Goal: Task Accomplishment & Management: Use online tool/utility

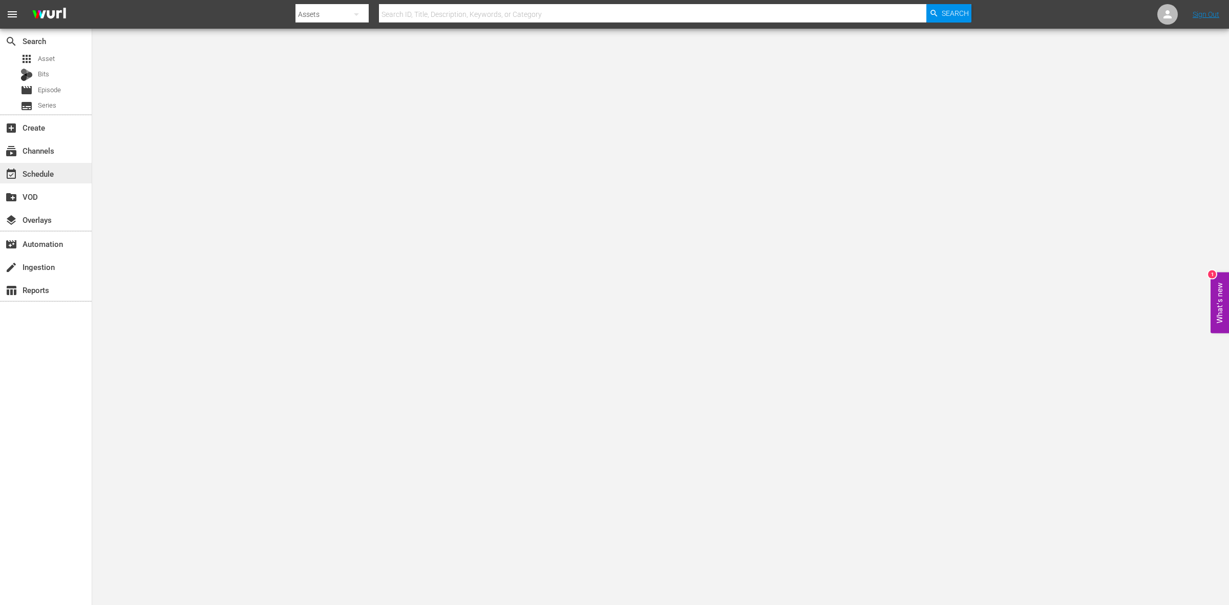
click at [30, 175] on div "event_available Schedule" at bounding box center [28, 171] width 57 height 9
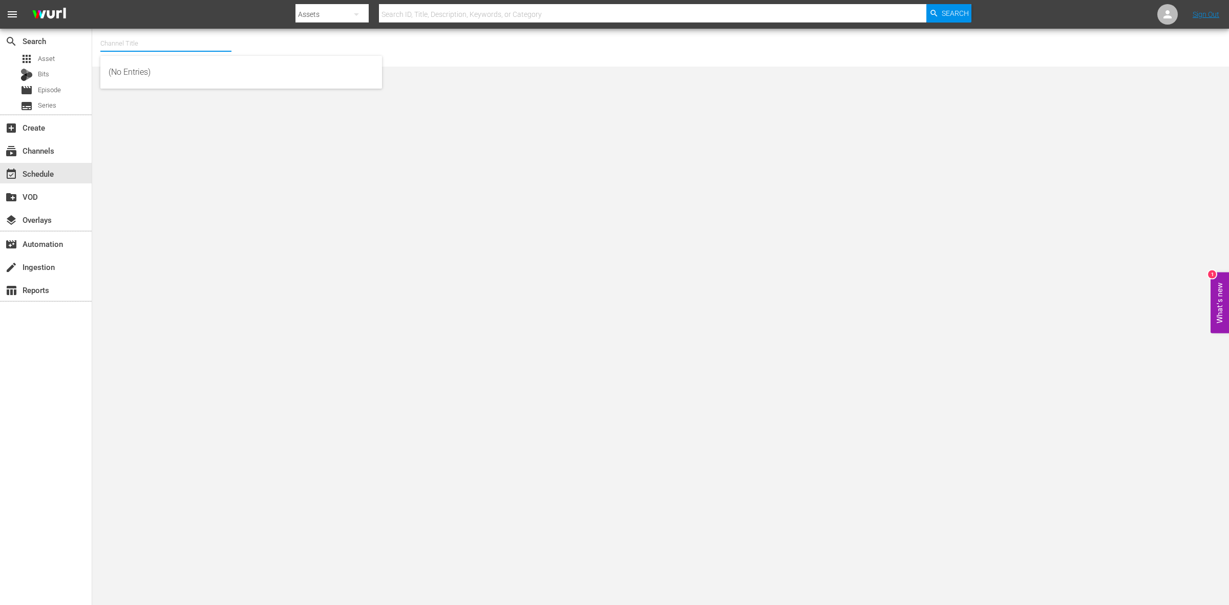
click at [131, 34] on input "text" at bounding box center [165, 43] width 131 height 25
click at [157, 81] on div "Home.Made.Nation (285 - aenetworks_ae_1)" at bounding box center [241, 72] width 265 height 25
type input "Home.Made.Nation (285 - aenetworks_ae_1)"
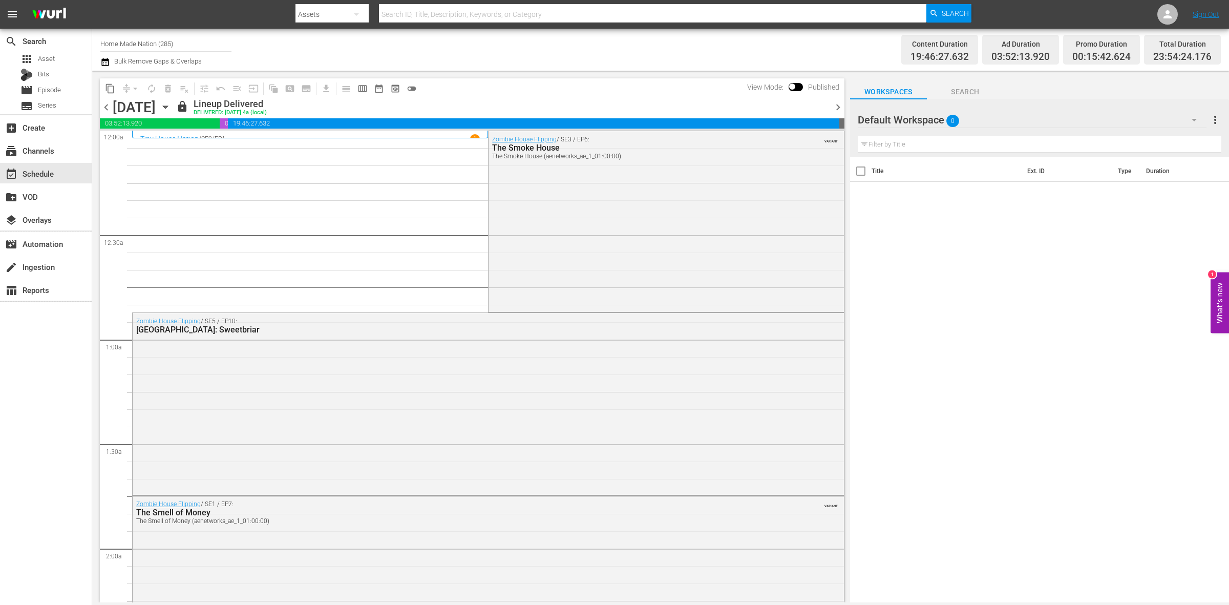
click at [838, 113] on span "chevron_right" at bounding box center [837, 107] width 13 height 13
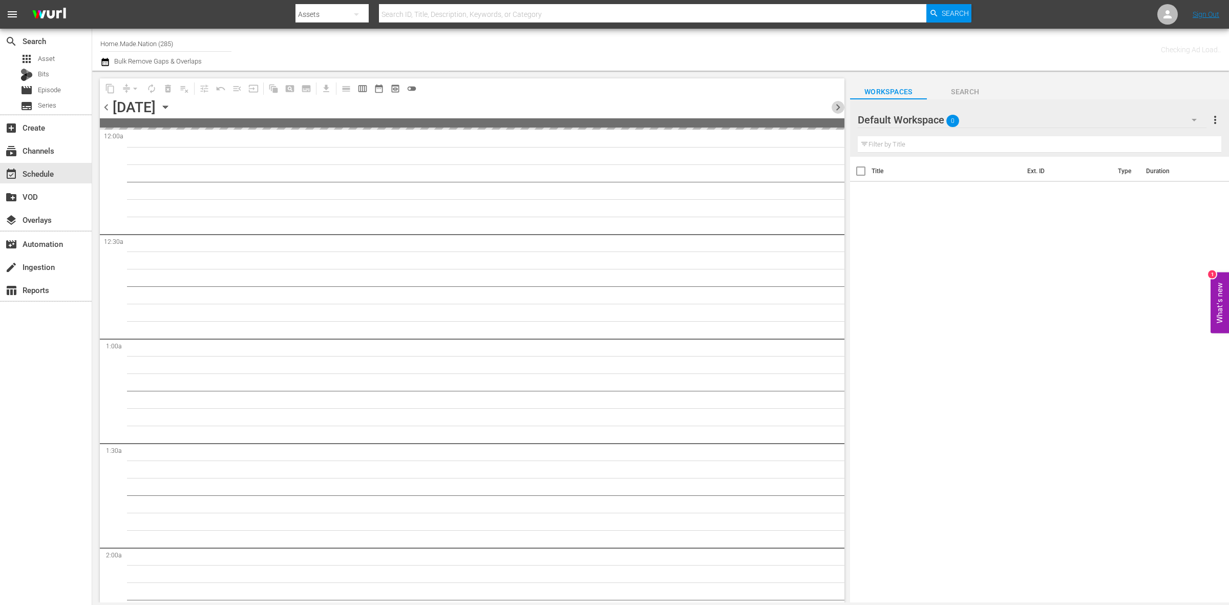
click at [838, 113] on span "chevron_right" at bounding box center [837, 107] width 13 height 13
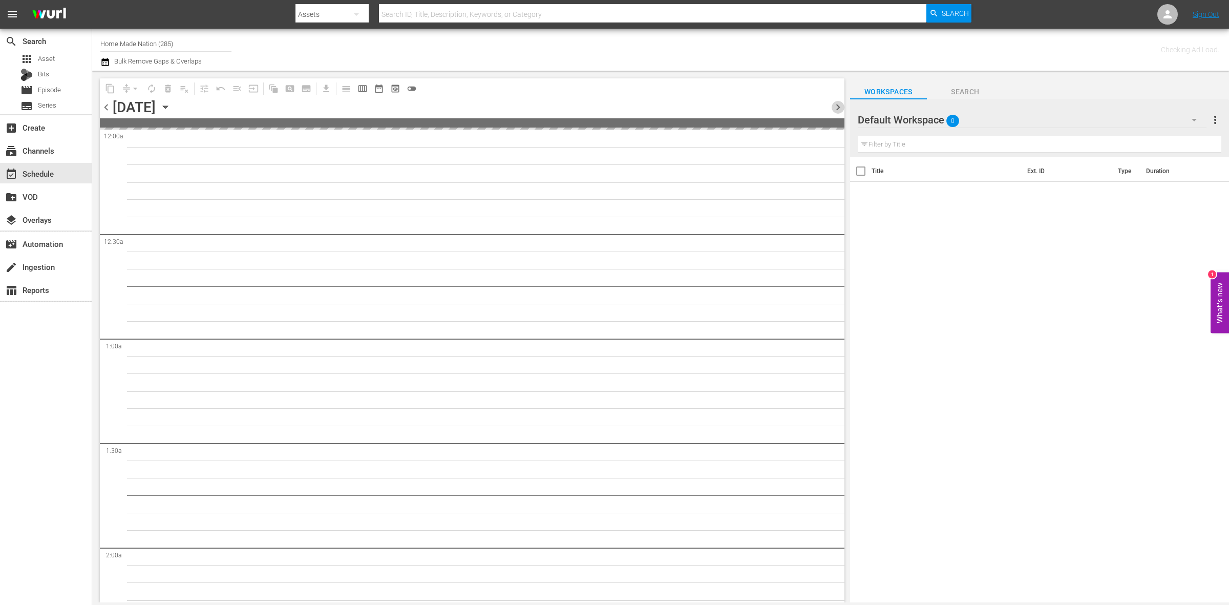
click at [838, 113] on span "chevron_right" at bounding box center [837, 107] width 13 height 13
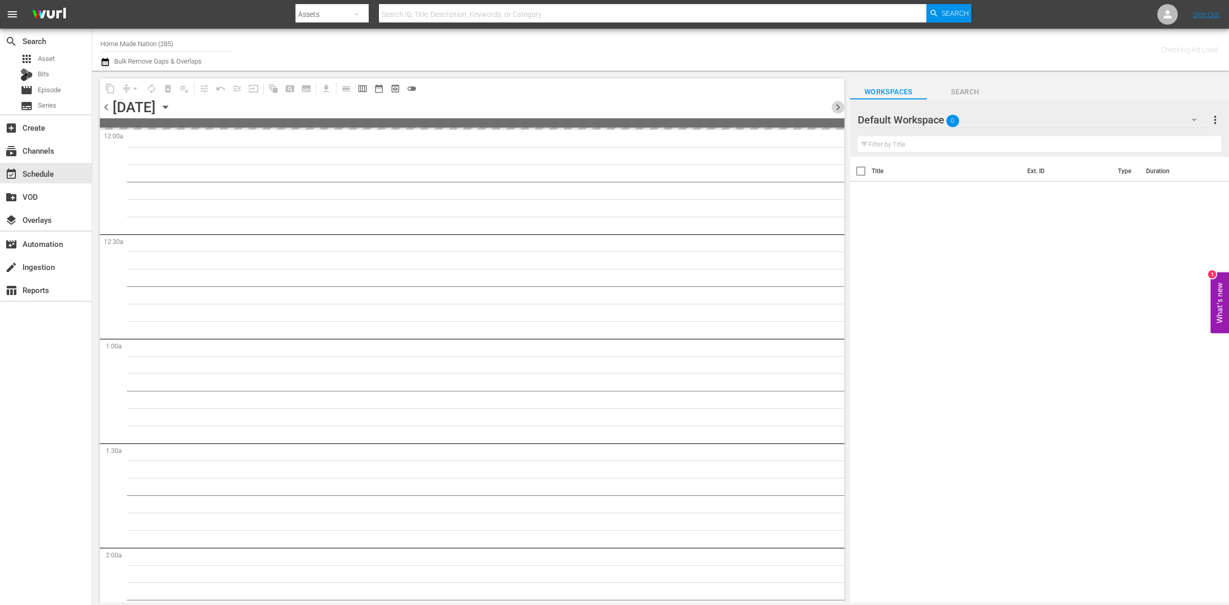
click at [838, 113] on span "chevron_right" at bounding box center [837, 107] width 13 height 13
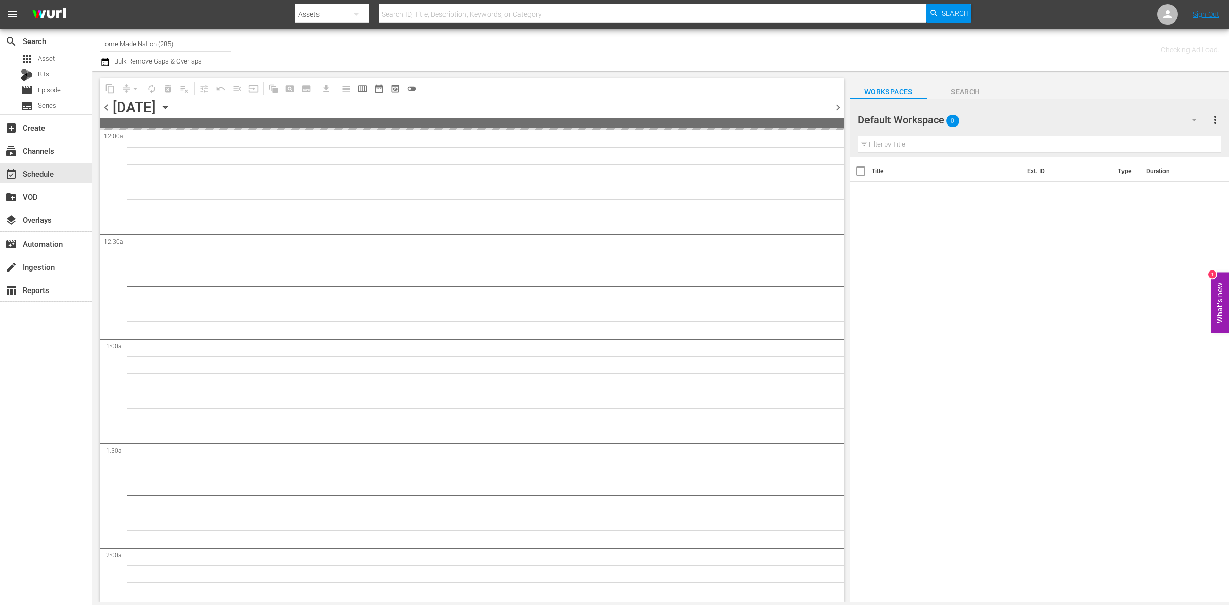
click at [838, 113] on span "chevron_right" at bounding box center [837, 107] width 13 height 13
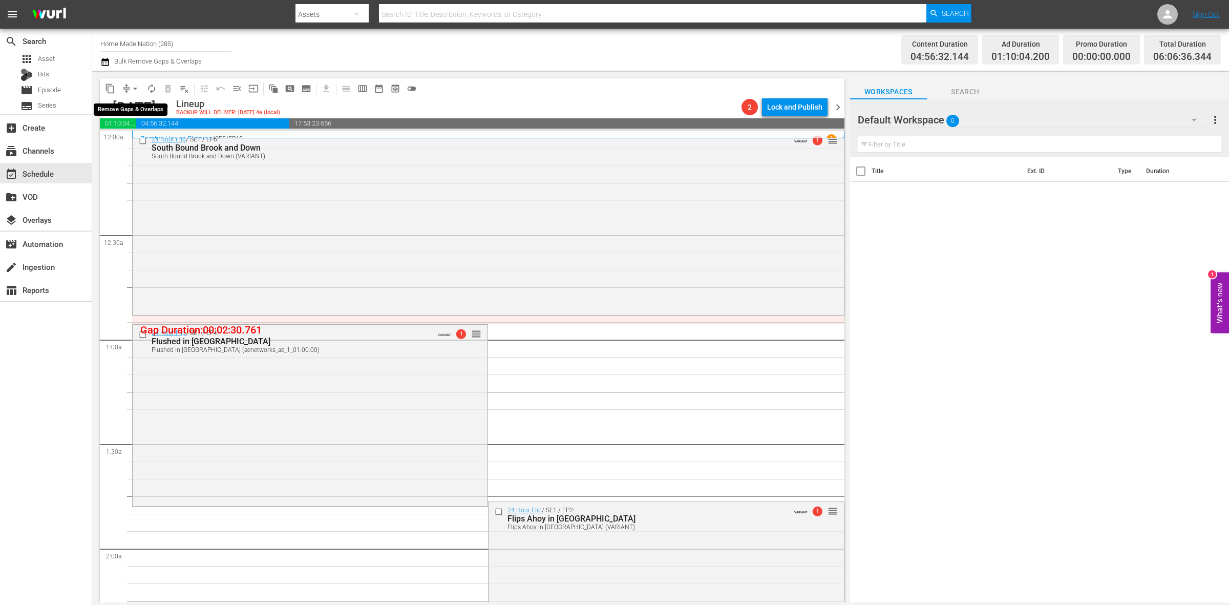
click at [136, 91] on span "arrow_drop_down" at bounding box center [135, 88] width 10 height 10
click at [121, 105] on li "Align to Midnight" at bounding box center [136, 108] width 108 height 17
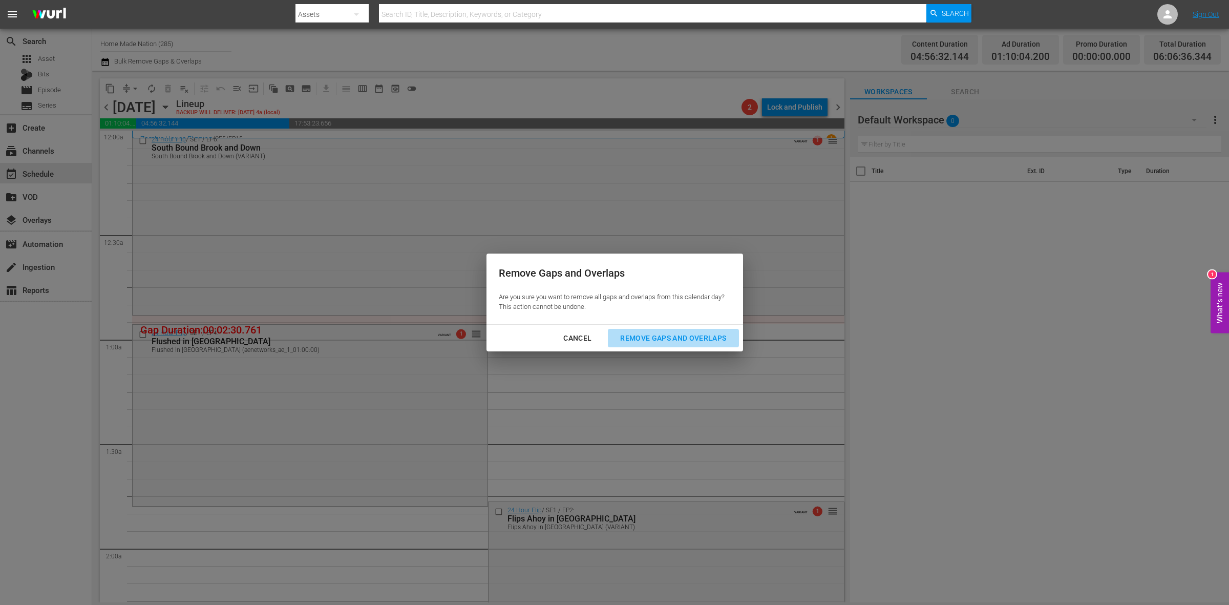
click at [658, 333] on div "Remove Gaps and Overlaps" at bounding box center [673, 338] width 122 height 13
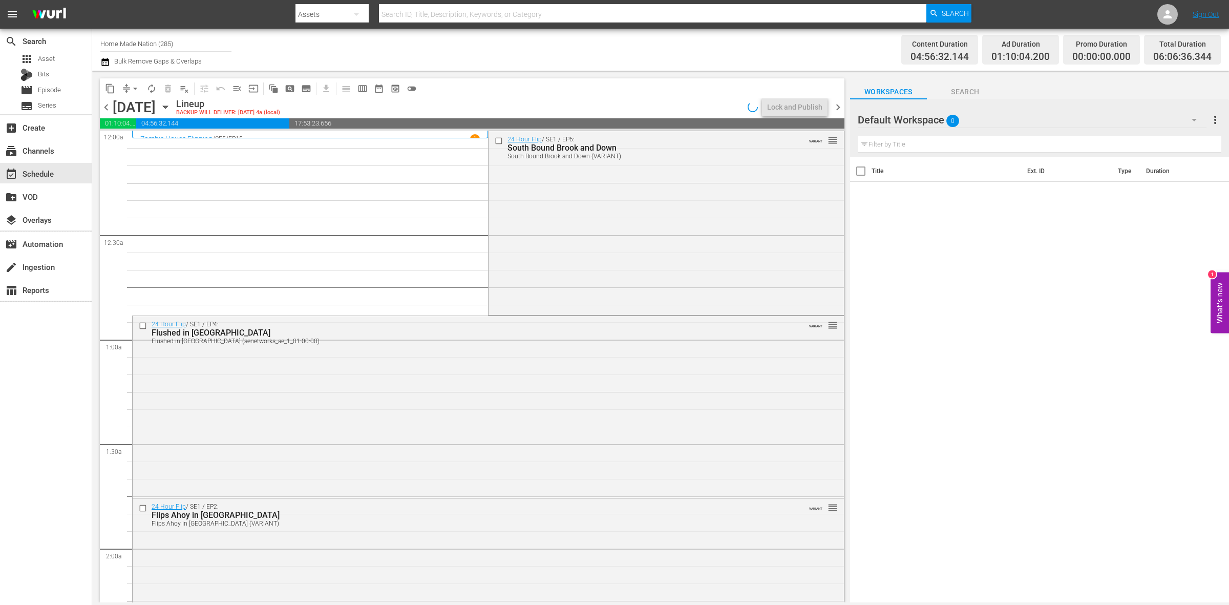
click at [108, 108] on span "chevron_left" at bounding box center [106, 107] width 13 height 13
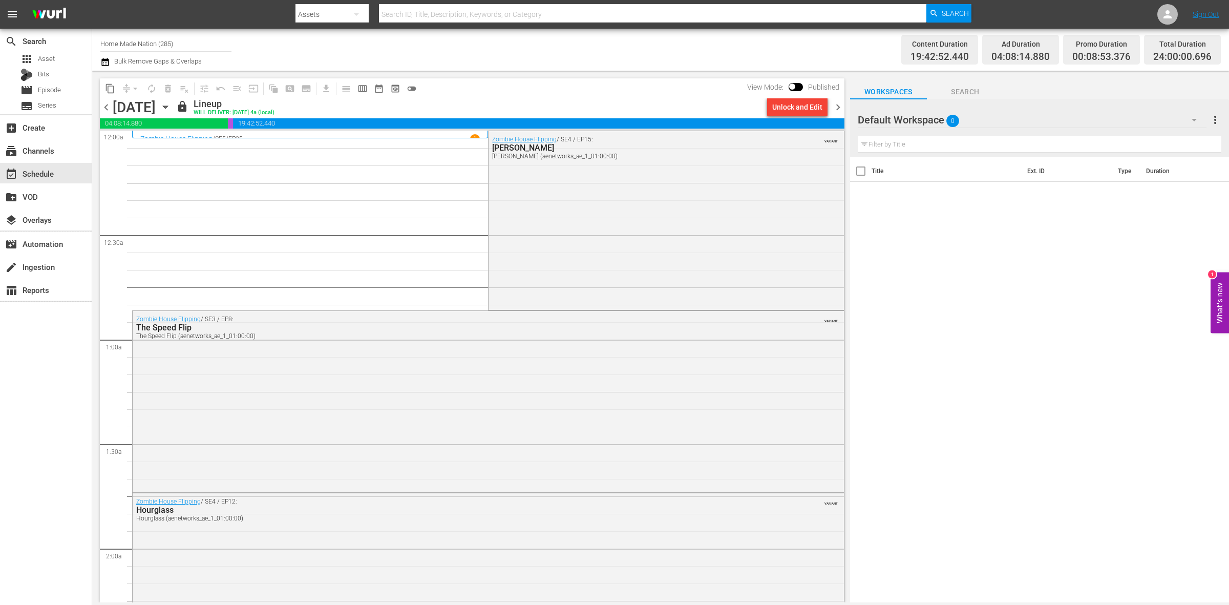
click at [840, 108] on span "chevron_right" at bounding box center [837, 107] width 13 height 13
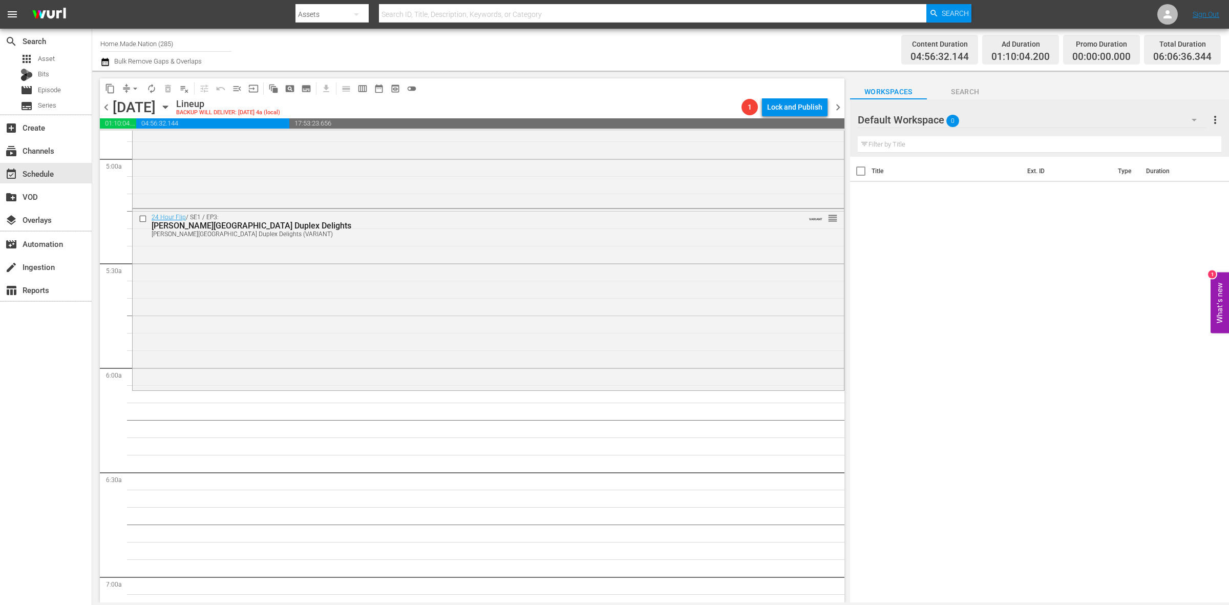
scroll to position [1024, 0]
click at [46, 55] on span "Asset" at bounding box center [46, 59] width 17 height 10
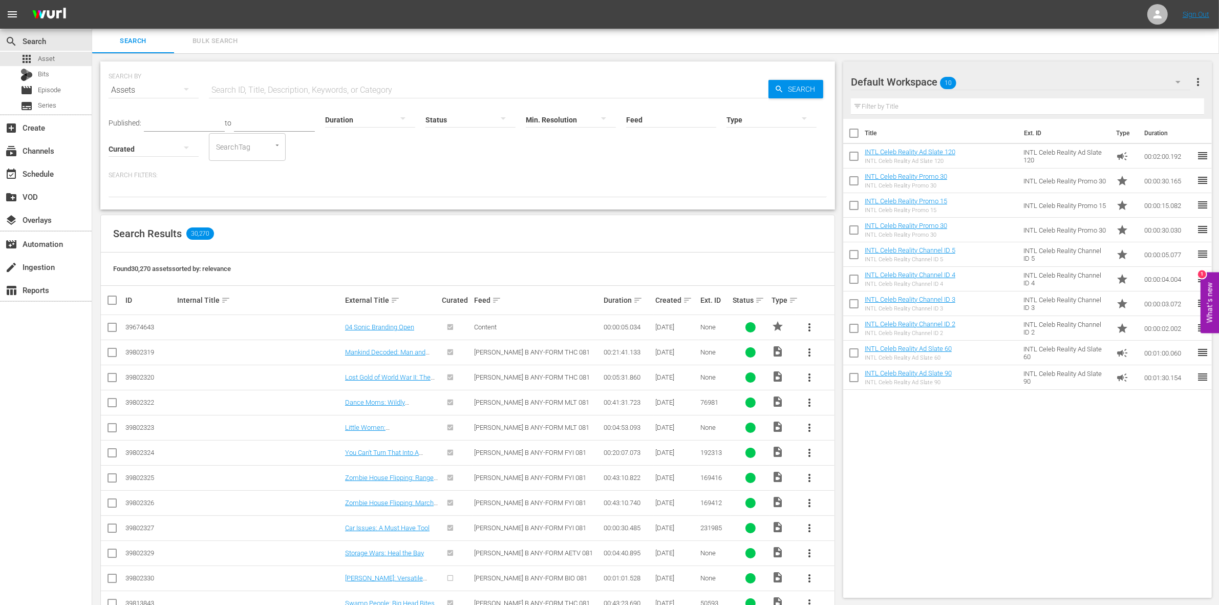
click at [849, 131] on input "checkbox" at bounding box center [854, 135] width 22 height 22
checkbox input "true"
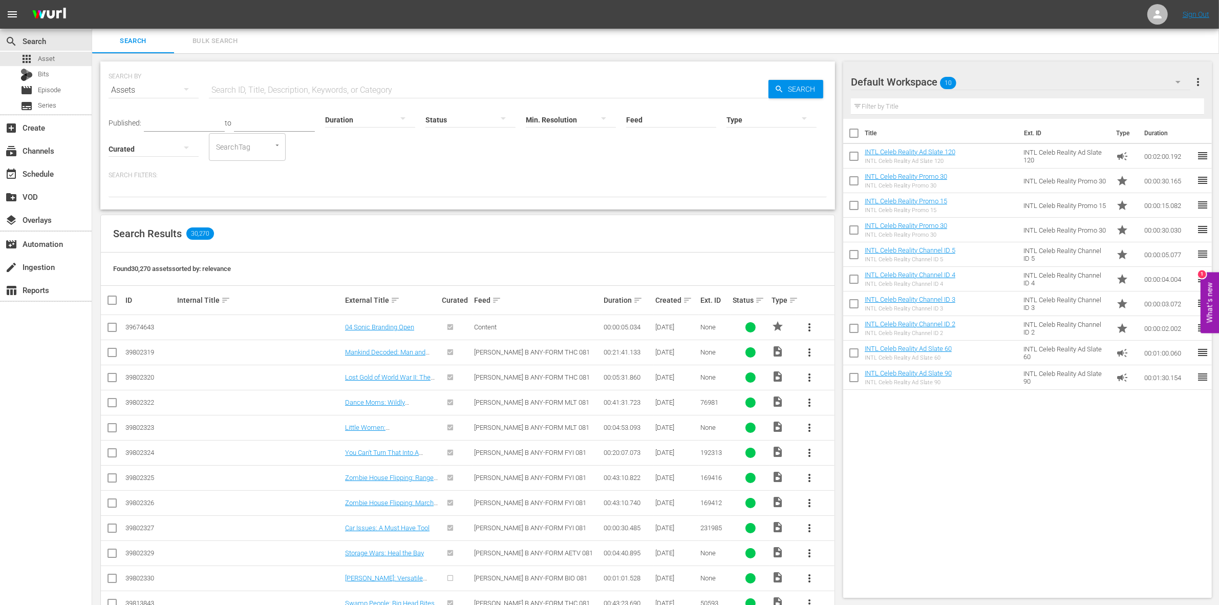
checkbox input "true"
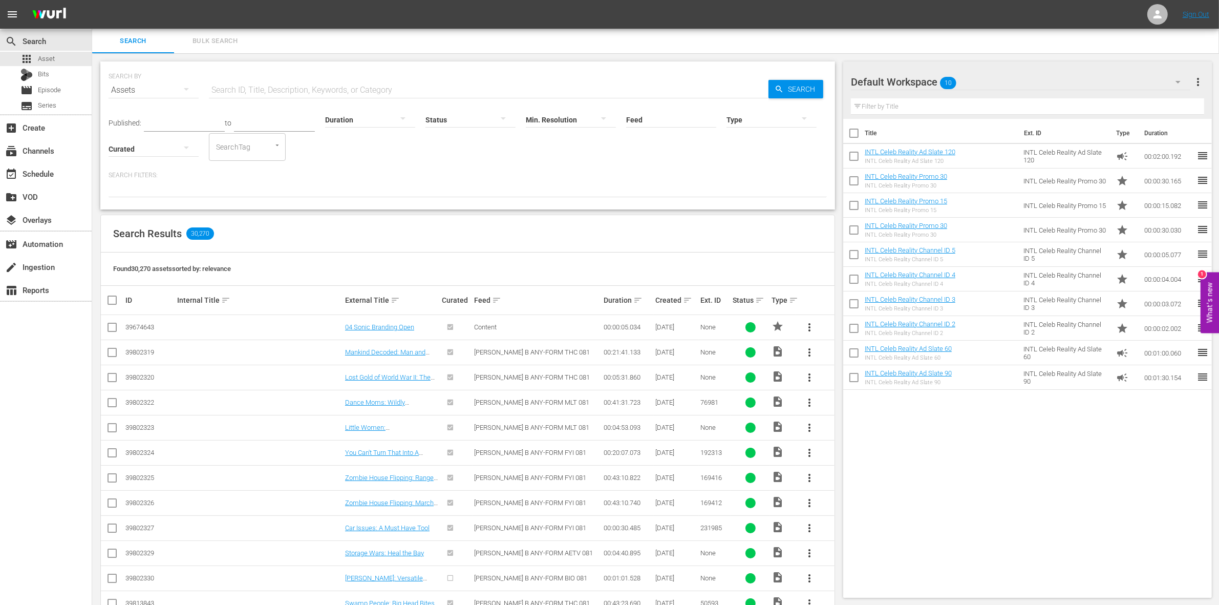
checkbox input "true"
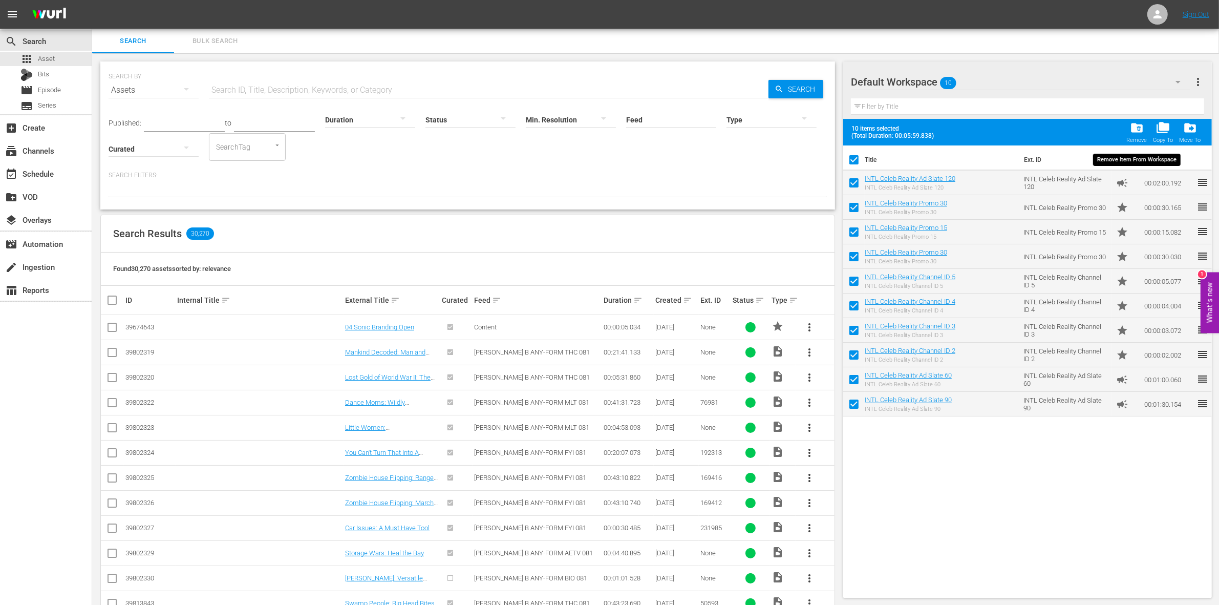
click at [1136, 130] on span "folder_delete" at bounding box center [1137, 128] width 14 height 14
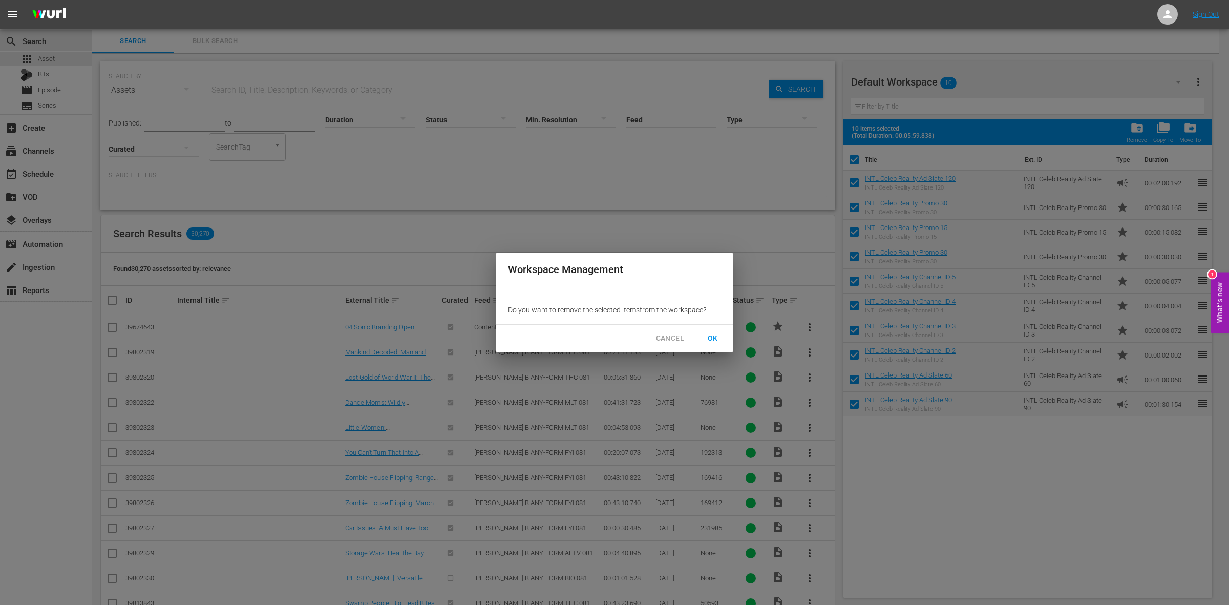
click at [721, 334] on button "OK" at bounding box center [712, 338] width 33 height 19
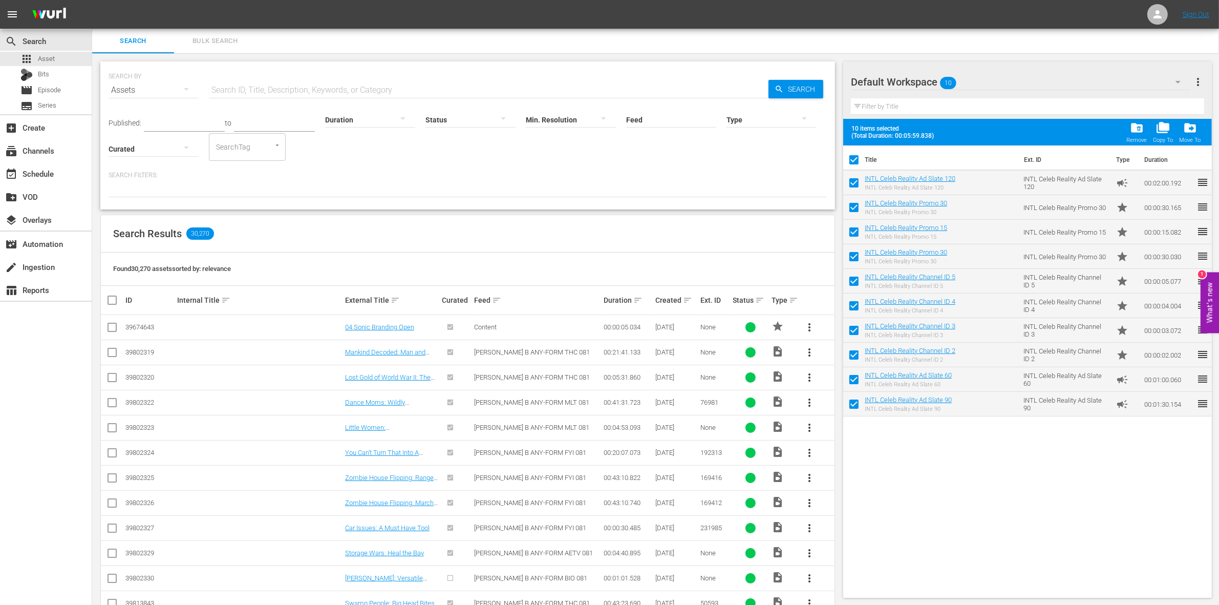
checkbox input "false"
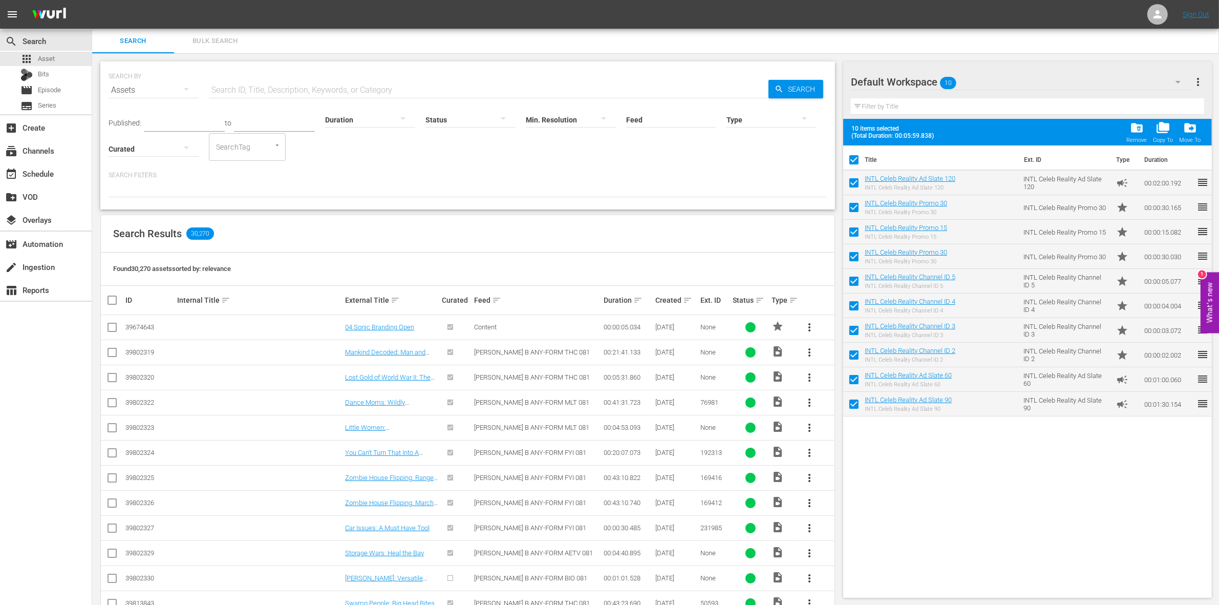
checkbox input "false"
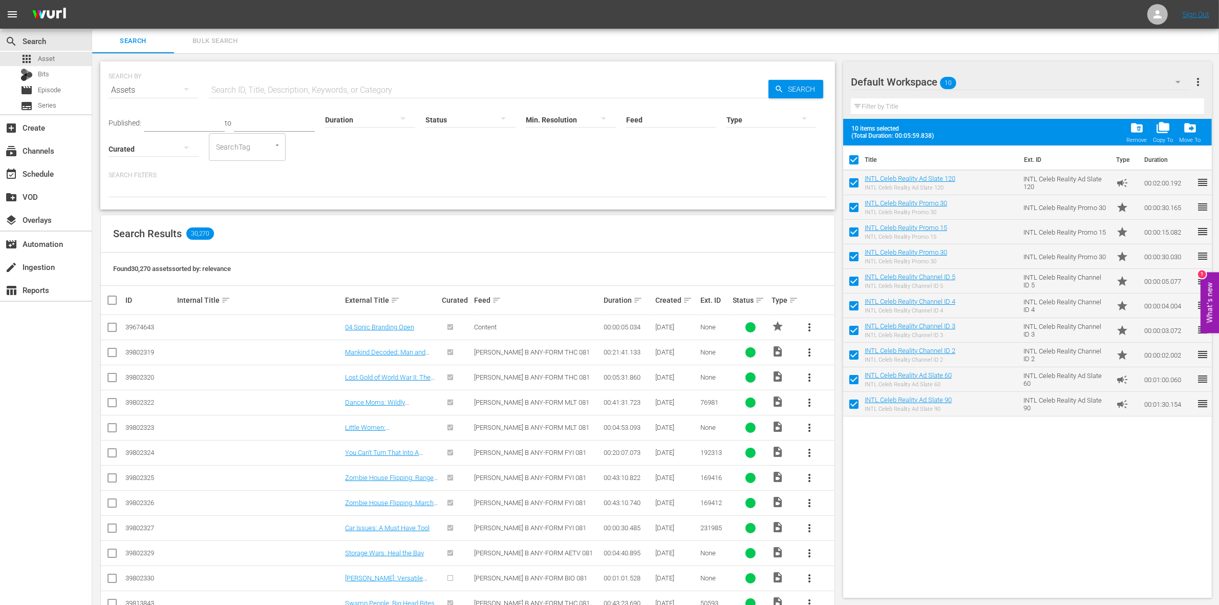
checkbox input "false"
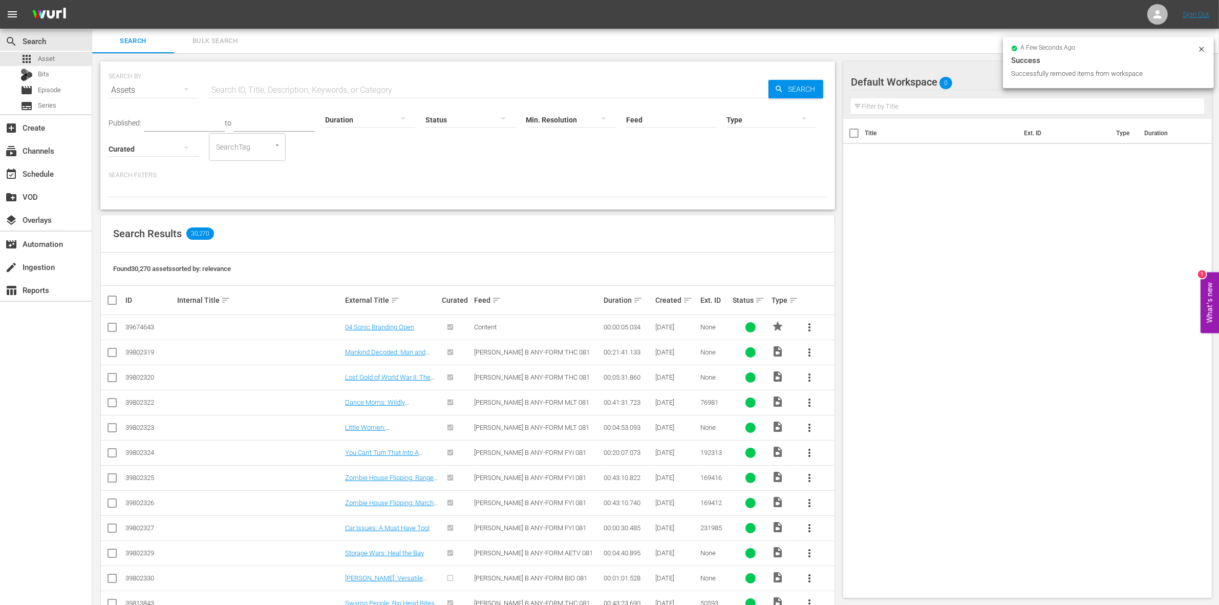
click at [991, 84] on div "Default Workspace 0" at bounding box center [1020, 82] width 339 height 29
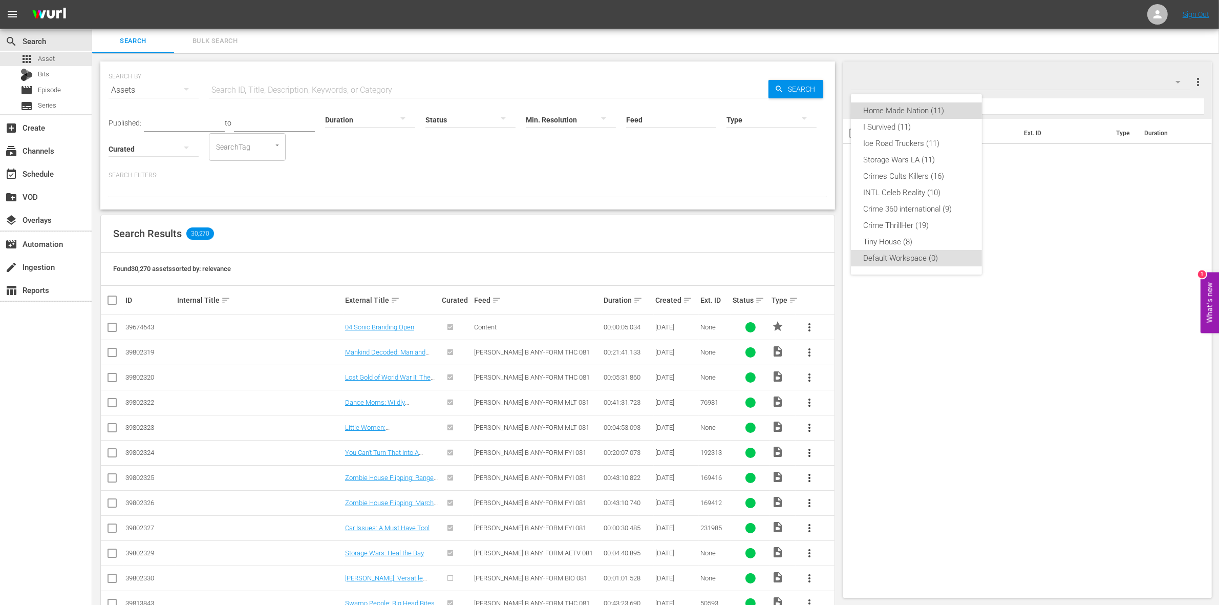
click at [917, 109] on div "Home Made Nation (11)" at bounding box center [916, 110] width 106 height 16
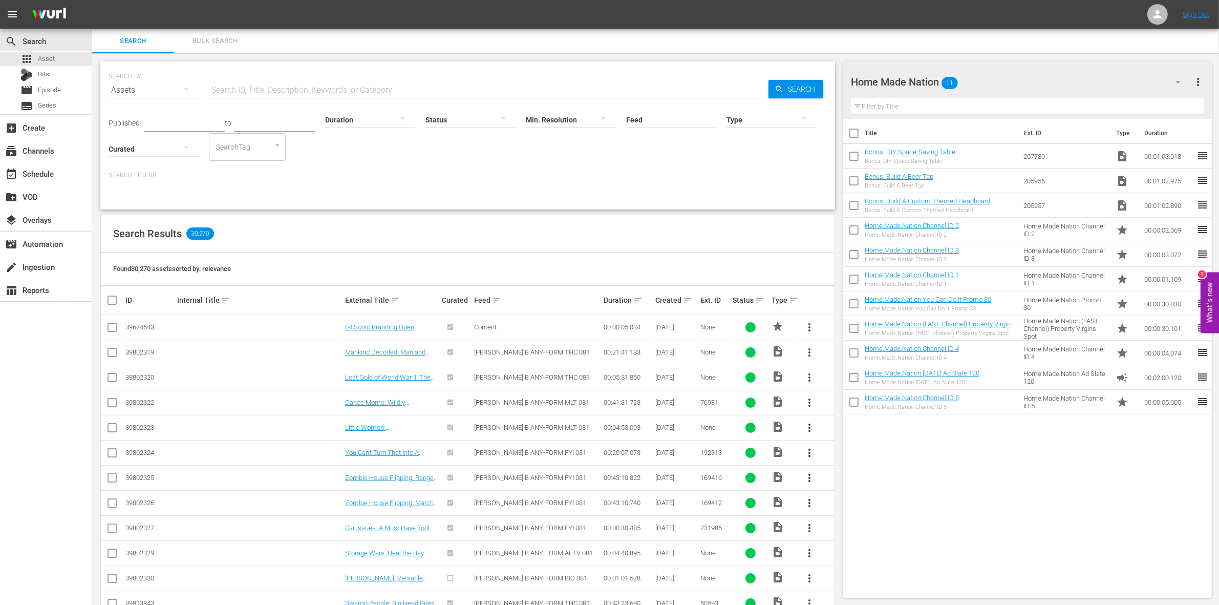
click at [850, 134] on input "checkbox" at bounding box center [854, 135] width 22 height 22
checkbox input "true"
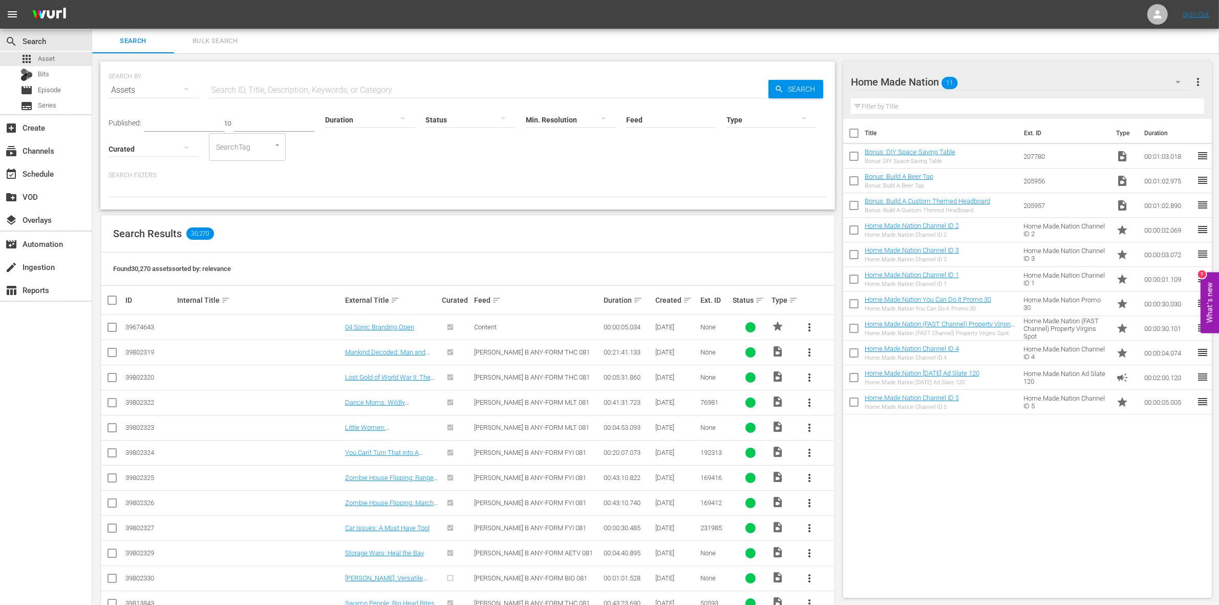
checkbox input "true"
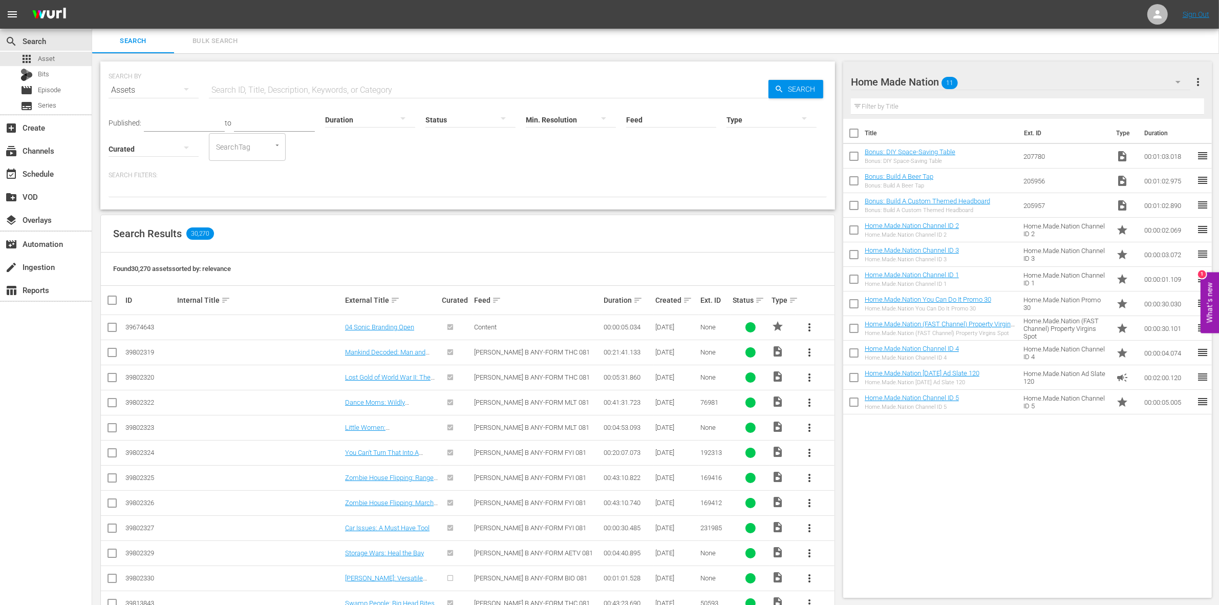
checkbox input "true"
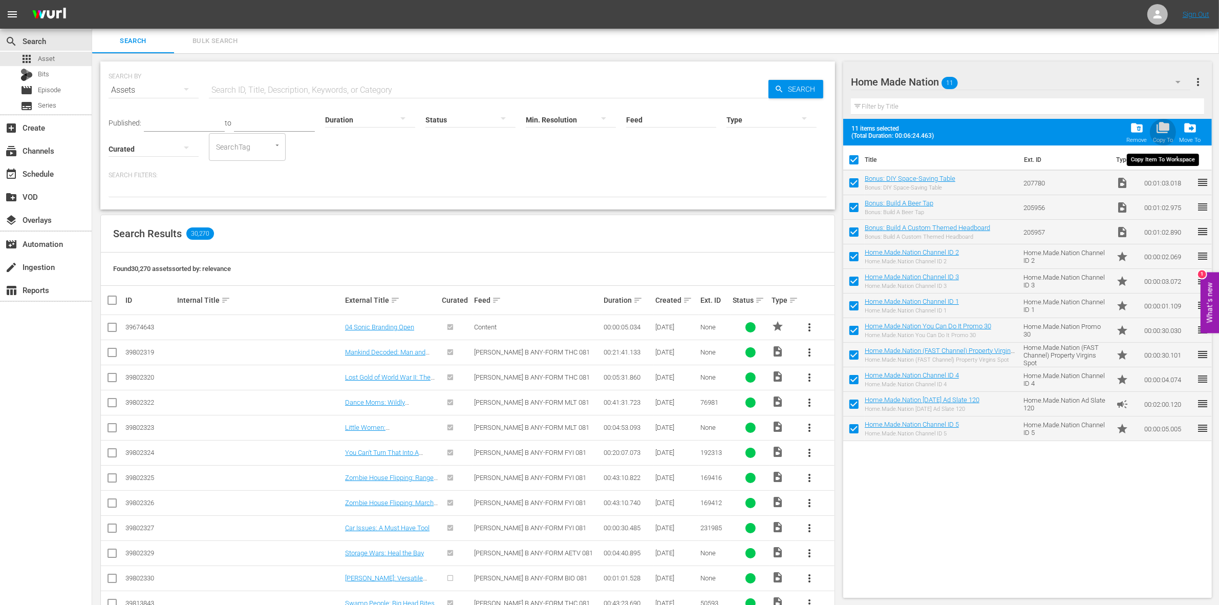
click at [1169, 130] on span "folder_copy" at bounding box center [1163, 128] width 14 height 14
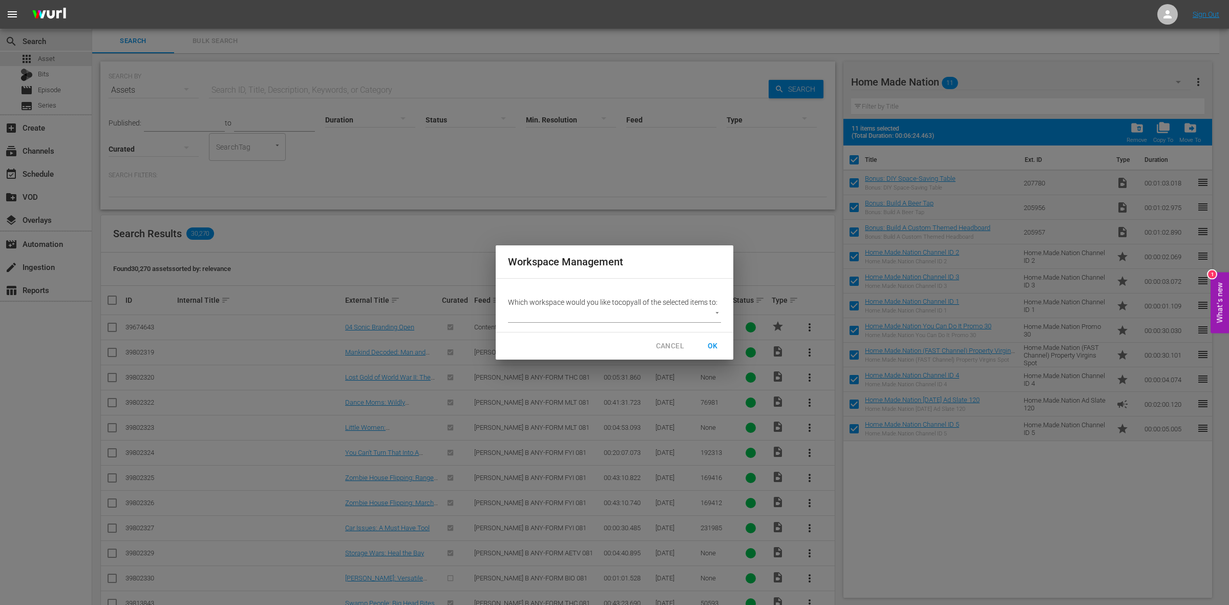
click at [716, 313] on body "menu Sign Out search Search apps Asset Bits movie Episode subtitles Series add_…" at bounding box center [614, 302] width 1229 height 605
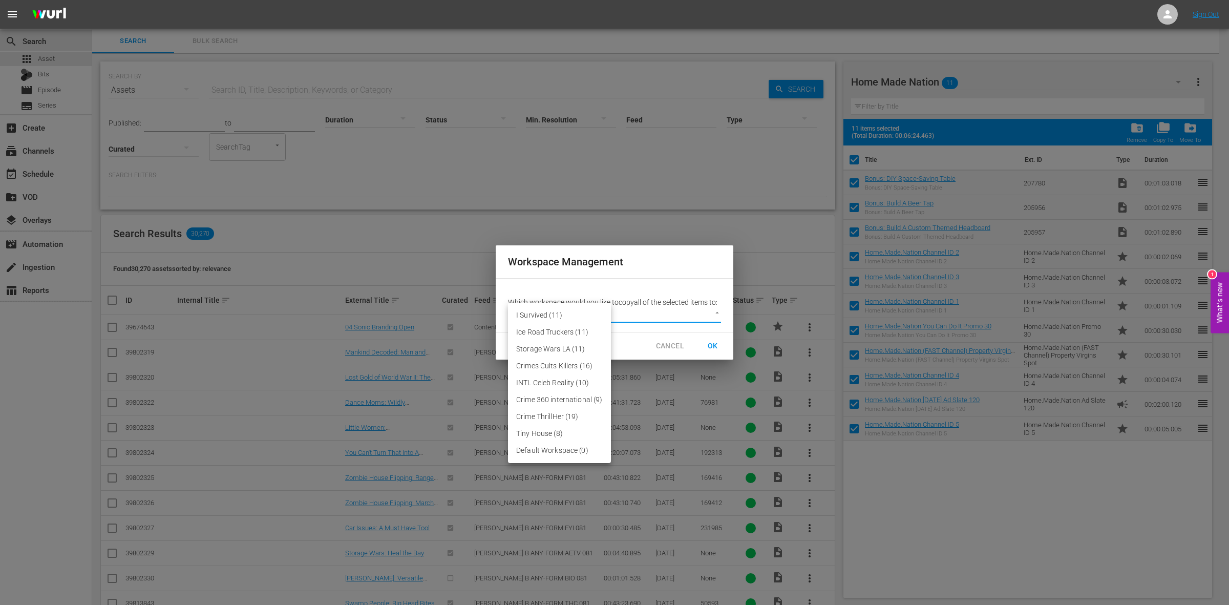
click at [548, 448] on li "Default Workspace (0)" at bounding box center [559, 450] width 103 height 17
type input "3246"
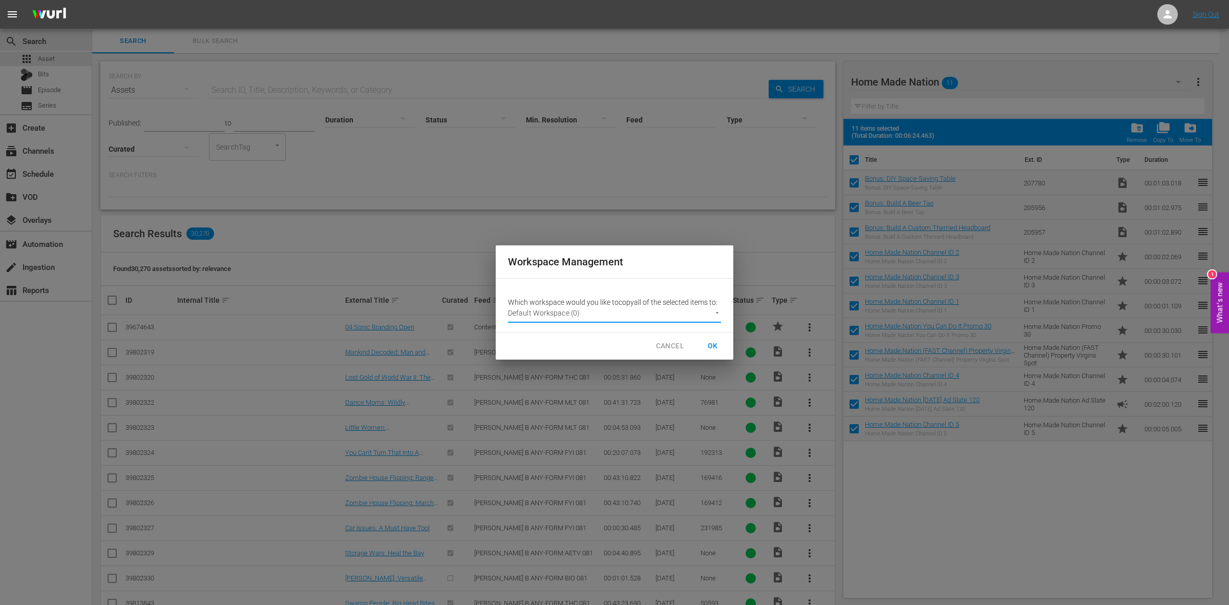
click at [713, 342] on span "OK" at bounding box center [712, 345] width 16 height 13
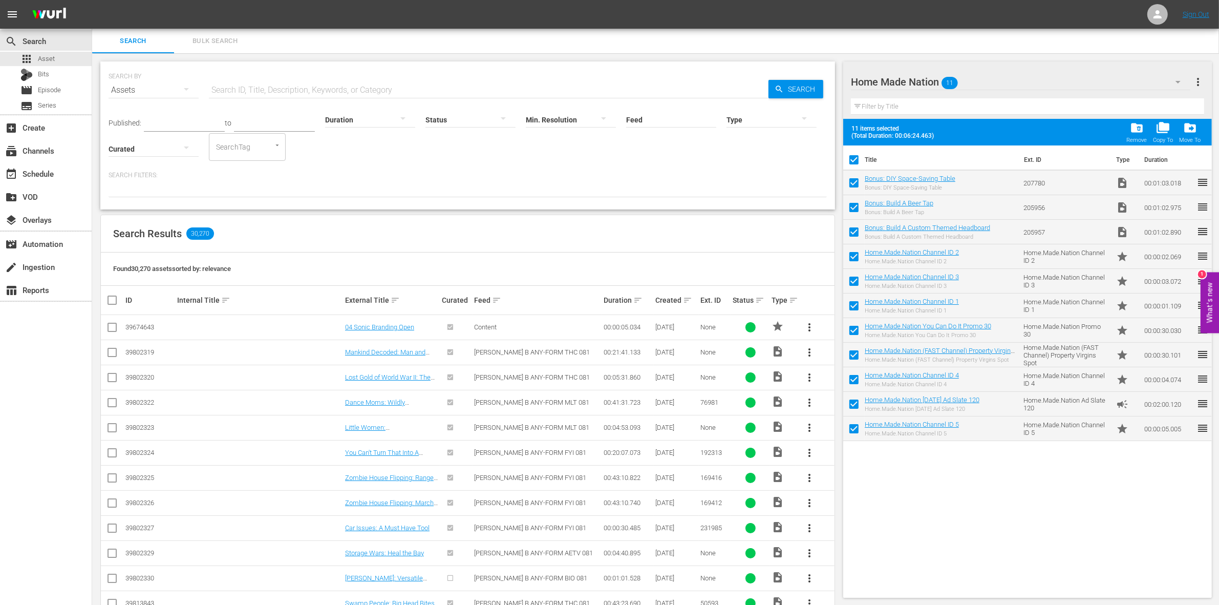
checkbox input "false"
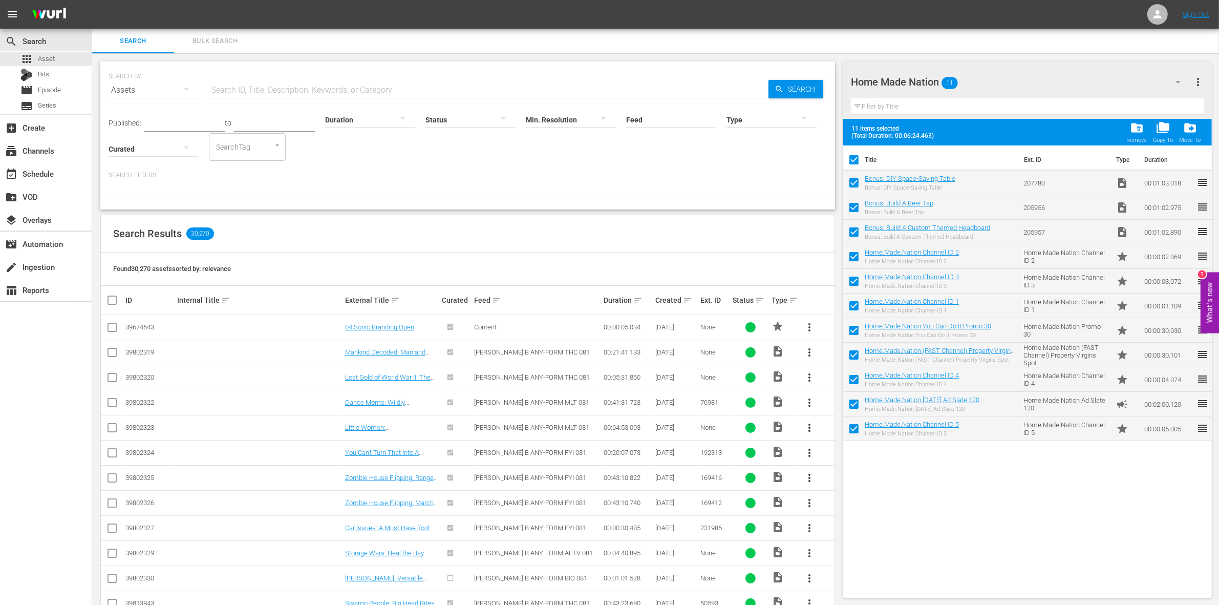
checkbox input "false"
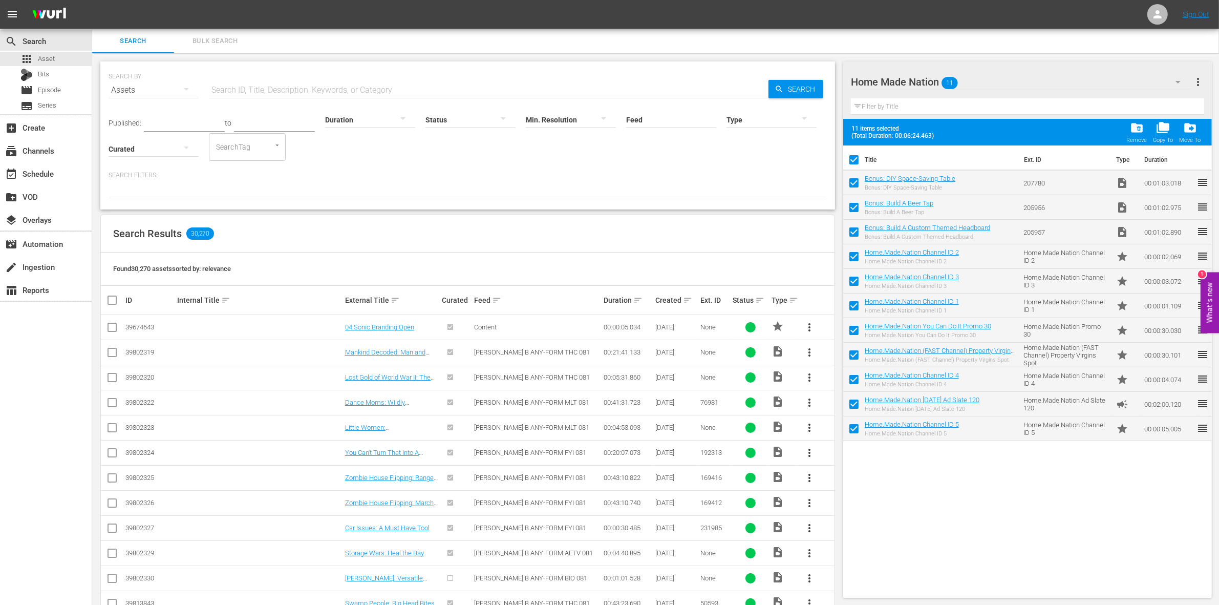
checkbox input "false"
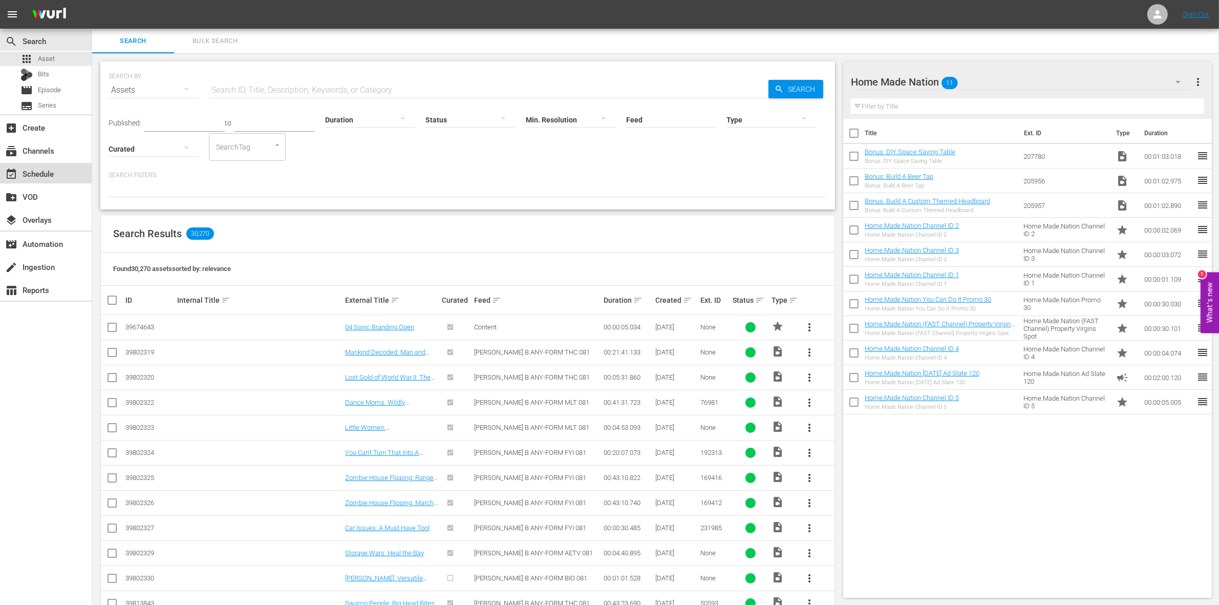
click at [59, 172] on div "event_available Schedule" at bounding box center [46, 173] width 92 height 20
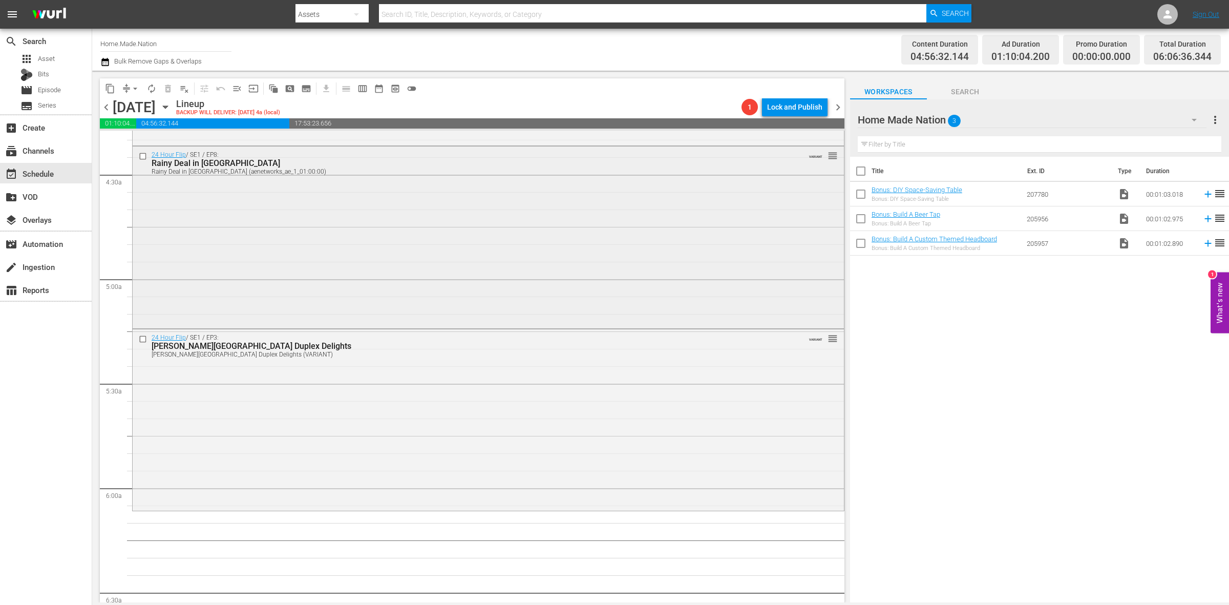
scroll to position [1024, 0]
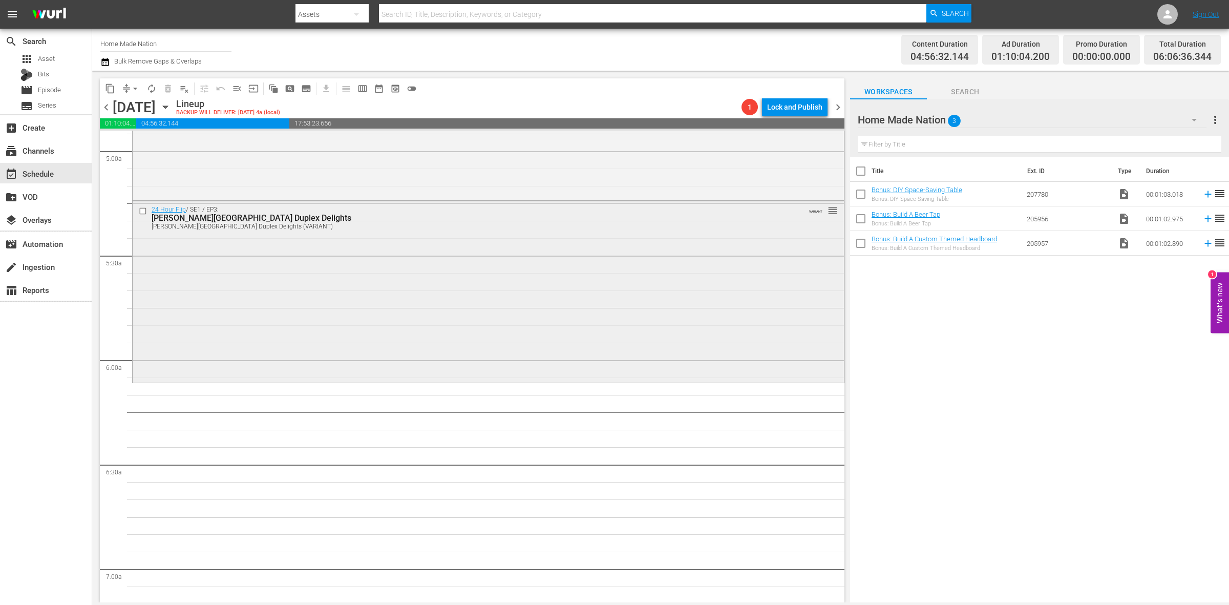
click at [382, 320] on div "24 Hour Flip / SE1 / EP3: Hasbrouck Heights Duplex Delights Hasbrouck Heights D…" at bounding box center [488, 290] width 711 height 179
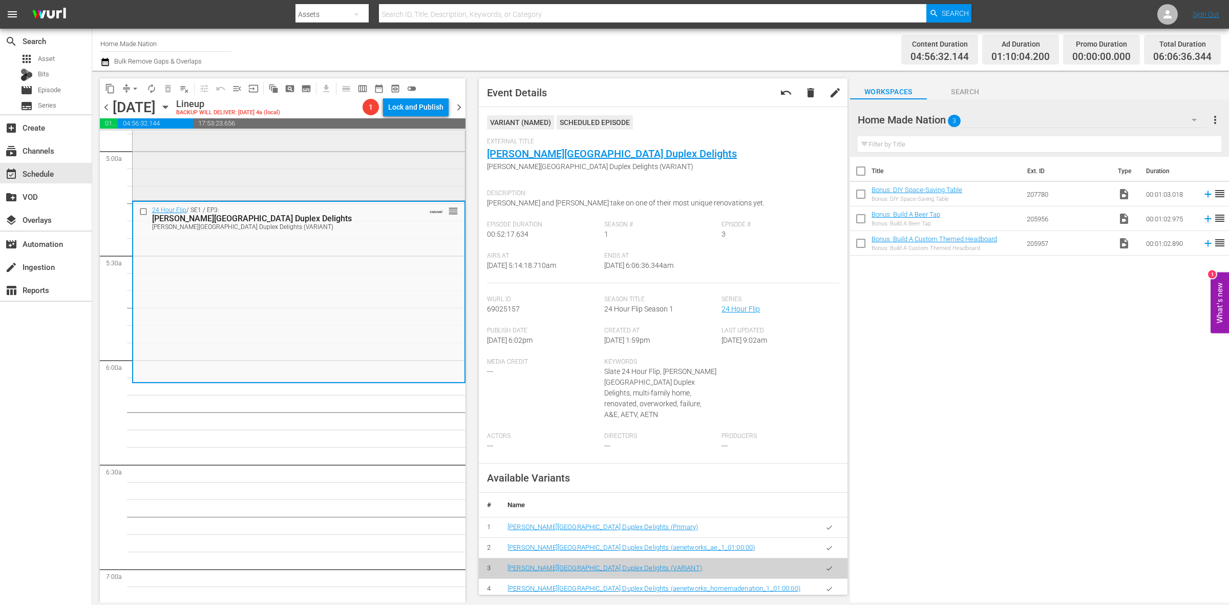
click at [395, 166] on div "24 Hour Flip / SE1 / EP8: Rainy Deal in North Plainfield Rainy Deal in North Pl…" at bounding box center [299, 108] width 332 height 180
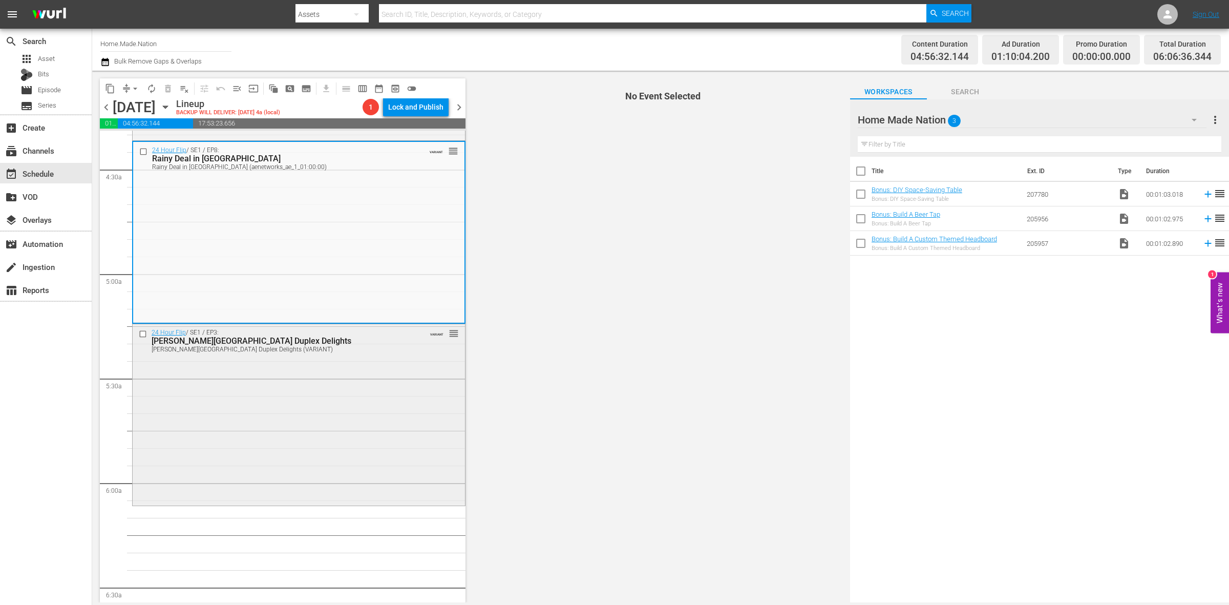
scroll to position [896, 0]
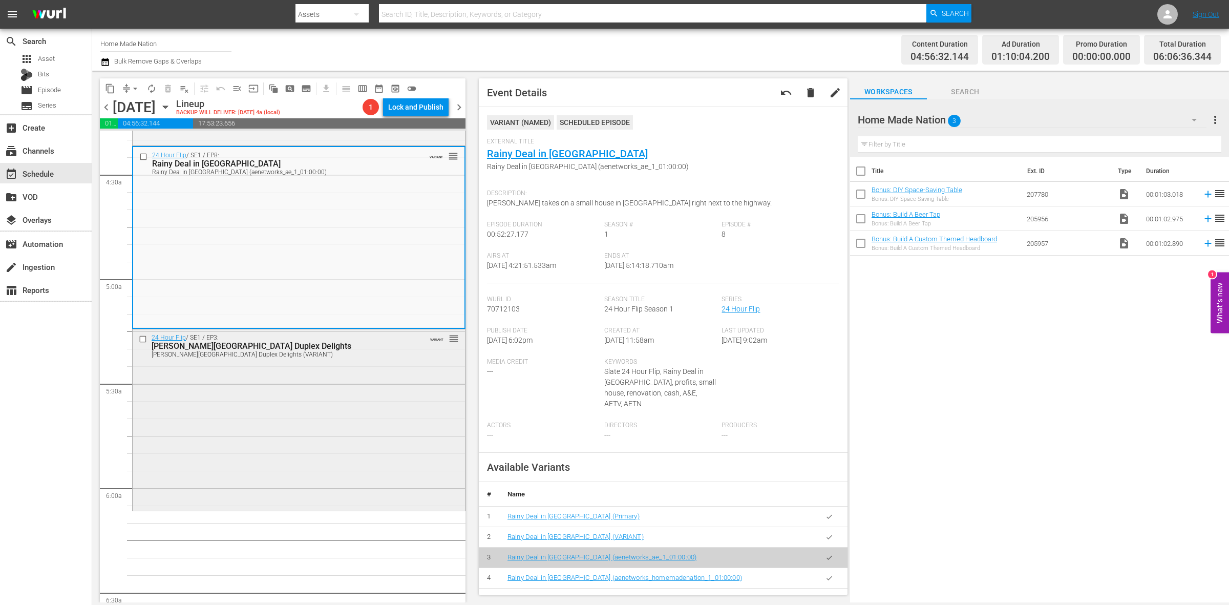
click at [333, 411] on div "24 Hour Flip / SE1 / EP3: Hasbrouck Heights Duplex Delights Hasbrouck Heights D…" at bounding box center [299, 418] width 332 height 179
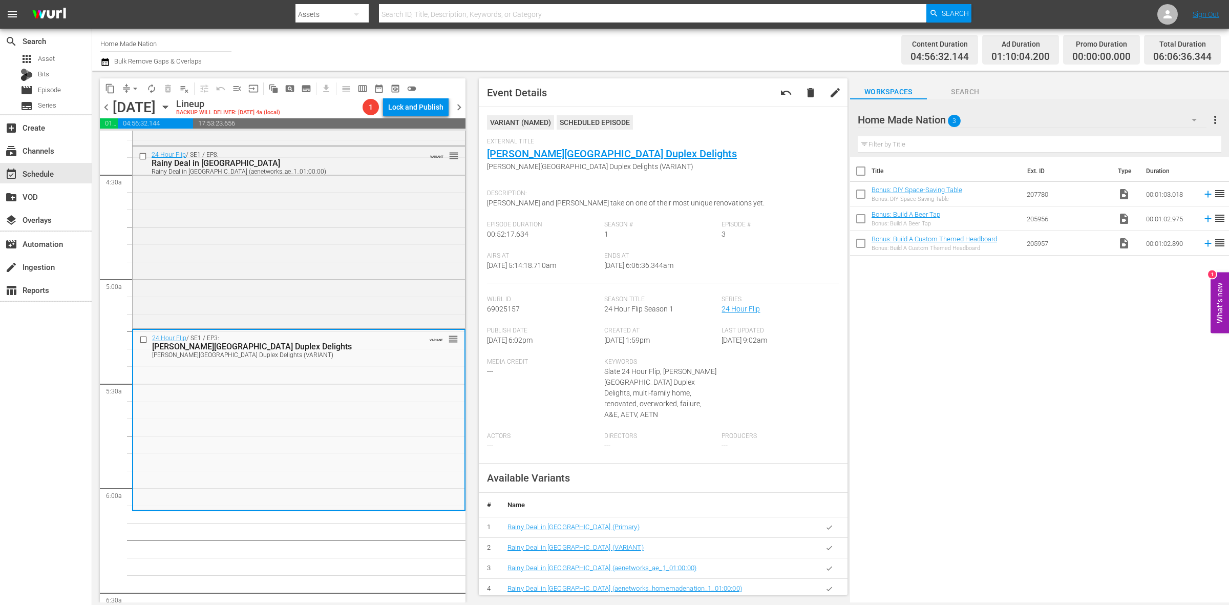
click at [131, 90] on span "arrow_drop_down" at bounding box center [135, 88] width 10 height 10
click at [131, 102] on li "Align to Midnight" at bounding box center [136, 108] width 108 height 17
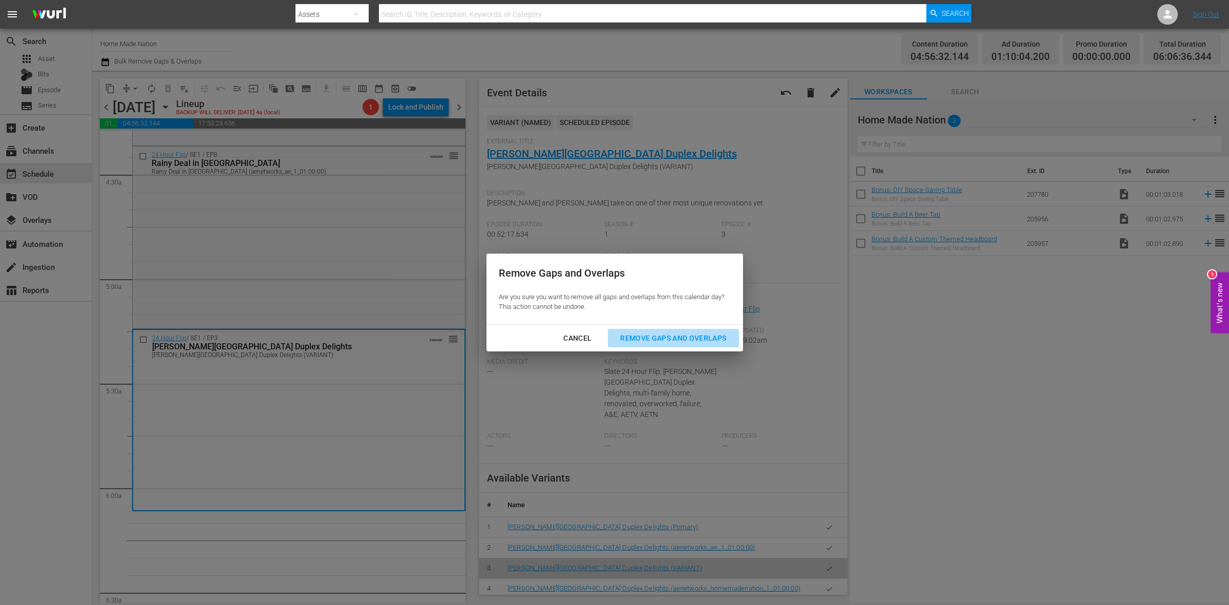
click at [703, 341] on div "Remove Gaps and Overlaps" at bounding box center [673, 338] width 122 height 13
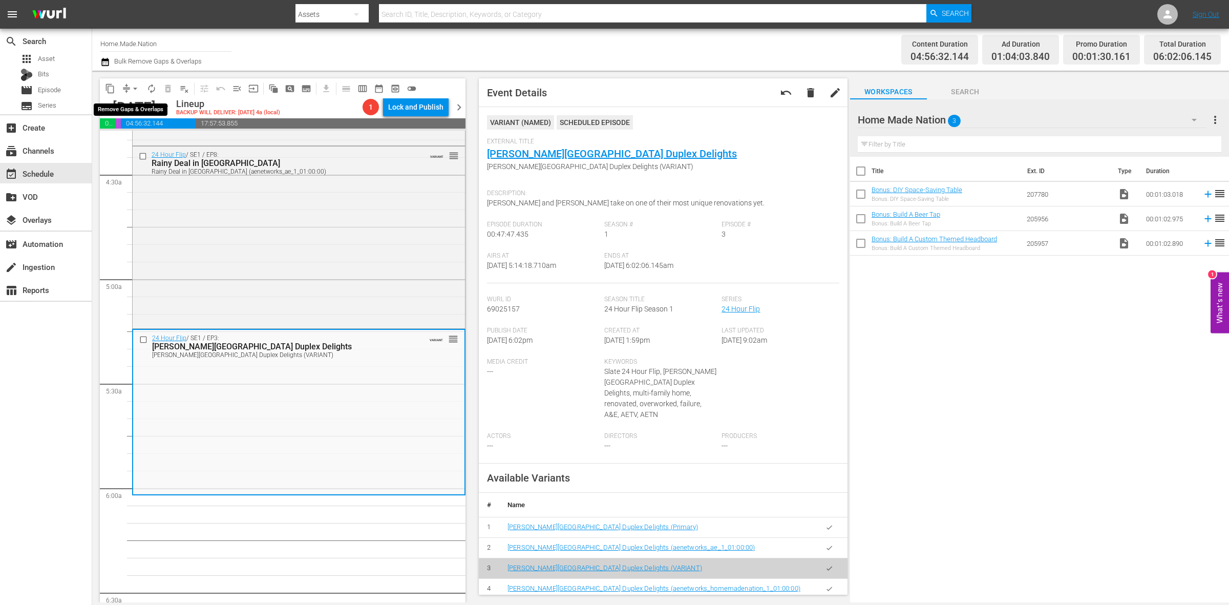
click at [132, 88] on span "arrow_drop_down" at bounding box center [135, 88] width 10 height 10
click at [137, 102] on li "Align to Midnight" at bounding box center [136, 108] width 108 height 17
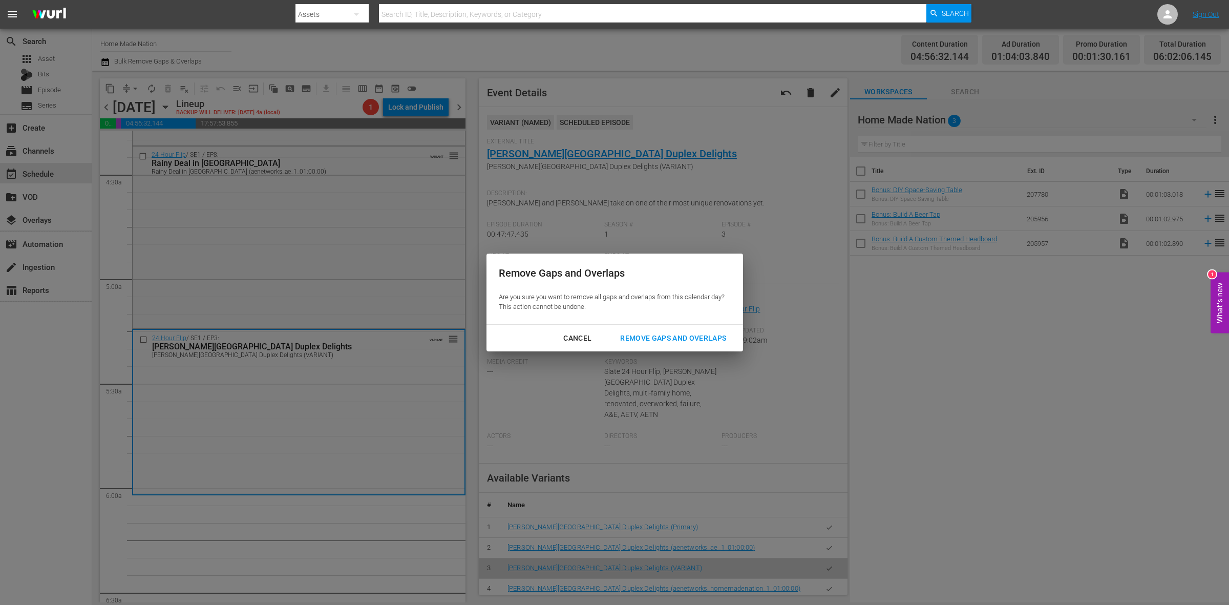
click at [654, 336] on div "Remove Gaps and Overlaps" at bounding box center [673, 338] width 122 height 13
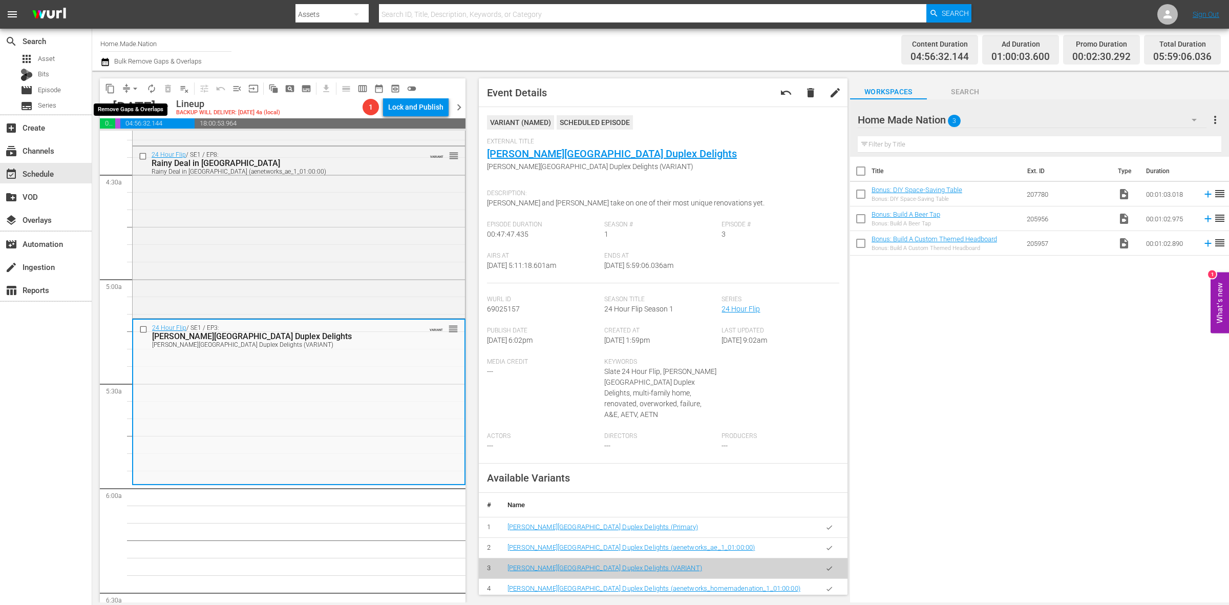
click at [138, 89] on span "arrow_drop_down" at bounding box center [135, 88] width 10 height 10
click at [135, 101] on li "Align to Midnight" at bounding box center [136, 108] width 108 height 17
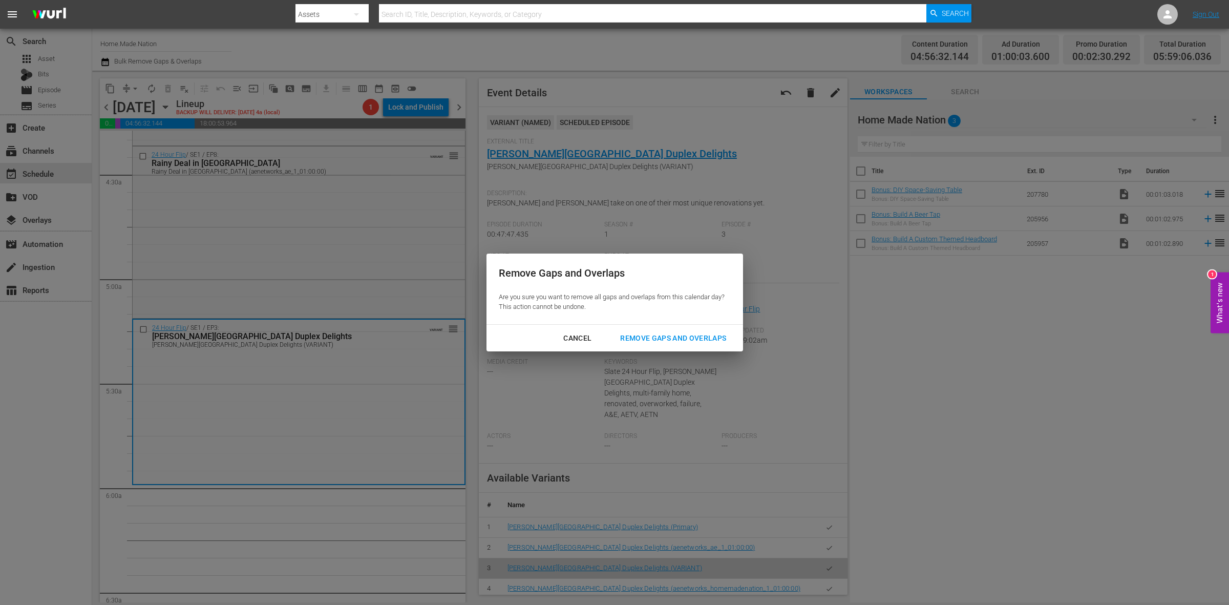
click at [692, 338] on div "Remove Gaps and Overlaps" at bounding box center [673, 338] width 122 height 13
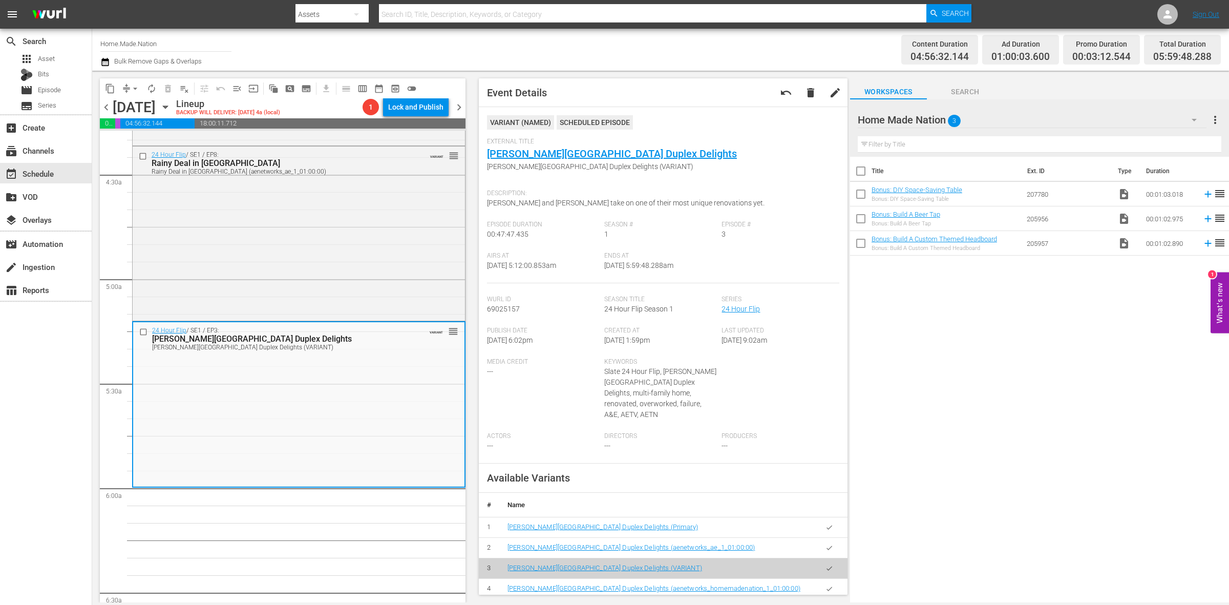
click at [132, 91] on span "arrow_drop_down" at bounding box center [135, 88] width 10 height 10
click at [132, 102] on li "Align to Midnight" at bounding box center [136, 108] width 108 height 17
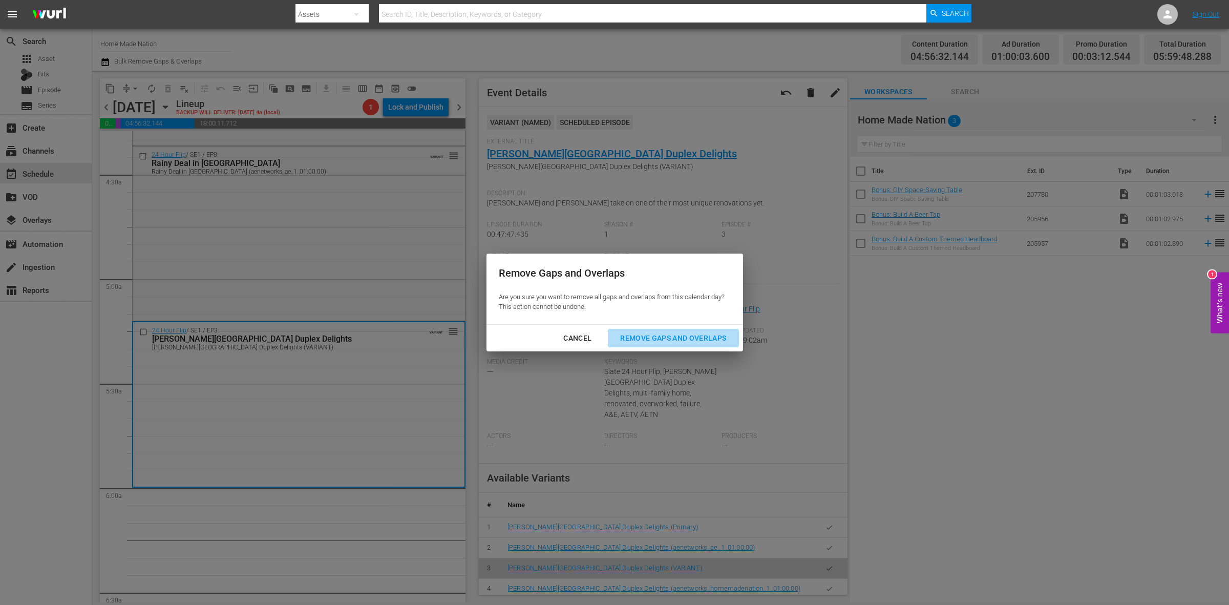
click at [705, 331] on button "Remove Gaps and Overlaps" at bounding box center [673, 338] width 131 height 19
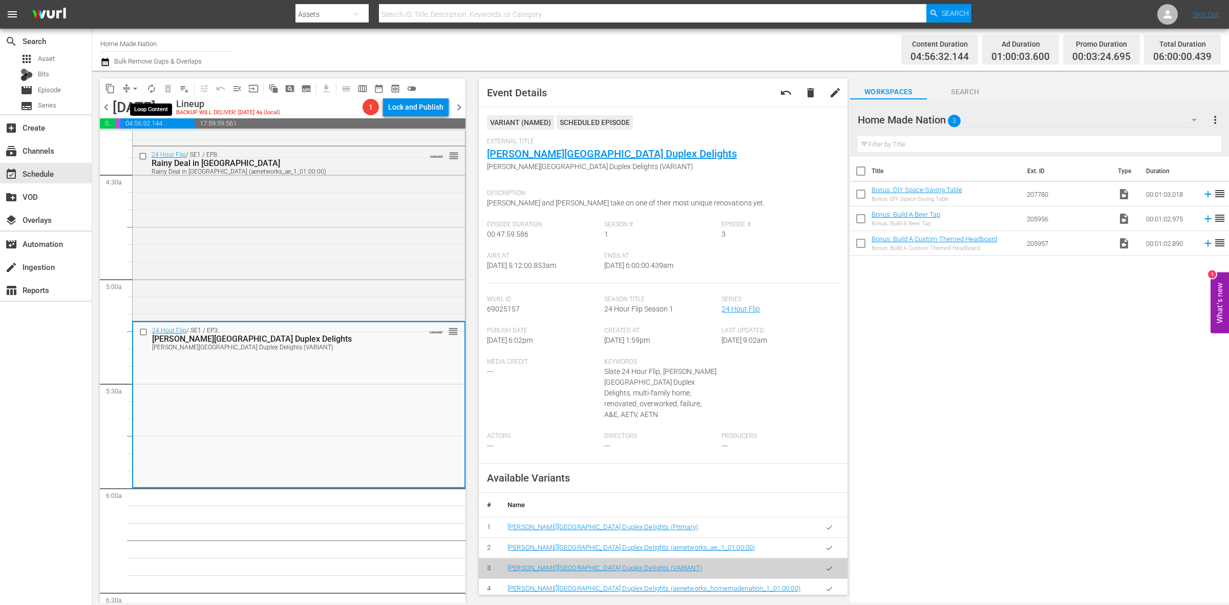
click at [153, 83] on span "autorenew_outlined" at bounding box center [151, 88] width 10 height 10
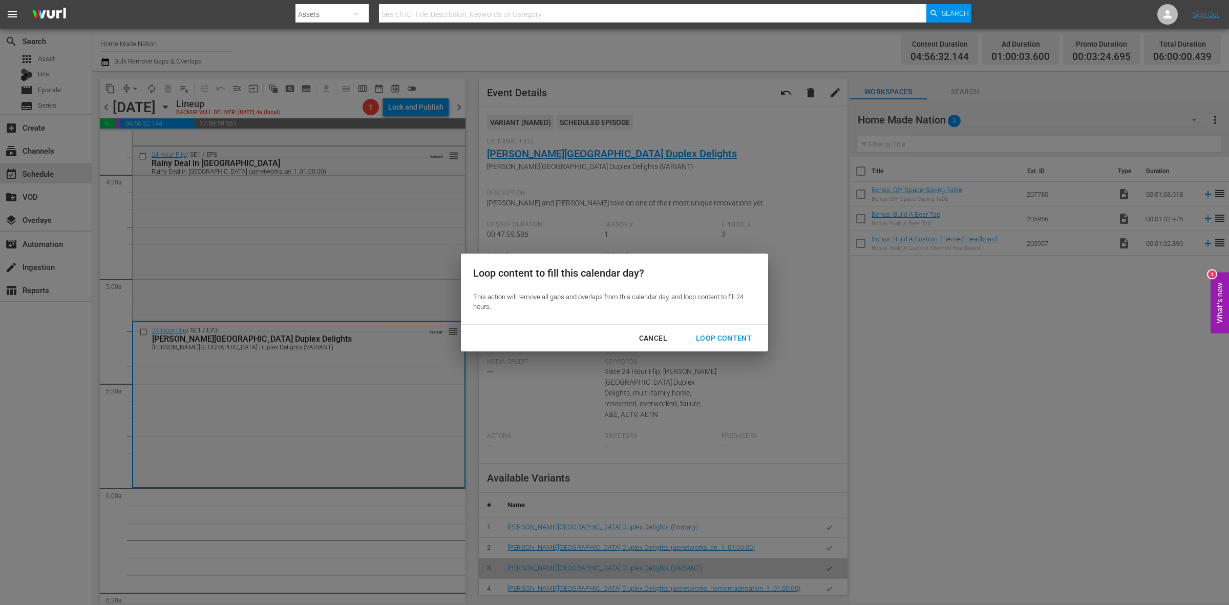
click at [712, 339] on div "Loop Content" at bounding box center [724, 338] width 72 height 13
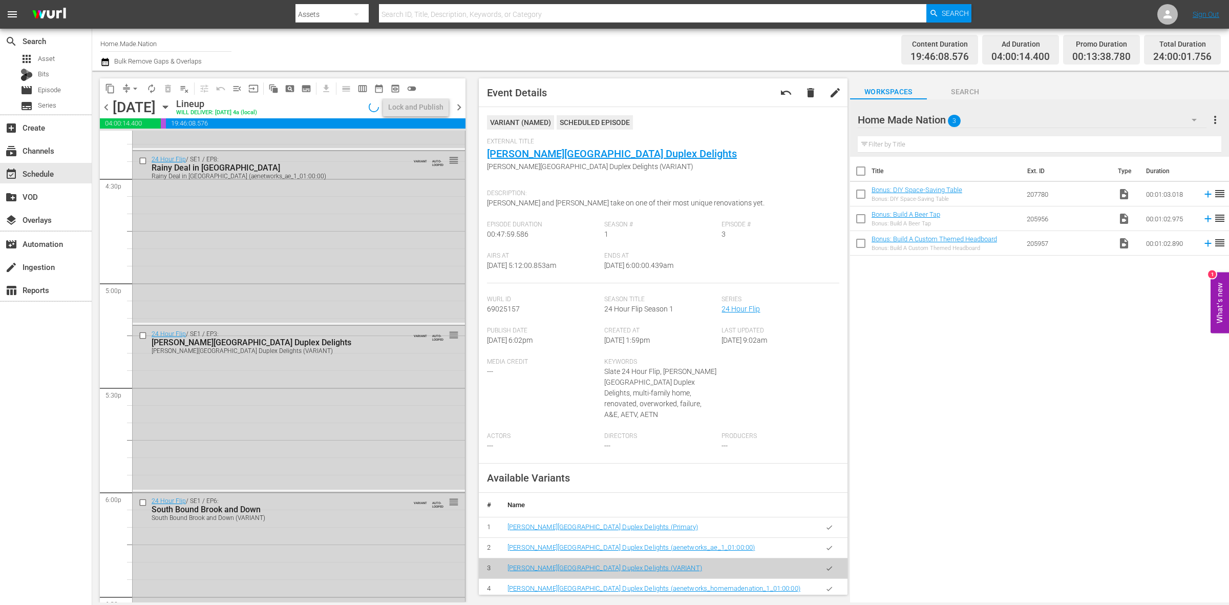
scroll to position [4541, 0]
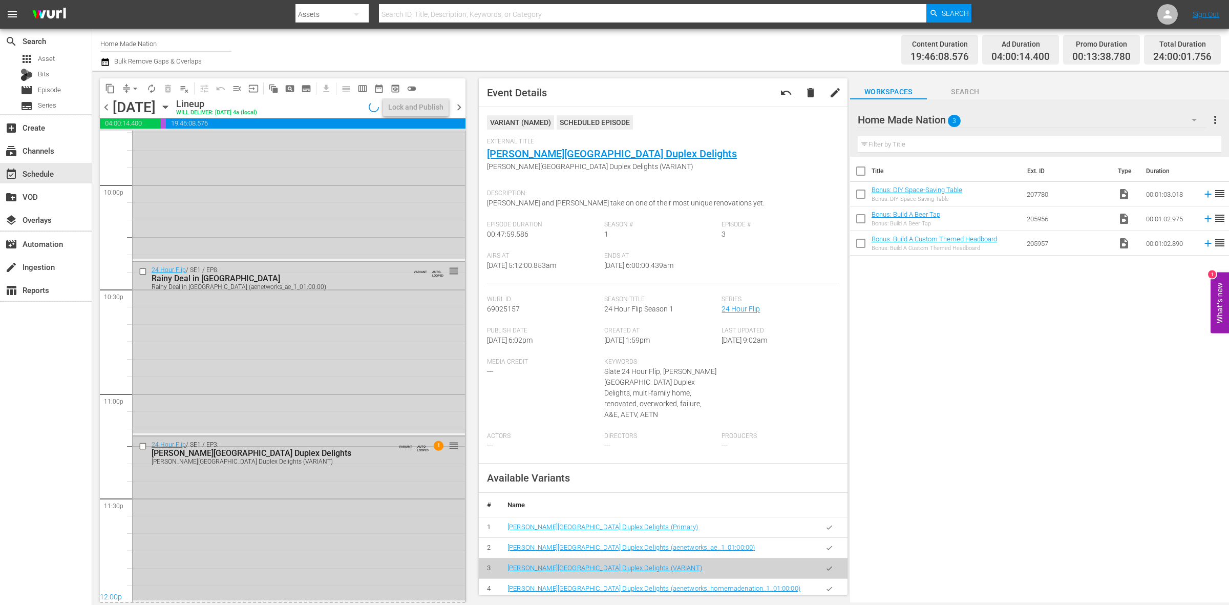
click at [334, 498] on div "24 Hour Flip / SE1 / EP3: Hasbrouck Heights Duplex Delights Hasbrouck Heights D…" at bounding box center [299, 518] width 332 height 164
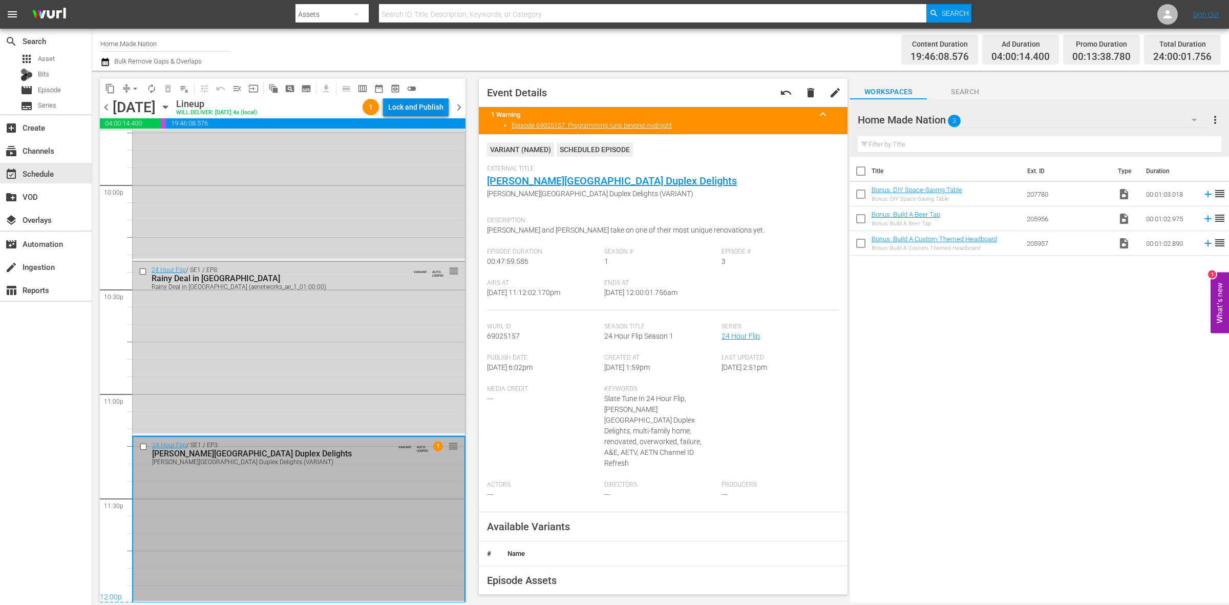
click at [425, 112] on div "Lock and Publish" at bounding box center [415, 107] width 55 height 18
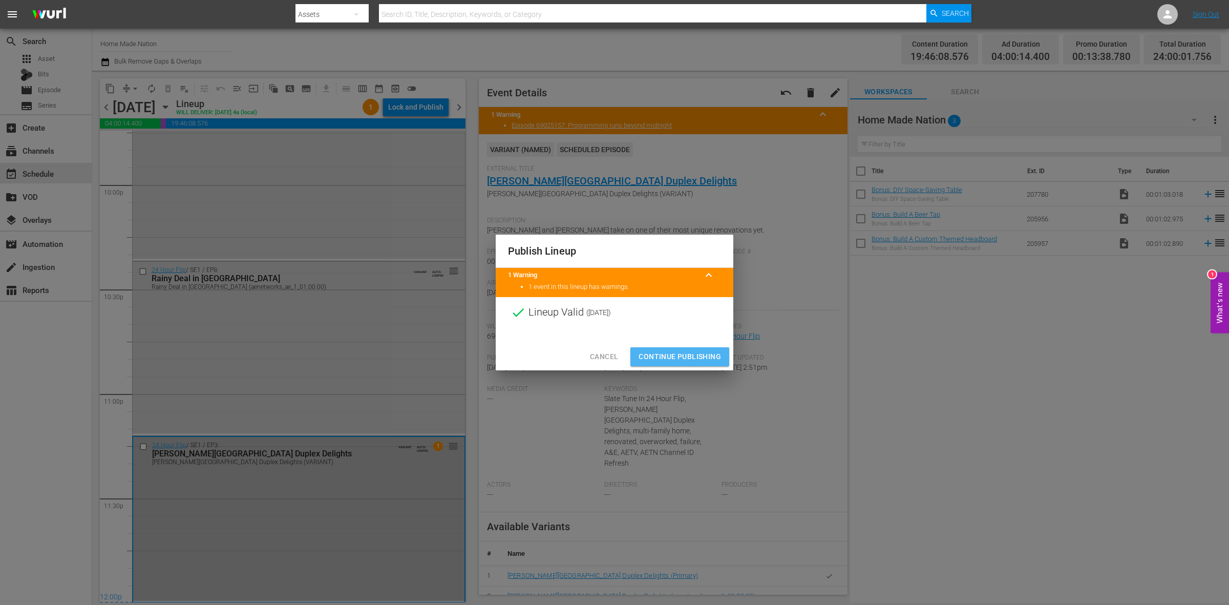
click at [657, 348] on button "Continue Publishing" at bounding box center [679, 356] width 99 height 19
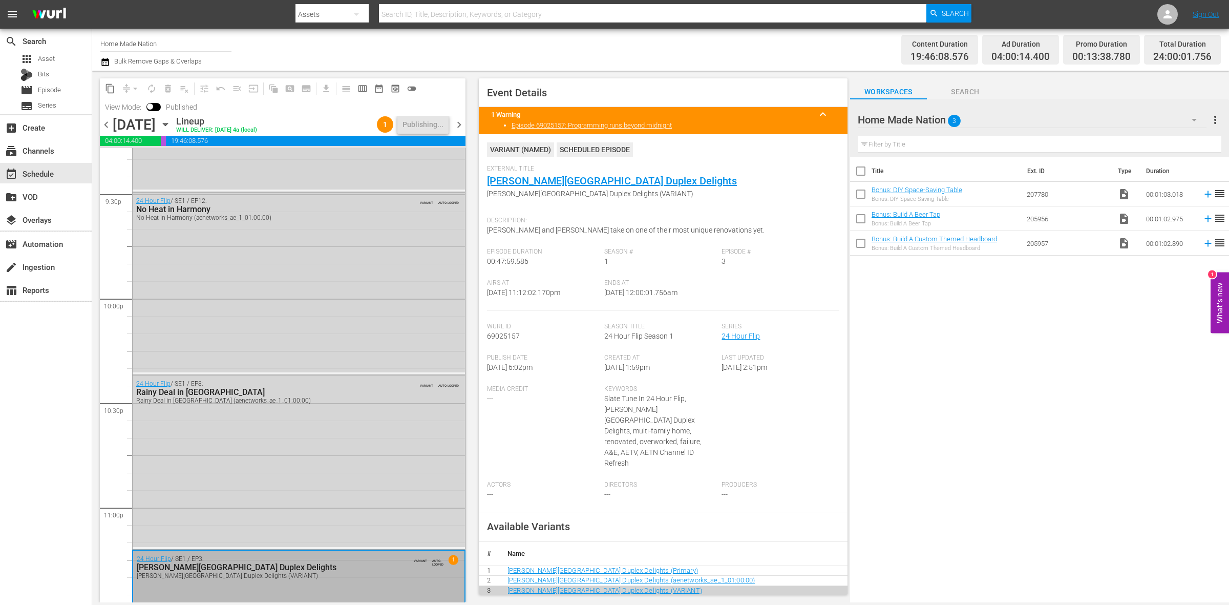
scroll to position [4558, 0]
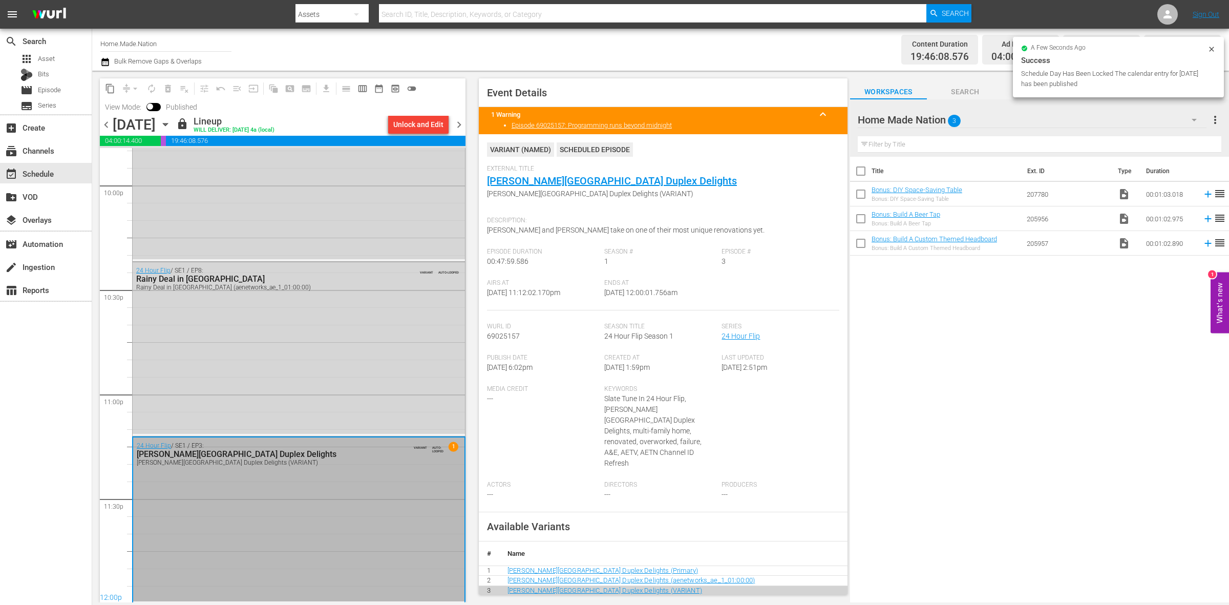
click at [457, 125] on span "chevron_right" at bounding box center [459, 124] width 13 height 13
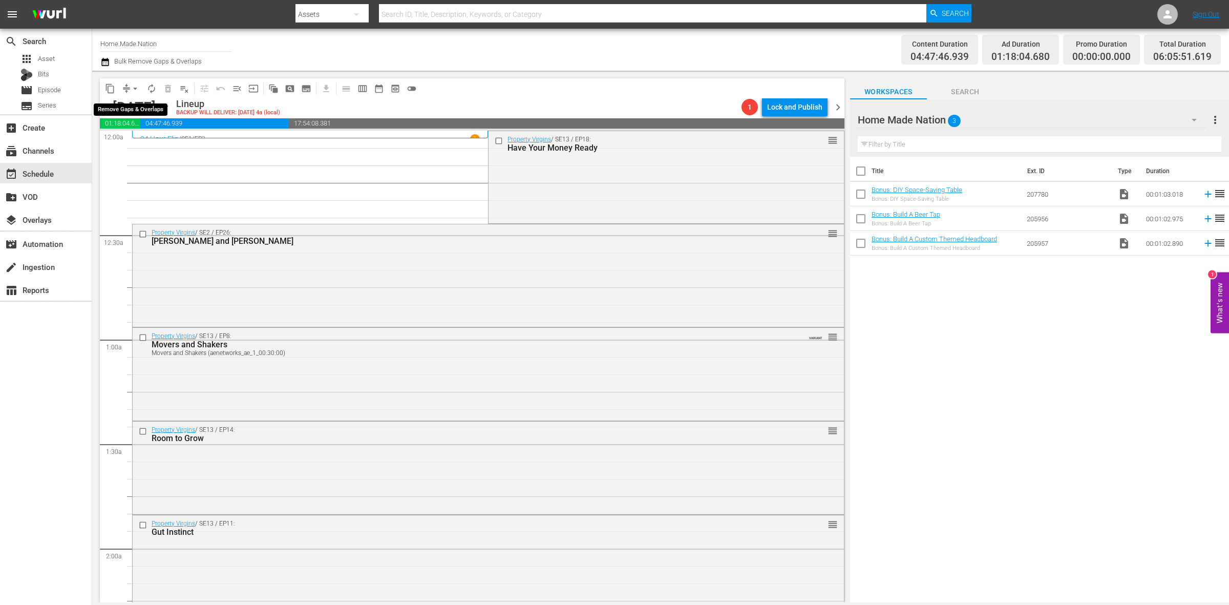
click at [135, 88] on span "arrow_drop_down" at bounding box center [135, 88] width 10 height 10
click at [134, 106] on li "Align to Midnight" at bounding box center [136, 108] width 108 height 17
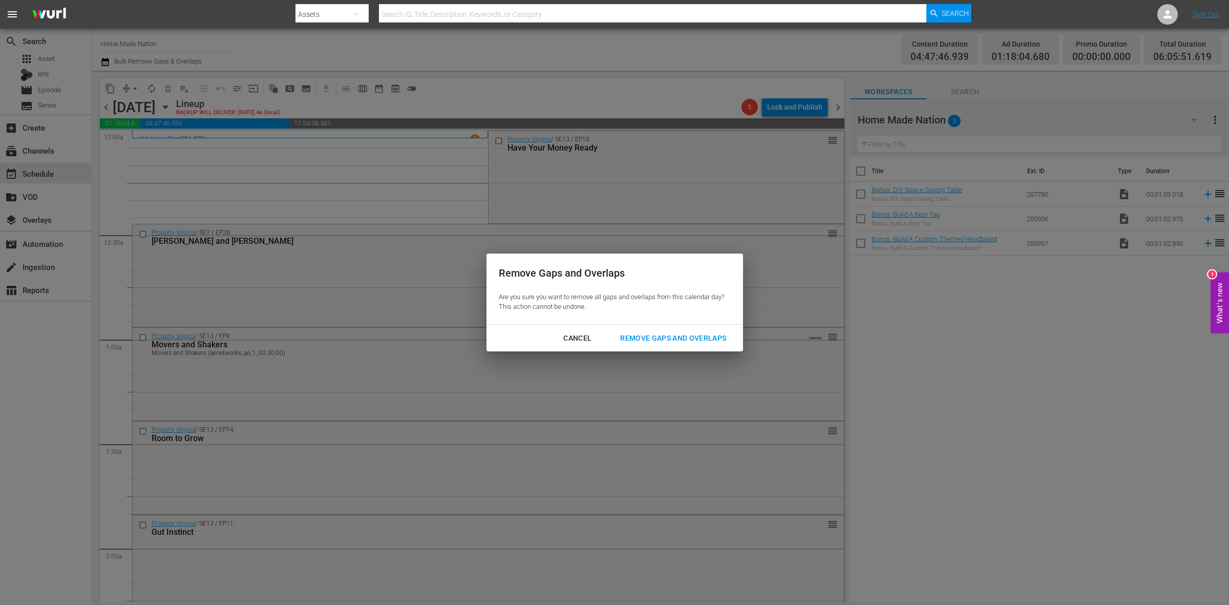
click at [688, 339] on div "Remove Gaps and Overlaps" at bounding box center [673, 338] width 122 height 13
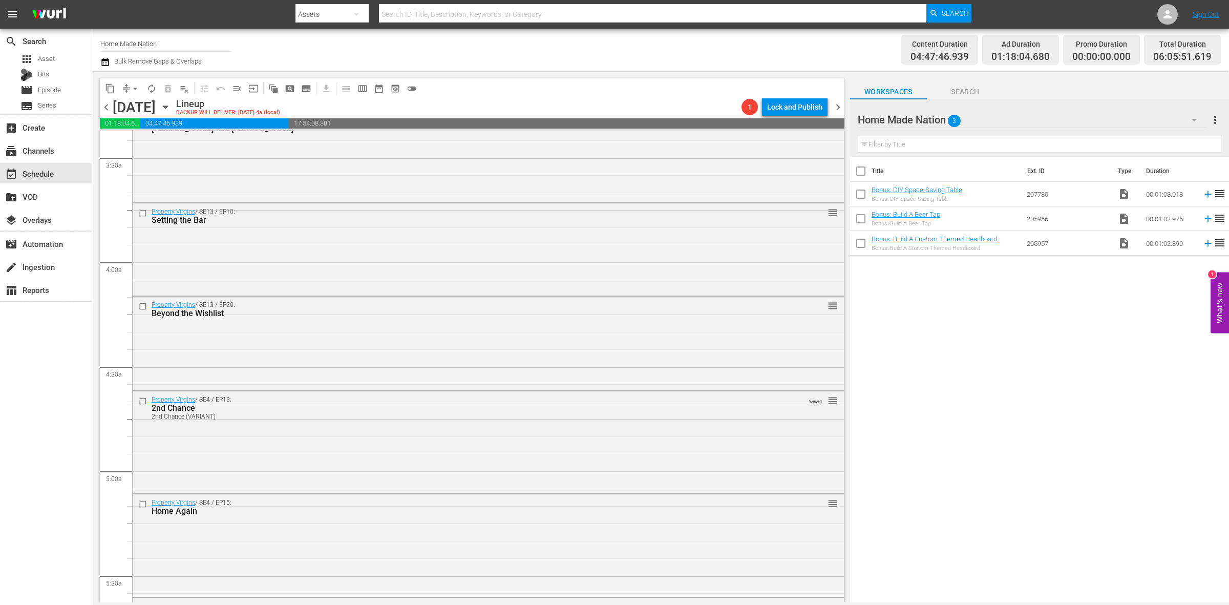
scroll to position [960, 0]
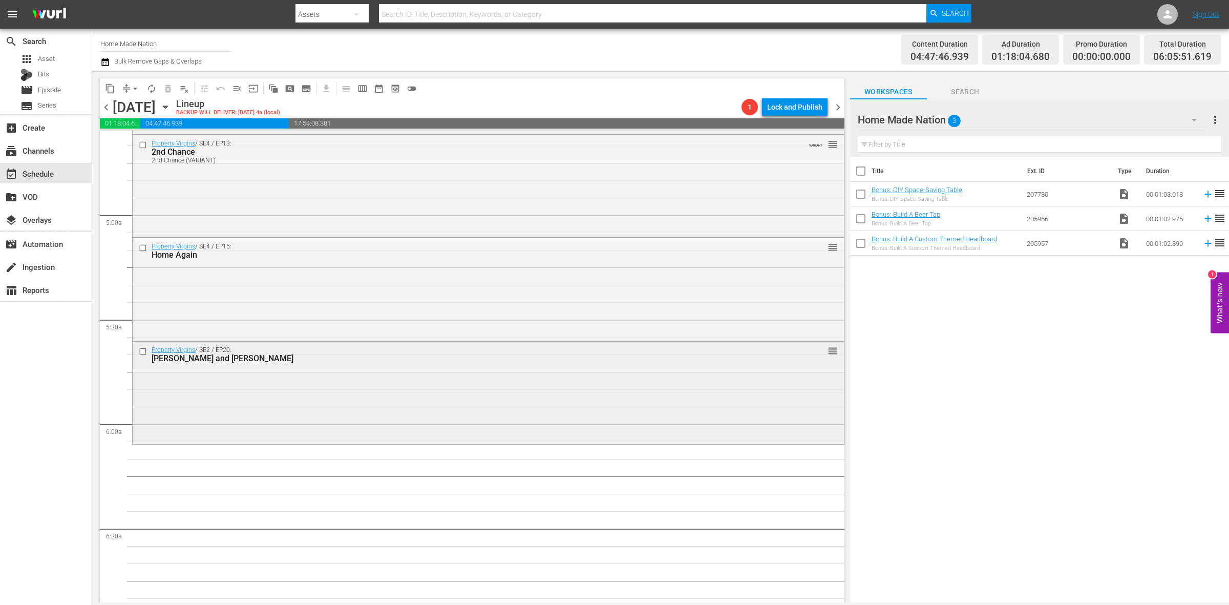
click at [349, 417] on div "Property Virgins / SE2 / EP20: Dominique and Jeremy reorder" at bounding box center [488, 391] width 711 height 100
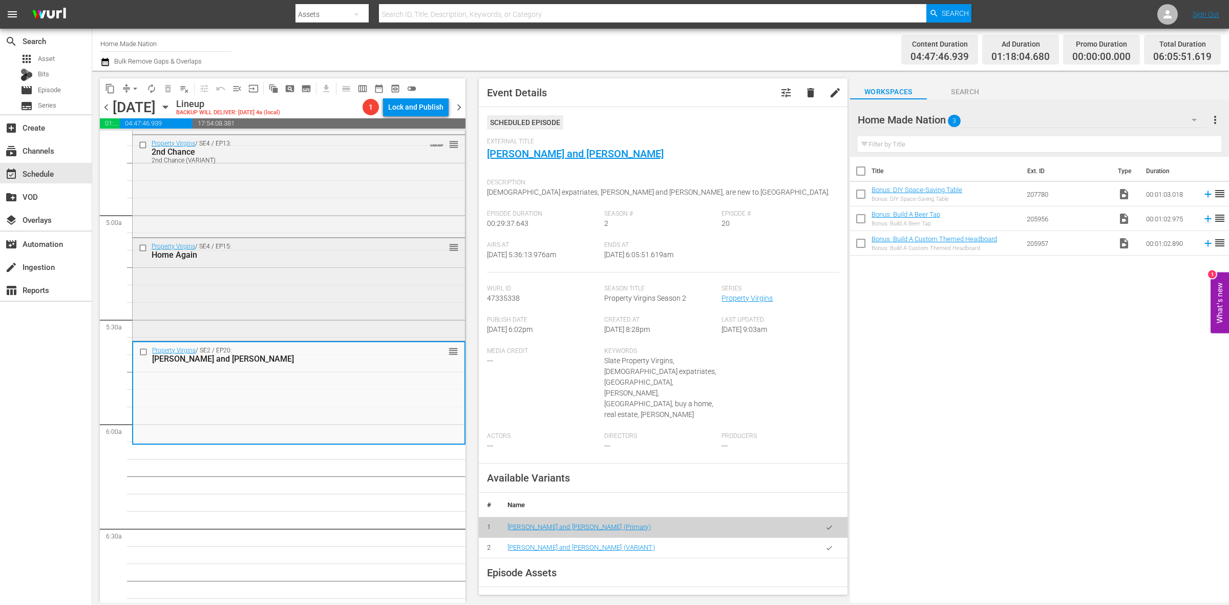
click at [365, 273] on div "Property Virgins / SE4 / EP15: Home Again reorder" at bounding box center [299, 288] width 332 height 100
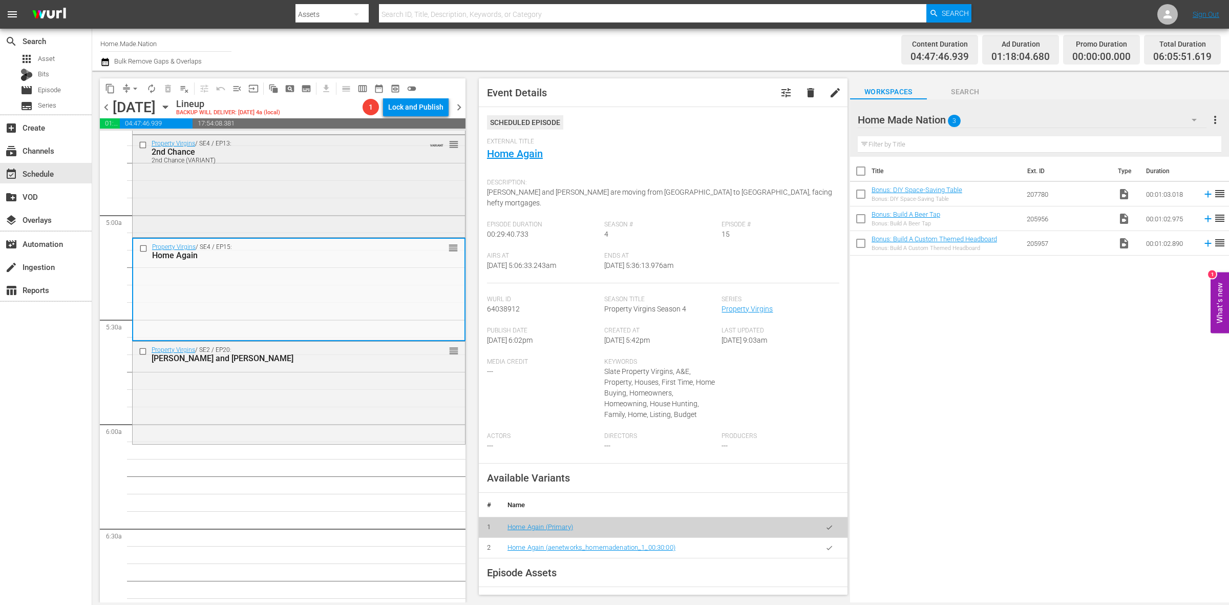
click at [242, 201] on div "Property Virgins / SE4 / EP13: 2nd Chance 2nd Chance (VARIANT) VARIANT reorder" at bounding box center [299, 185] width 332 height 100
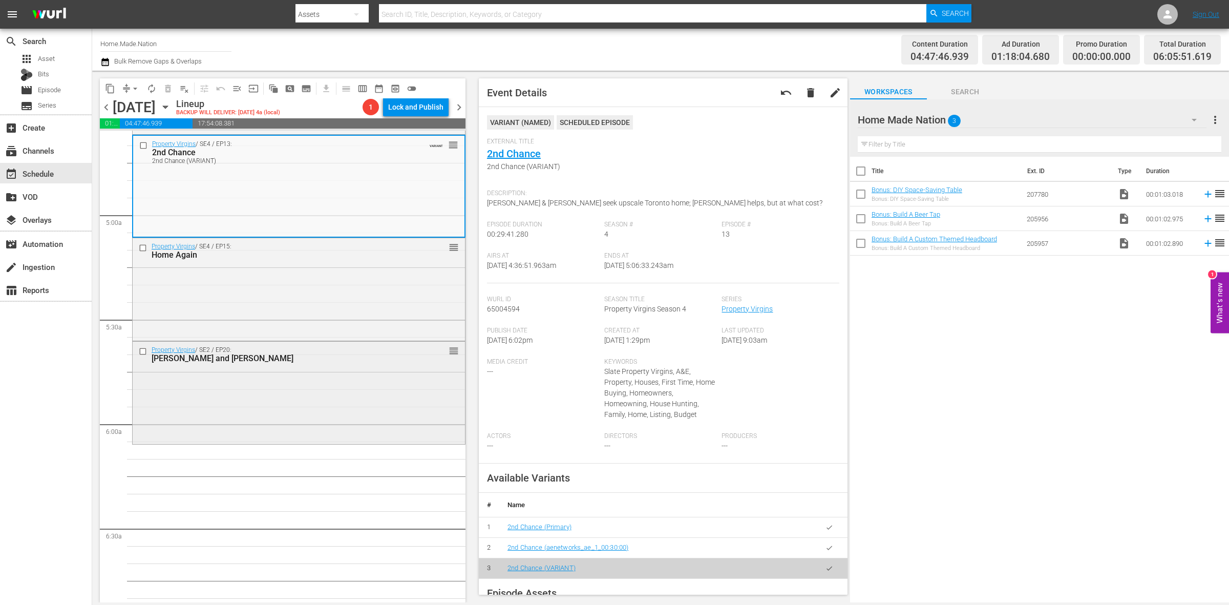
click at [201, 418] on div "Property Virgins / SE2 / EP20: Dominique and Jeremy reorder" at bounding box center [299, 391] width 332 height 100
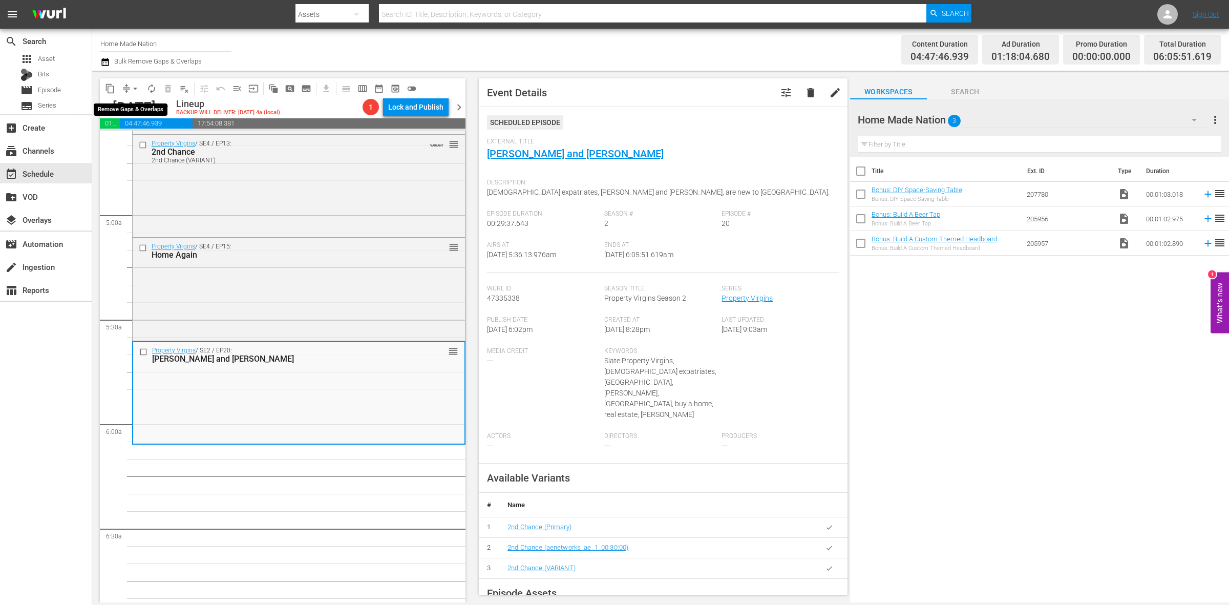
click at [129, 87] on button "arrow_drop_down" at bounding box center [135, 88] width 16 height 16
click at [133, 110] on li "Align to Midnight" at bounding box center [136, 108] width 108 height 17
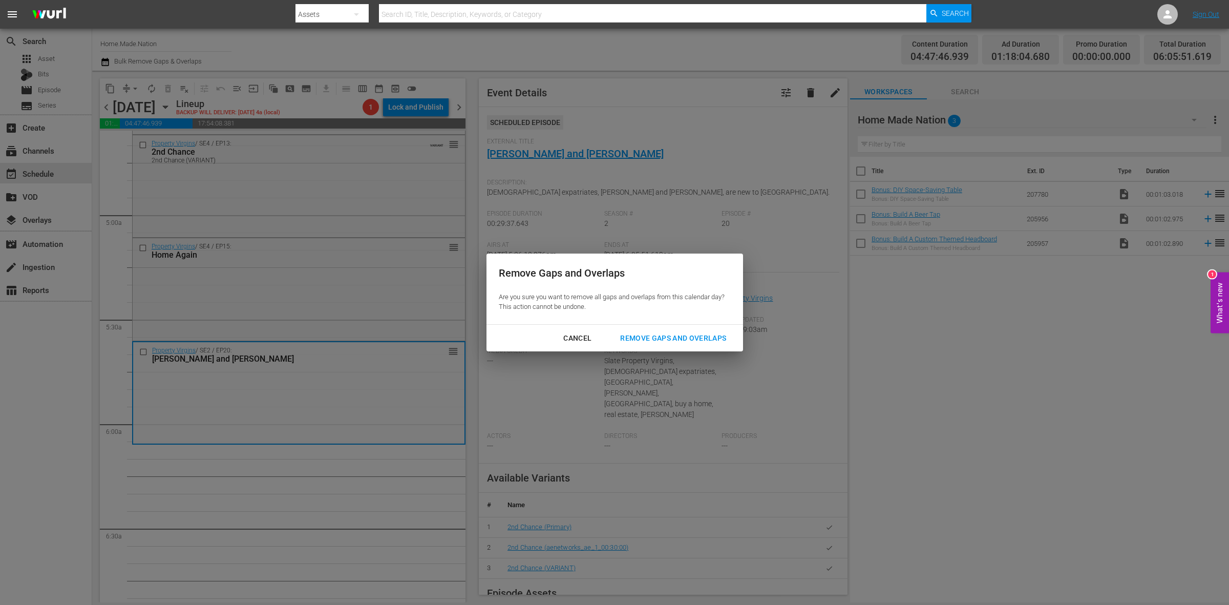
click at [703, 333] on div "Remove Gaps and Overlaps" at bounding box center [673, 338] width 122 height 13
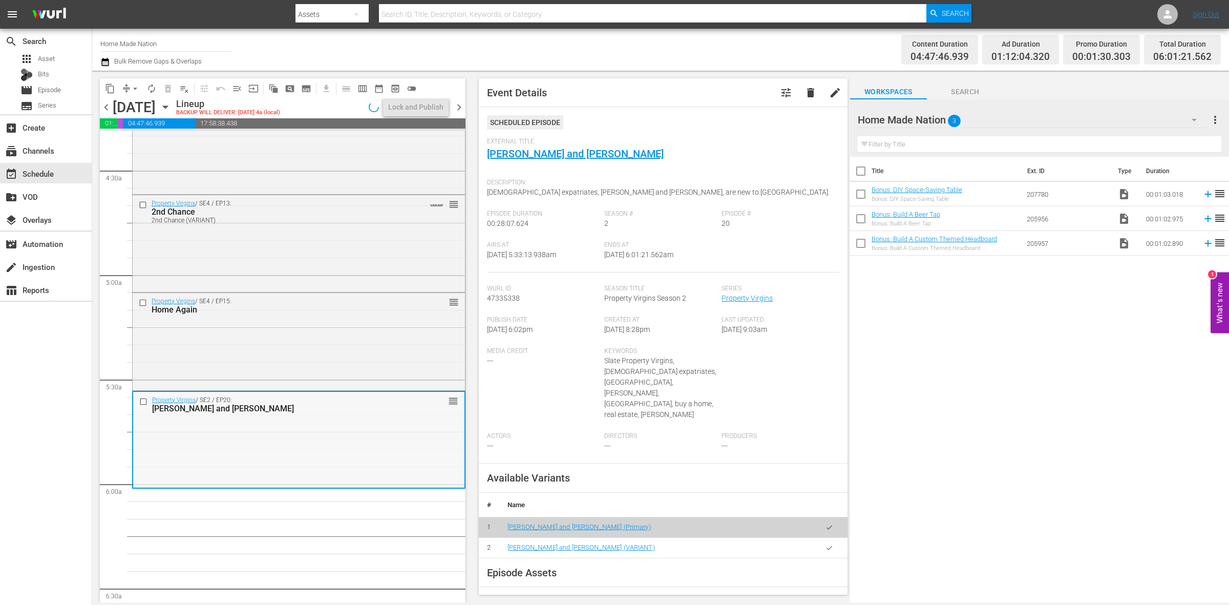
scroll to position [832, 0]
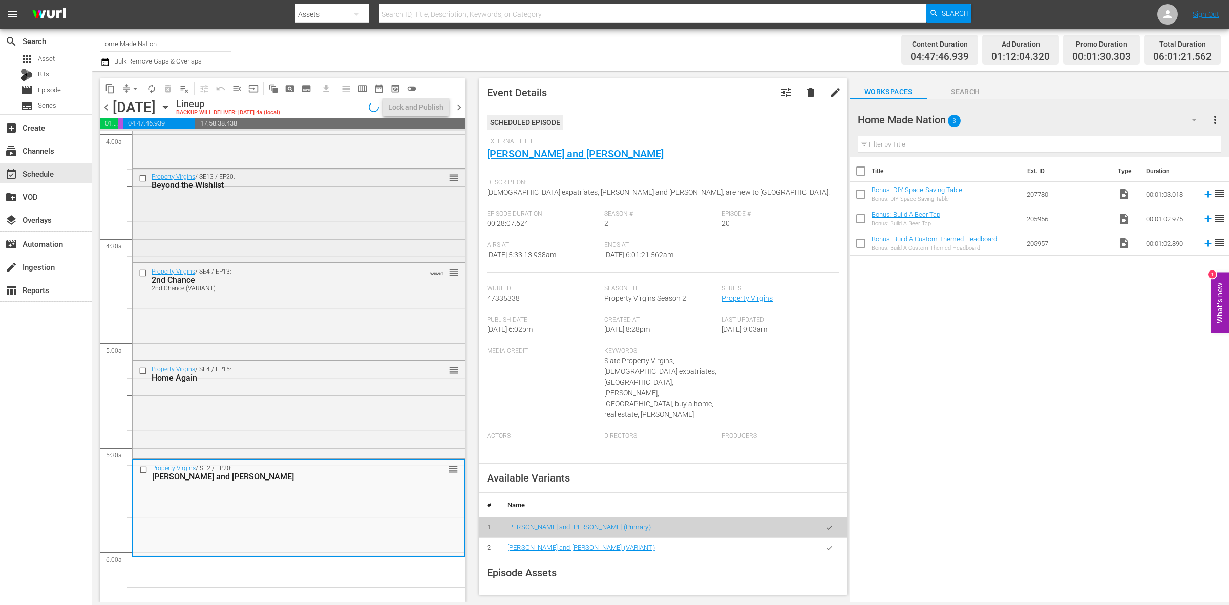
click at [318, 236] on div "Property Virgins / SE13 / EP20: Beyond the Wishlist reorder" at bounding box center [299, 214] width 332 height 92
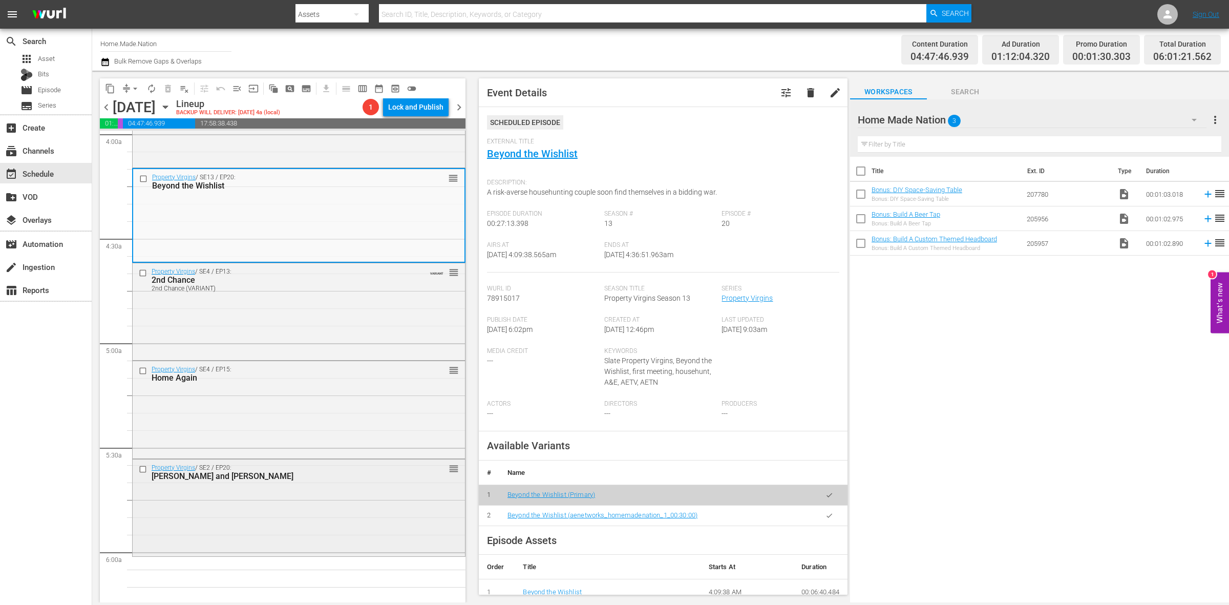
click at [311, 520] on div "Property Virgins / SE2 / EP20: Dominique and Jeremy reorder" at bounding box center [299, 506] width 332 height 95
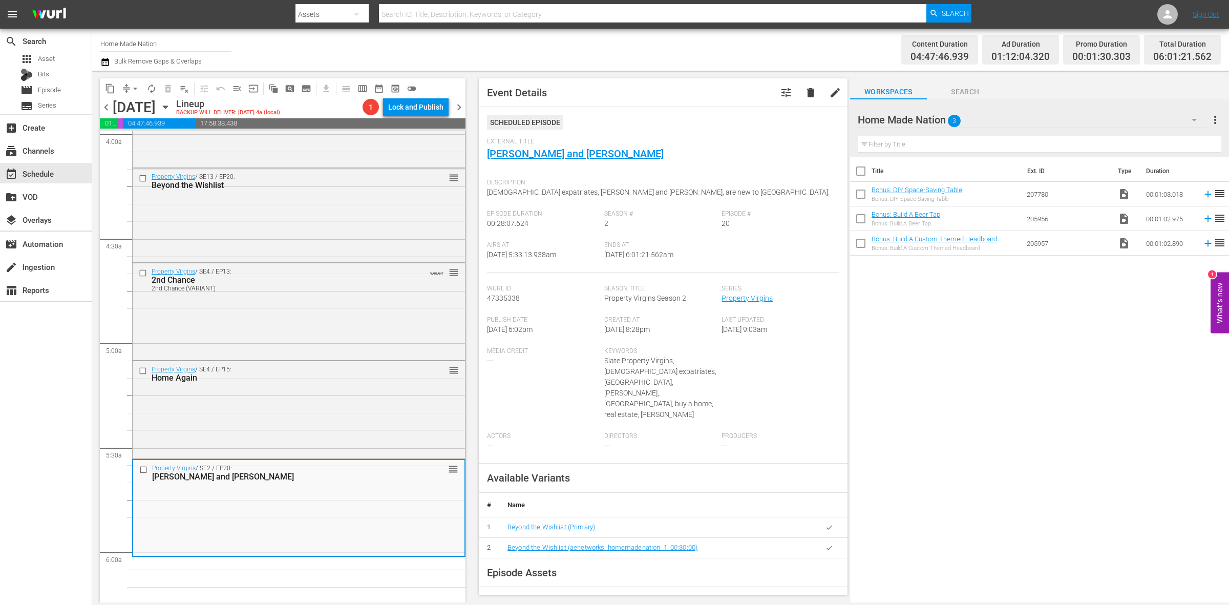
click at [134, 84] on span "arrow_drop_down" at bounding box center [135, 88] width 10 height 10
click at [132, 103] on li "Align to Midnight" at bounding box center [136, 108] width 108 height 17
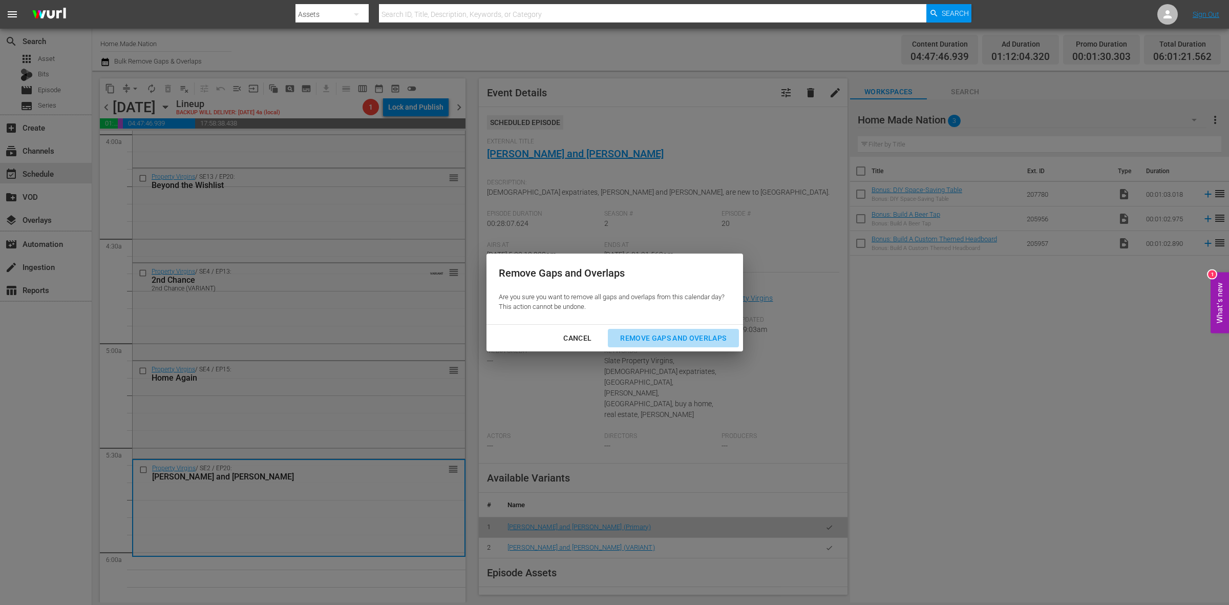
click at [705, 334] on div "Remove Gaps and Overlaps" at bounding box center [673, 338] width 122 height 13
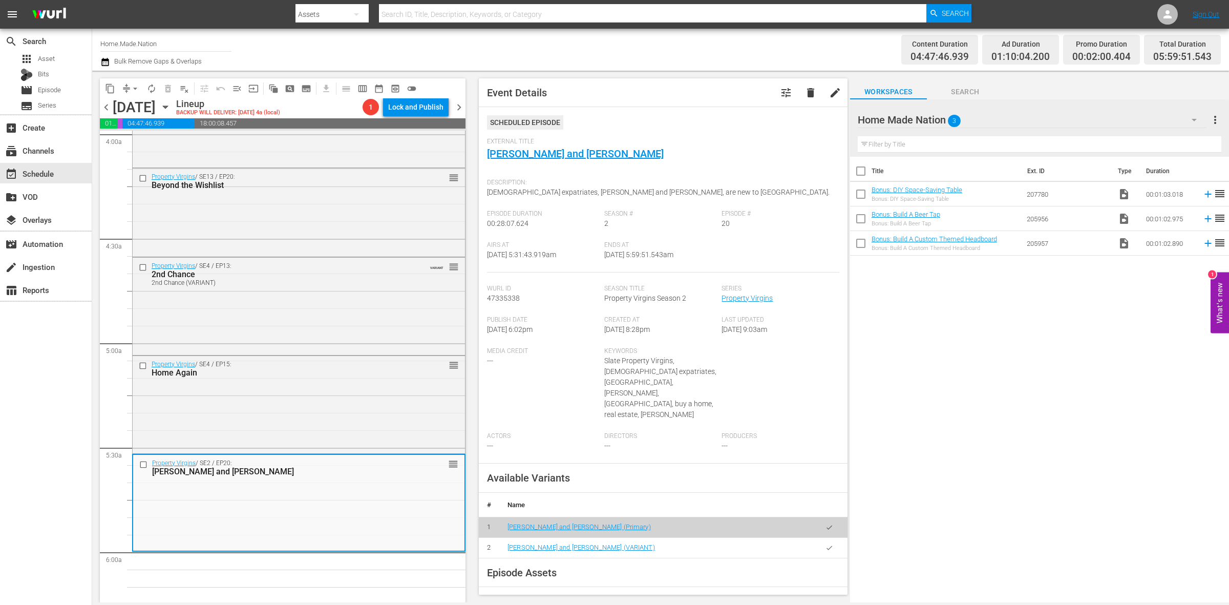
click at [137, 83] on span "arrow_drop_down" at bounding box center [135, 88] width 10 height 10
click at [140, 104] on li "Align to Midnight" at bounding box center [136, 108] width 108 height 17
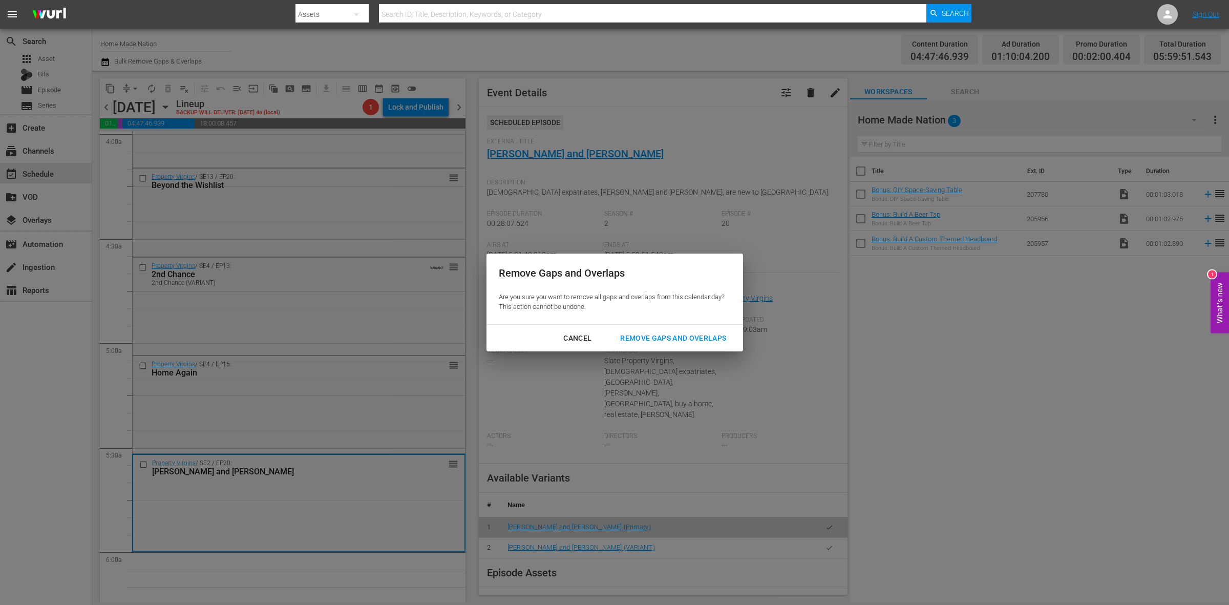
click at [657, 332] on div "Remove Gaps and Overlaps" at bounding box center [673, 338] width 122 height 13
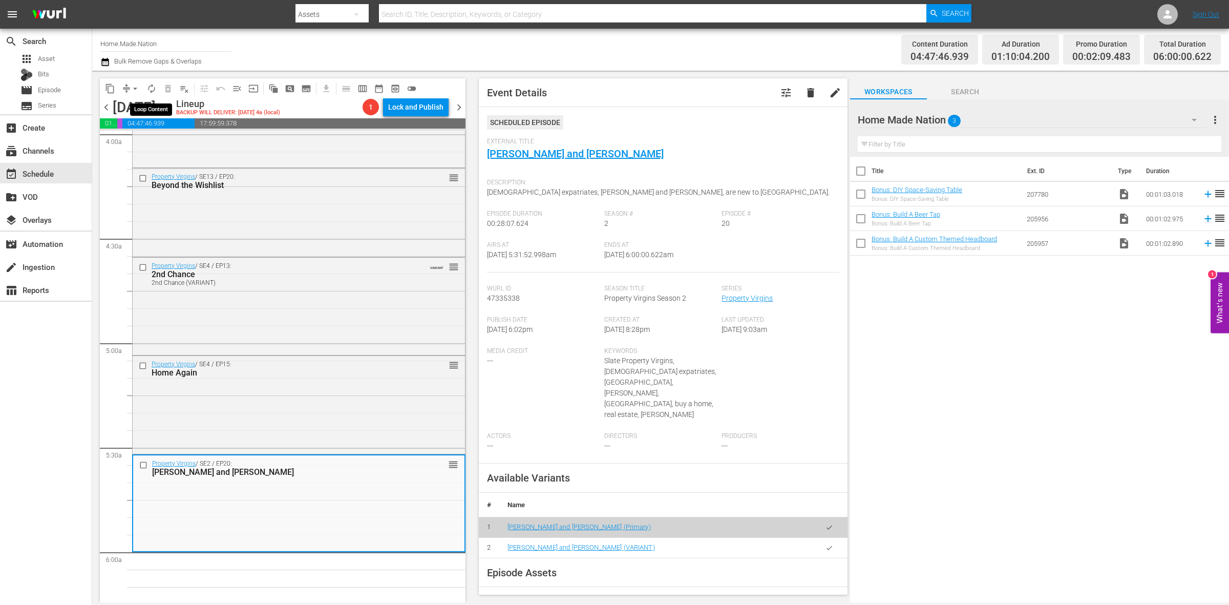
click at [154, 90] on span "autorenew_outlined" at bounding box center [151, 88] width 10 height 10
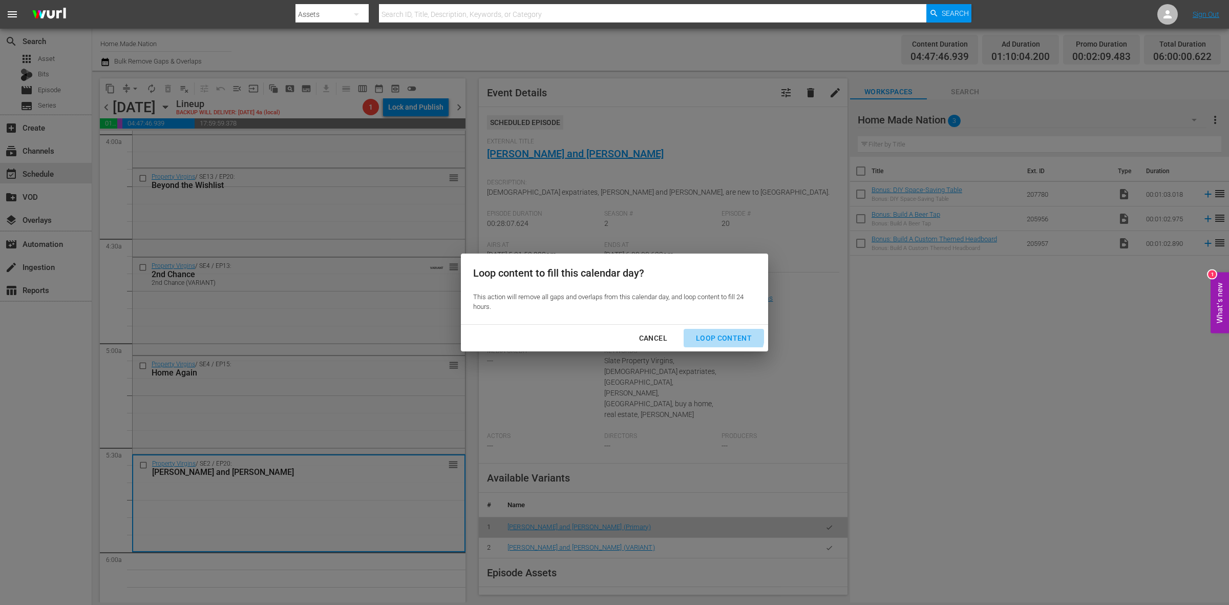
click at [717, 333] on div "Loop Content" at bounding box center [724, 338] width 72 height 13
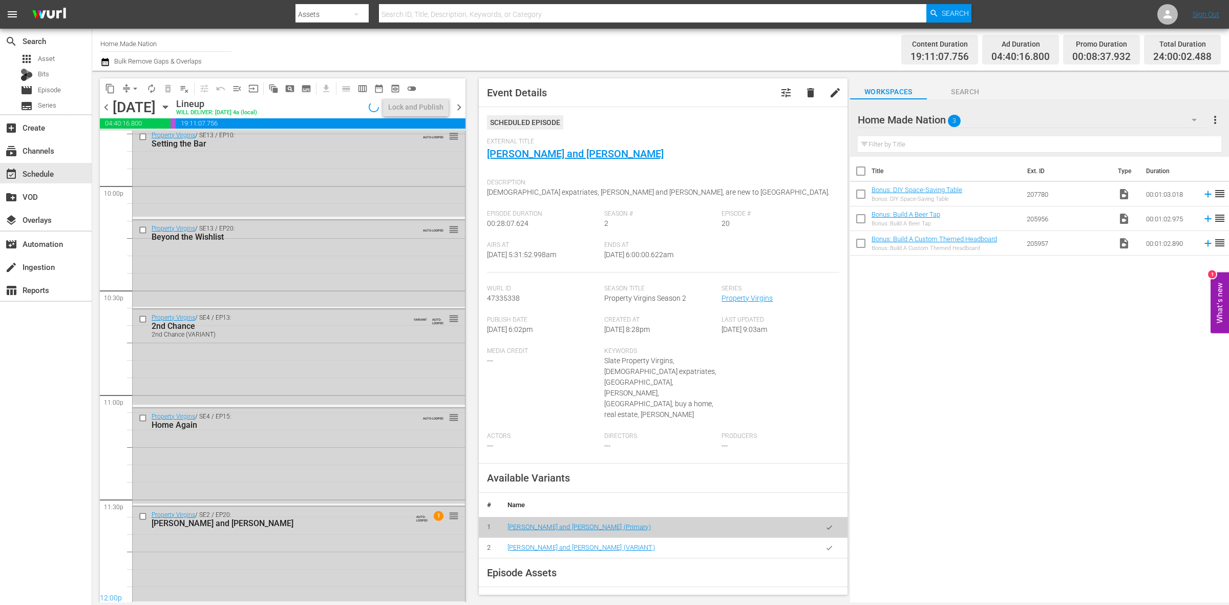
scroll to position [4541, 0]
click at [340, 515] on div "Property Virgins / SE2 / EP20: Dominique and Jeremy" at bounding box center [282, 518] width 260 height 17
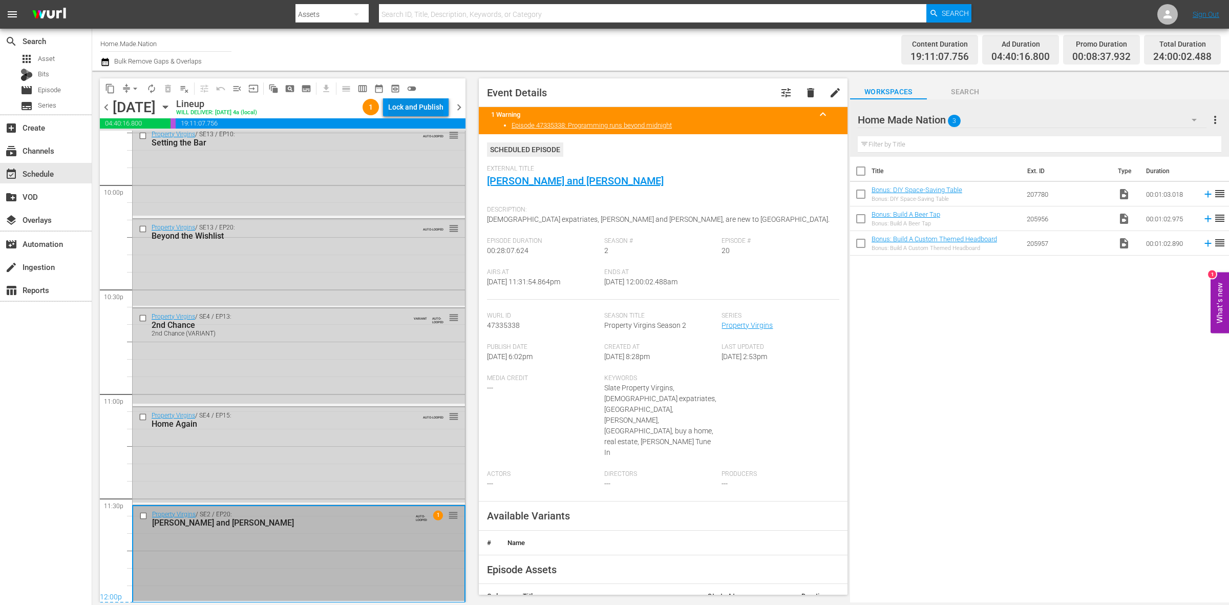
click at [439, 104] on div "Lock and Publish" at bounding box center [415, 107] width 55 height 18
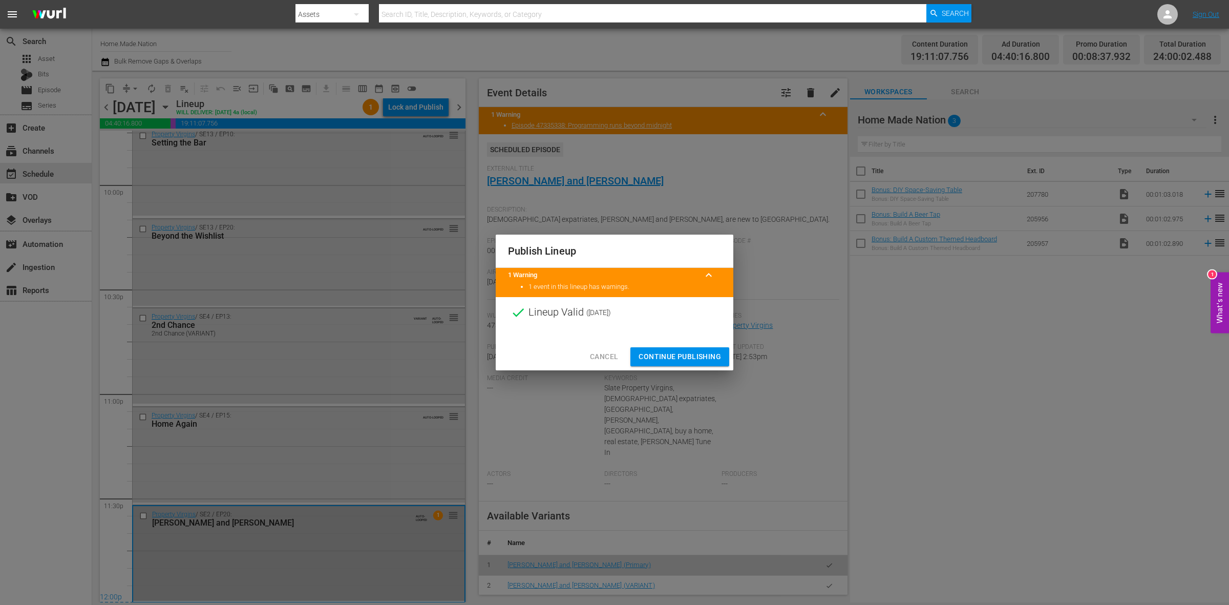
click at [687, 350] on span "Continue Publishing" at bounding box center [679, 356] width 82 height 13
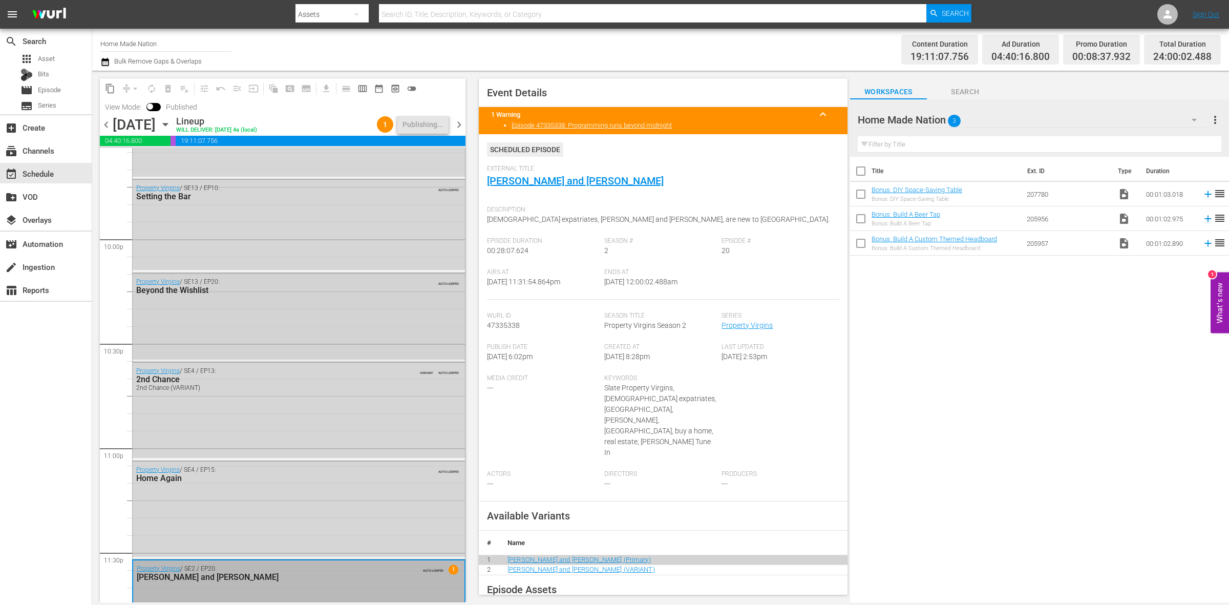
scroll to position [4558, 0]
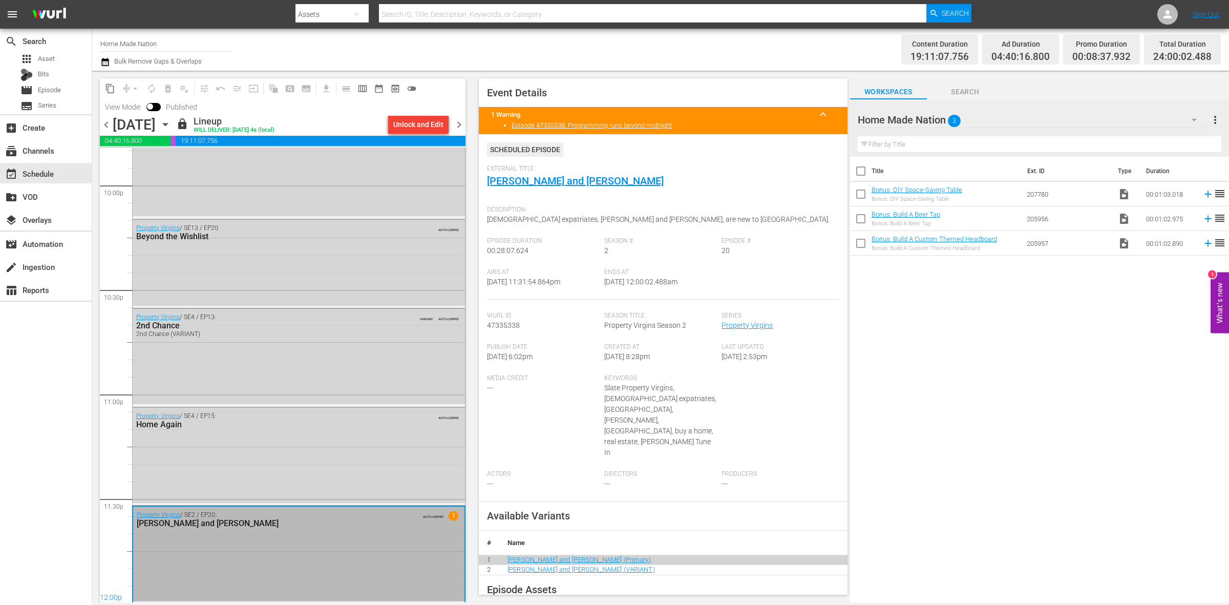
click at [462, 123] on span "chevron_right" at bounding box center [459, 124] width 13 height 13
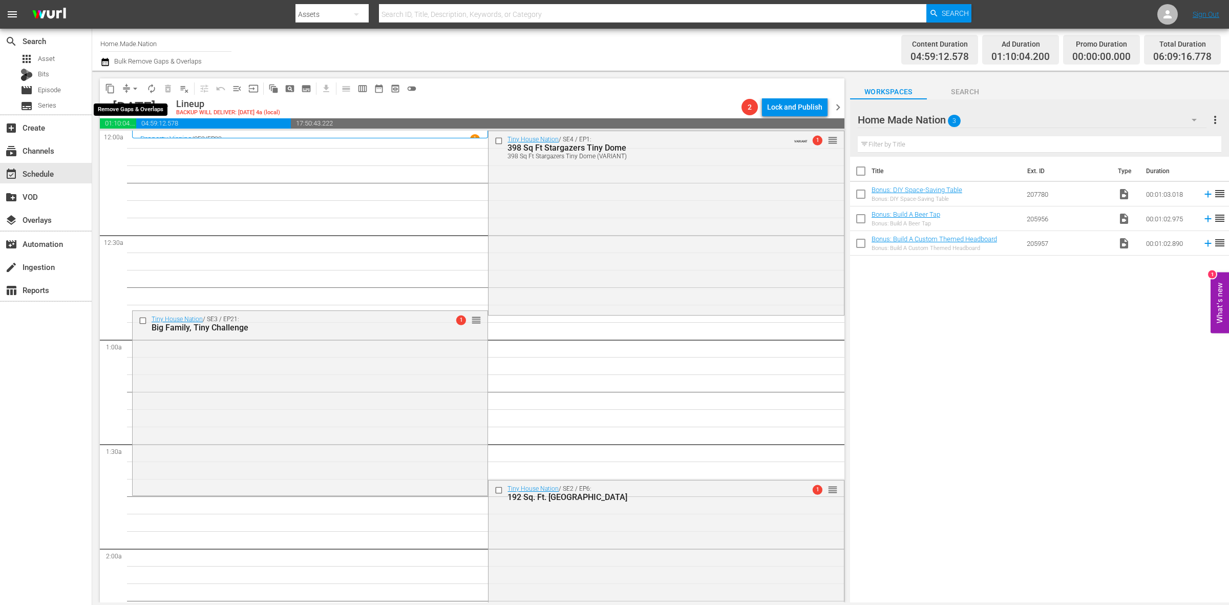
click at [131, 90] on span "arrow_drop_down" at bounding box center [135, 88] width 10 height 10
click at [134, 104] on li "Align to Midnight" at bounding box center [136, 108] width 108 height 17
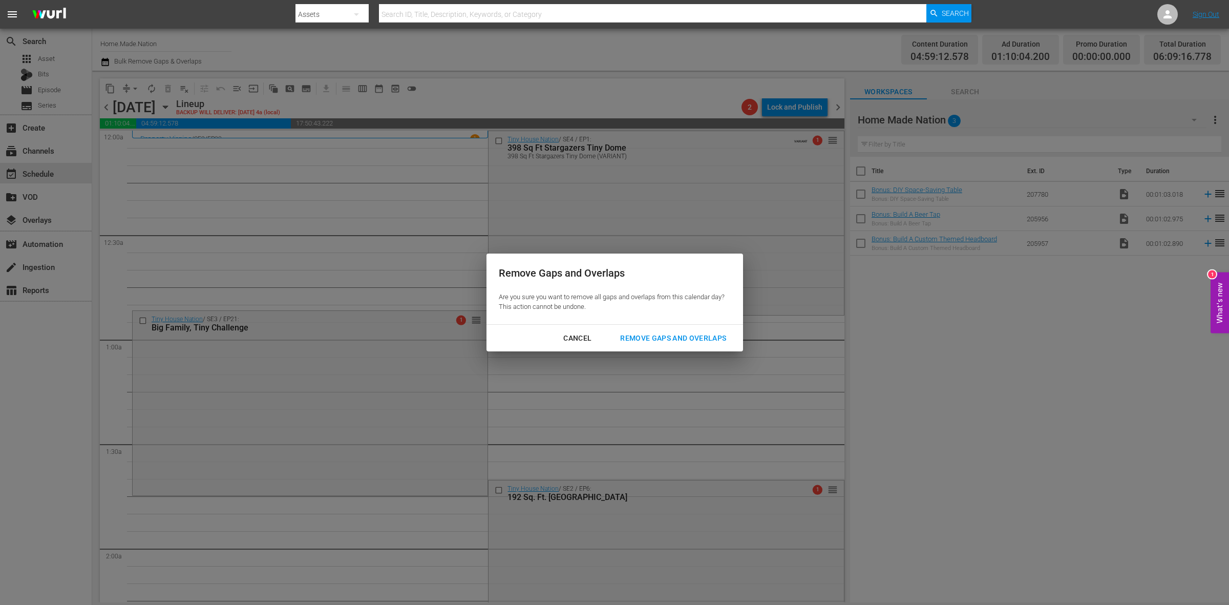
click at [700, 329] on button "Remove Gaps and Overlaps" at bounding box center [673, 338] width 131 height 19
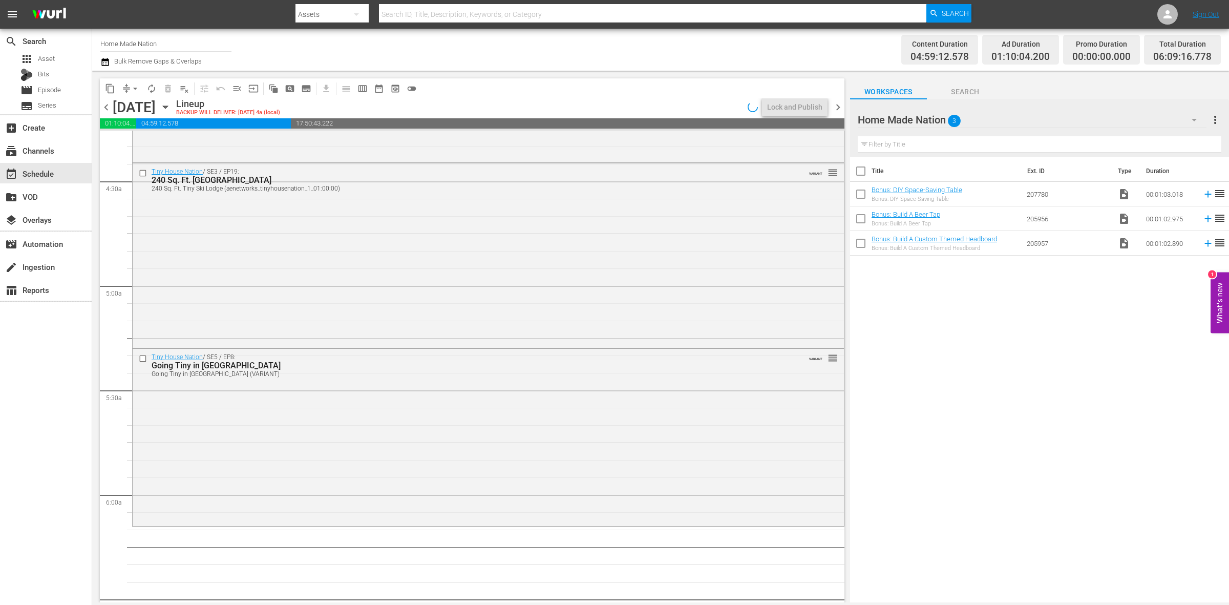
scroll to position [1024, 0]
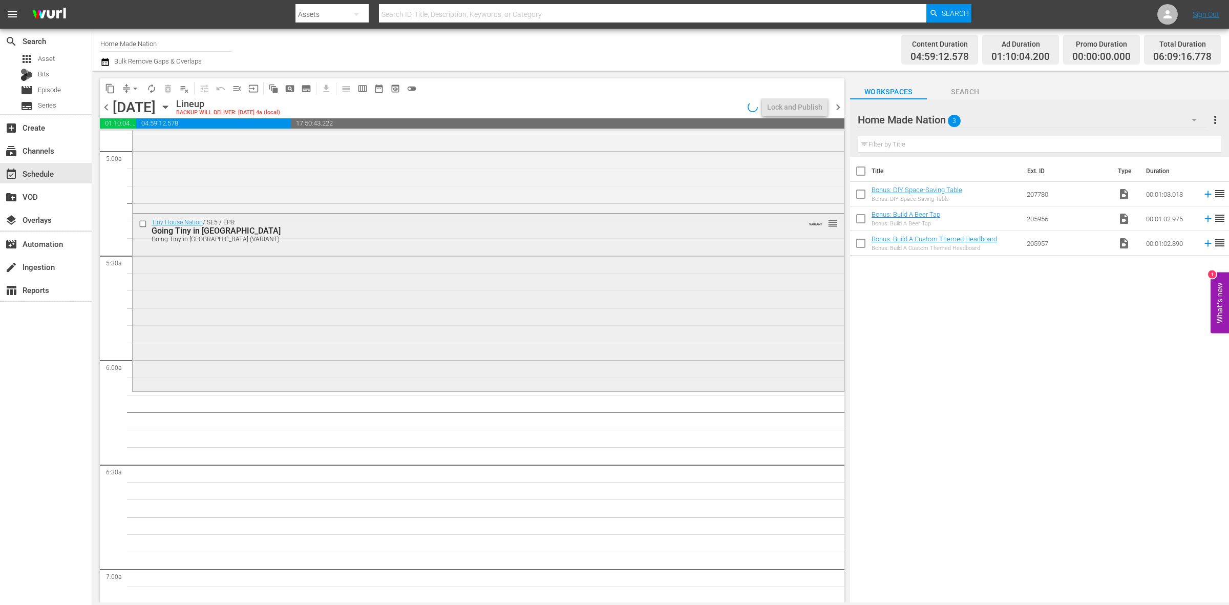
click at [365, 372] on div "Tiny House Nation / SE5 / EP8: Going Tiny in Music City Going Tiny in Music Cit…" at bounding box center [488, 302] width 711 height 176
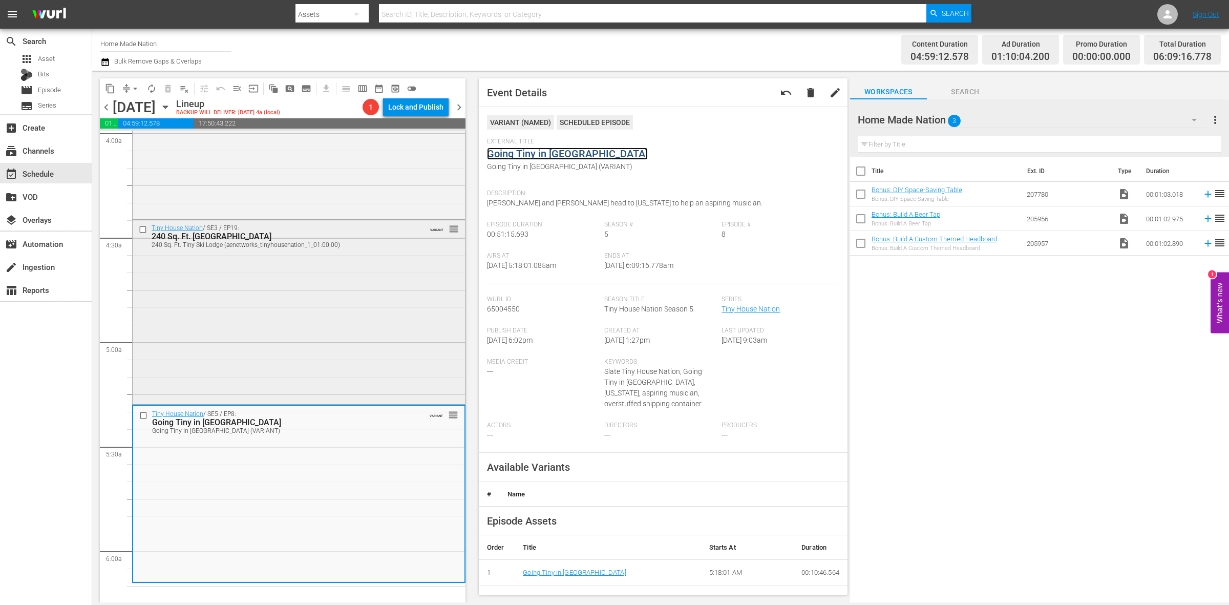
scroll to position [832, 0]
click at [313, 284] on div "Tiny House Nation / SE3 / EP19: 240 Sq. Ft. Tiny Ski Lodge 240 Sq. Ft. Tiny Ski…" at bounding box center [299, 312] width 332 height 182
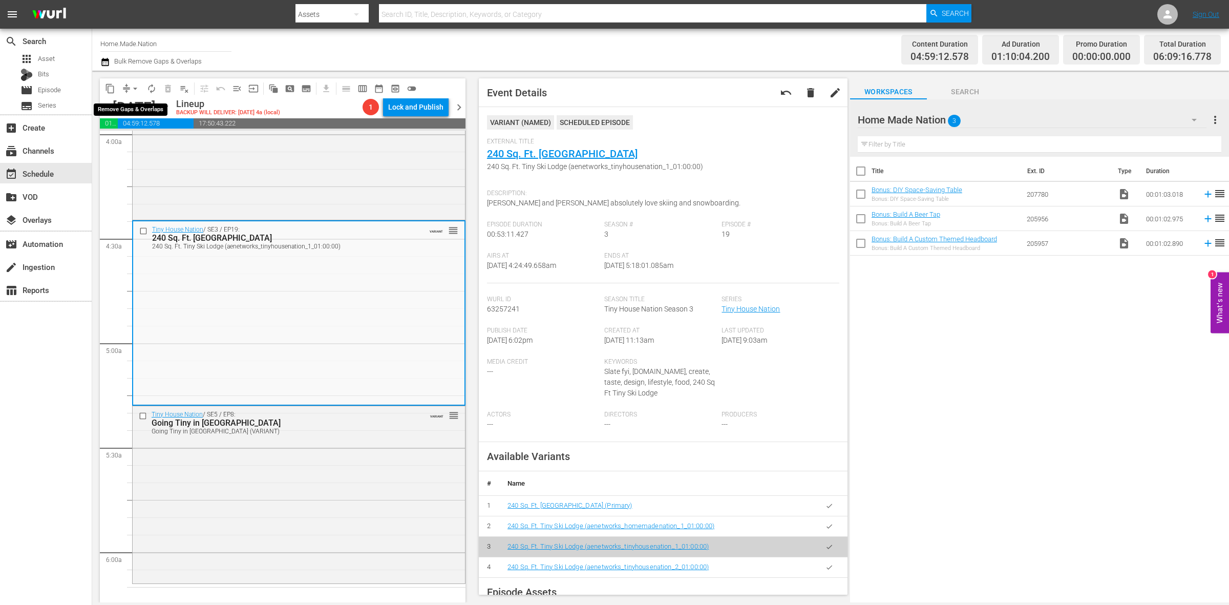
click at [133, 91] on span "arrow_drop_down" at bounding box center [135, 88] width 10 height 10
click at [136, 106] on li "Align to Midnight" at bounding box center [136, 108] width 108 height 17
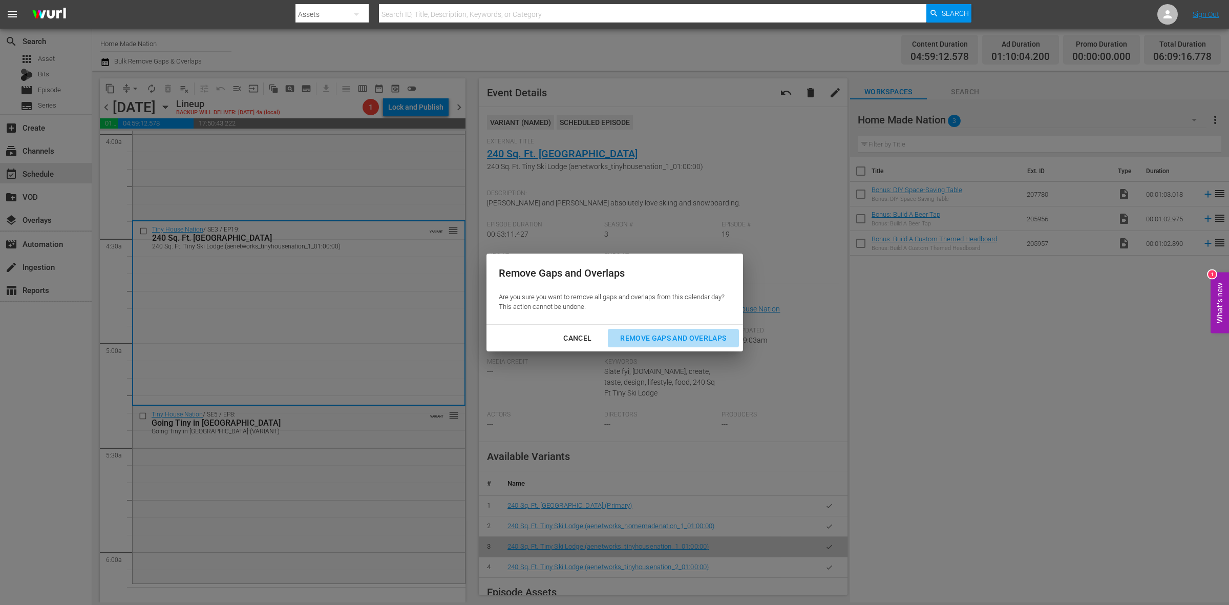
click at [656, 338] on div "Remove Gaps and Overlaps" at bounding box center [673, 338] width 122 height 13
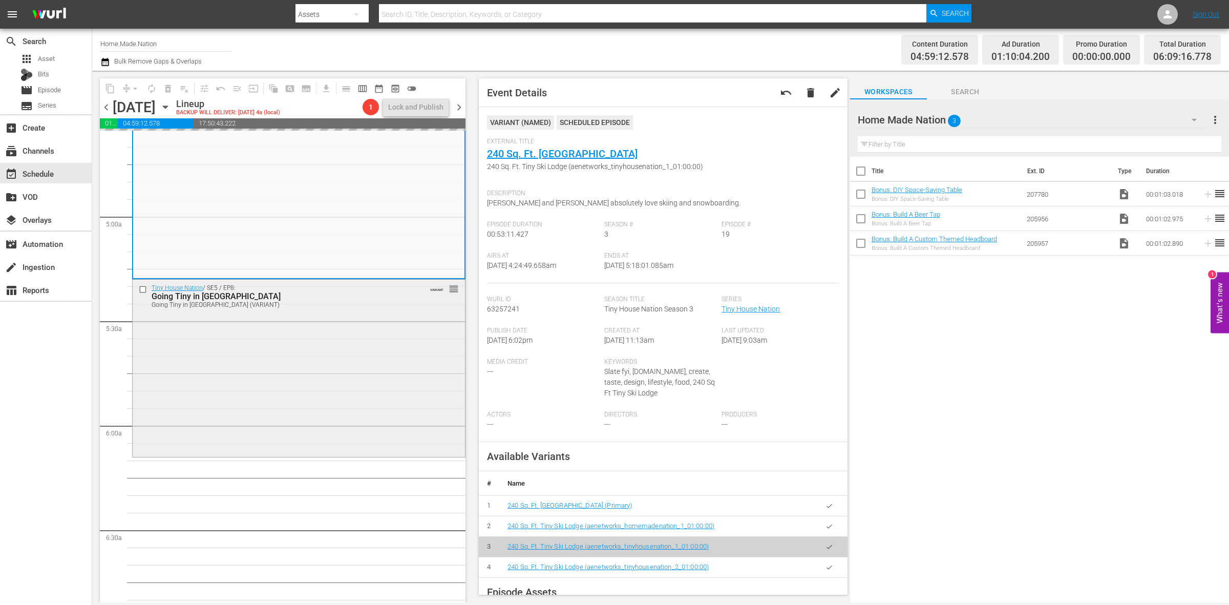
scroll to position [960, 0]
click at [173, 402] on div "Tiny House Nation / SE5 / EP8: Going Tiny in Music City Going Tiny in Music Cit…" at bounding box center [299, 366] width 332 height 176
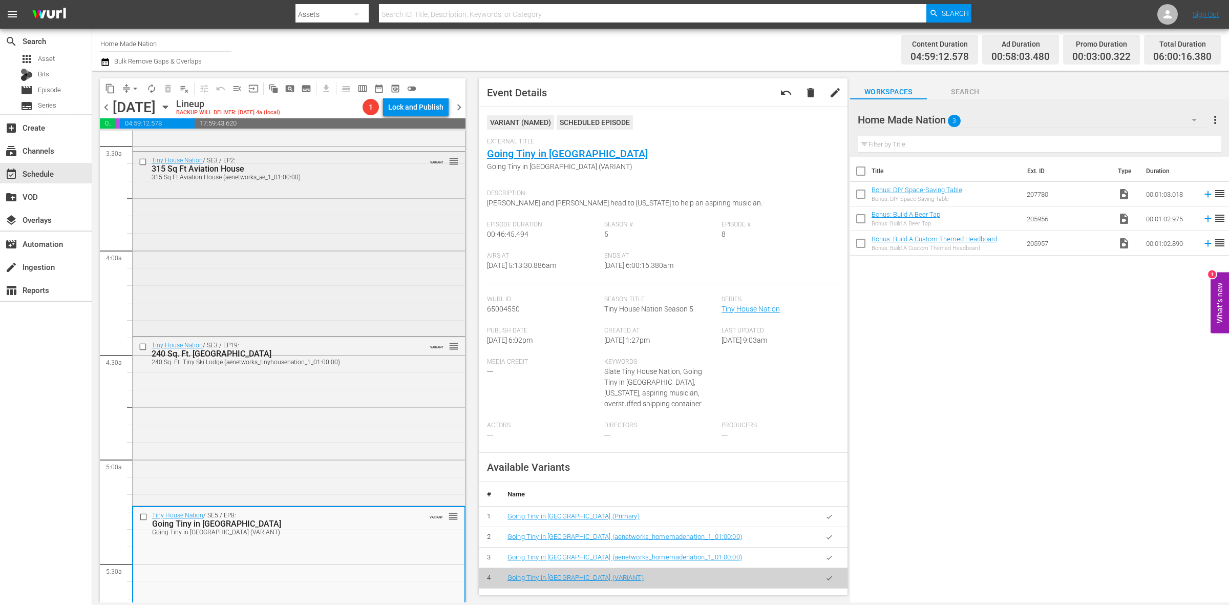
scroll to position [704, 0]
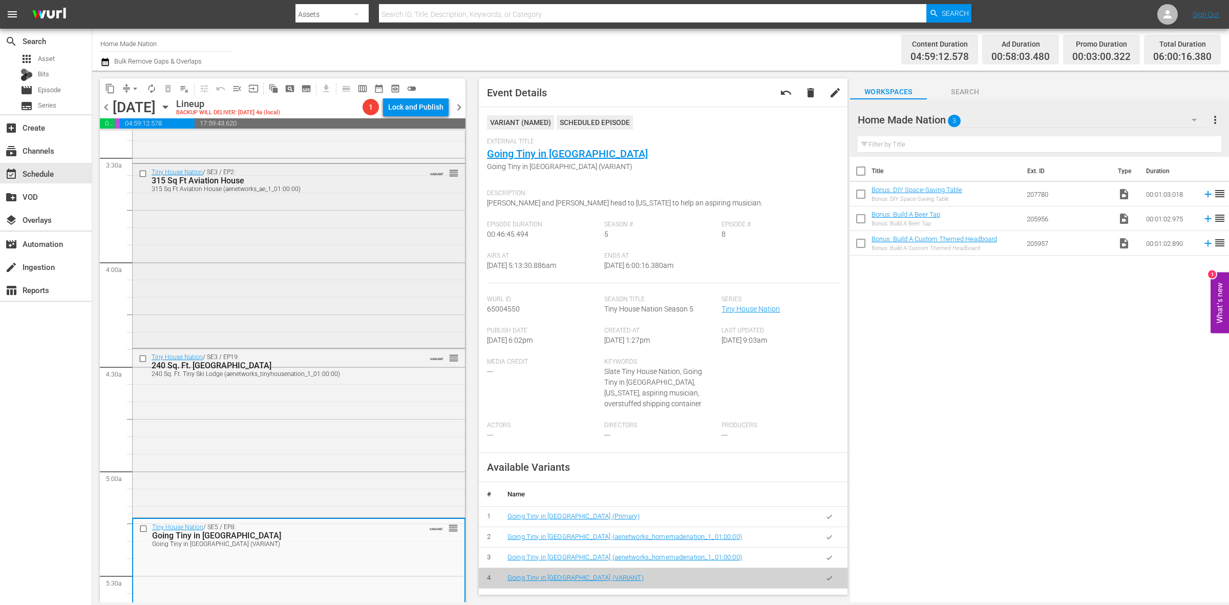
click at [366, 298] on div "Tiny House Nation / SE3 / EP2: 315 Sq Ft Aviation House 315 Sq Ft Aviation Hous…" at bounding box center [299, 255] width 332 height 182
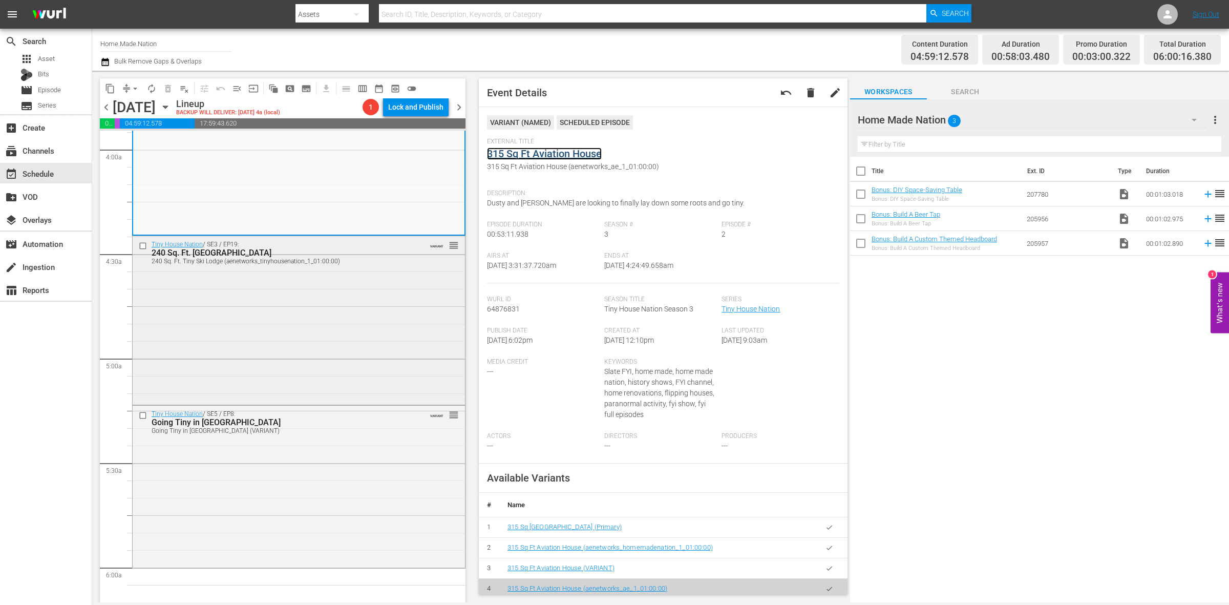
scroll to position [960, 0]
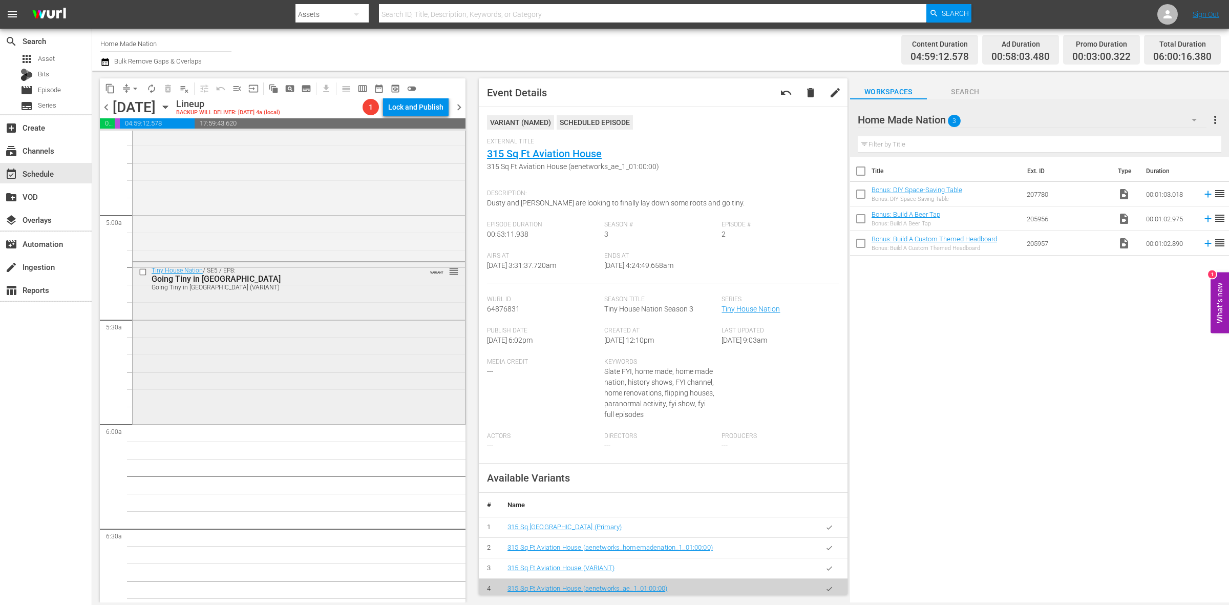
click at [262, 401] on div "Tiny House Nation / SE5 / EP8: Going Tiny in Music City Going Tiny in Music Cit…" at bounding box center [299, 342] width 332 height 160
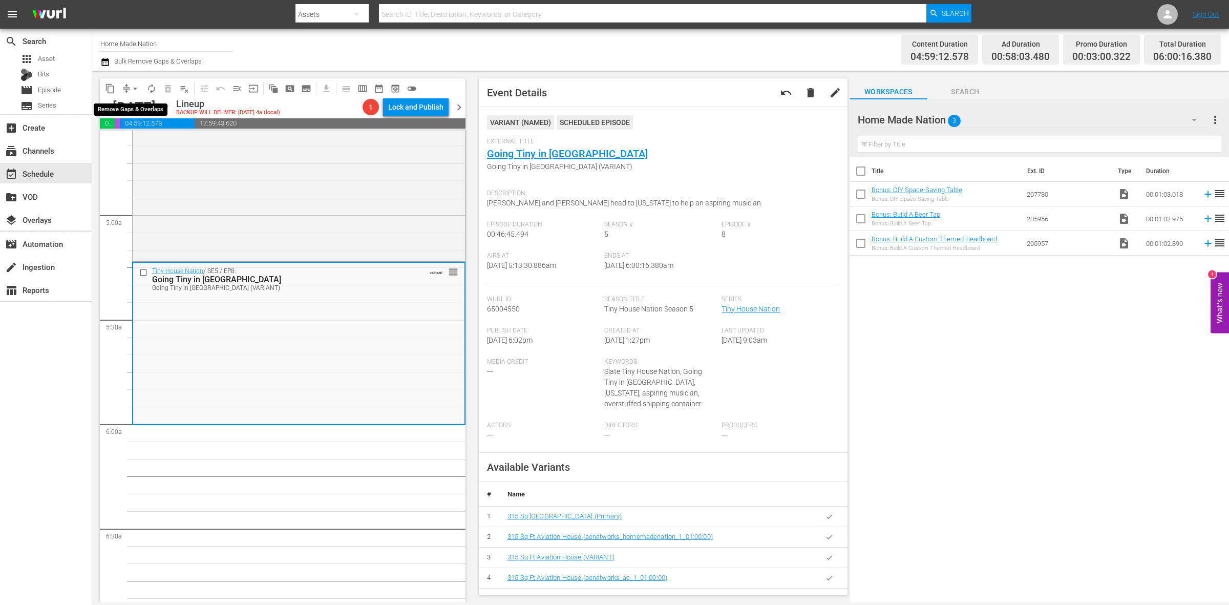
click at [136, 84] on span "arrow_drop_down" at bounding box center [135, 88] width 10 height 10
click at [140, 108] on li "Align to Midnight" at bounding box center [136, 108] width 108 height 17
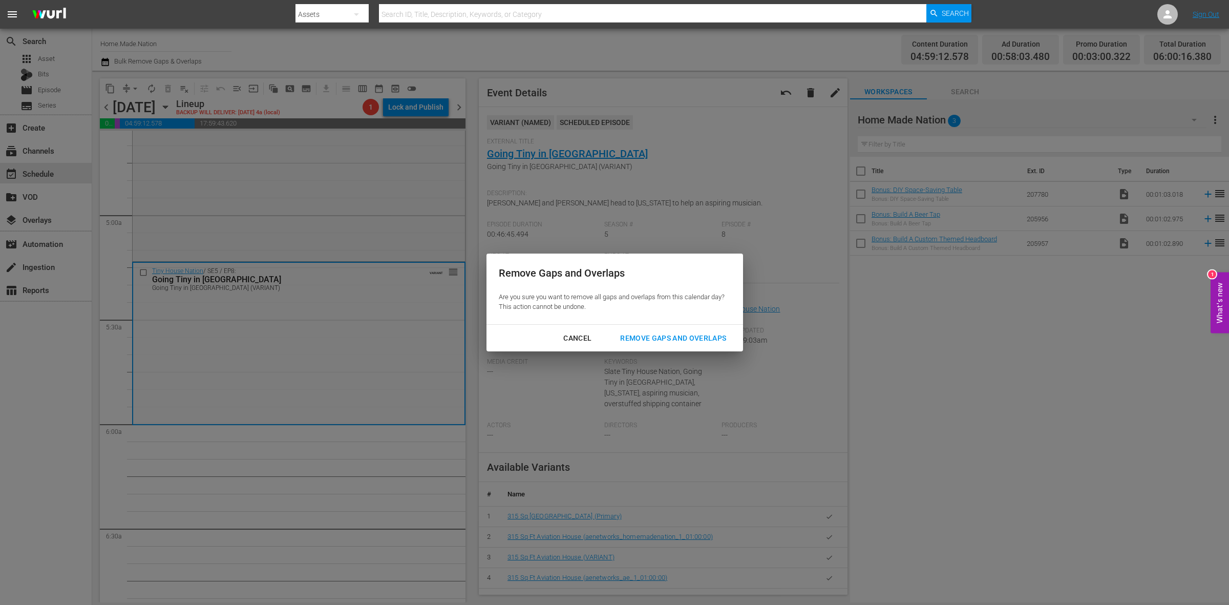
click at [679, 333] on div "Remove Gaps and Overlaps" at bounding box center [673, 338] width 122 height 13
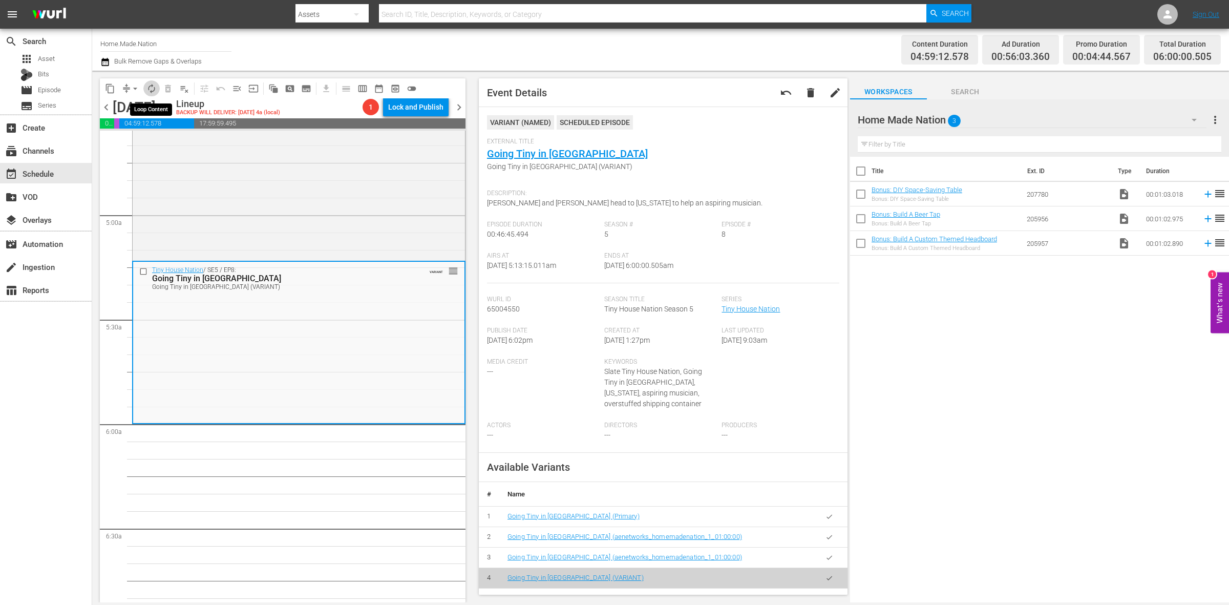
click at [152, 82] on button "autorenew_outlined" at bounding box center [151, 88] width 16 height 16
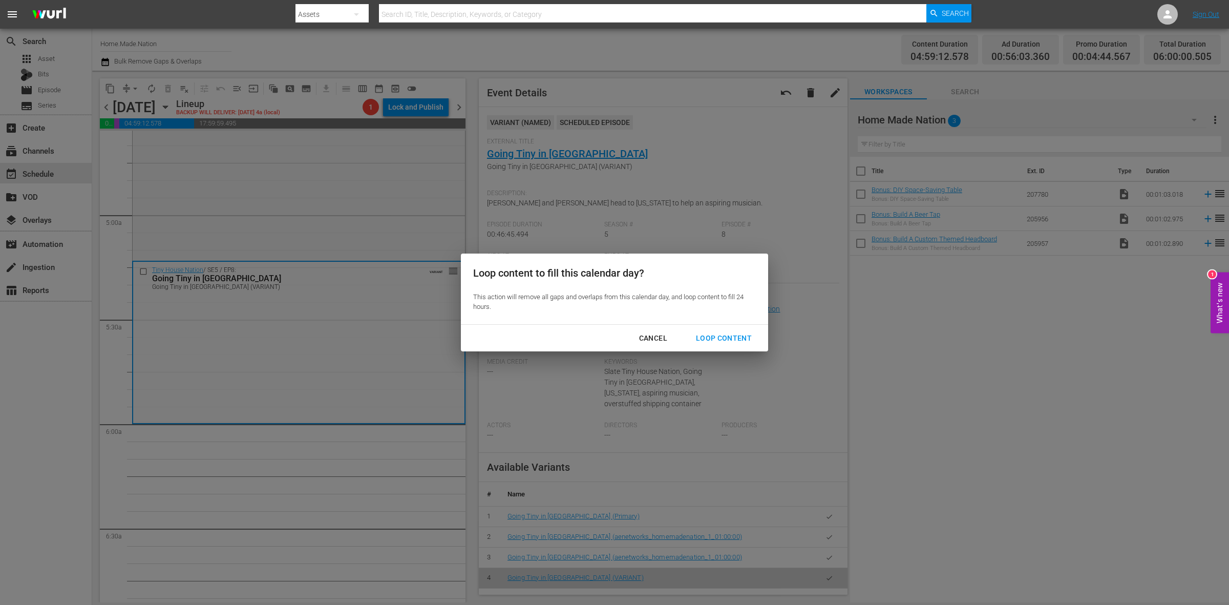
click at [714, 329] on button "Loop Content" at bounding box center [723, 338] width 80 height 19
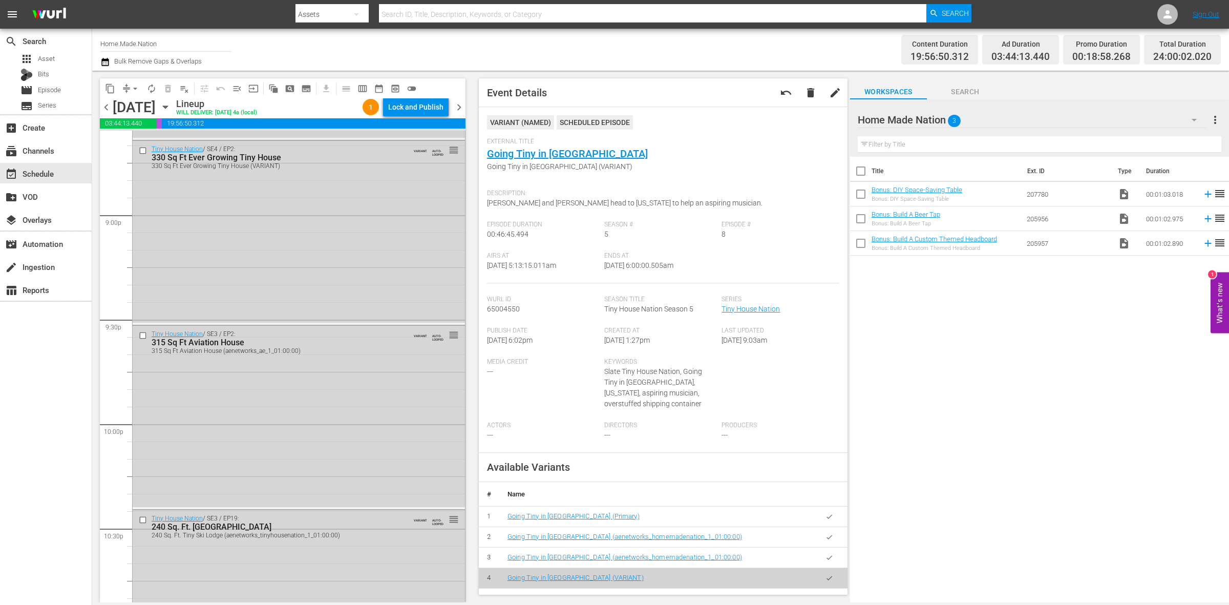
scroll to position [4541, 0]
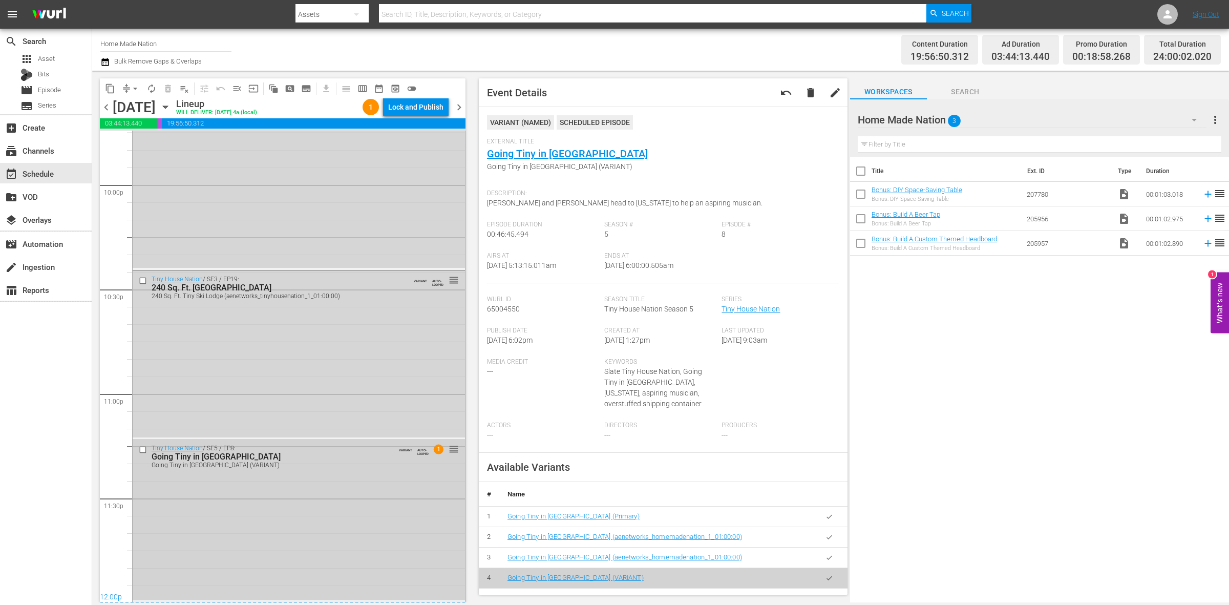
click at [328, 493] on div "Tiny House Nation / SE5 / EP8: Going Tiny in Music City Going Tiny in Music Cit…" at bounding box center [299, 520] width 332 height 160
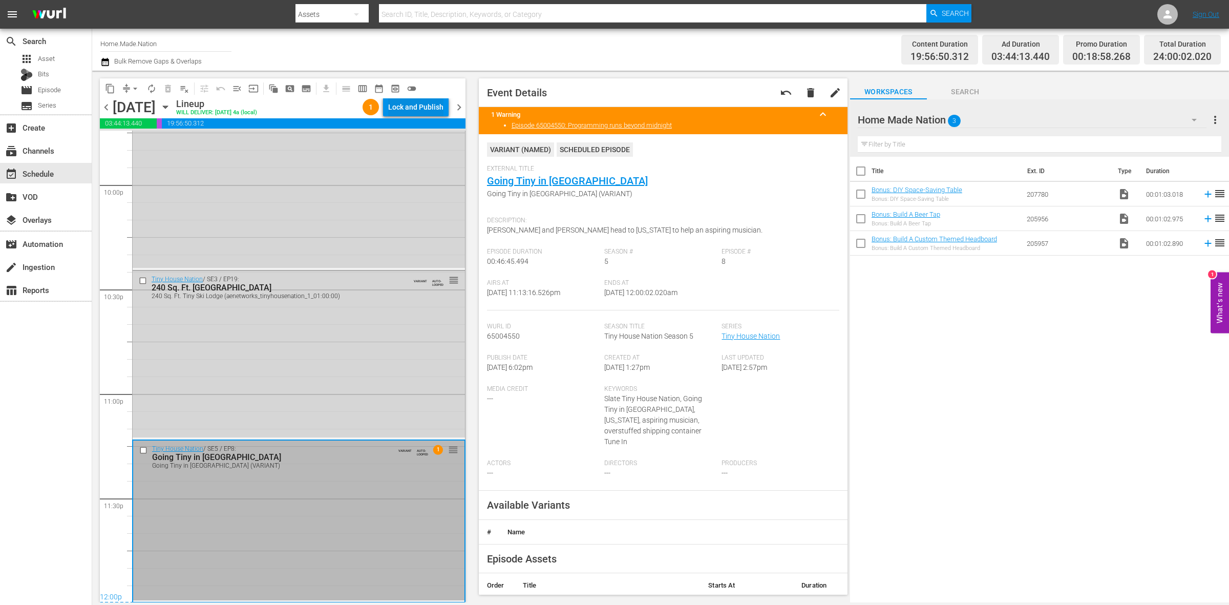
click at [429, 106] on div "Lock and Publish" at bounding box center [415, 107] width 55 height 18
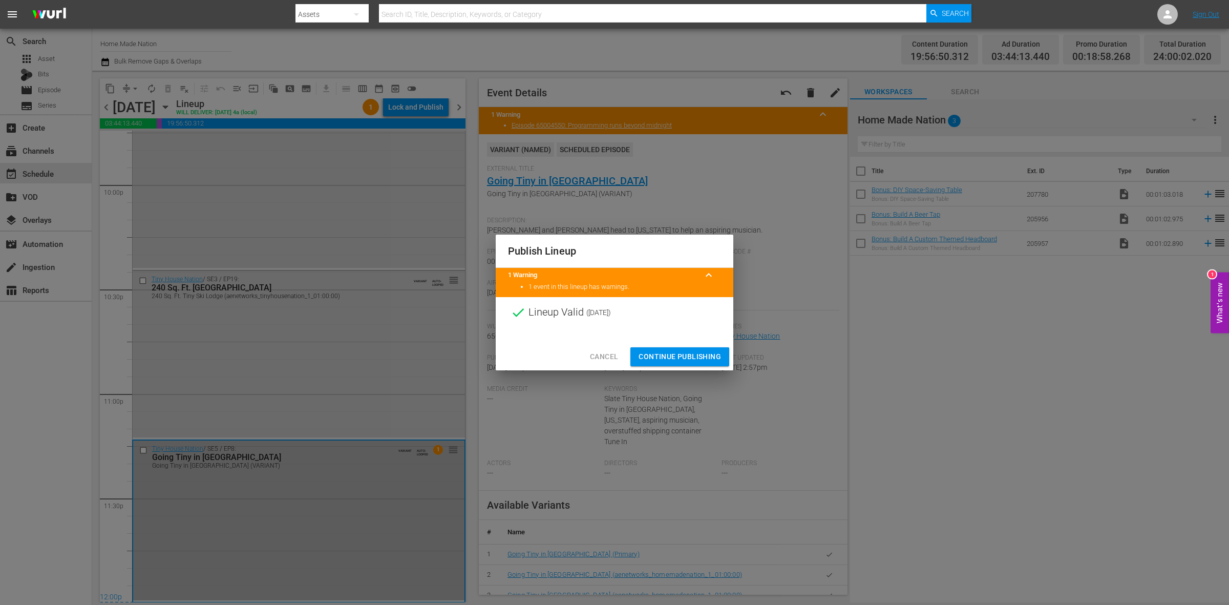
click at [696, 354] on span "Continue Publishing" at bounding box center [679, 356] width 82 height 13
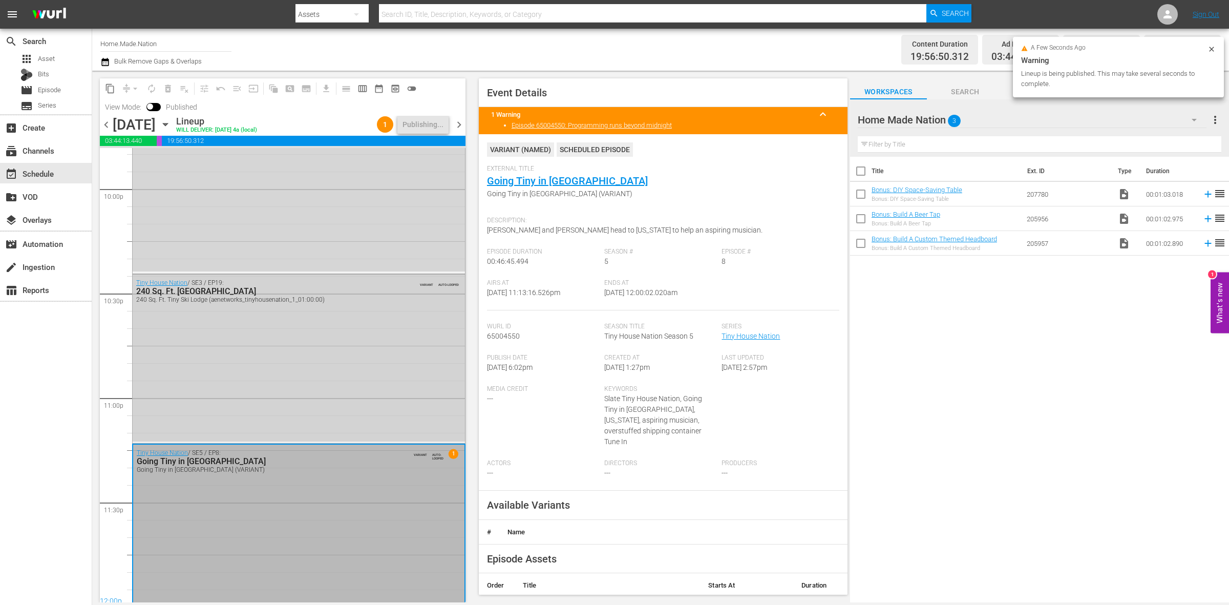
scroll to position [4558, 0]
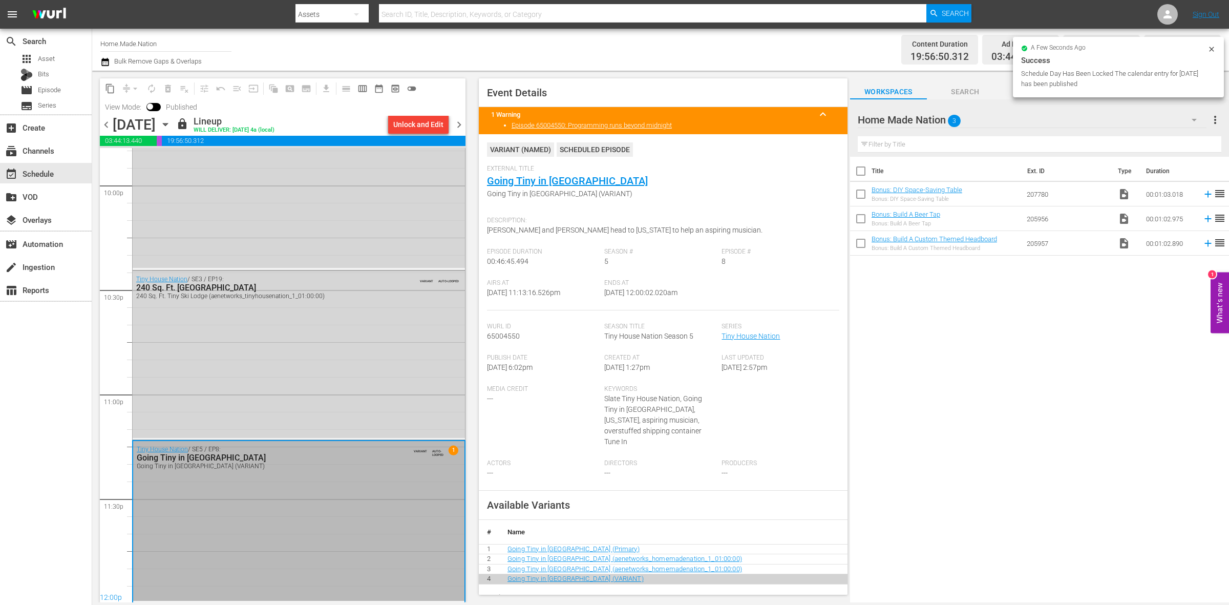
click at [461, 124] on span "chevron_right" at bounding box center [459, 124] width 13 height 13
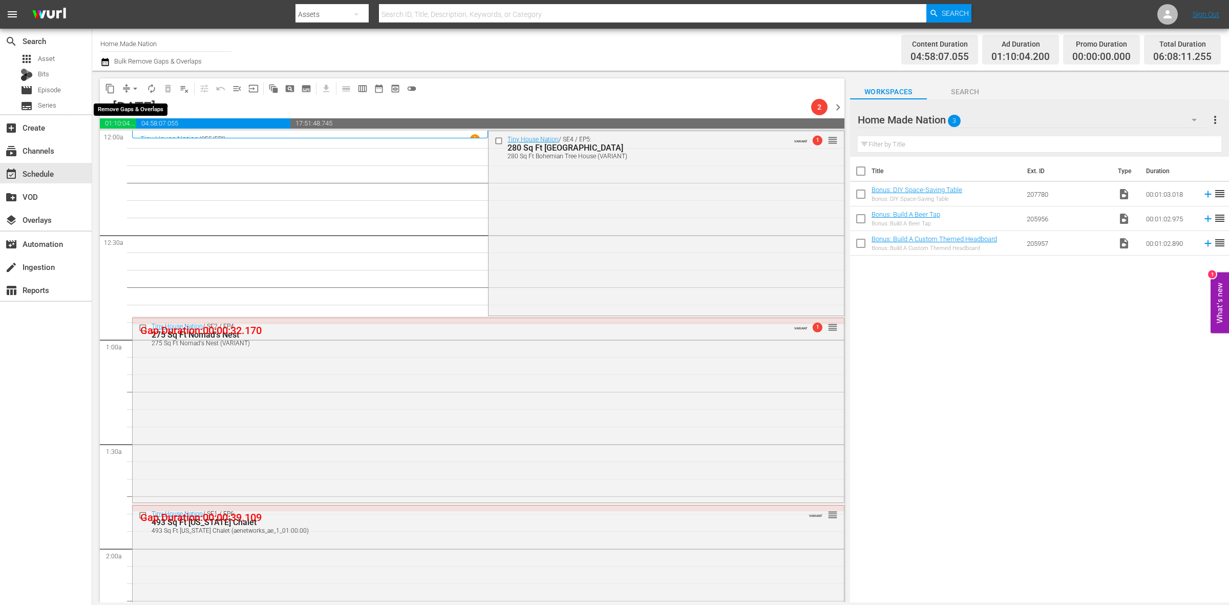
click at [132, 89] on span "arrow_drop_down" at bounding box center [135, 88] width 10 height 10
click at [131, 104] on li "Align to Midnight" at bounding box center [136, 108] width 108 height 17
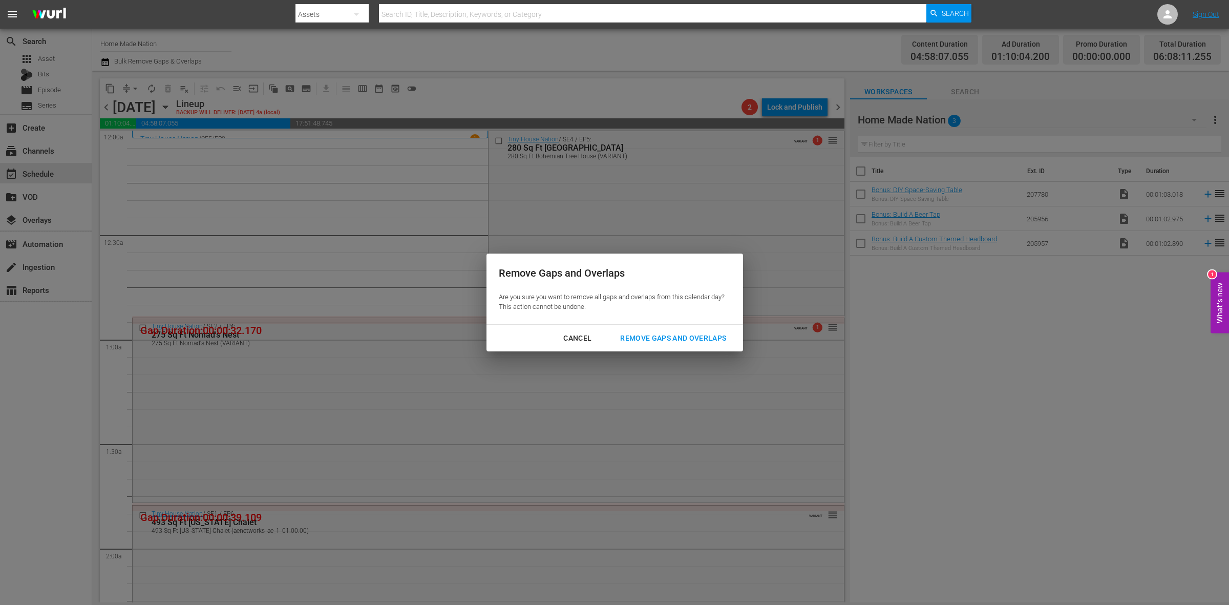
click at [678, 338] on div "Remove Gaps and Overlaps" at bounding box center [673, 338] width 122 height 13
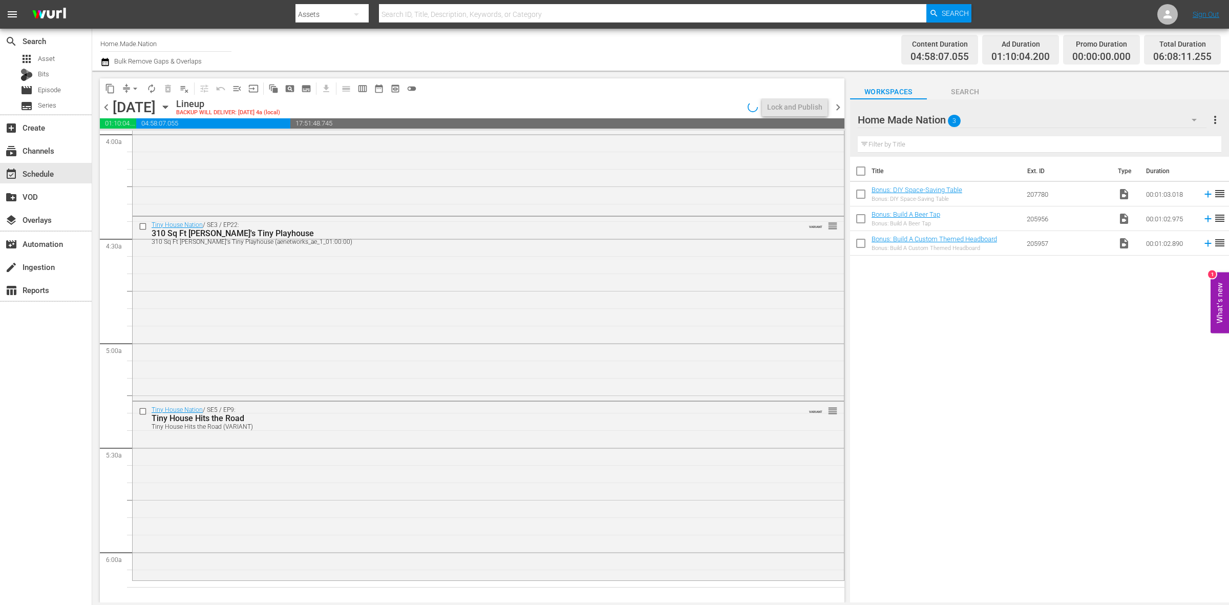
scroll to position [1152, 0]
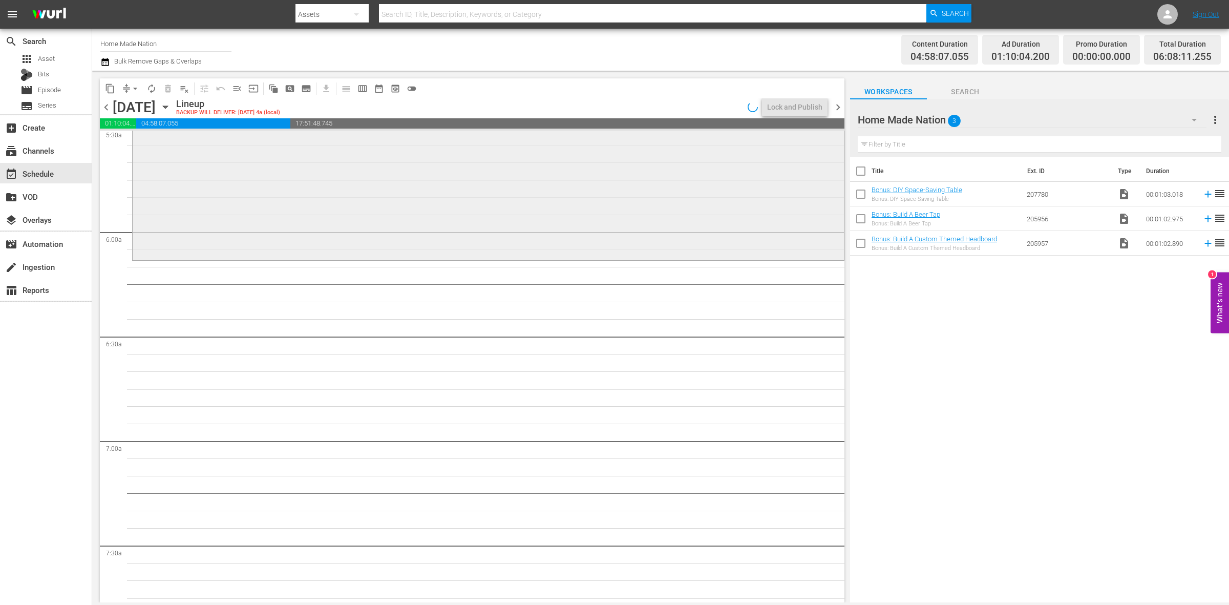
click at [284, 236] on div "Tiny House Nation / SE5 / EP9: Tiny House Hits the Road Tiny House Hits the Roa…" at bounding box center [488, 169] width 711 height 176
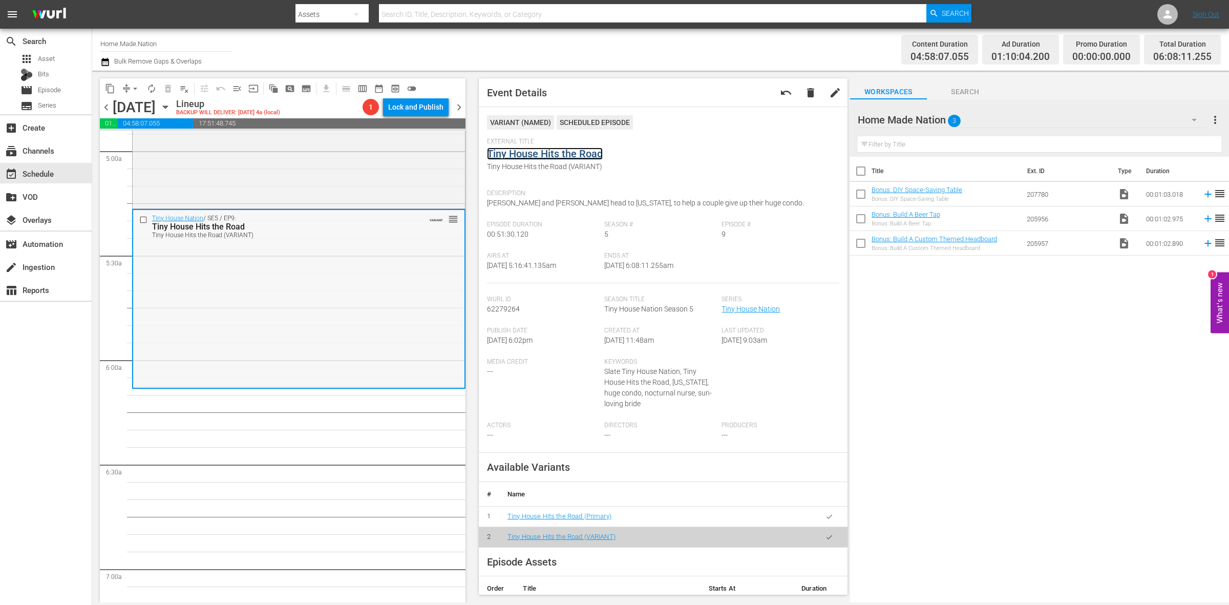
scroll to position [896, 0]
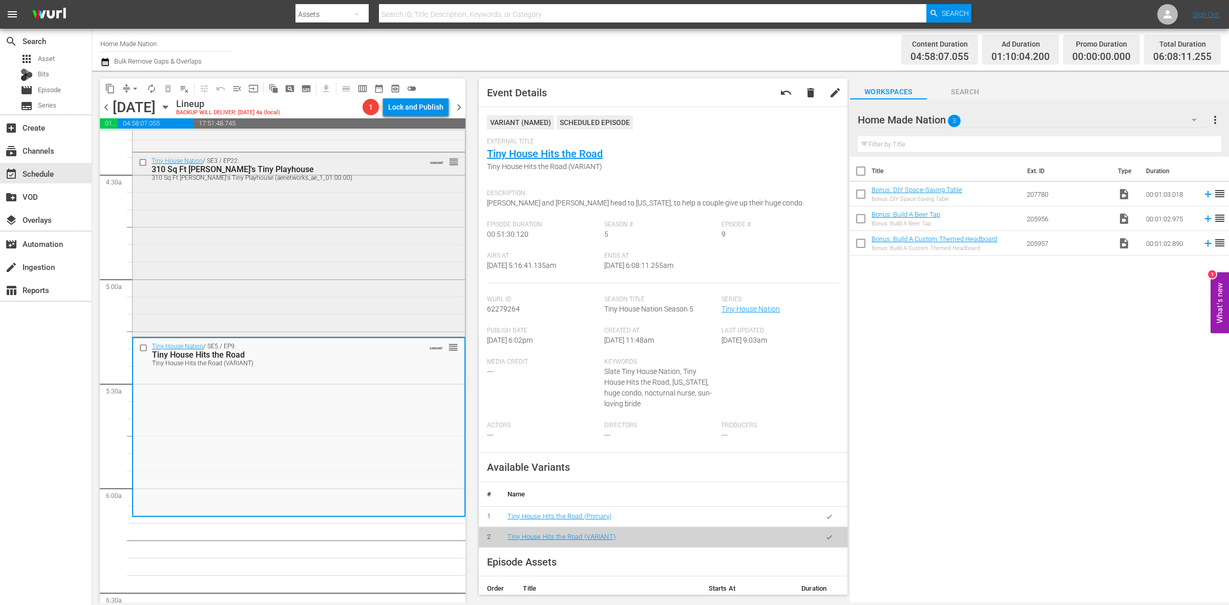
click at [359, 267] on div "Tiny House Nation / SE3 / EP22: 310 Sq Ft Penny's Tiny Playhouse 310 Sq Ft Penn…" at bounding box center [299, 244] width 332 height 182
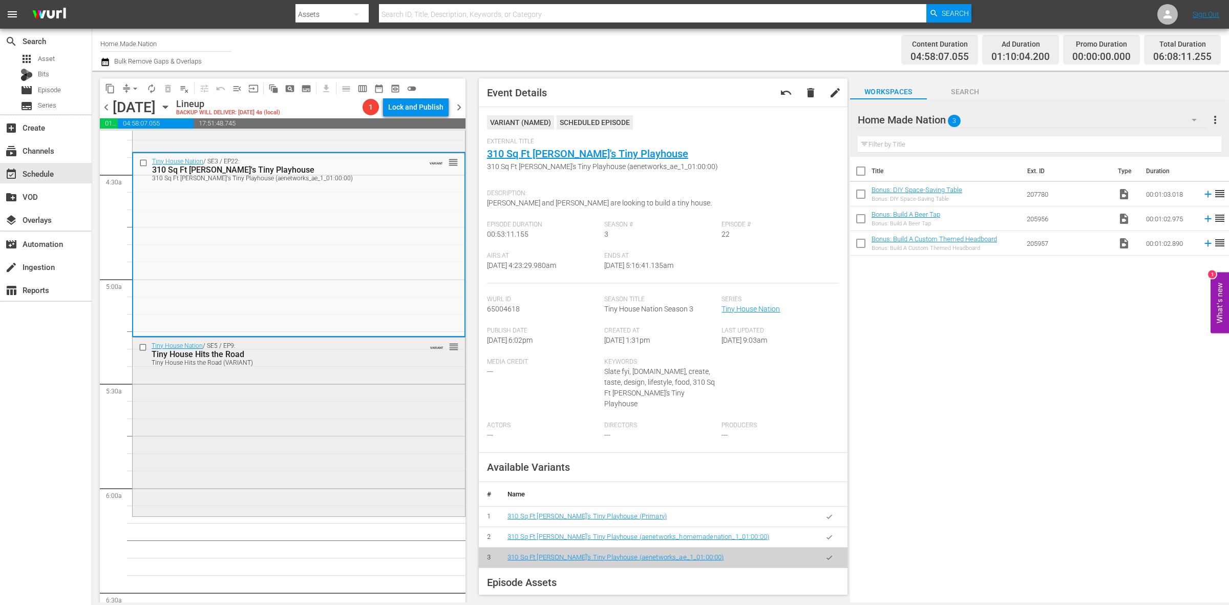
click at [206, 351] on div "Tiny House Hits the Road" at bounding box center [282, 354] width 260 height 10
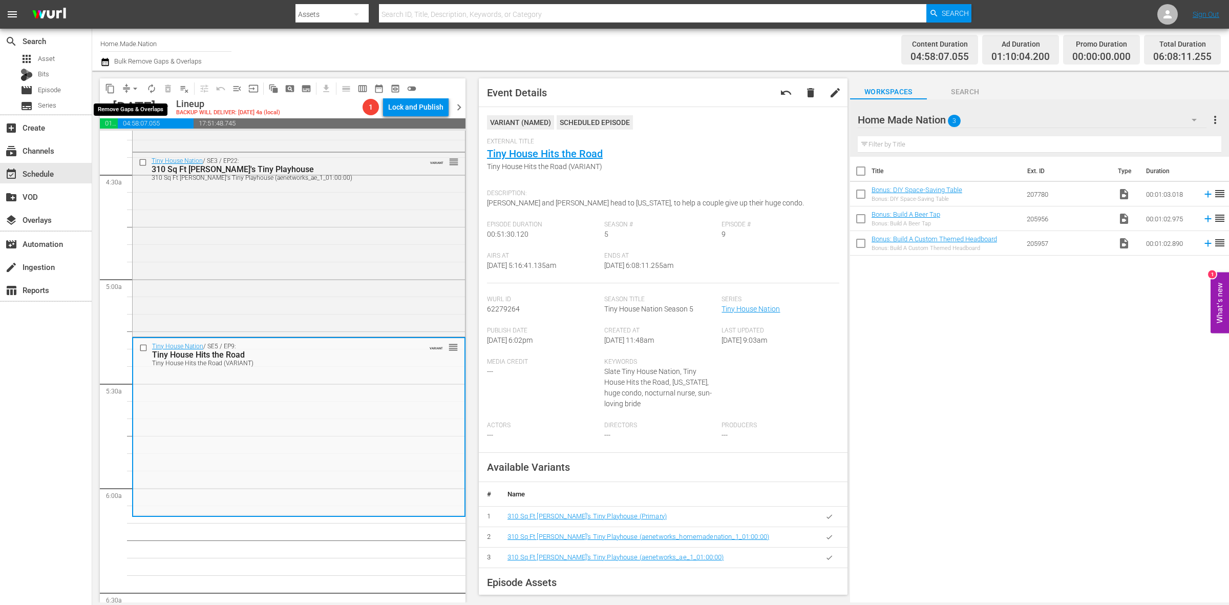
click at [135, 91] on span "arrow_drop_down" at bounding box center [135, 88] width 10 height 10
click at [135, 111] on li "Align to Midnight" at bounding box center [136, 108] width 108 height 17
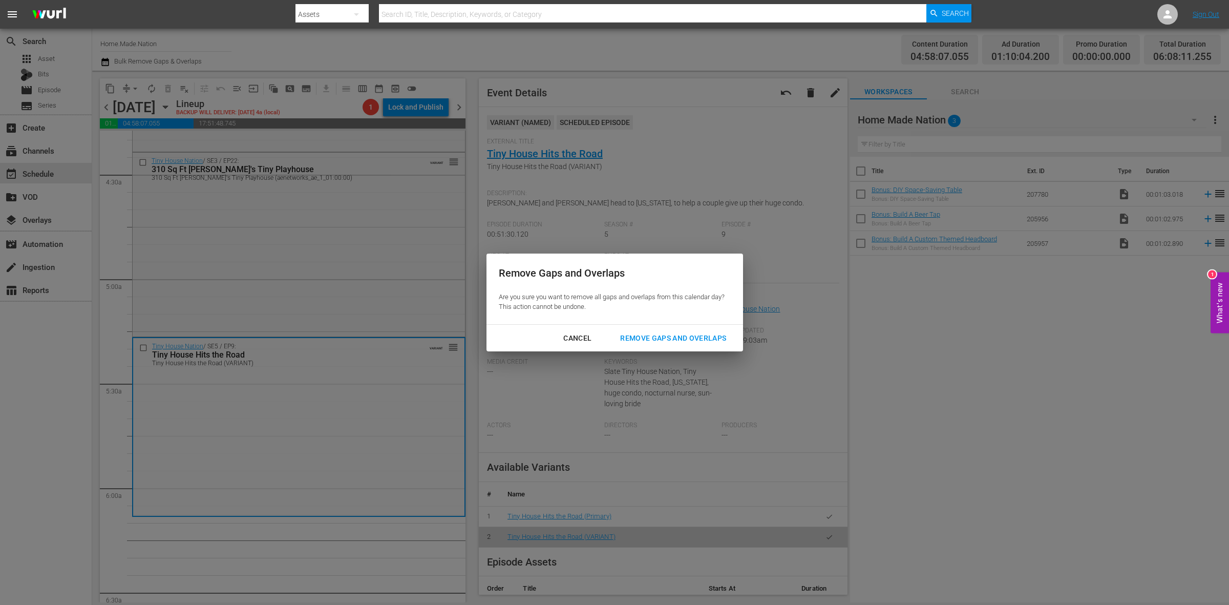
click at [672, 329] on button "Remove Gaps and Overlaps" at bounding box center [673, 338] width 131 height 19
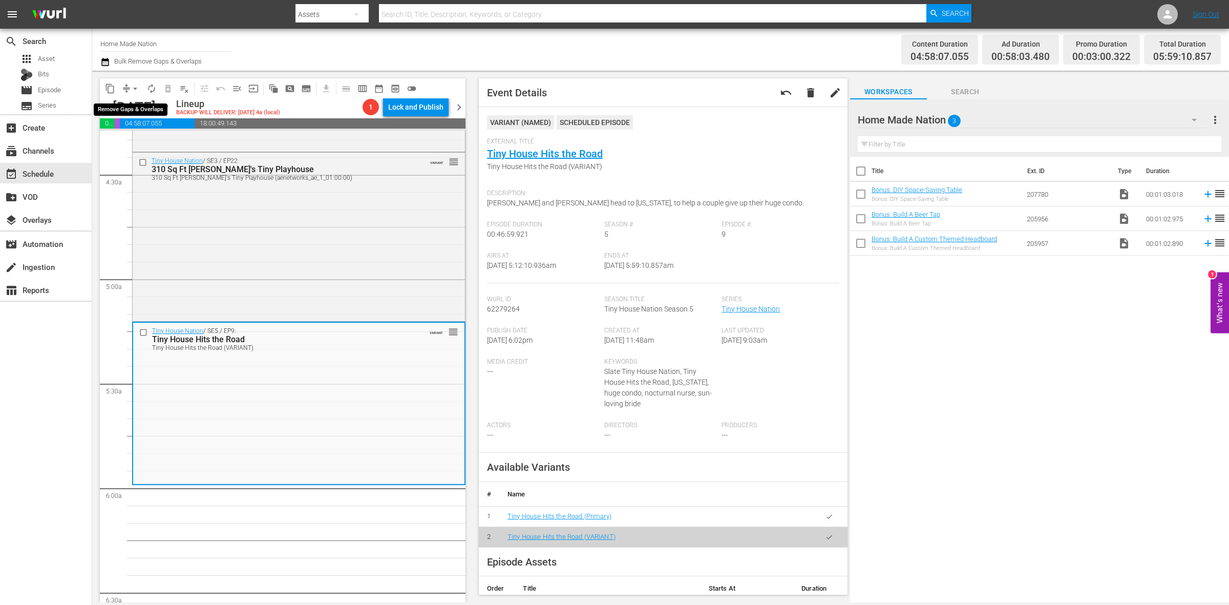
click at [129, 91] on button "arrow_drop_down" at bounding box center [135, 88] width 16 height 16
click at [130, 103] on li "Align to Midnight" at bounding box center [136, 108] width 108 height 17
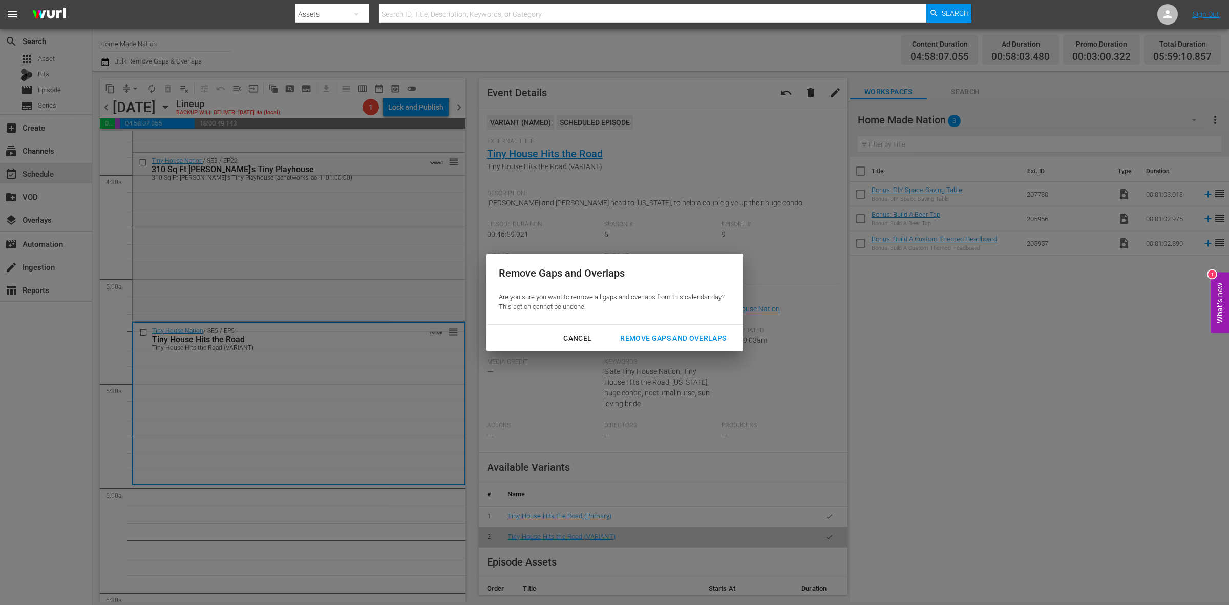
click at [701, 340] on div "Remove Gaps and Overlaps" at bounding box center [673, 338] width 122 height 13
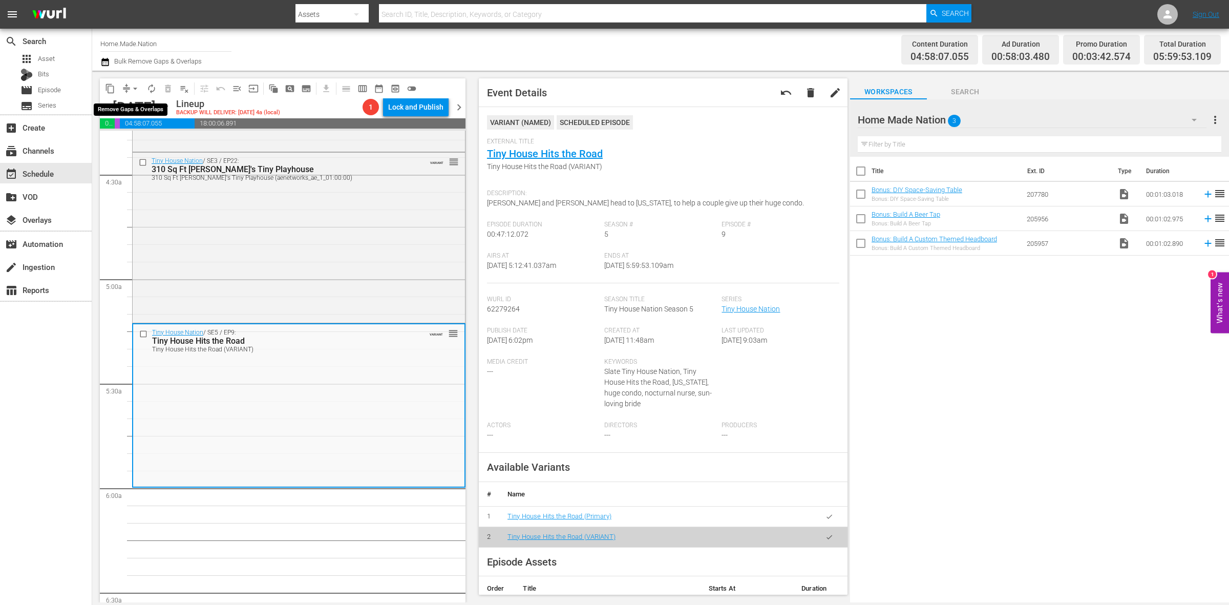
click at [134, 90] on span "arrow_drop_down" at bounding box center [135, 88] width 10 height 10
click at [134, 104] on li "Align to Midnight" at bounding box center [136, 108] width 108 height 17
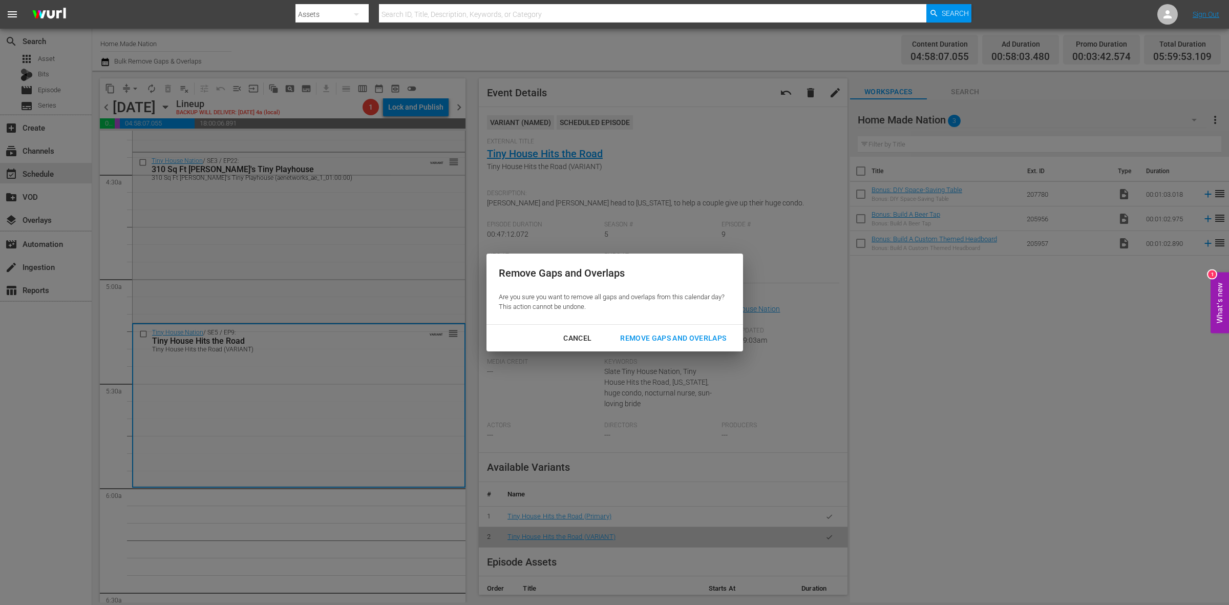
click at [655, 336] on div "Remove Gaps and Overlaps" at bounding box center [673, 338] width 122 height 13
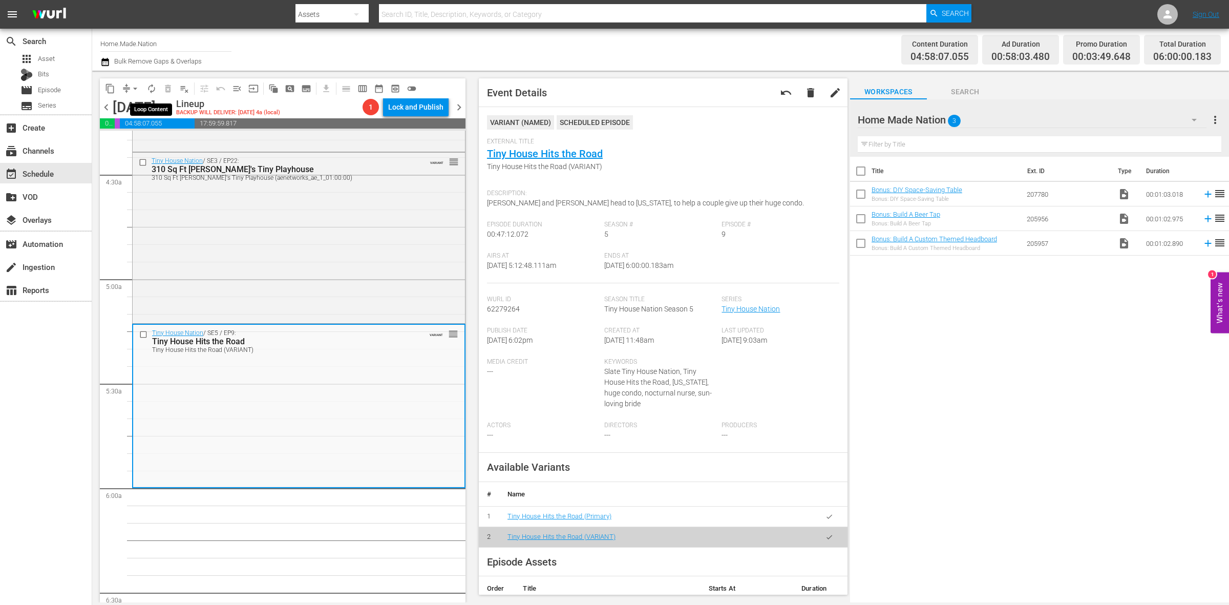
click at [150, 89] on span "autorenew_outlined" at bounding box center [151, 88] width 10 height 10
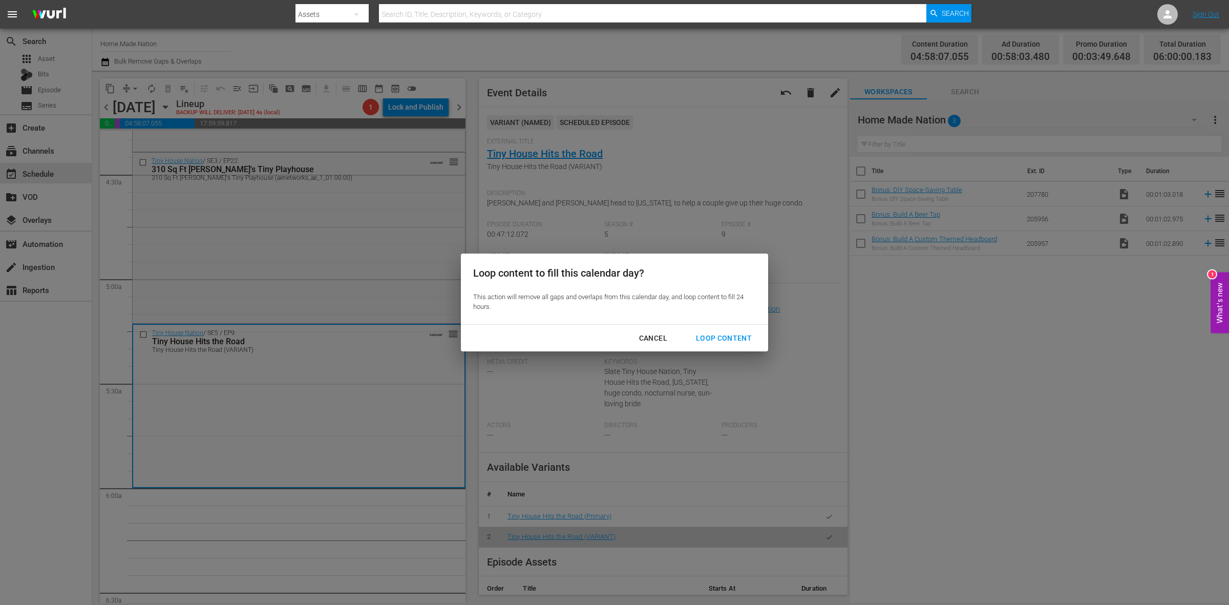
click at [704, 332] on div "Loop Content" at bounding box center [724, 338] width 72 height 13
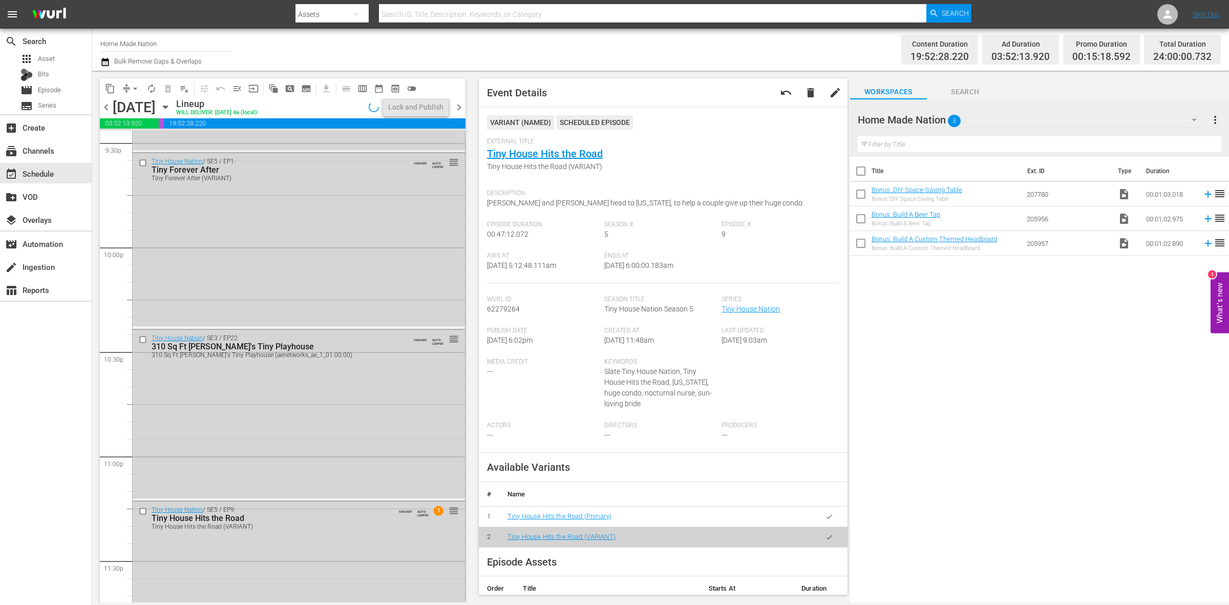
scroll to position [4541, 0]
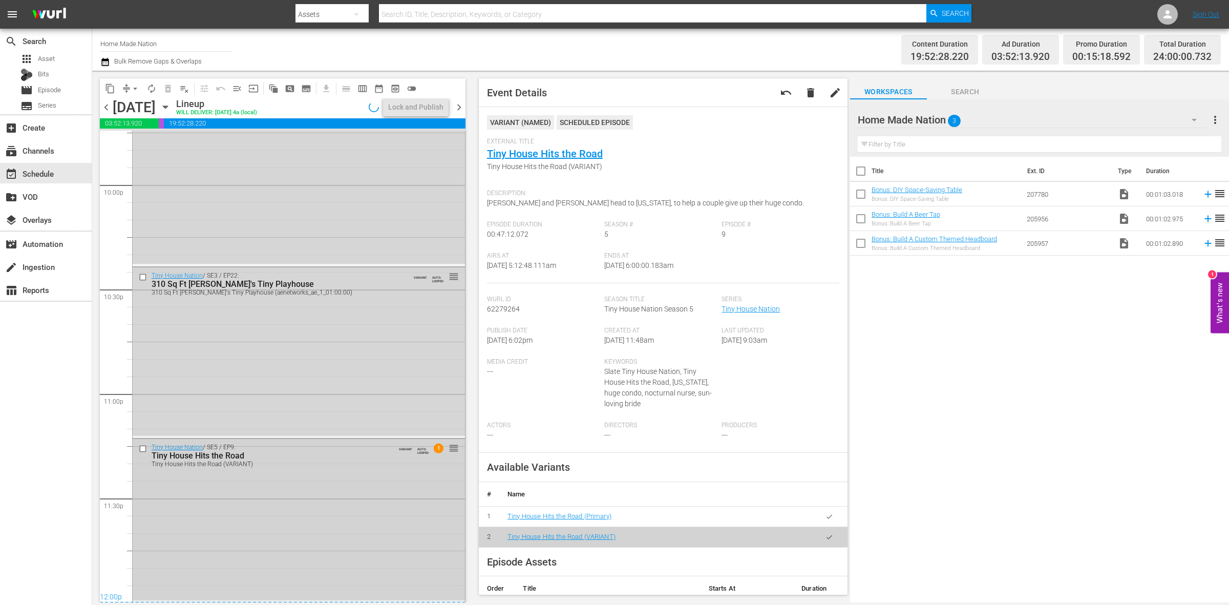
click at [387, 546] on div "Tiny House Nation / SE5 / EP9: Tiny House Hits the Road Tiny House Hits the Roa…" at bounding box center [299, 519] width 332 height 161
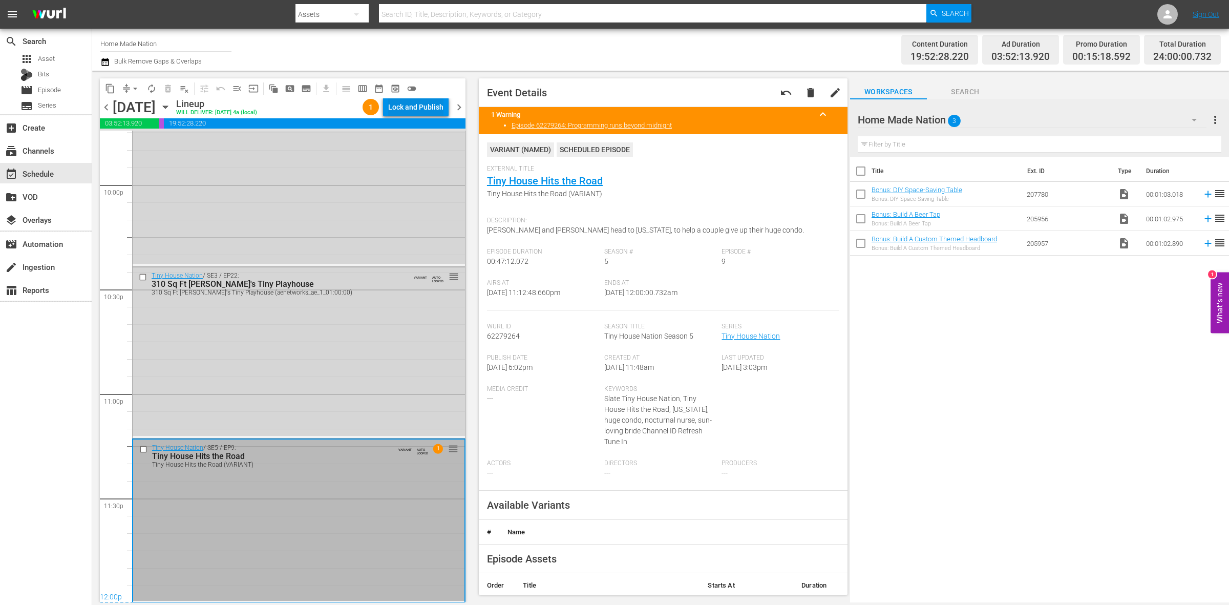
click at [411, 106] on div "Lock and Publish" at bounding box center [415, 107] width 55 height 18
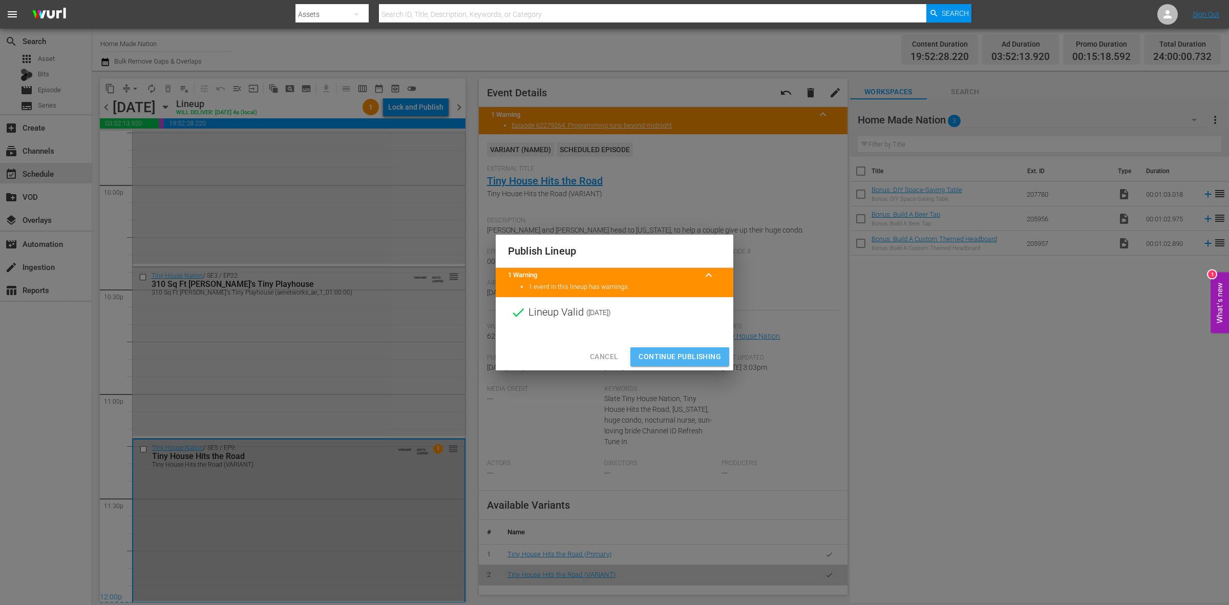
click at [690, 349] on button "Continue Publishing" at bounding box center [679, 356] width 99 height 19
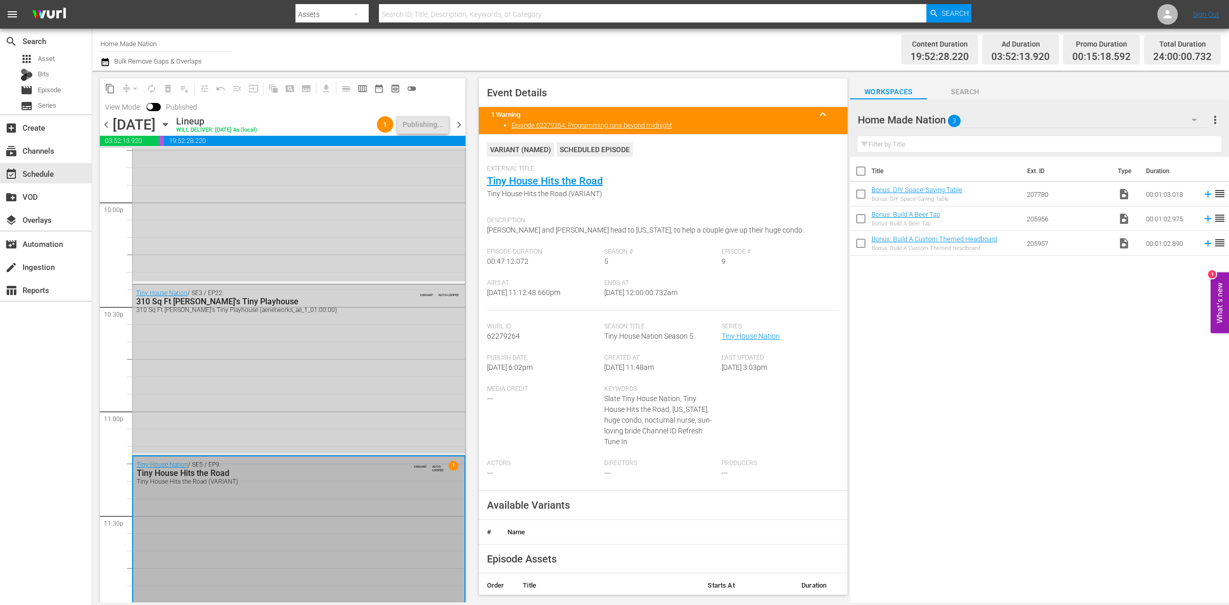
scroll to position [4558, 0]
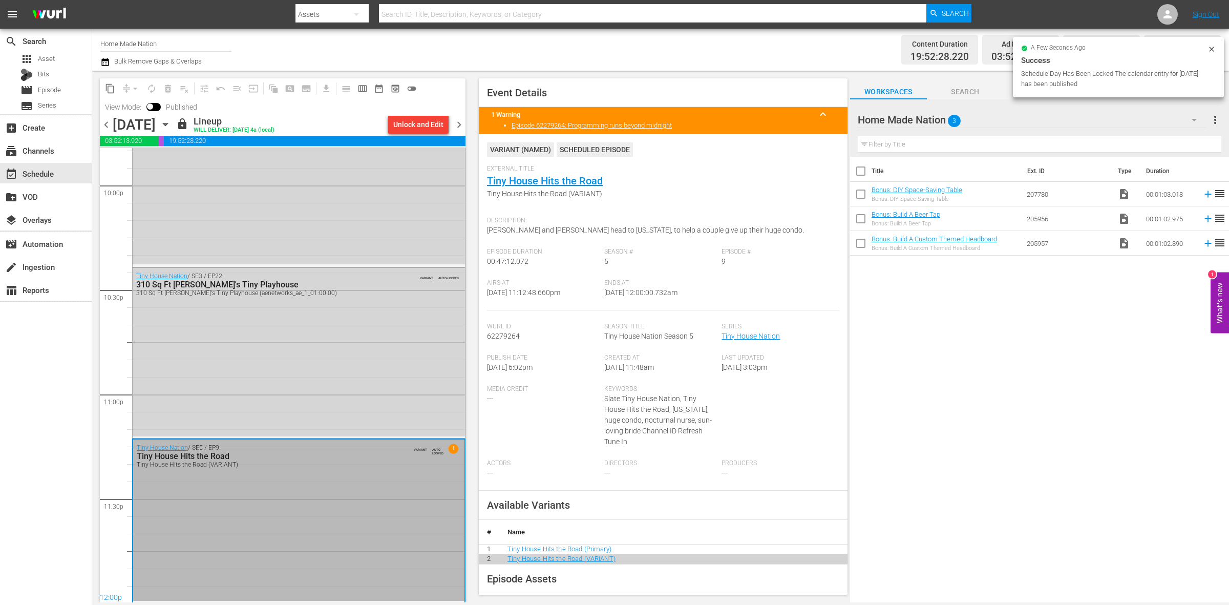
click at [456, 123] on span "chevron_right" at bounding box center [459, 124] width 13 height 13
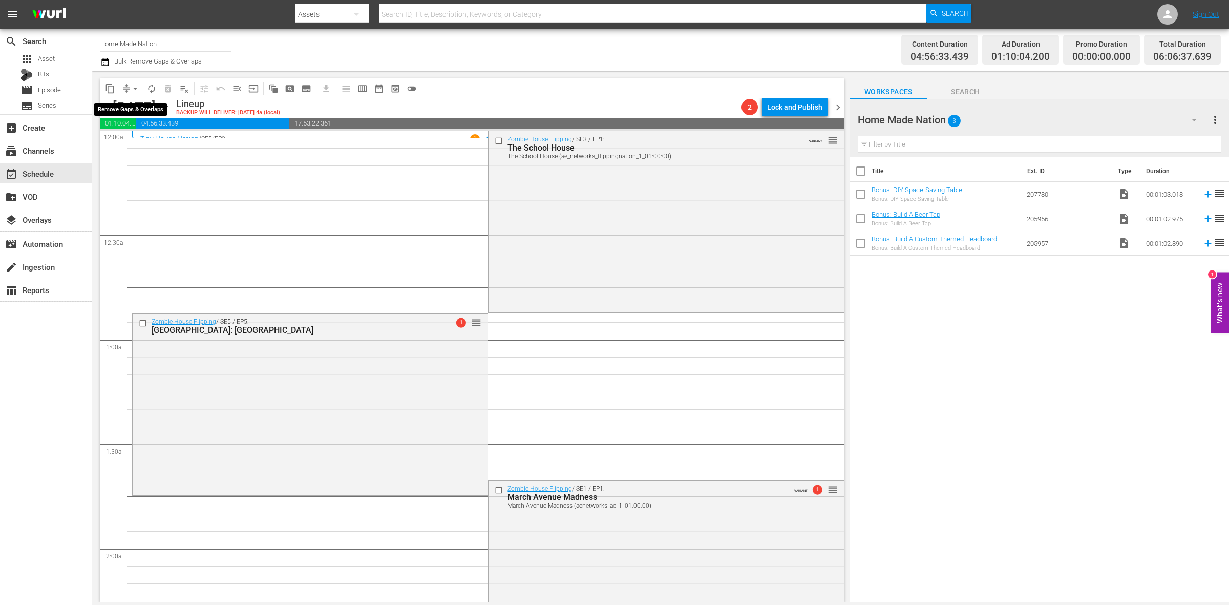
click at [132, 85] on span "arrow_drop_down" at bounding box center [135, 88] width 10 height 10
click at [138, 103] on li "Align to Midnight" at bounding box center [136, 108] width 108 height 17
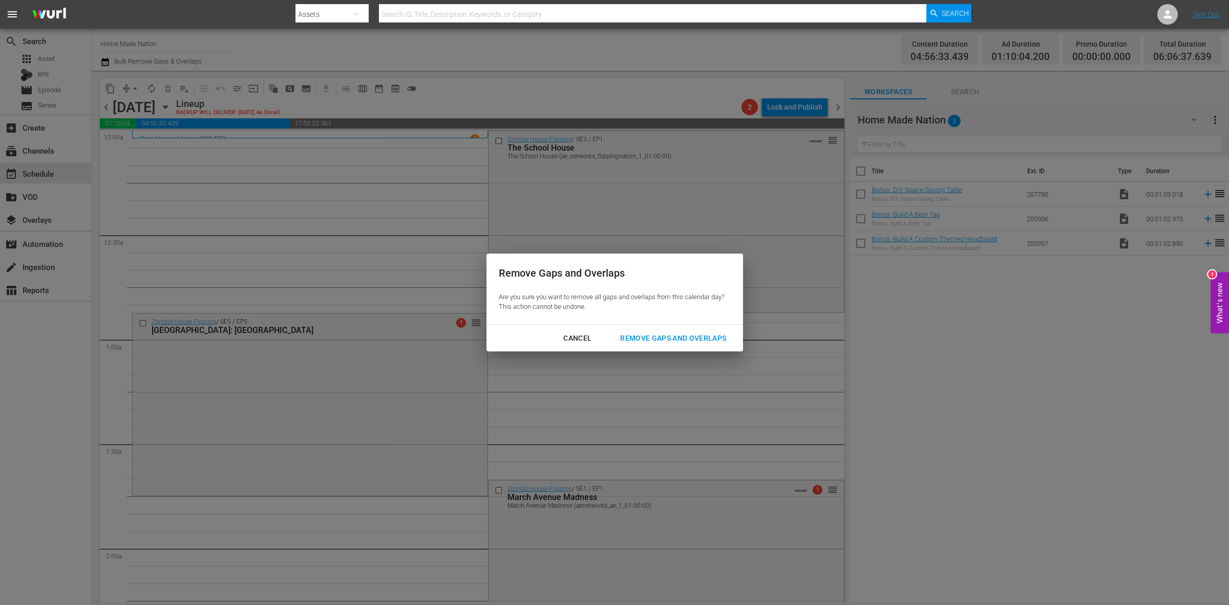
click at [700, 337] on div "Remove Gaps and Overlaps" at bounding box center [673, 338] width 122 height 13
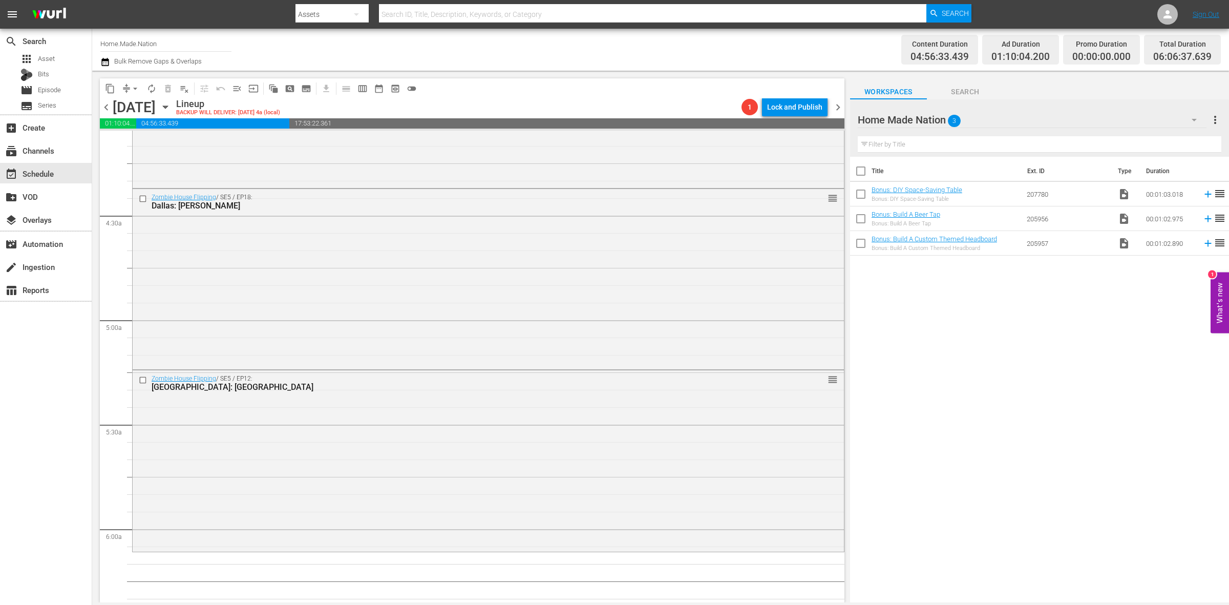
scroll to position [960, 0]
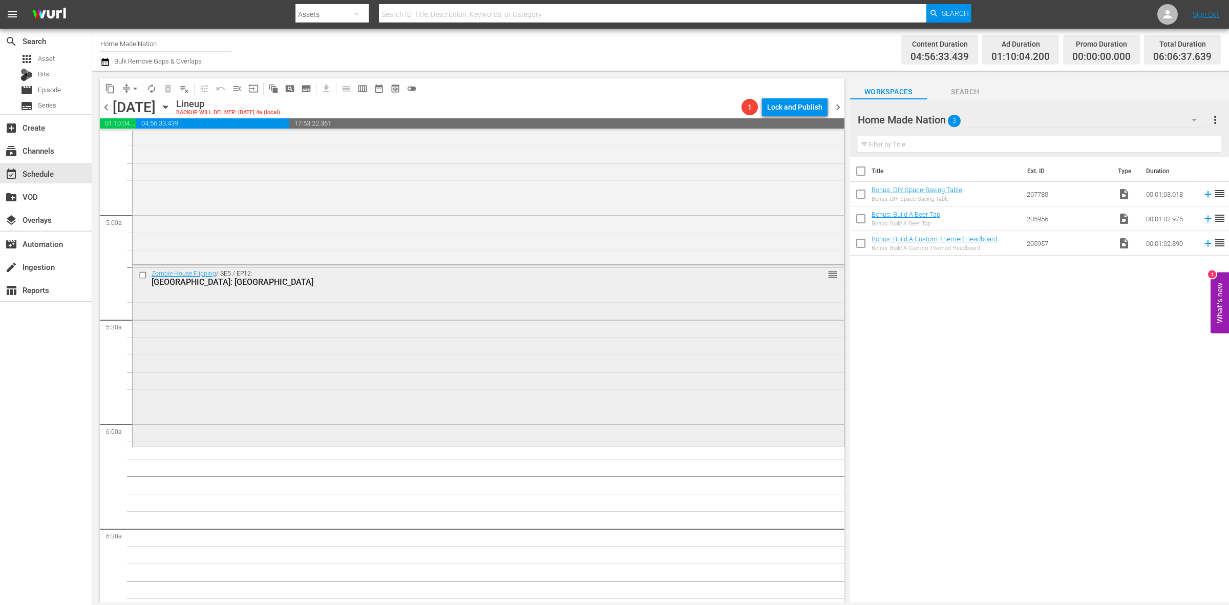
click at [384, 384] on div "Zombie House Flipping / SE5 / EP12: Tampa: Spring Hill reorder" at bounding box center [488, 354] width 711 height 179
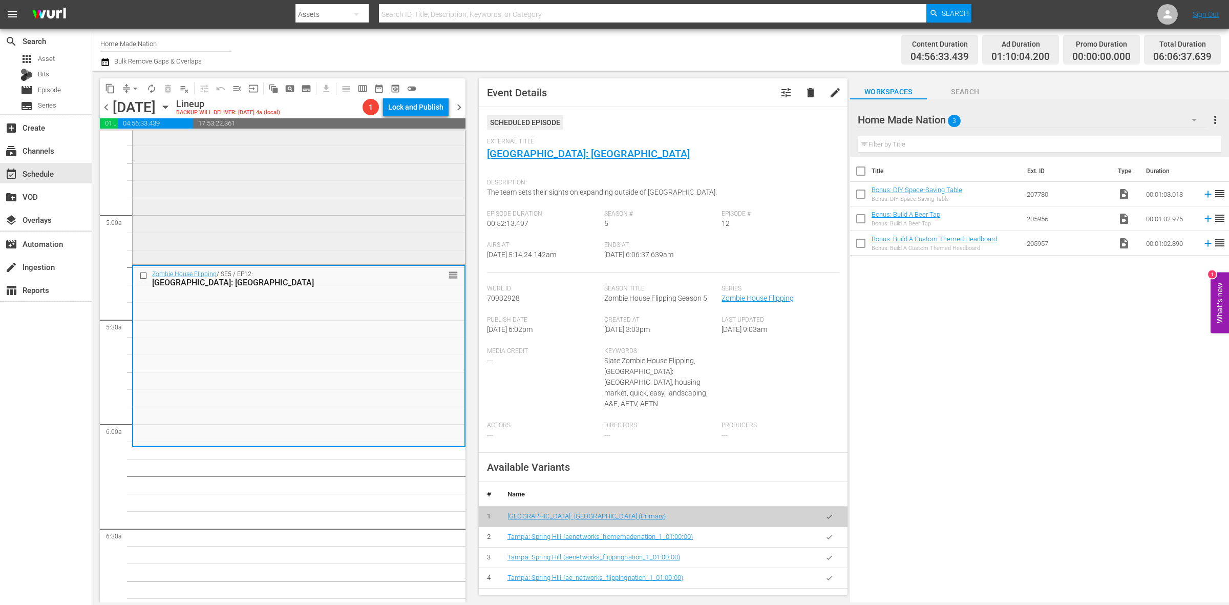
click at [386, 202] on div "Zombie House Flipping / SE5 / EP18: Dallas: Davis reorder" at bounding box center [299, 173] width 332 height 179
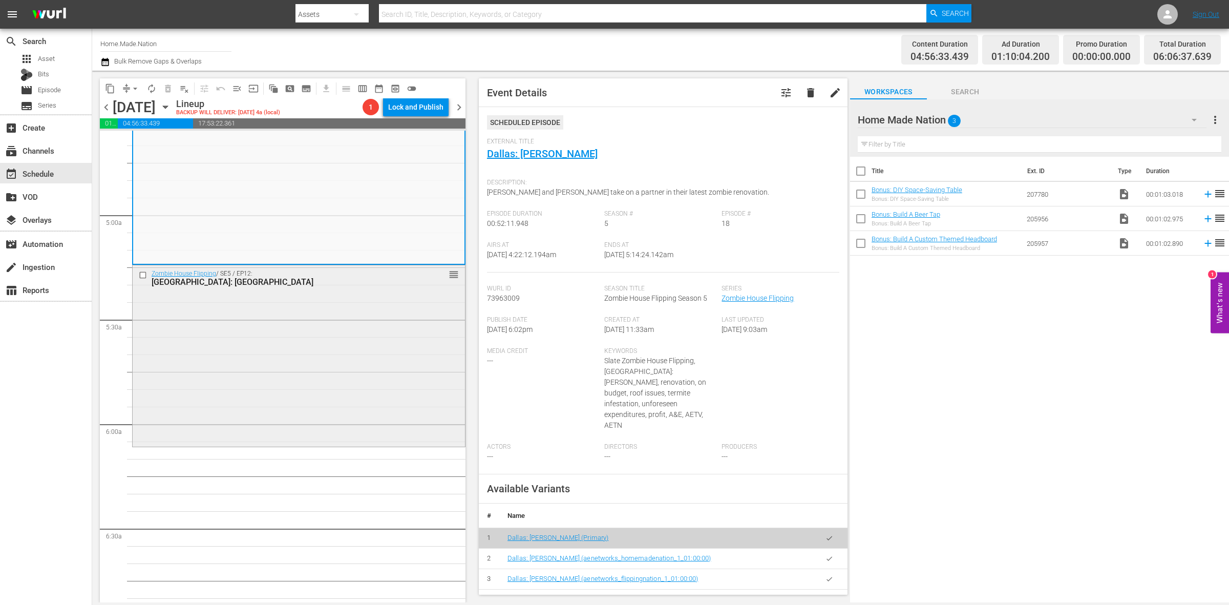
click at [208, 335] on div "Zombie House Flipping / SE5 / EP12: Tampa: Spring Hill reorder" at bounding box center [299, 354] width 332 height 179
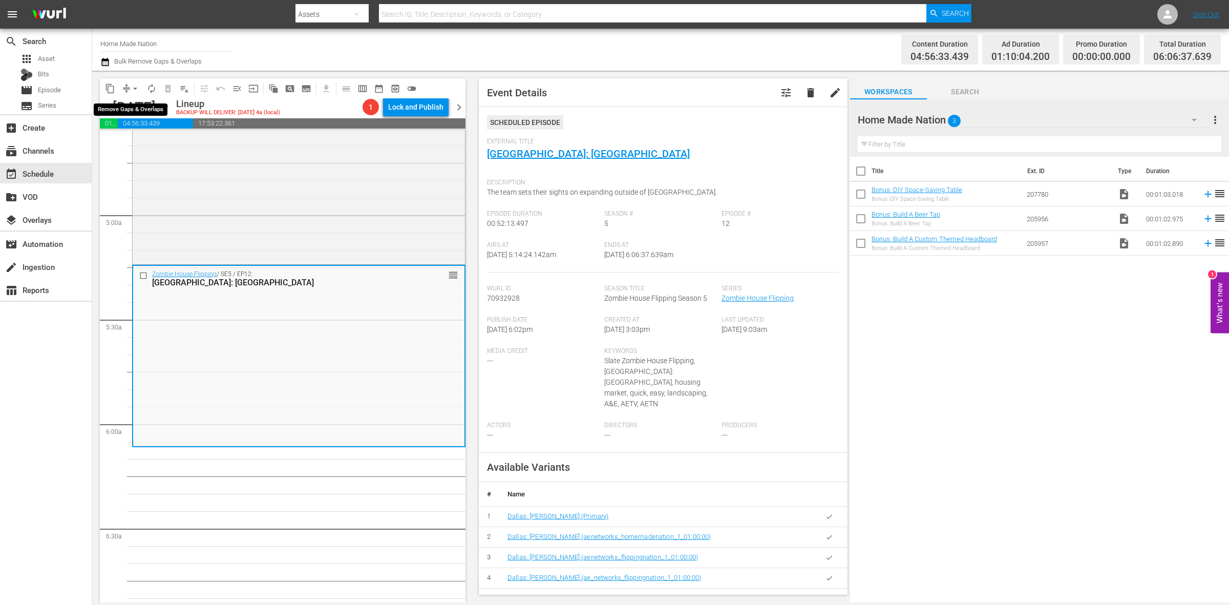
click at [132, 84] on span "arrow_drop_down" at bounding box center [135, 88] width 10 height 10
click at [132, 104] on li "Align to Midnight" at bounding box center [136, 108] width 108 height 17
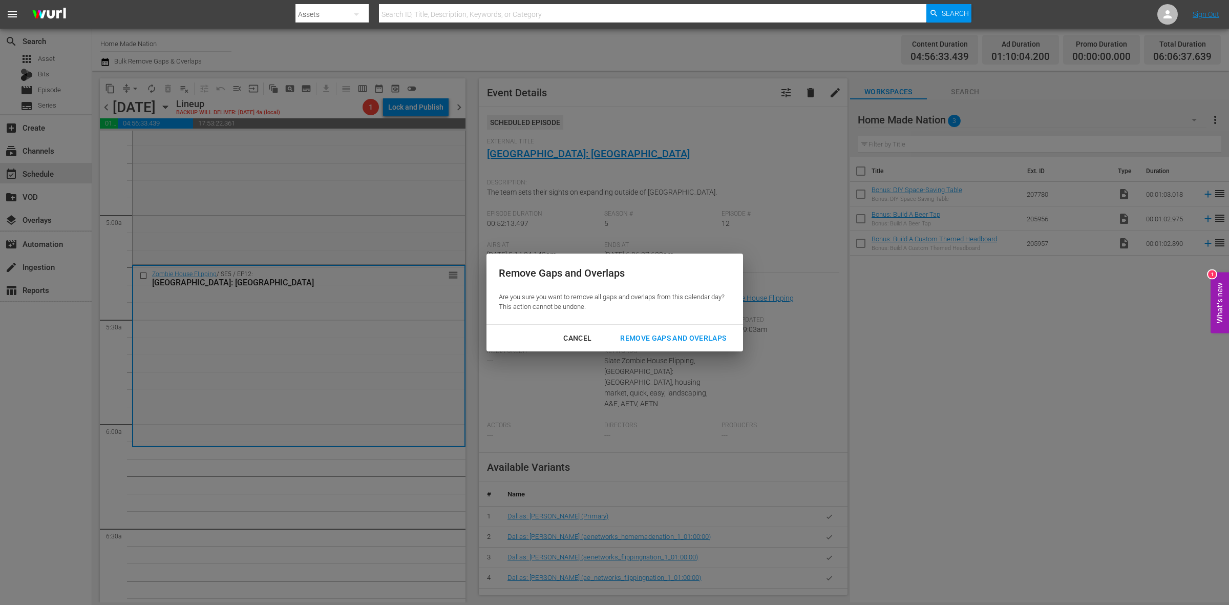
click at [682, 337] on div "Remove Gaps and Overlaps" at bounding box center [673, 338] width 122 height 13
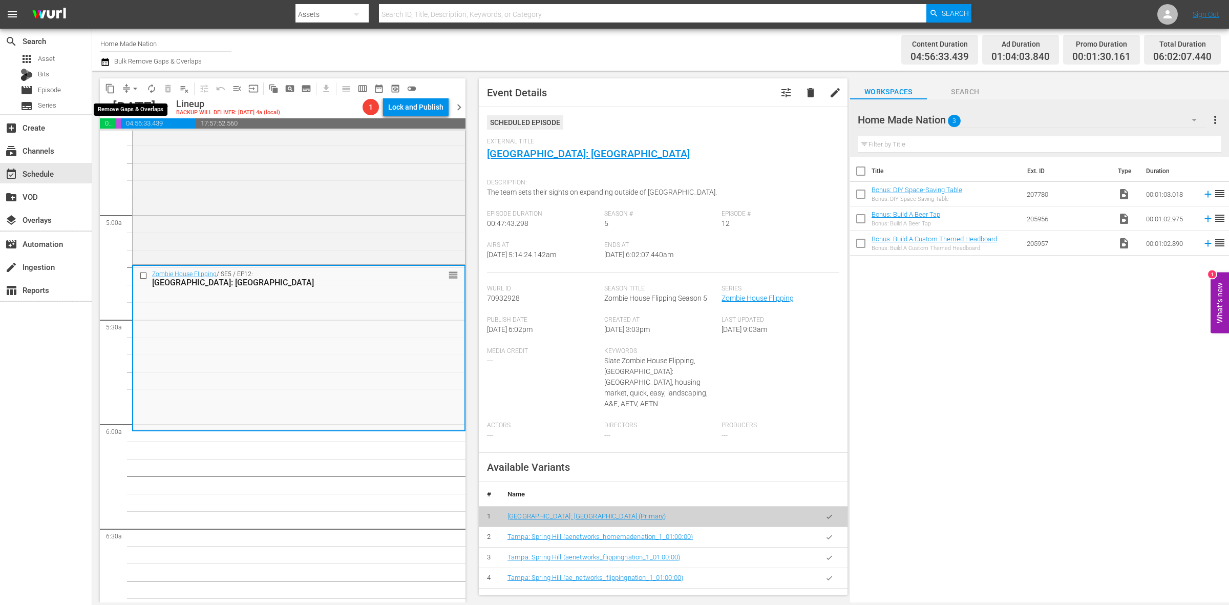
click at [136, 86] on span "arrow_drop_down" at bounding box center [135, 88] width 10 height 10
click at [136, 106] on li "Align to Midnight" at bounding box center [136, 108] width 108 height 17
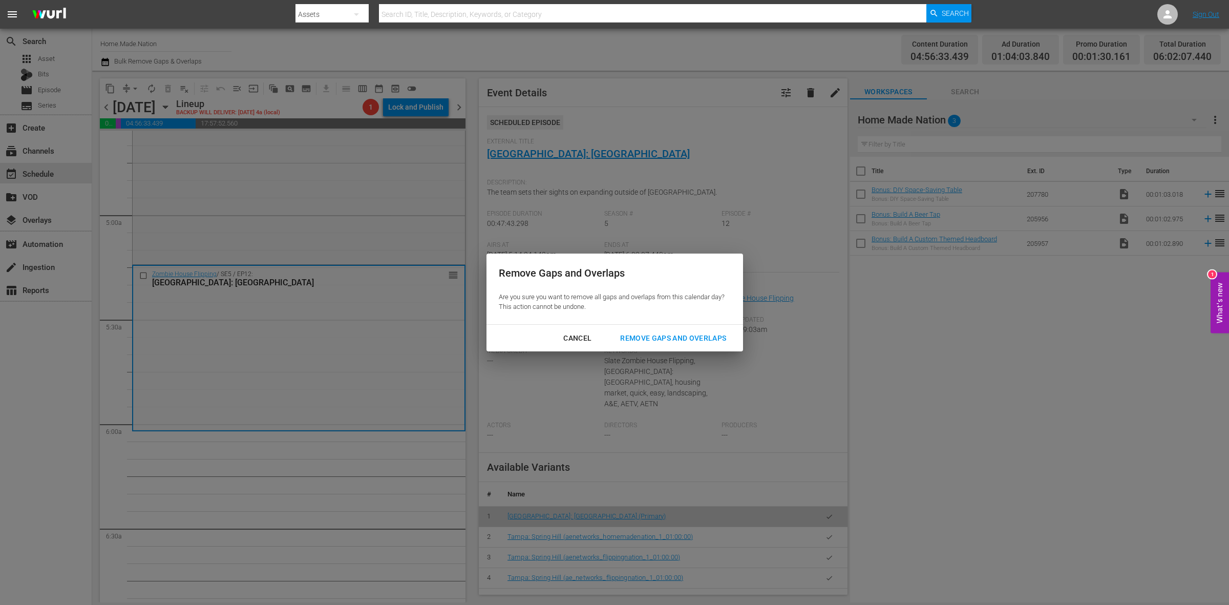
click at [674, 333] on div "Remove Gaps and Overlaps" at bounding box center [673, 338] width 122 height 13
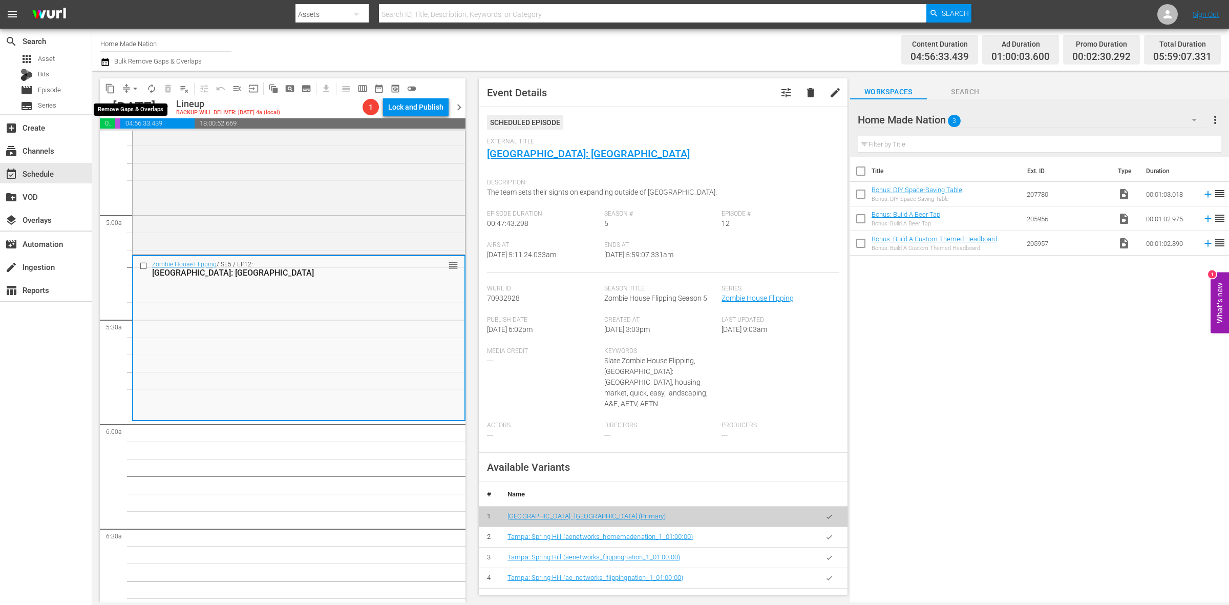
click at [132, 87] on span "arrow_drop_down" at bounding box center [135, 88] width 10 height 10
click at [132, 106] on li "Align to Midnight" at bounding box center [136, 108] width 108 height 17
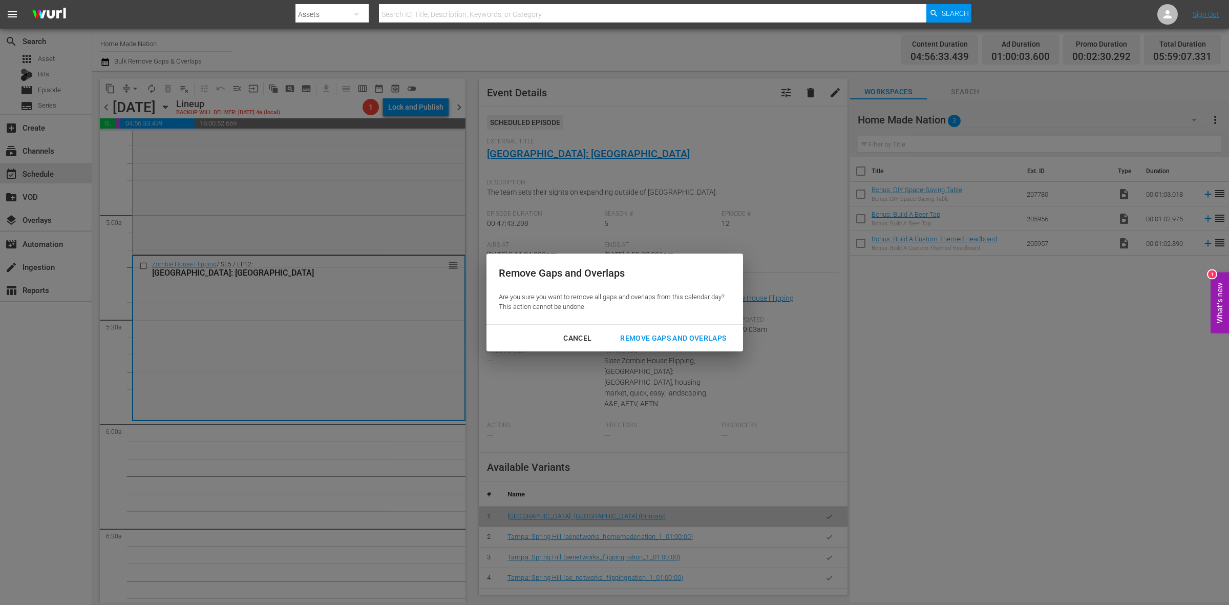
click at [648, 334] on div "Remove Gaps and Overlaps" at bounding box center [673, 338] width 122 height 13
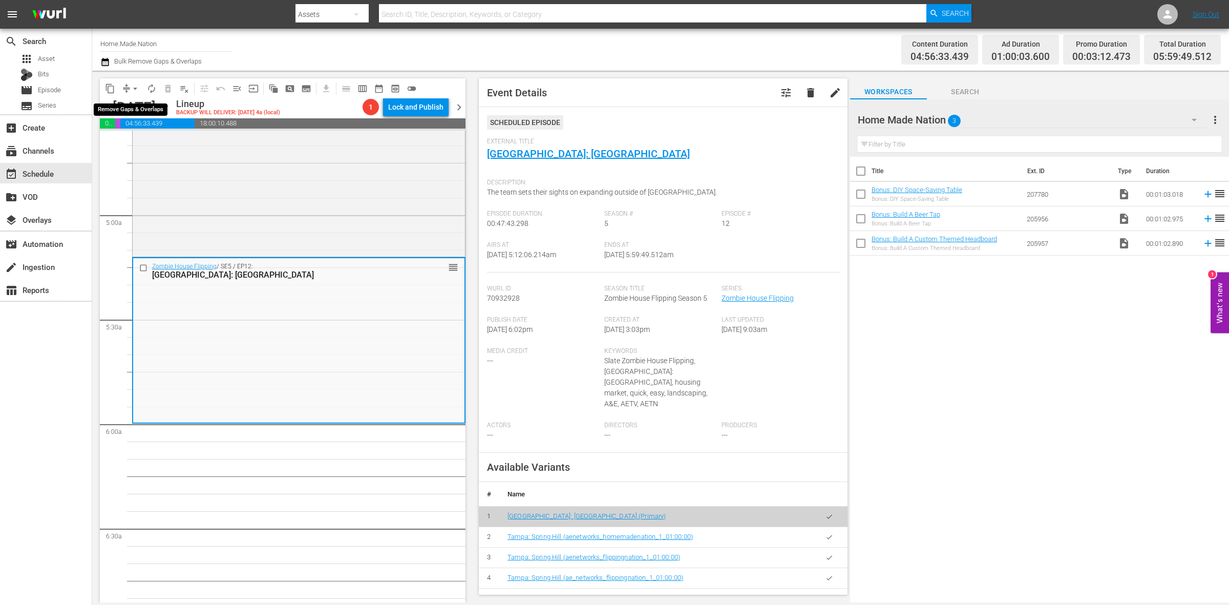
click at [131, 89] on span "arrow_drop_down" at bounding box center [135, 88] width 10 height 10
click at [139, 104] on li "Align to Midnight" at bounding box center [136, 108] width 108 height 17
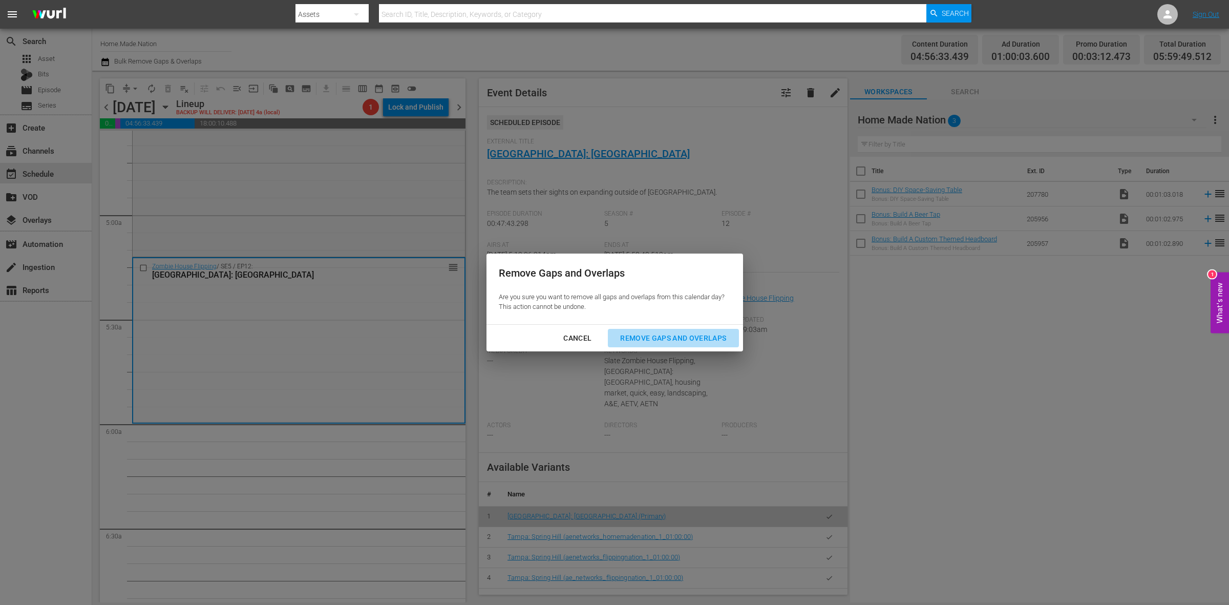
click at [662, 344] on button "Remove Gaps and Overlaps" at bounding box center [673, 338] width 131 height 19
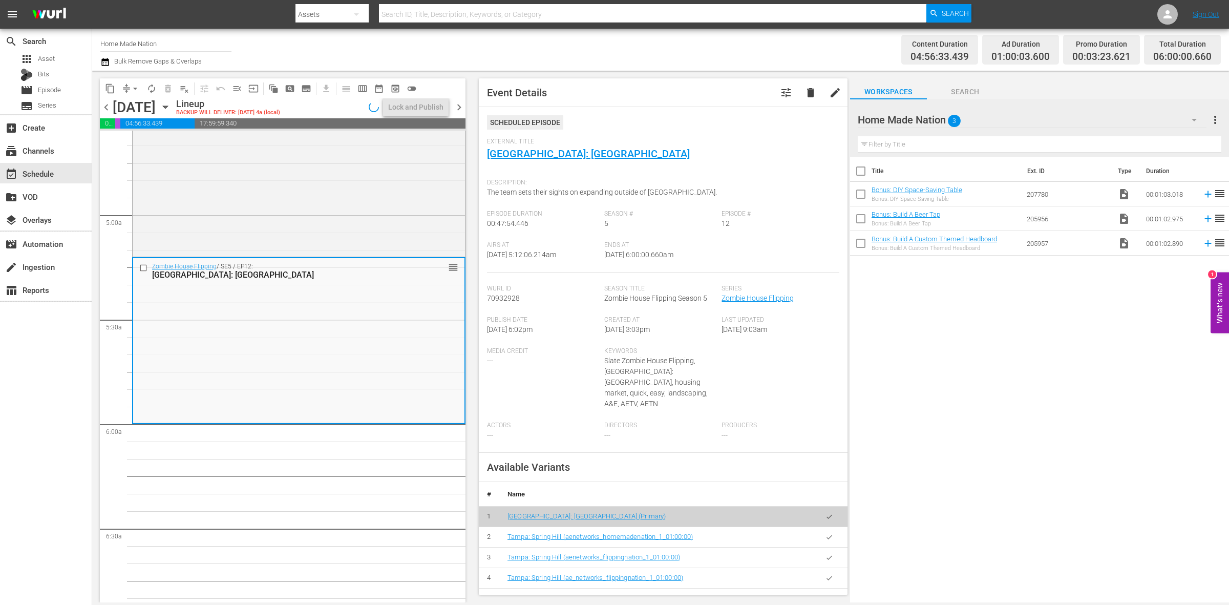
click at [151, 91] on span "autorenew_outlined" at bounding box center [151, 88] width 10 height 10
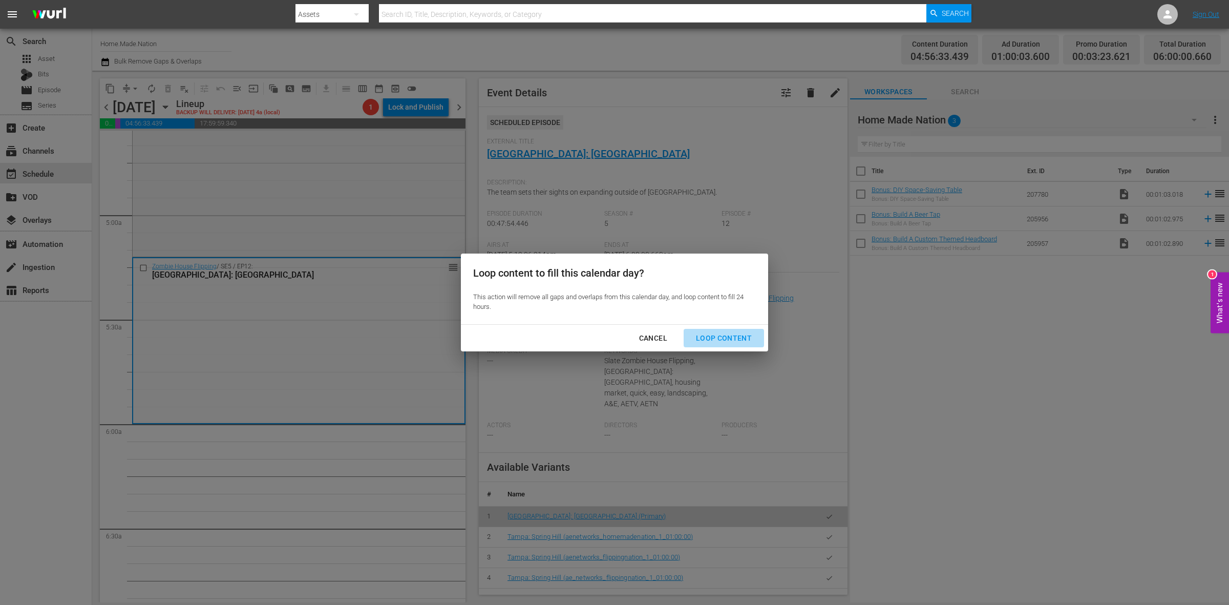
click at [740, 340] on div "Loop Content" at bounding box center [724, 338] width 72 height 13
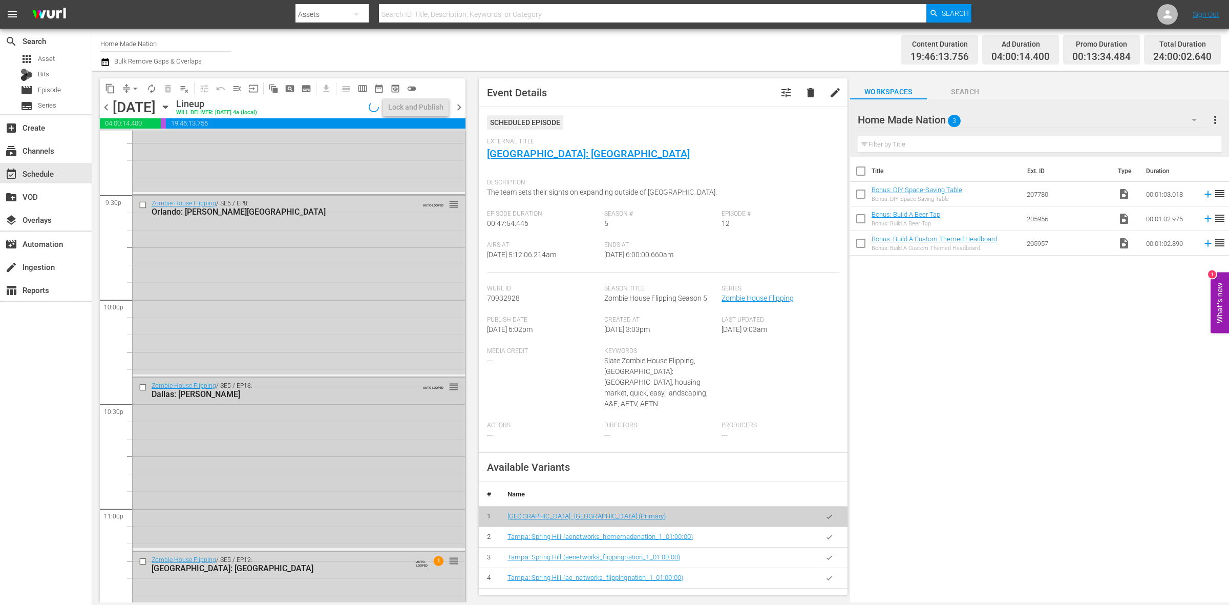
scroll to position [4541, 0]
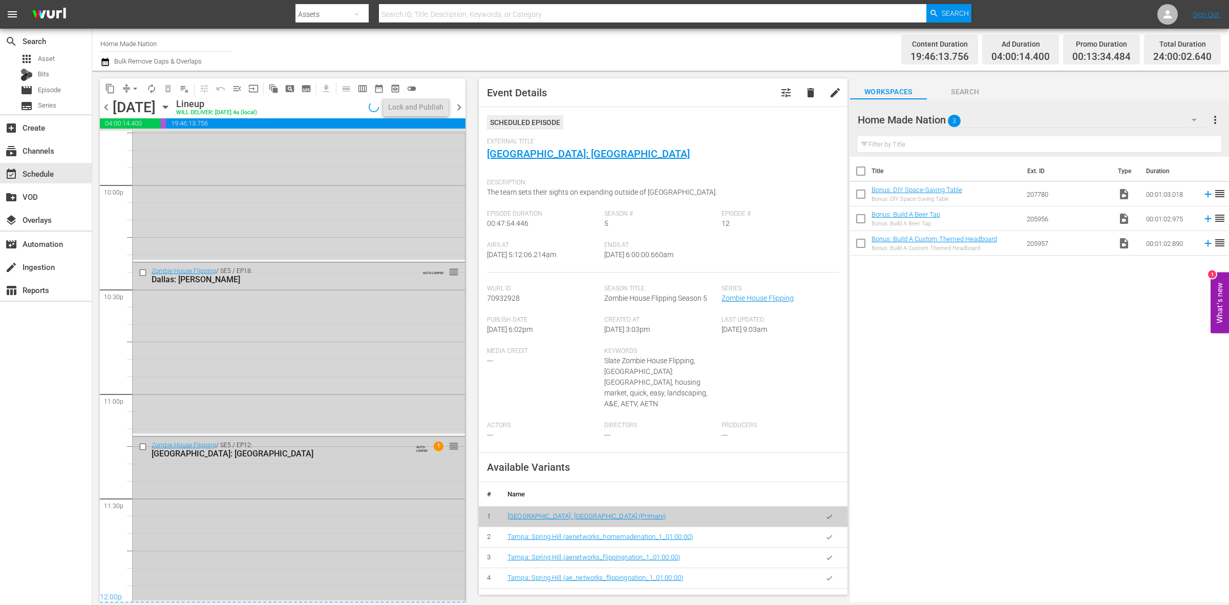
click at [270, 514] on div "Zombie House Flipping / SE5 / EP12: Tampa: Spring Hill AUTO-LOOPED 1 reorder" at bounding box center [299, 519] width 332 height 164
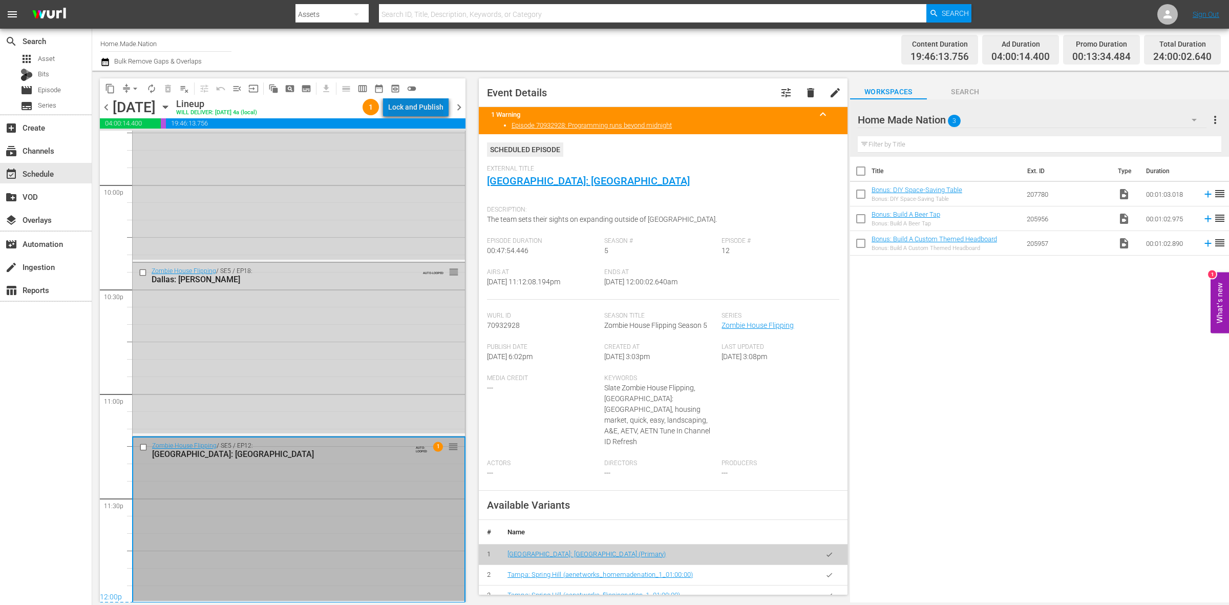
drag, startPoint x: 436, startPoint y: 110, endPoint x: 424, endPoint y: 104, distance: 13.3
click at [424, 104] on div "Lock and Publish" at bounding box center [415, 107] width 55 height 18
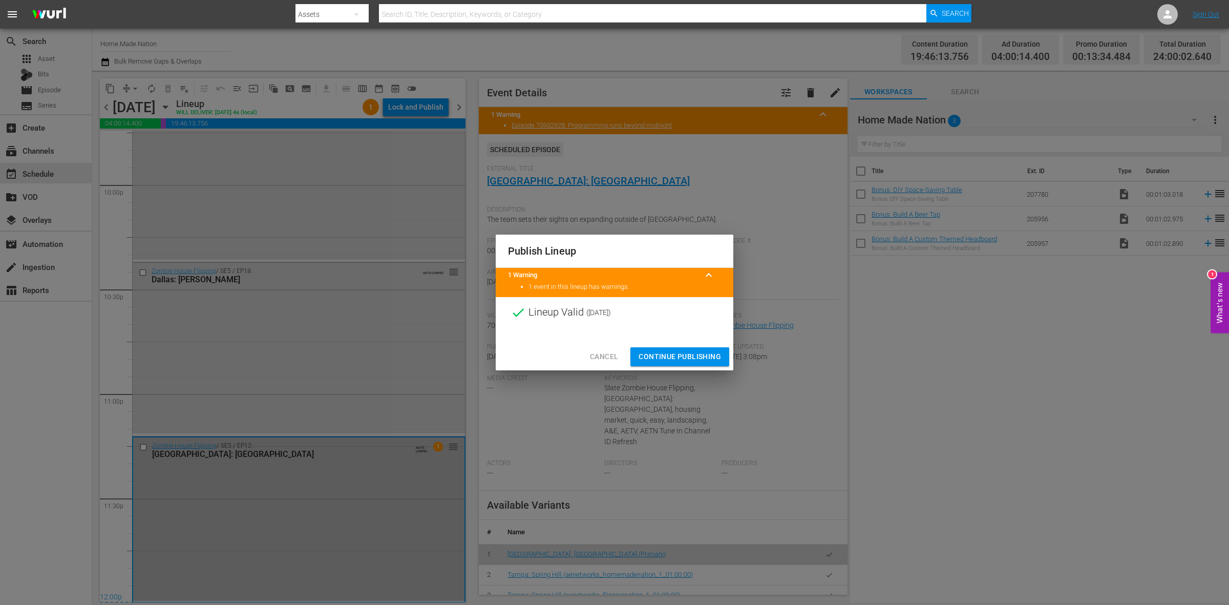
click at [658, 349] on button "Continue Publishing" at bounding box center [679, 356] width 99 height 19
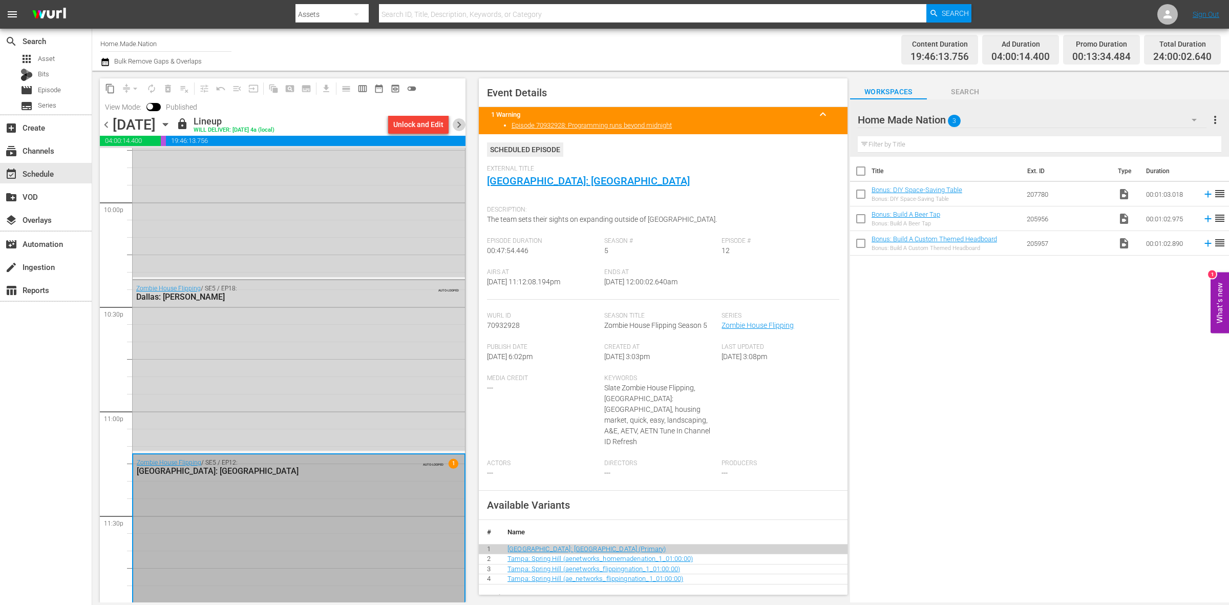
click at [457, 123] on span "chevron_right" at bounding box center [459, 124] width 13 height 13
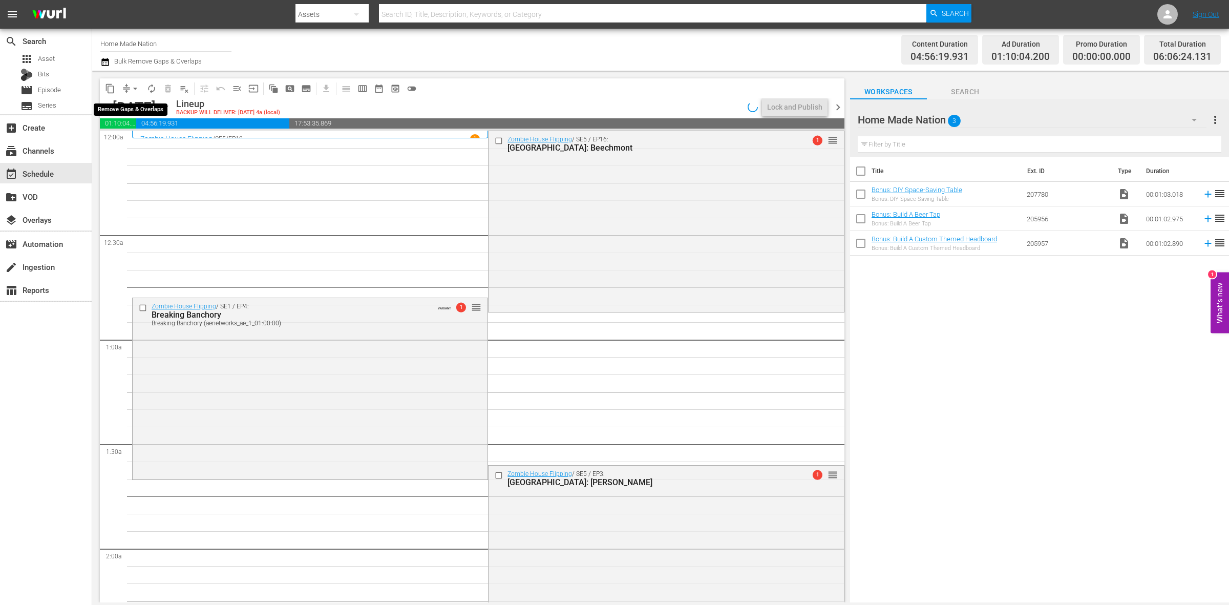
click at [137, 85] on span "arrow_drop_down" at bounding box center [135, 88] width 10 height 10
click at [137, 101] on li "Align to Midnight" at bounding box center [136, 108] width 108 height 17
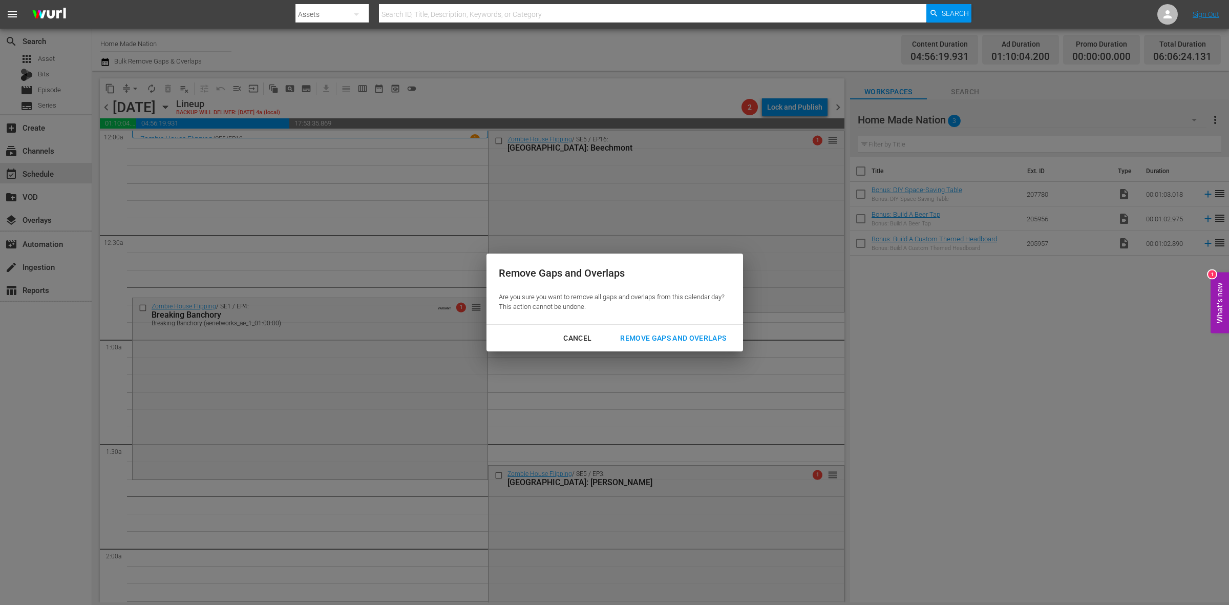
click at [664, 333] on div "Remove Gaps and Overlaps" at bounding box center [673, 338] width 122 height 13
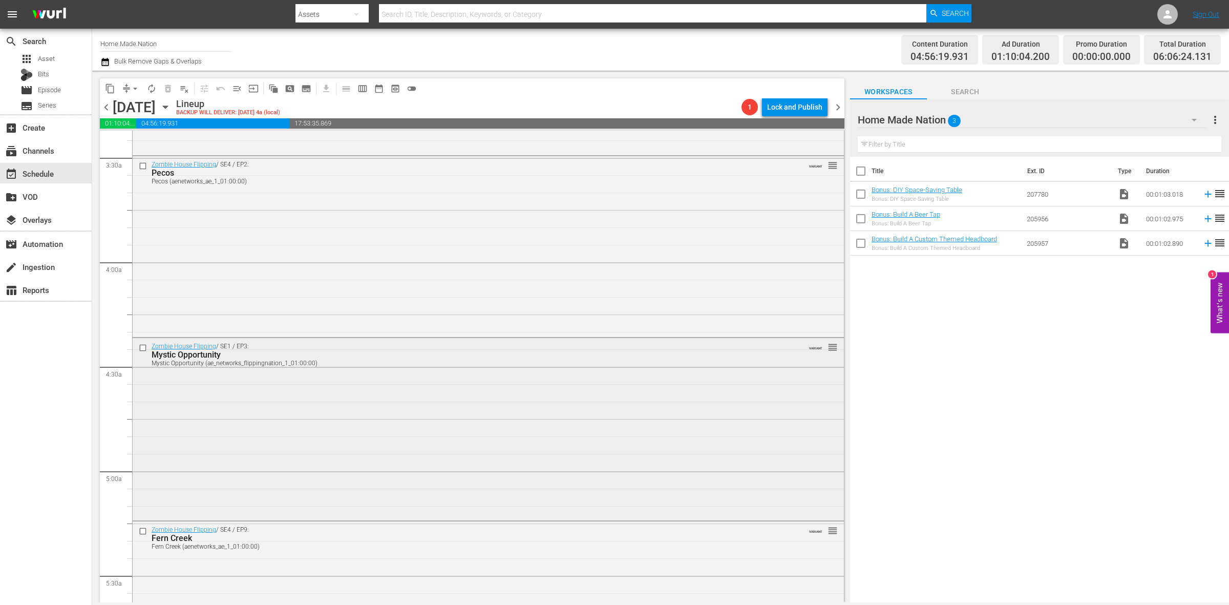
scroll to position [960, 0]
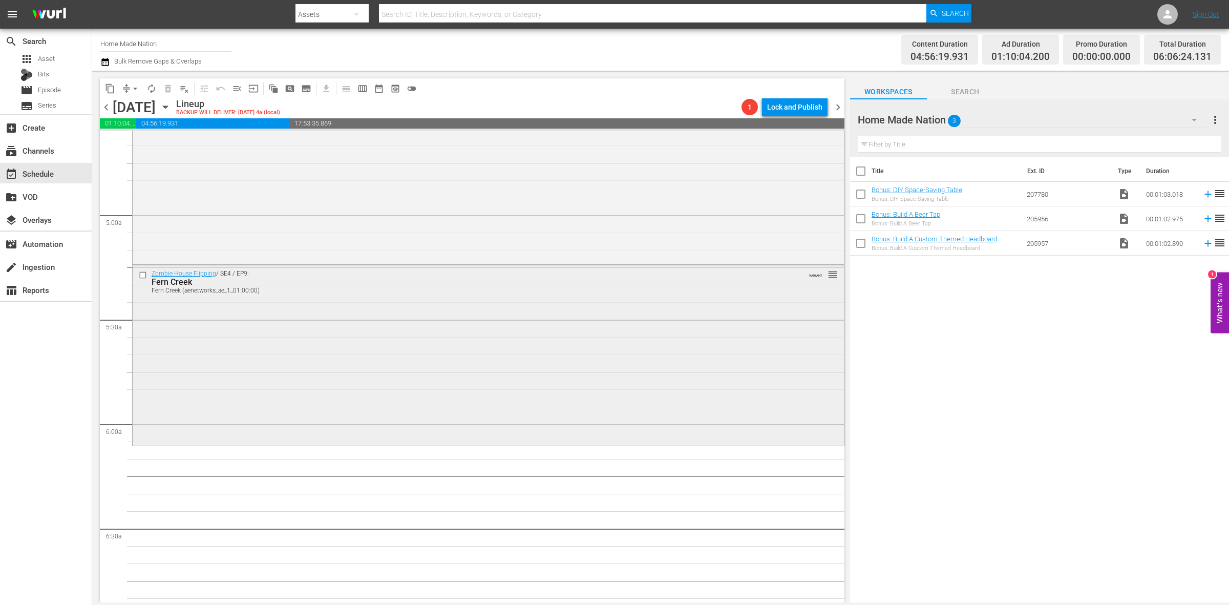
click at [267, 387] on div "Zombie House Flipping / SE4 / EP9: Fern Creek Fern Creek (aenetworks_ae_1_01:00…" at bounding box center [488, 354] width 711 height 178
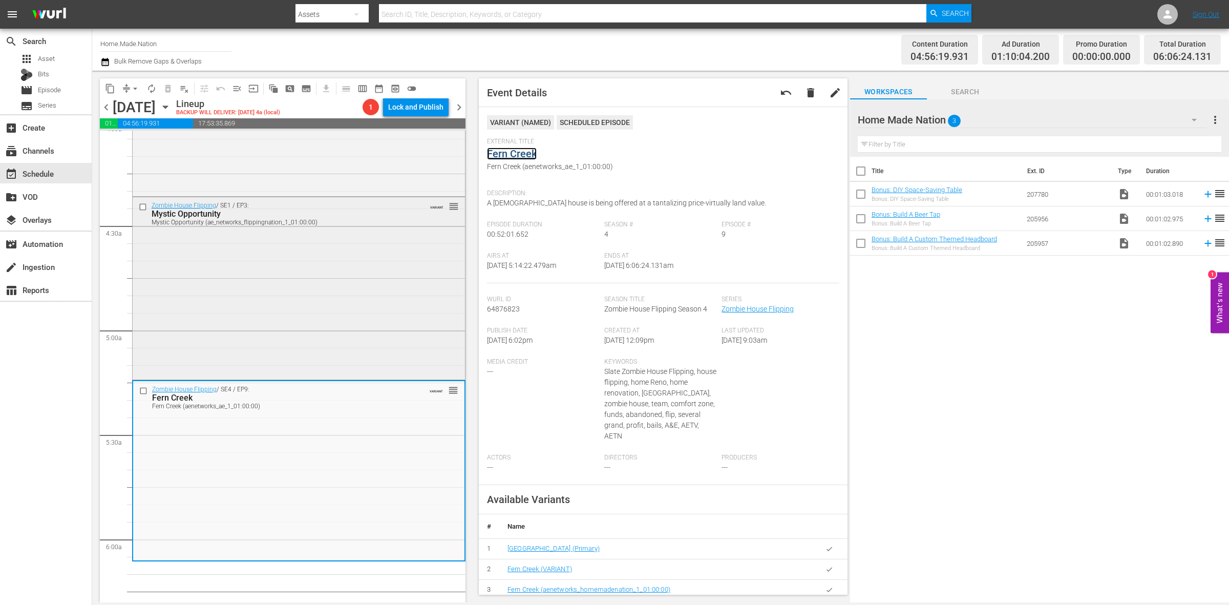
scroll to position [832, 0]
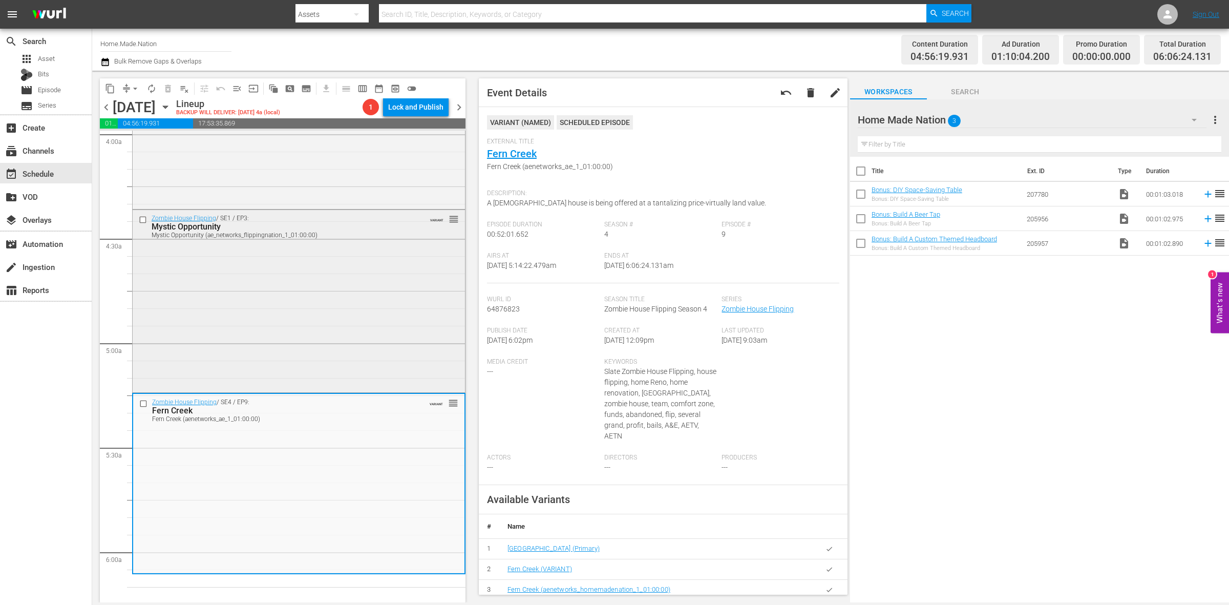
click at [351, 335] on div "Zombie House Flipping / SE1 / EP3: Mystic Opportunity Mystic Opportunity (ae_ne…" at bounding box center [299, 300] width 332 height 181
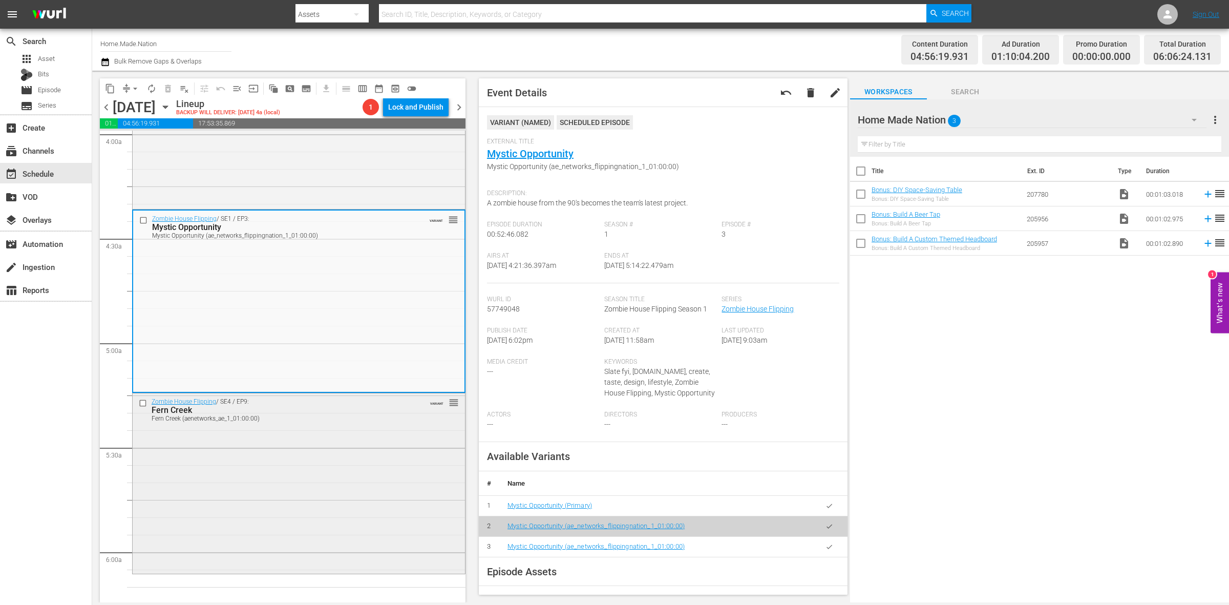
click at [405, 477] on div "Zombie House Flipping / SE4 / EP9: Fern Creek Fern Creek (aenetworks_ae_1_01:00…" at bounding box center [299, 482] width 332 height 178
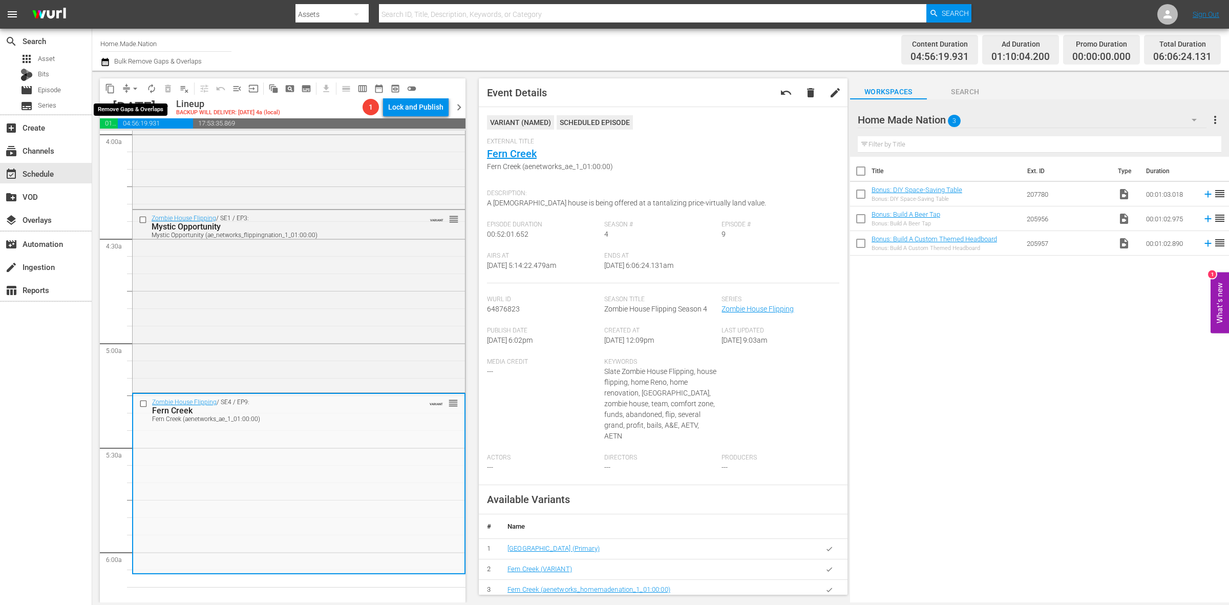
click at [133, 86] on span "arrow_drop_down" at bounding box center [135, 88] width 10 height 10
click at [137, 113] on li "Align to Midnight" at bounding box center [136, 108] width 108 height 17
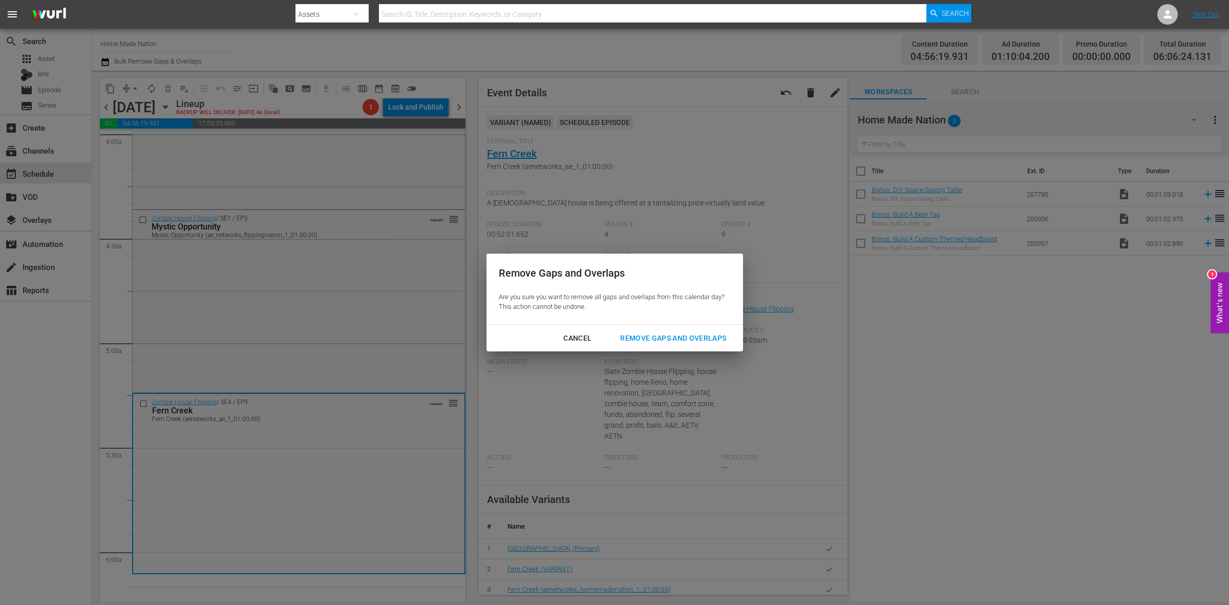
click at [654, 342] on div "Remove Gaps and Overlaps" at bounding box center [673, 338] width 122 height 13
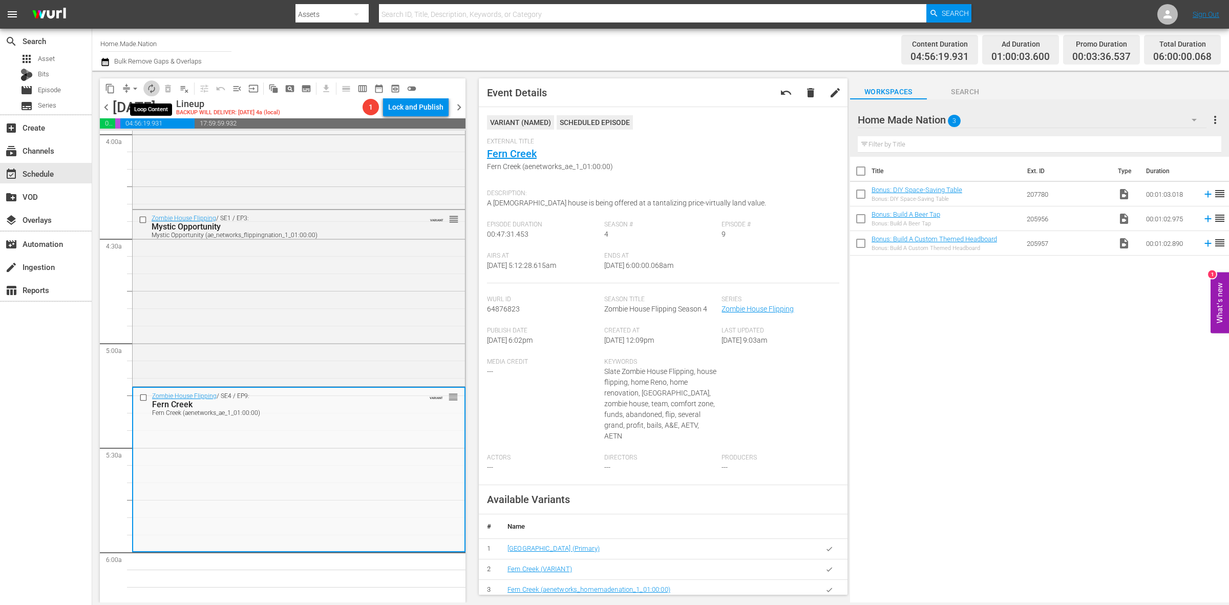
click at [151, 91] on span "autorenew_outlined" at bounding box center [151, 88] width 10 height 10
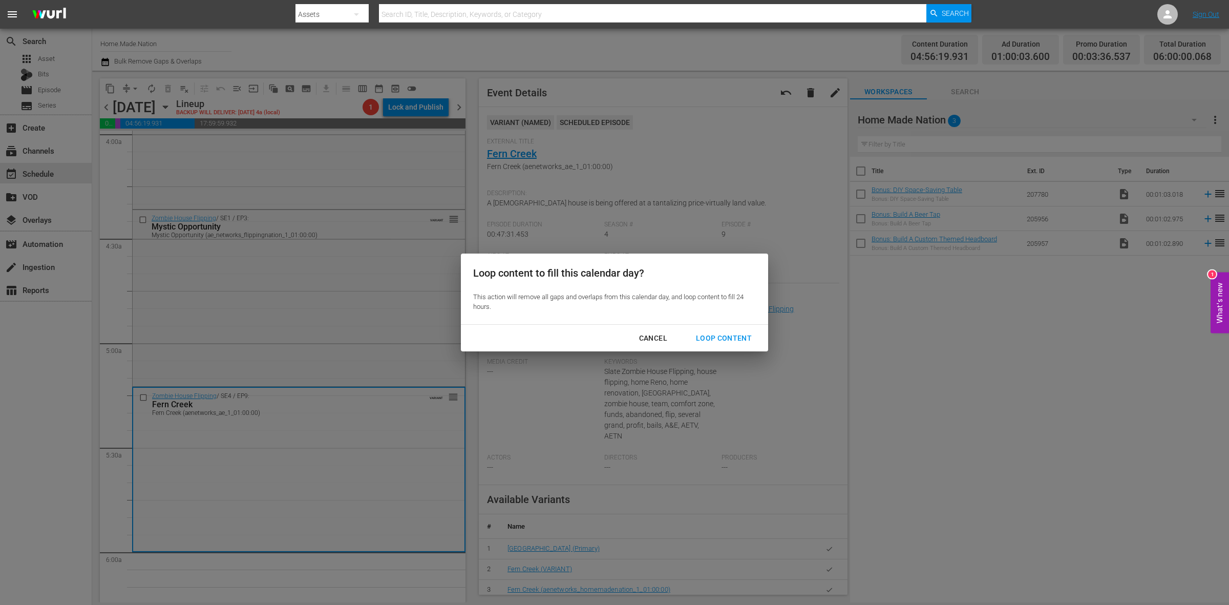
click at [741, 336] on div "Loop Content" at bounding box center [724, 338] width 72 height 13
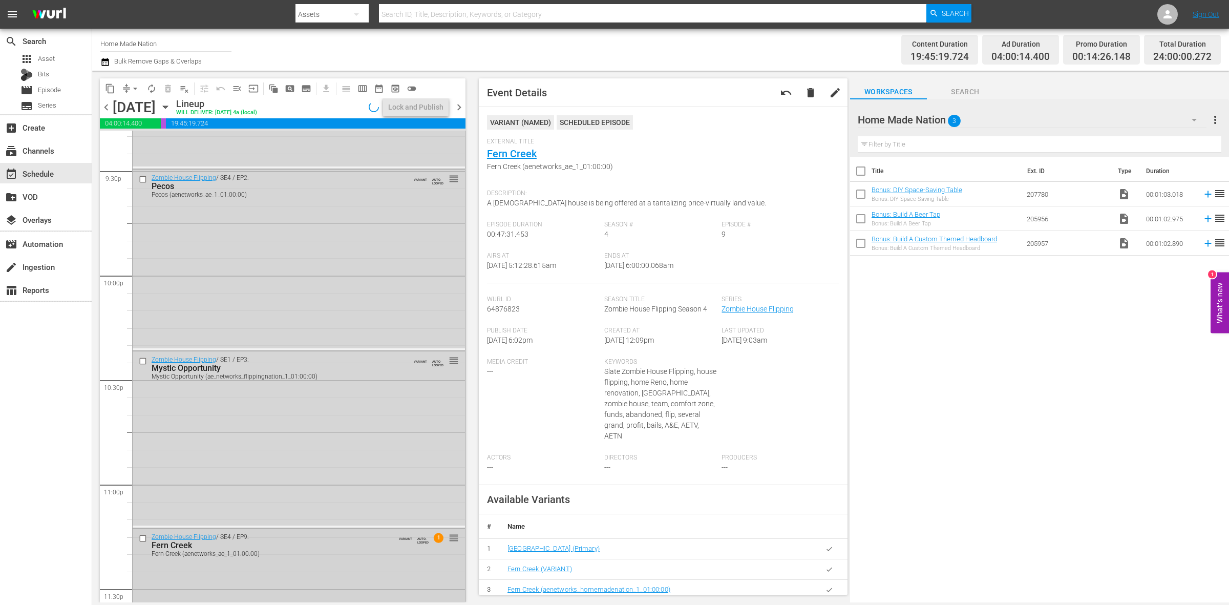
scroll to position [4541, 0]
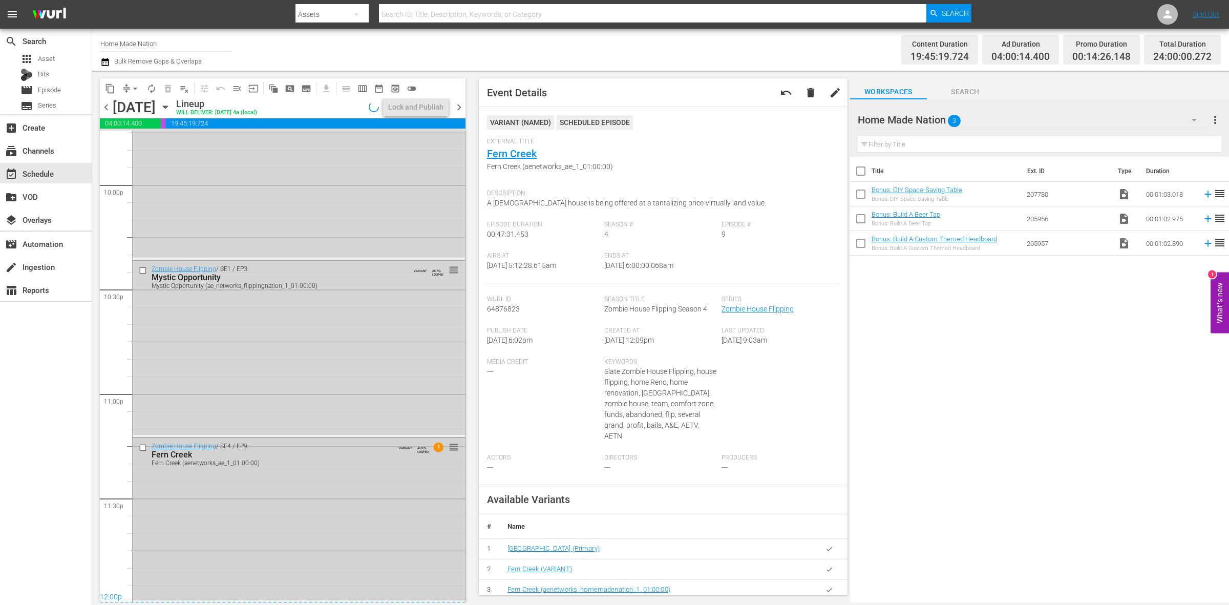
click at [327, 485] on div "Zombie House Flipping / SE4 / EP9: Fern Creek Fern Creek (aenetworks_ae_1_01:00…" at bounding box center [299, 519] width 332 height 162
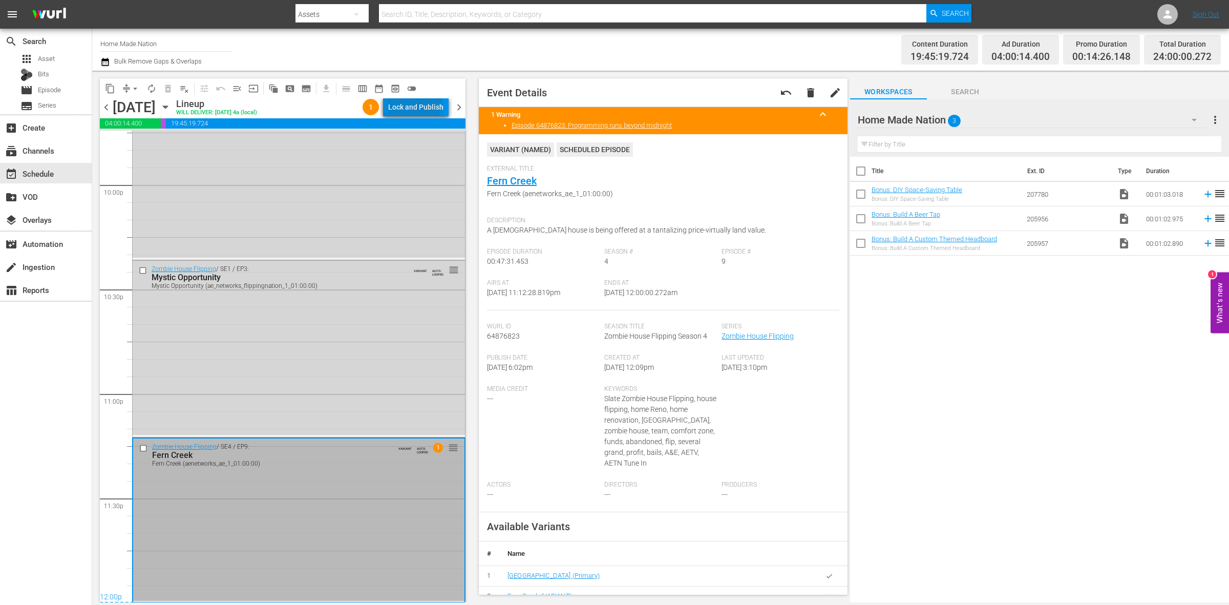
click at [416, 103] on div "Lock and Publish" at bounding box center [415, 107] width 55 height 18
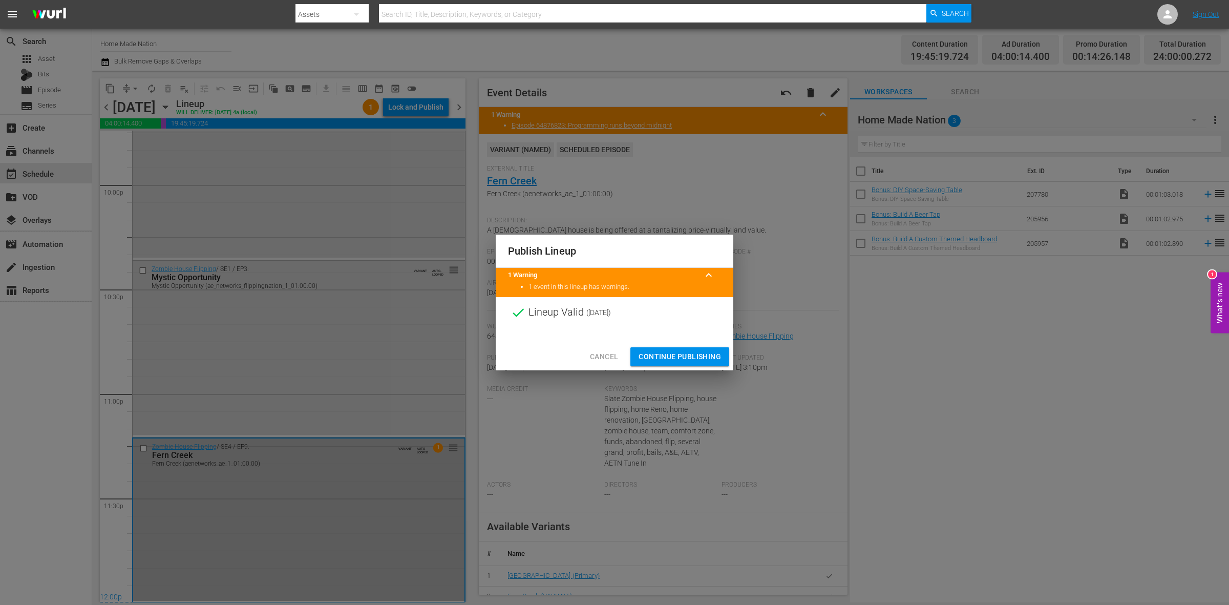
click at [645, 357] on span "Continue Publishing" at bounding box center [679, 356] width 82 height 13
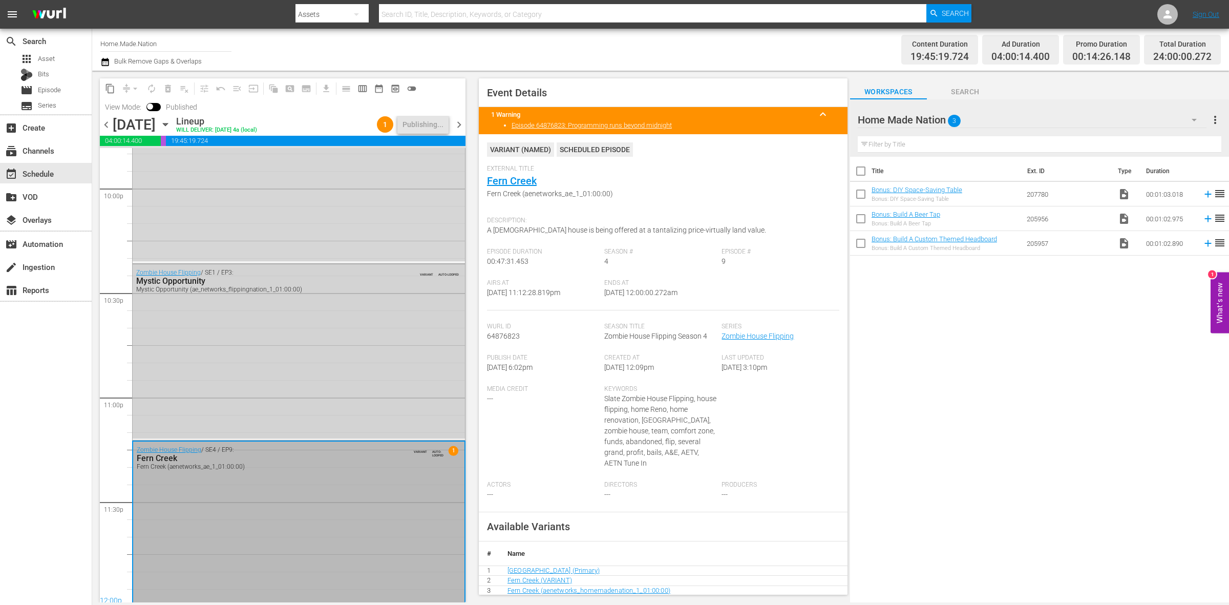
scroll to position [4558, 0]
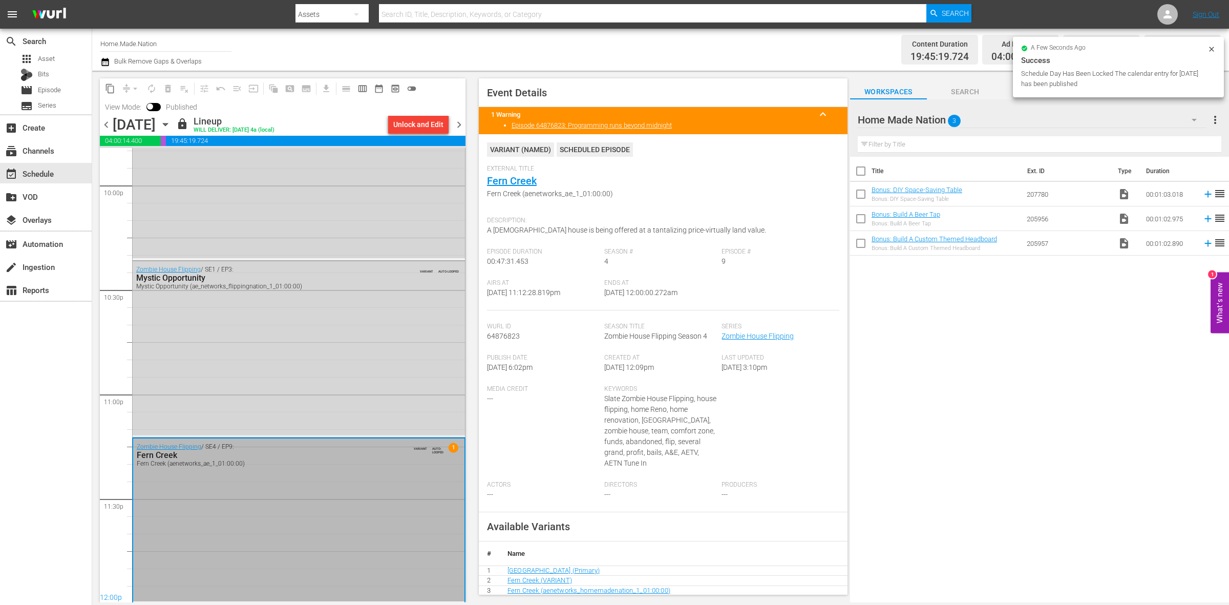
click at [460, 123] on span "chevron_right" at bounding box center [459, 124] width 13 height 13
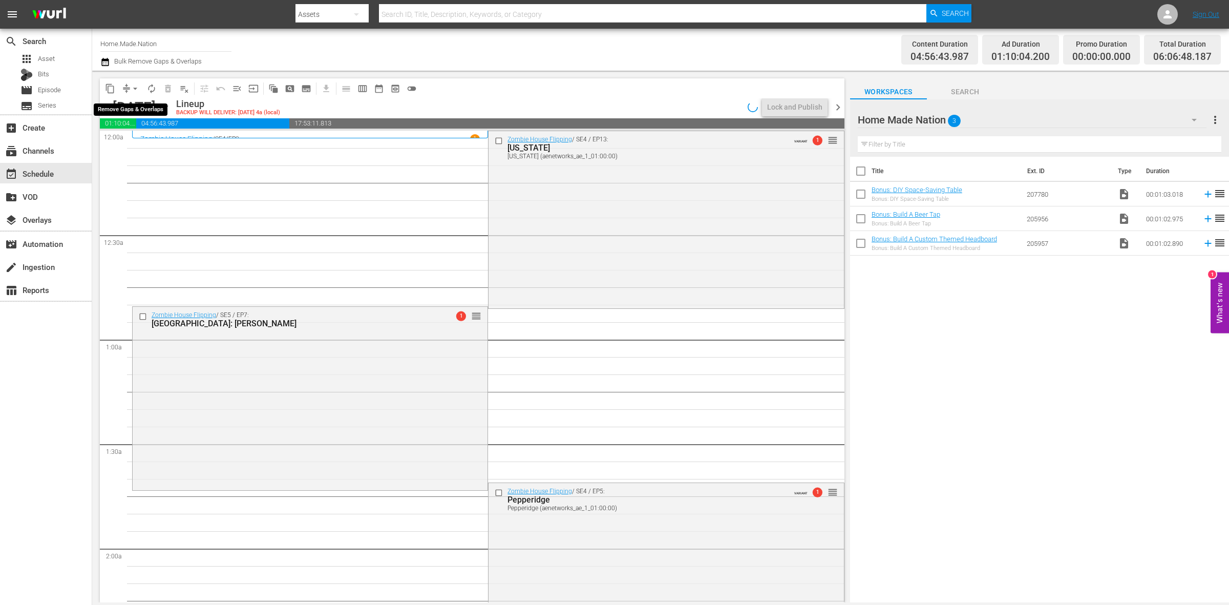
click at [129, 91] on button "arrow_drop_down" at bounding box center [135, 88] width 16 height 16
click at [132, 109] on li "Align to Midnight" at bounding box center [136, 108] width 108 height 17
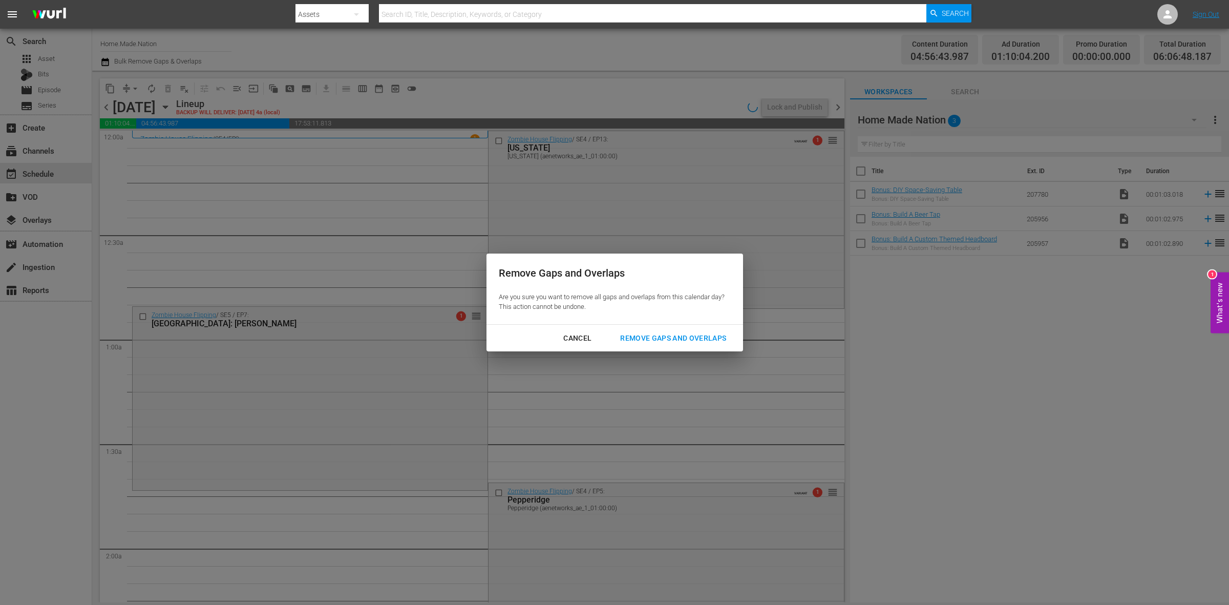
click at [713, 336] on div "Remove Gaps and Overlaps" at bounding box center [673, 338] width 122 height 13
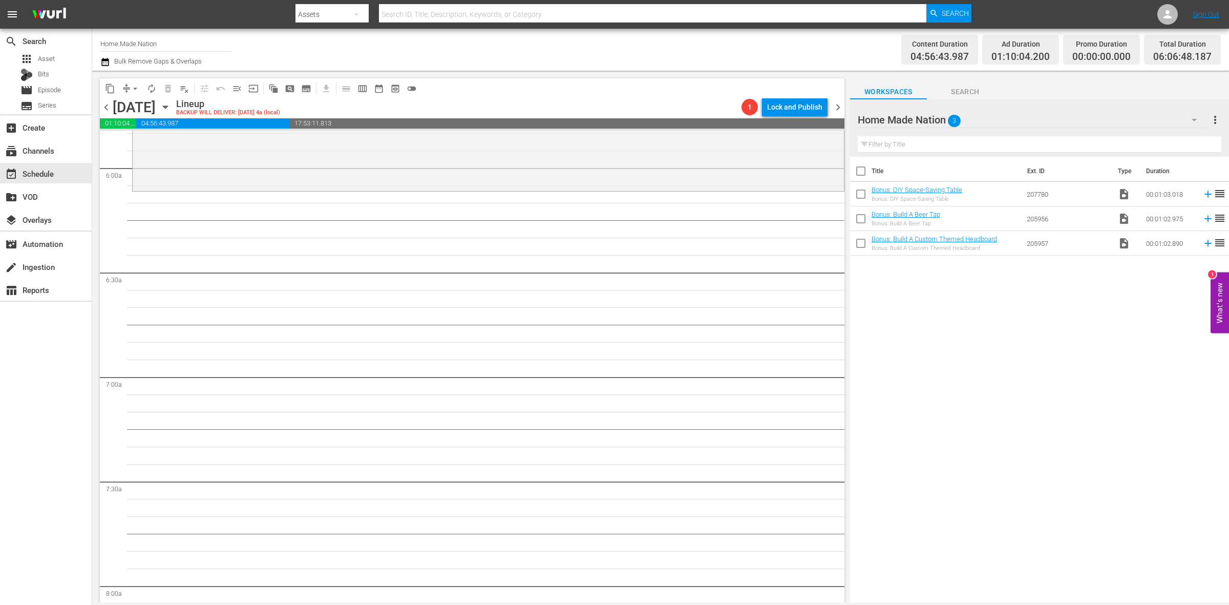
scroll to position [1152, 0]
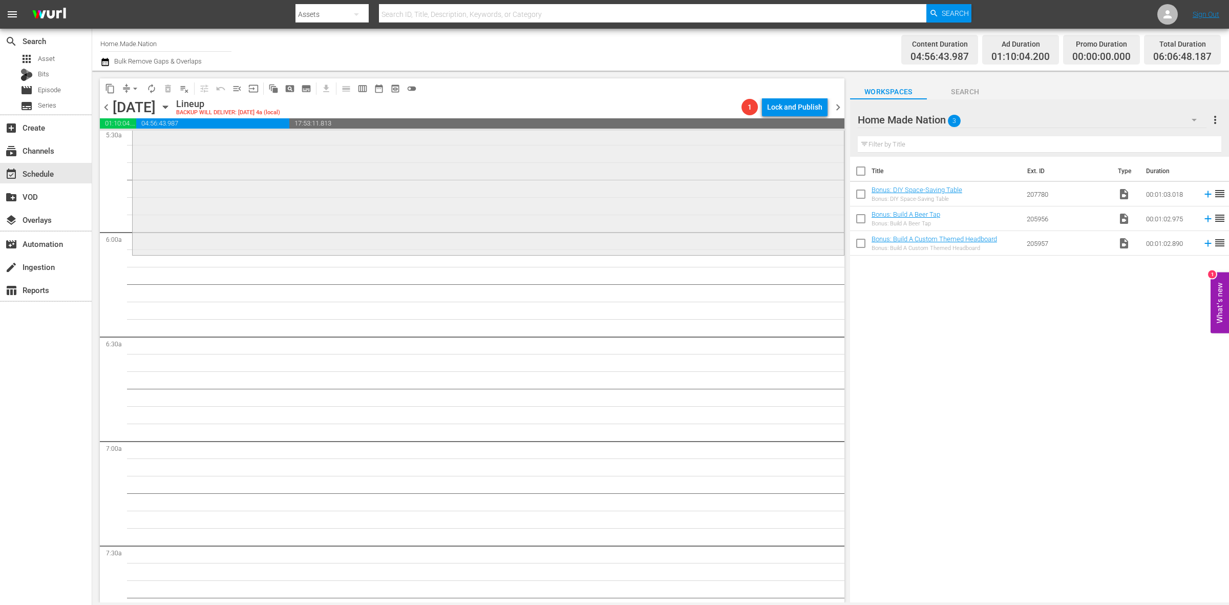
click at [346, 238] on div "Zombie House Flipping / SE3 / EP4: The Waterlogged Cabin The Waterlogged Cabin …" at bounding box center [488, 163] width 711 height 180
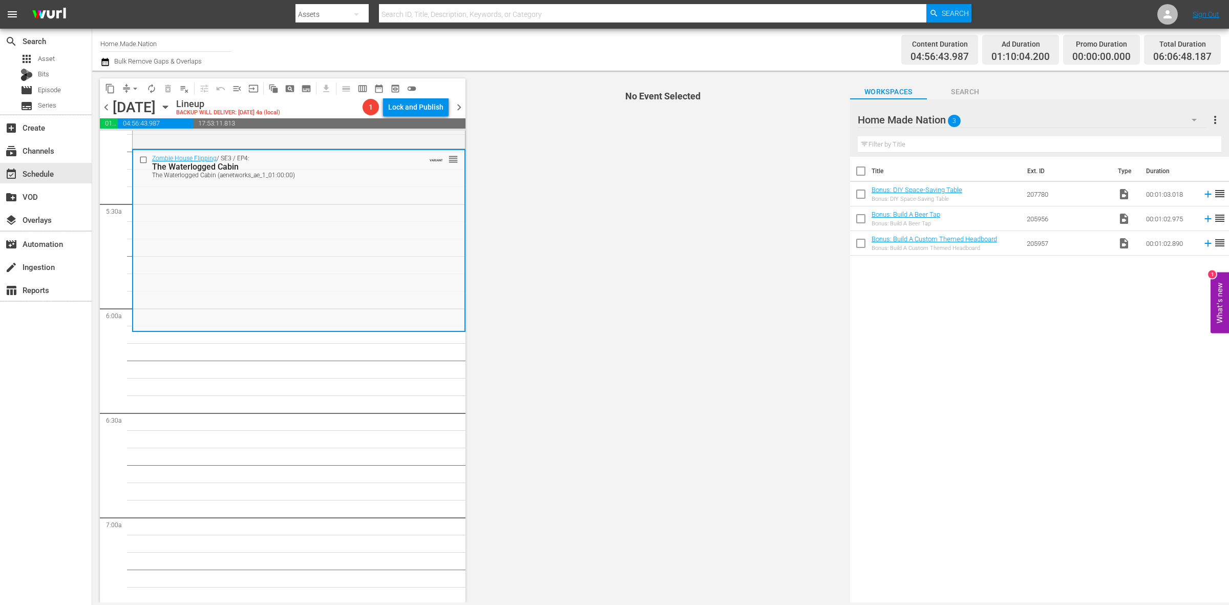
scroll to position [960, 0]
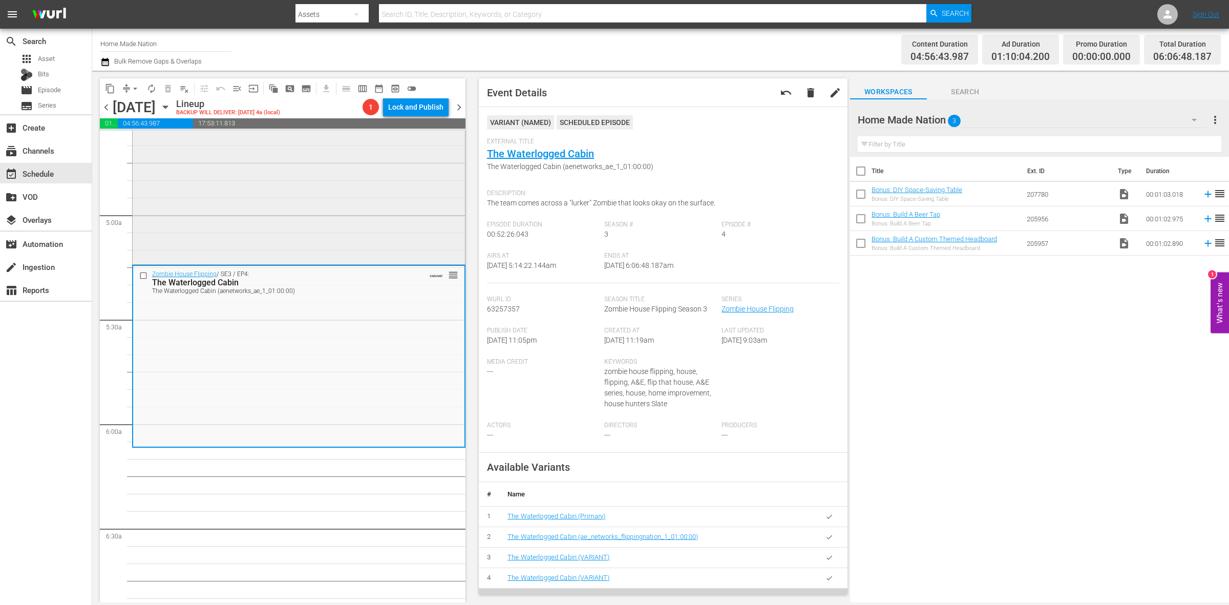
click at [263, 210] on div "Zombie House Flipping / SE2 / EP10: A Hundred Year Old Can of Worms A Hundred Y…" at bounding box center [299, 172] width 332 height 180
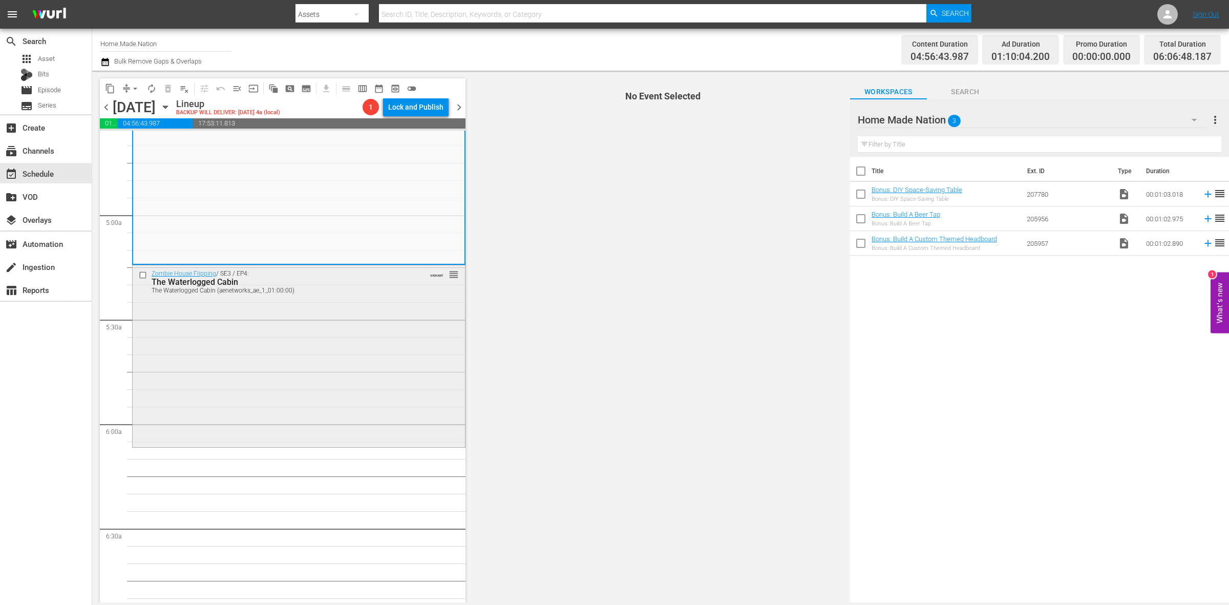
click at [323, 354] on div "Zombie House Flipping / SE3 / EP4: The Waterlogged Cabin The Waterlogged Cabin …" at bounding box center [299, 355] width 332 height 180
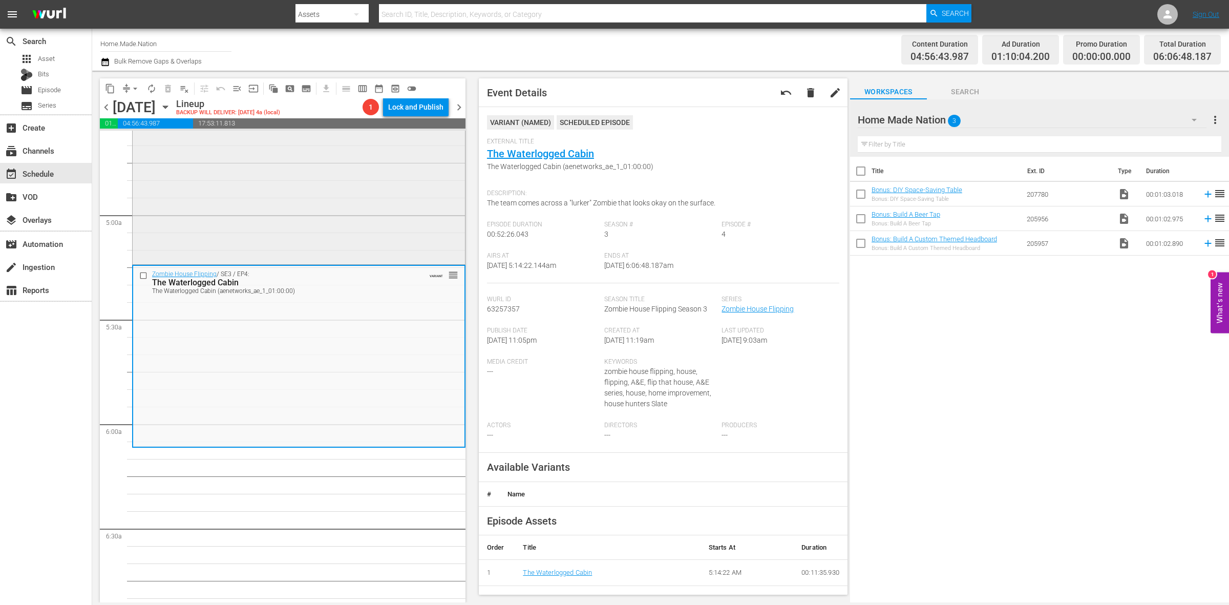
click at [360, 212] on div "Zombie House Flipping / SE2 / EP10: A Hundred Year Old Can of Worms A Hundred Y…" at bounding box center [299, 172] width 332 height 180
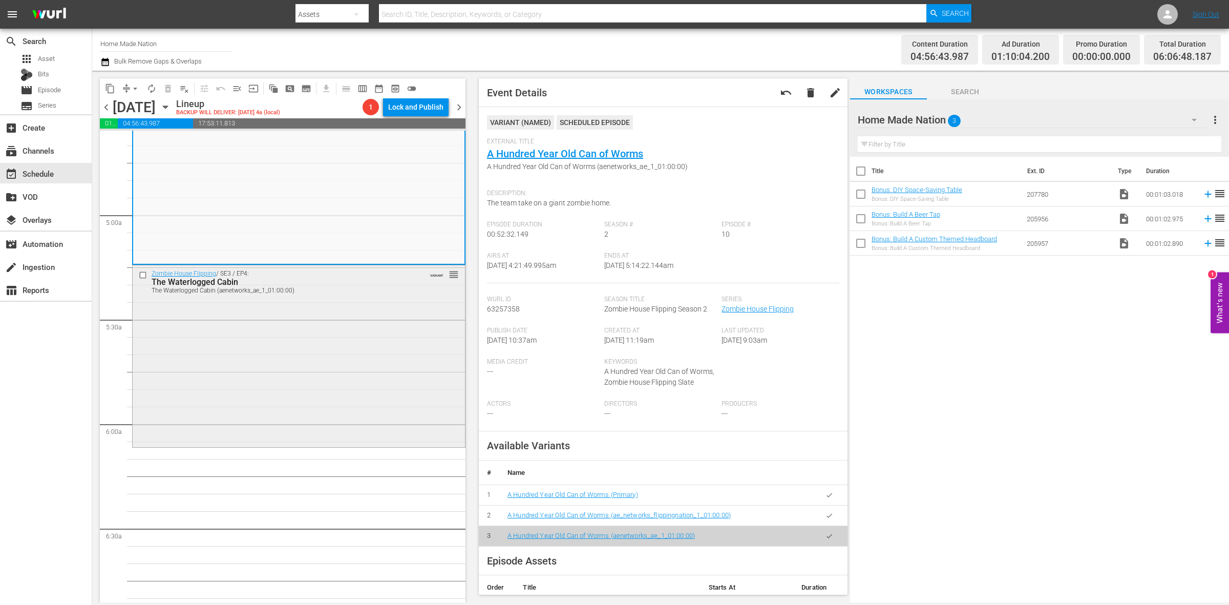
click at [276, 340] on div "Zombie House Flipping / SE3 / EP4: The Waterlogged Cabin The Waterlogged Cabin …" at bounding box center [299, 355] width 332 height 180
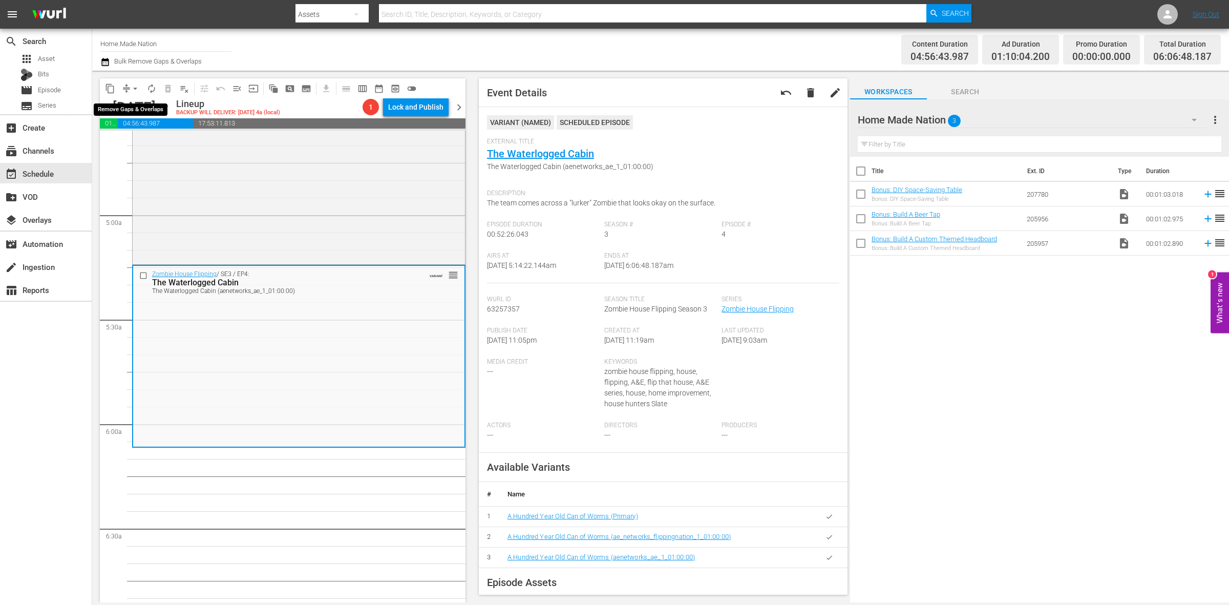
click at [128, 91] on button "arrow_drop_down" at bounding box center [135, 88] width 16 height 16
click at [136, 109] on li "Align to Midnight" at bounding box center [136, 108] width 108 height 17
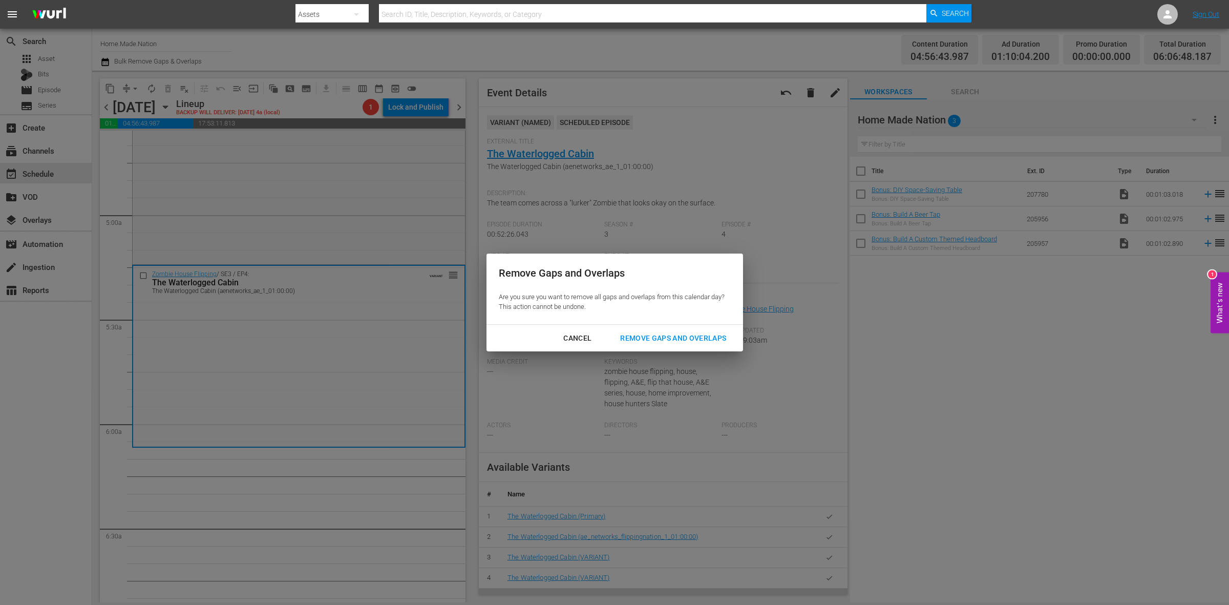
click at [719, 338] on div "Remove Gaps and Overlaps" at bounding box center [673, 338] width 122 height 13
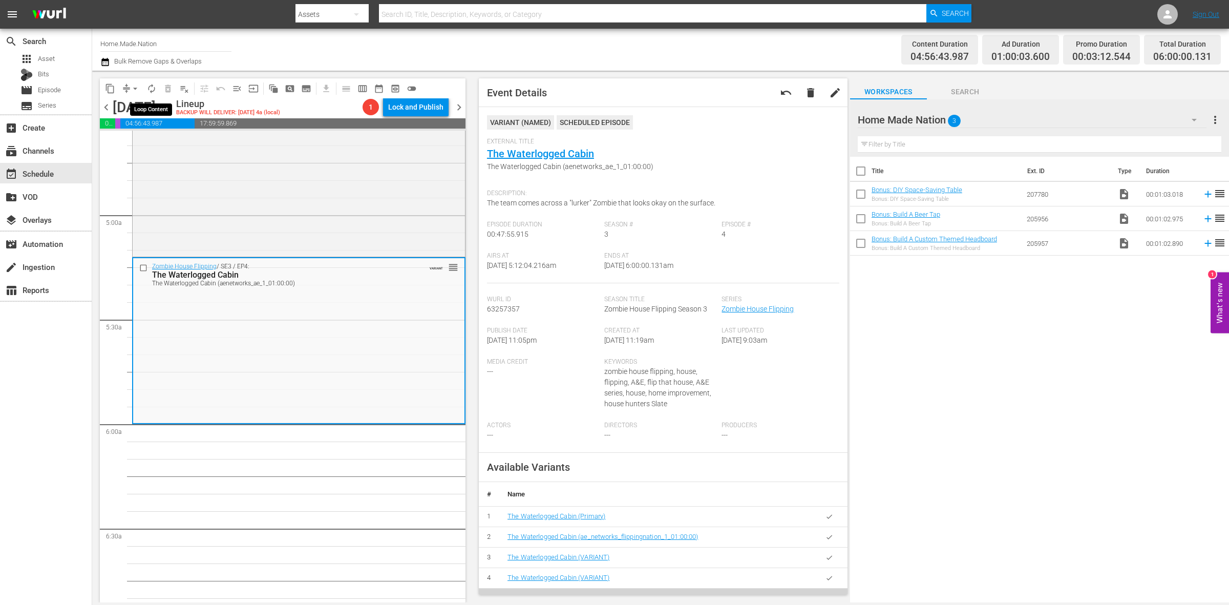
click at [152, 85] on span "autorenew_outlined" at bounding box center [151, 88] width 10 height 10
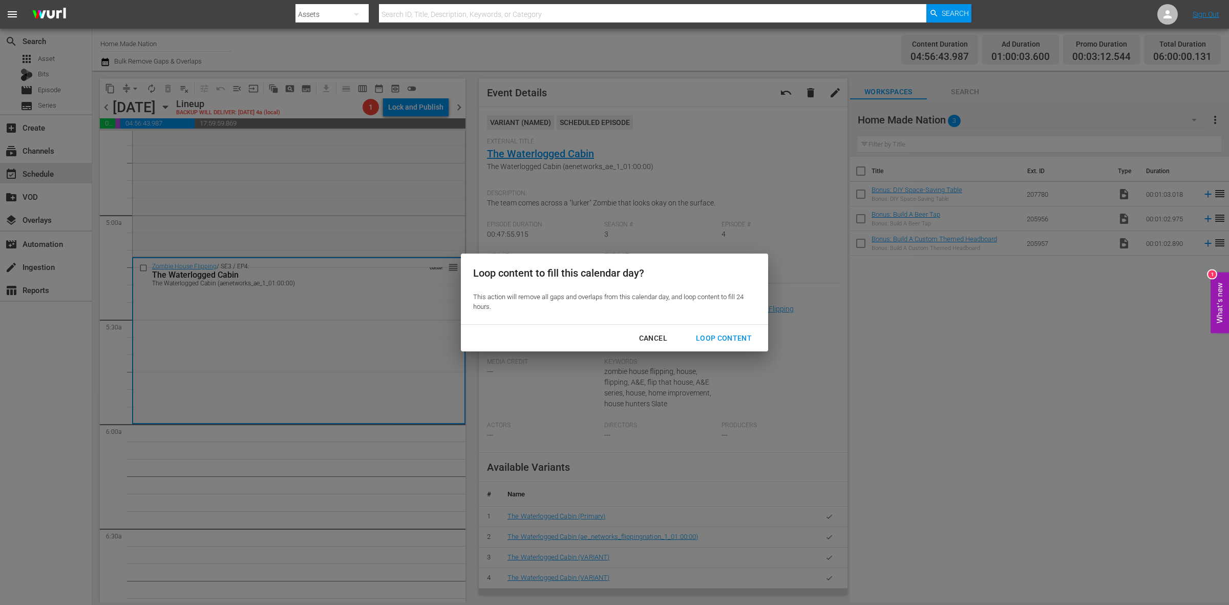
click at [746, 338] on div "Loop Content" at bounding box center [724, 338] width 72 height 13
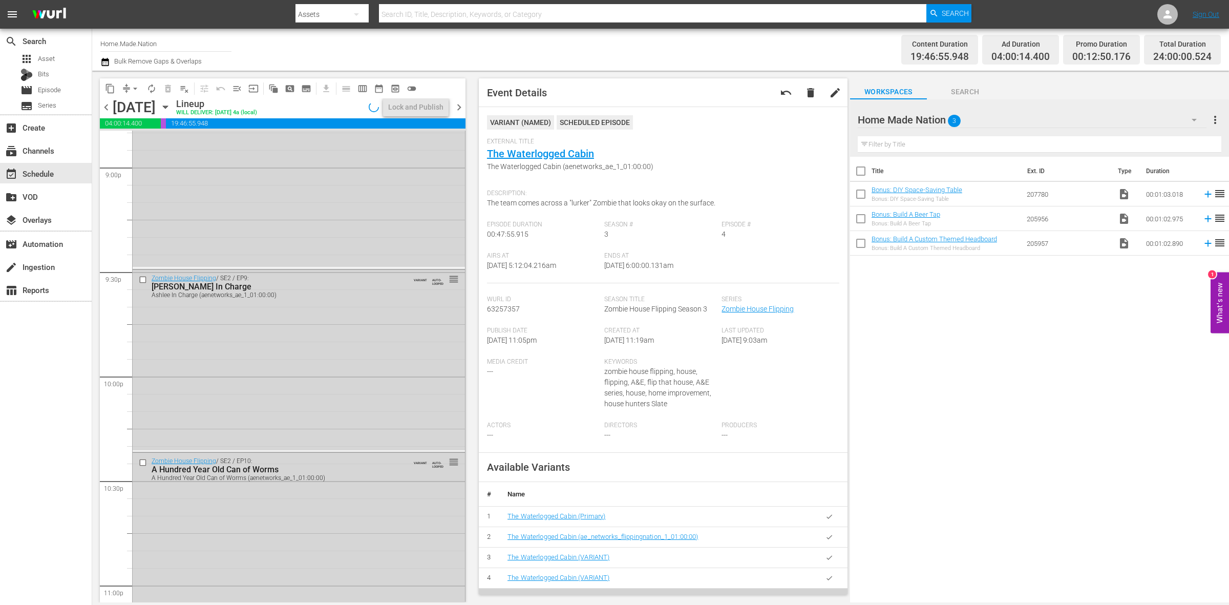
scroll to position [4541, 0]
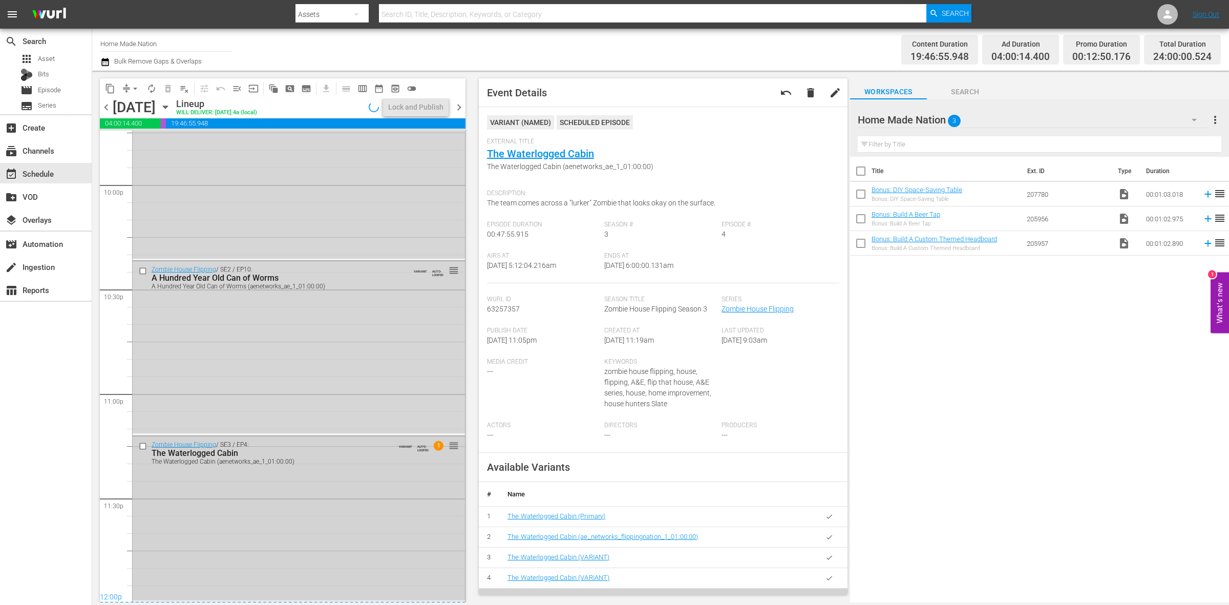
click at [342, 469] on div "Zombie House Flipping / SE3 / EP4: The Waterlogged Cabin The Waterlogged Cabin …" at bounding box center [299, 518] width 332 height 164
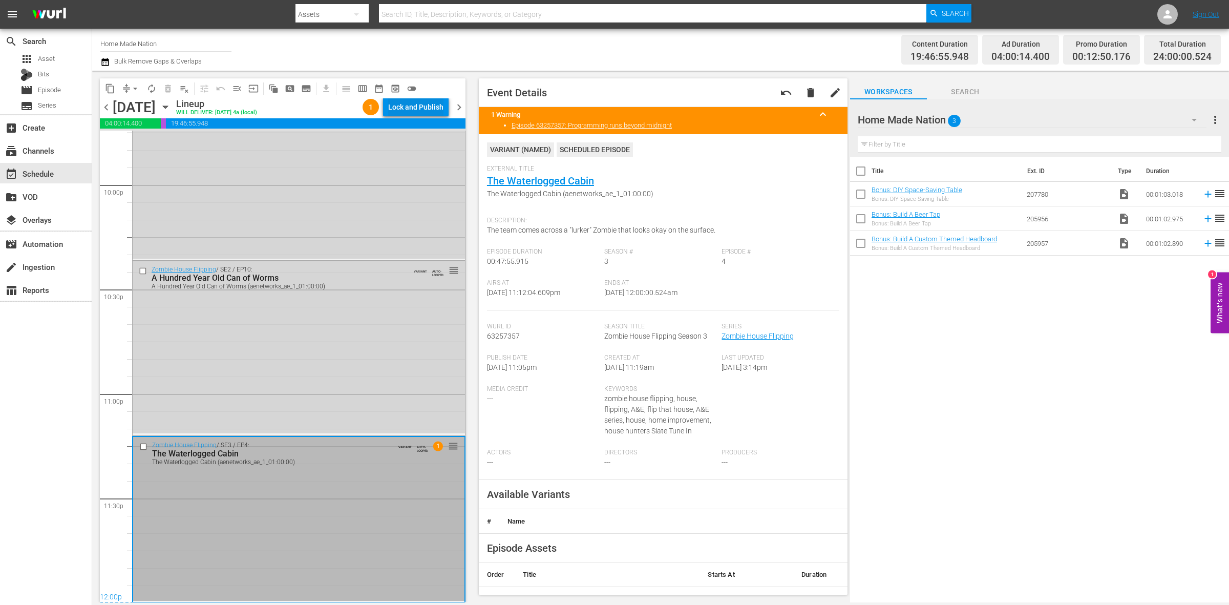
click at [427, 108] on div "Lock and Publish" at bounding box center [415, 107] width 55 height 18
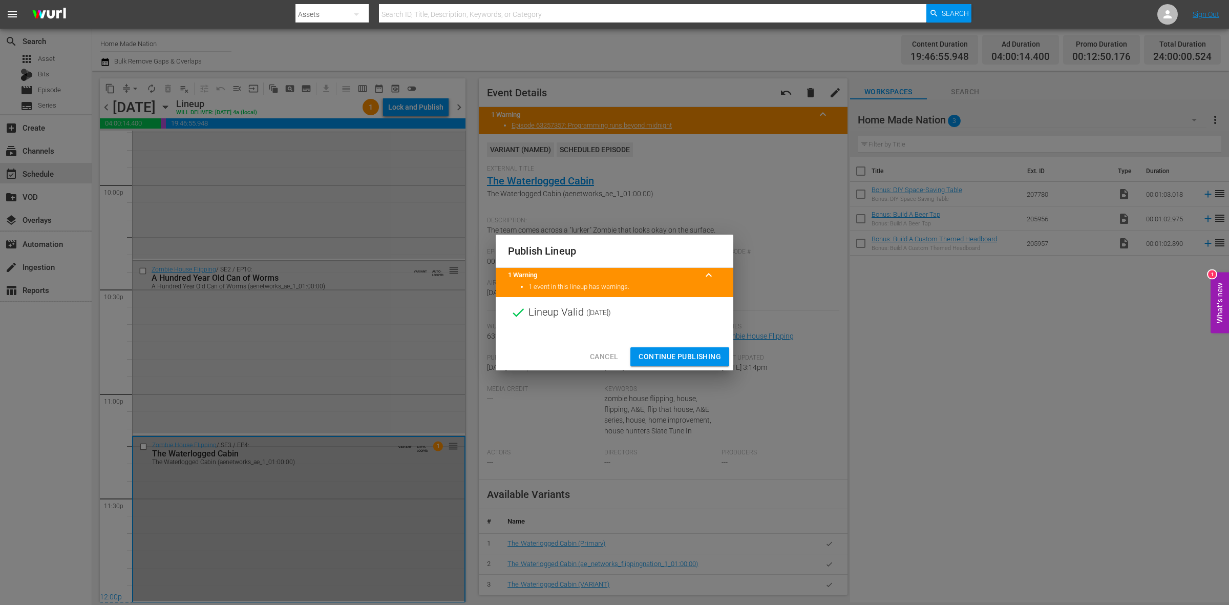
click at [690, 351] on span "Continue Publishing" at bounding box center [679, 356] width 82 height 13
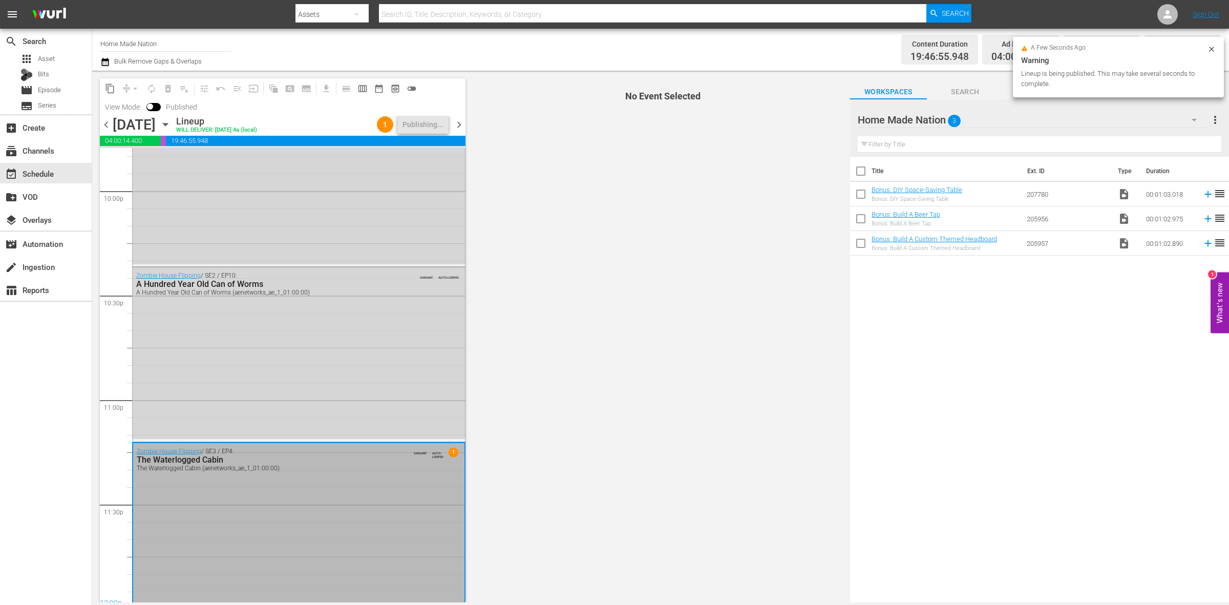
scroll to position [4558, 0]
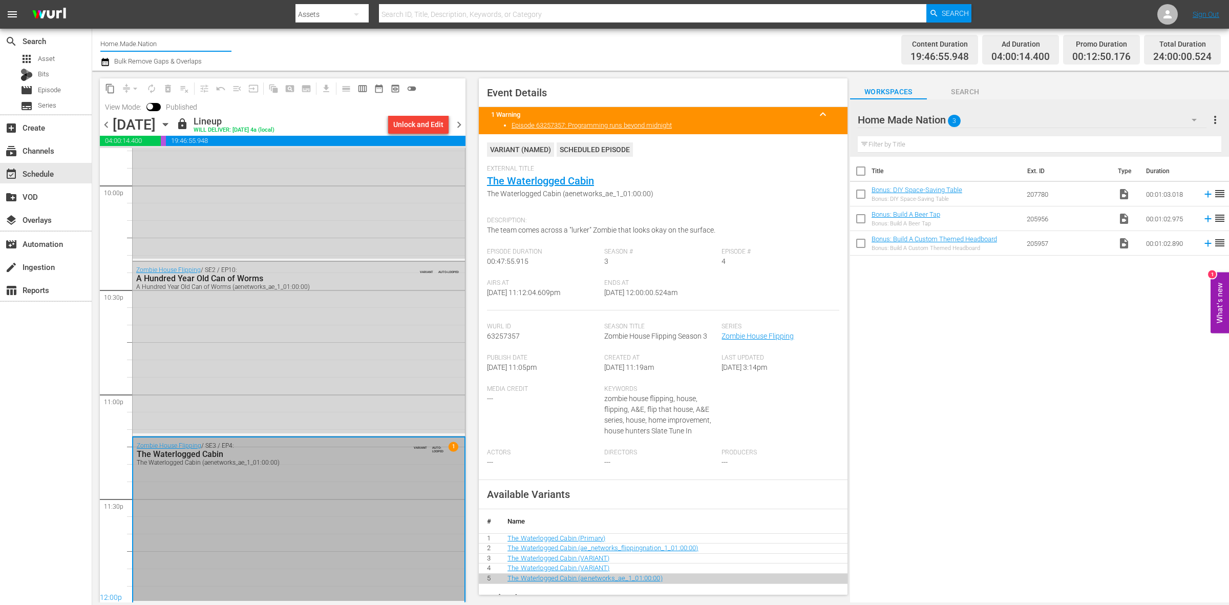
click at [167, 36] on input "Home.Made.Nation" at bounding box center [165, 43] width 131 height 25
type input "H"
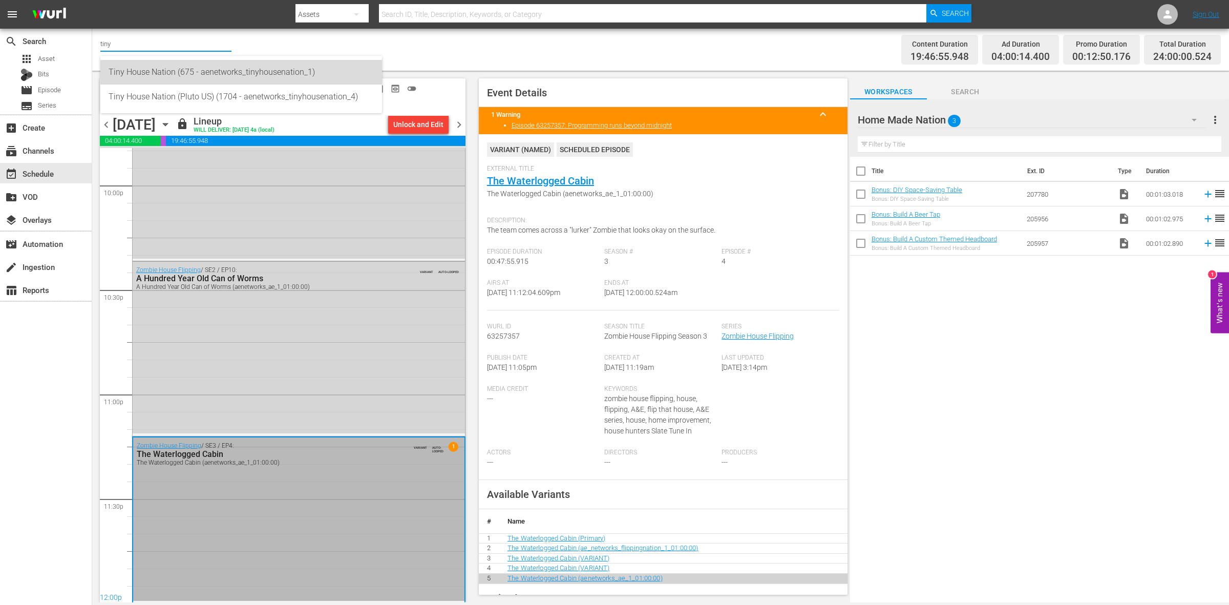
click at [185, 64] on div "Tiny House Nation (675 - aenetworks_tinyhousenation_1)" at bounding box center [241, 72] width 265 height 25
type input "Tiny House Nation (675 - aenetworks_tinyhousenation_1)"
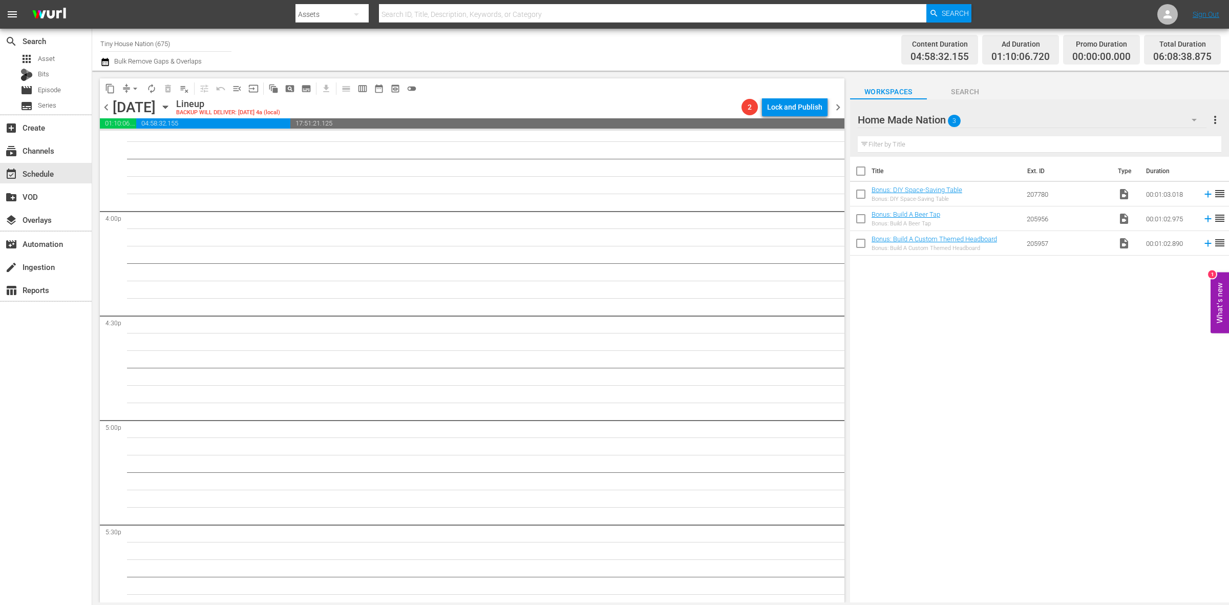
scroll to position [2878, 0]
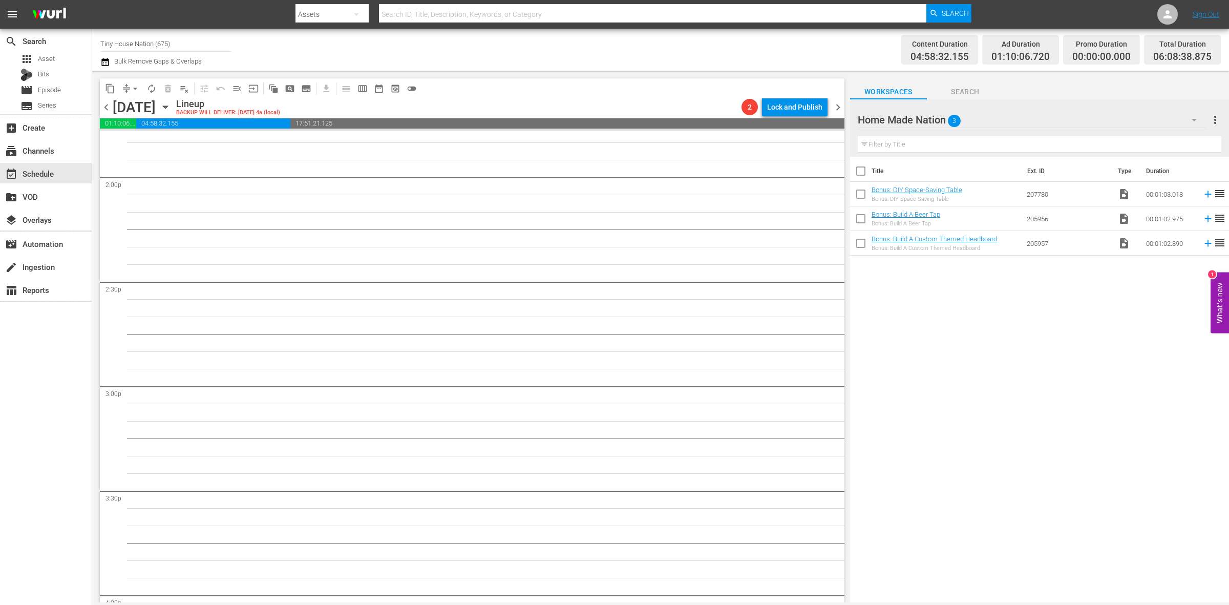
click at [106, 106] on span "chevron_left" at bounding box center [106, 107] width 13 height 13
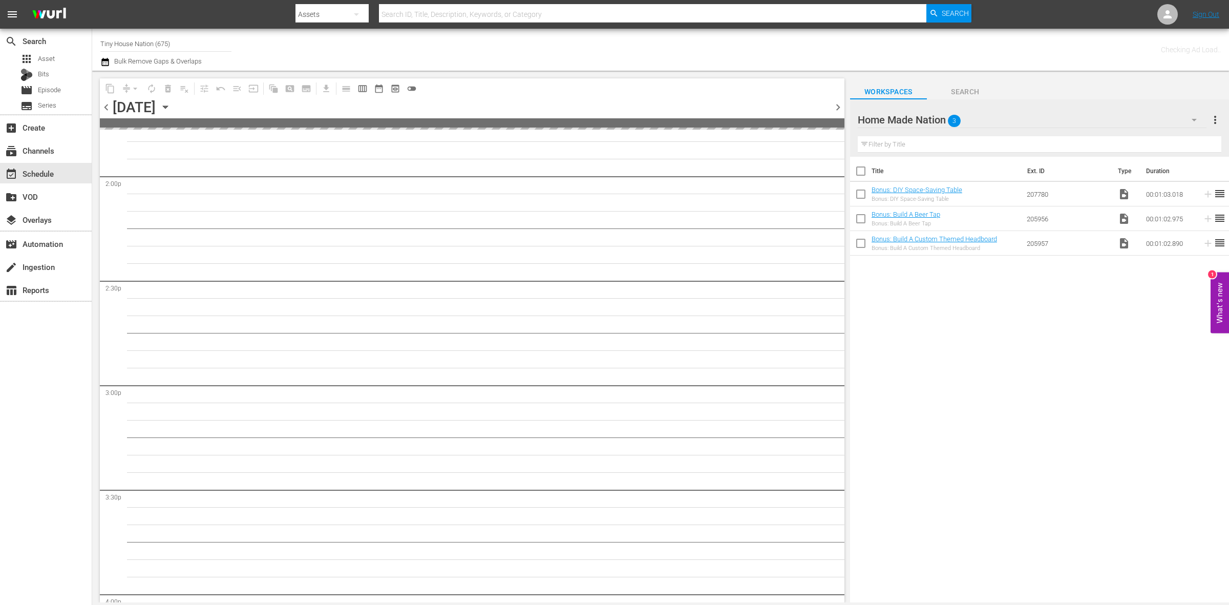
click at [106, 106] on span "chevron_left" at bounding box center [106, 107] width 13 height 13
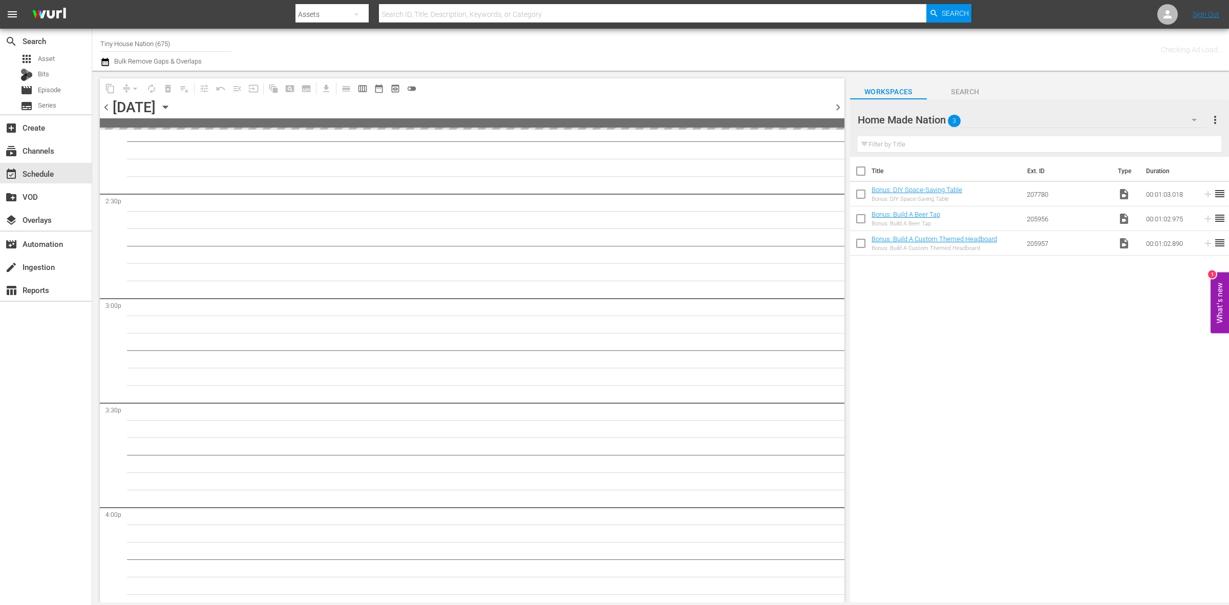
click at [106, 106] on span "chevron_left" at bounding box center [106, 107] width 13 height 13
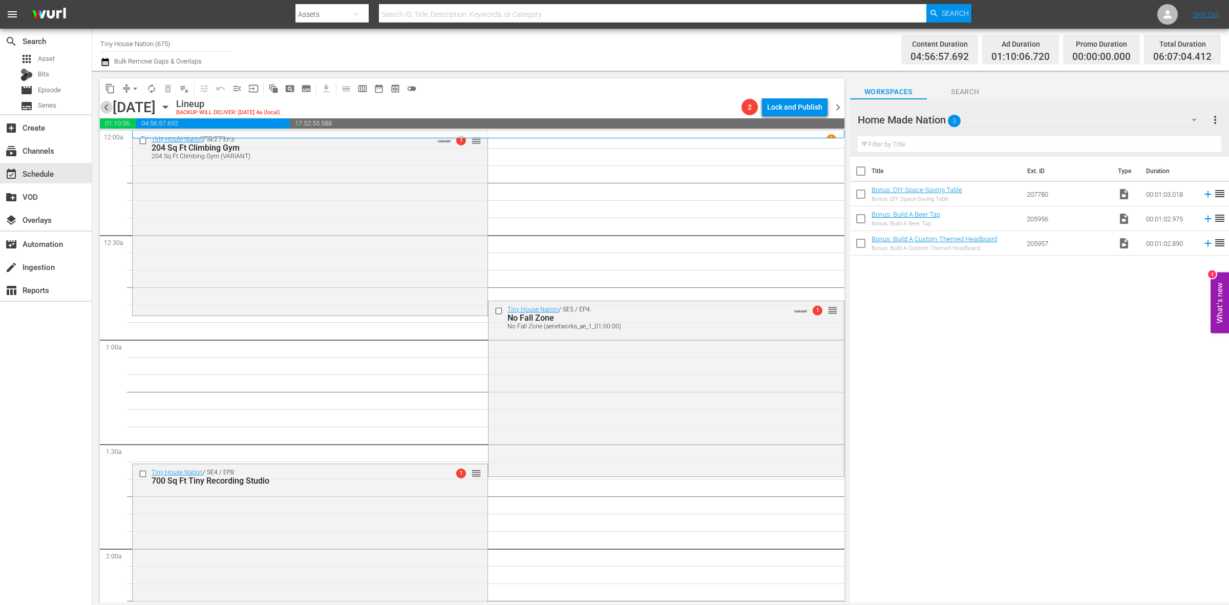
click at [103, 106] on span "chevron_left" at bounding box center [106, 107] width 13 height 13
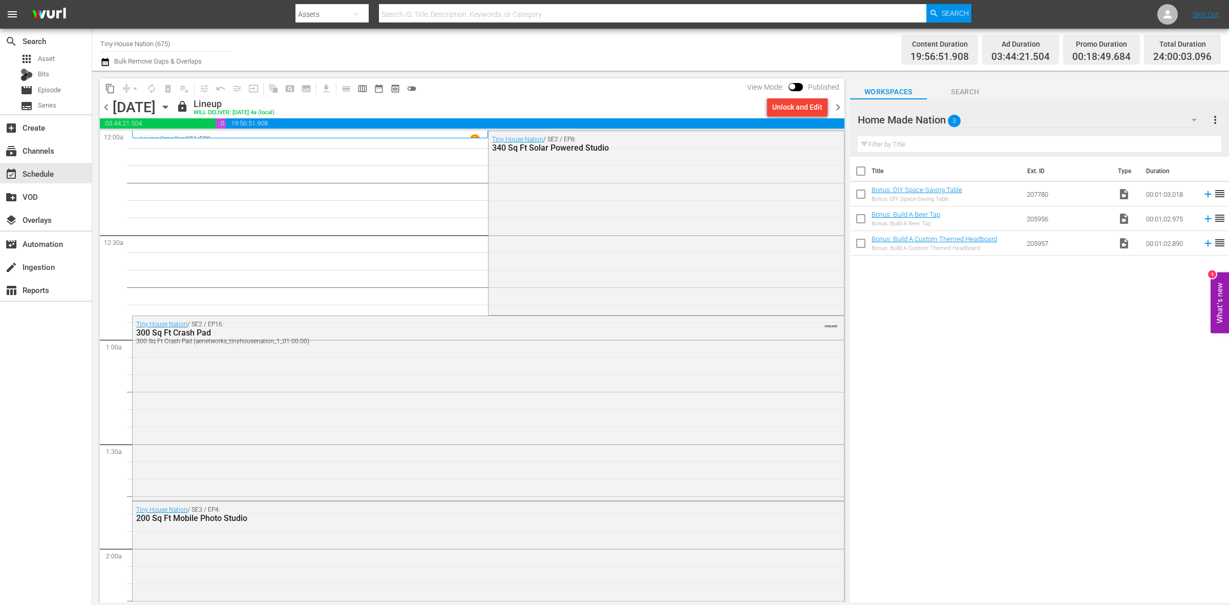
click at [836, 108] on span "chevron_right" at bounding box center [837, 107] width 13 height 13
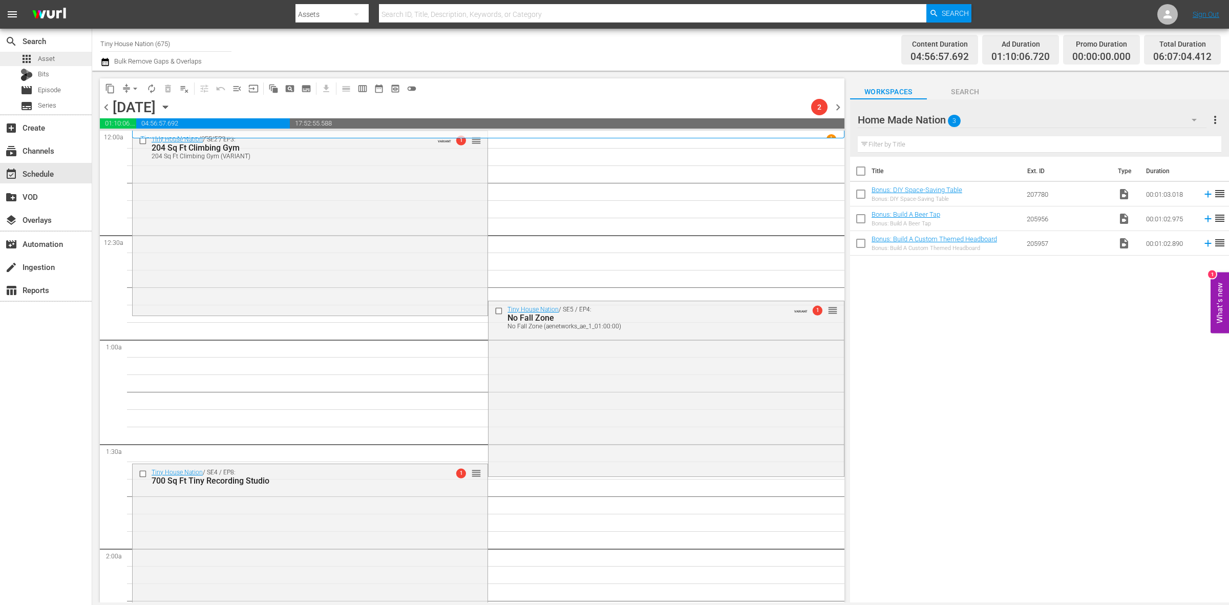
click at [55, 58] on div "apps Asset" at bounding box center [46, 59] width 92 height 14
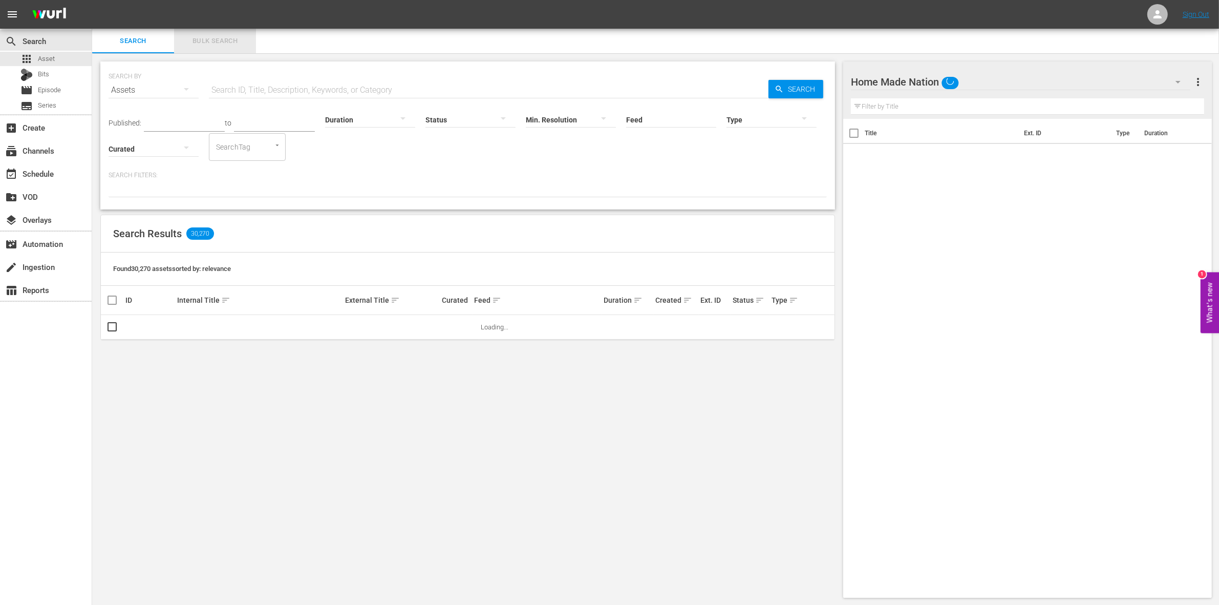
click at [203, 49] on button "Bulk Search" at bounding box center [215, 41] width 82 height 25
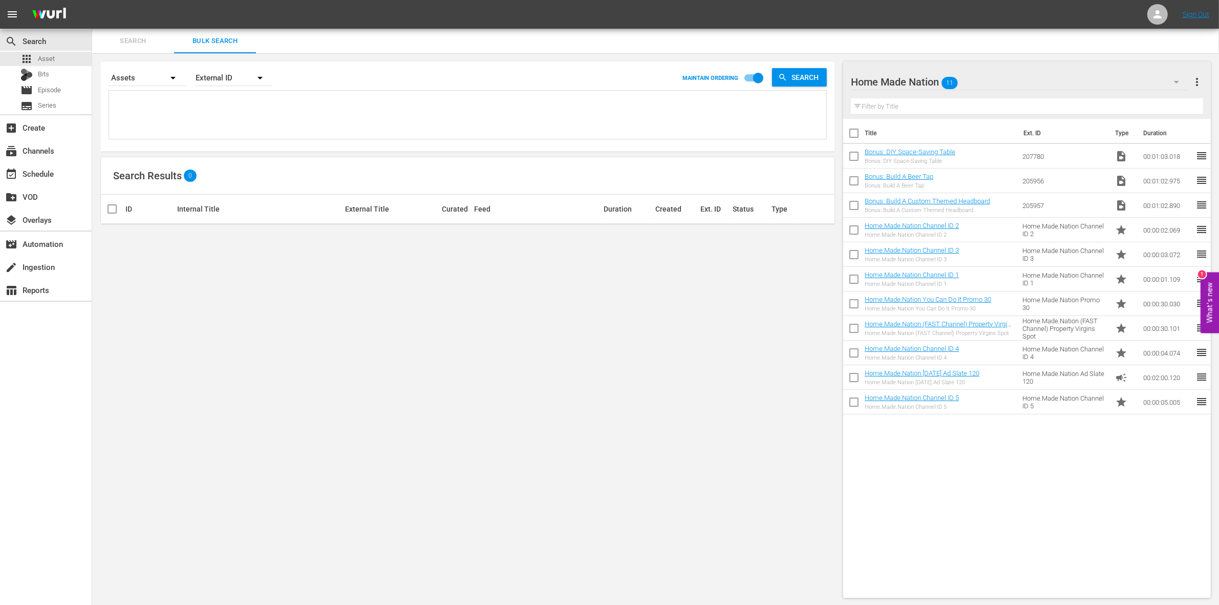
click at [855, 131] on input "checkbox" at bounding box center [854, 135] width 22 height 22
checkbox input "true"
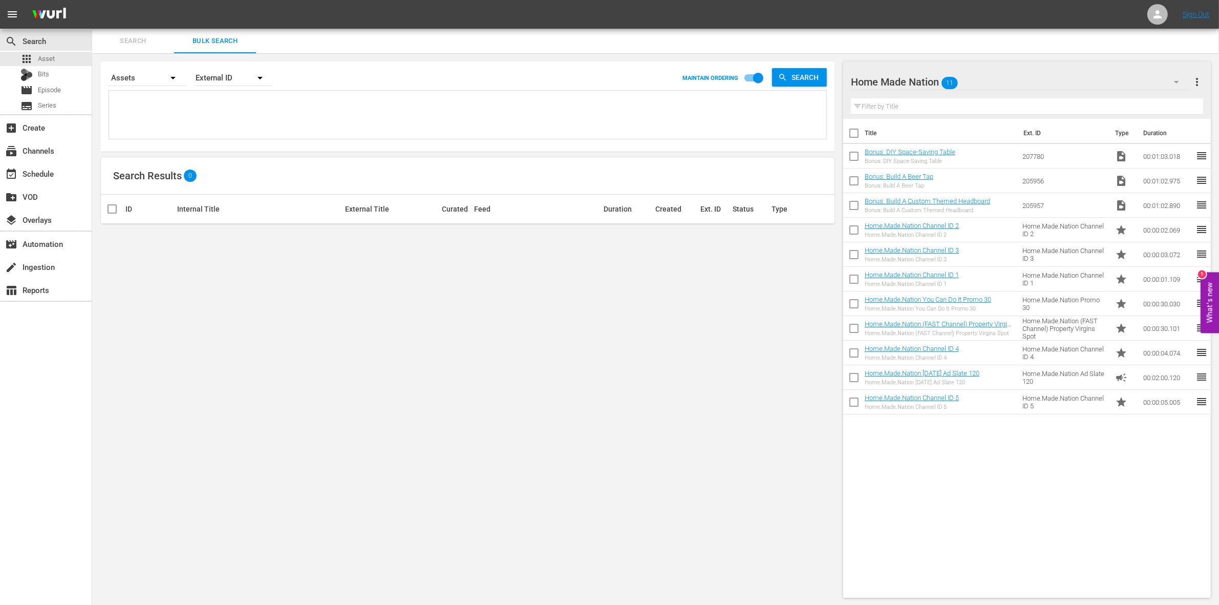
checkbox input "true"
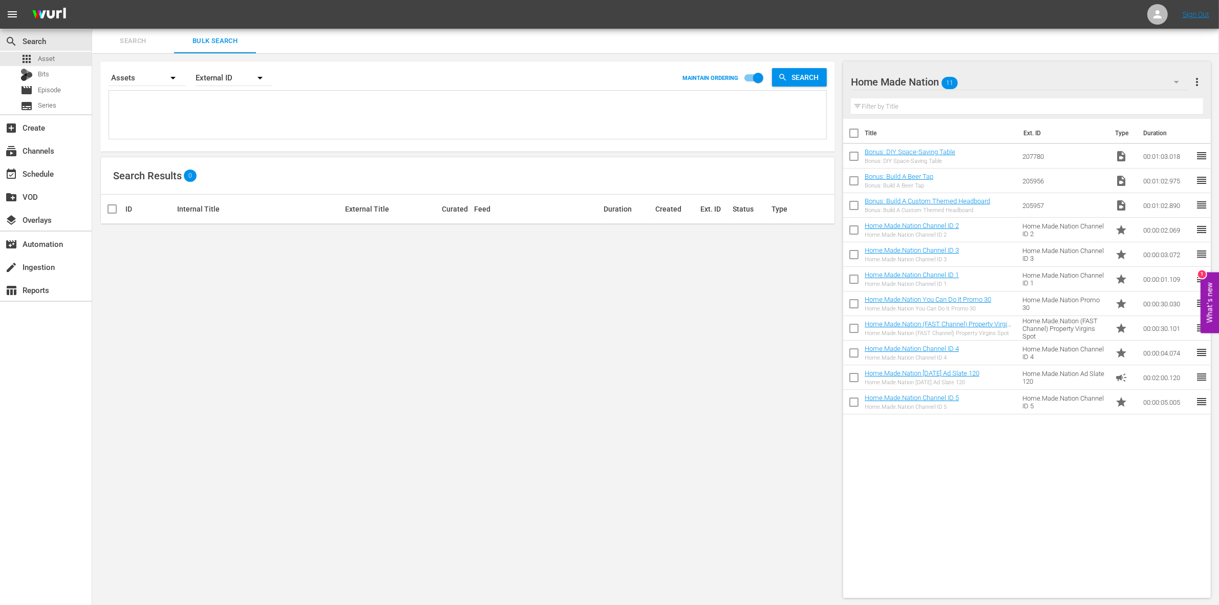
checkbox input "true"
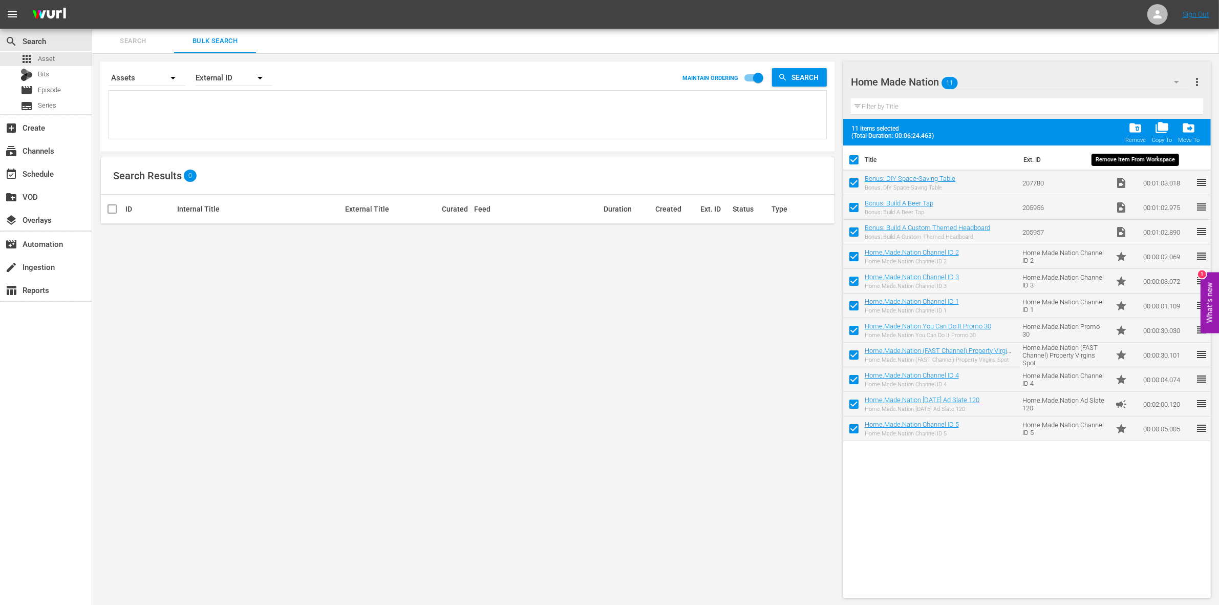
click at [1132, 133] on span "folder_delete" at bounding box center [1135, 128] width 14 height 14
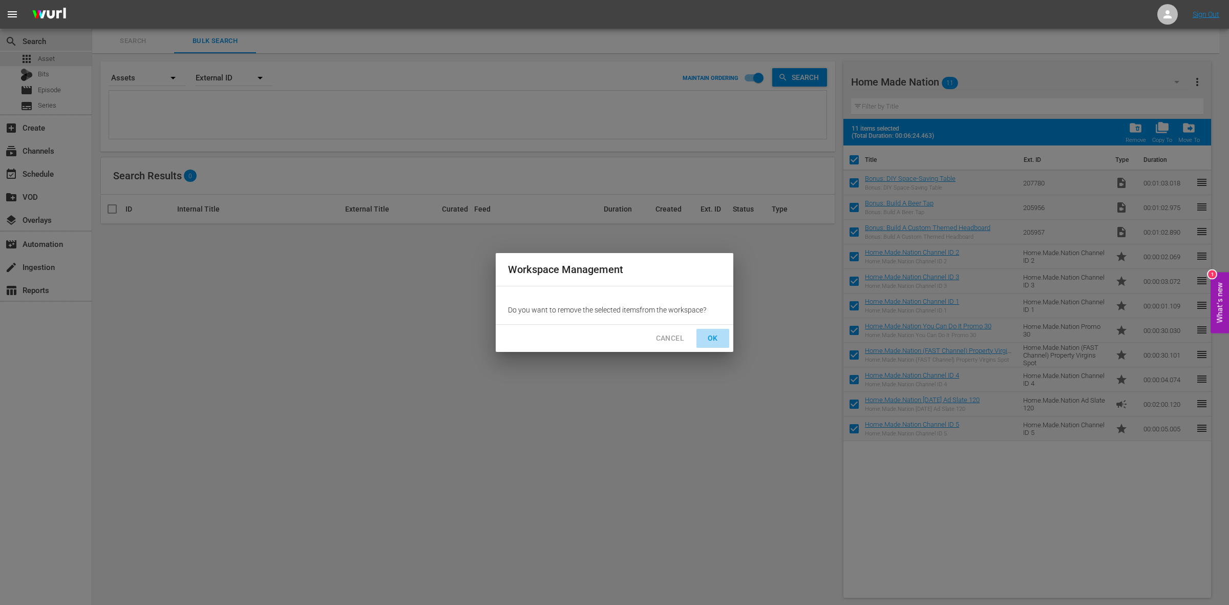
click at [709, 338] on span "OK" at bounding box center [712, 338] width 16 height 13
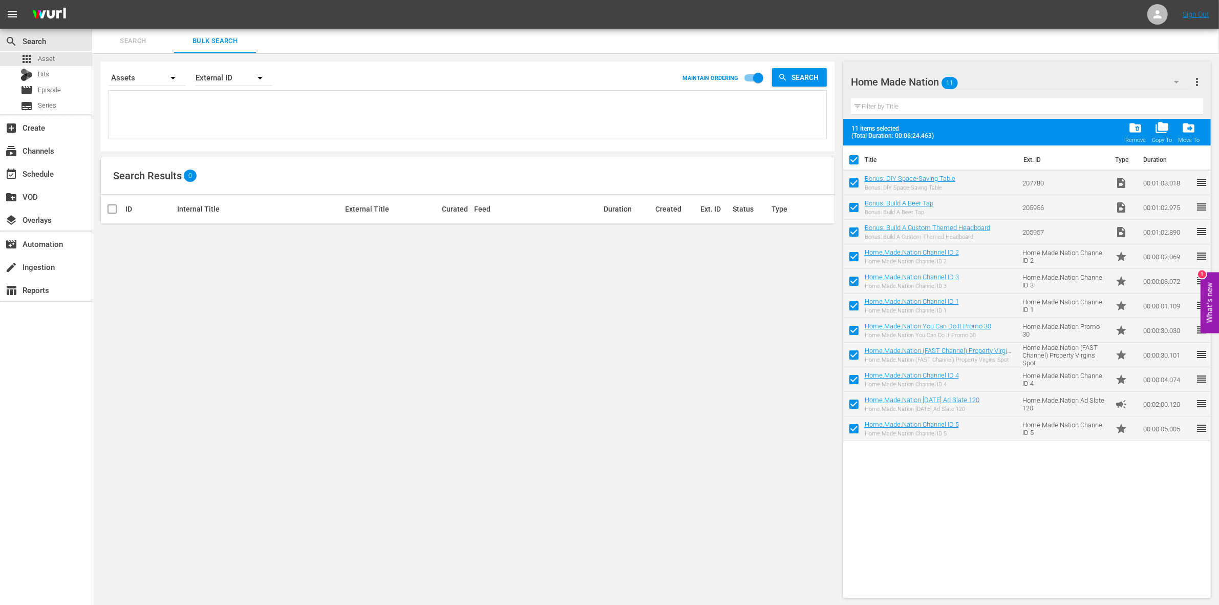
checkbox input "false"
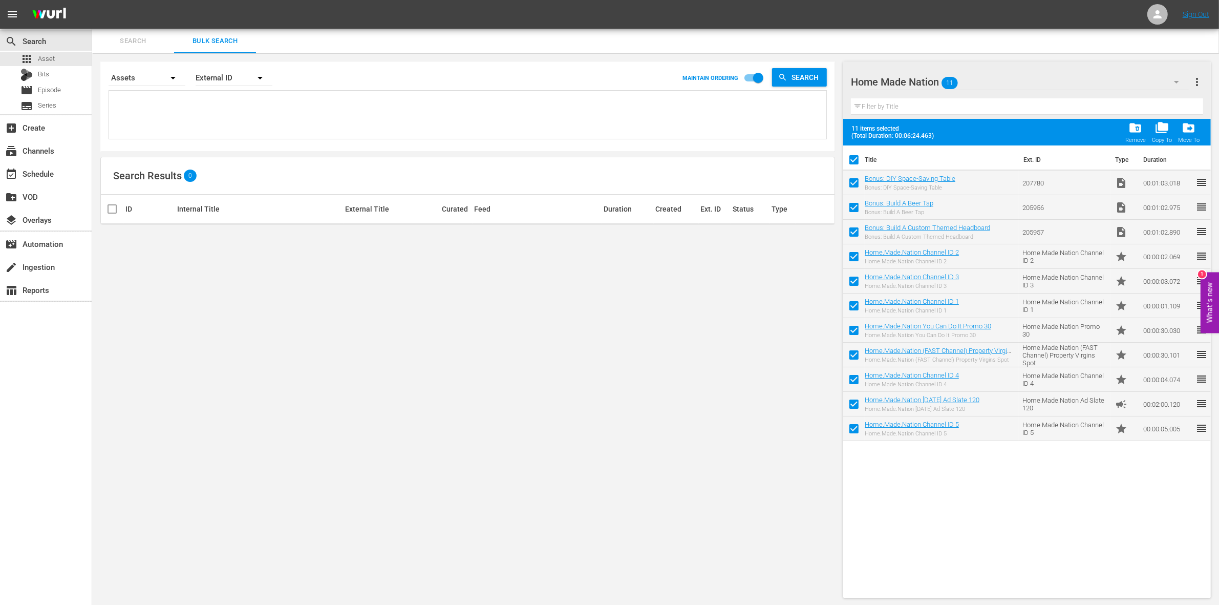
checkbox input "false"
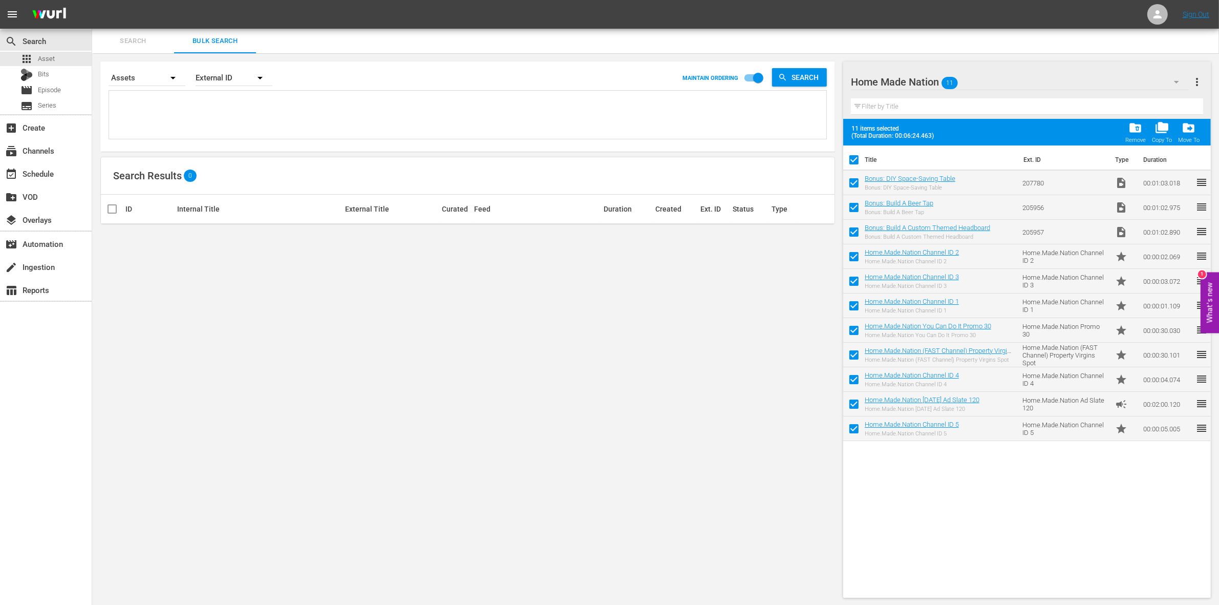
checkbox input "false"
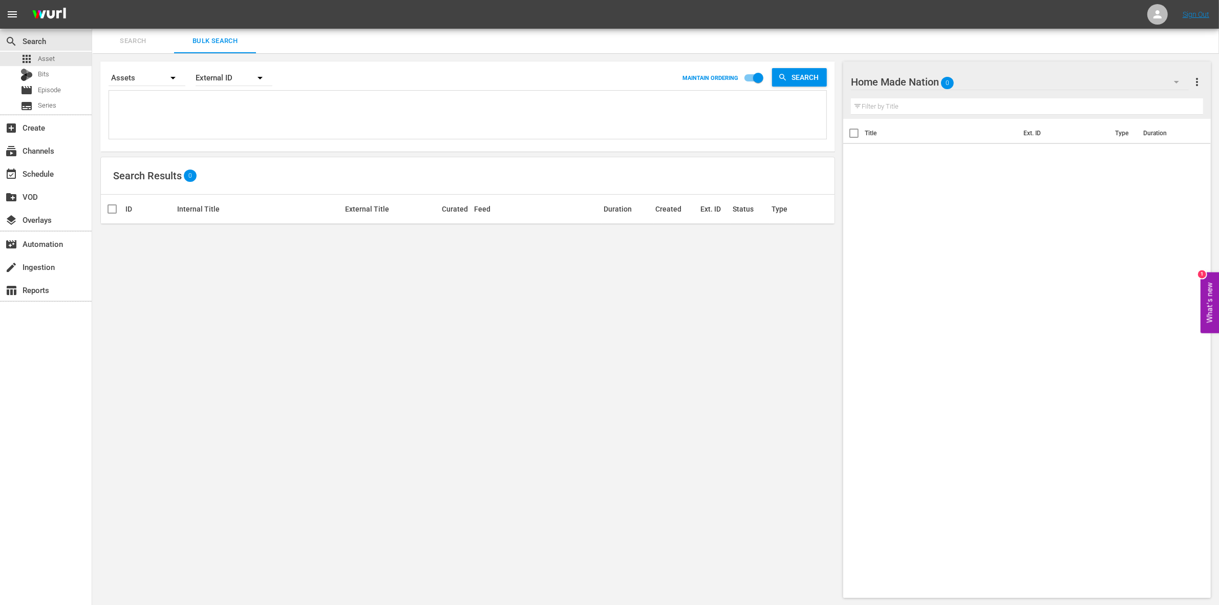
click at [1163, 81] on div "Home Made Nation 0" at bounding box center [1020, 82] width 338 height 29
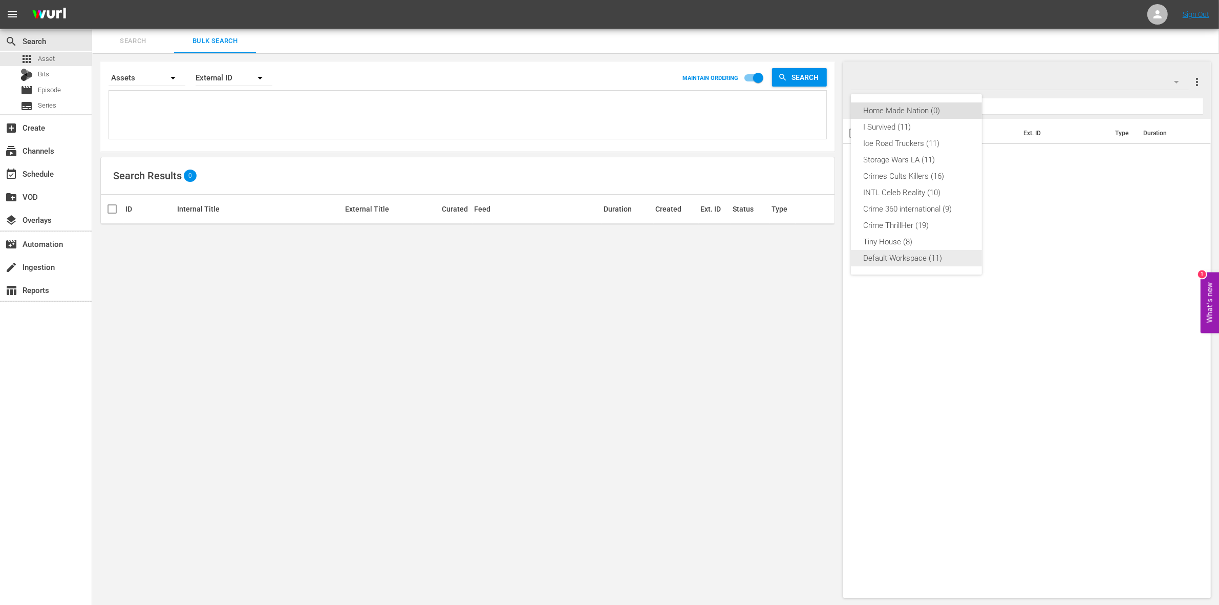
click at [919, 259] on div "Default Workspace (11)" at bounding box center [916, 258] width 106 height 16
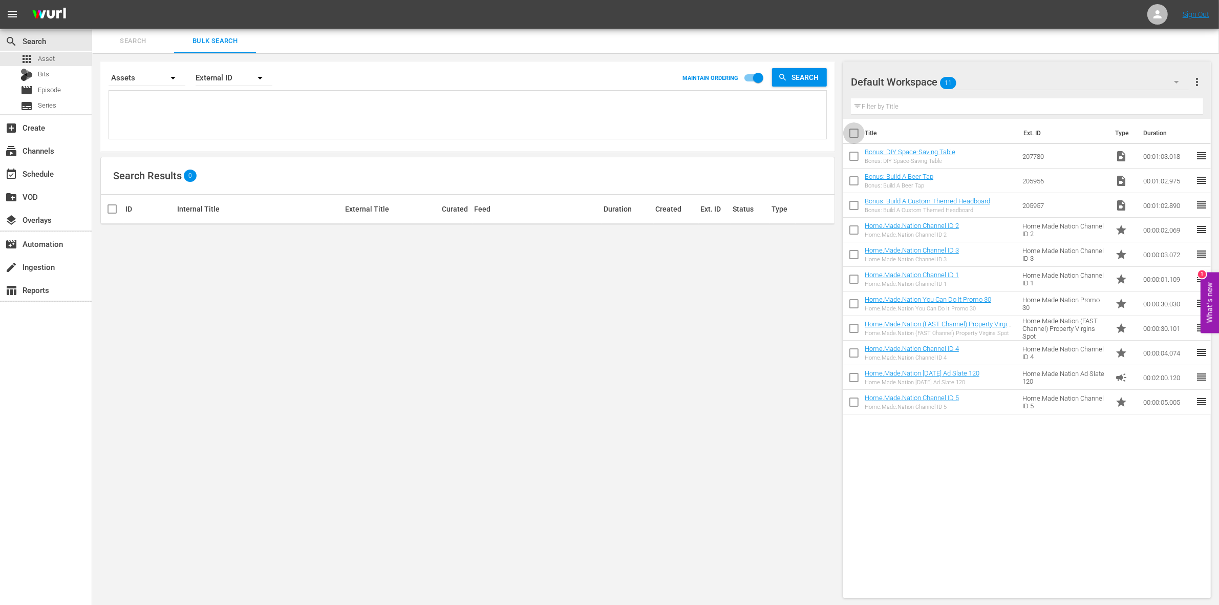
click at [855, 137] on input "checkbox" at bounding box center [854, 135] width 22 height 22
checkbox input "true"
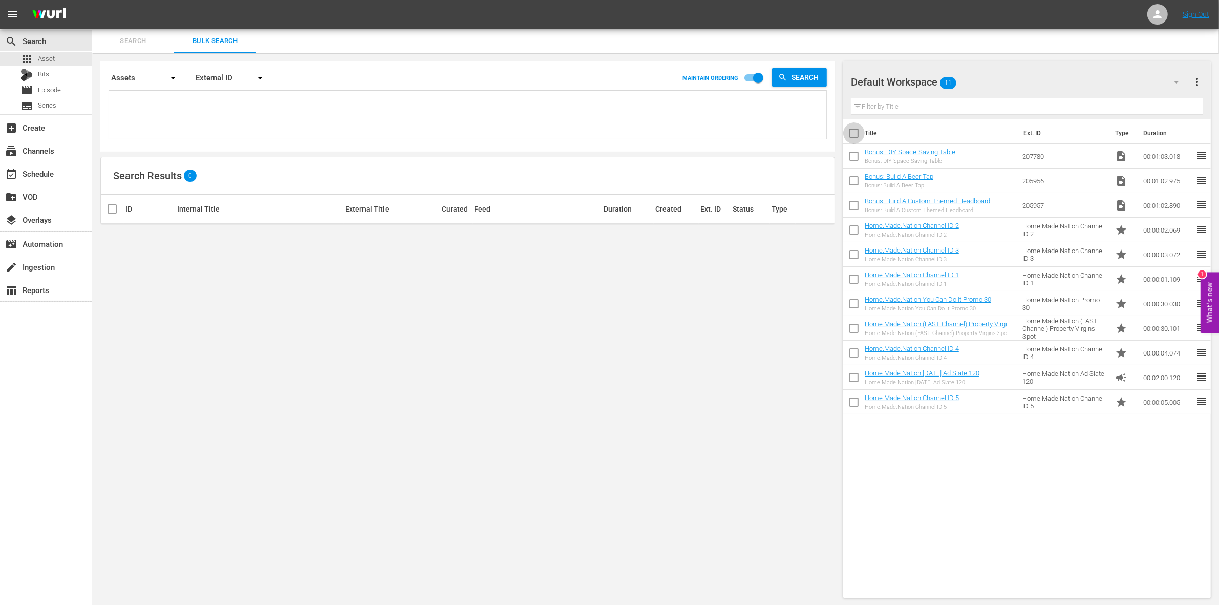
checkbox input "true"
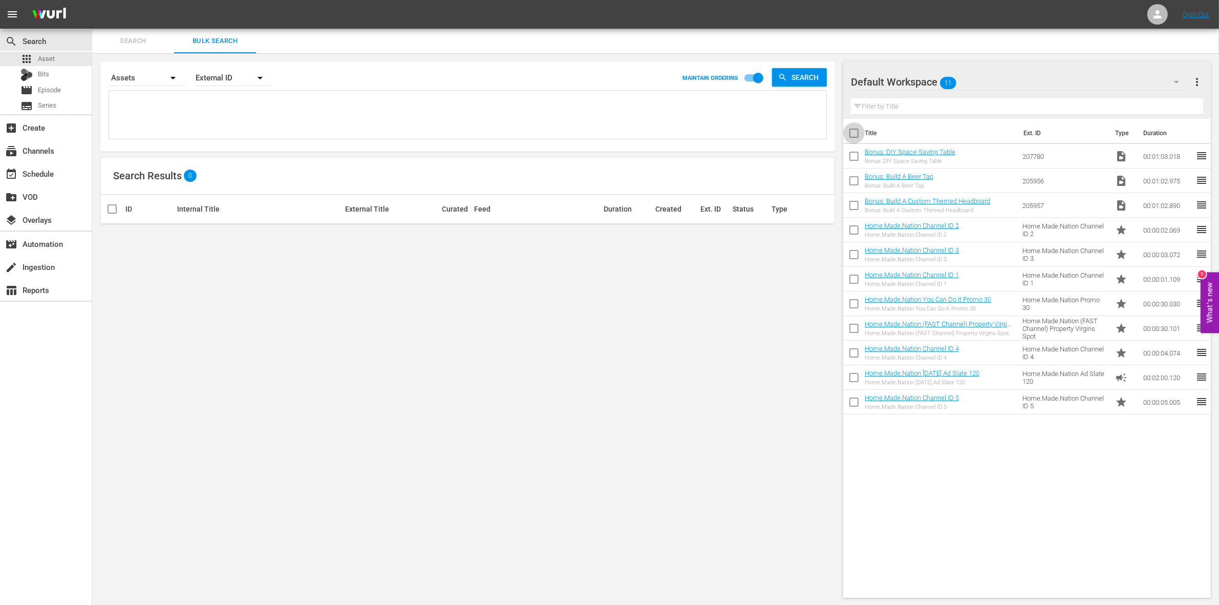
checkbox input "true"
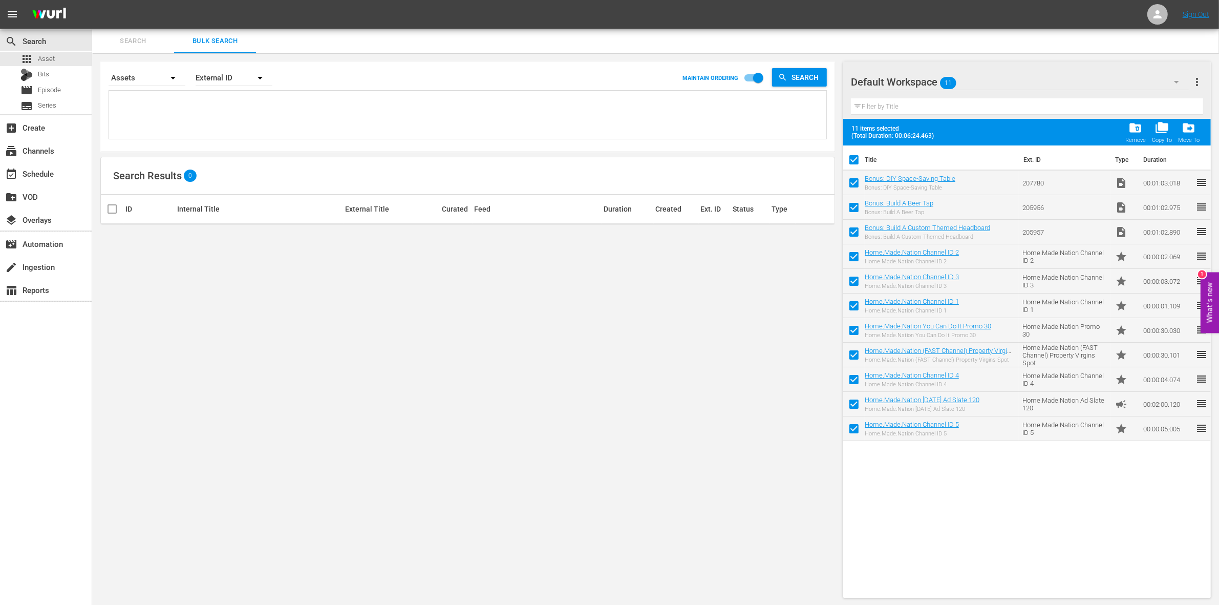
click at [1165, 134] on span "folder_copy" at bounding box center [1162, 128] width 14 height 14
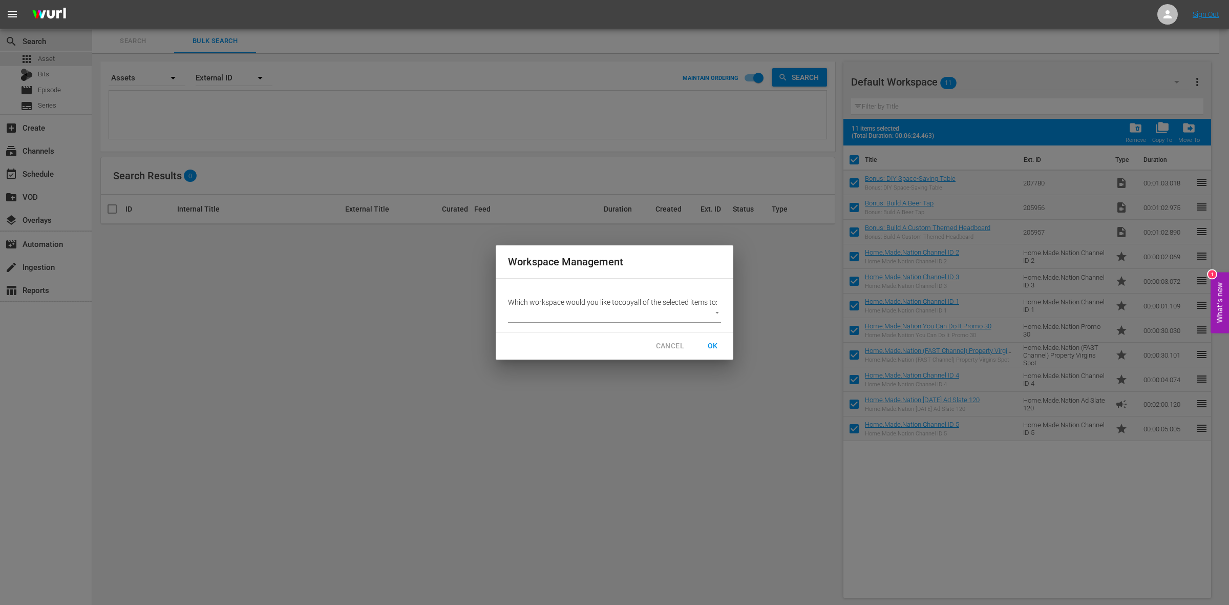
click at [621, 320] on body "menu Sign Out search Search apps Asset Bits movie Episode subtitles Series add_…" at bounding box center [614, 302] width 1229 height 605
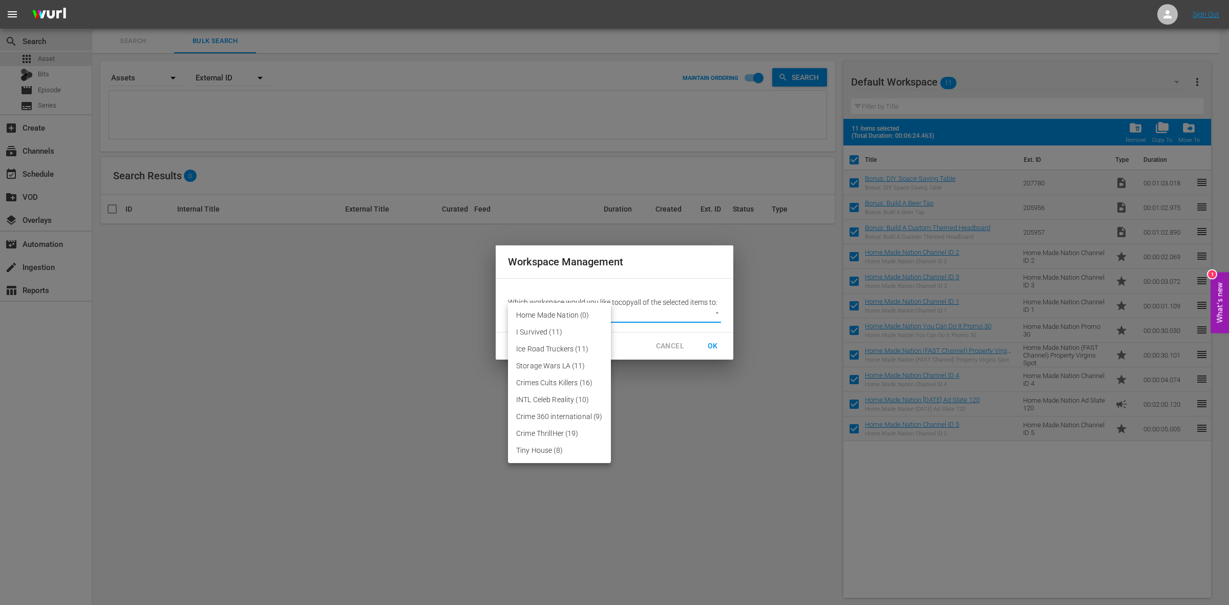
click at [559, 316] on li "Home Made Nation (0)" at bounding box center [559, 315] width 103 height 17
type input "3356"
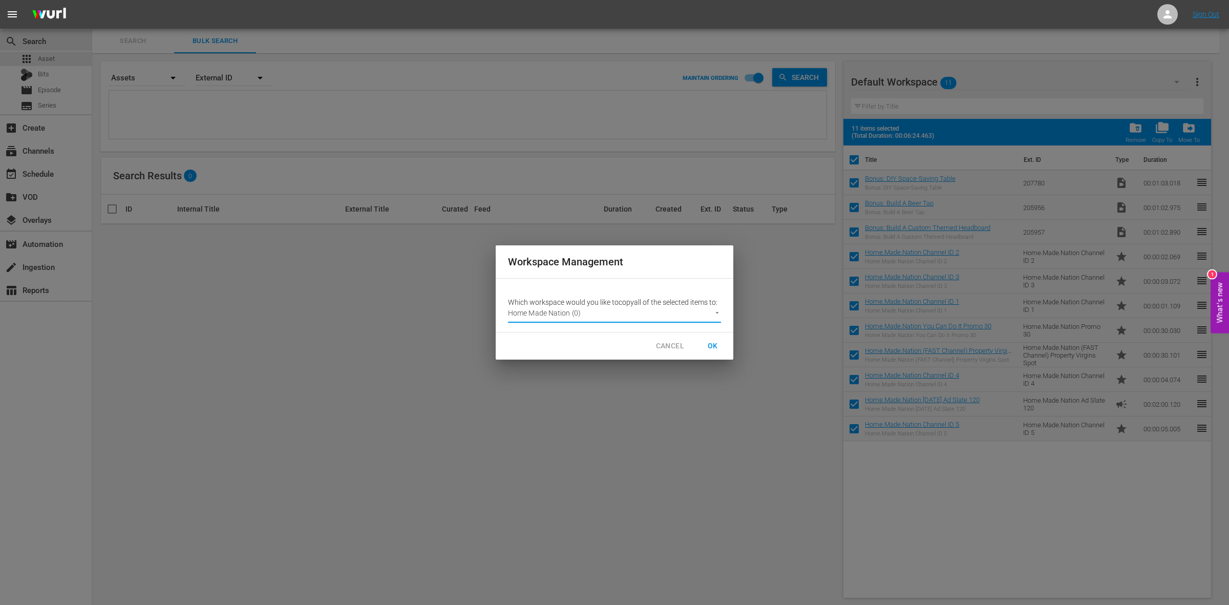
click at [710, 349] on span "OK" at bounding box center [712, 345] width 16 height 13
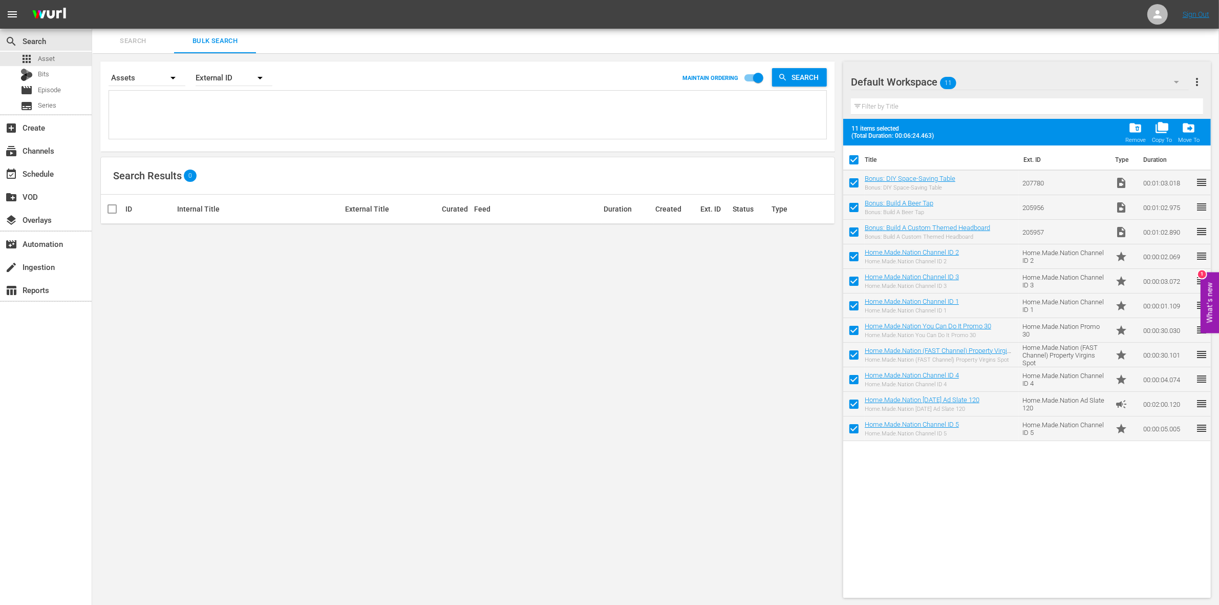
checkbox input "false"
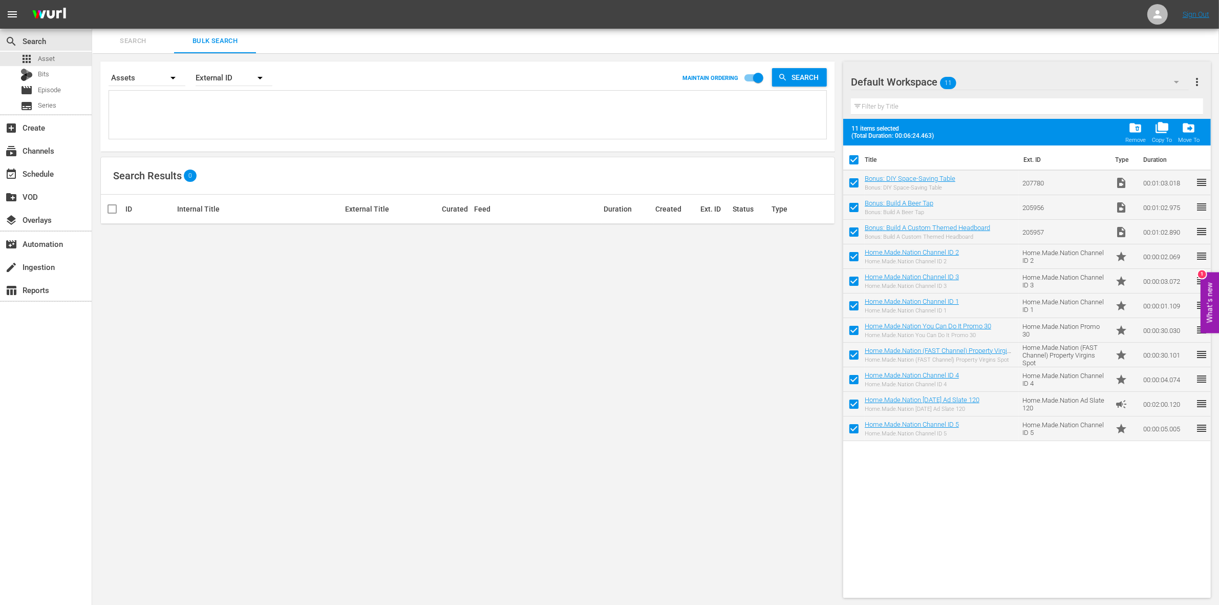
checkbox input "false"
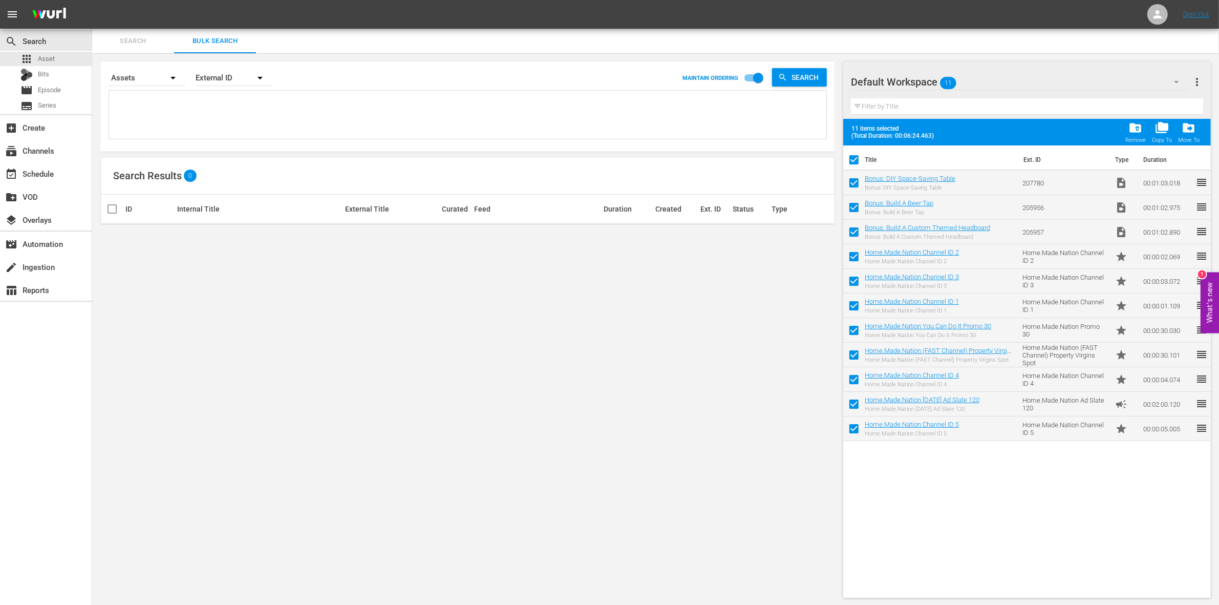
checkbox input "false"
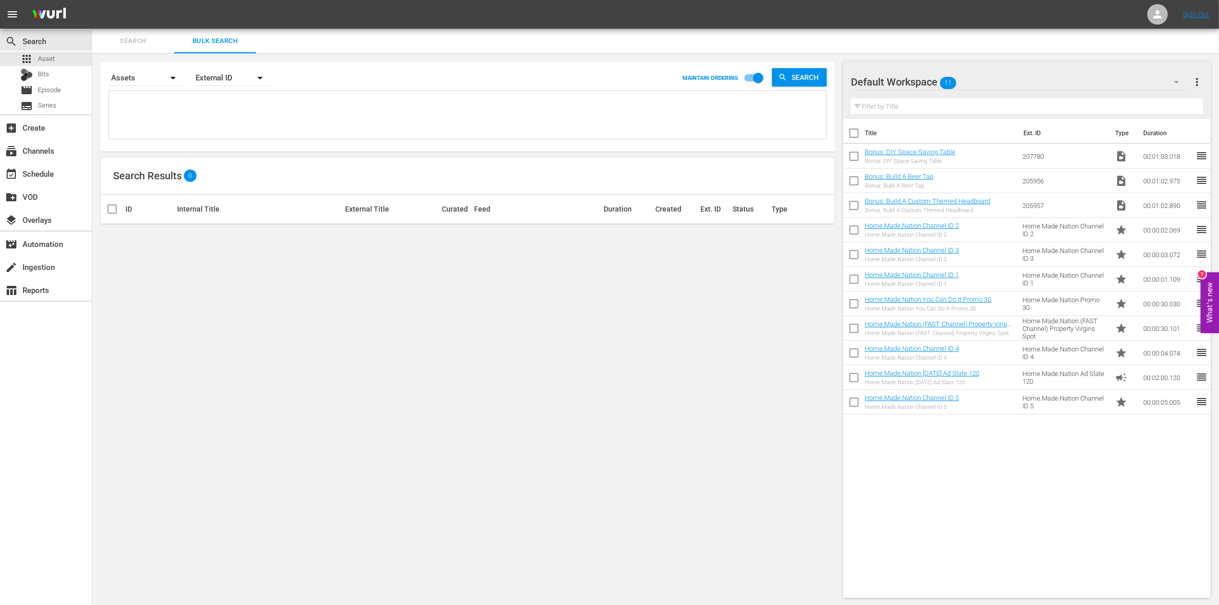
click at [849, 131] on input "checkbox" at bounding box center [854, 135] width 22 height 22
checkbox input "true"
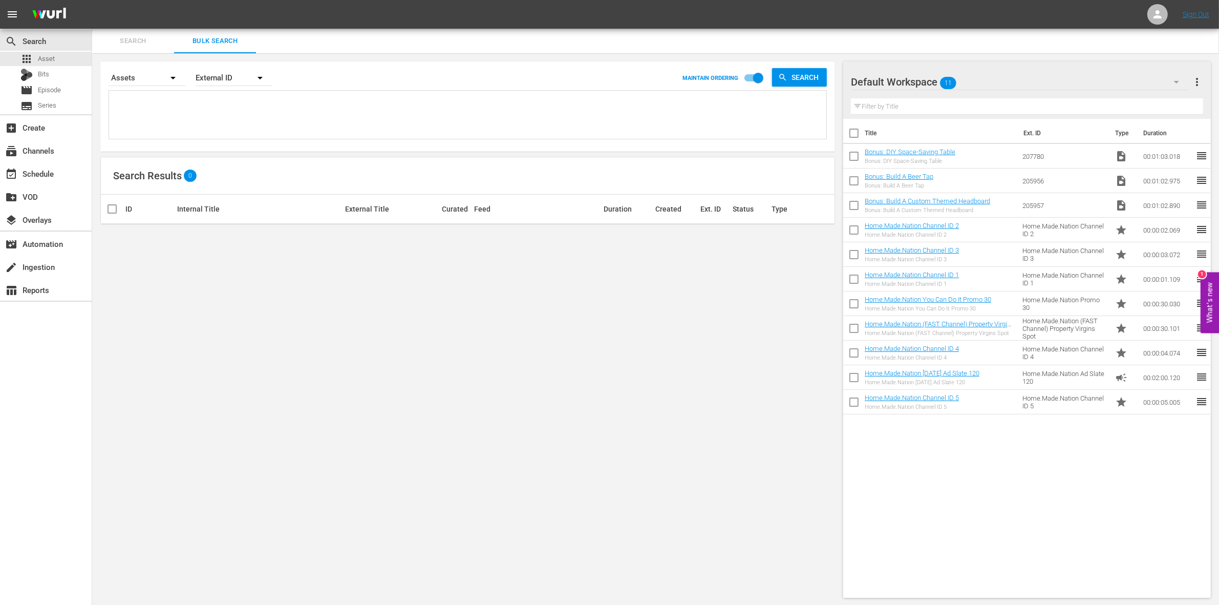
checkbox input "true"
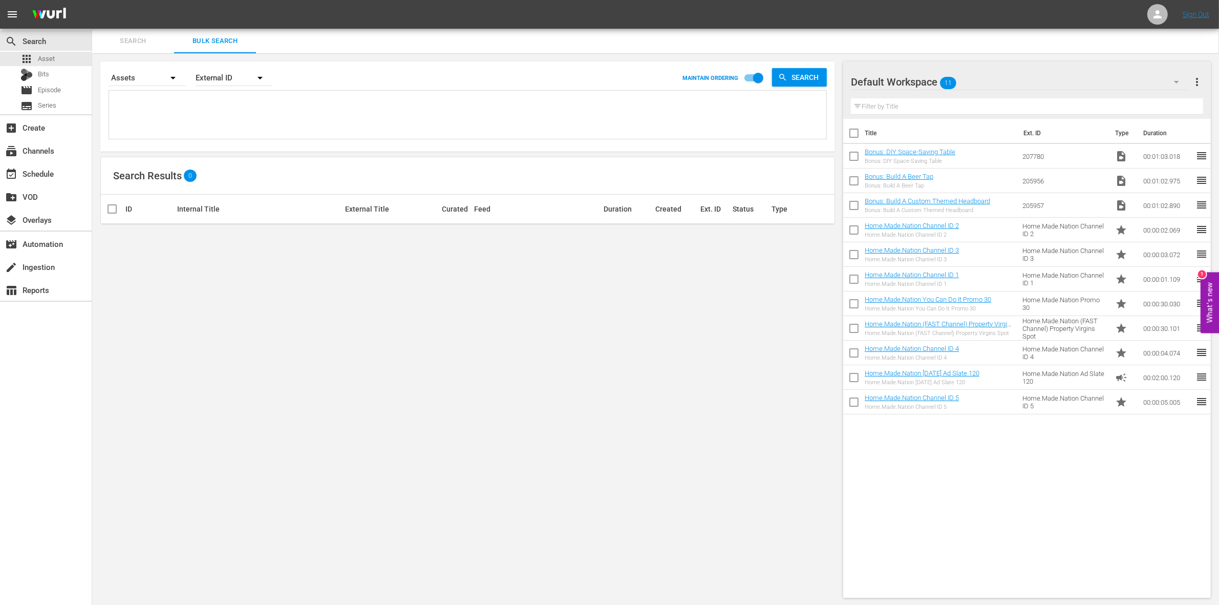
checkbox input "true"
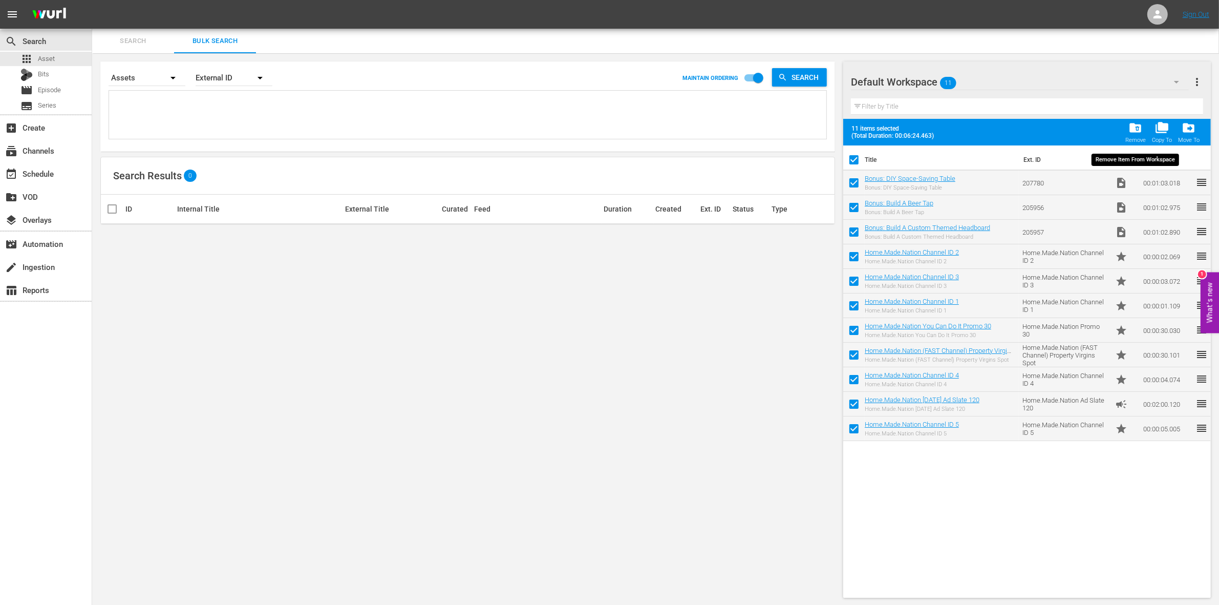
click at [1134, 129] on span "folder_delete" at bounding box center [1135, 128] width 14 height 14
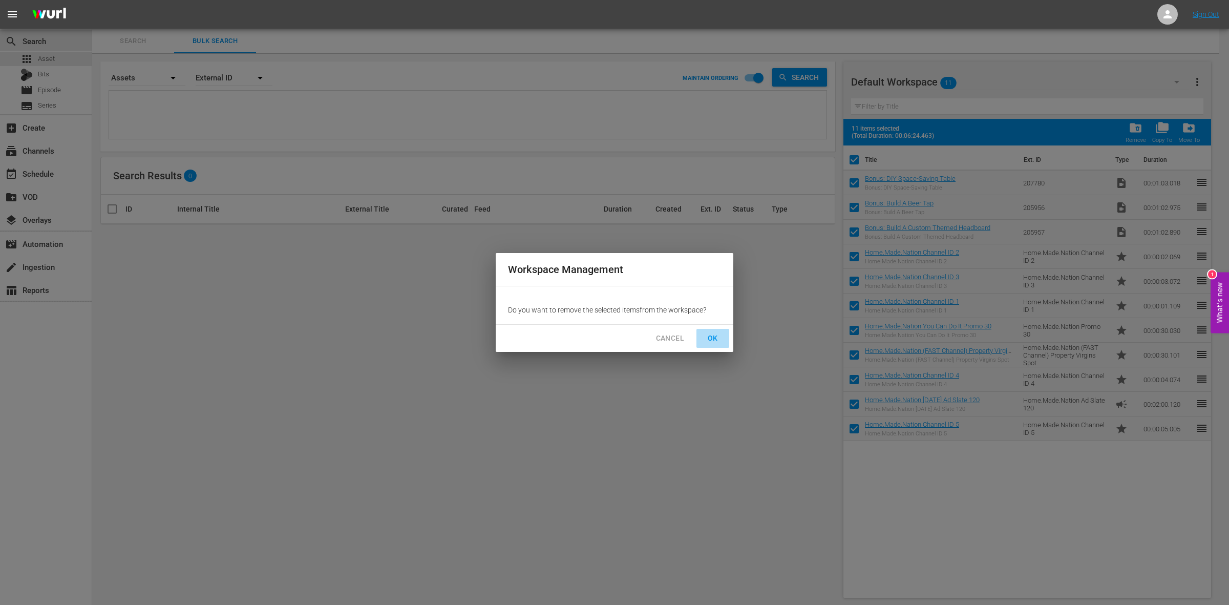
click at [709, 338] on span "OK" at bounding box center [712, 338] width 16 height 13
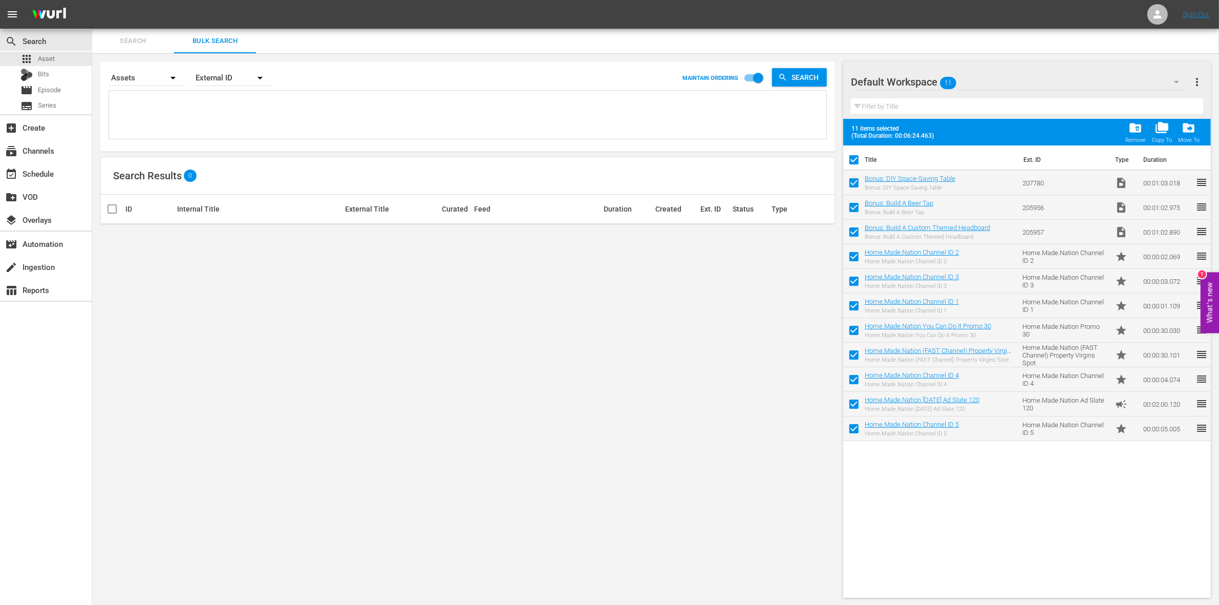
checkbox input "false"
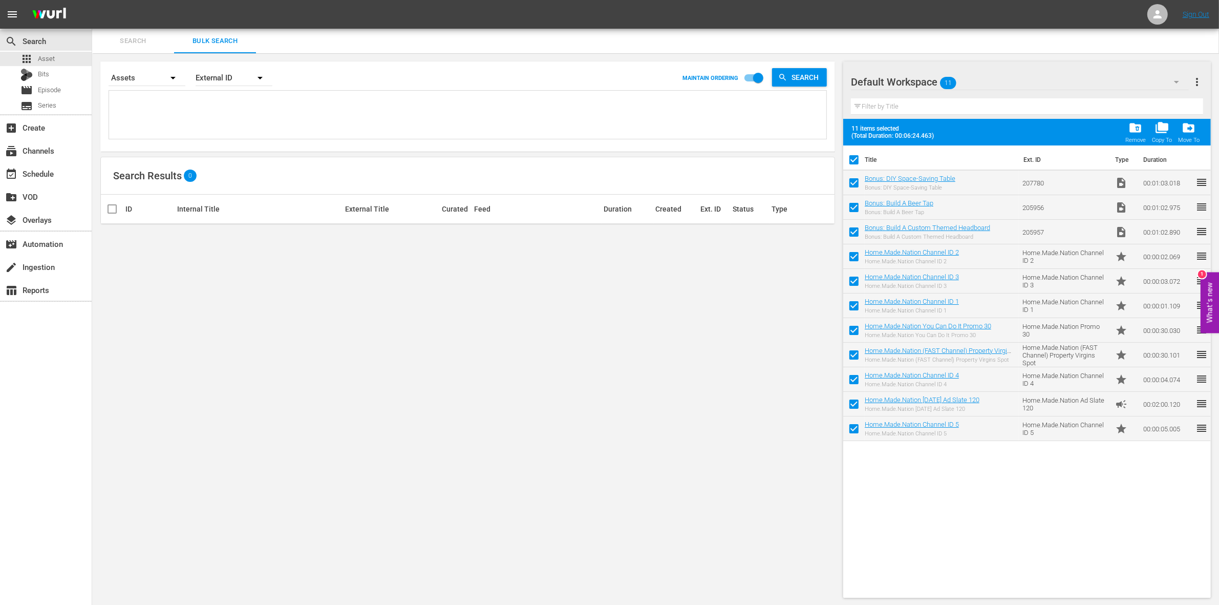
checkbox input "false"
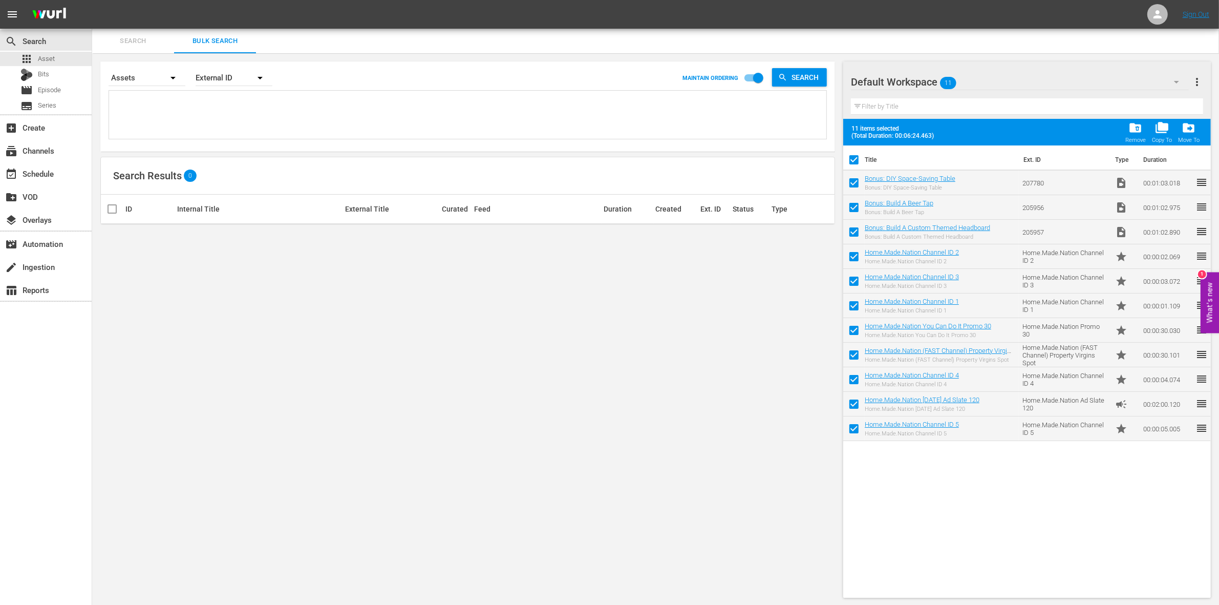
checkbox input "false"
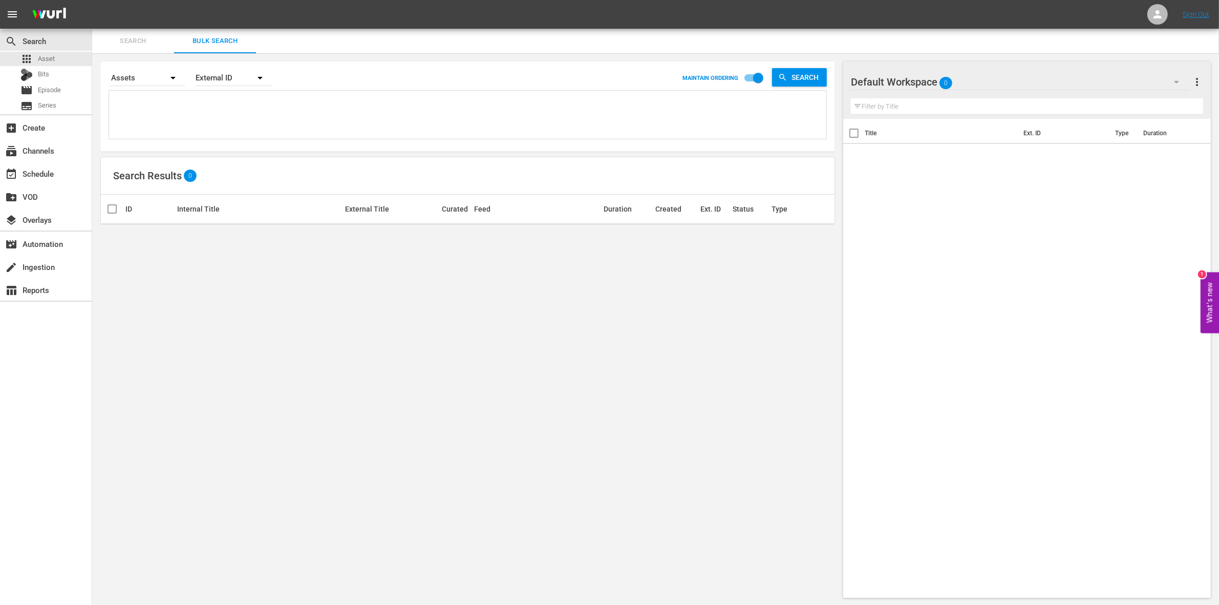
click at [954, 80] on div "Default Workspace 0" at bounding box center [1020, 82] width 338 height 29
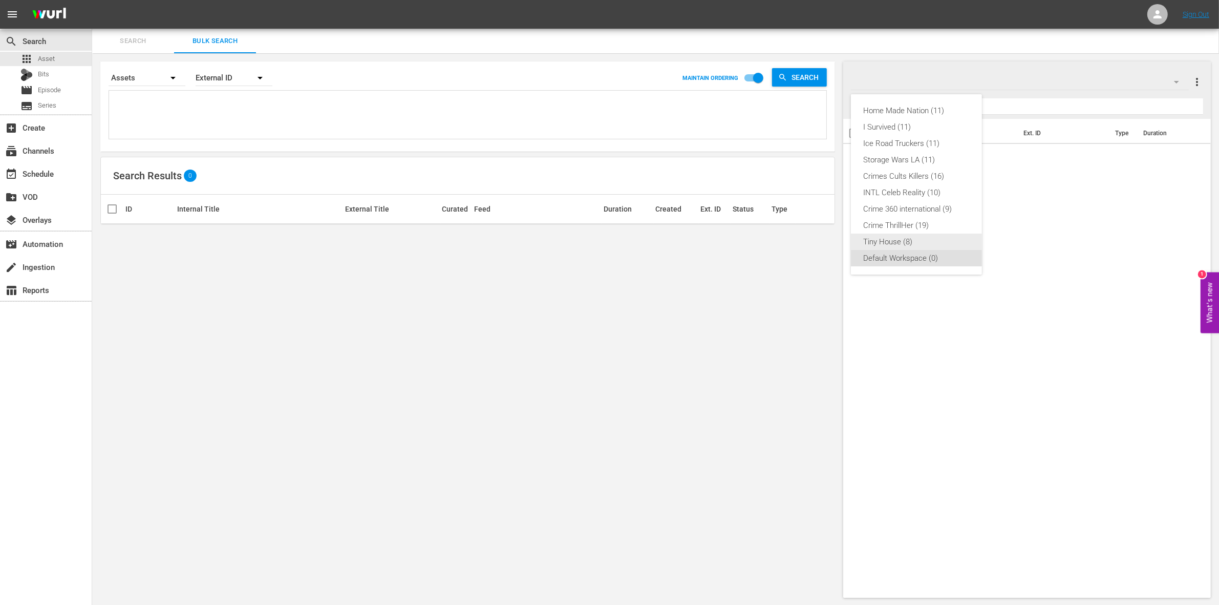
click at [908, 239] on div "Tiny House (8)" at bounding box center [916, 241] width 106 height 16
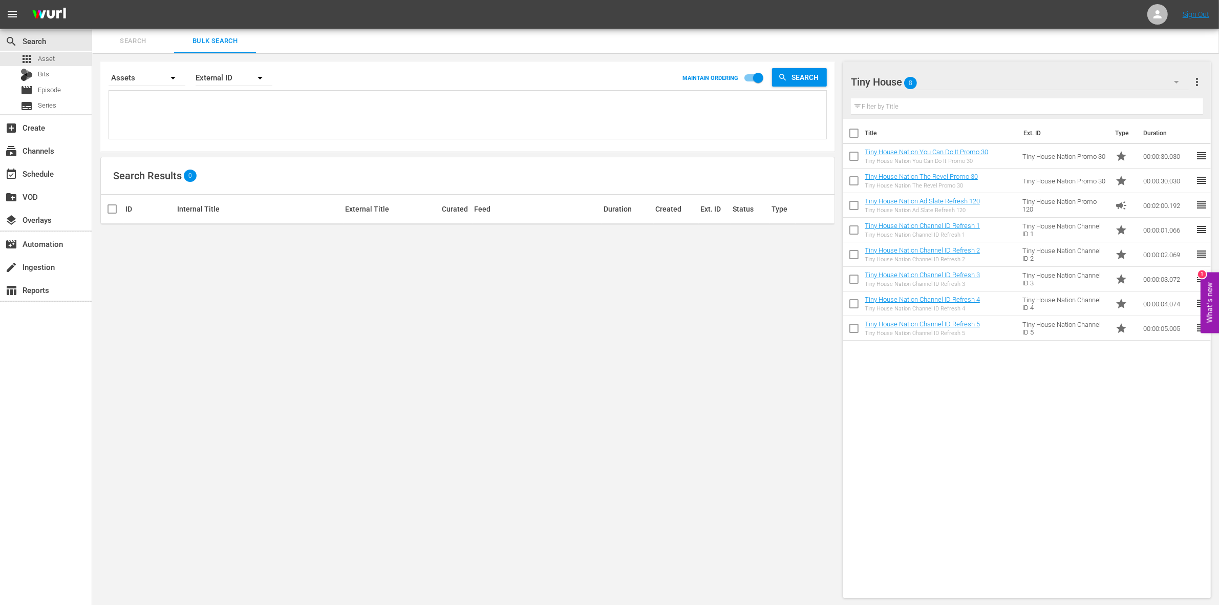
click at [857, 134] on input "checkbox" at bounding box center [854, 135] width 22 height 22
checkbox input "true"
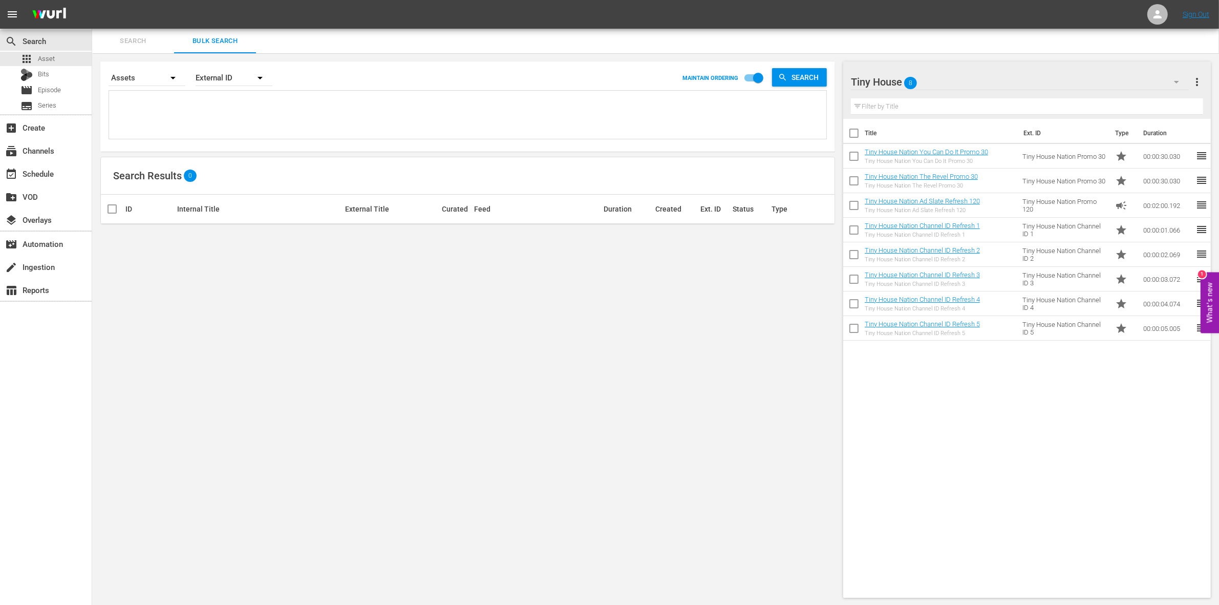
checkbox input "true"
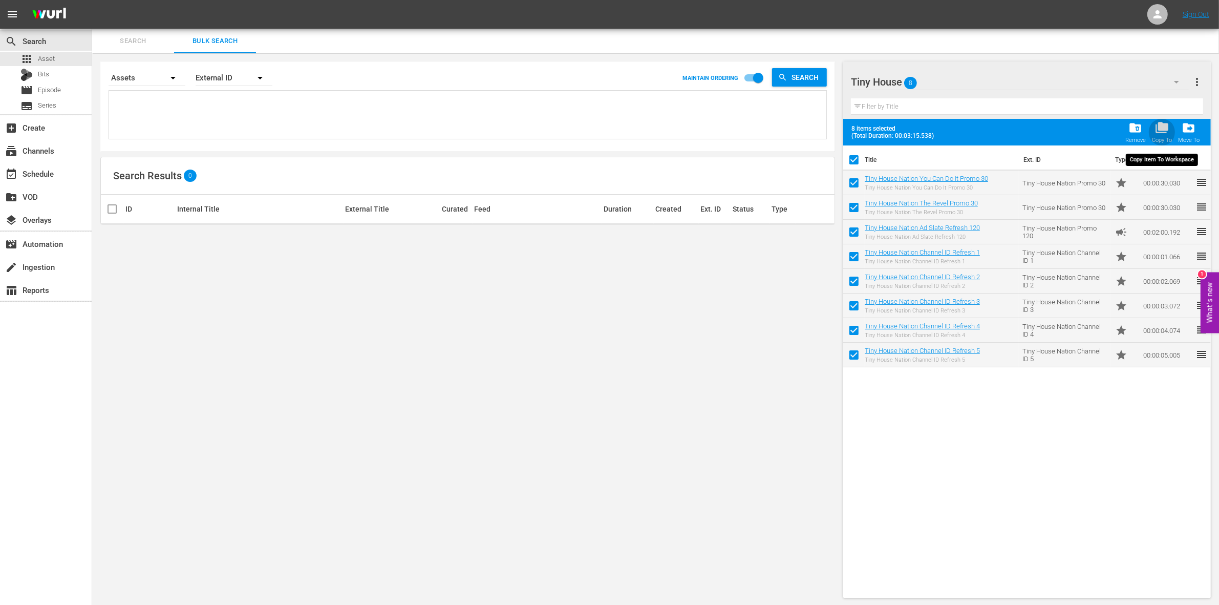
click at [1166, 136] on div "folder_copy Copy To" at bounding box center [1162, 132] width 20 height 23
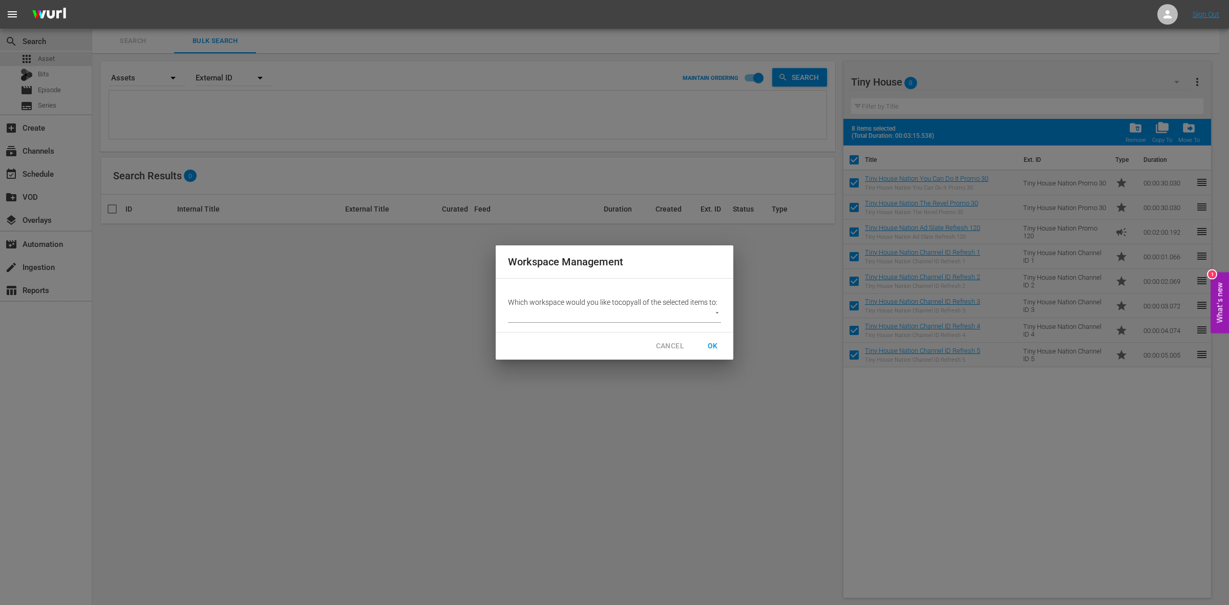
click at [716, 313] on body "menu Sign Out search Search apps Asset Bits movie Episode subtitles Series add_…" at bounding box center [614, 302] width 1229 height 605
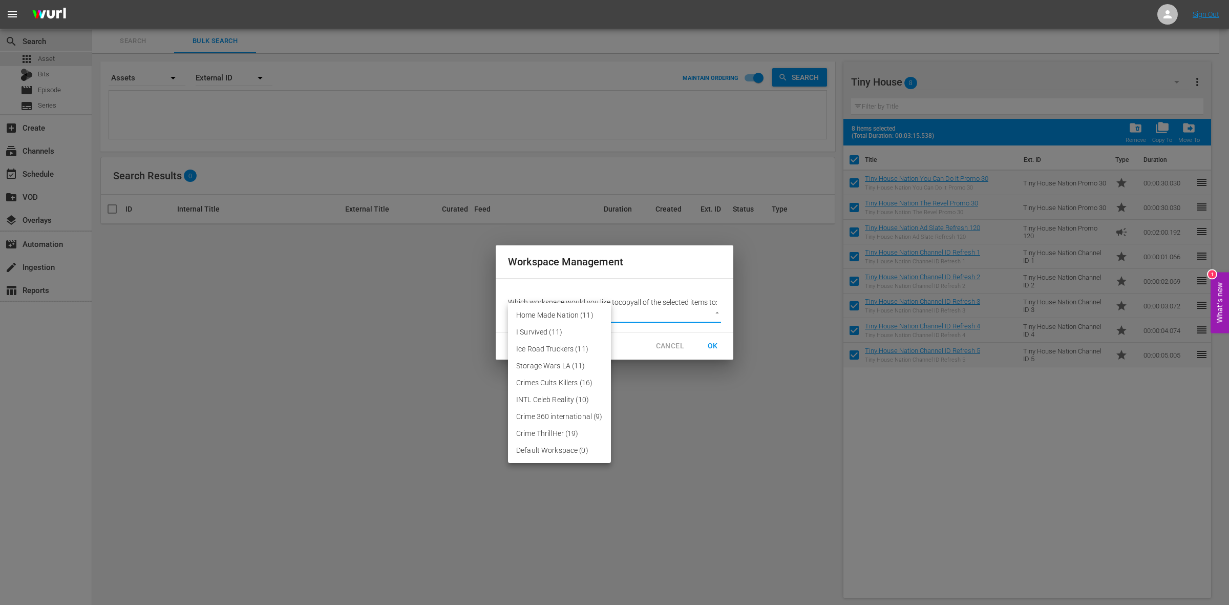
click at [579, 455] on li "Default Workspace (0)" at bounding box center [559, 450] width 103 height 17
type input "3246"
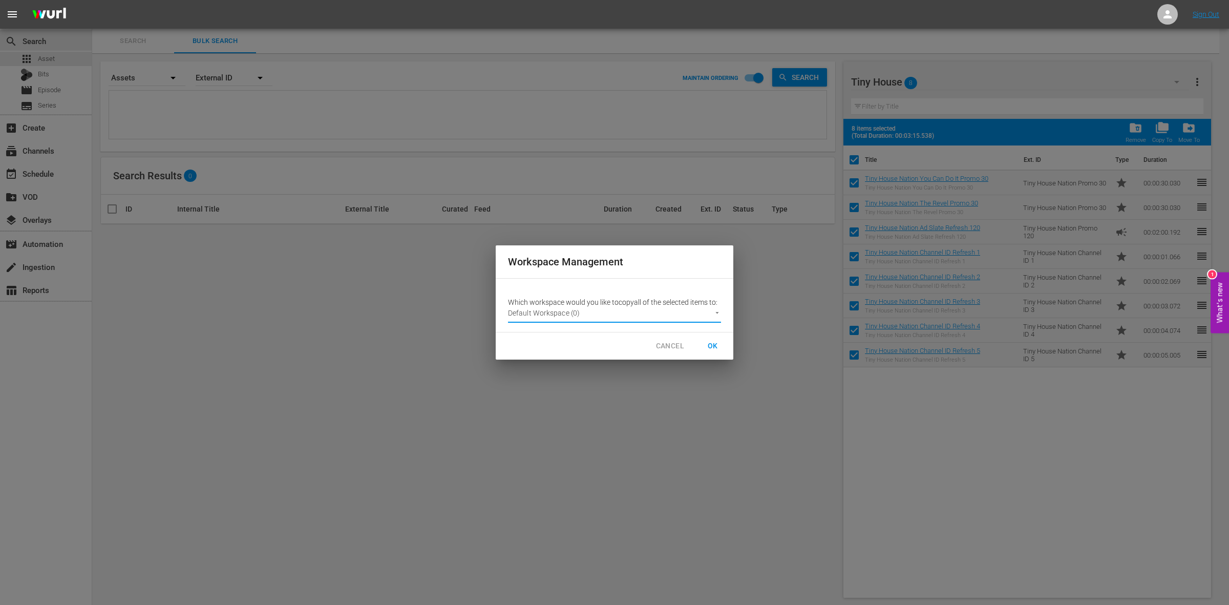
click at [712, 340] on span "OK" at bounding box center [712, 345] width 16 height 13
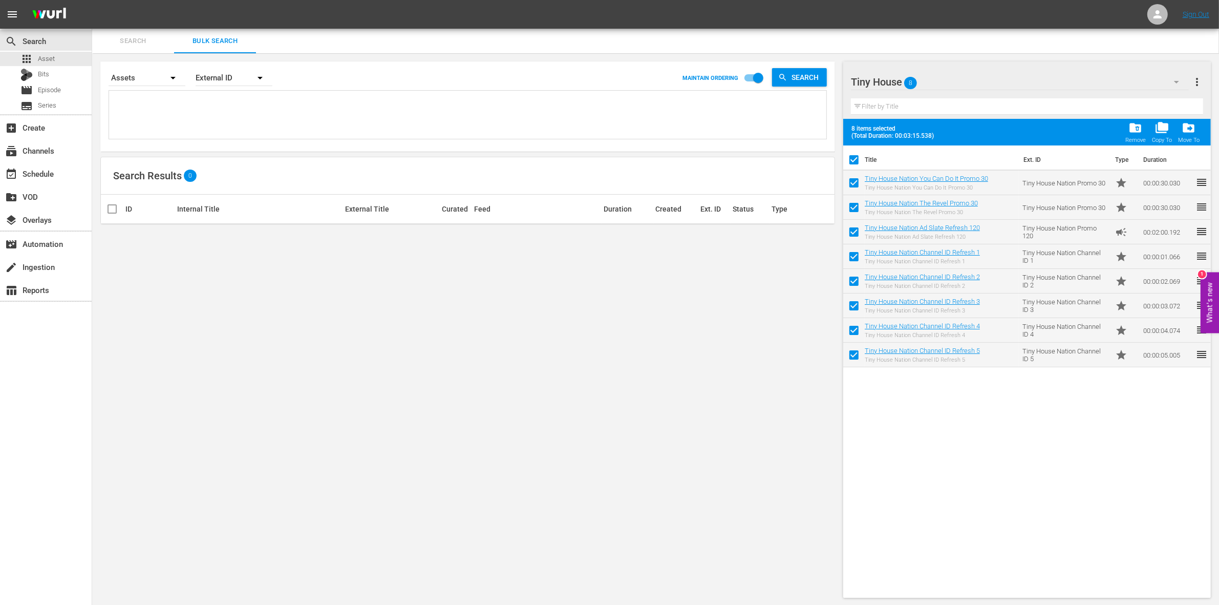
checkbox input "false"
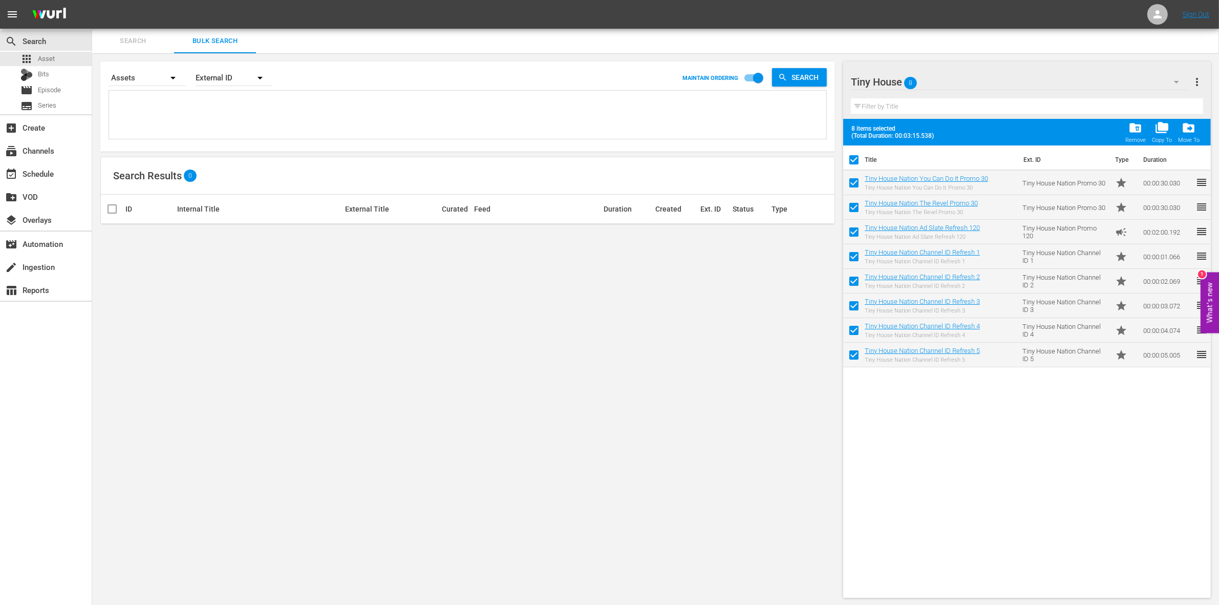
checkbox input "false"
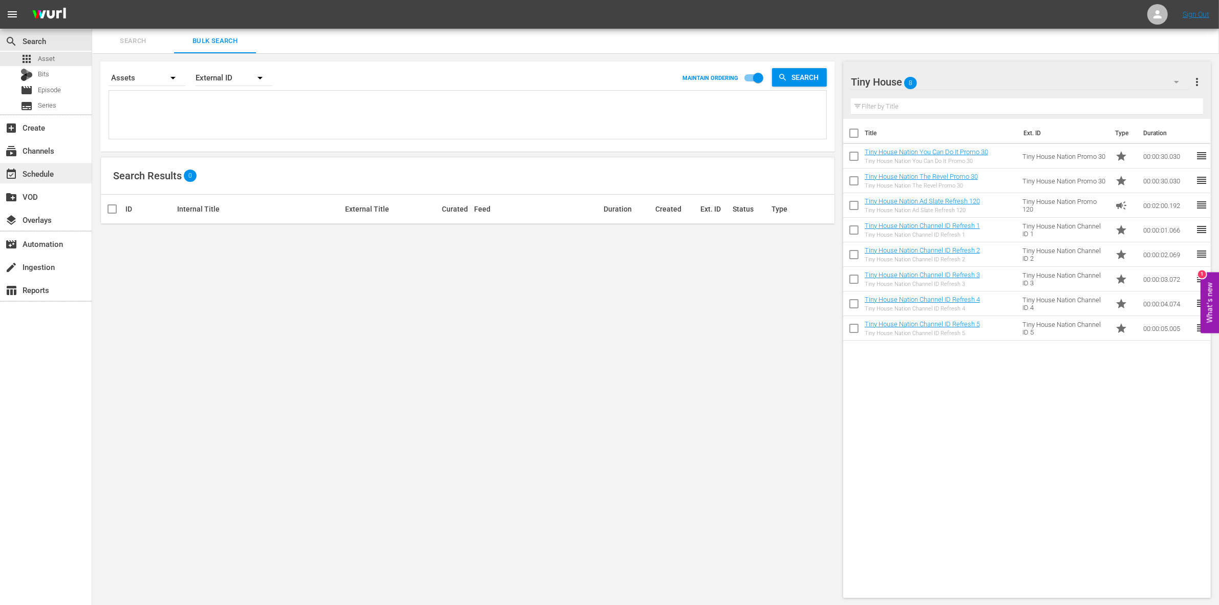
click at [52, 182] on div "event_available Schedule" at bounding box center [46, 173] width 92 height 20
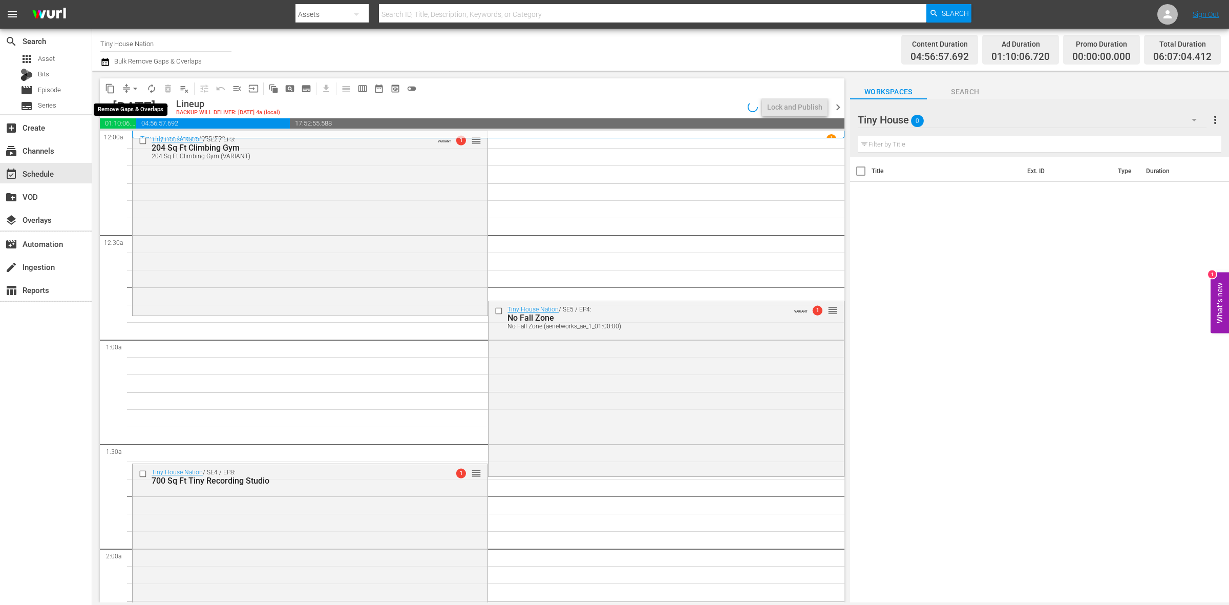
click at [137, 87] on span "arrow_drop_down" at bounding box center [135, 88] width 10 height 10
click at [132, 108] on li "Align to Midnight" at bounding box center [136, 108] width 108 height 17
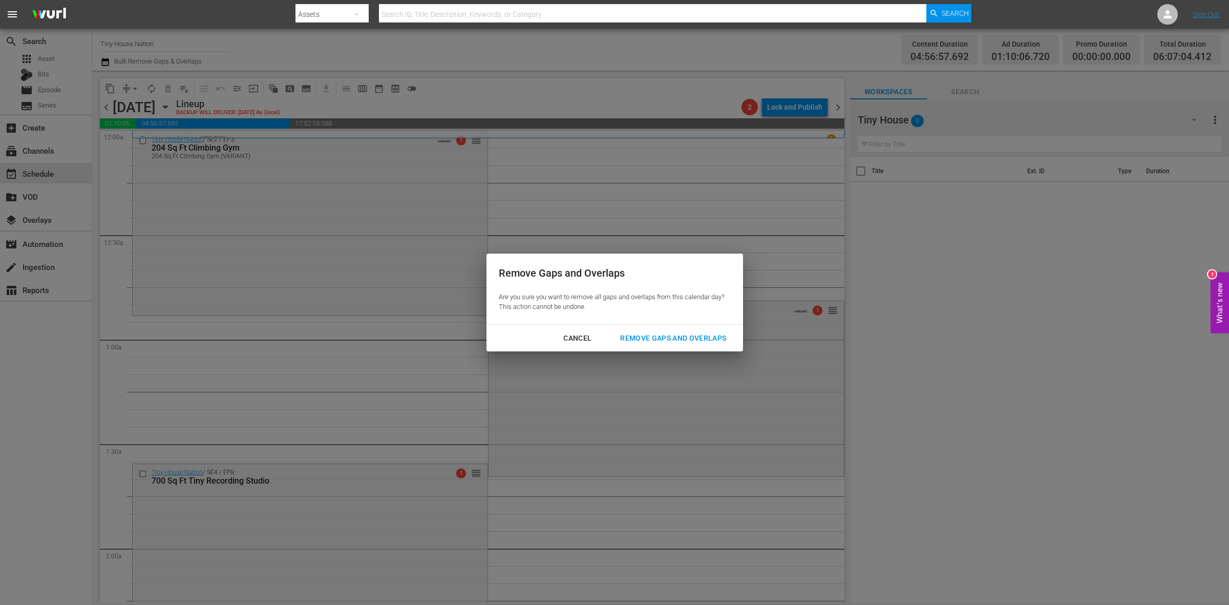
click at [671, 336] on div "Remove Gaps and Overlaps" at bounding box center [673, 338] width 122 height 13
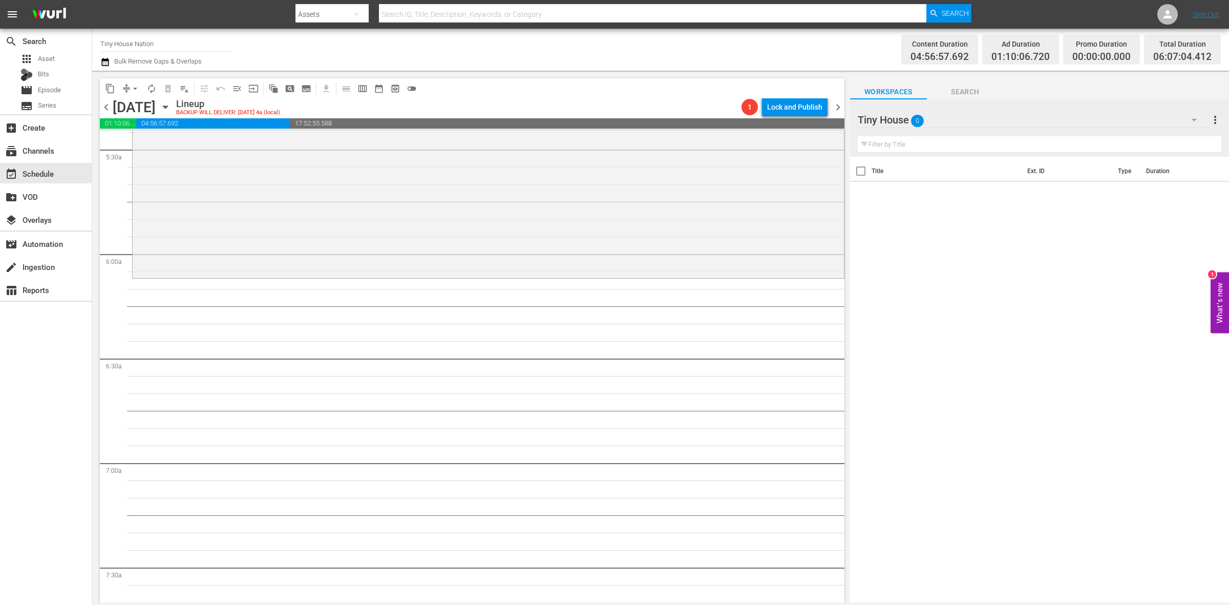
scroll to position [1152, 0]
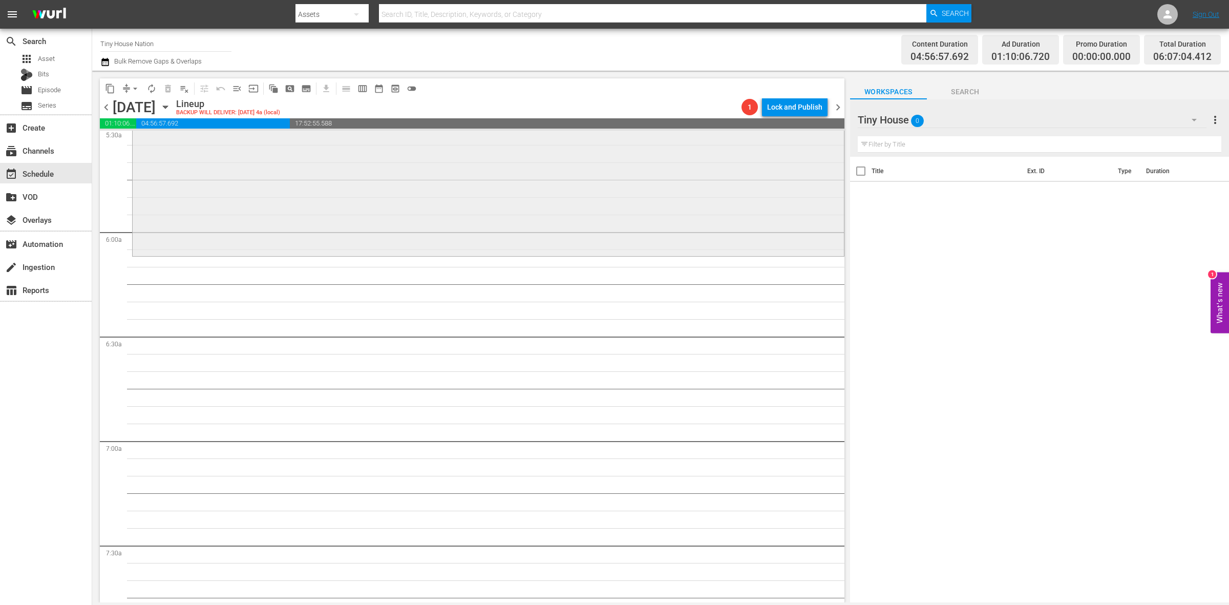
click at [187, 236] on div "Tiny House Nation / SE5 / EP12: Dad's Tiny Homecoming Dad's Tiny Homecoming (VA…" at bounding box center [488, 165] width 711 height 176
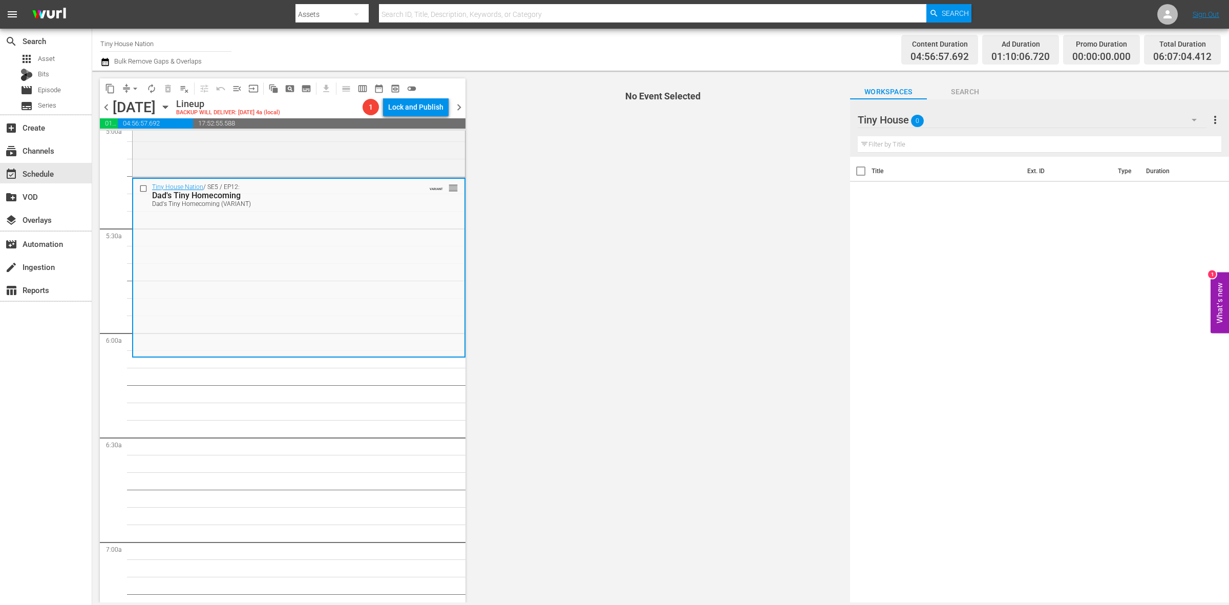
scroll to position [1024, 0]
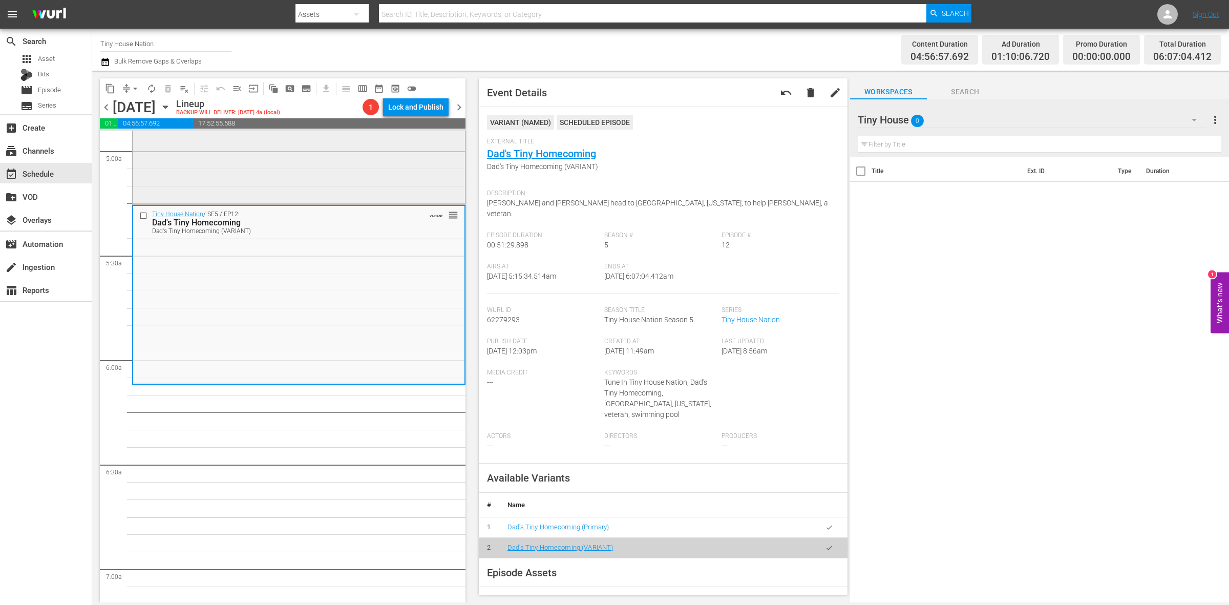
click at [282, 185] on div "Tiny House Nation / SE3 / EP5: 300 Sq. Ft. Surf Shack Chic 300 Sq. Ft. Surf Sha…" at bounding box center [299, 114] width 332 height 178
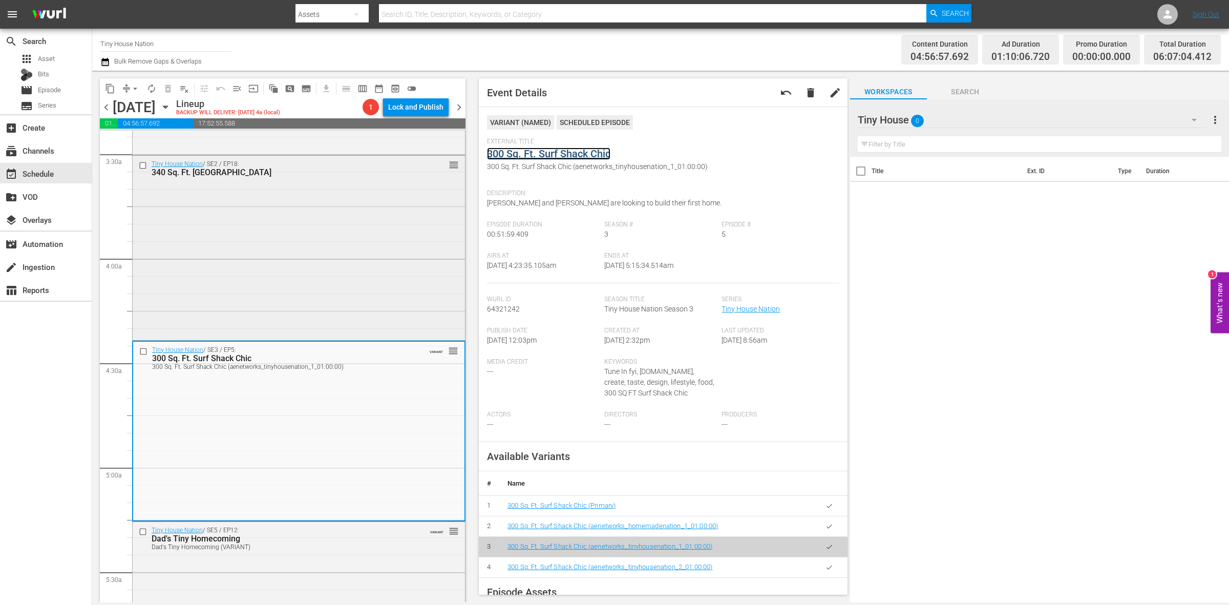
scroll to position [704, 0]
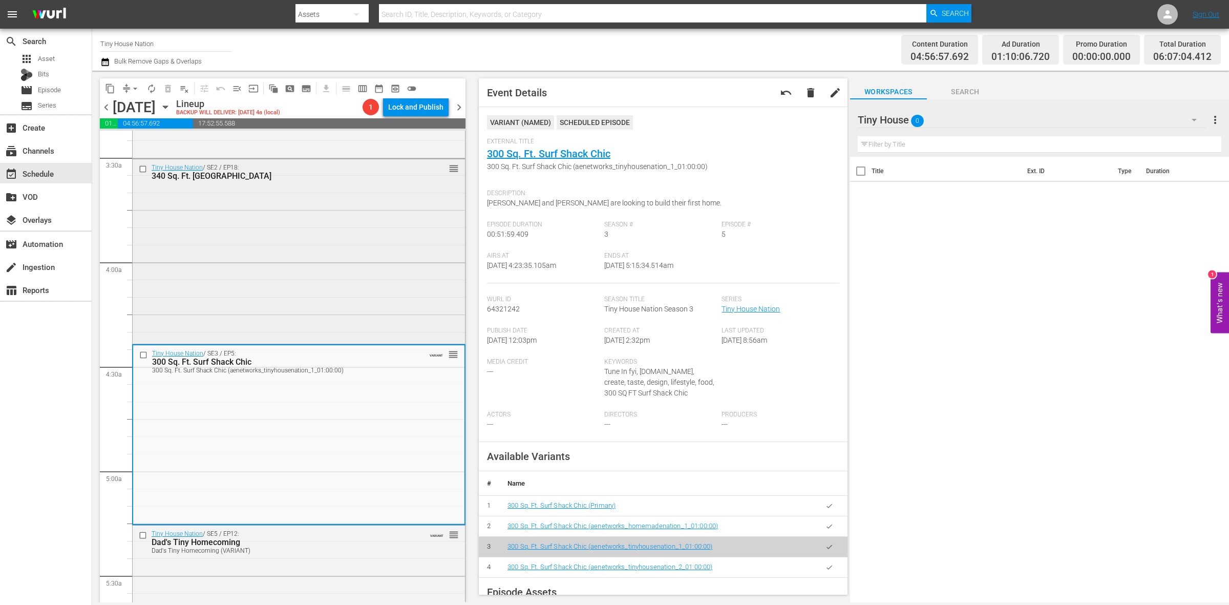
click at [286, 234] on div "Tiny House Nation / SE2 / EP18: 340 Sq. Ft. Pioneer House reorder" at bounding box center [299, 250] width 332 height 182
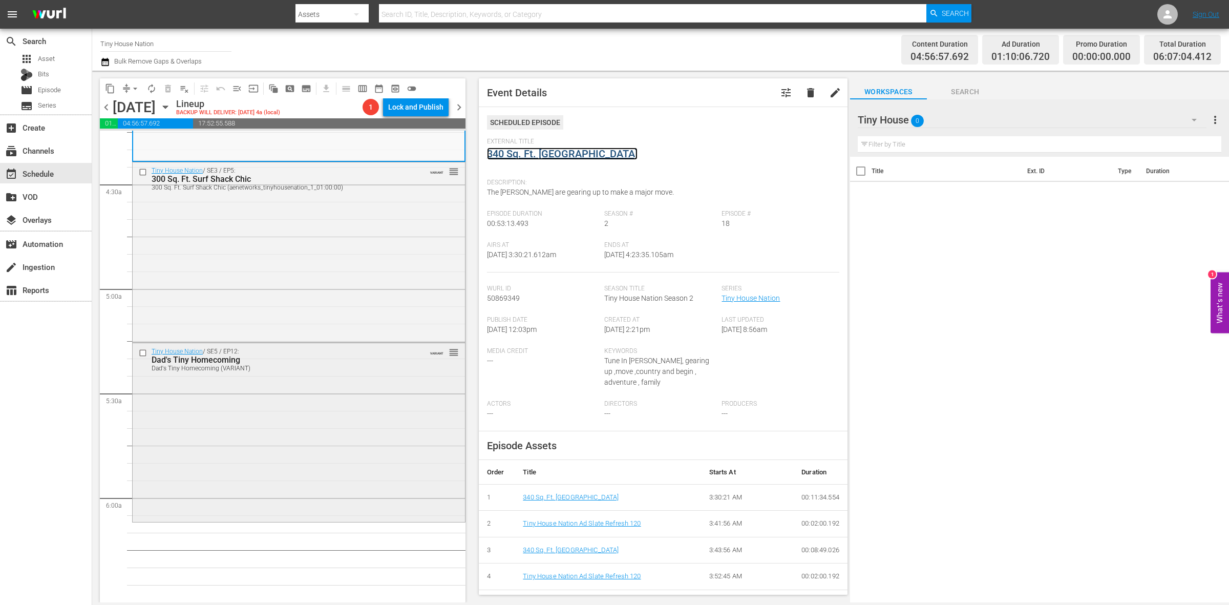
scroll to position [960, 0]
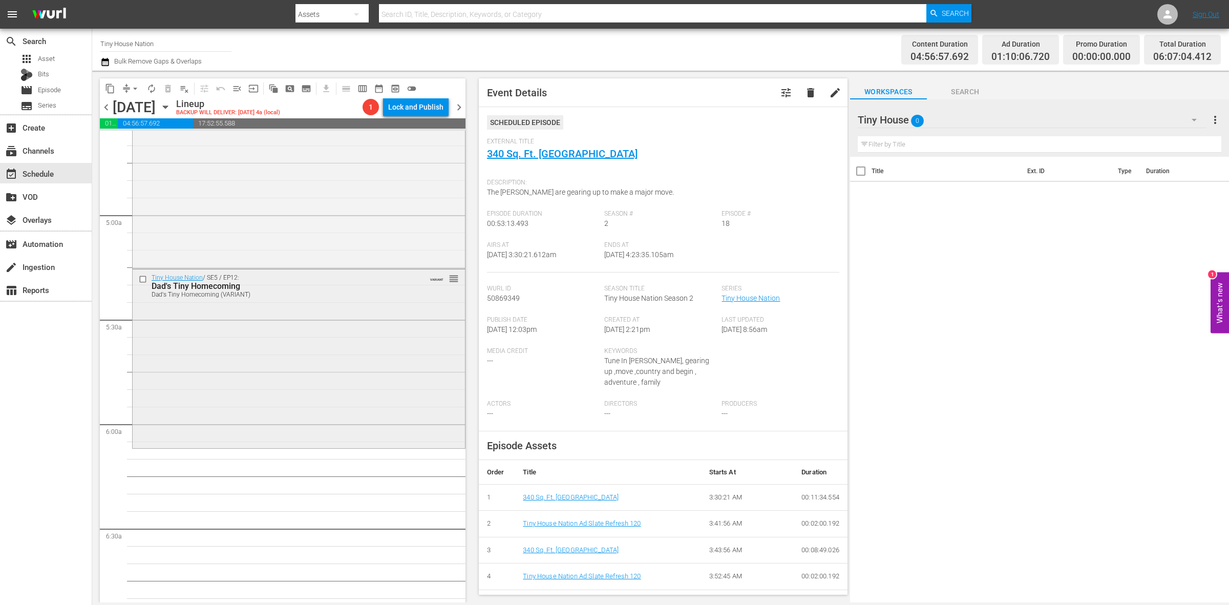
click at [341, 344] on div "Tiny House Nation / SE5 / EP12: Dad's Tiny Homecoming Dad's Tiny Homecoming (VA…" at bounding box center [299, 357] width 332 height 176
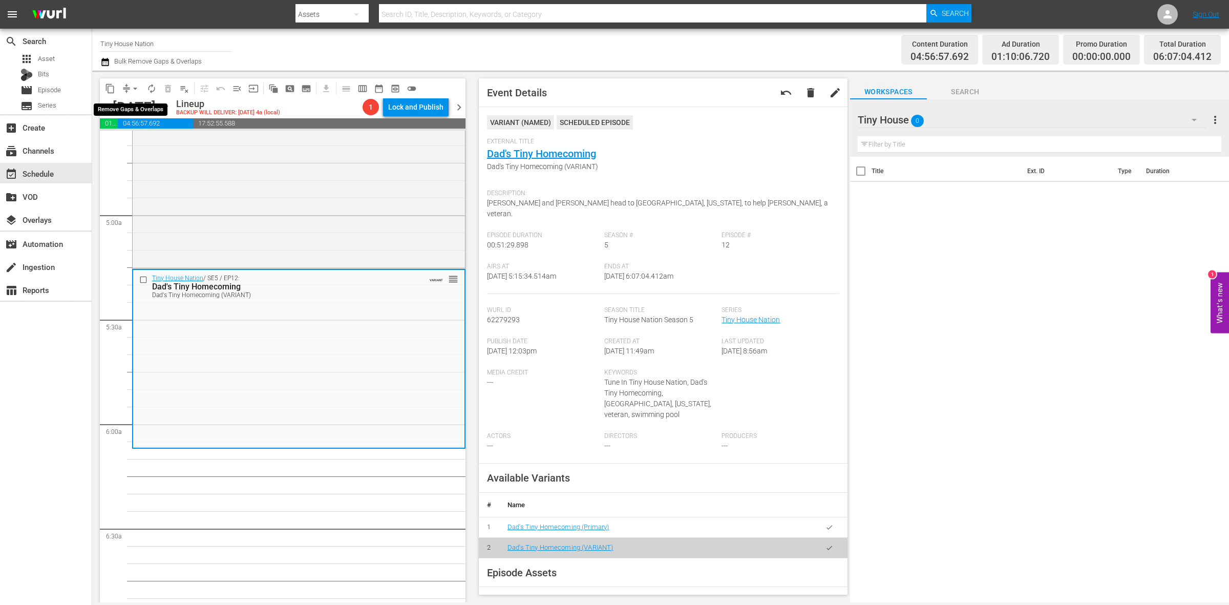
click at [131, 88] on span "arrow_drop_down" at bounding box center [135, 88] width 10 height 10
click at [134, 109] on li "Align to Midnight" at bounding box center [136, 108] width 108 height 17
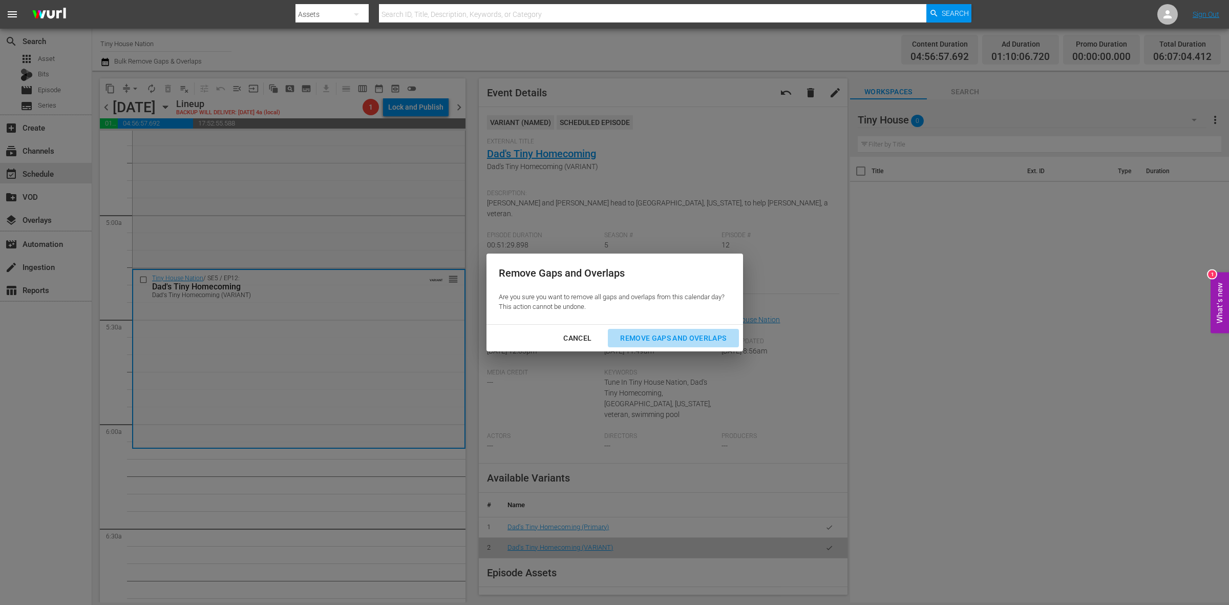
click at [702, 334] on div "Remove Gaps and Overlaps" at bounding box center [673, 338] width 122 height 13
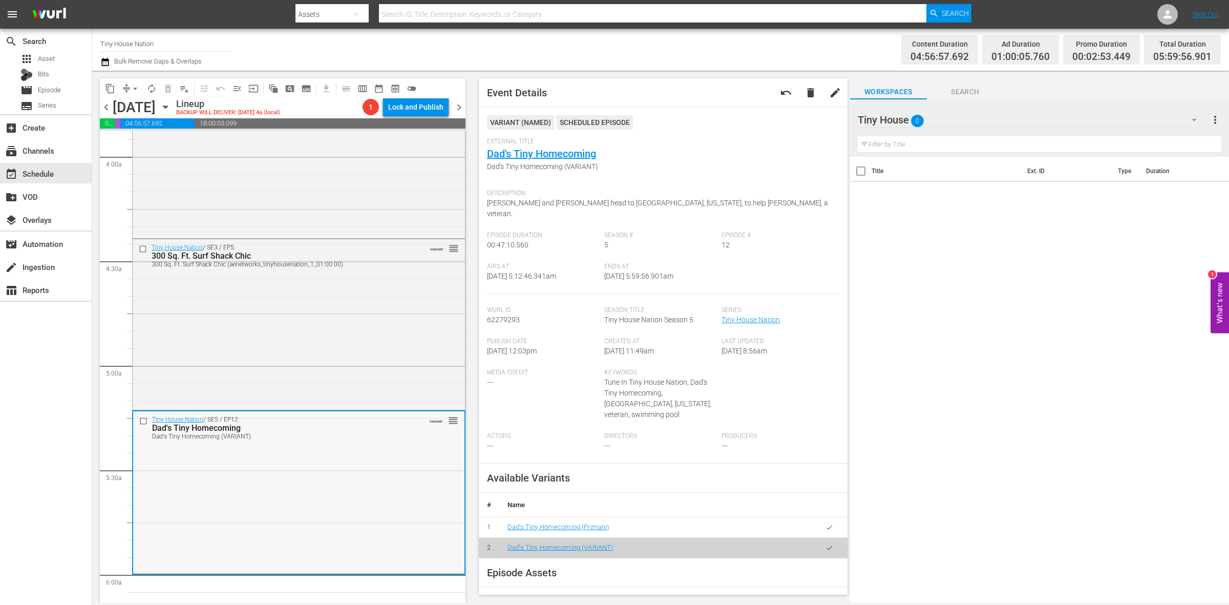
scroll to position [768, 0]
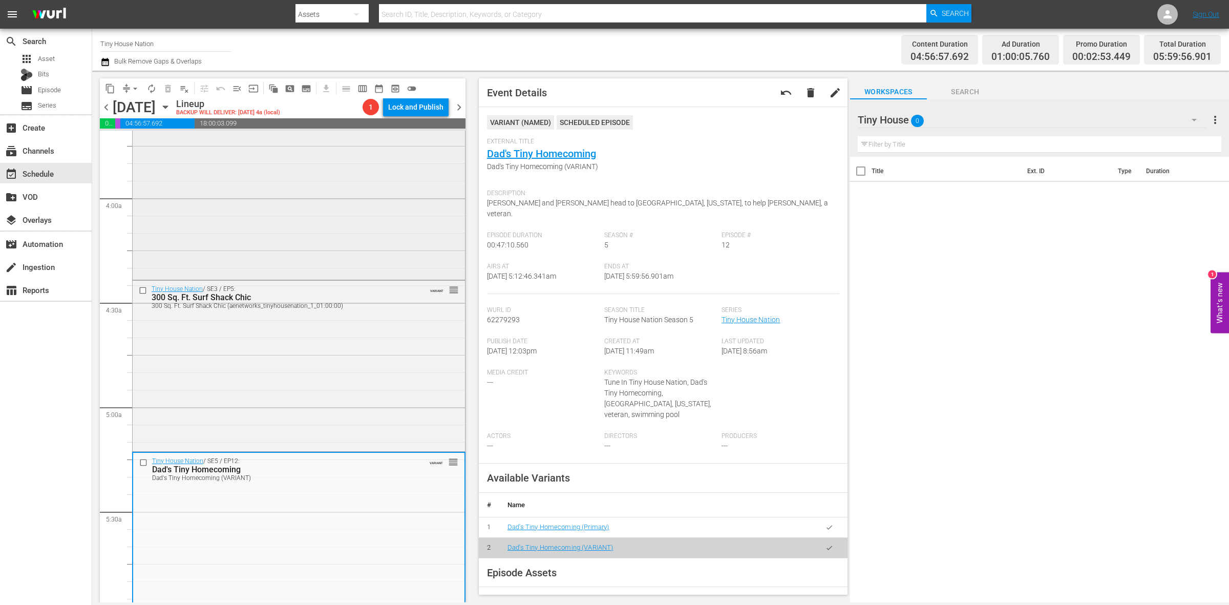
click at [370, 196] on div "Tiny House Nation / SE2 / EP18: 340 Sq. Ft. Pioneer House reorder" at bounding box center [299, 186] width 332 height 182
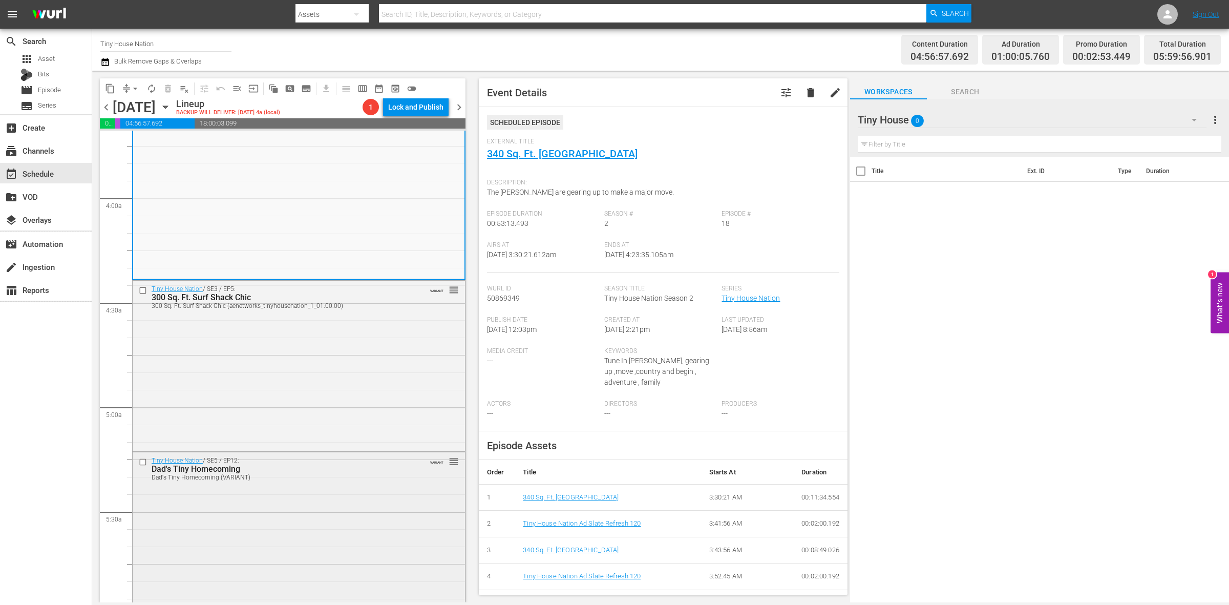
click at [283, 553] on div "Tiny House Nation / SE5 / EP12: Dad's Tiny Homecoming Dad's Tiny Homecoming (VA…" at bounding box center [299, 532] width 332 height 161
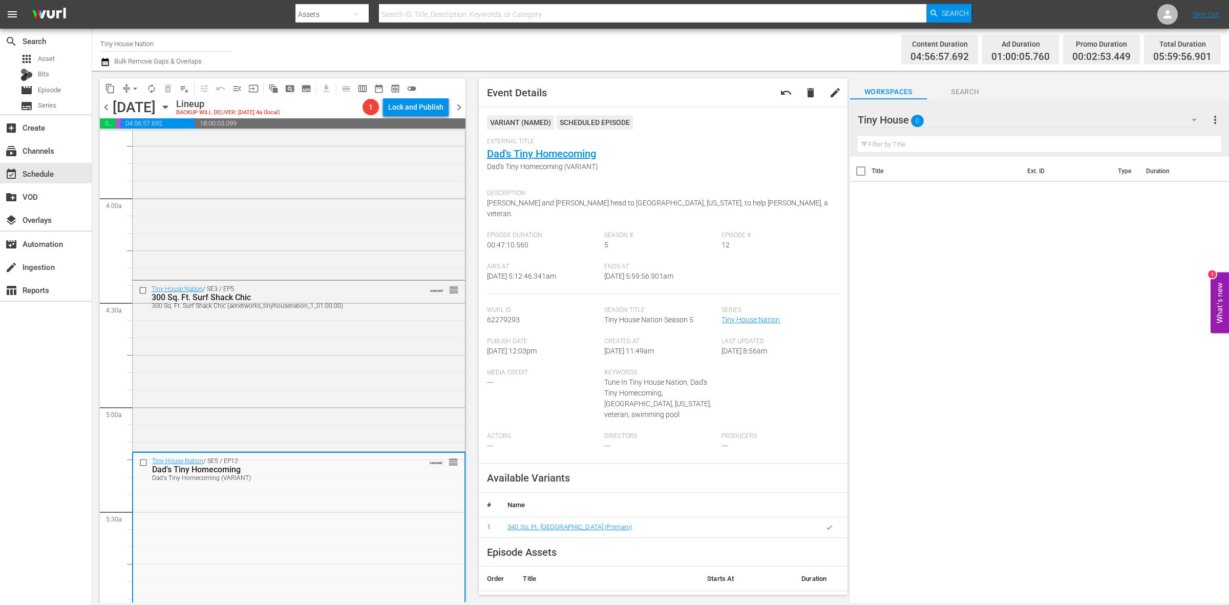
scroll to position [896, 0]
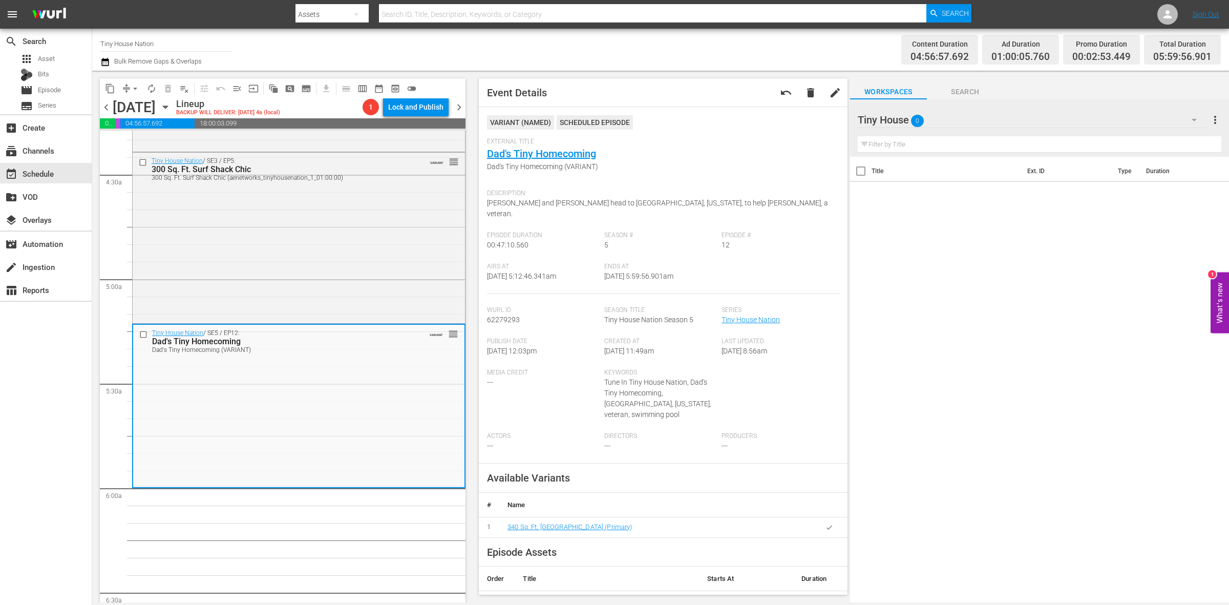
click at [131, 92] on span "arrow_drop_down" at bounding box center [135, 88] width 10 height 10
click at [133, 103] on li "Align to Midnight" at bounding box center [136, 108] width 108 height 17
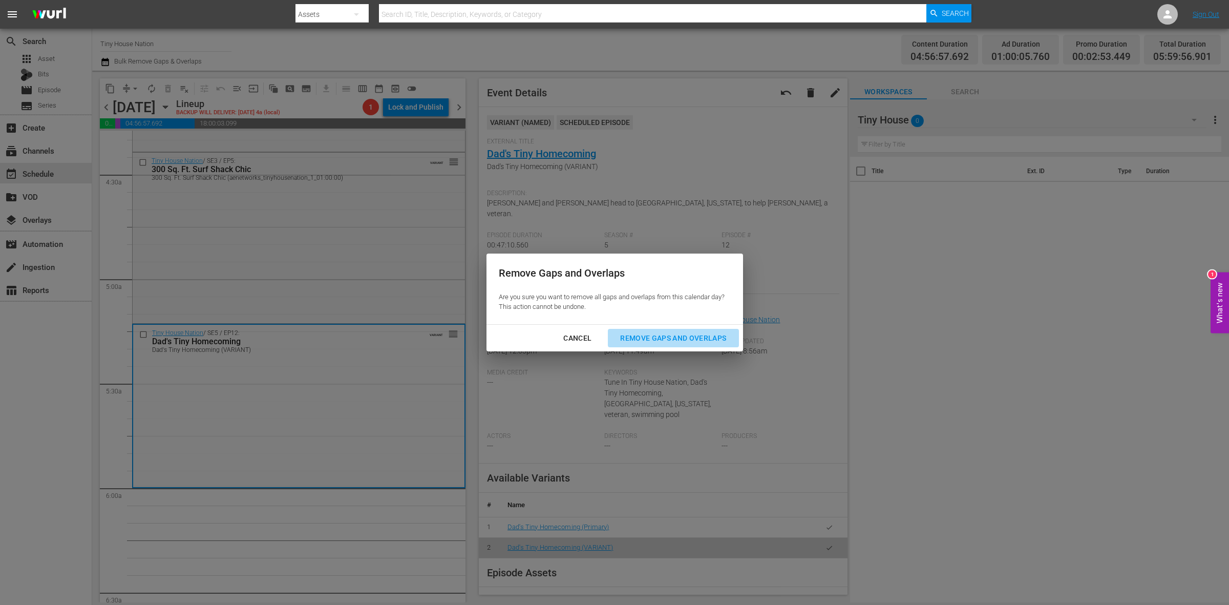
click at [693, 338] on div "Remove Gaps and Overlaps" at bounding box center [673, 338] width 122 height 13
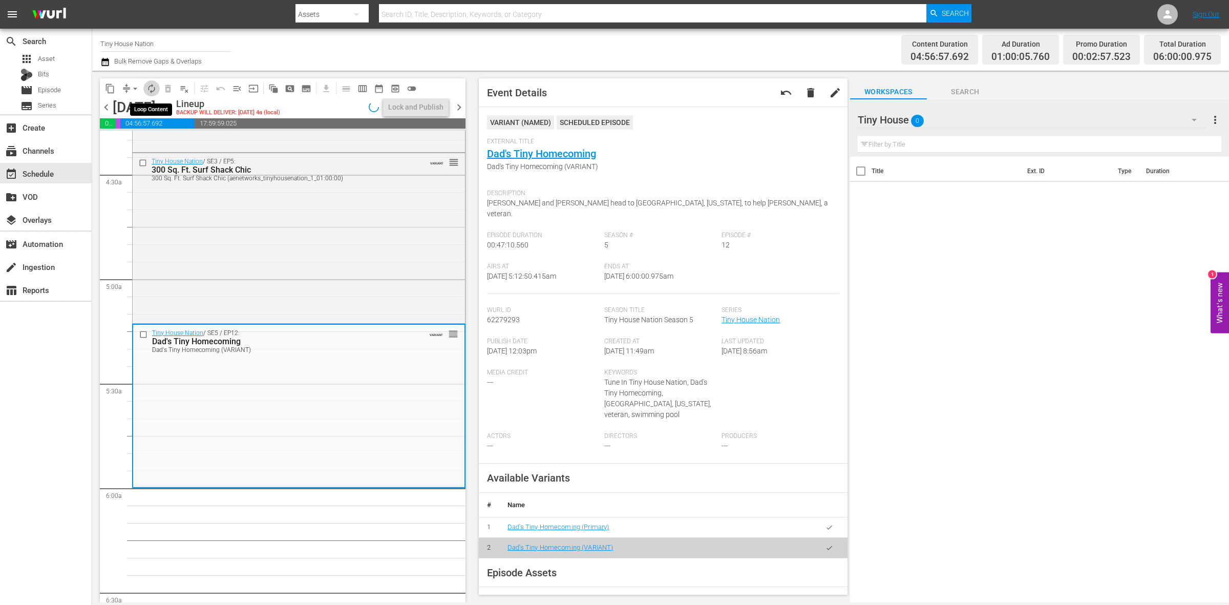
click at [157, 88] on button "autorenew_outlined" at bounding box center [151, 88] width 16 height 16
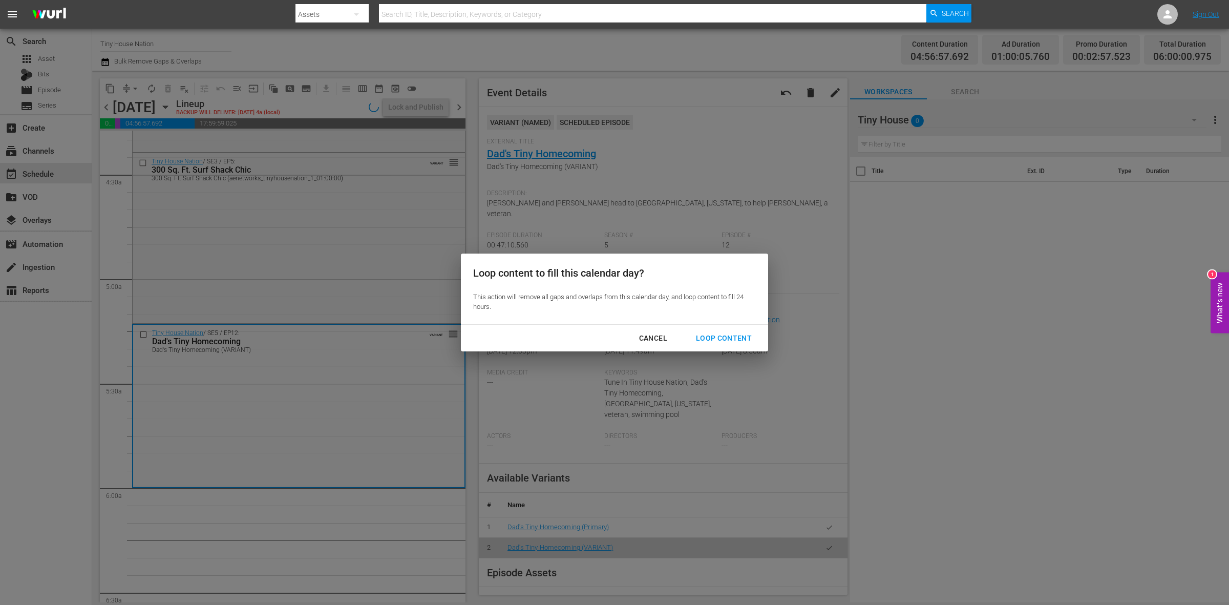
click at [741, 337] on div "Loop Content" at bounding box center [724, 338] width 72 height 13
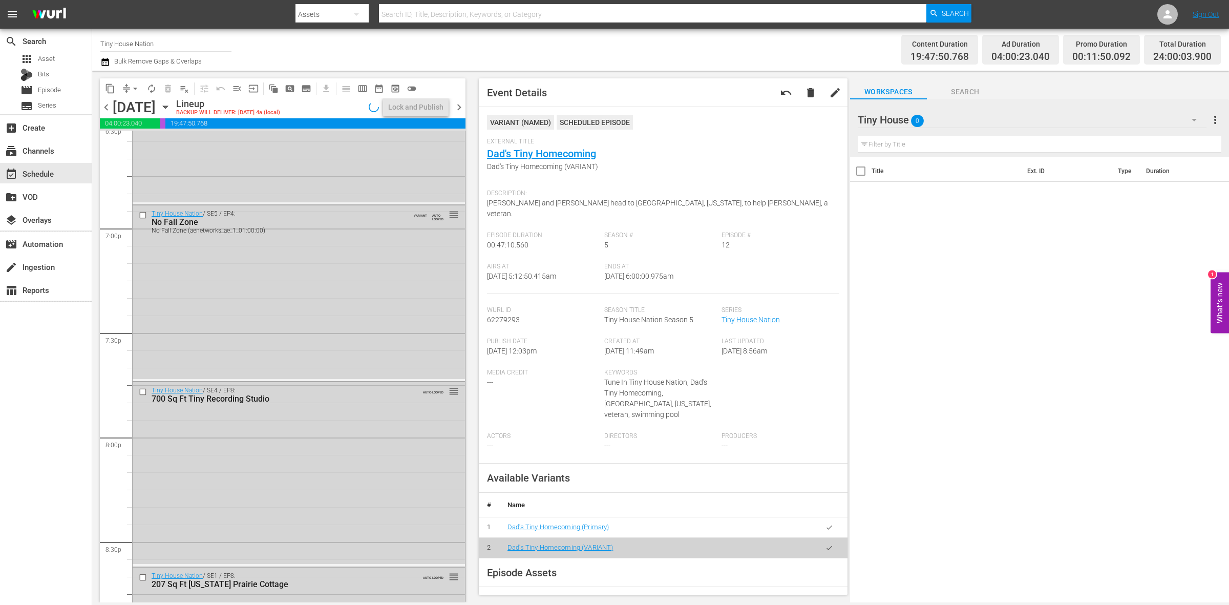
scroll to position [4541, 0]
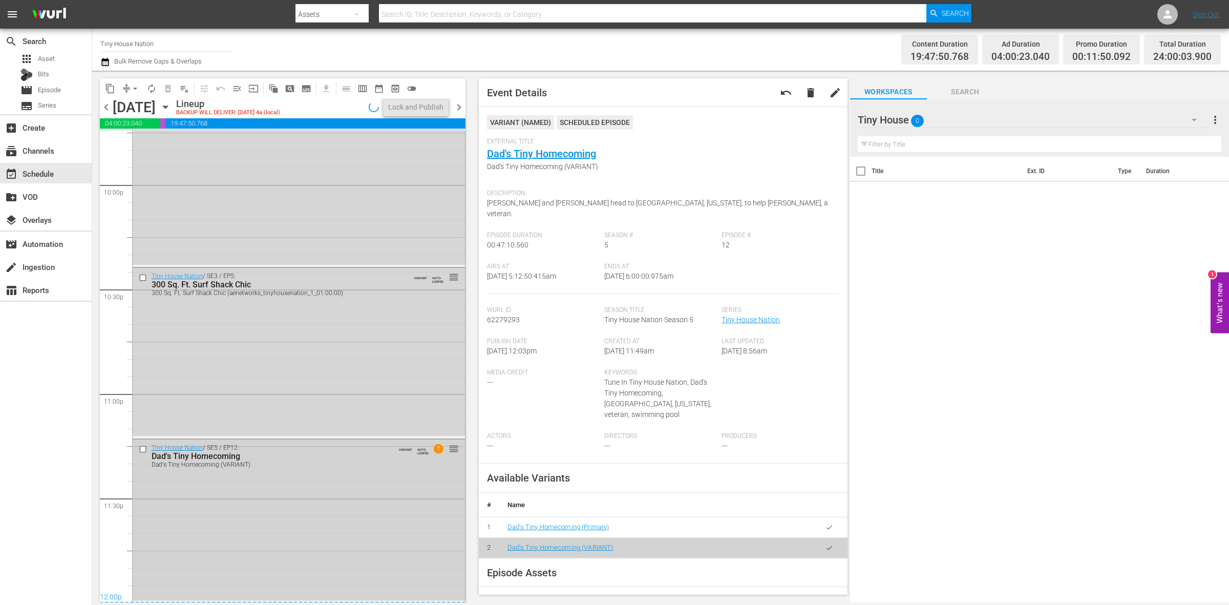
click at [327, 521] on div "Tiny House Nation / SE5 / EP12: Dad's Tiny Homecoming Dad's Tiny Homecoming (VA…" at bounding box center [299, 519] width 332 height 161
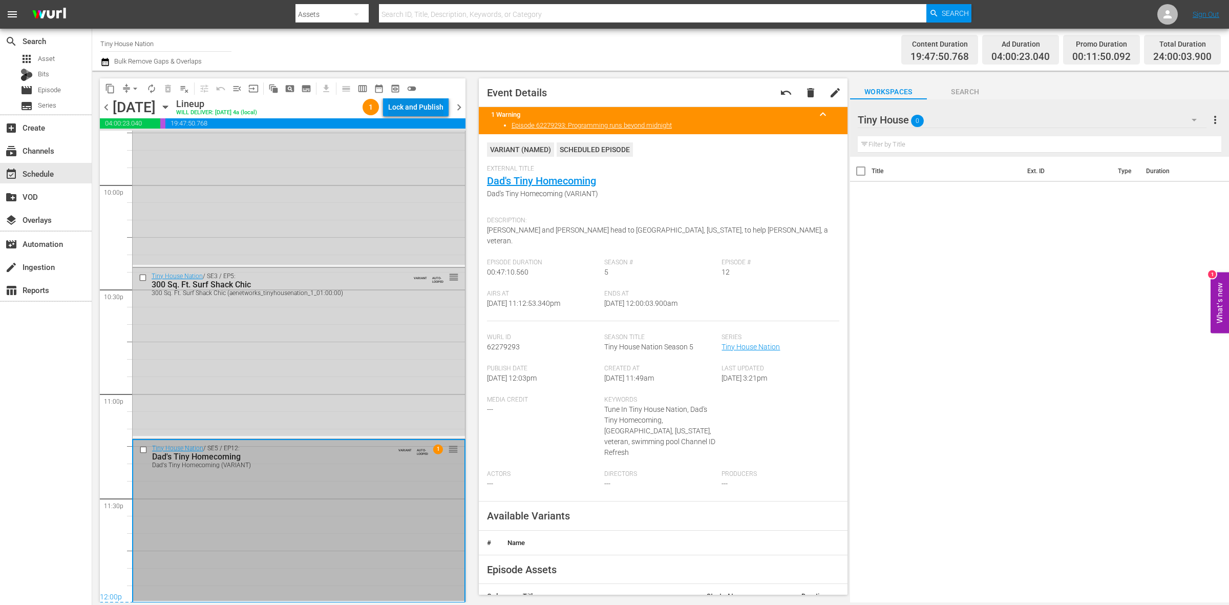
click at [430, 111] on div "Lock and Publish" at bounding box center [415, 107] width 55 height 18
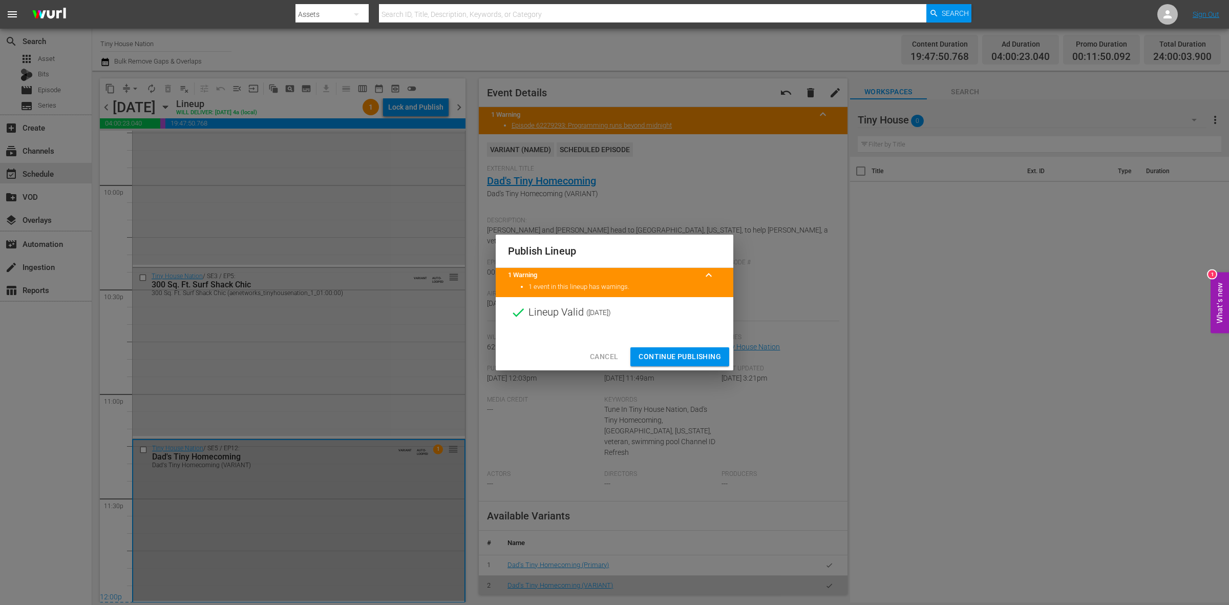
click at [674, 354] on span "Continue Publishing" at bounding box center [679, 356] width 82 height 13
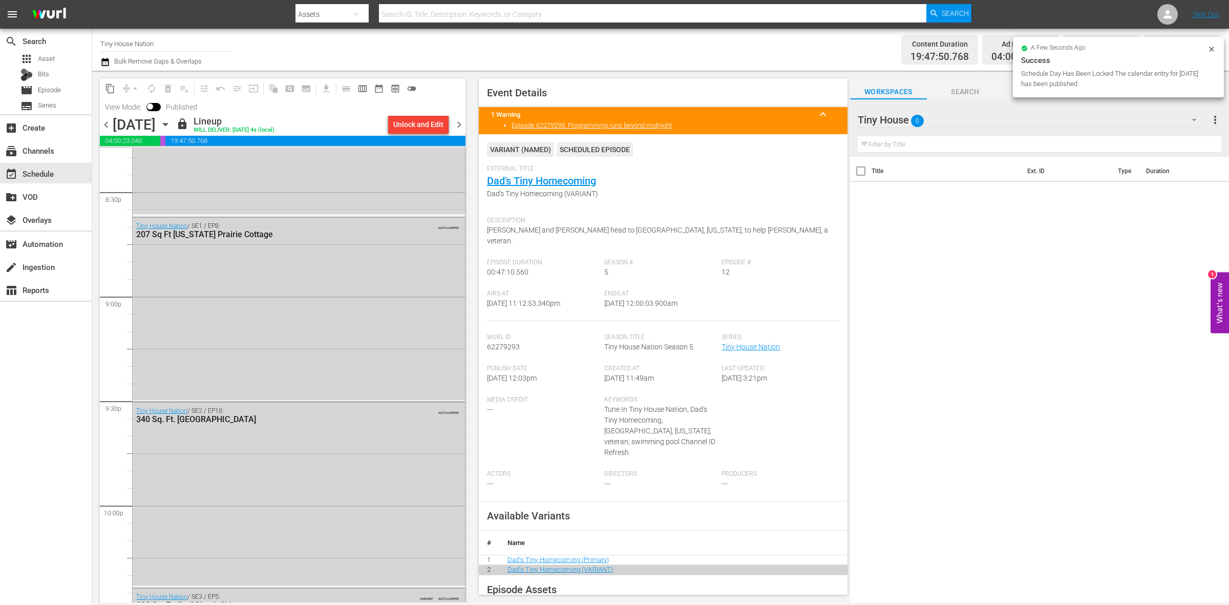
scroll to position [4558, 0]
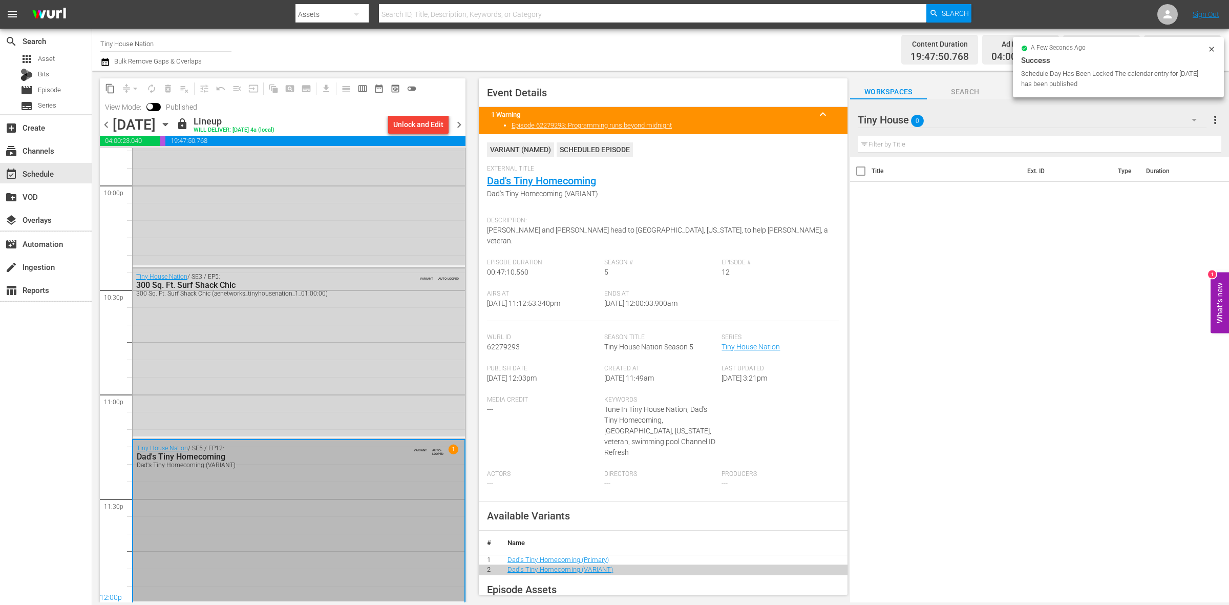
click at [457, 124] on span "chevron_right" at bounding box center [459, 124] width 13 height 13
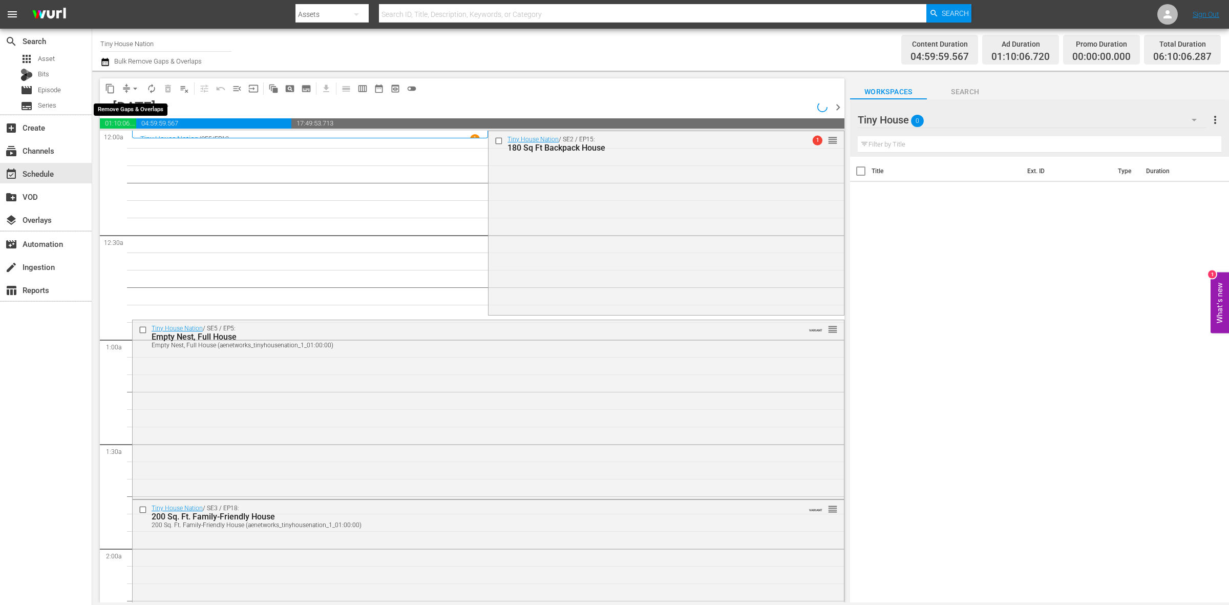
click at [131, 89] on span "arrow_drop_down" at bounding box center [135, 88] width 10 height 10
click at [130, 100] on li "Align to Midnight" at bounding box center [136, 108] width 108 height 17
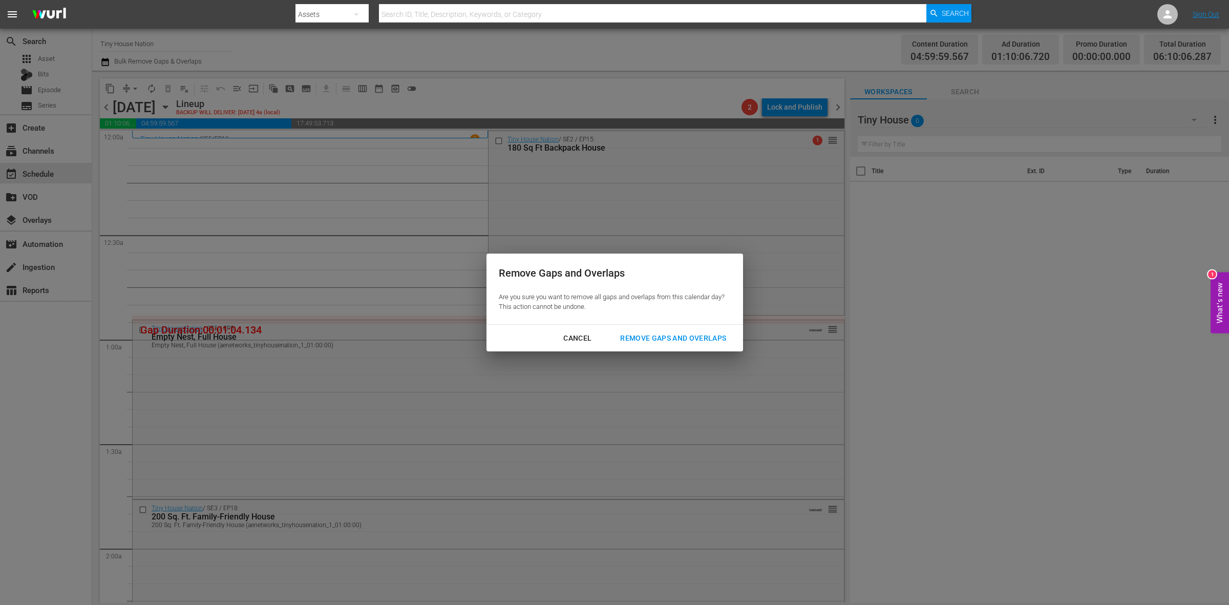
click at [685, 340] on div "Remove Gaps and Overlaps" at bounding box center [673, 338] width 122 height 13
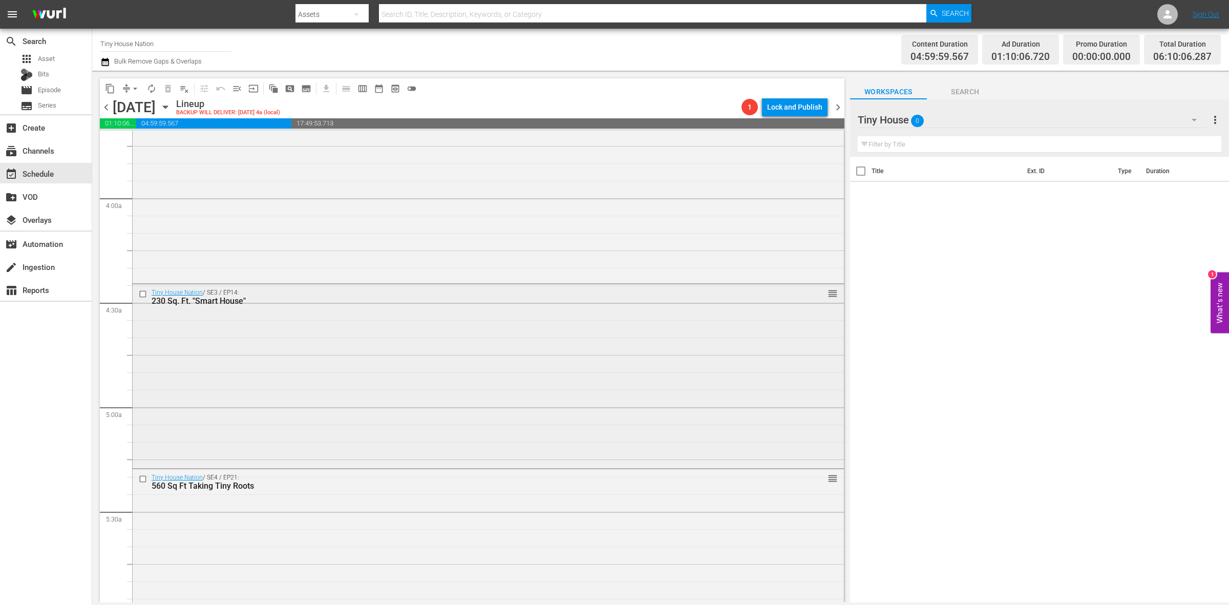
scroll to position [1024, 0]
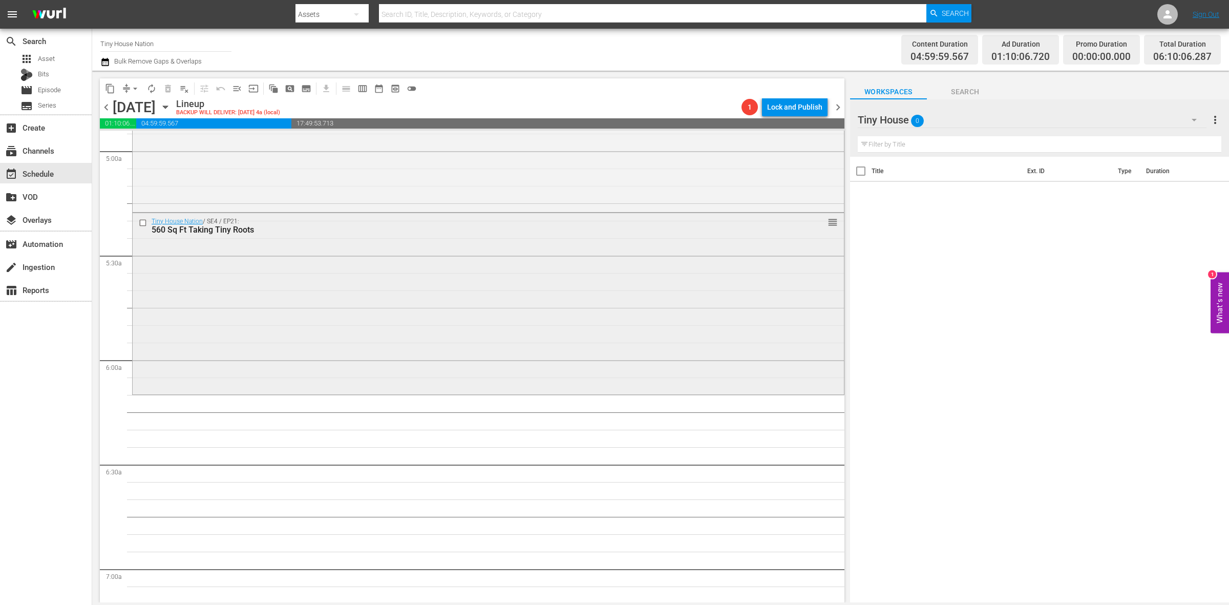
click at [297, 365] on div "Tiny House Nation / SE4 / EP21: 560 Sq Ft Taking Tiny Roots reorder" at bounding box center [488, 302] width 711 height 179
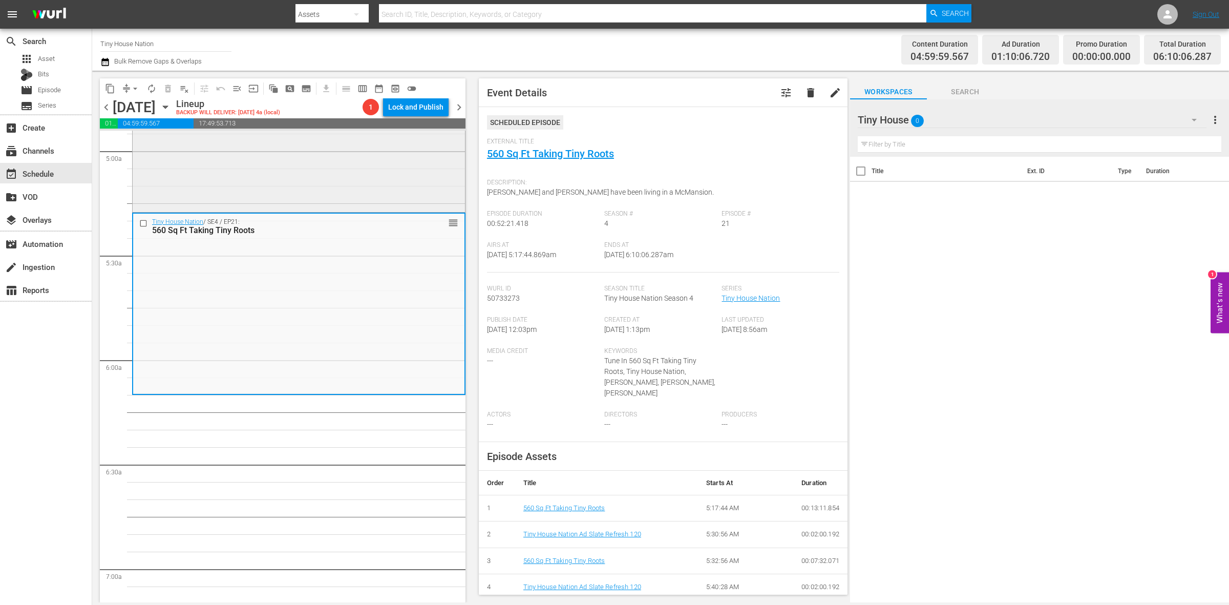
click at [290, 165] on div "Tiny House Nation / SE3 / EP14: 230 Sq. Ft. "Smart House" reorder" at bounding box center [299, 119] width 332 height 182
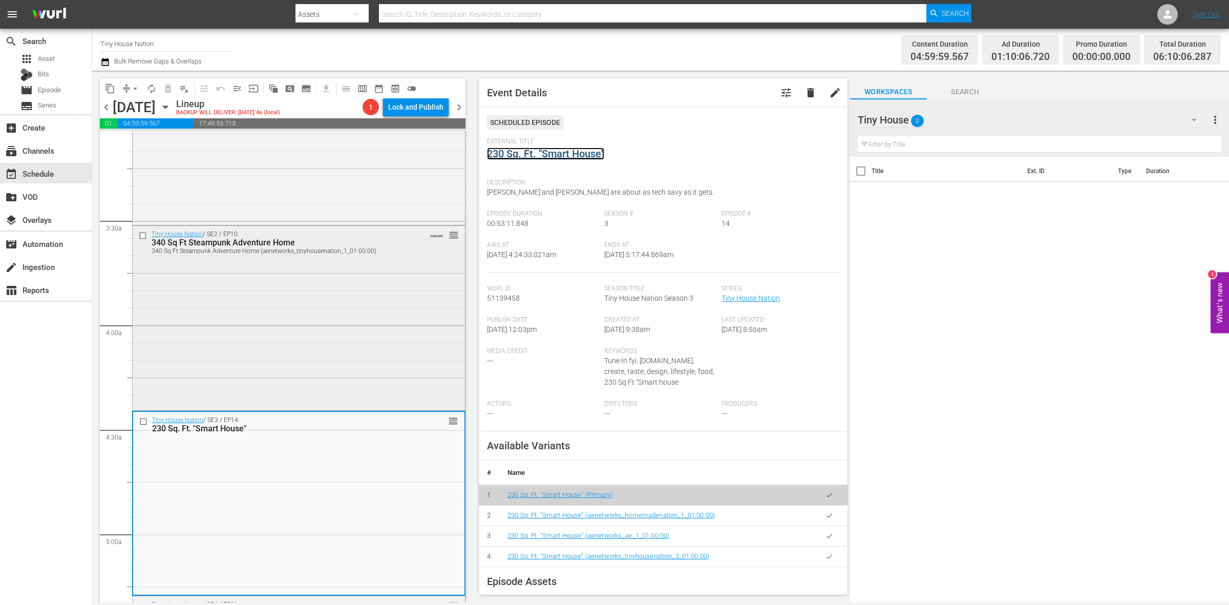
scroll to position [640, 0]
click at [285, 283] on div "Tiny House Nation / SE2 / EP10: 340 Sq Ft Steampunk Adventure Home 340 Sq Ft St…" at bounding box center [299, 318] width 332 height 182
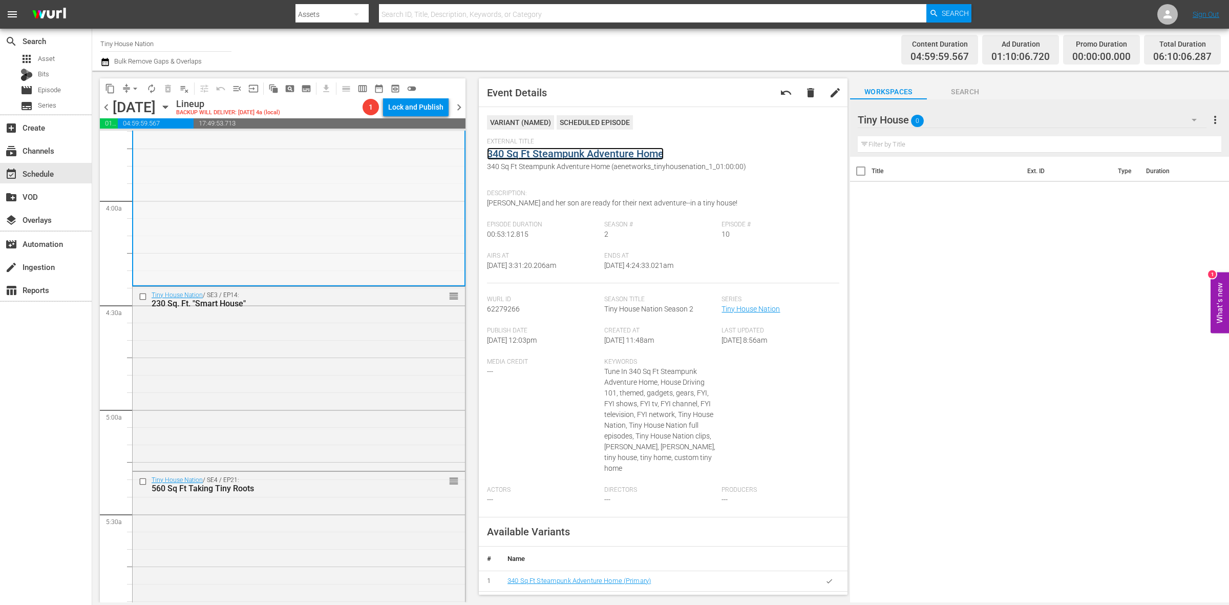
scroll to position [896, 0]
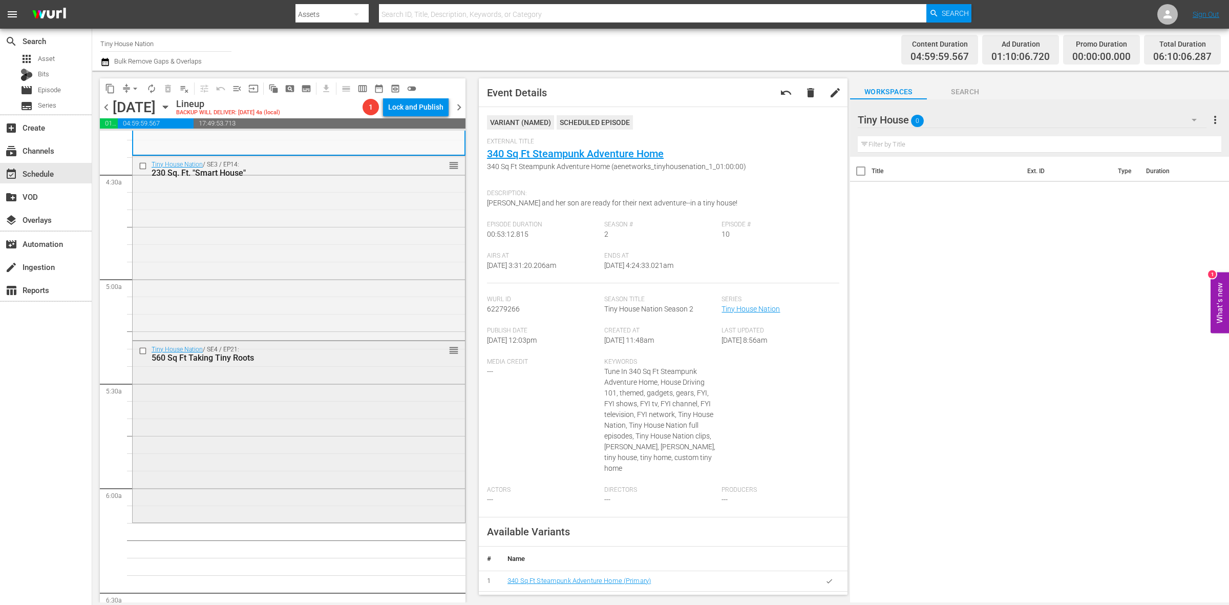
click at [341, 388] on div "Tiny House Nation / SE4 / EP21: 560 Sq Ft Taking Tiny Roots reorder" at bounding box center [299, 430] width 332 height 179
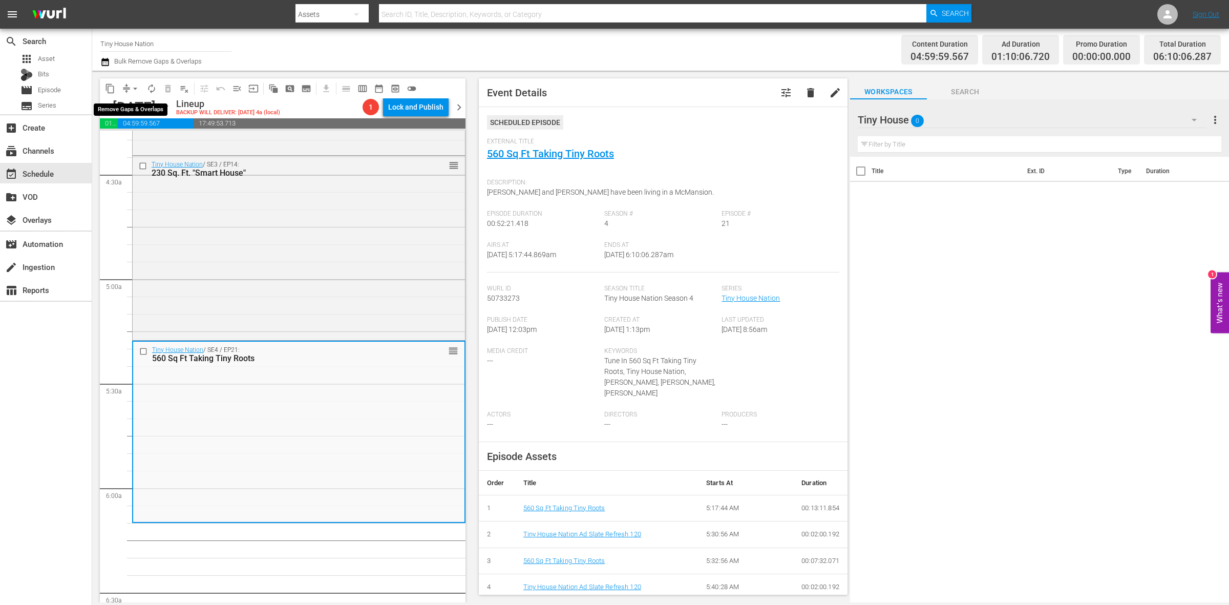
click at [130, 87] on span "arrow_drop_down" at bounding box center [135, 88] width 10 height 10
click at [130, 103] on li "Align to Midnight" at bounding box center [136, 108] width 108 height 17
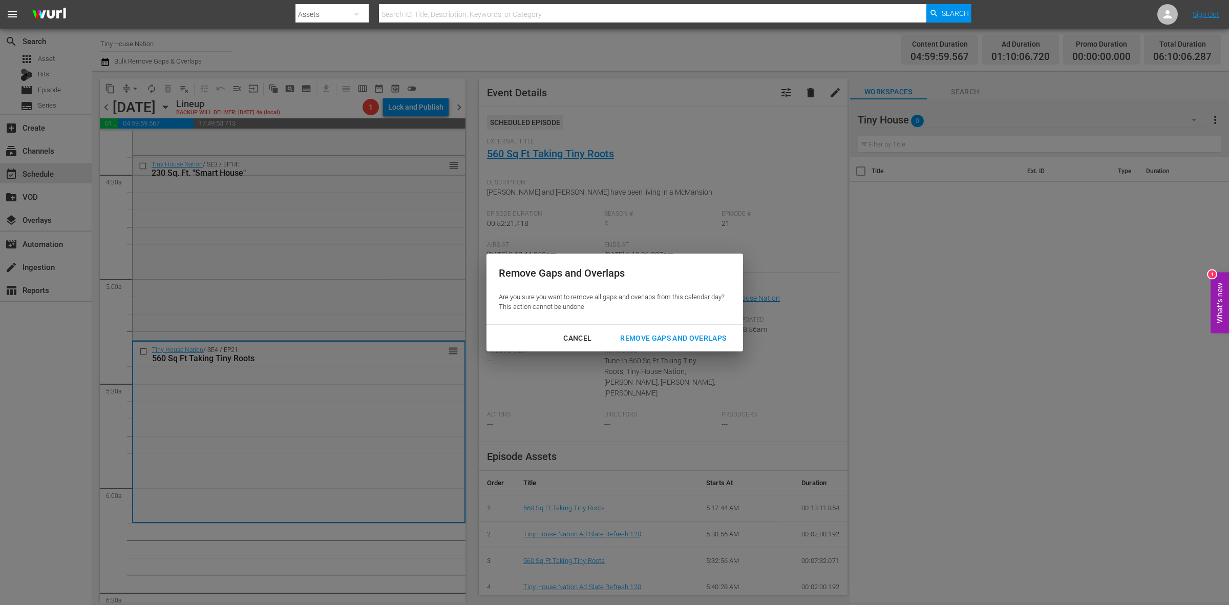
click at [644, 334] on div "Remove Gaps and Overlaps" at bounding box center [673, 338] width 122 height 13
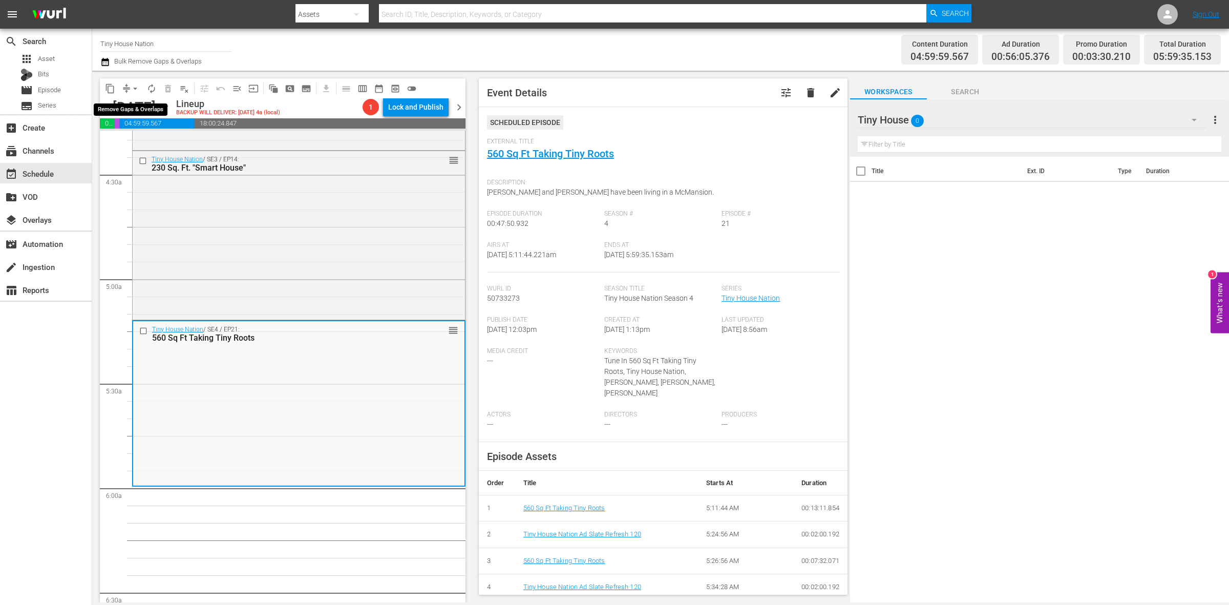
click at [135, 88] on span "arrow_drop_down" at bounding box center [135, 88] width 10 height 10
click at [134, 110] on li "Align to Midnight" at bounding box center [136, 108] width 108 height 17
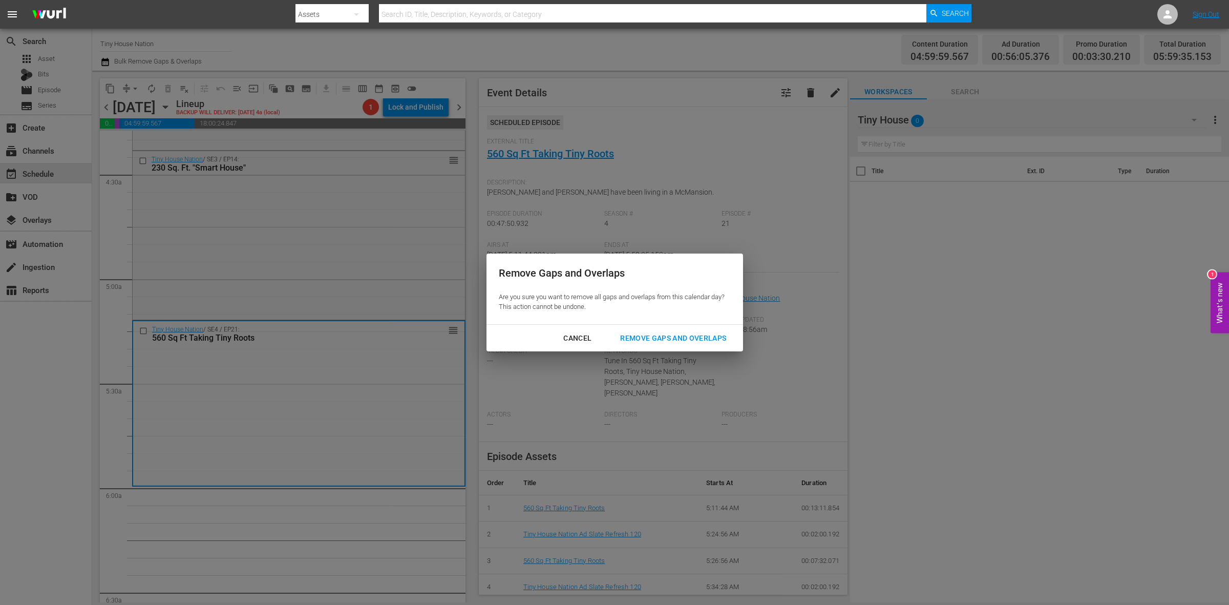
click at [656, 334] on div "Remove Gaps and Overlaps" at bounding box center [673, 338] width 122 height 13
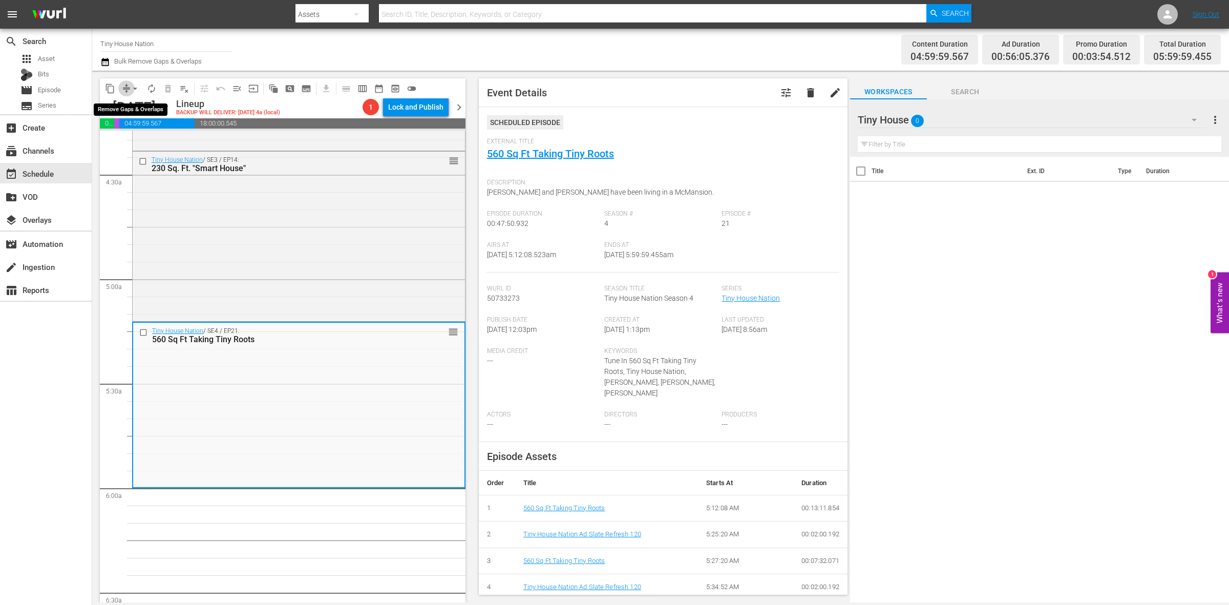
click at [125, 85] on span "compress" at bounding box center [126, 88] width 10 height 10
click at [133, 91] on span "arrow_drop_down" at bounding box center [135, 88] width 10 height 10
click at [135, 105] on li "Align to Midnight" at bounding box center [136, 108] width 108 height 17
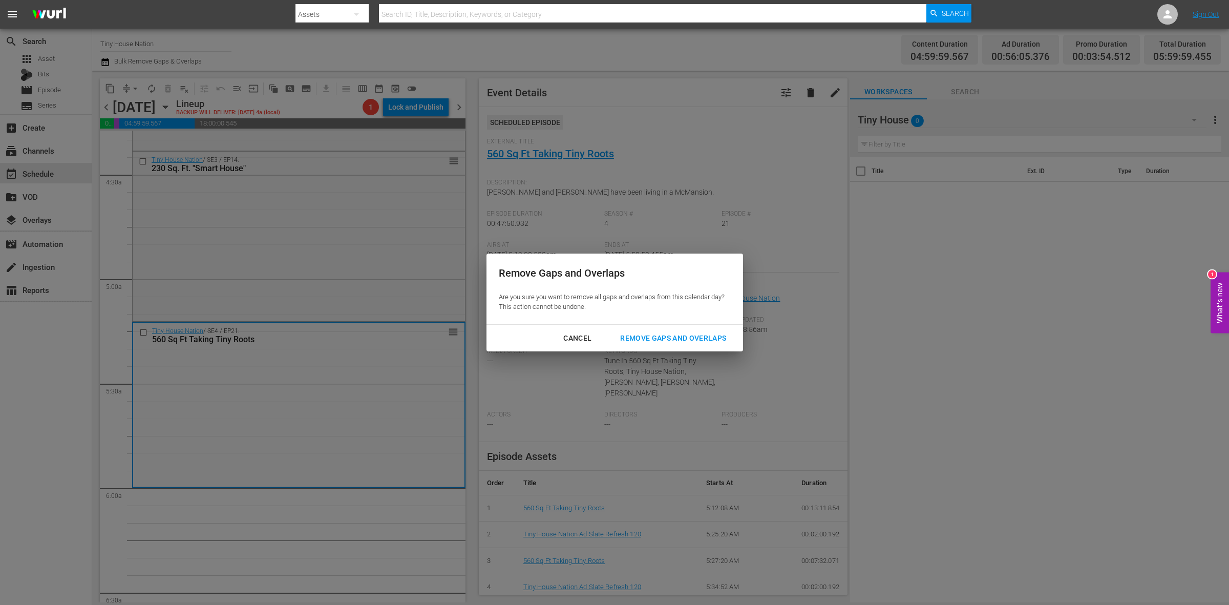
click at [666, 331] on button "Remove Gaps and Overlaps" at bounding box center [673, 338] width 131 height 19
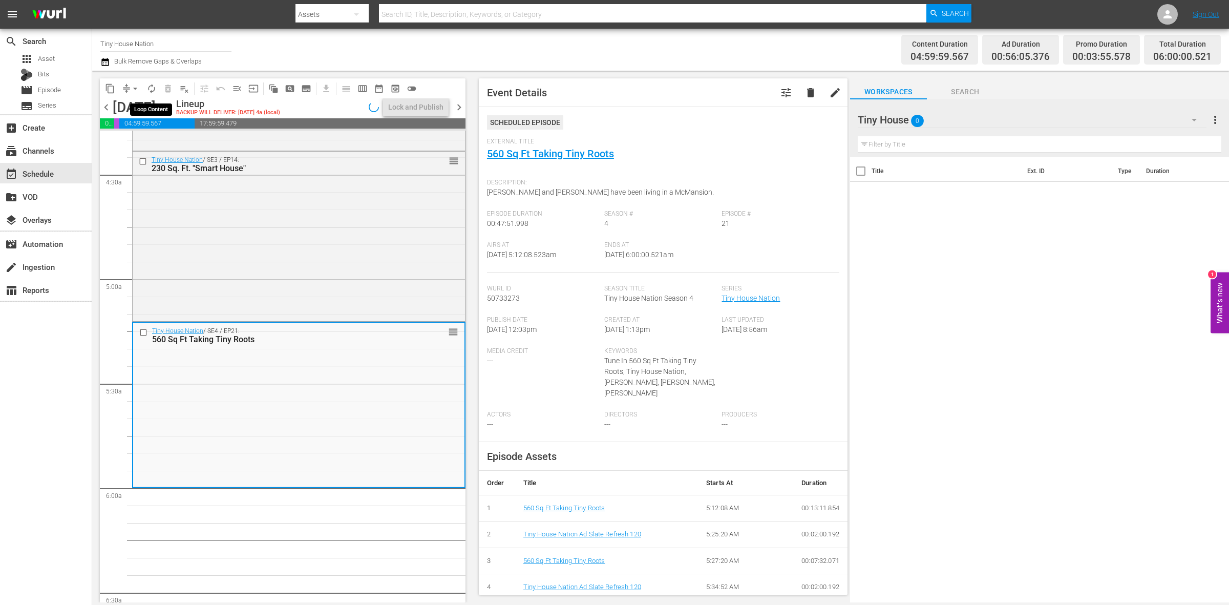
click at [152, 92] on span "autorenew_outlined" at bounding box center [151, 88] width 10 height 10
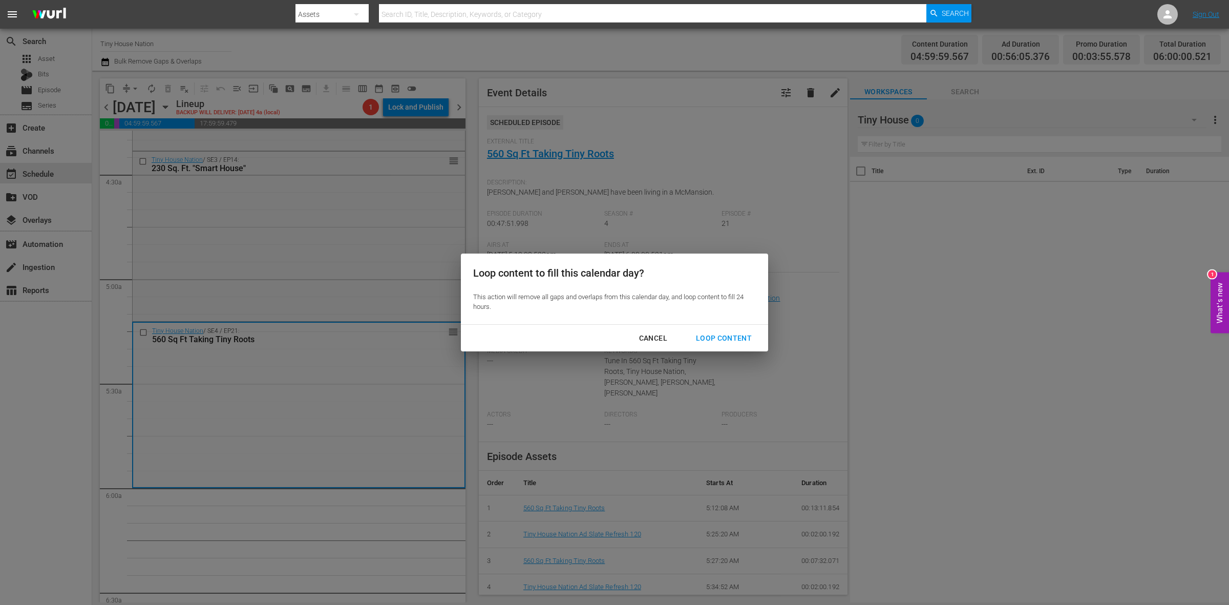
click at [731, 331] on button "Loop Content" at bounding box center [723, 338] width 80 height 19
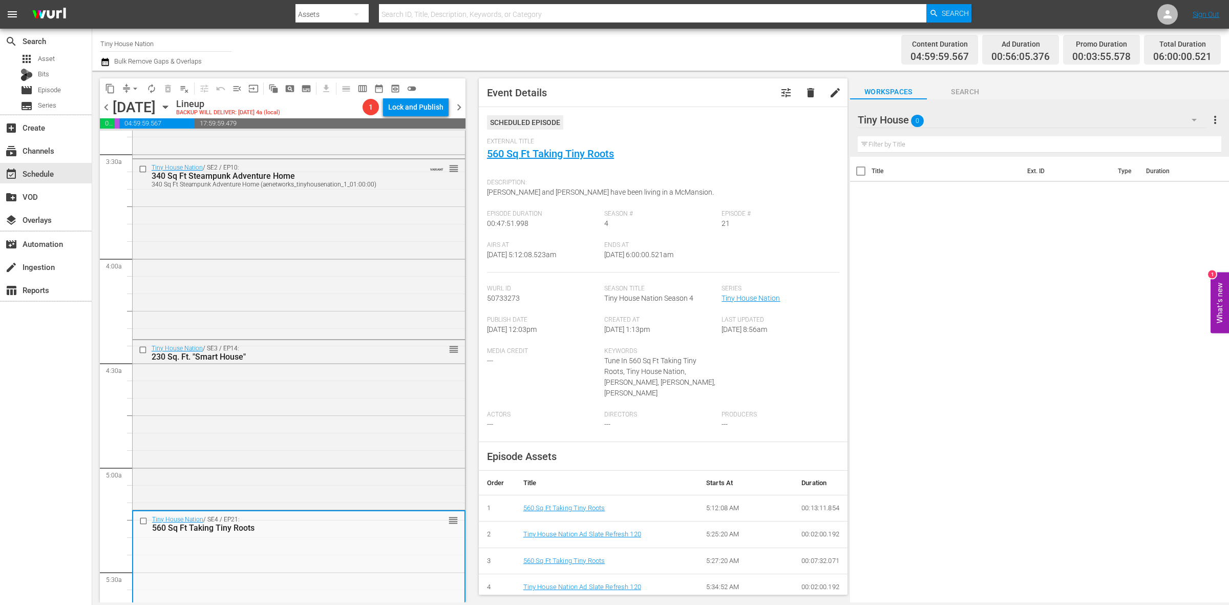
scroll to position [694, 0]
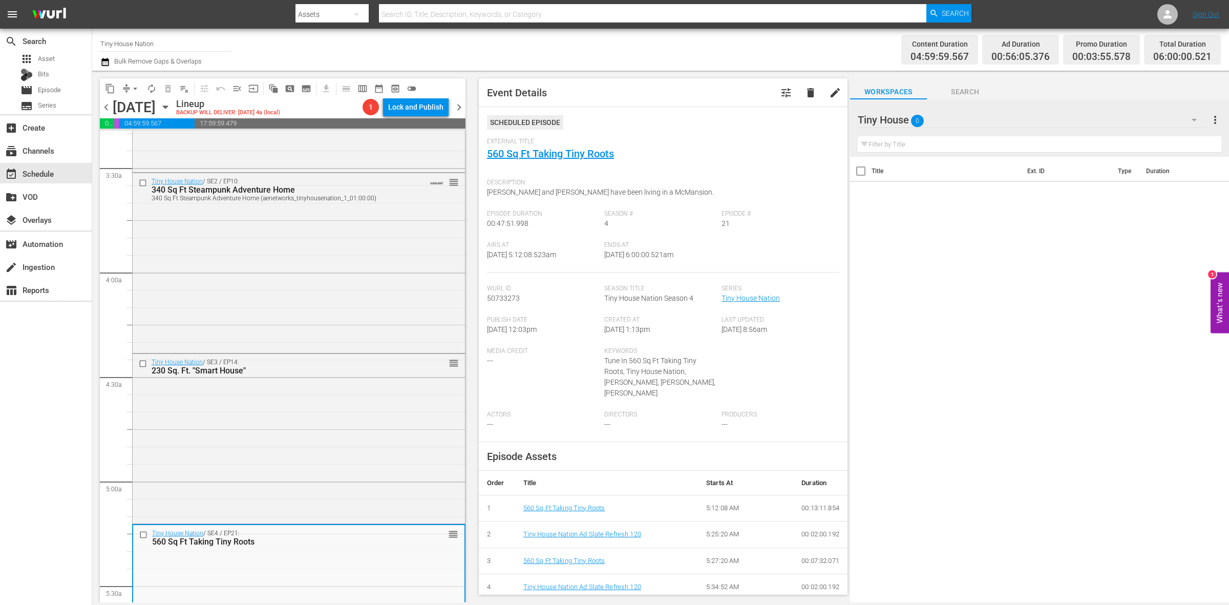
click at [473, 230] on span "Event Details tune delete edit Scheduled Episode External Title 560 Sq Ft Takin…" at bounding box center [660, 336] width 379 height 531
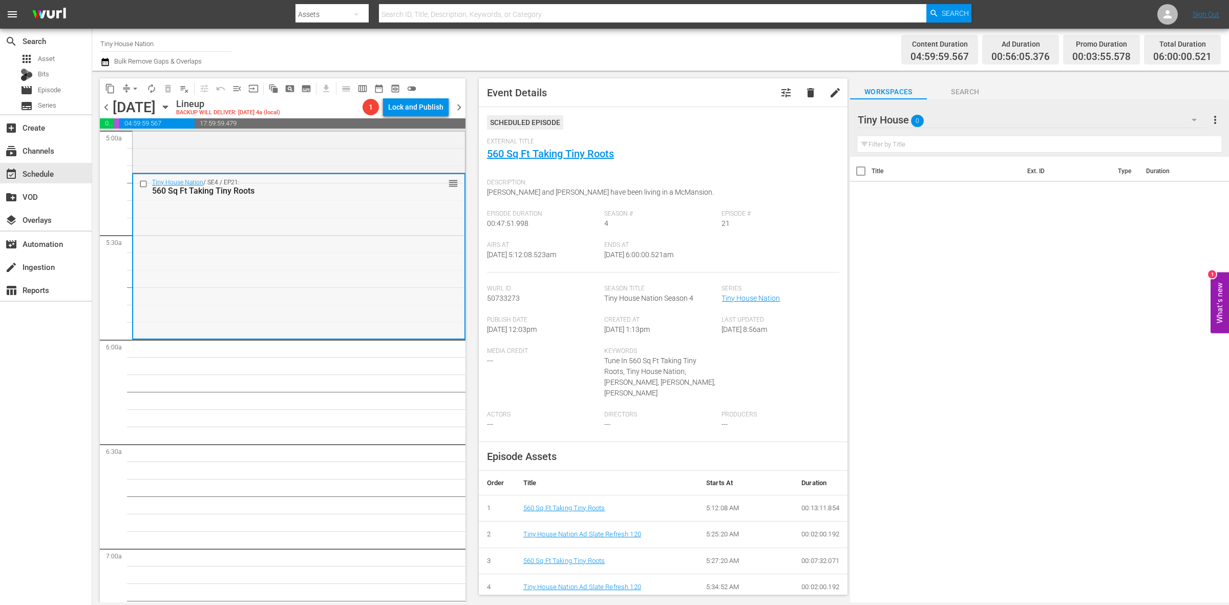
click at [382, 259] on div "Tiny House Nation / SE4 / EP21: 560 Sq Ft Taking Tiny Roots reorder" at bounding box center [298, 255] width 331 height 163
click at [147, 90] on span "autorenew_outlined" at bounding box center [151, 88] width 10 height 10
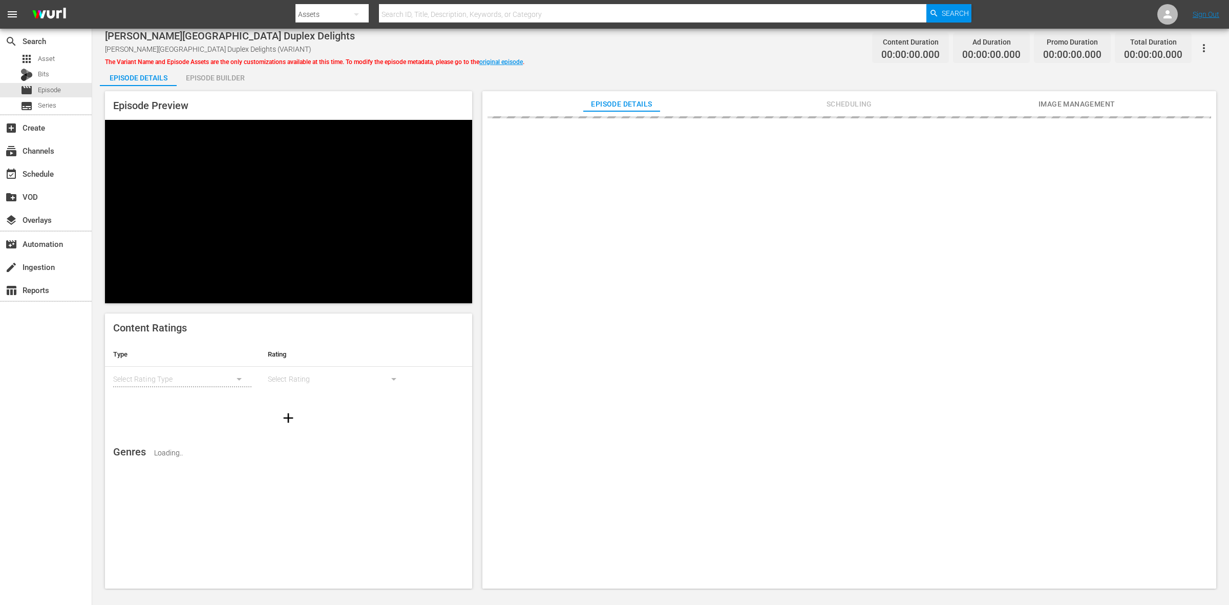
click at [224, 85] on div "Episode Builder" at bounding box center [215, 78] width 77 height 25
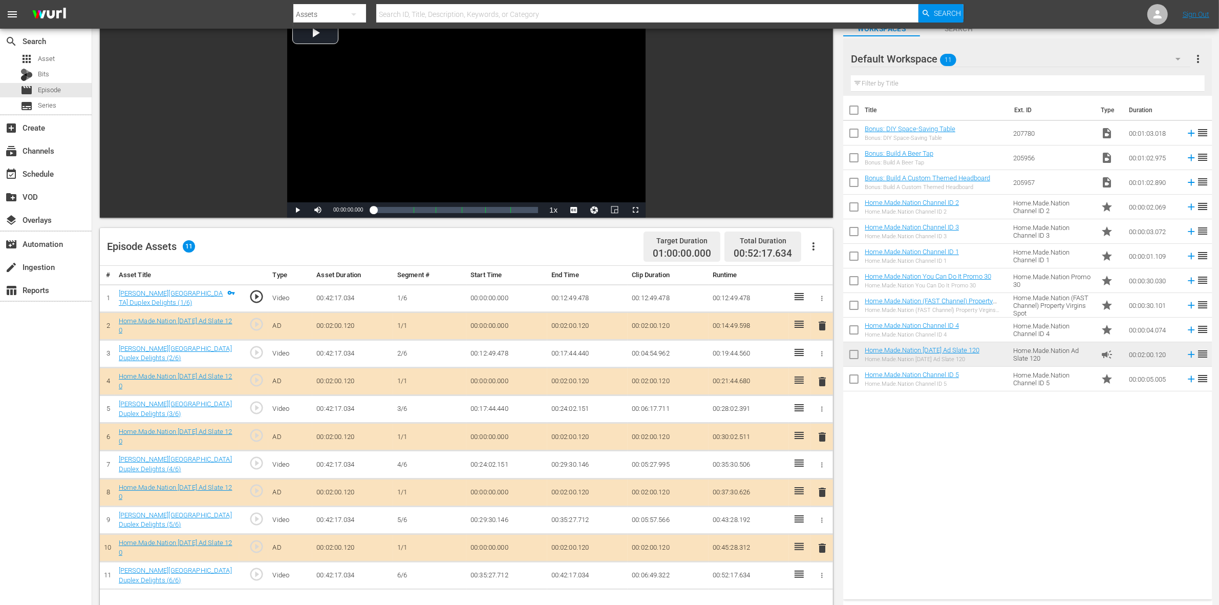
scroll to position [192, 0]
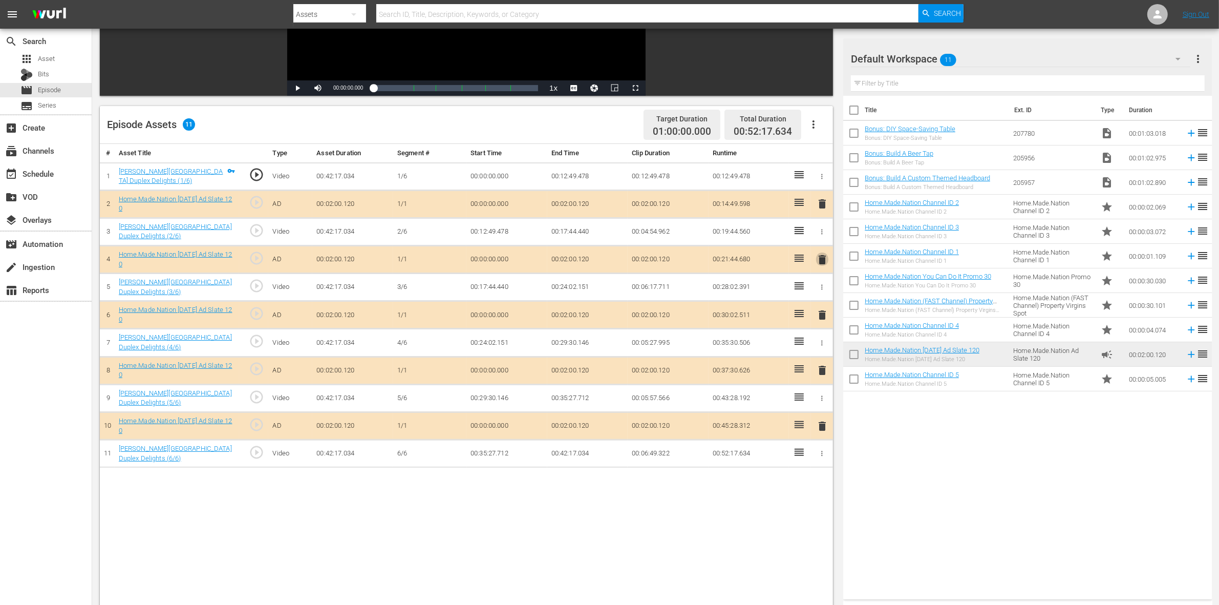
click at [820, 257] on span "delete" at bounding box center [822, 259] width 12 height 12
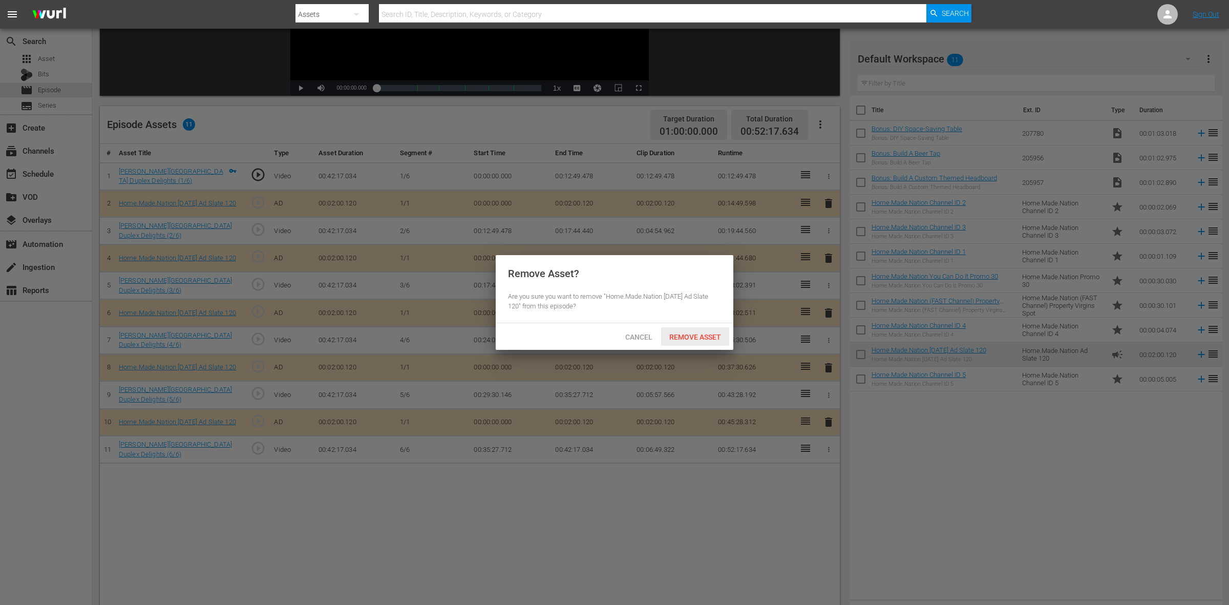
click at [712, 333] on span "Remove Asset" at bounding box center [695, 337] width 68 height 8
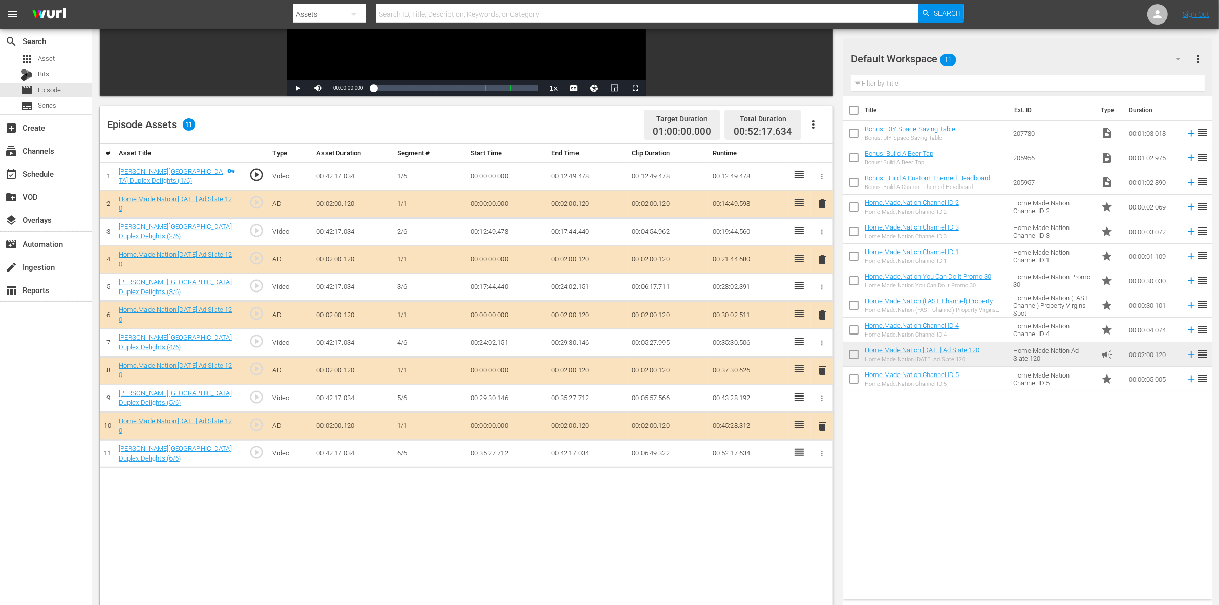
click at [822, 313] on span "delete" at bounding box center [822, 315] width 12 height 12
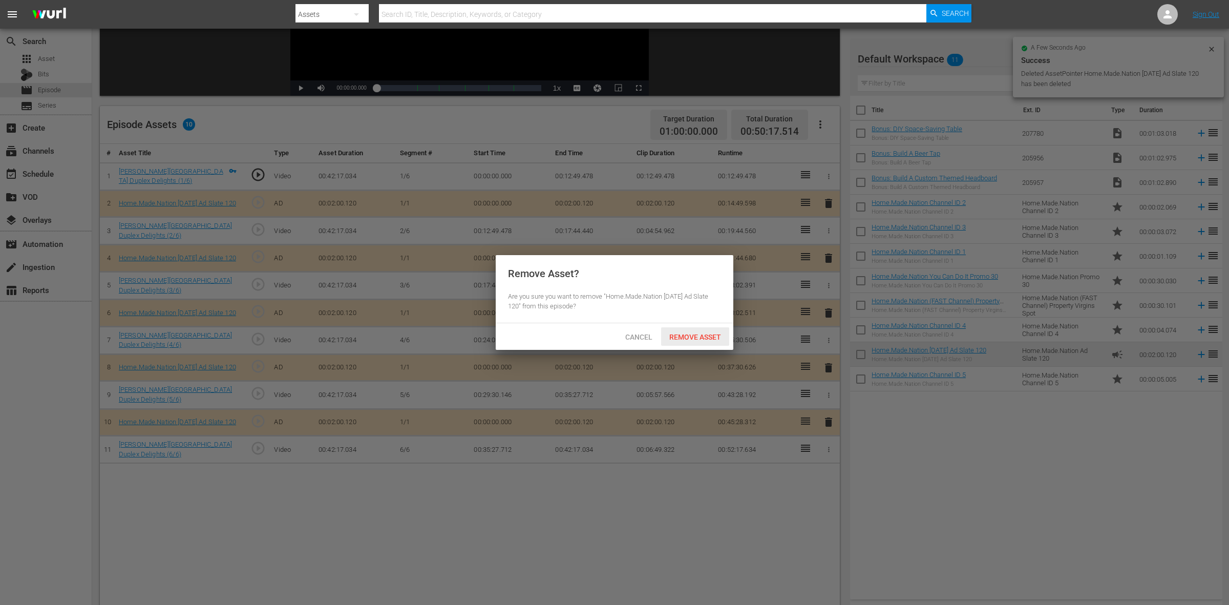
click at [694, 336] on span "Remove Asset" at bounding box center [695, 337] width 68 height 8
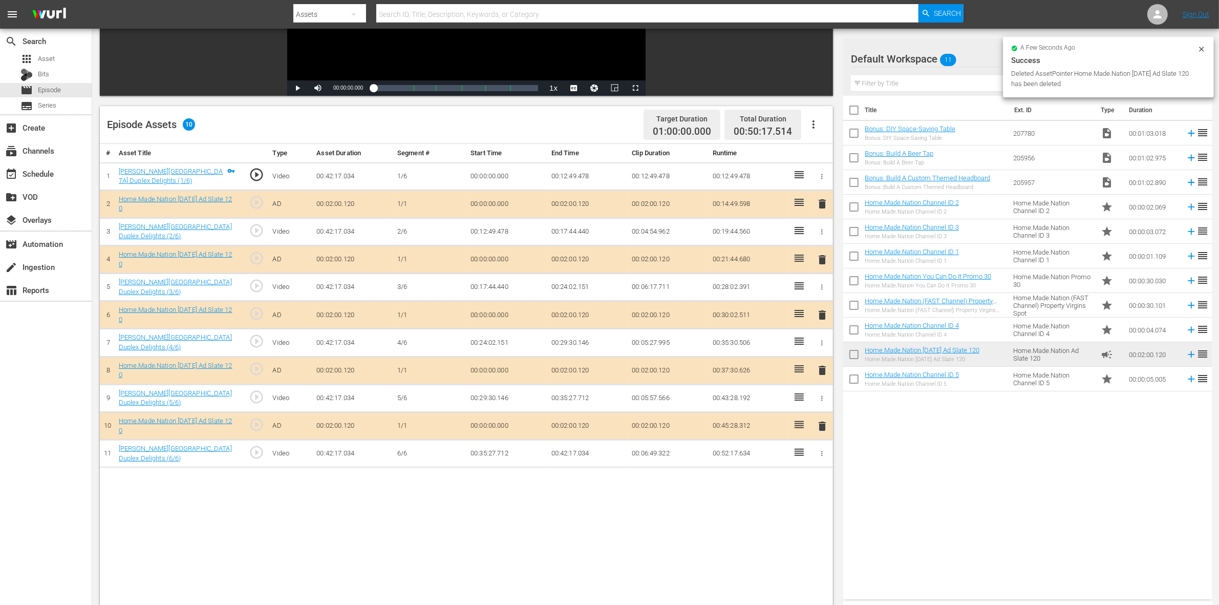
click at [818, 370] on span "delete" at bounding box center [822, 370] width 12 height 12
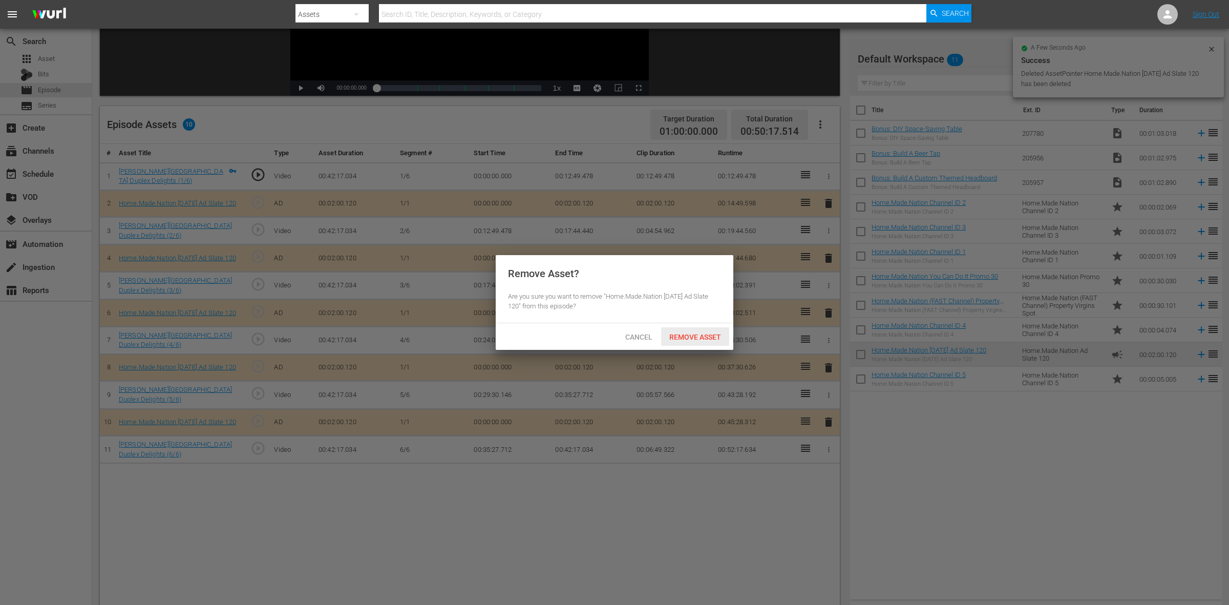
click at [708, 334] on span "Remove Asset" at bounding box center [695, 337] width 68 height 8
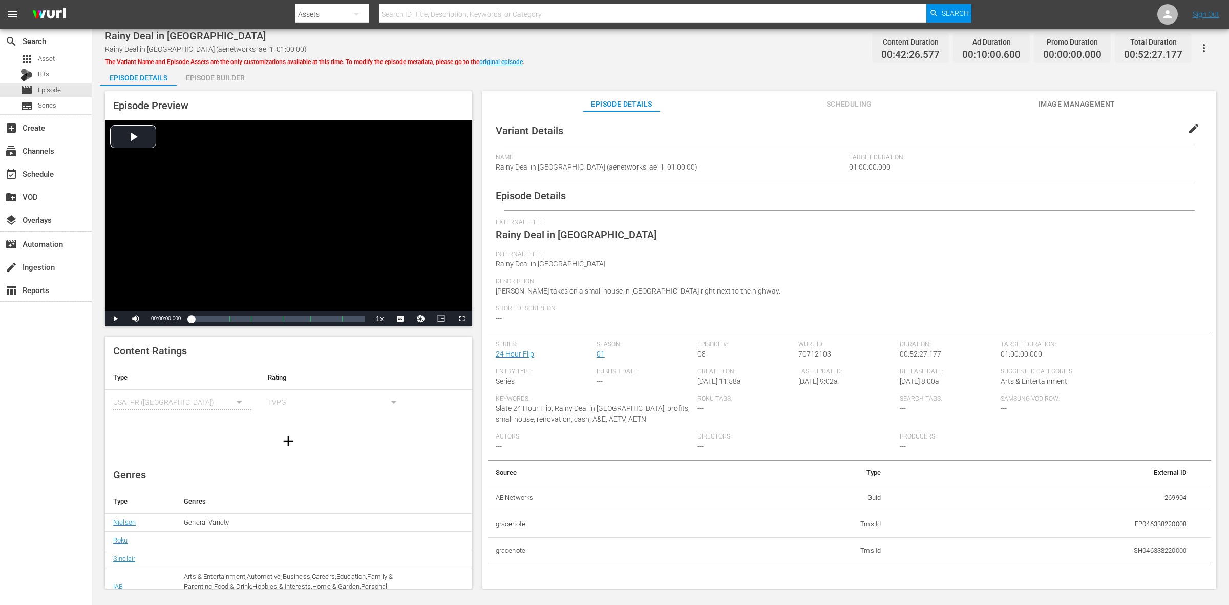
click at [194, 78] on div "Episode Builder" at bounding box center [215, 78] width 77 height 25
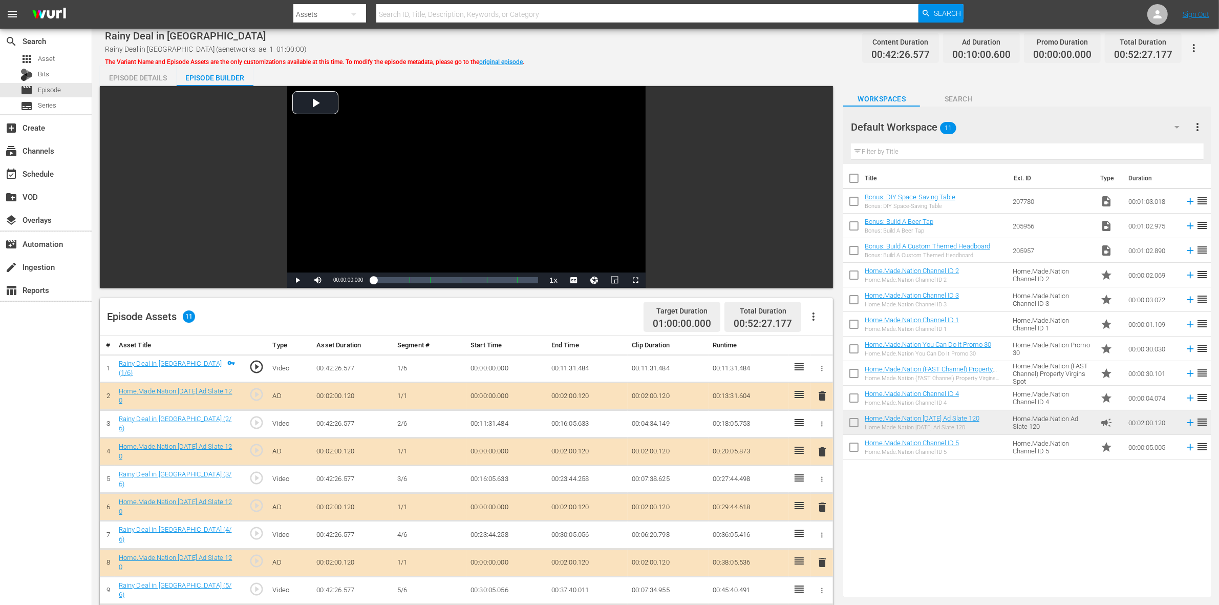
scroll to position [128, 0]
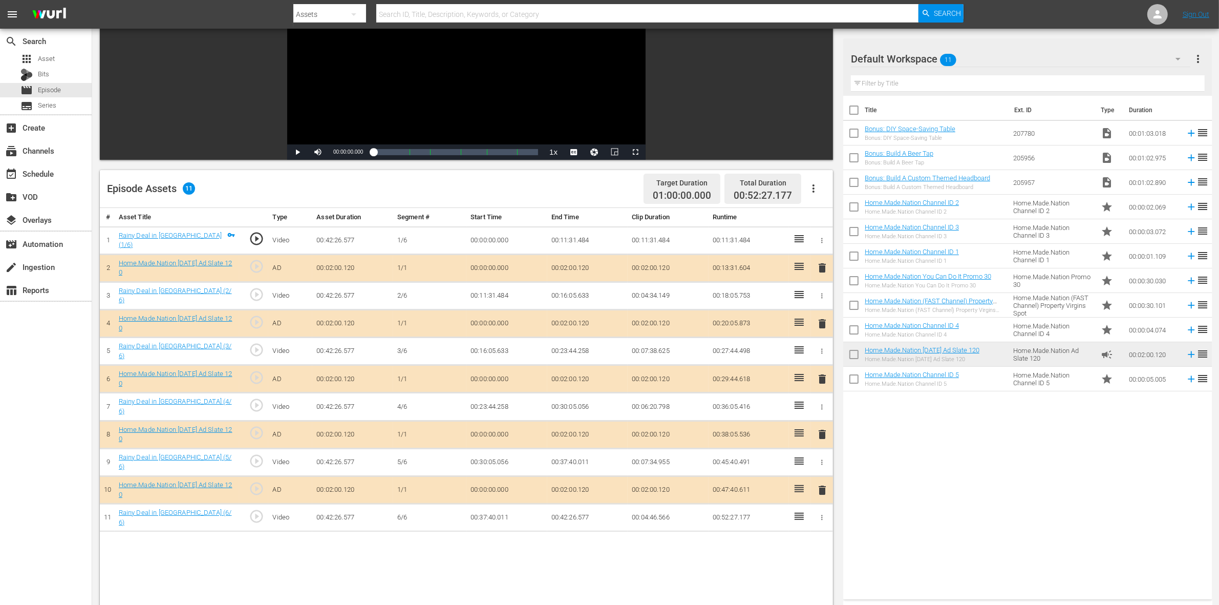
click at [820, 320] on span "delete" at bounding box center [822, 323] width 12 height 12
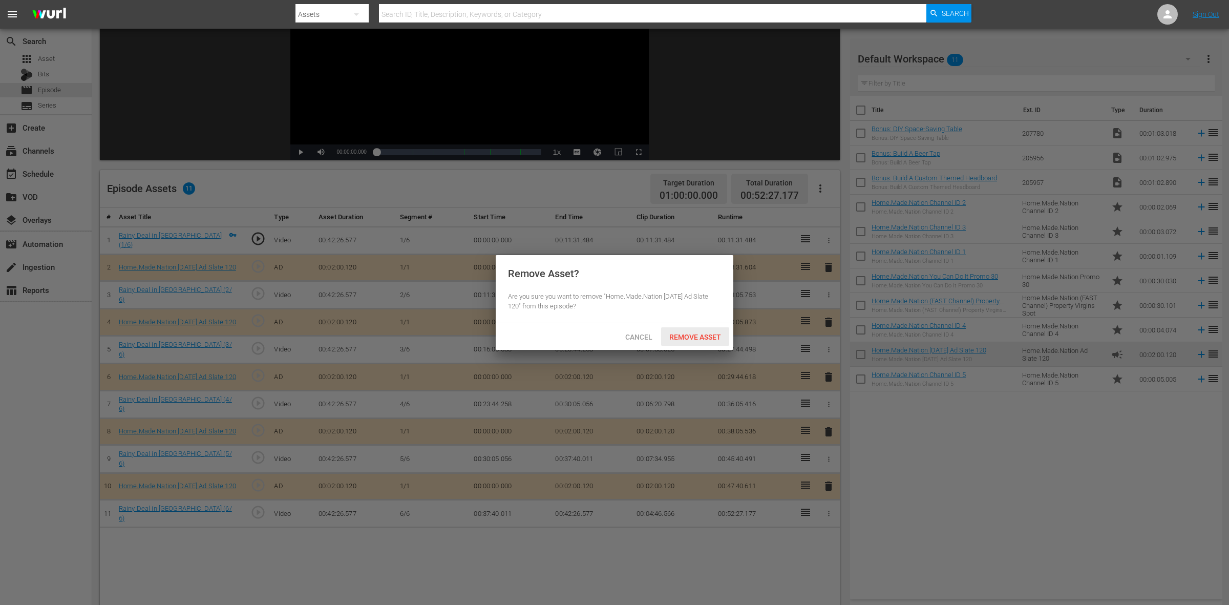
click at [697, 341] on div "Remove Asset" at bounding box center [695, 336] width 68 height 19
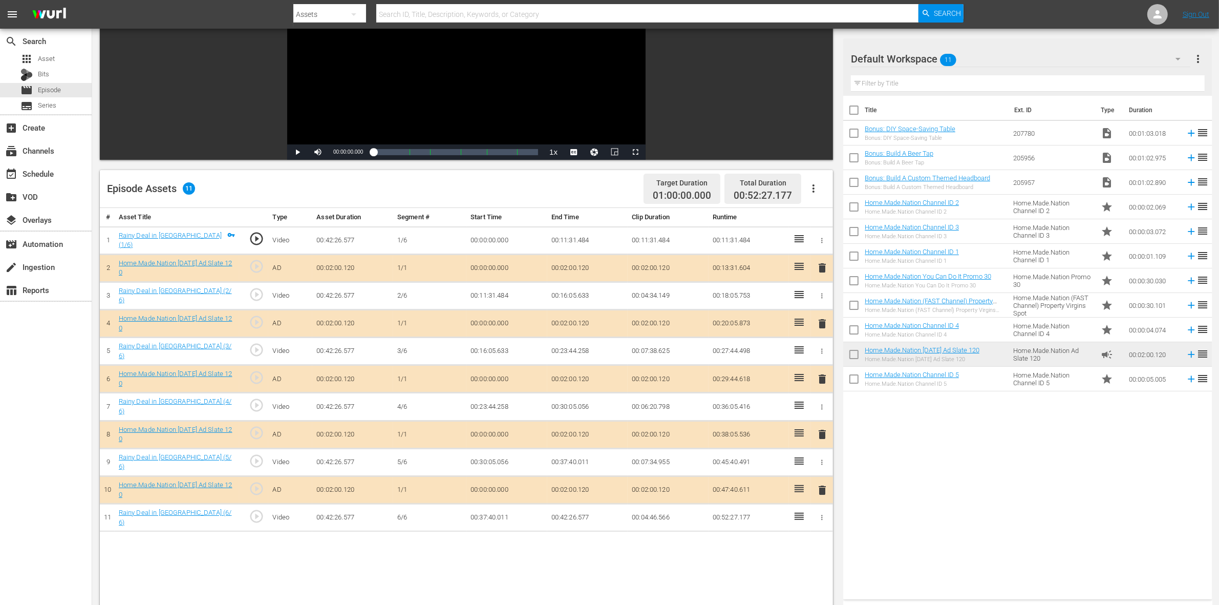
click at [819, 433] on span "delete" at bounding box center [822, 434] width 12 height 12
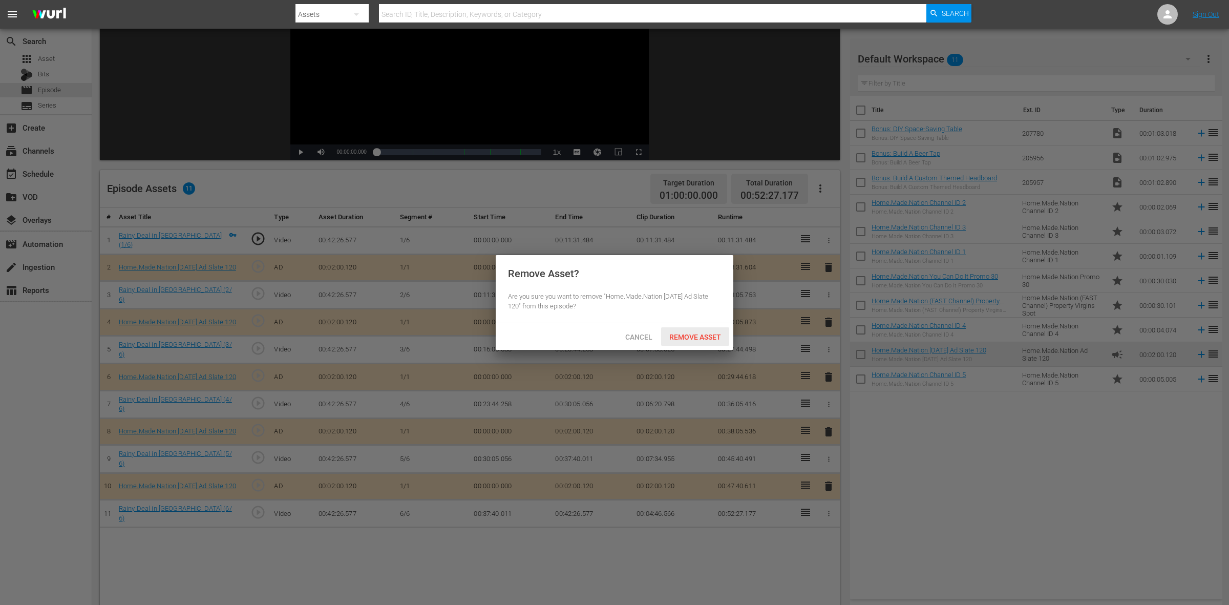
click at [703, 339] on span "Remove Asset" at bounding box center [695, 337] width 68 height 8
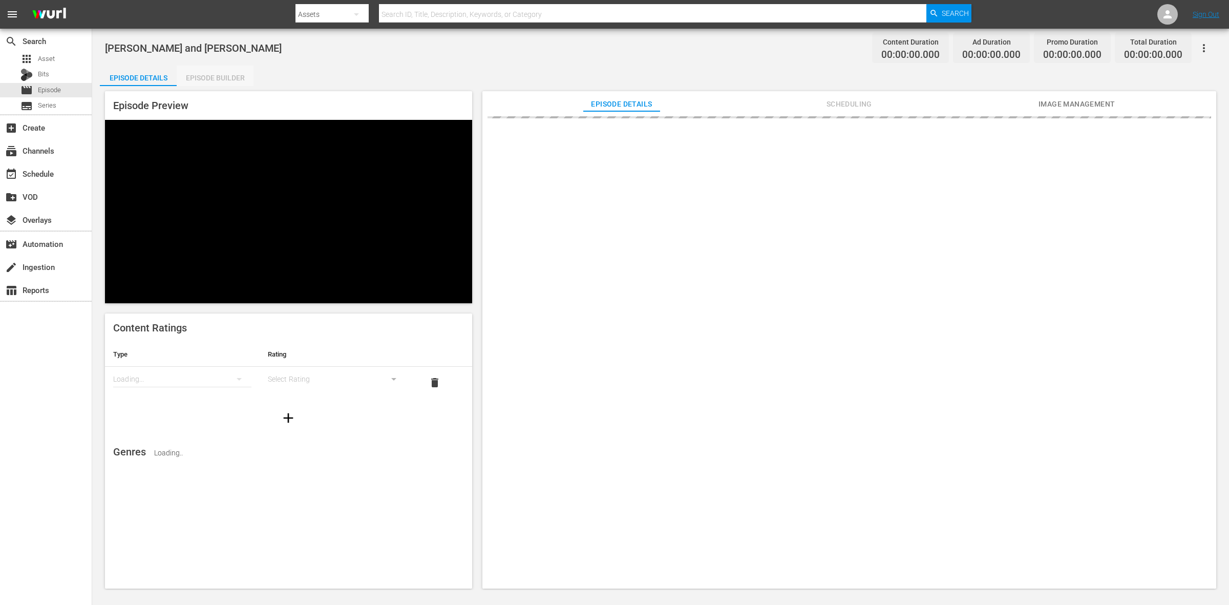
click at [224, 71] on div "Episode Builder" at bounding box center [215, 78] width 77 height 25
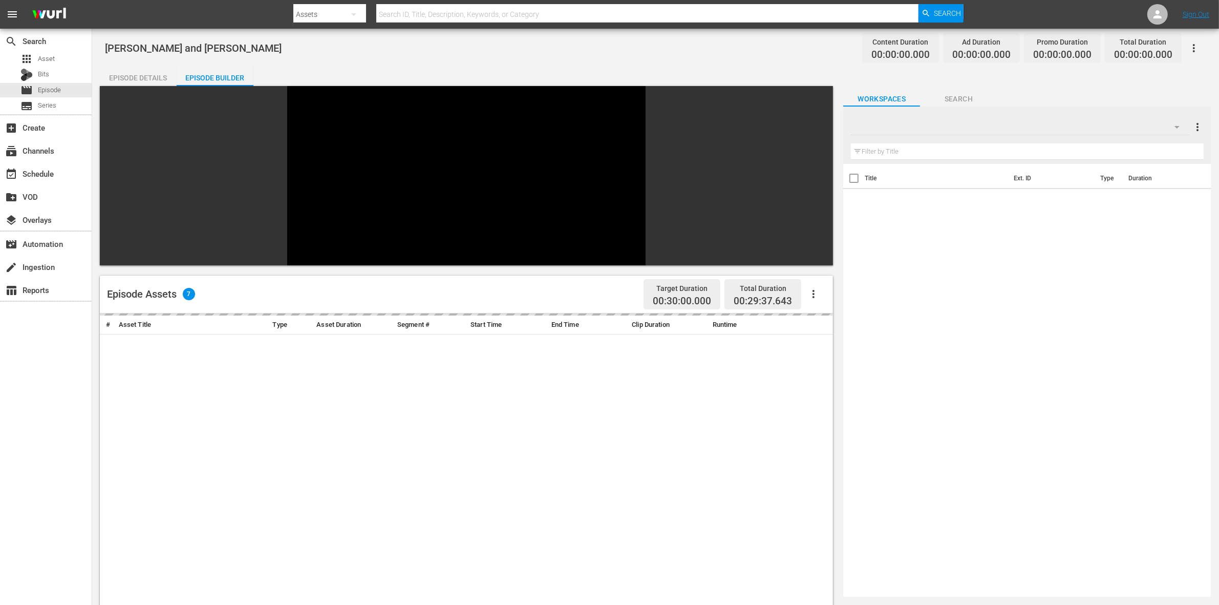
scroll to position [64, 0]
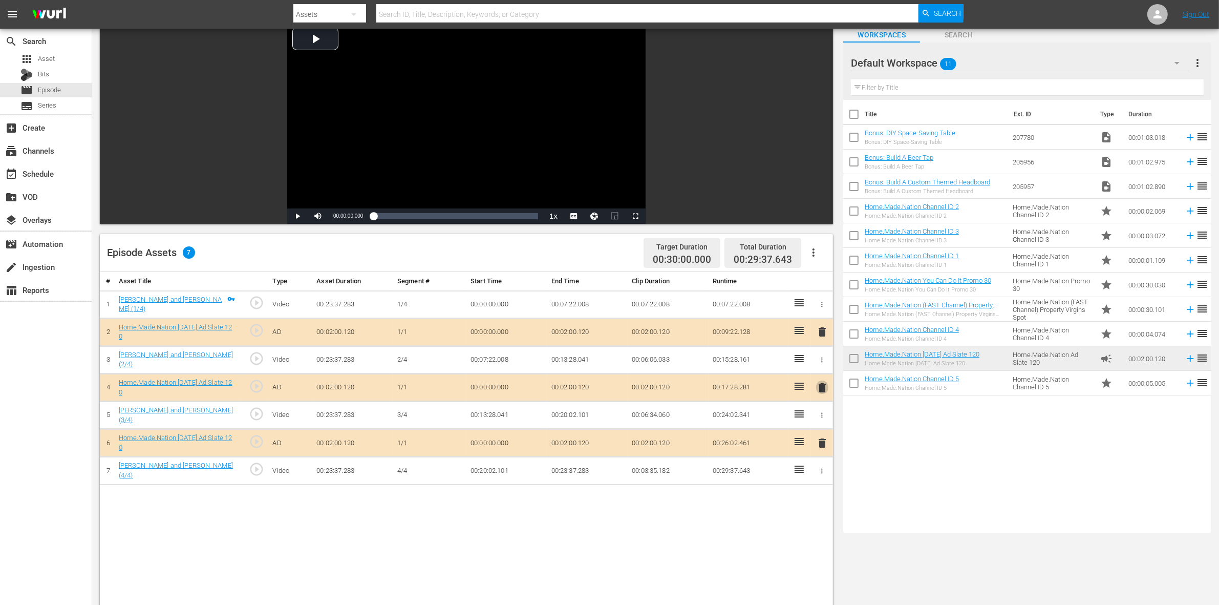
click at [818, 384] on span "delete" at bounding box center [822, 387] width 12 height 12
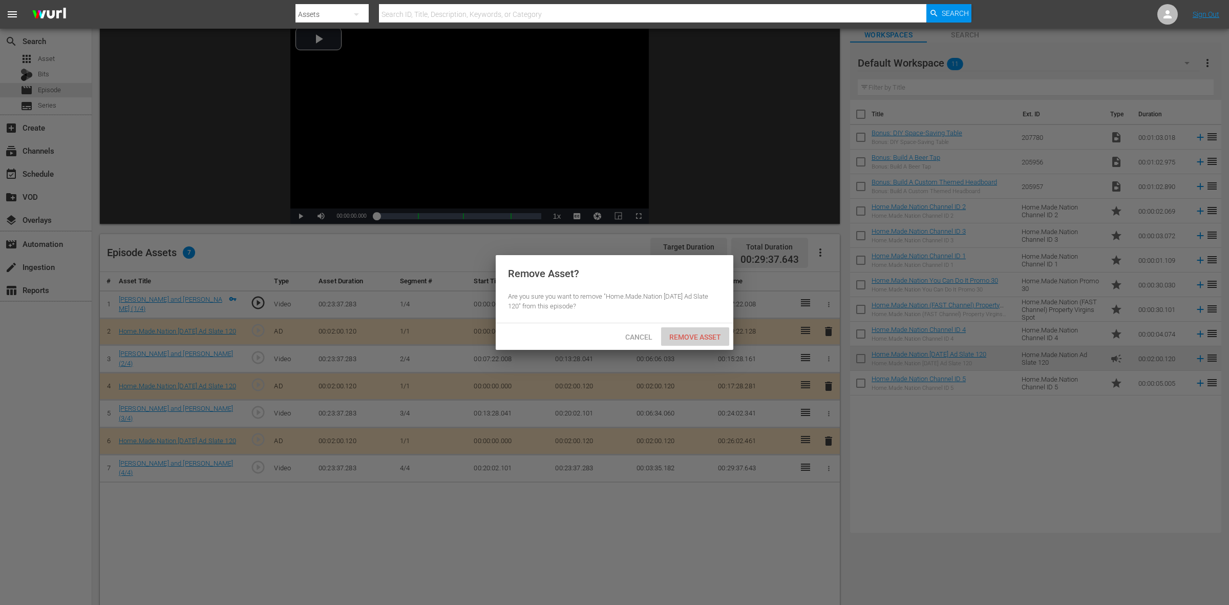
click at [705, 334] on span "Remove Asset" at bounding box center [695, 337] width 68 height 8
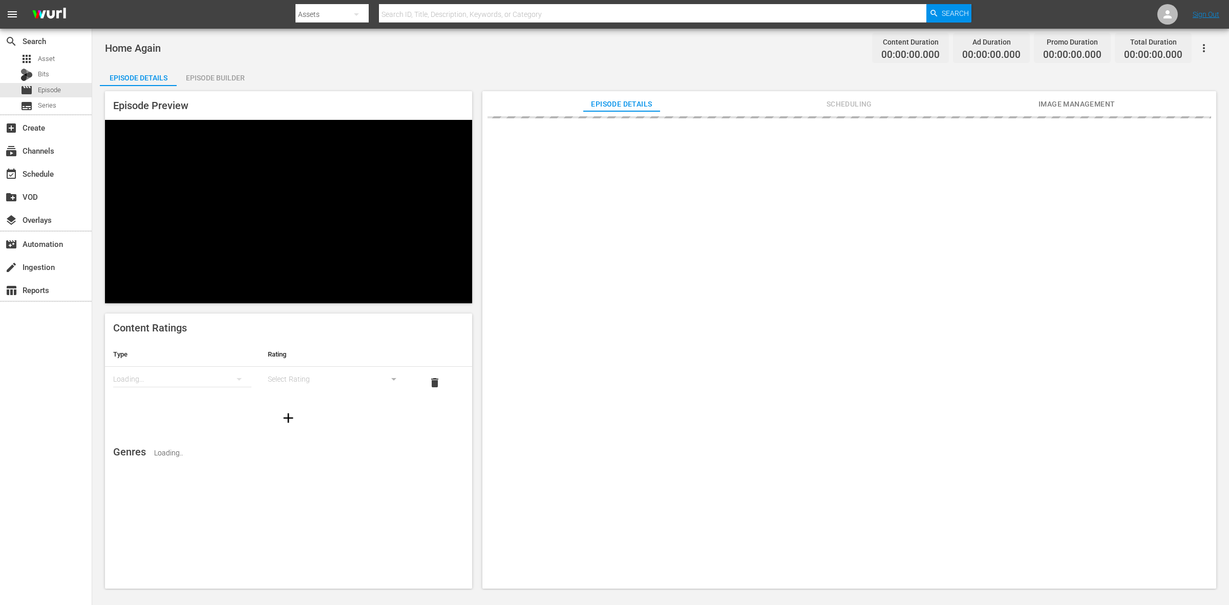
click at [203, 80] on div "Episode Builder" at bounding box center [215, 78] width 77 height 25
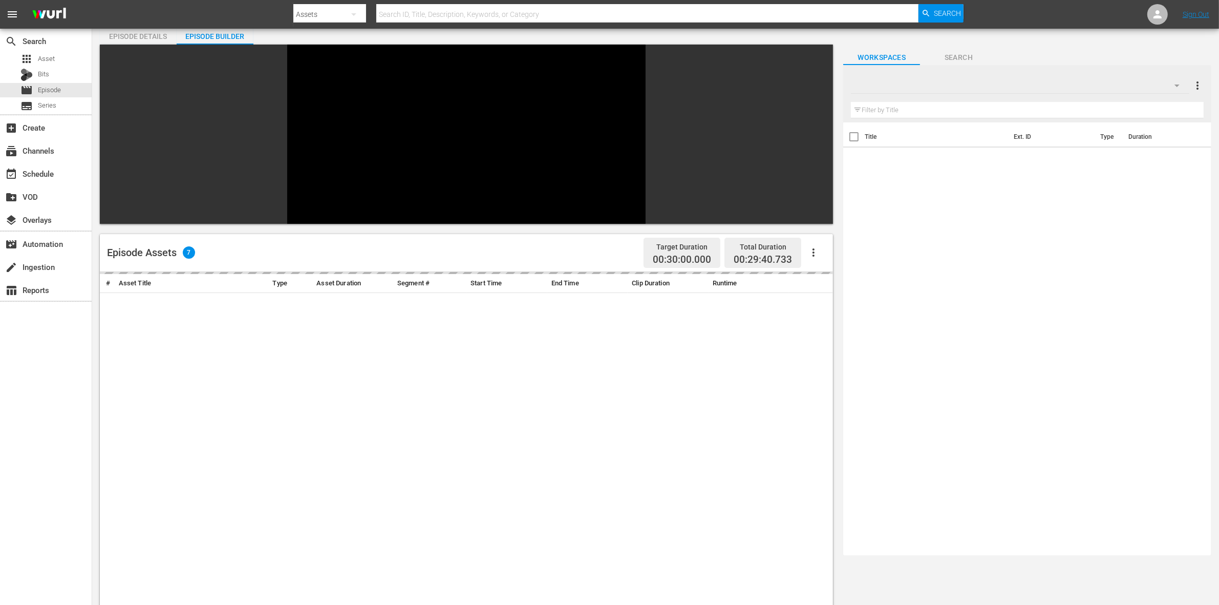
scroll to position [64, 0]
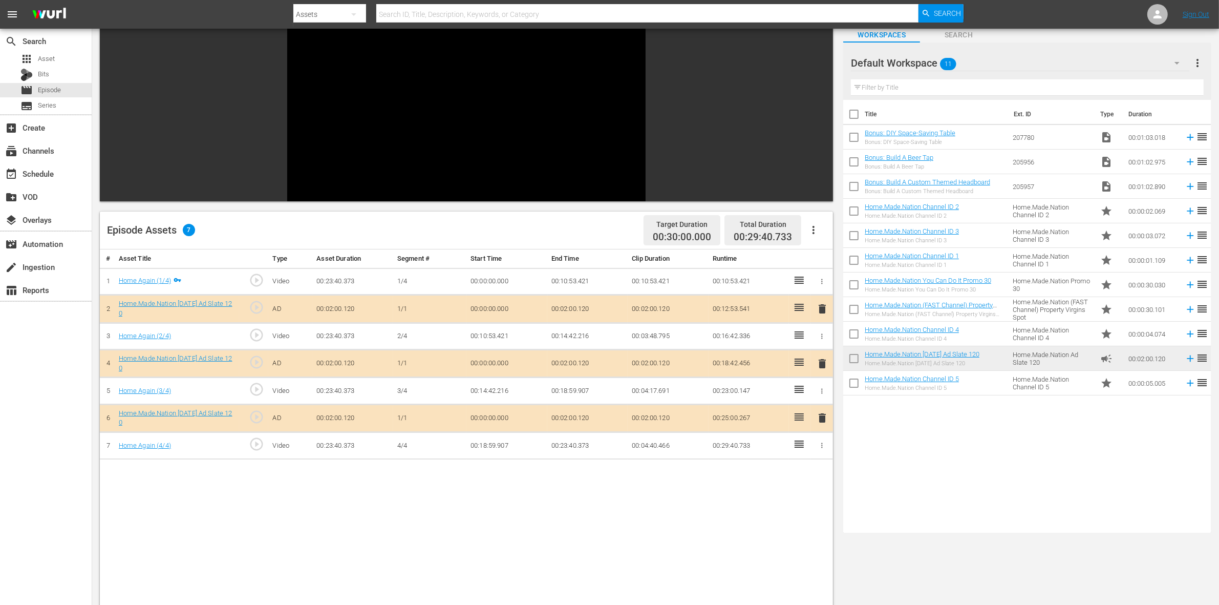
click at [823, 357] on span "delete" at bounding box center [822, 363] width 12 height 12
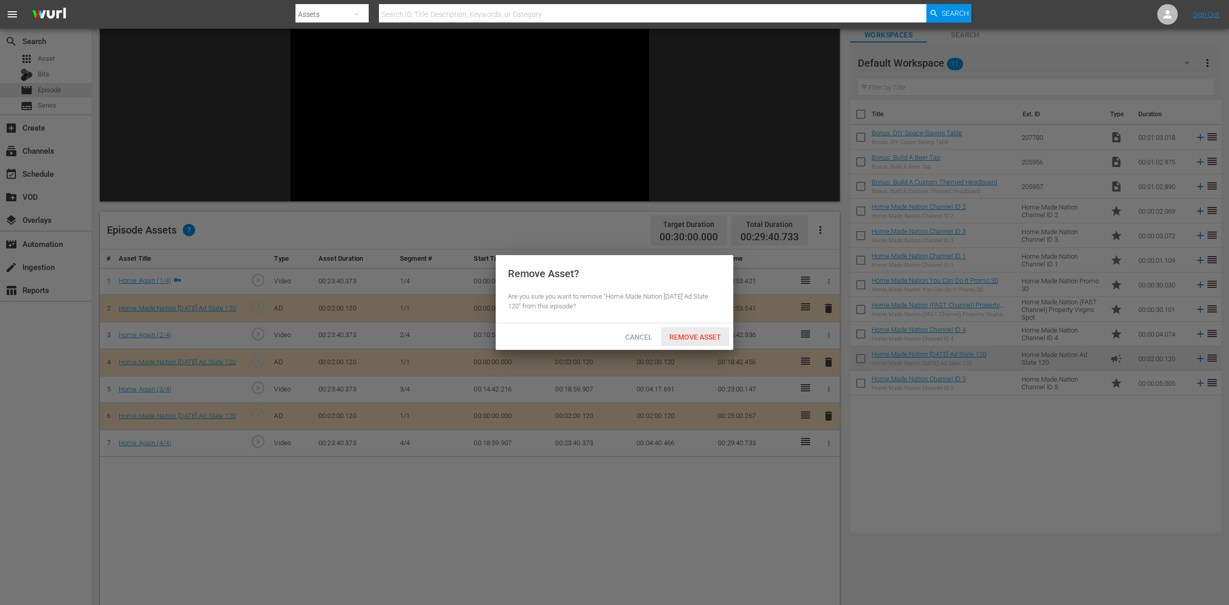
click at [679, 342] on div "Remove Asset" at bounding box center [695, 336] width 68 height 19
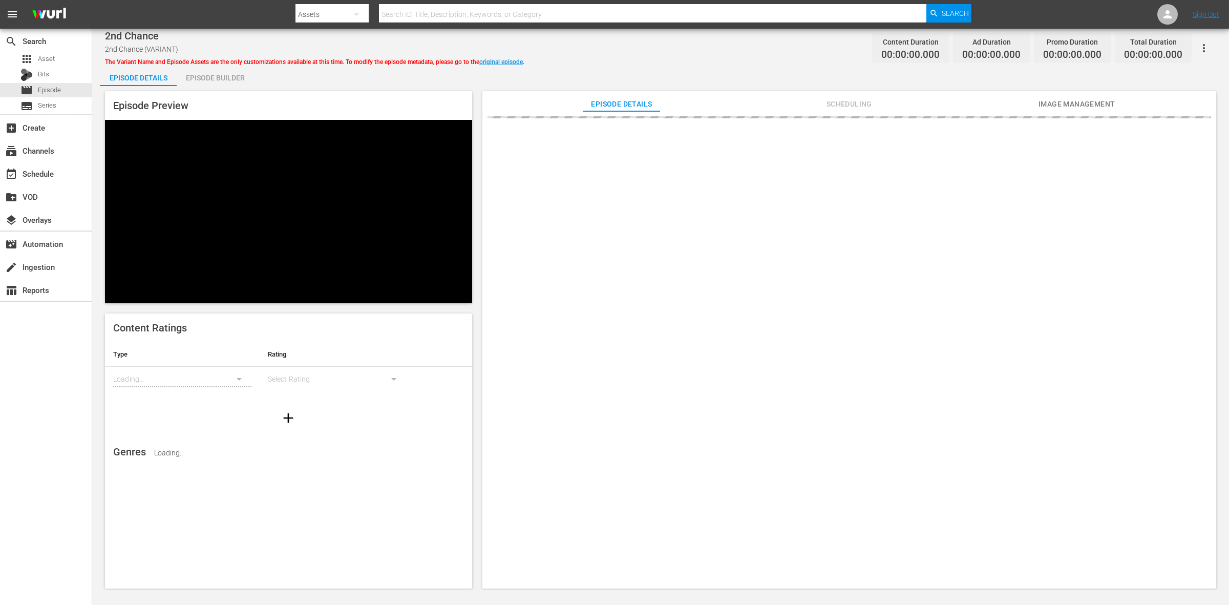
click at [198, 77] on div "Episode Builder" at bounding box center [215, 78] width 77 height 25
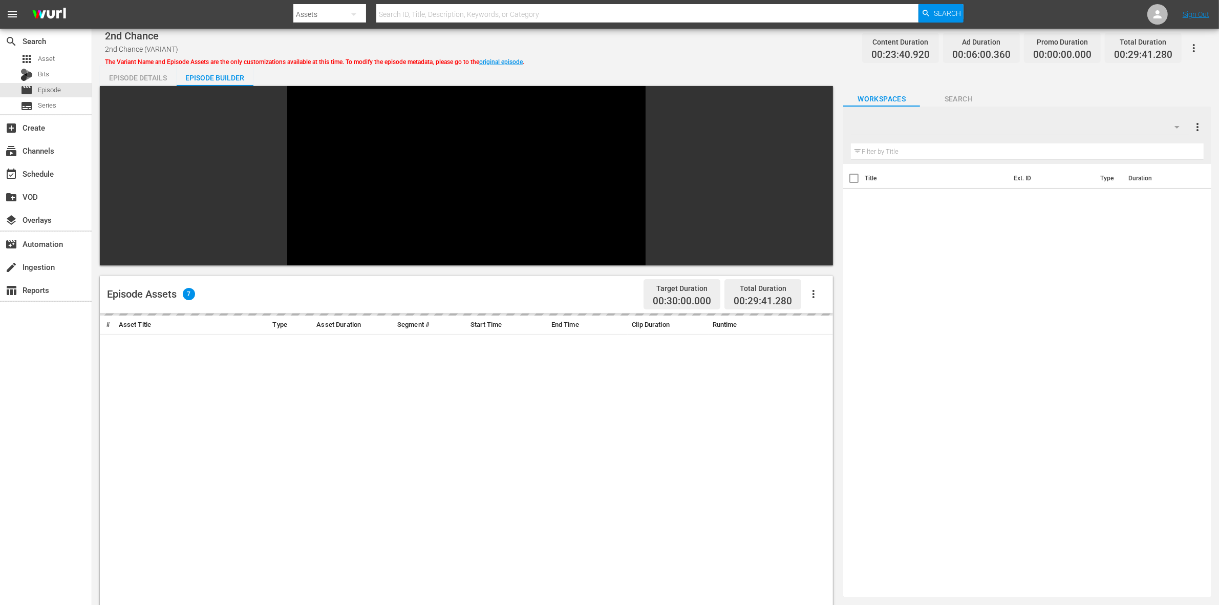
scroll to position [64, 0]
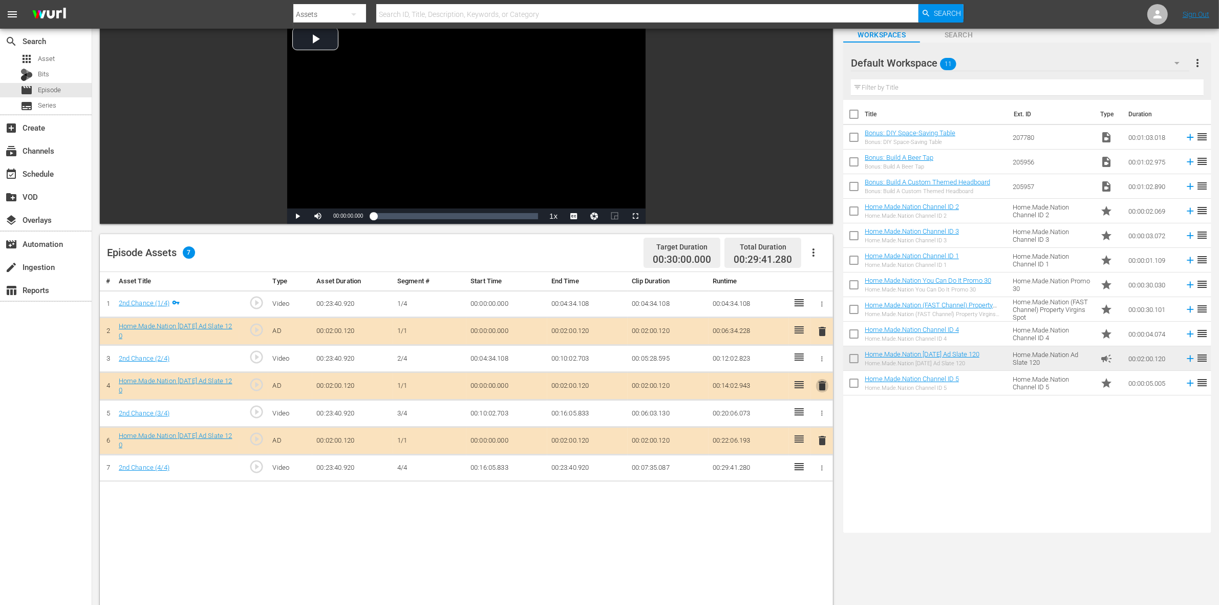
click at [826, 383] on span "delete" at bounding box center [822, 385] width 12 height 12
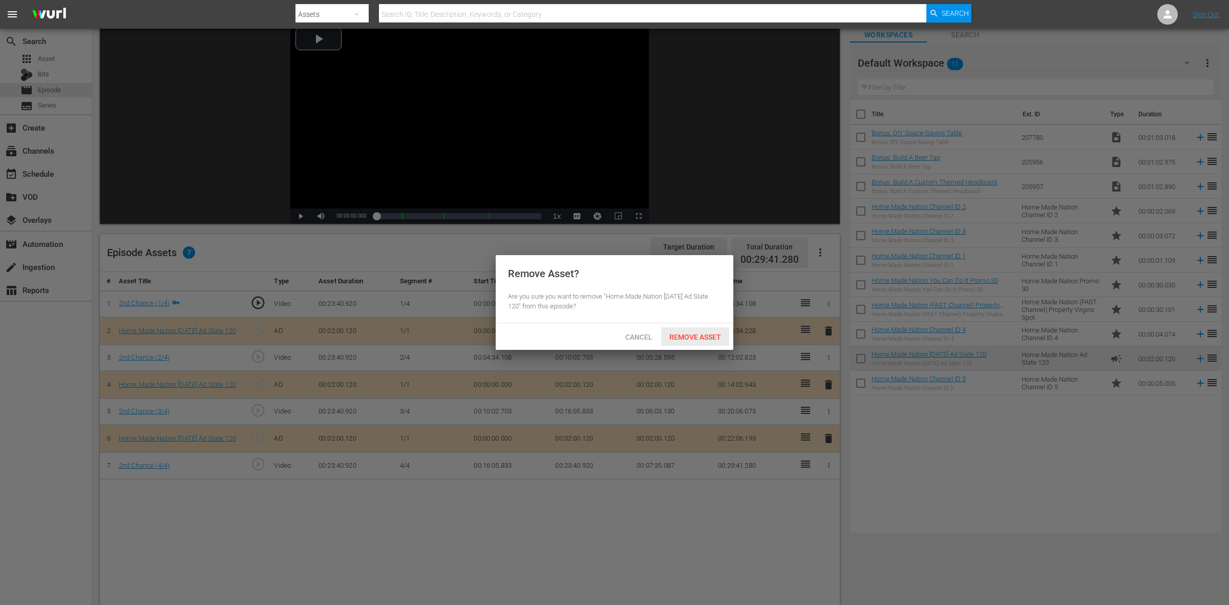
click at [716, 334] on span "Remove Asset" at bounding box center [695, 337] width 68 height 8
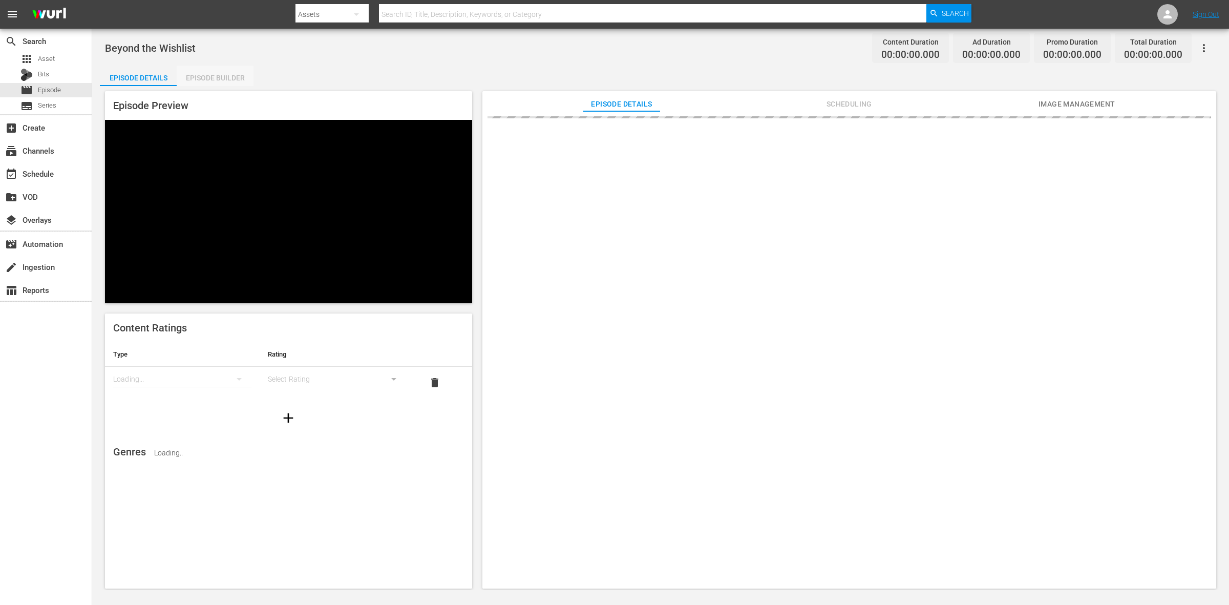
click at [240, 73] on div "Episode Builder" at bounding box center [215, 78] width 77 height 25
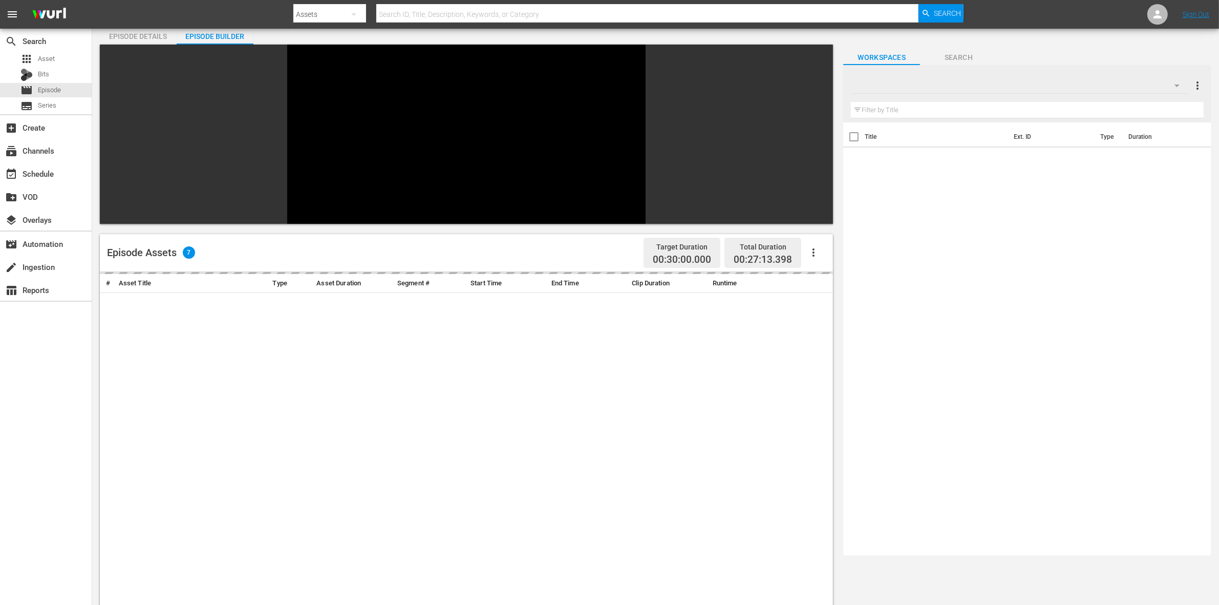
scroll to position [64, 0]
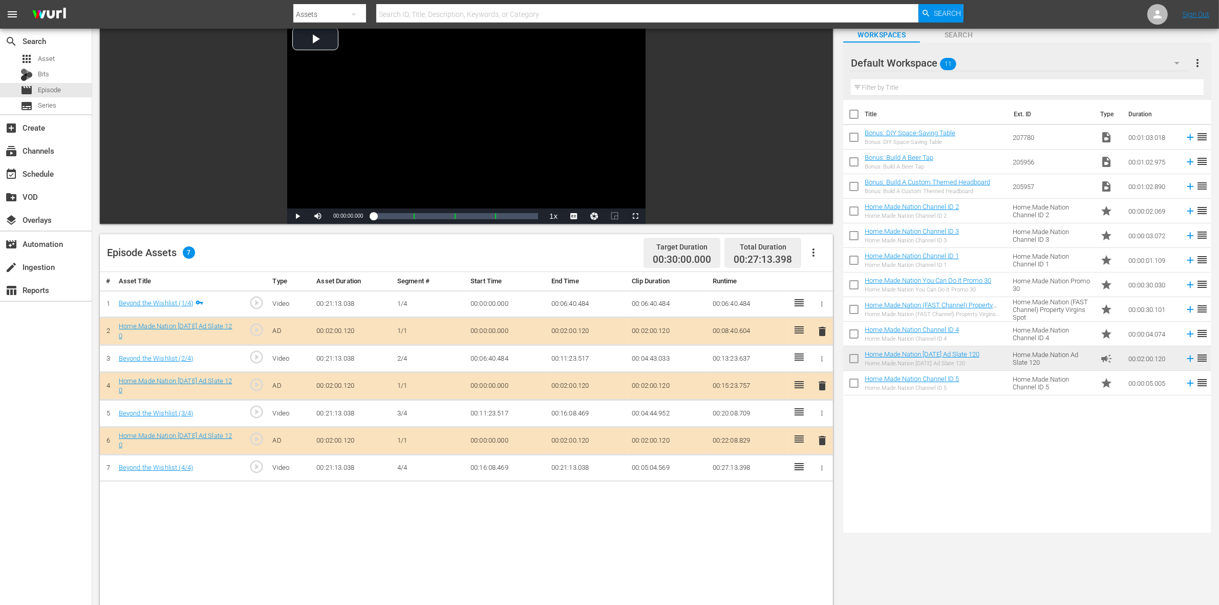
click at [819, 386] on span "delete" at bounding box center [822, 385] width 12 height 12
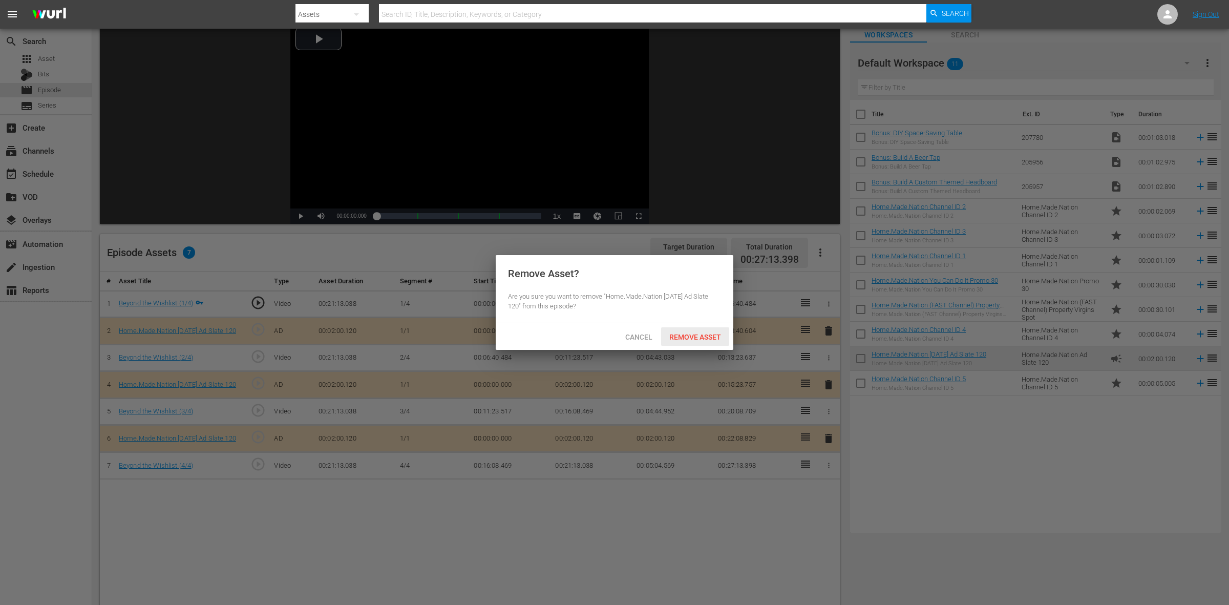
click at [686, 339] on span "Remove Asset" at bounding box center [695, 337] width 68 height 8
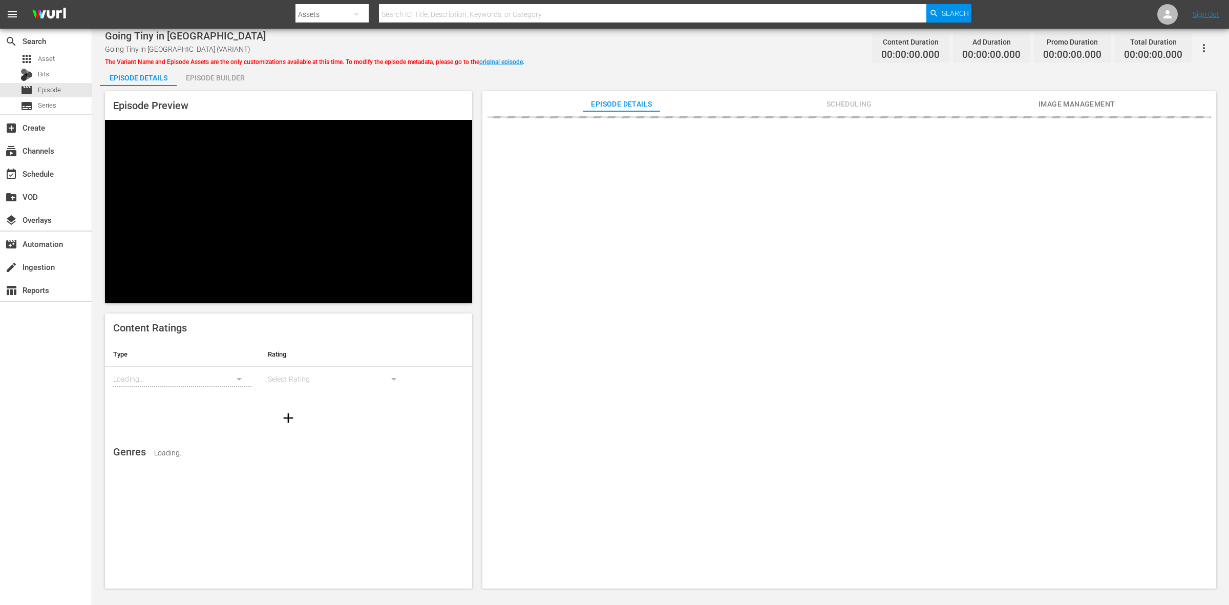
click at [232, 70] on div "Episode Builder" at bounding box center [215, 78] width 77 height 25
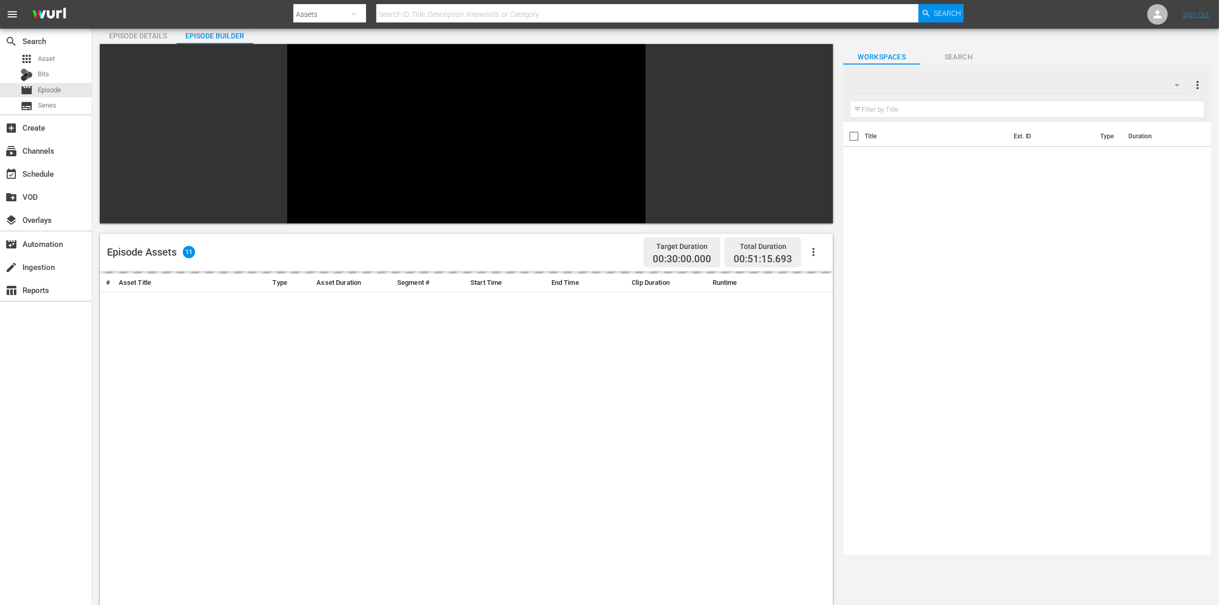
scroll to position [64, 0]
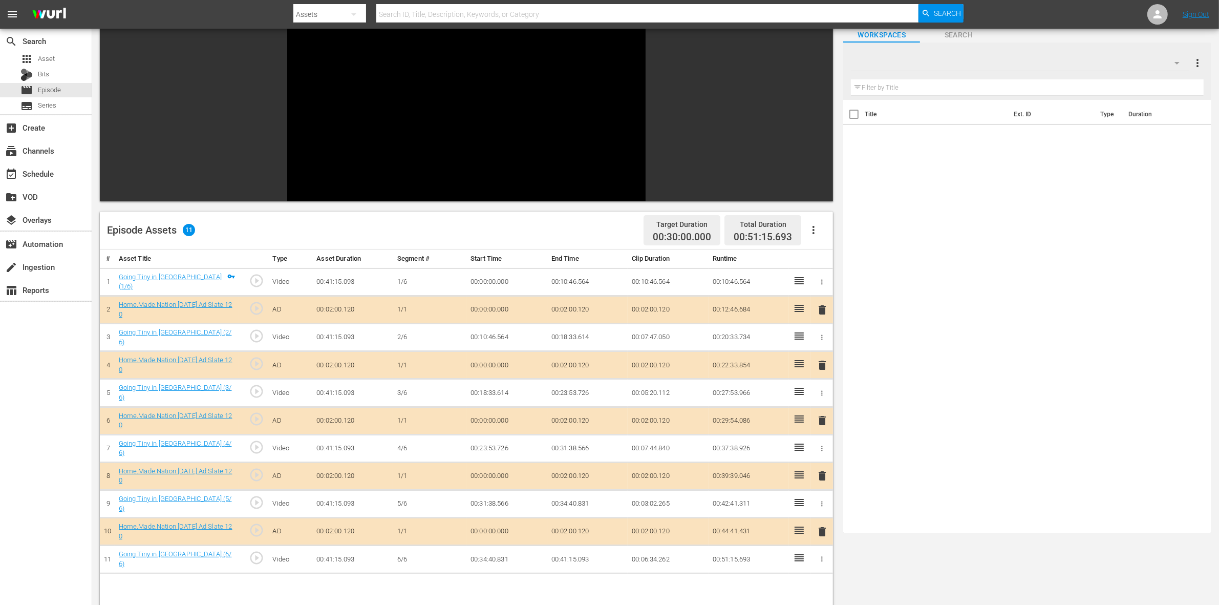
click at [822, 359] on span "delete" at bounding box center [822, 365] width 12 height 12
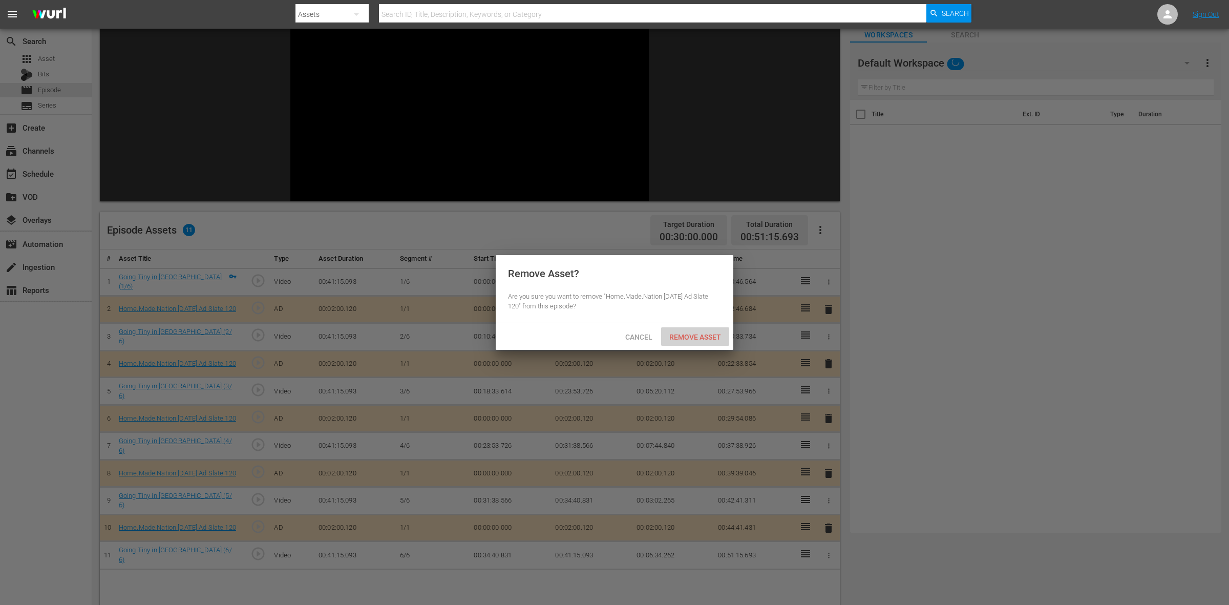
click at [709, 334] on span "Remove Asset" at bounding box center [695, 337] width 68 height 8
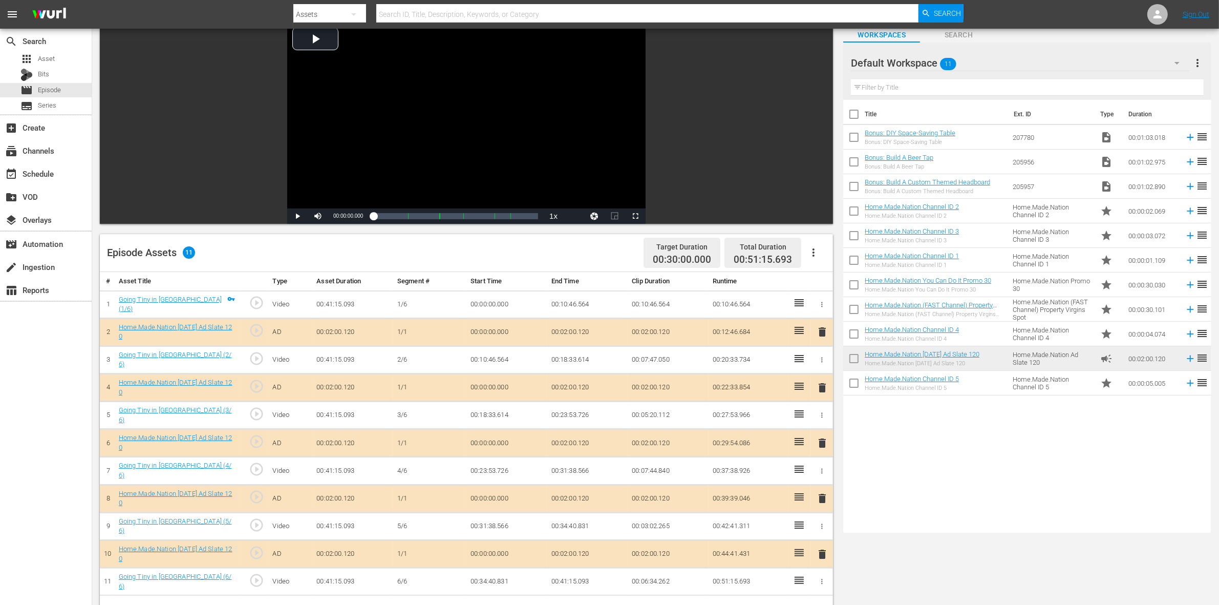
click at [820, 438] on span "delete" at bounding box center [822, 443] width 12 height 12
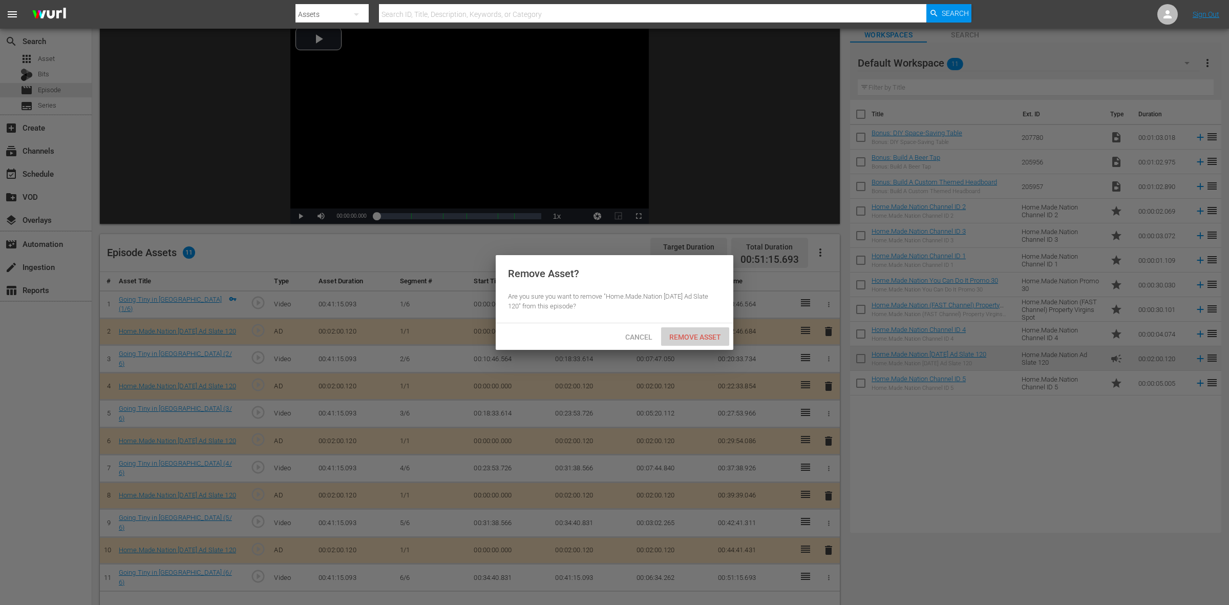
click at [708, 333] on span "Remove Asset" at bounding box center [695, 337] width 68 height 8
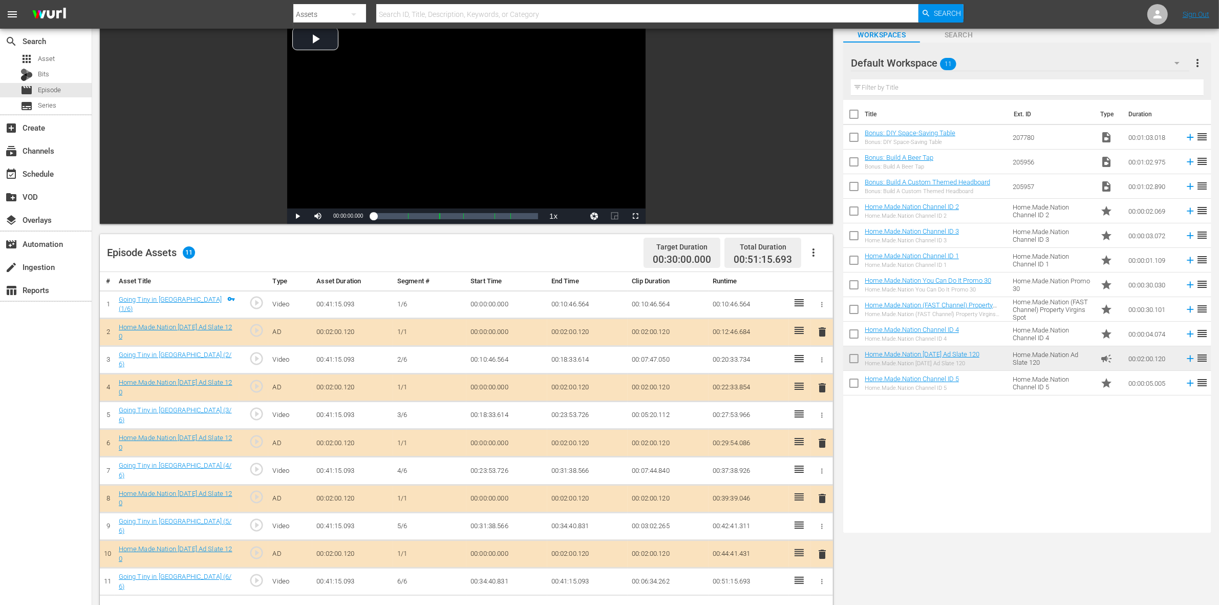
click at [821, 496] on span "delete" at bounding box center [822, 498] width 12 height 12
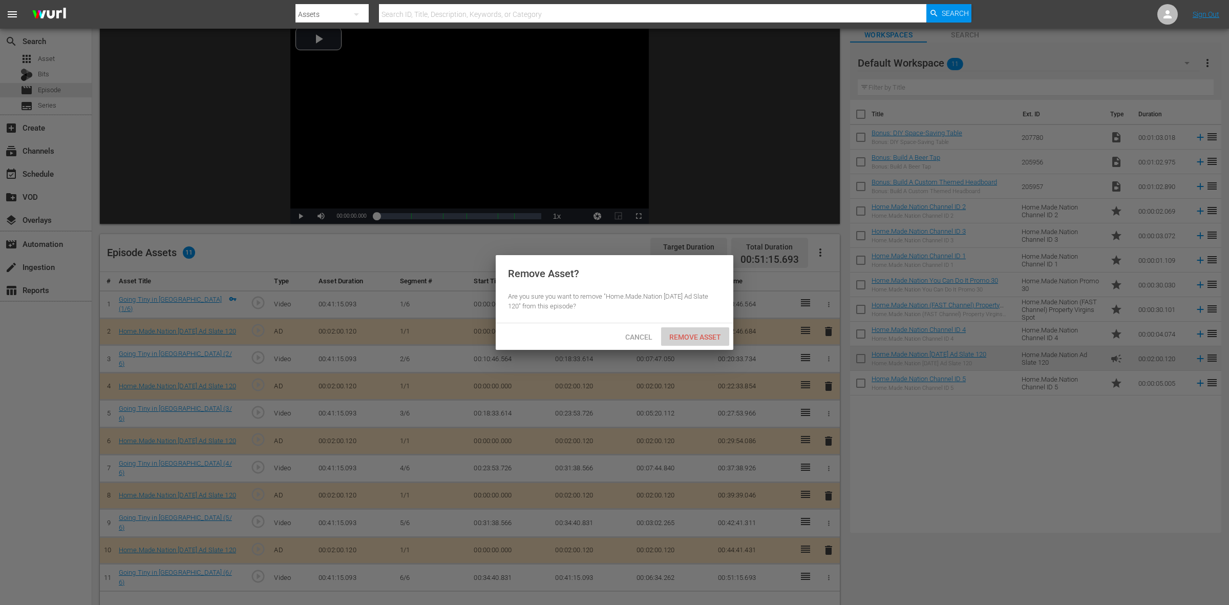
click at [696, 338] on span "Remove Asset" at bounding box center [695, 337] width 68 height 8
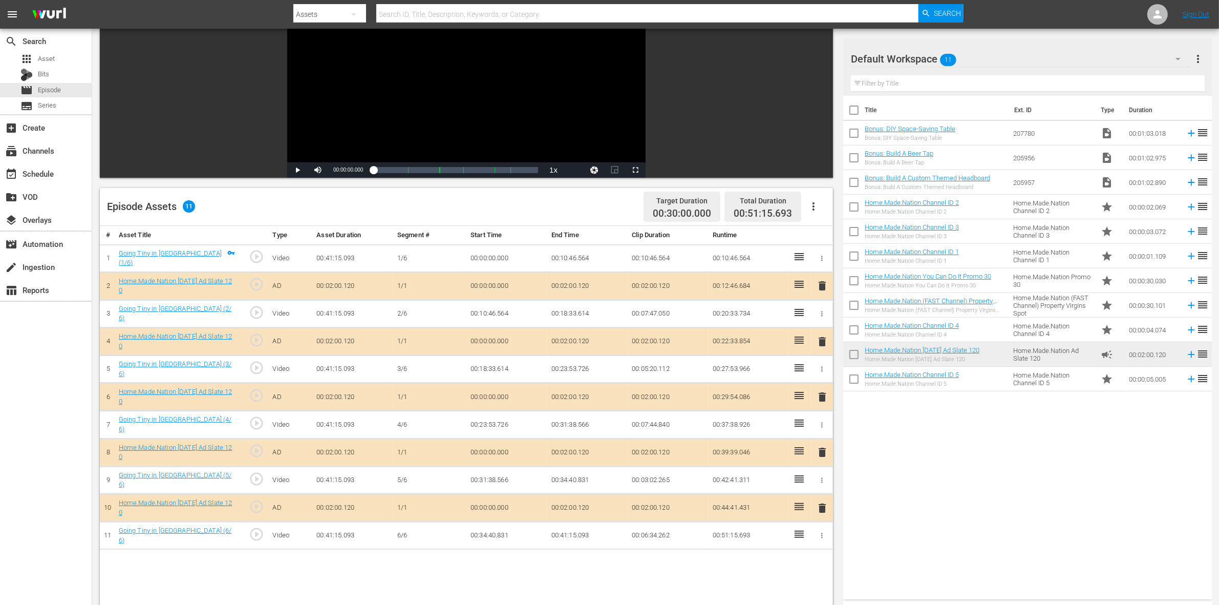
scroll to position [192, 0]
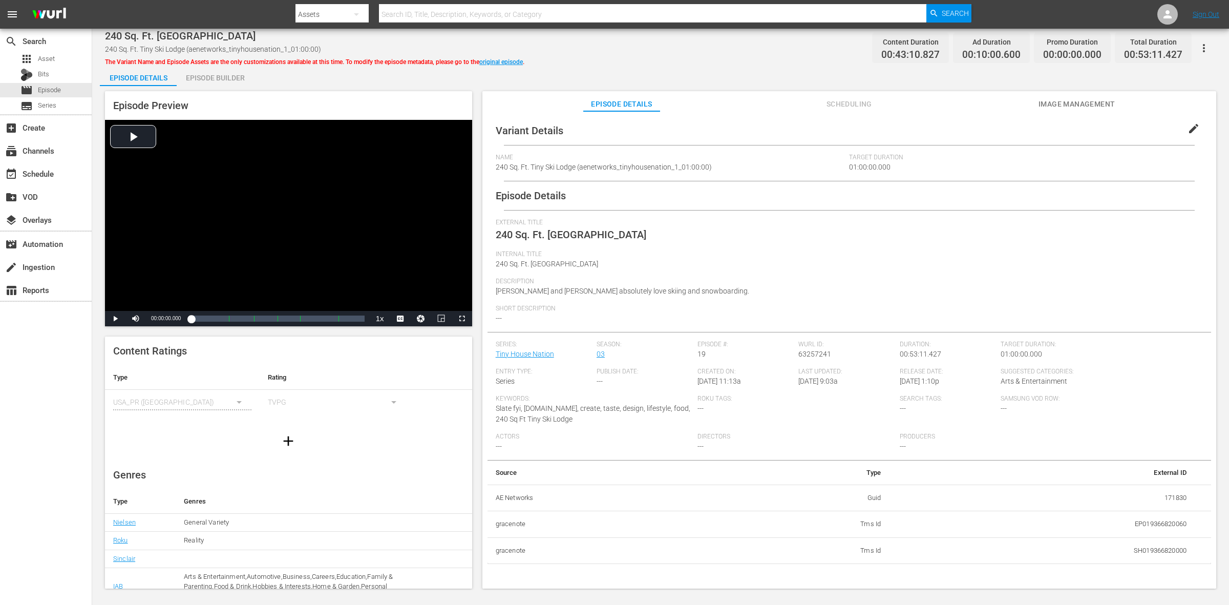
click at [231, 80] on div "Episode Builder" at bounding box center [215, 78] width 77 height 25
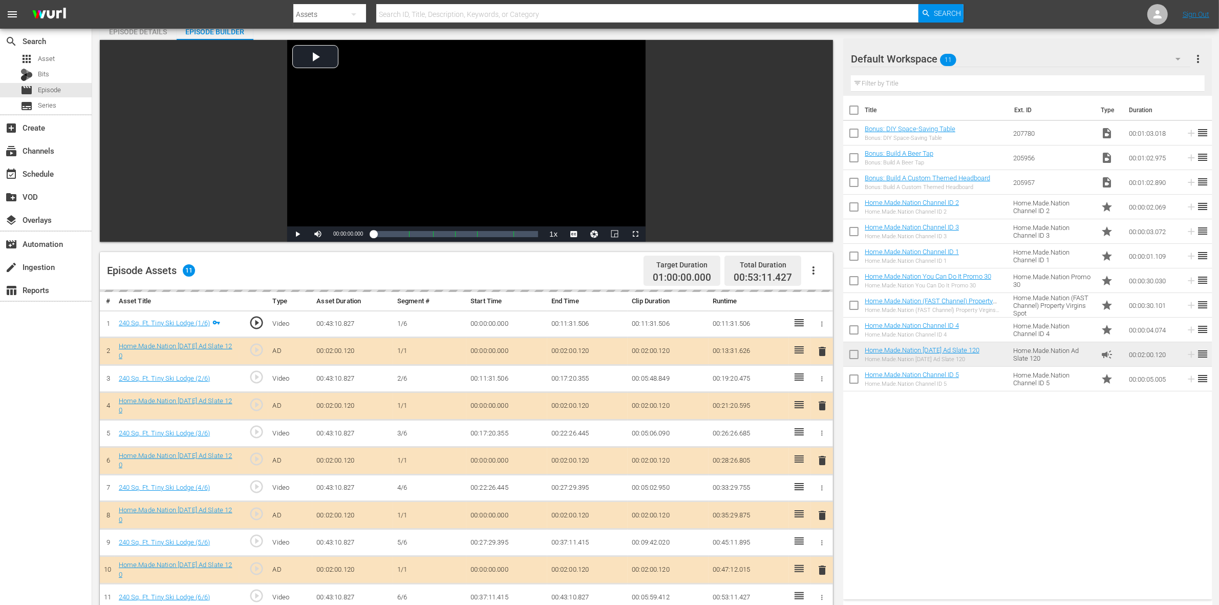
scroll to position [128, 0]
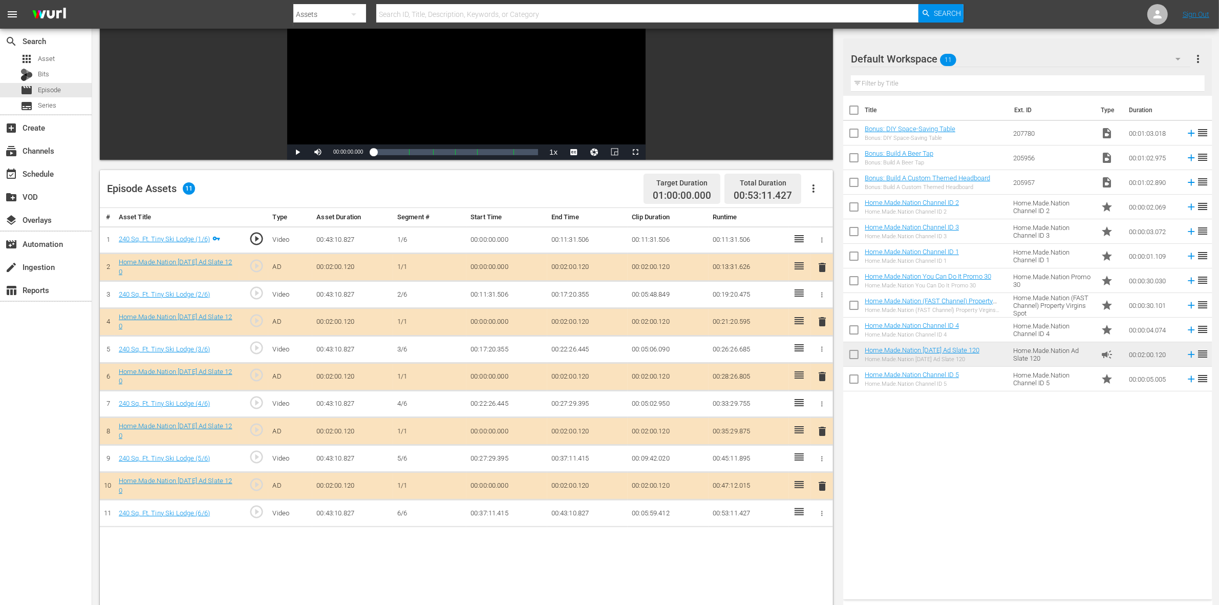
click at [823, 324] on span "delete" at bounding box center [822, 321] width 12 height 12
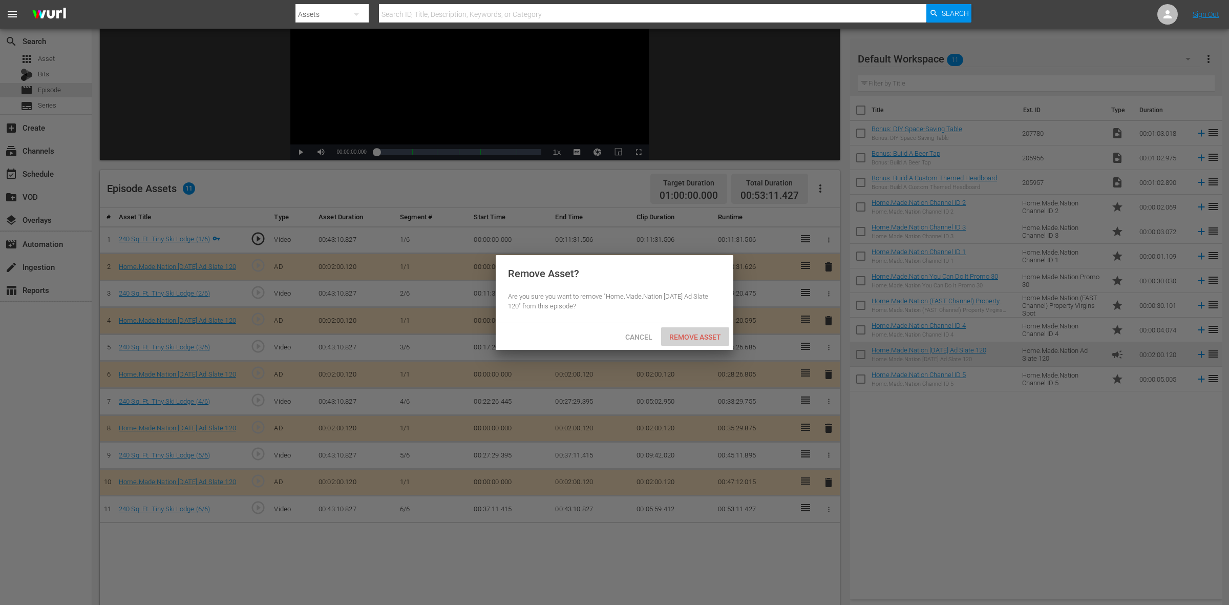
click at [717, 334] on span "Remove Asset" at bounding box center [695, 337] width 68 height 8
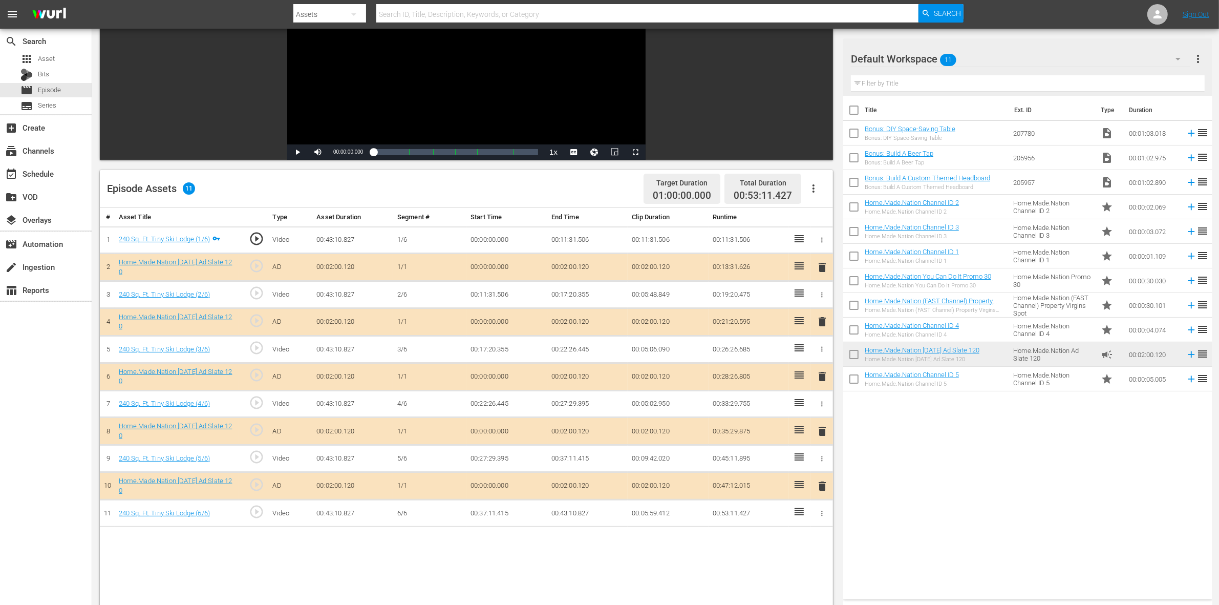
click at [818, 375] on span "delete" at bounding box center [822, 376] width 12 height 12
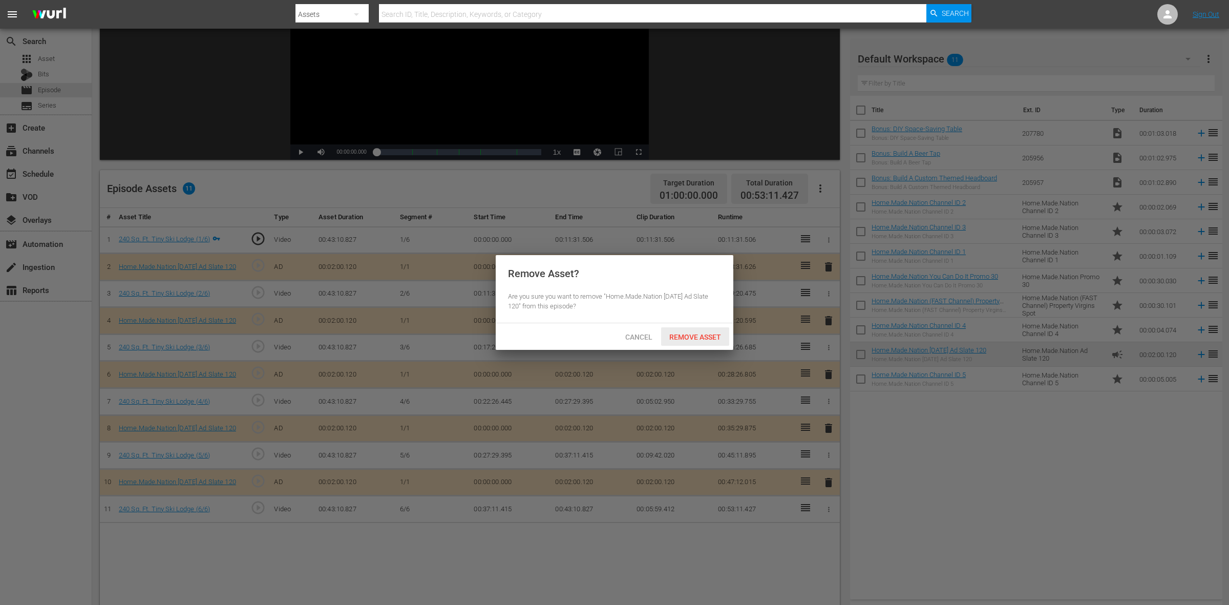
click at [707, 334] on span "Remove Asset" at bounding box center [695, 337] width 68 height 8
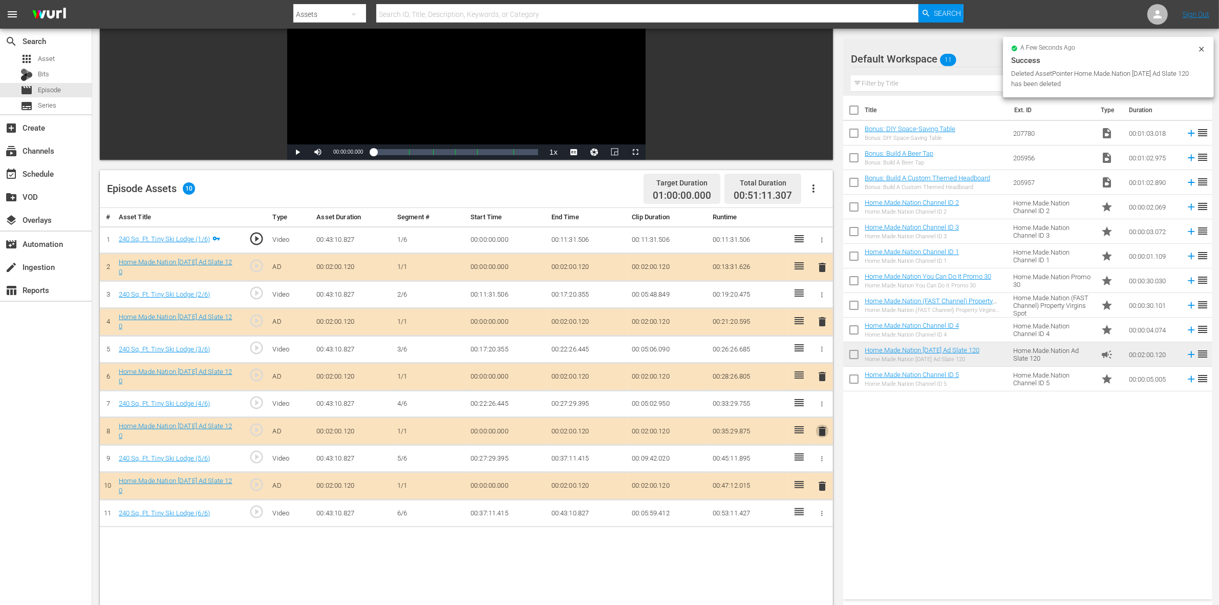
click at [827, 434] on span "delete" at bounding box center [822, 431] width 12 height 12
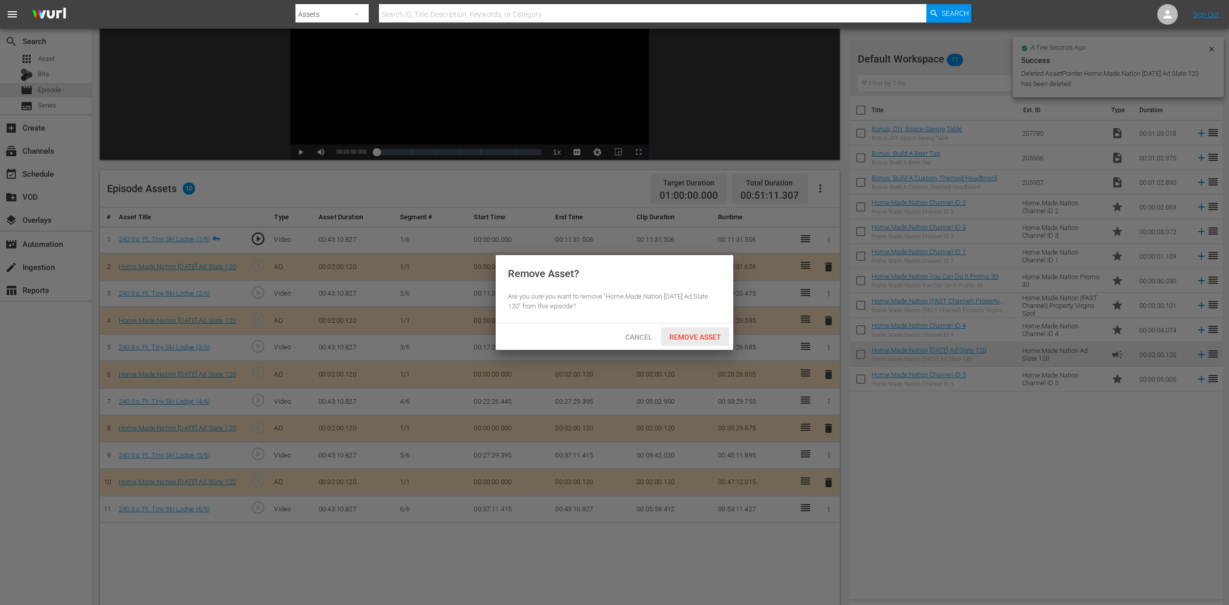
click at [697, 337] on span "Remove Asset" at bounding box center [695, 337] width 68 height 8
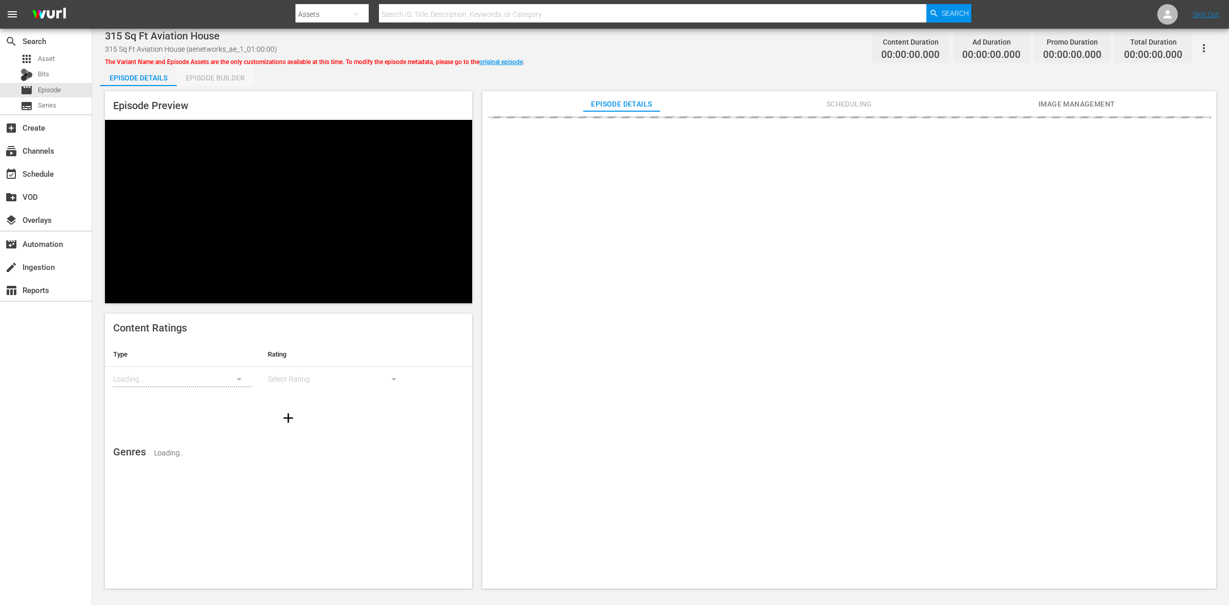
click at [215, 78] on div "Episode Builder" at bounding box center [215, 78] width 77 height 25
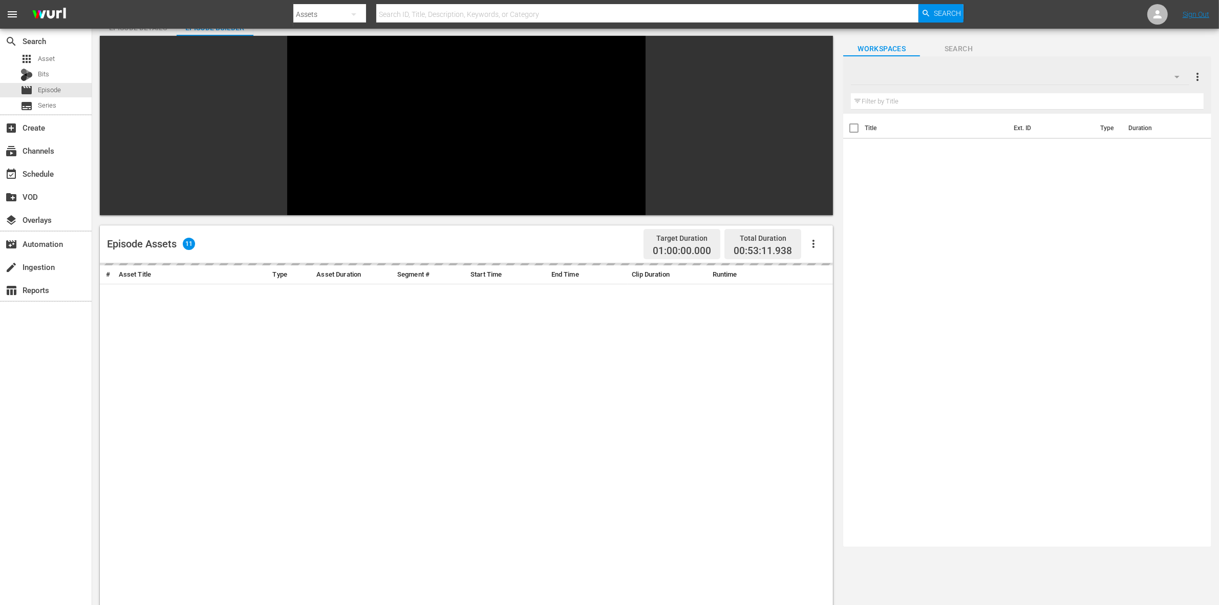
scroll to position [128, 0]
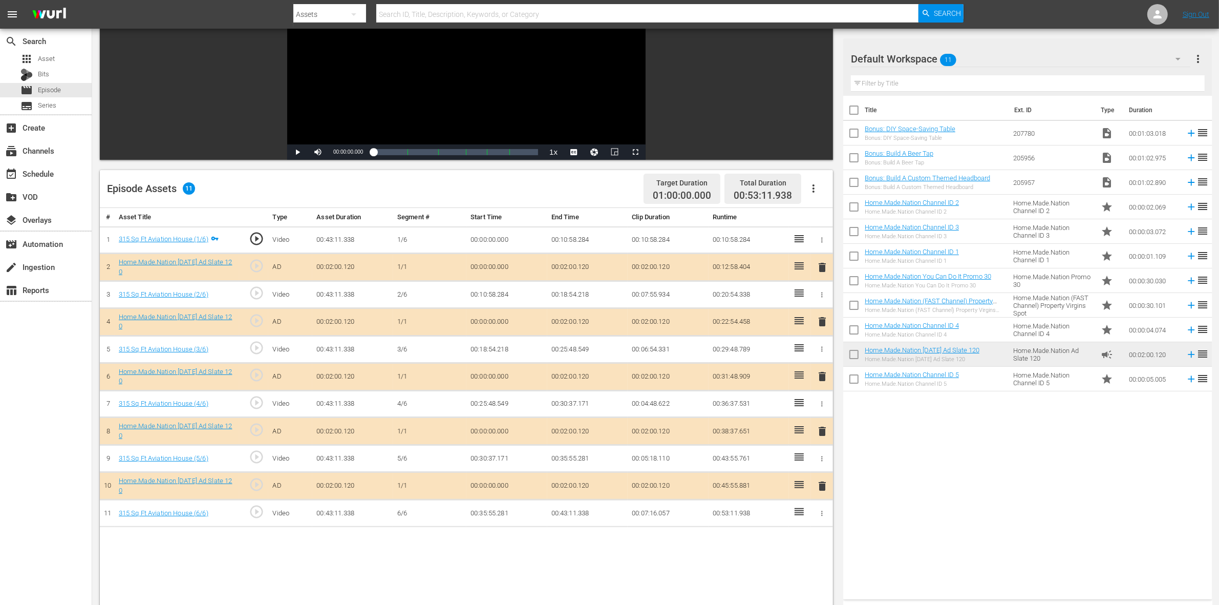
click at [822, 374] on span "delete" at bounding box center [822, 376] width 12 height 12
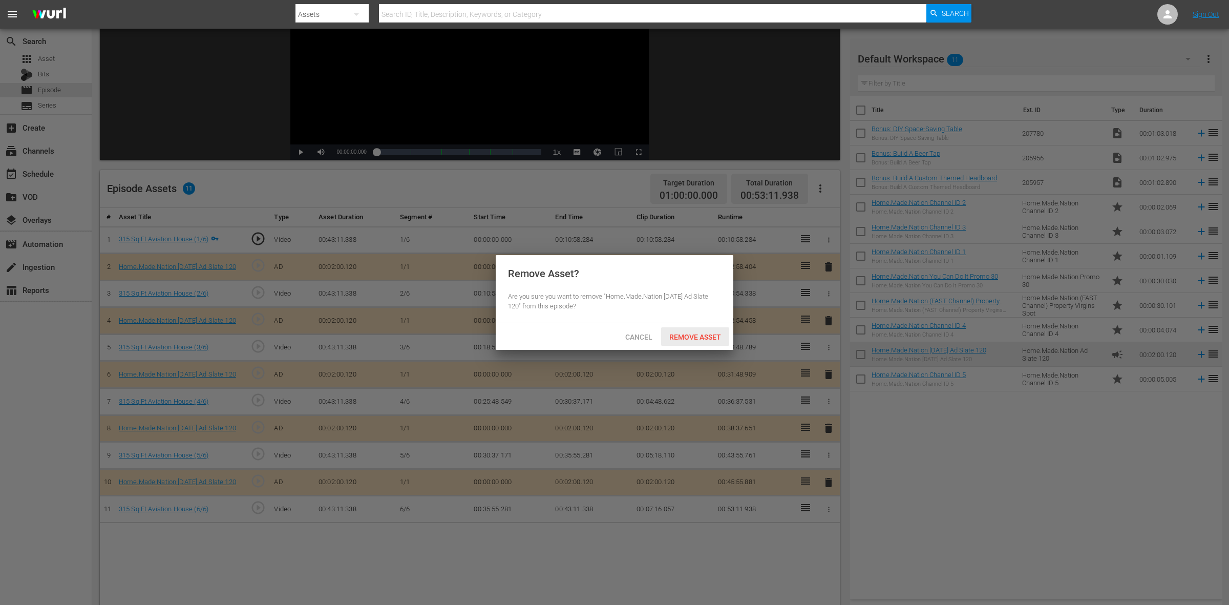
click at [673, 331] on div "Remove Asset" at bounding box center [695, 336] width 68 height 19
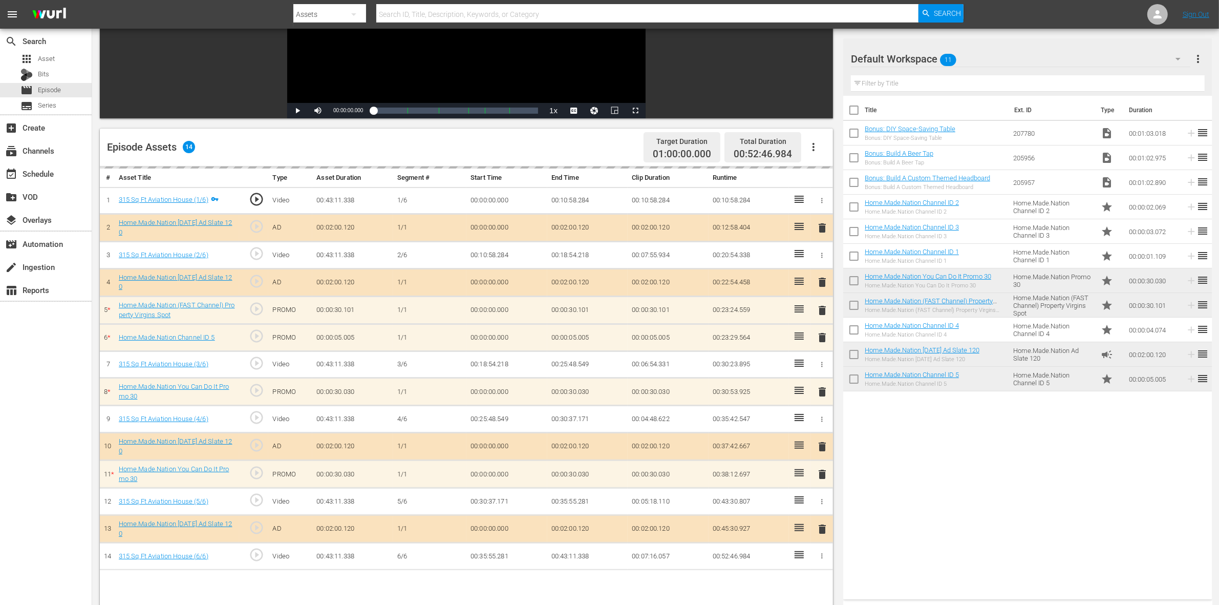
scroll to position [192, 0]
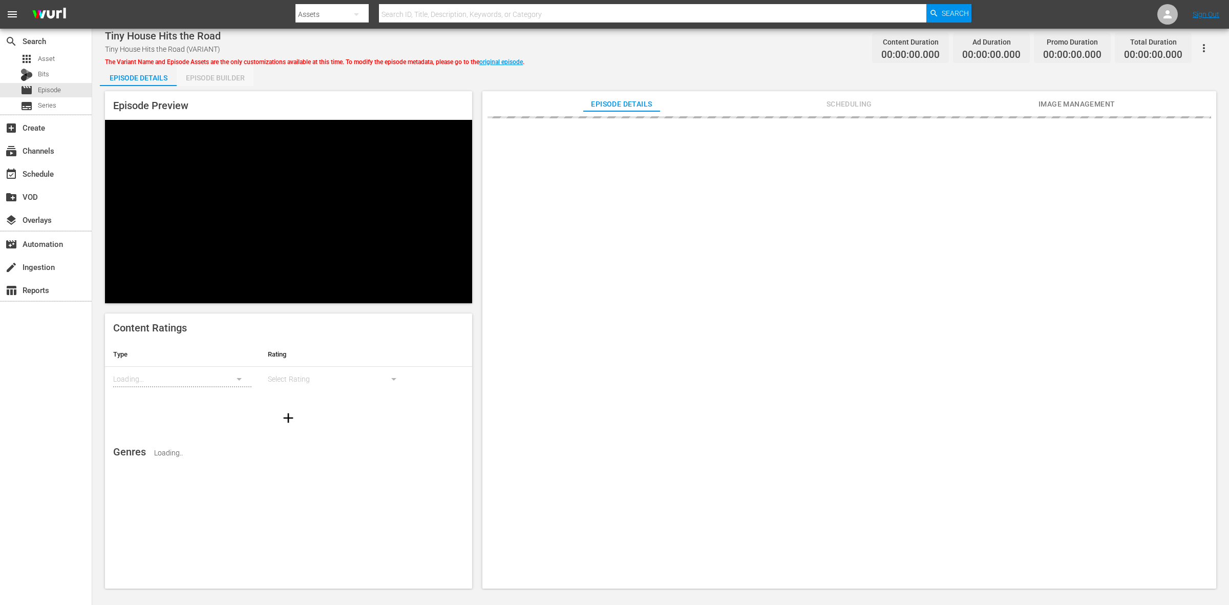
click at [225, 80] on div "Episode Builder" at bounding box center [215, 78] width 77 height 25
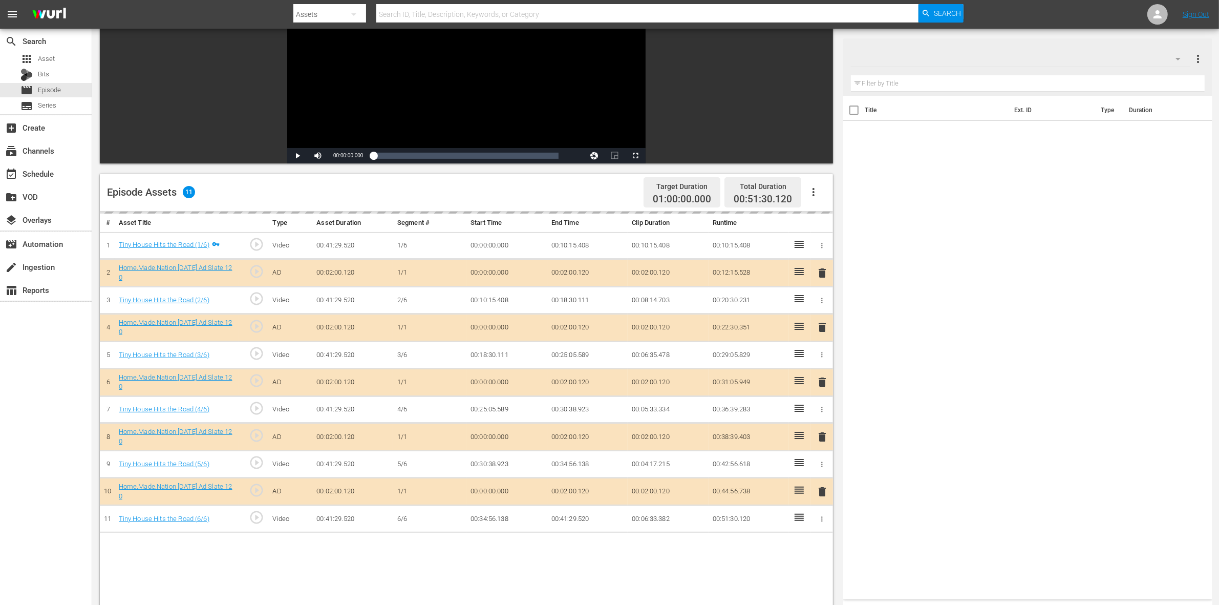
scroll to position [128, 0]
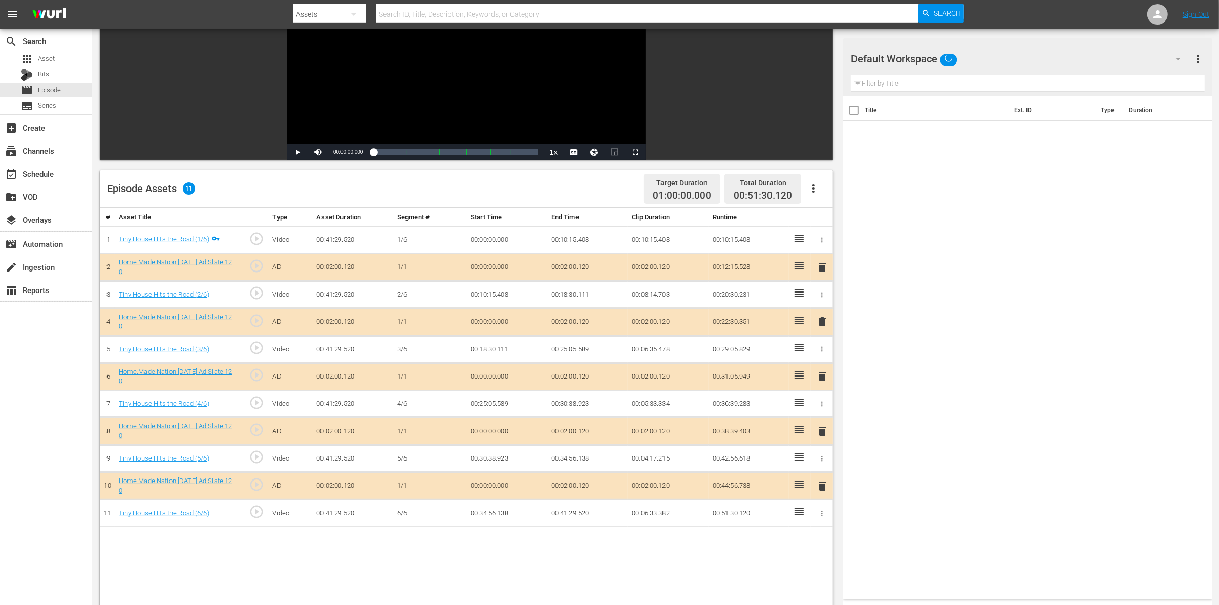
click at [823, 324] on span "delete" at bounding box center [822, 321] width 12 height 12
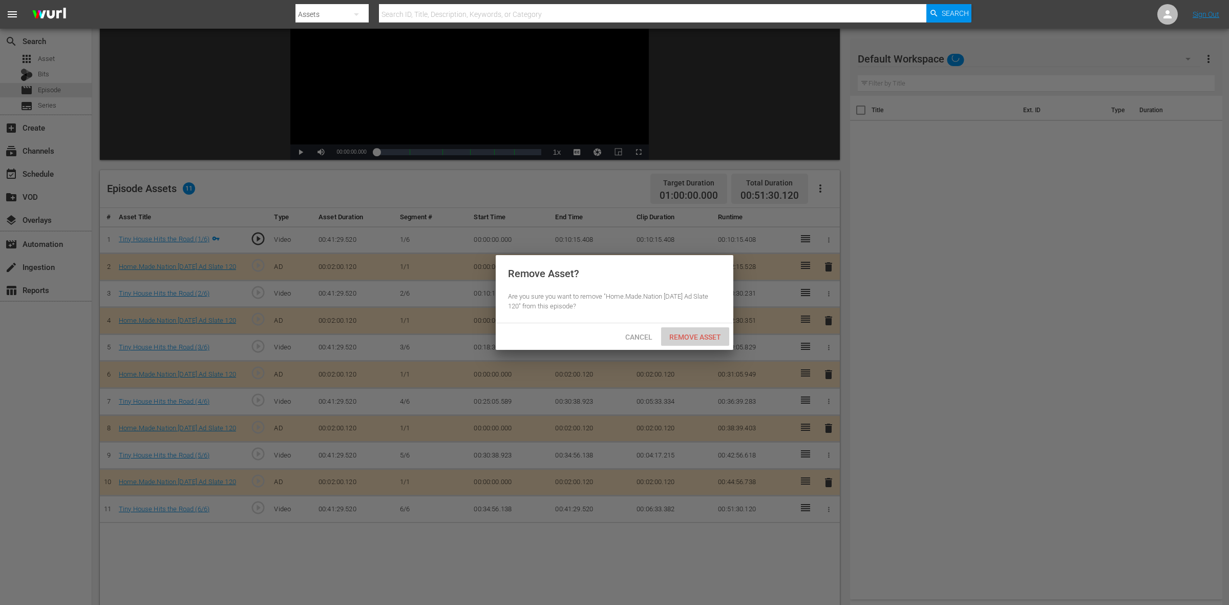
click at [702, 342] on div "Remove Asset" at bounding box center [695, 336] width 68 height 19
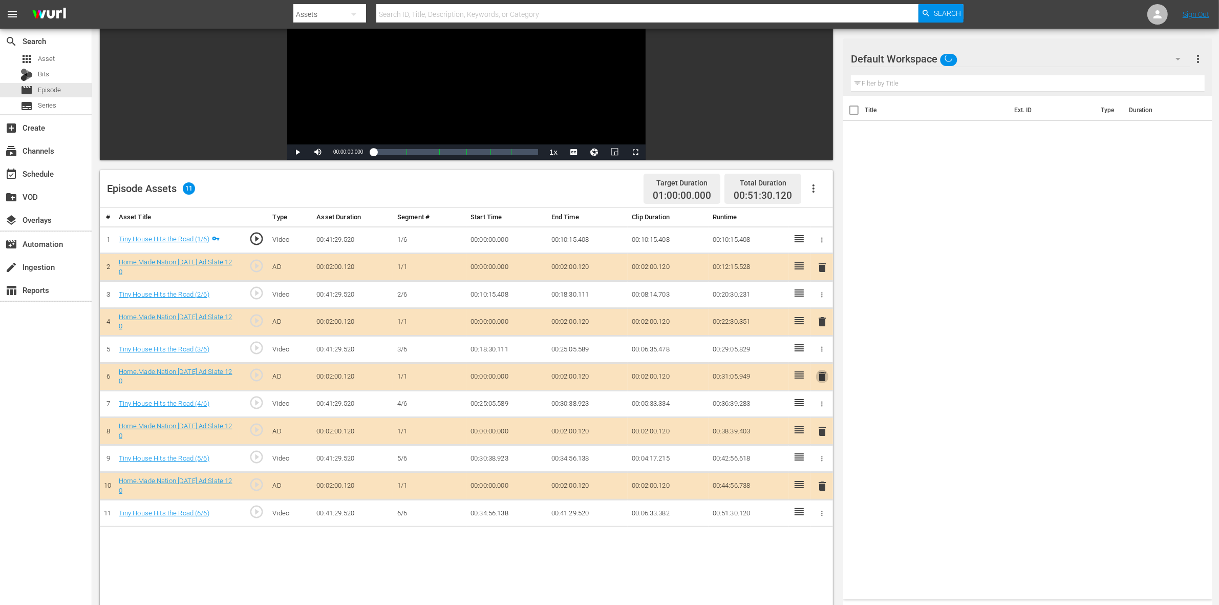
click at [821, 377] on span "delete" at bounding box center [822, 376] width 12 height 12
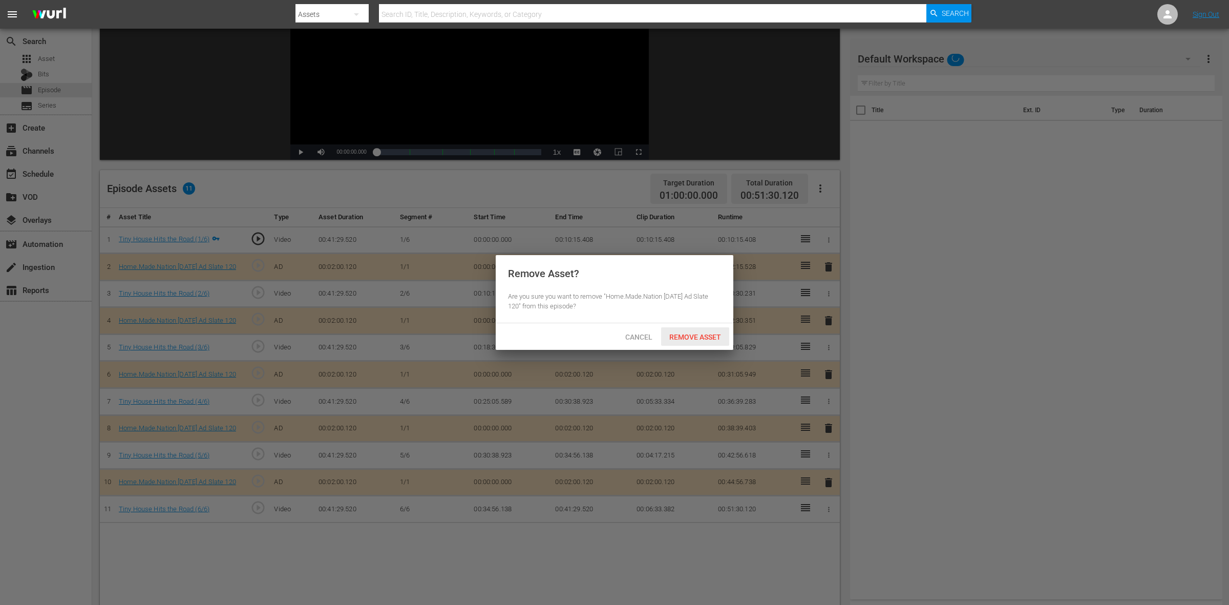
click at [715, 336] on span "Remove Asset" at bounding box center [695, 337] width 68 height 8
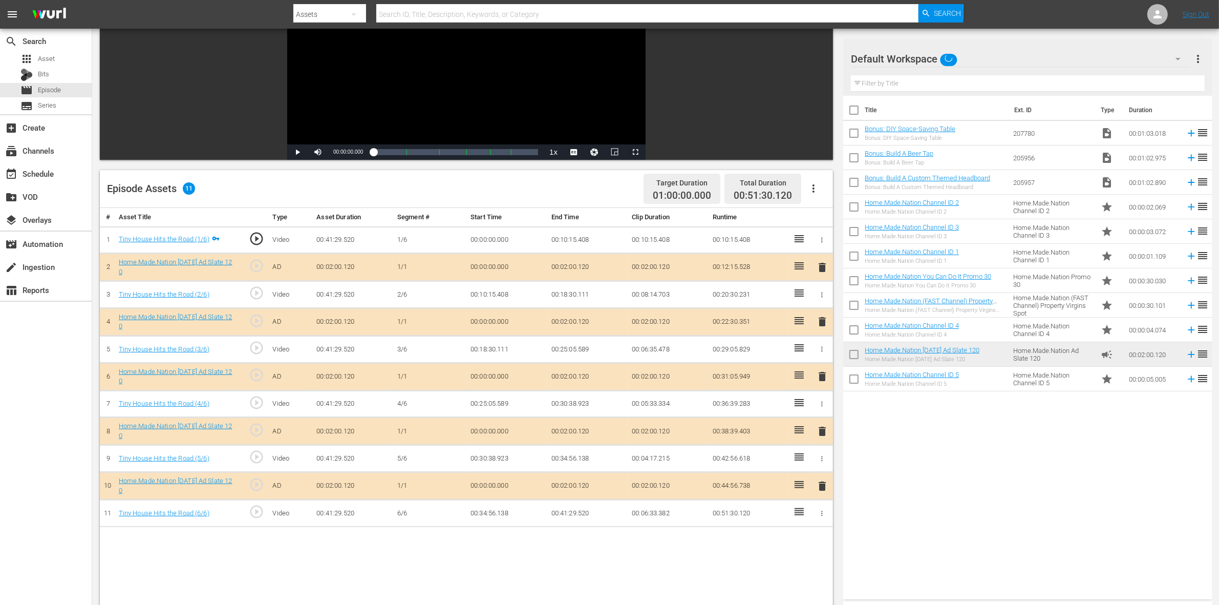
click at [824, 433] on span "delete" at bounding box center [822, 431] width 12 height 12
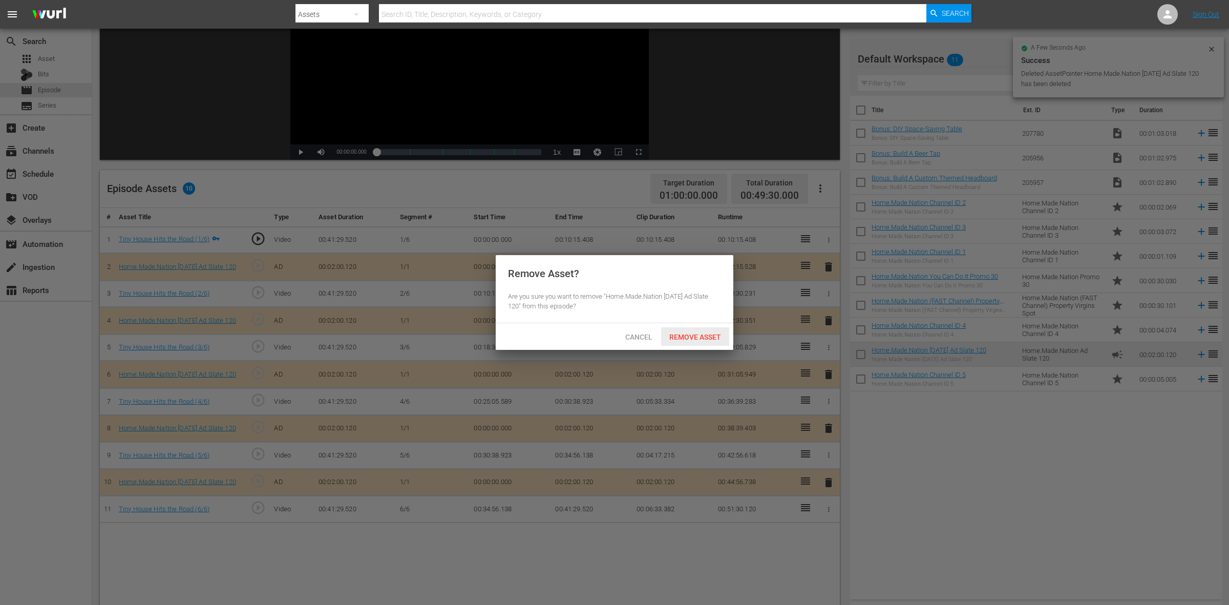
click at [714, 336] on span "Remove Asset" at bounding box center [695, 337] width 68 height 8
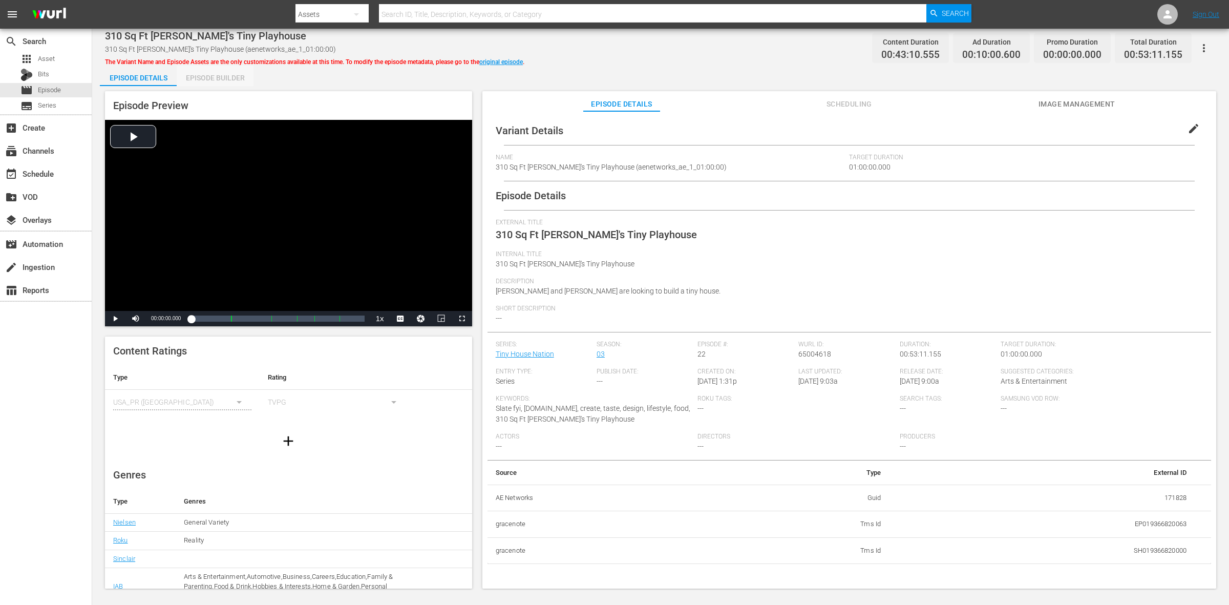
click at [192, 82] on div "Episode Builder" at bounding box center [215, 78] width 77 height 25
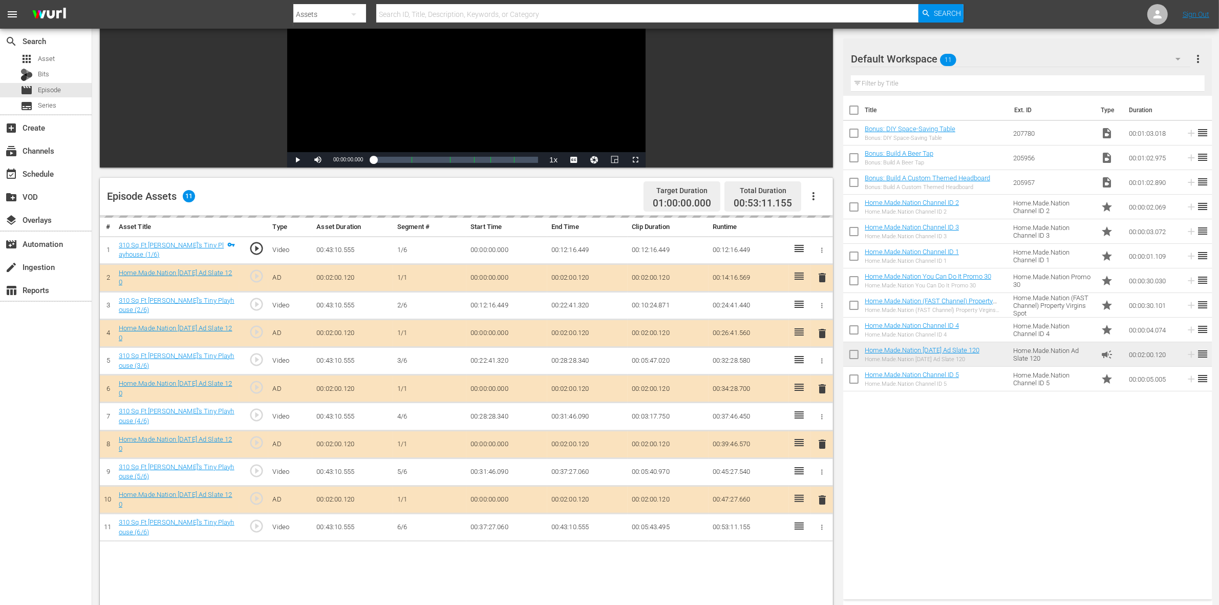
scroll to position [128, 0]
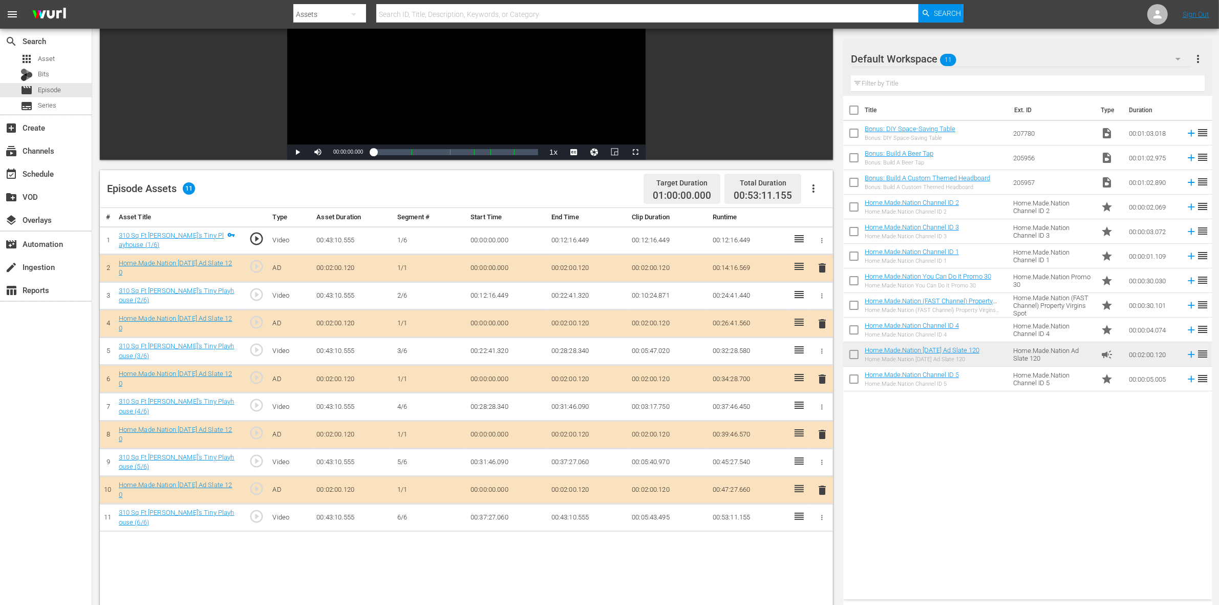
click at [823, 327] on span "delete" at bounding box center [822, 323] width 12 height 12
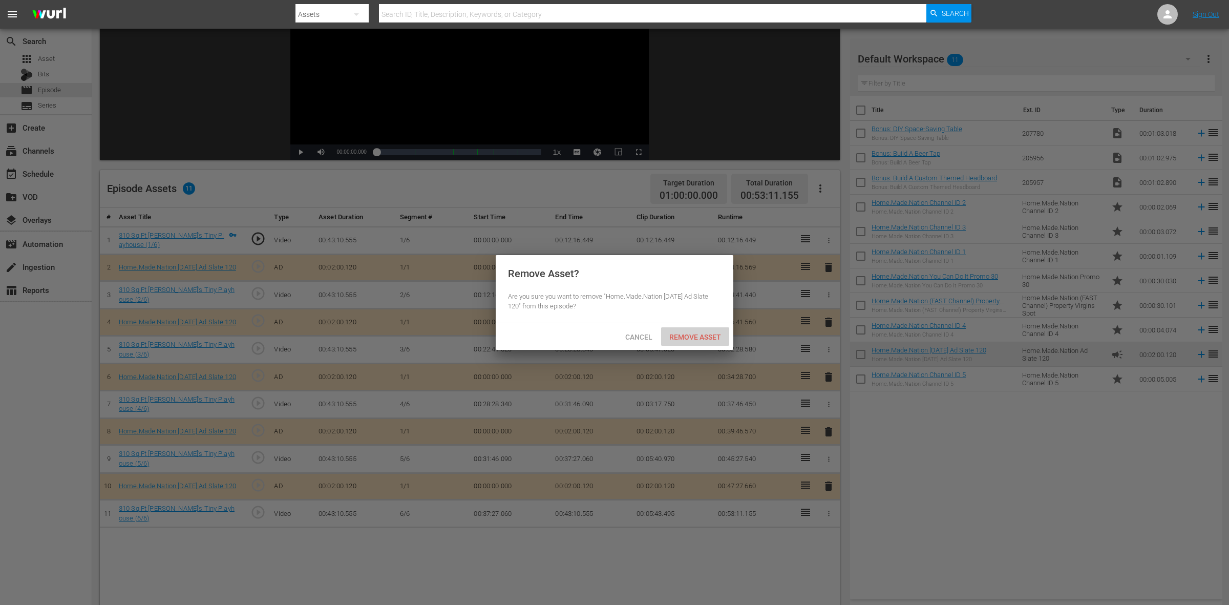
click at [690, 338] on span "Remove Asset" at bounding box center [695, 337] width 68 height 8
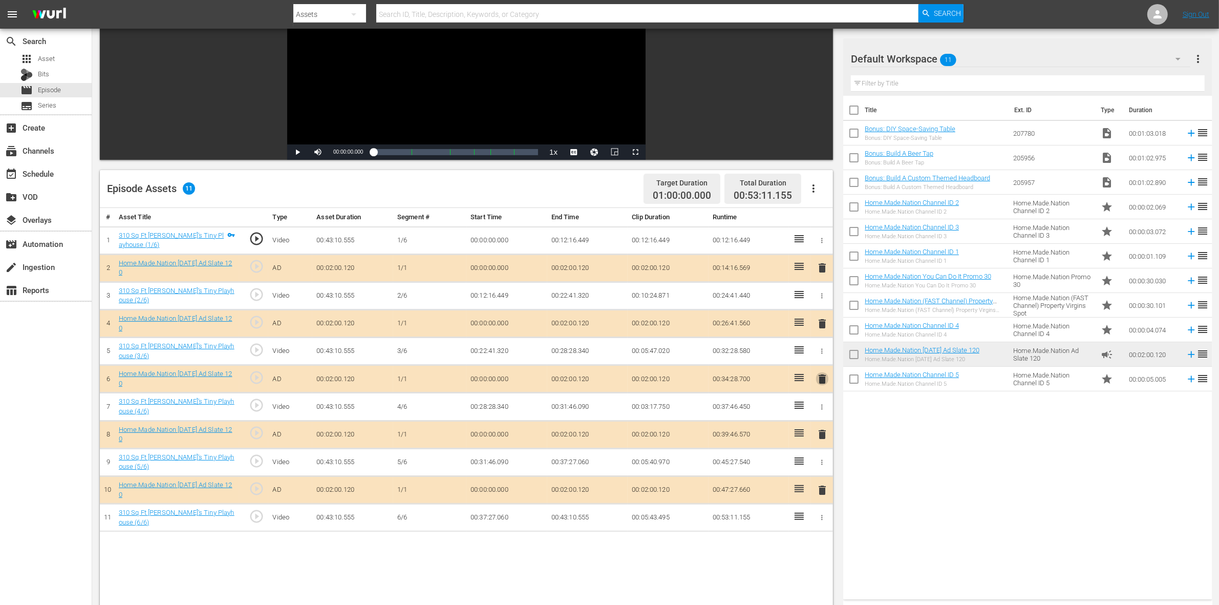
click at [818, 380] on span "delete" at bounding box center [822, 379] width 12 height 12
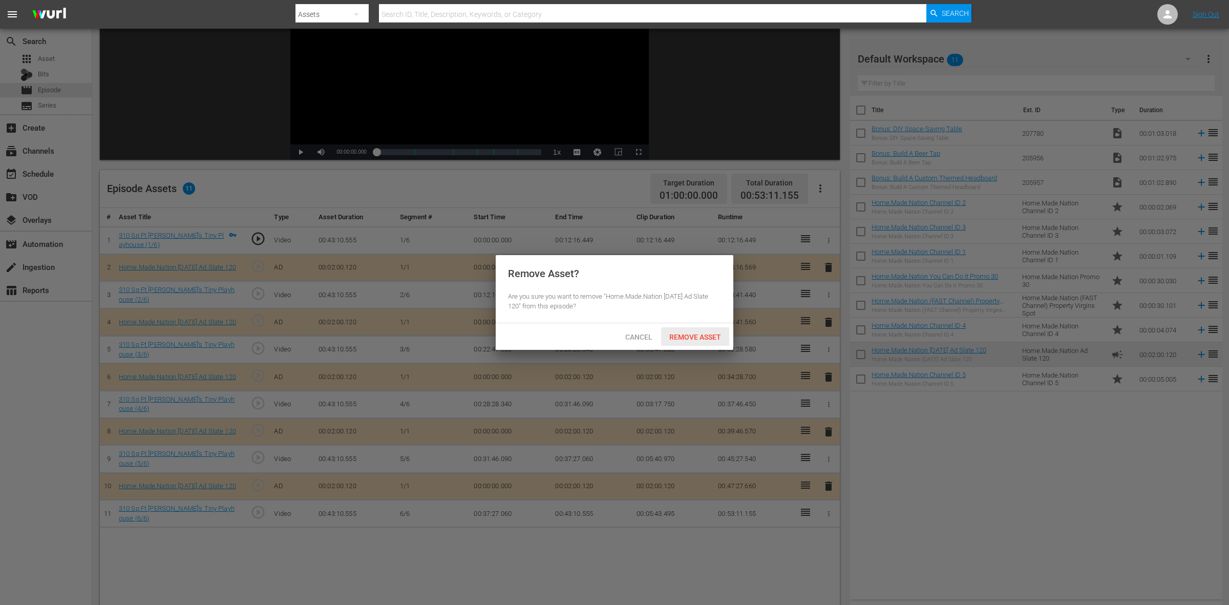
click at [707, 338] on span "Remove Asset" at bounding box center [695, 337] width 68 height 8
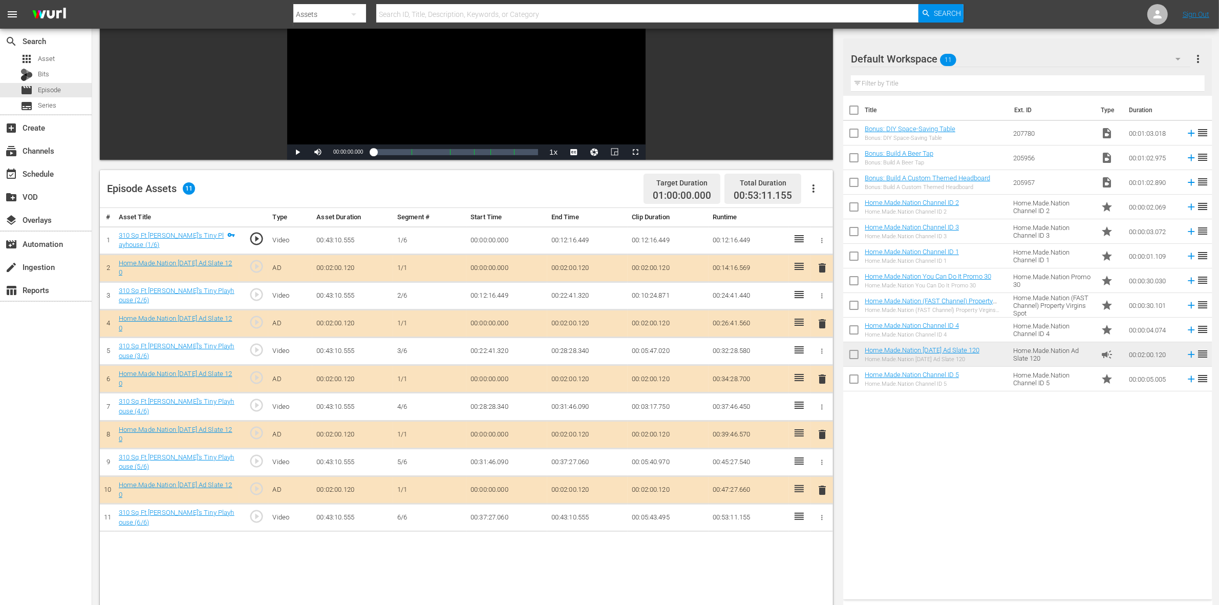
click at [821, 434] on span "delete" at bounding box center [822, 434] width 12 height 12
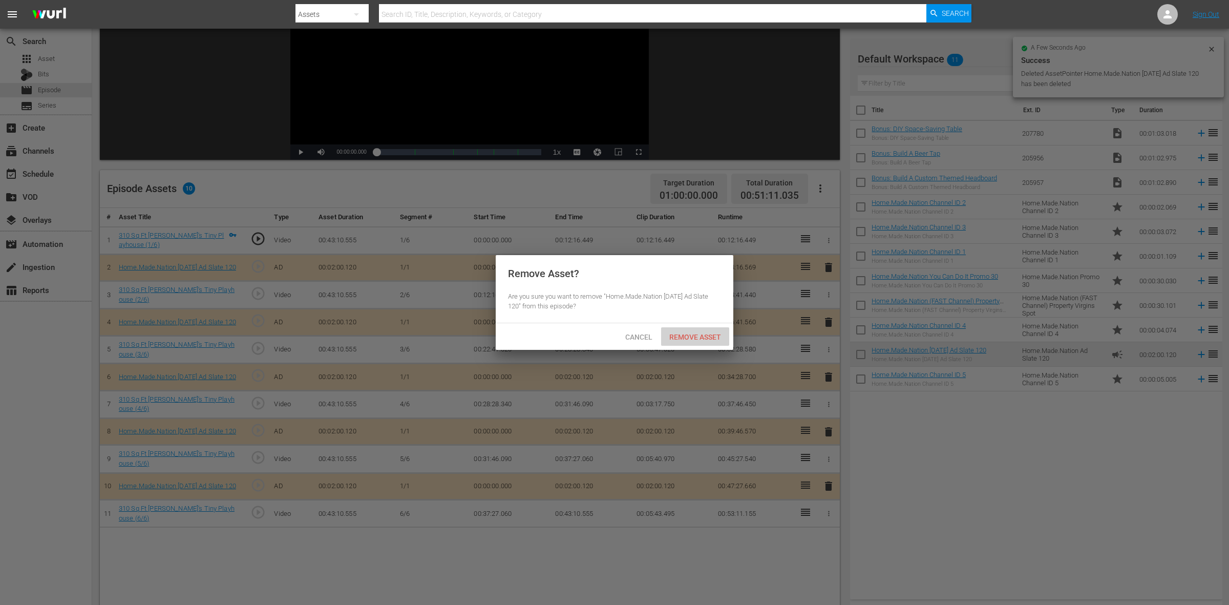
click at [712, 340] on span "Remove Asset" at bounding box center [695, 337] width 68 height 8
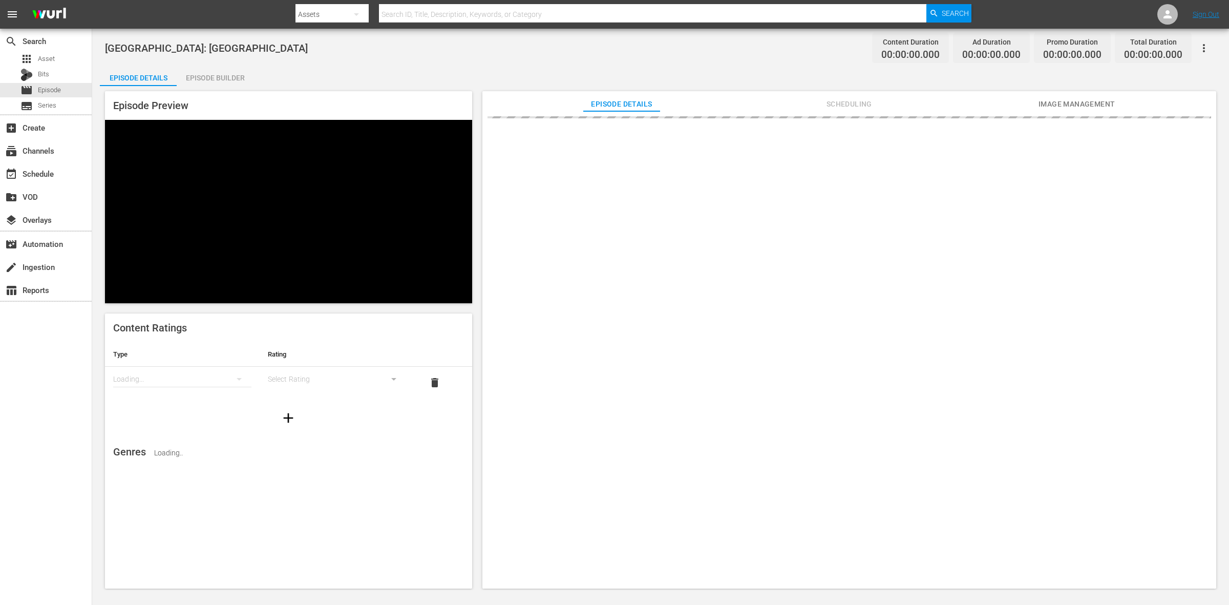
click at [211, 74] on div "Episode Builder" at bounding box center [215, 78] width 77 height 25
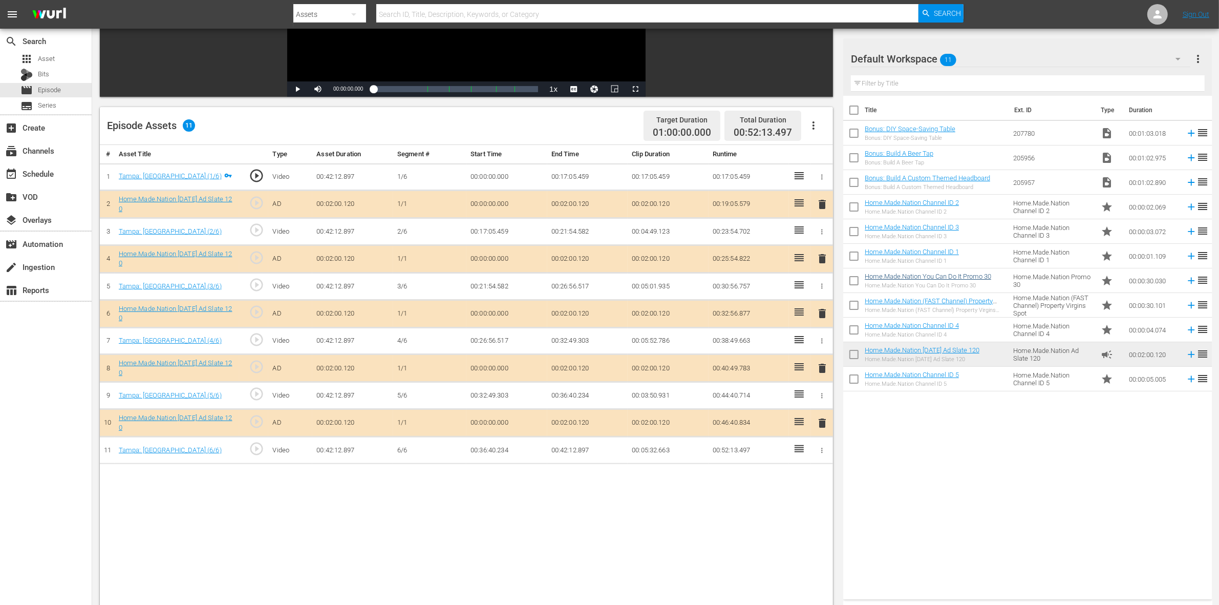
scroll to position [192, 0]
click at [820, 256] on span "delete" at bounding box center [822, 257] width 12 height 12
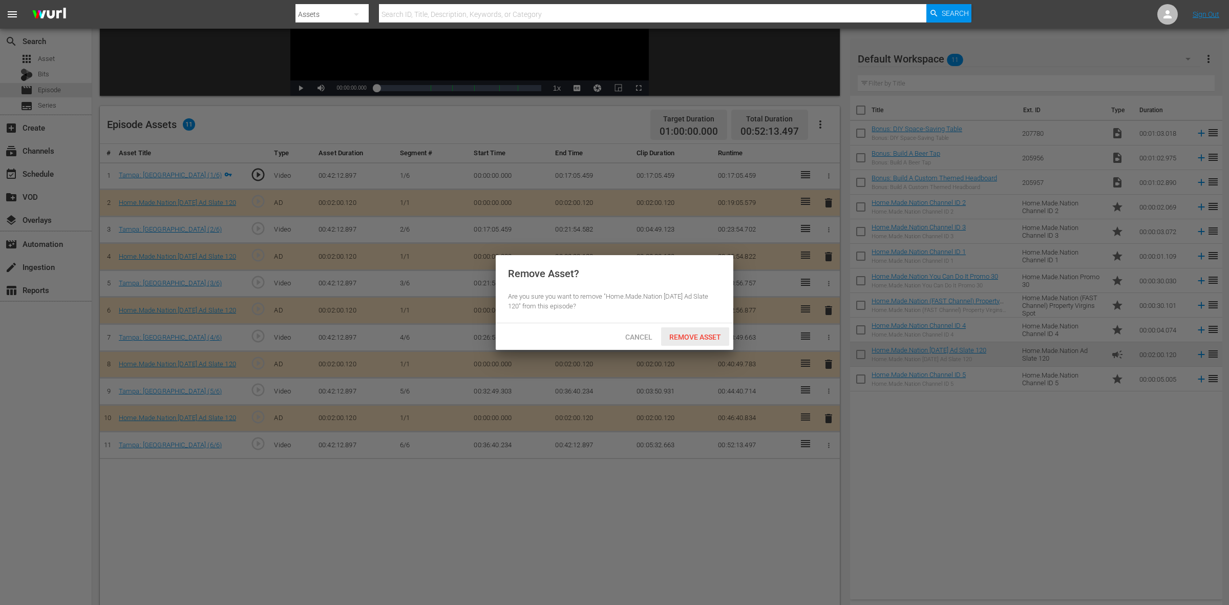
click at [676, 333] on span "Remove Asset" at bounding box center [695, 337] width 68 height 8
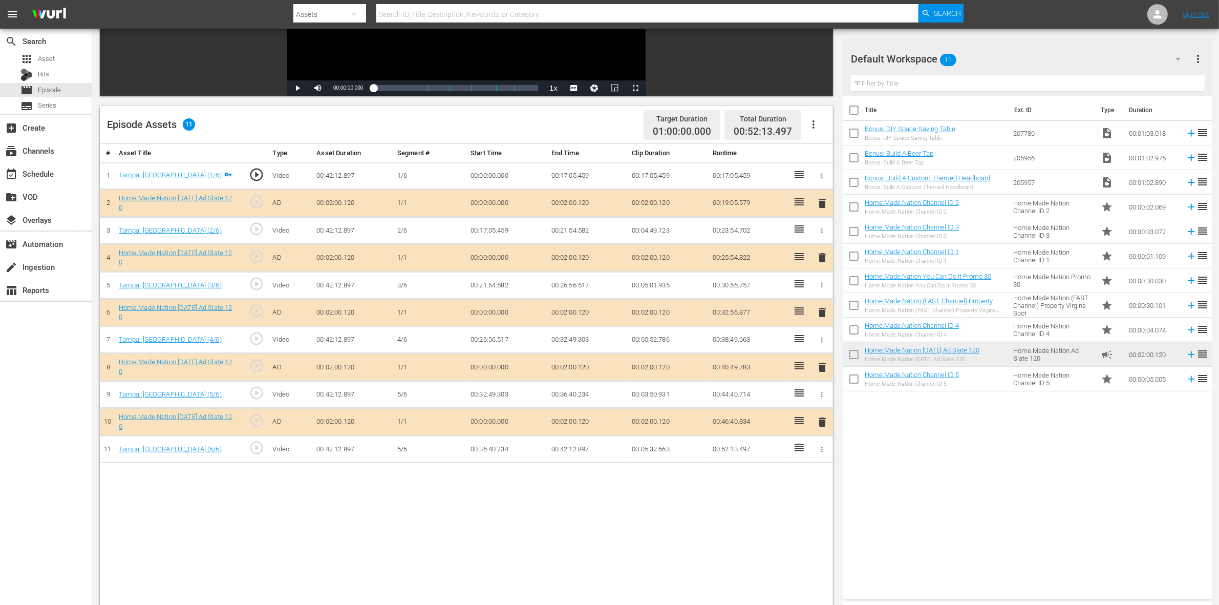
click at [820, 317] on span "delete" at bounding box center [822, 312] width 12 height 12
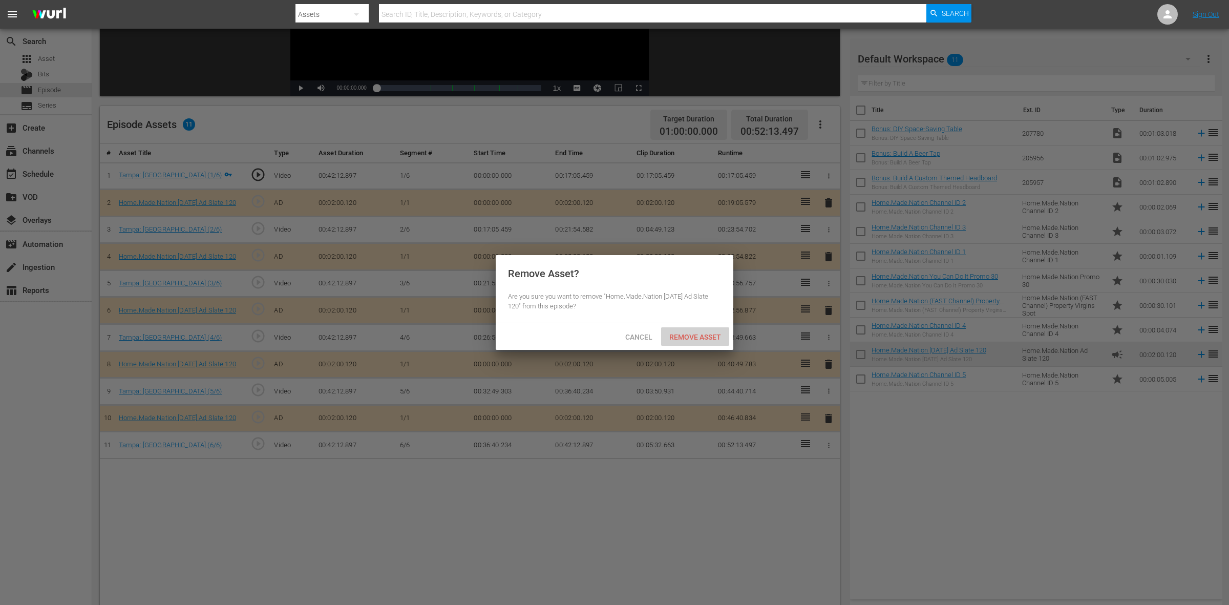
click at [692, 333] on span "Remove Asset" at bounding box center [695, 337] width 68 height 8
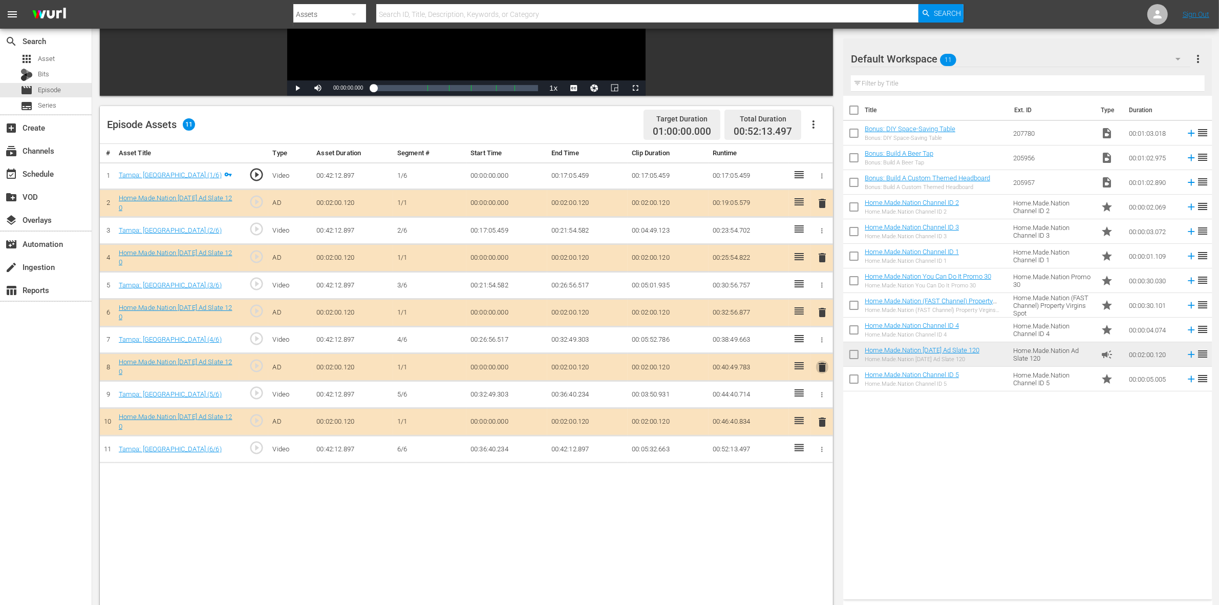
click at [818, 366] on span "delete" at bounding box center [822, 367] width 12 height 12
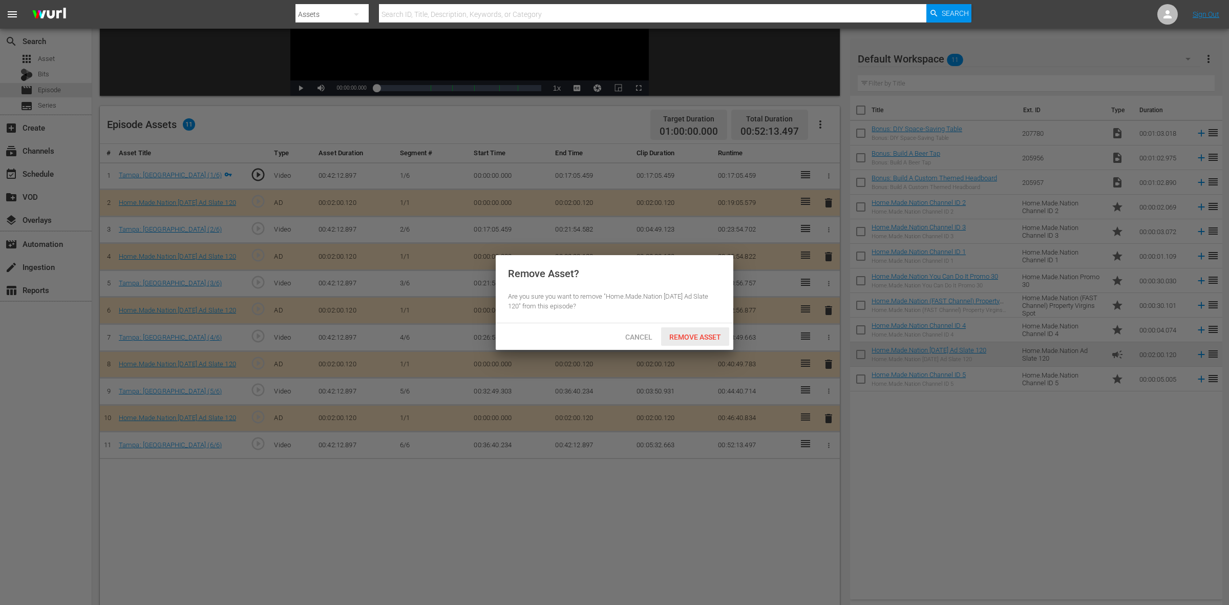
click at [711, 338] on span "Remove Asset" at bounding box center [695, 337] width 68 height 8
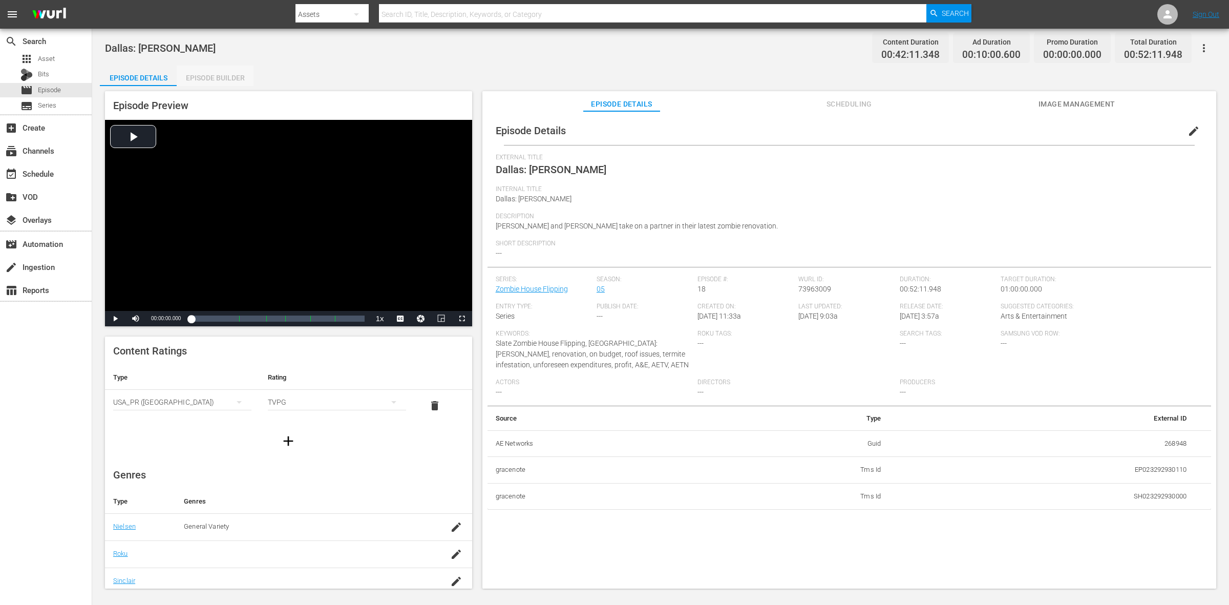
click at [216, 69] on div "Episode Builder" at bounding box center [215, 78] width 77 height 25
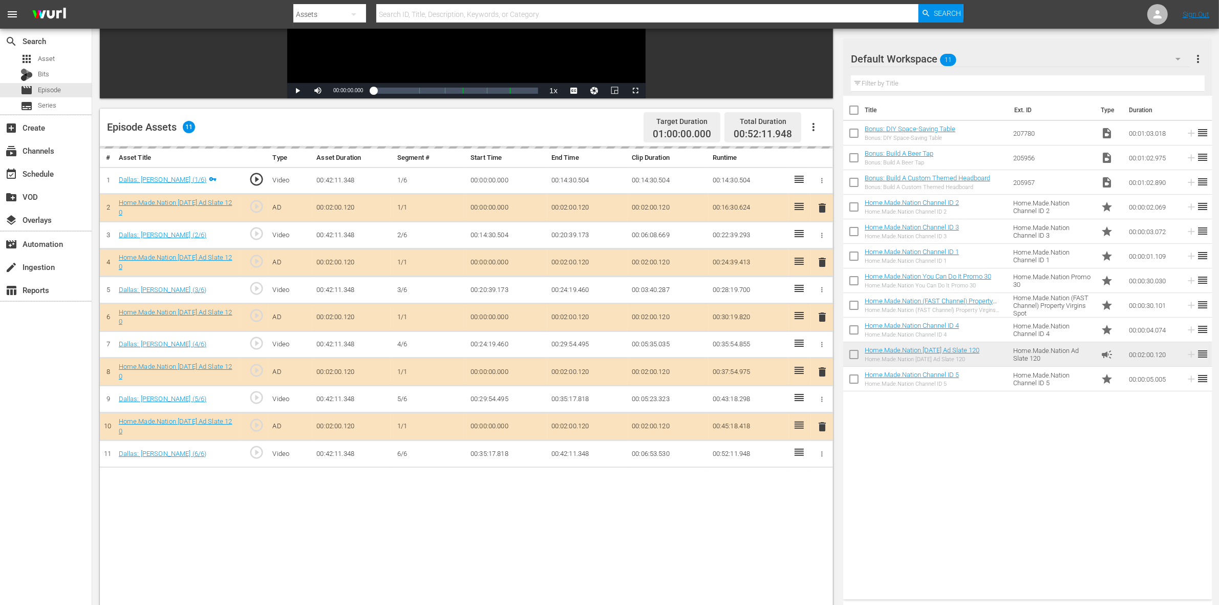
scroll to position [192, 0]
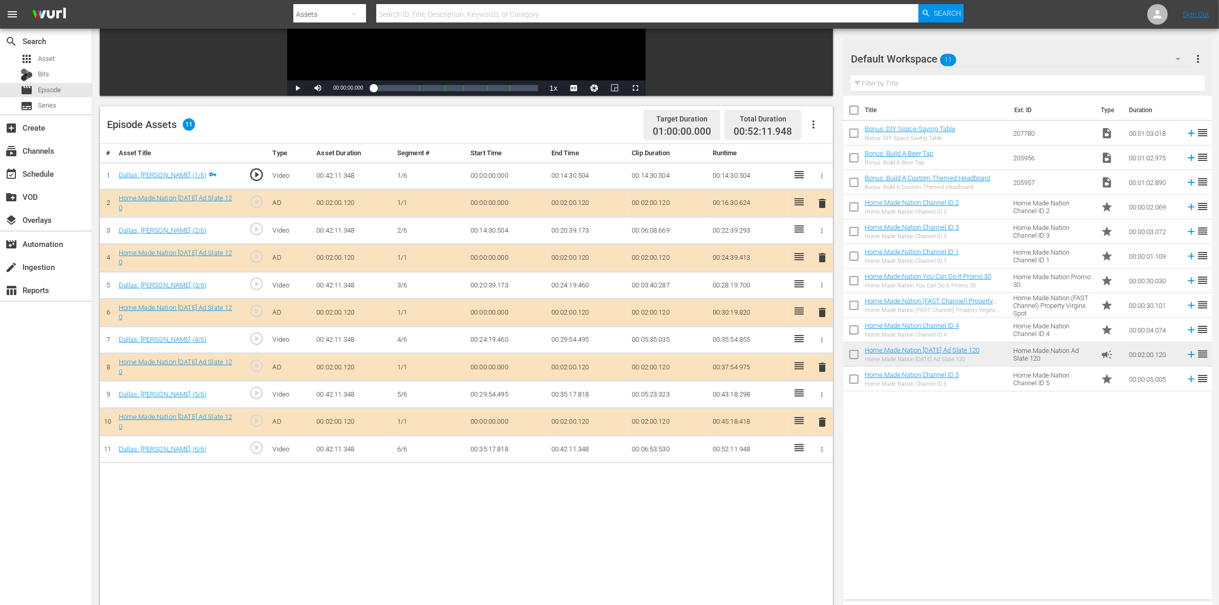
click at [817, 258] on span "delete" at bounding box center [822, 257] width 12 height 12
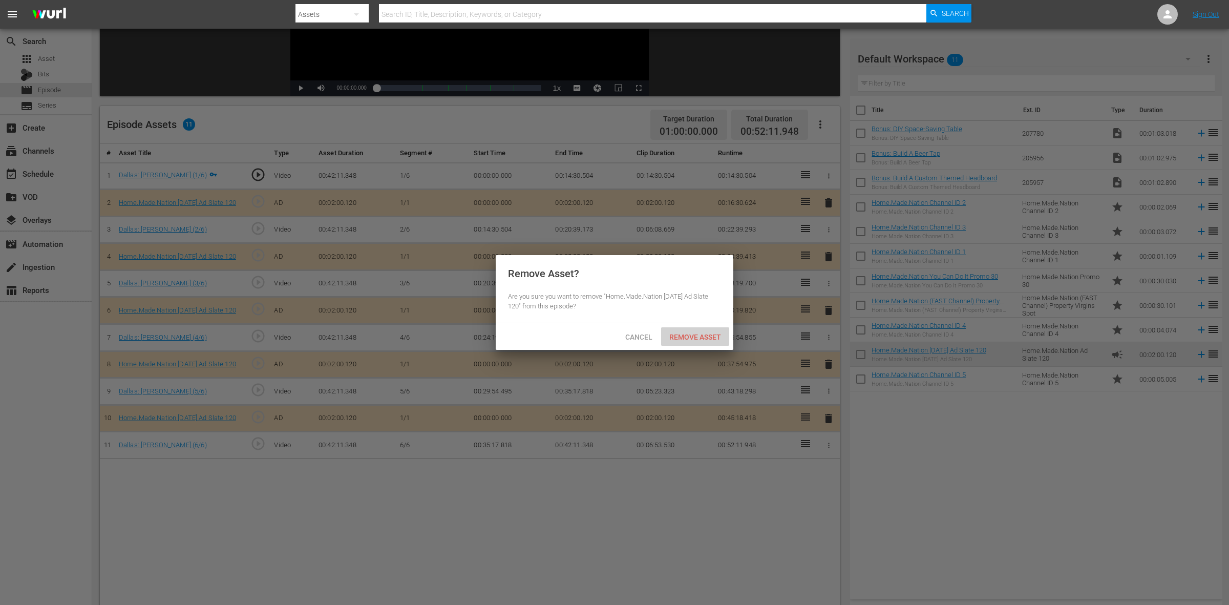
click at [684, 334] on span "Remove Asset" at bounding box center [695, 337] width 68 height 8
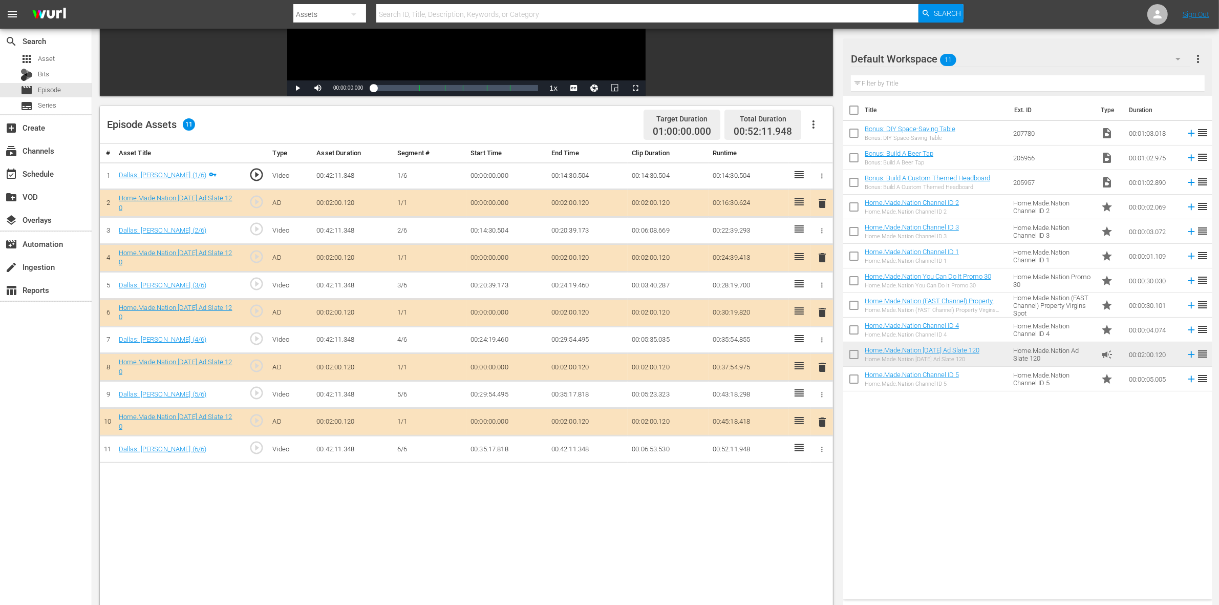
click at [821, 369] on span "delete" at bounding box center [822, 367] width 12 height 12
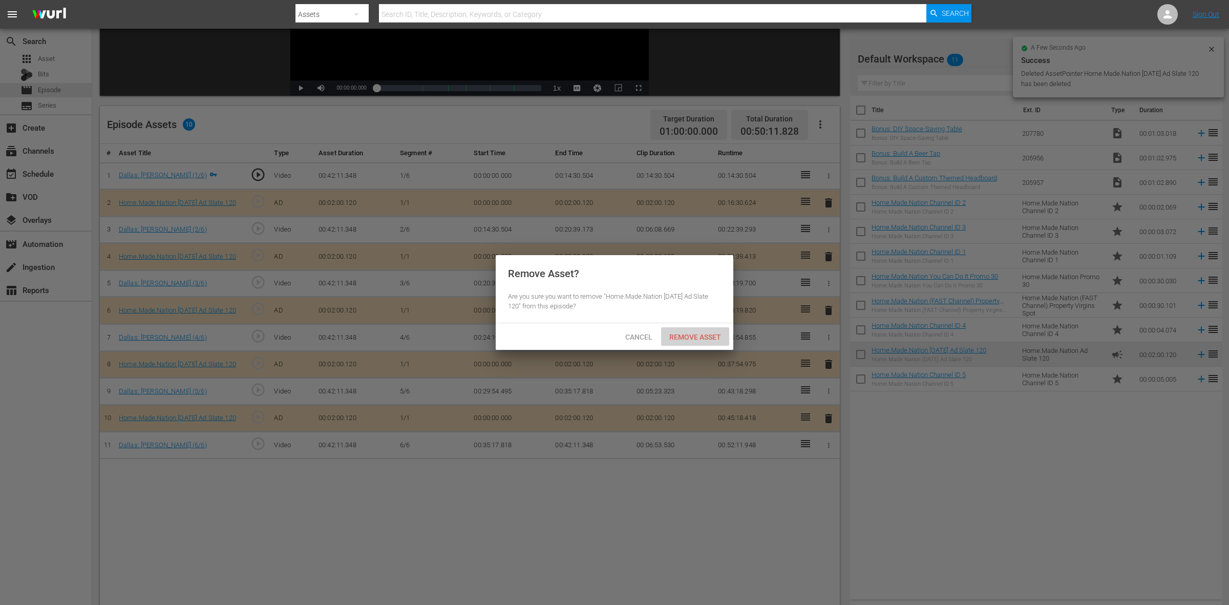
click at [698, 333] on span "Remove Asset" at bounding box center [695, 337] width 68 height 8
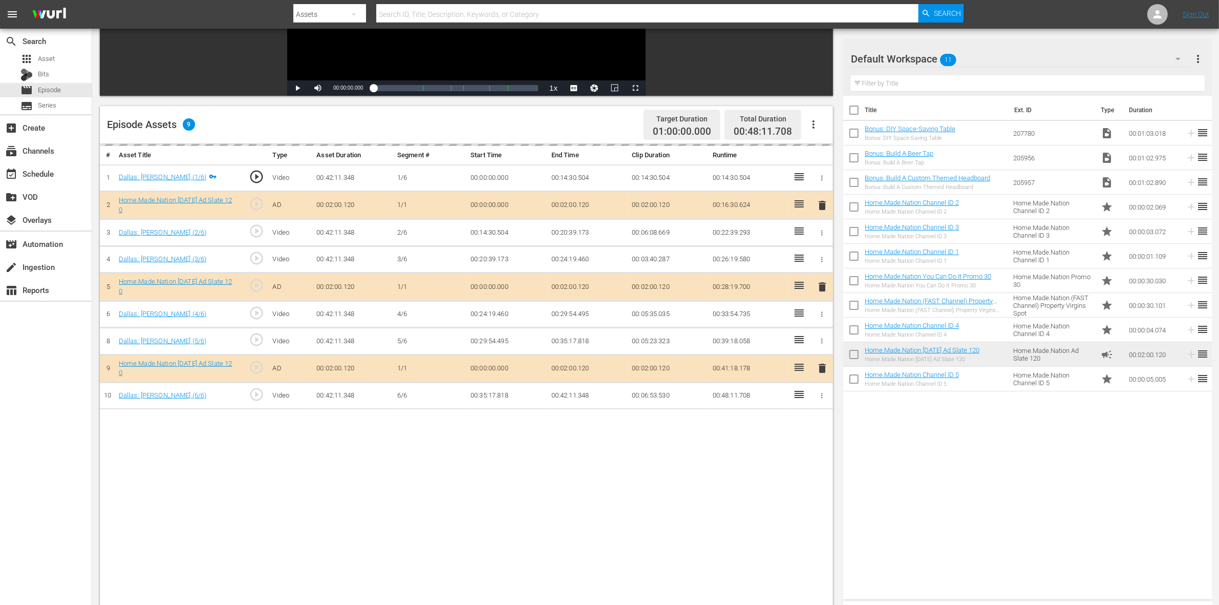
click at [694, 254] on td "00:03:40.287" at bounding box center [668, 259] width 81 height 27
click at [693, 252] on td "00:03:40.287" at bounding box center [668, 259] width 81 height 27
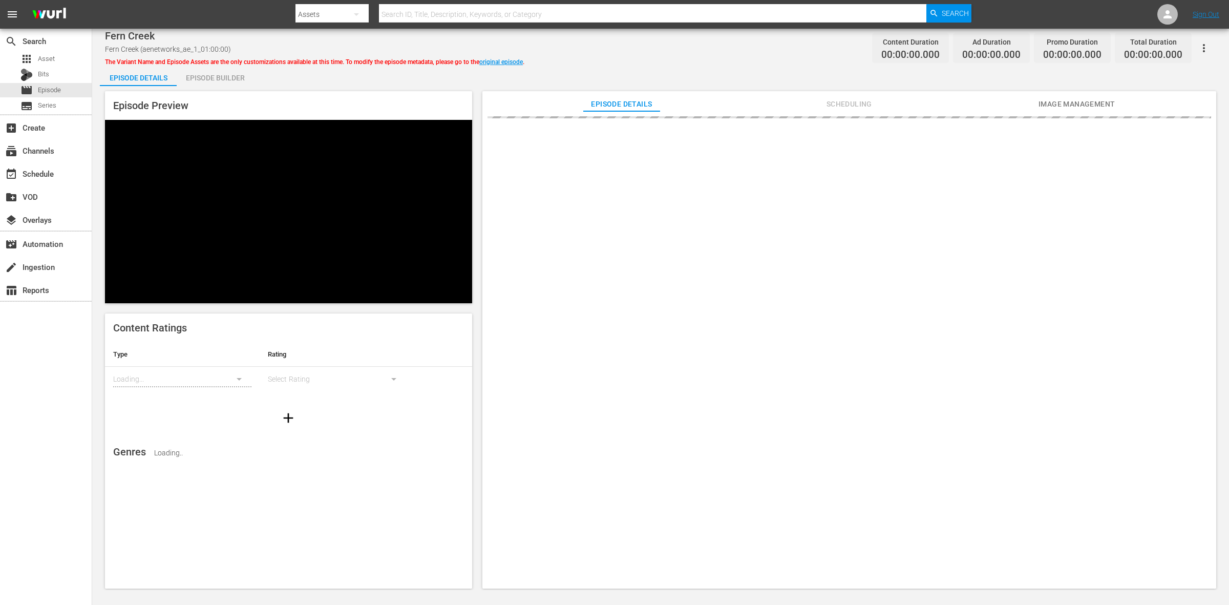
click at [241, 79] on div "Episode Builder" at bounding box center [215, 78] width 77 height 25
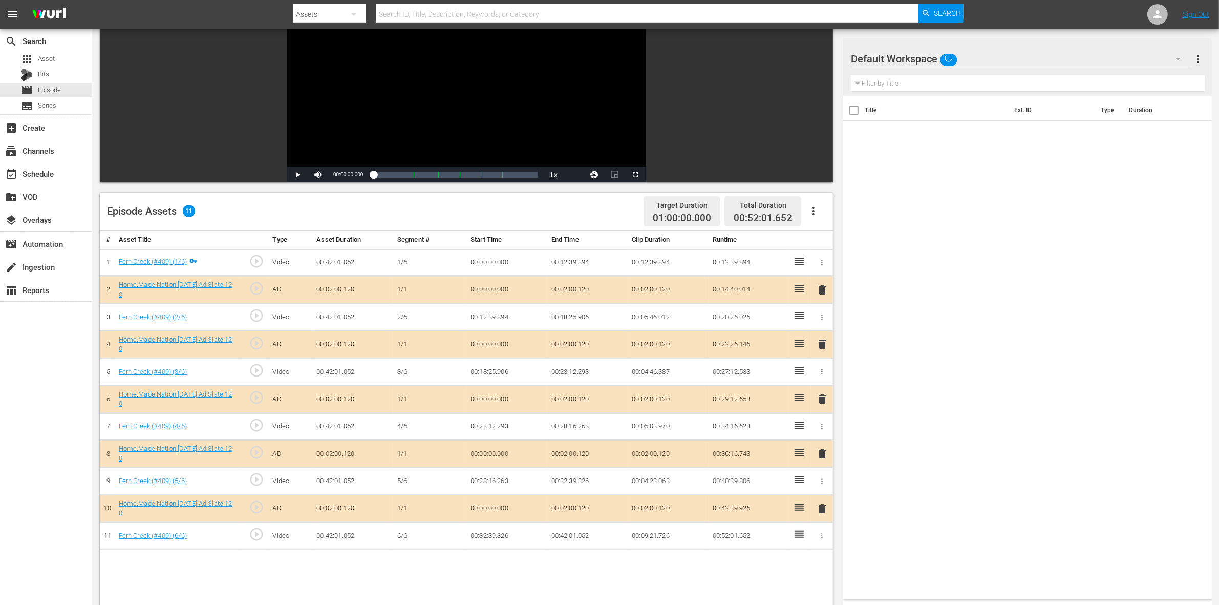
scroll to position [128, 0]
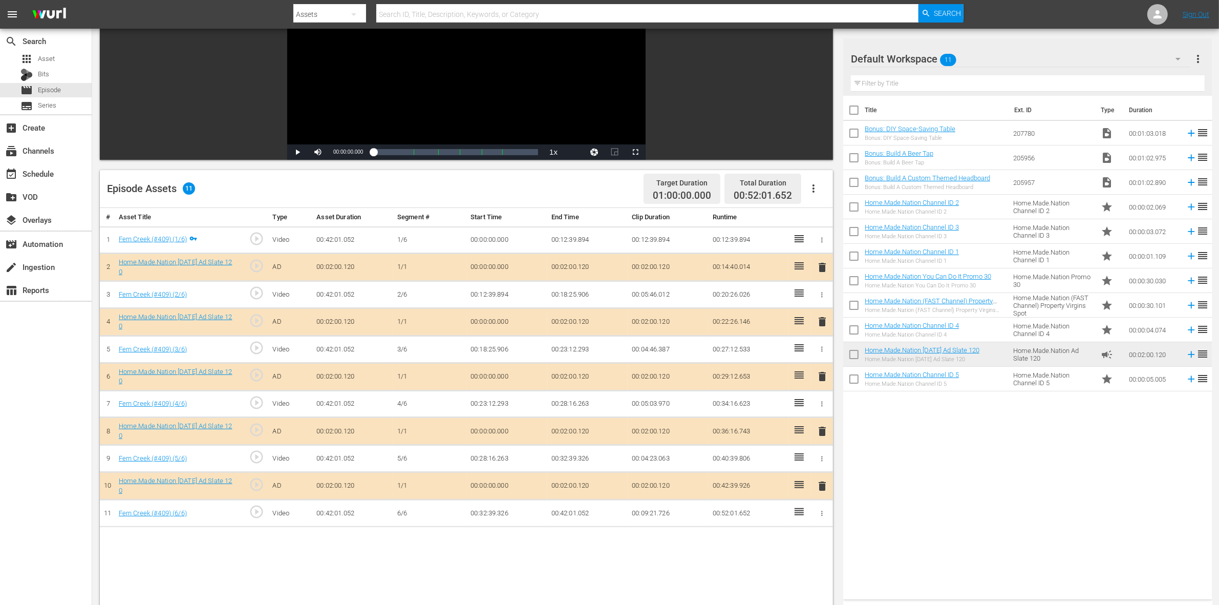
click at [825, 324] on span "delete" at bounding box center [822, 321] width 12 height 12
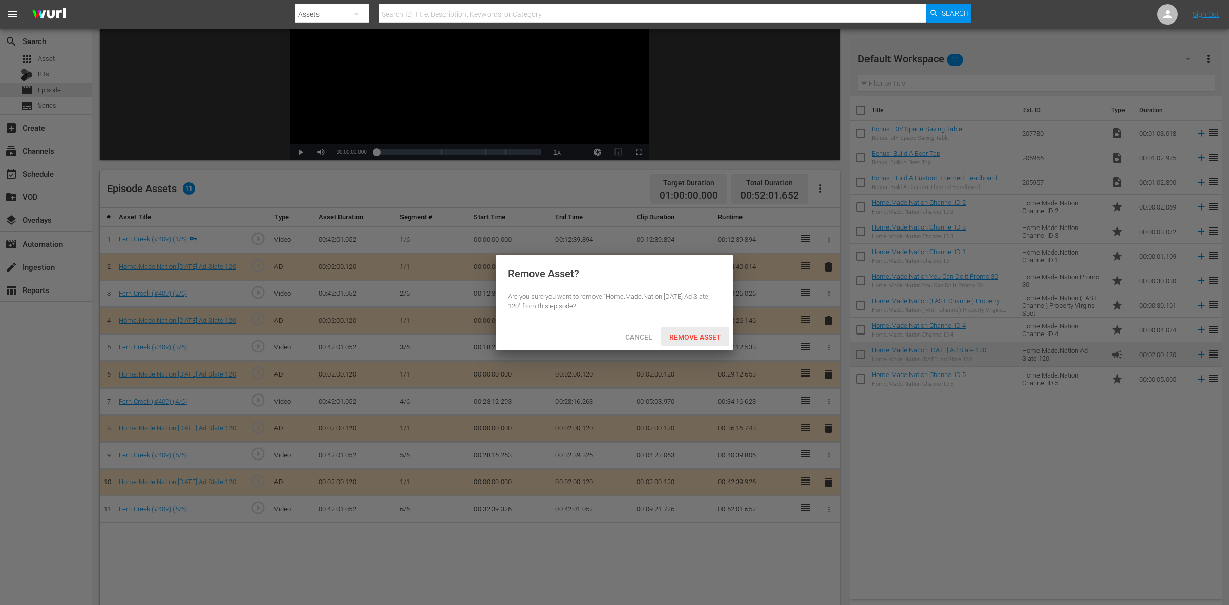
click at [710, 335] on span "Remove Asset" at bounding box center [695, 337] width 68 height 8
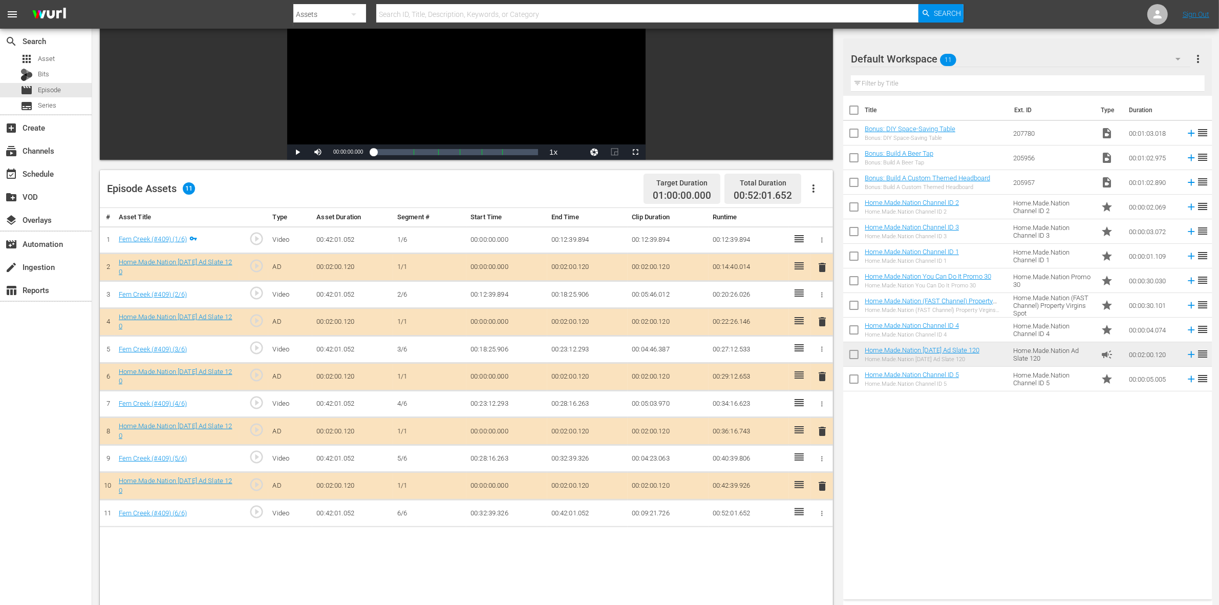
click at [826, 380] on span "delete" at bounding box center [822, 376] width 12 height 12
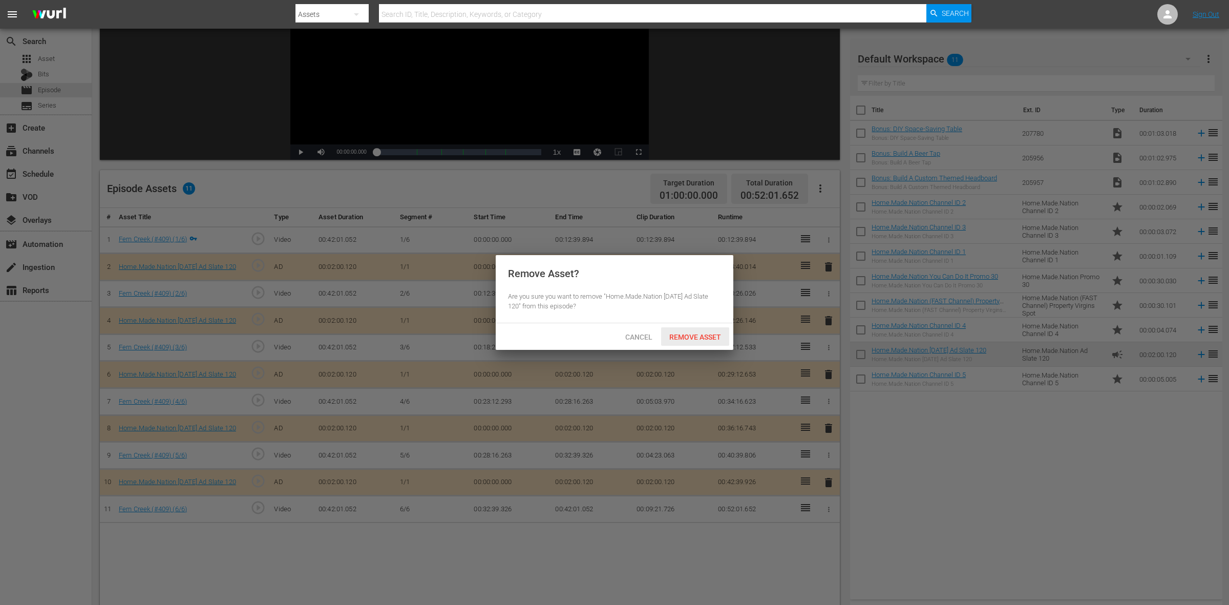
click at [700, 337] on span "Remove Asset" at bounding box center [695, 337] width 68 height 8
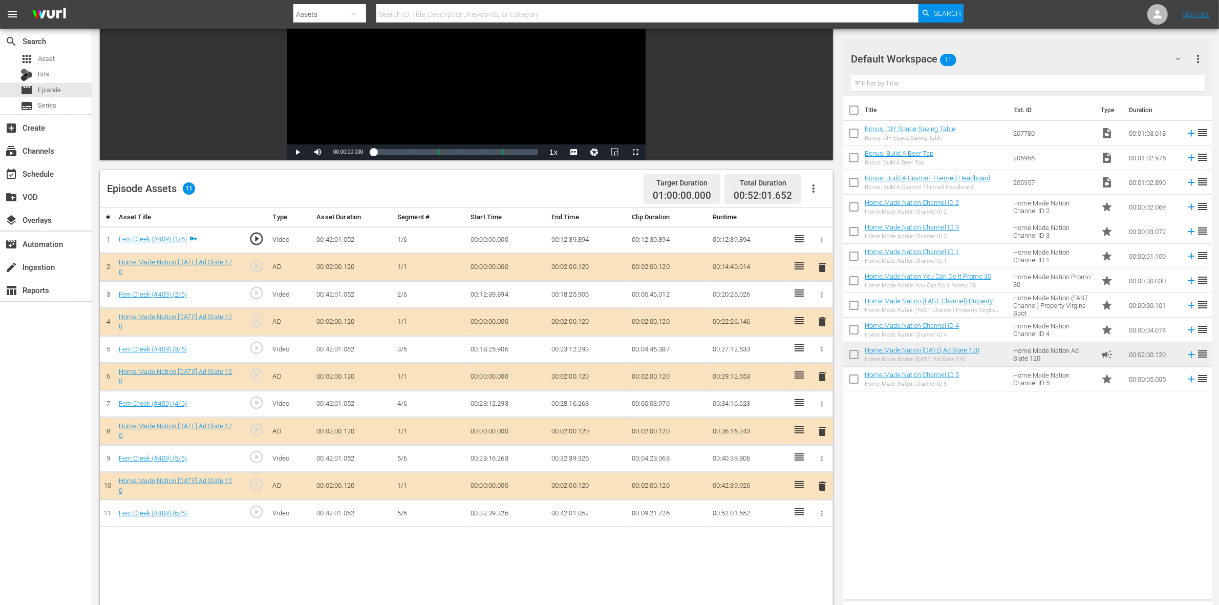
click at [819, 433] on span "delete" at bounding box center [822, 431] width 12 height 12
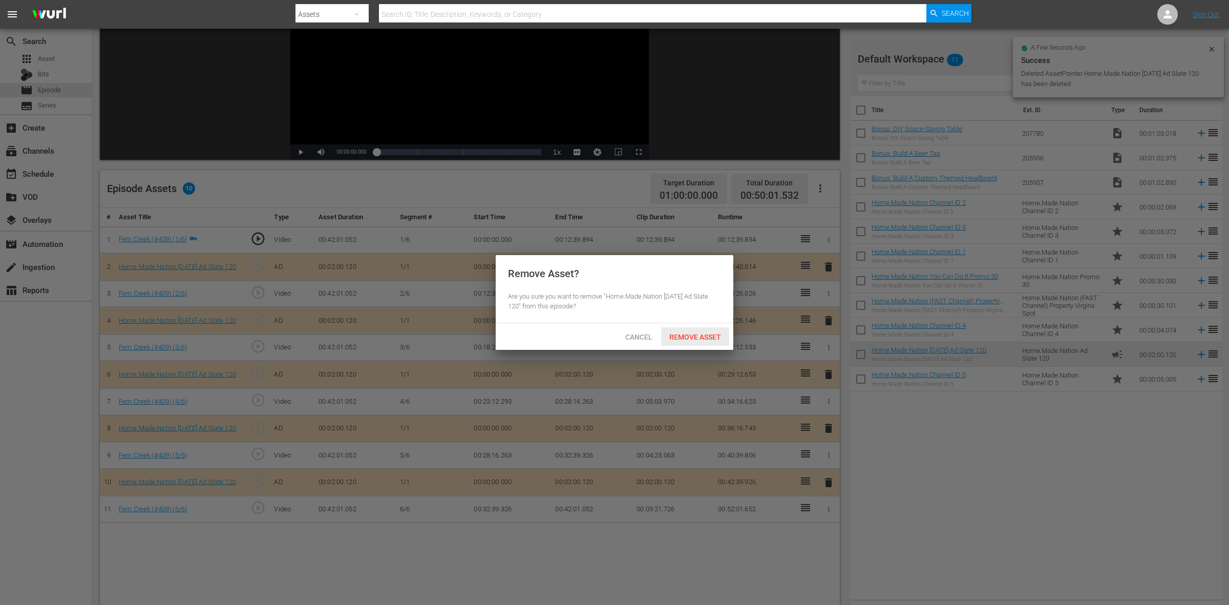
click at [682, 340] on span "Remove Asset" at bounding box center [695, 337] width 68 height 8
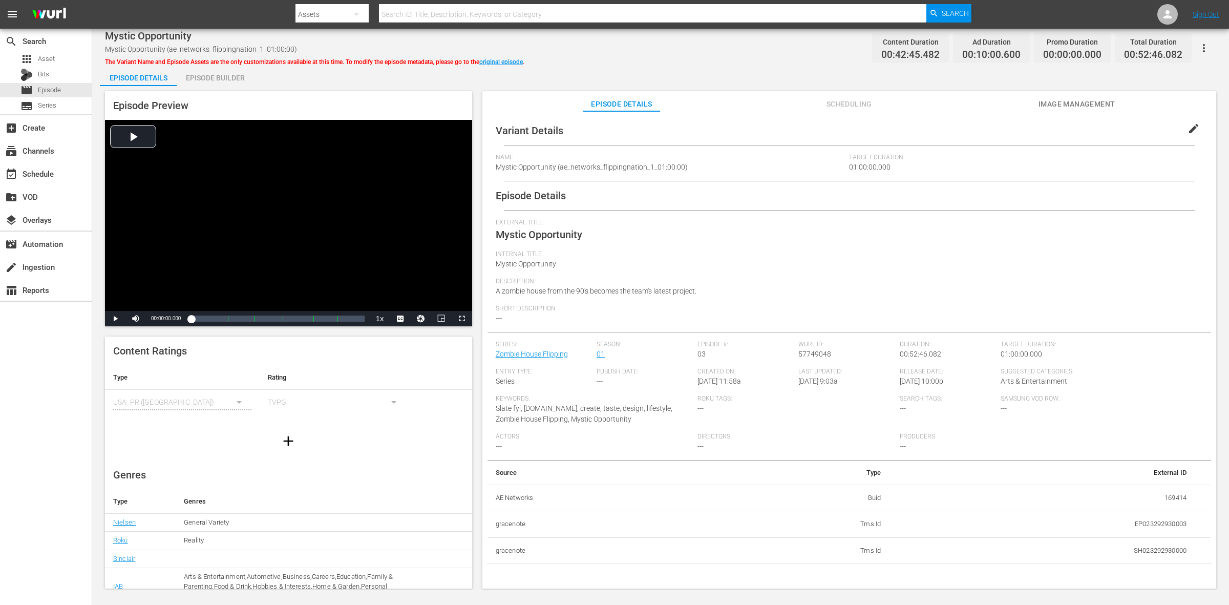
click at [242, 80] on div "Episode Builder" at bounding box center [215, 78] width 77 height 25
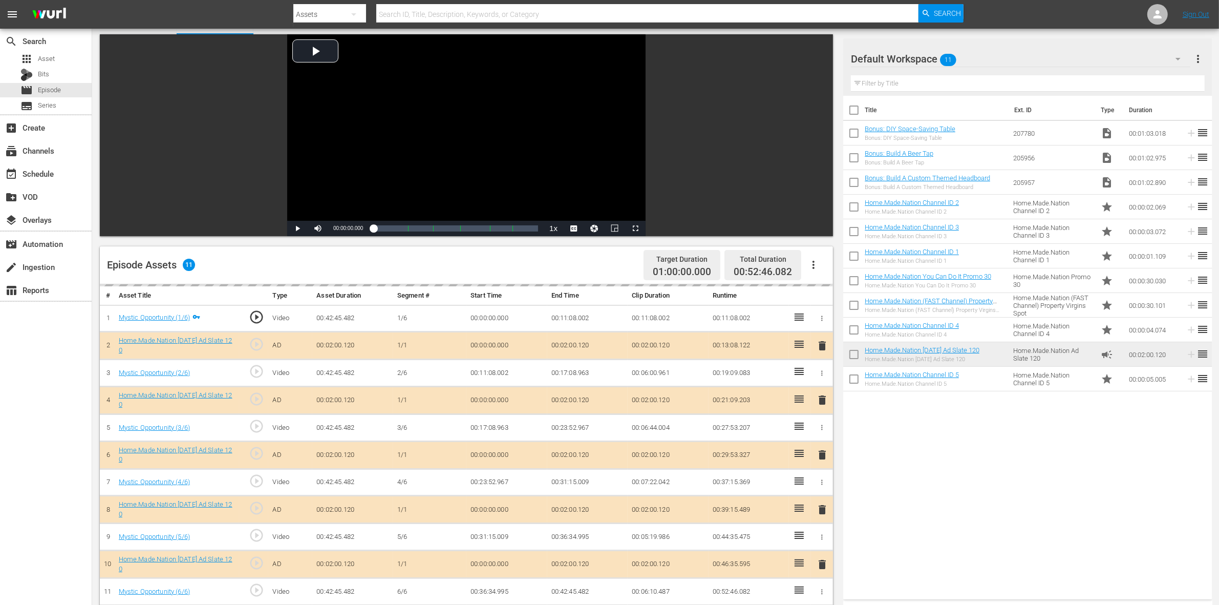
scroll to position [128, 0]
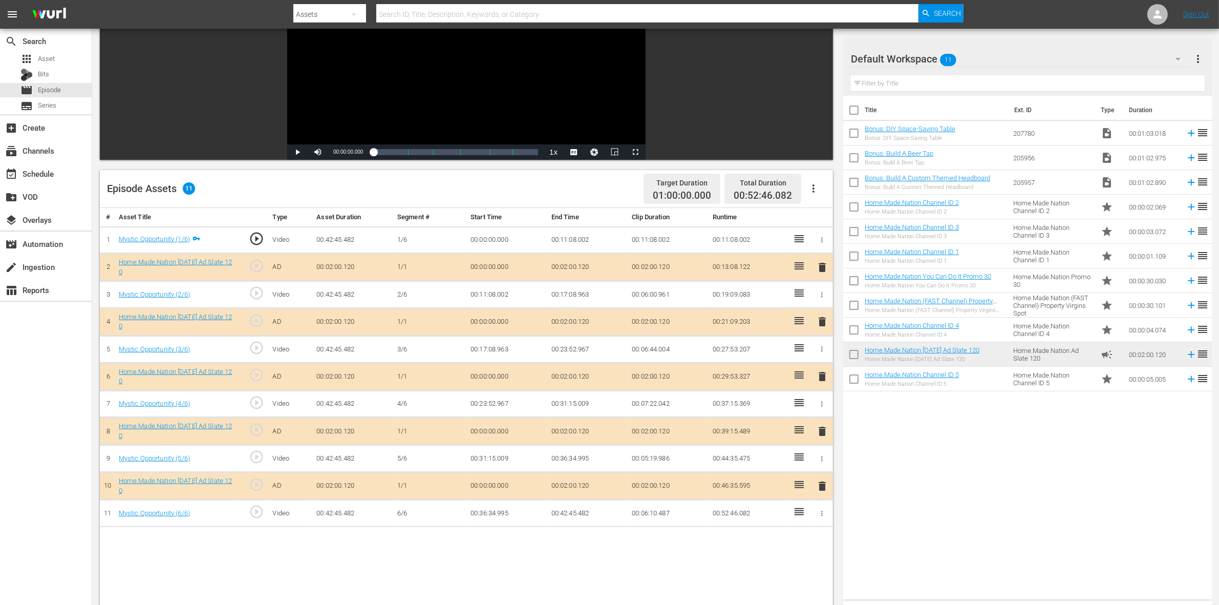
click at [821, 326] on span "delete" at bounding box center [822, 321] width 12 height 12
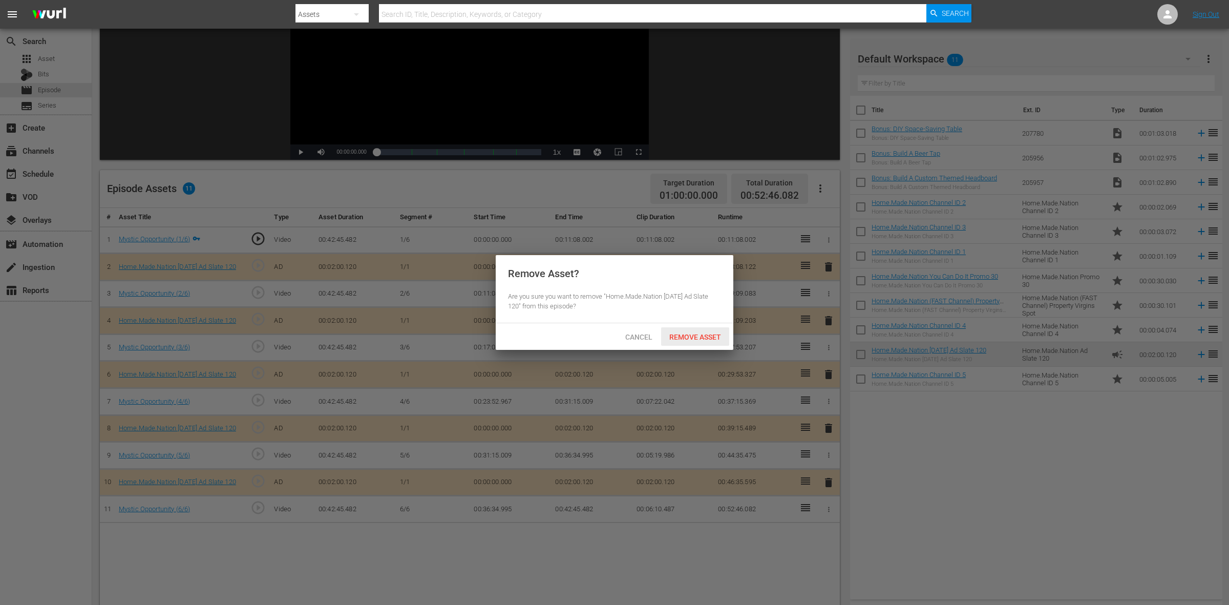
click at [672, 334] on span "Remove Asset" at bounding box center [695, 337] width 68 height 8
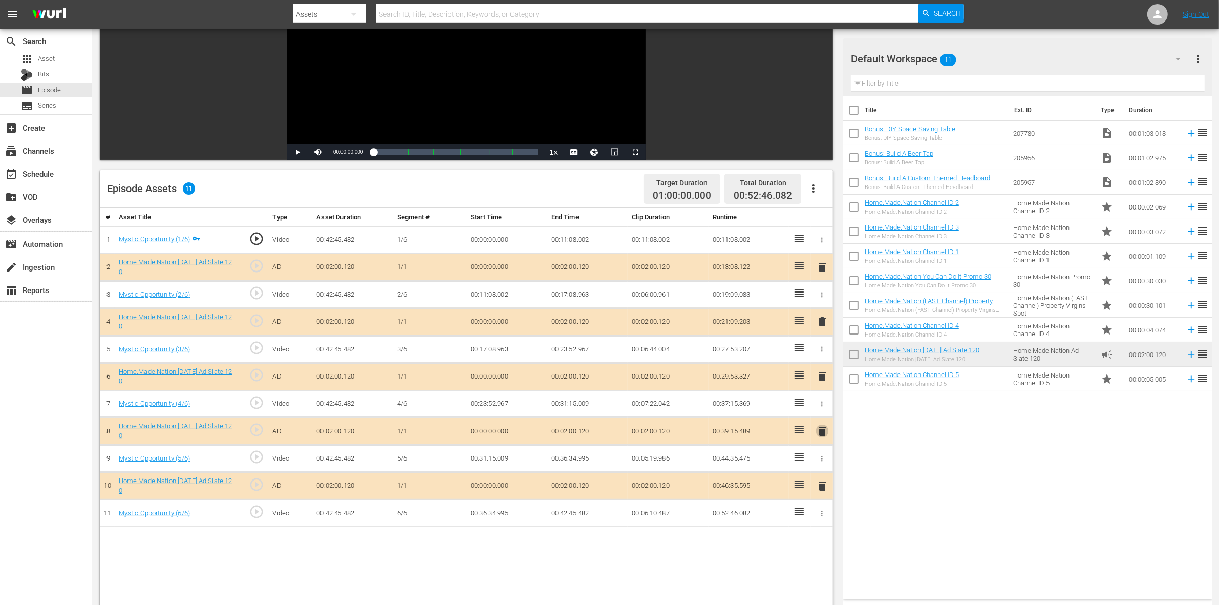
click at [820, 431] on span "delete" at bounding box center [822, 431] width 12 height 12
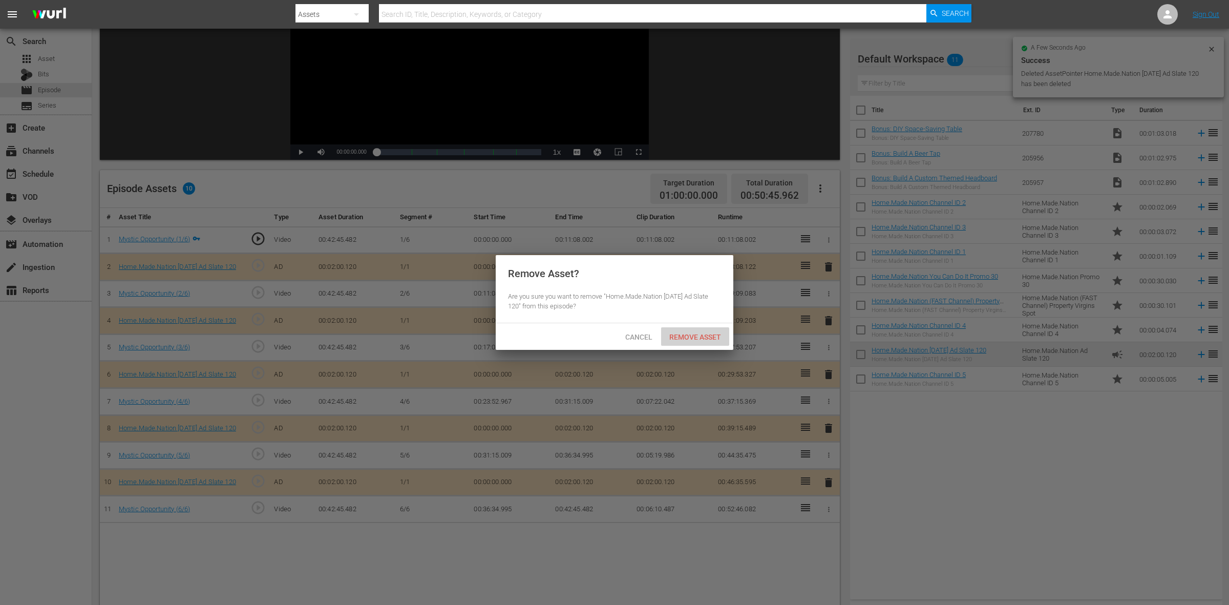
click at [690, 338] on span "Remove Asset" at bounding box center [695, 337] width 68 height 8
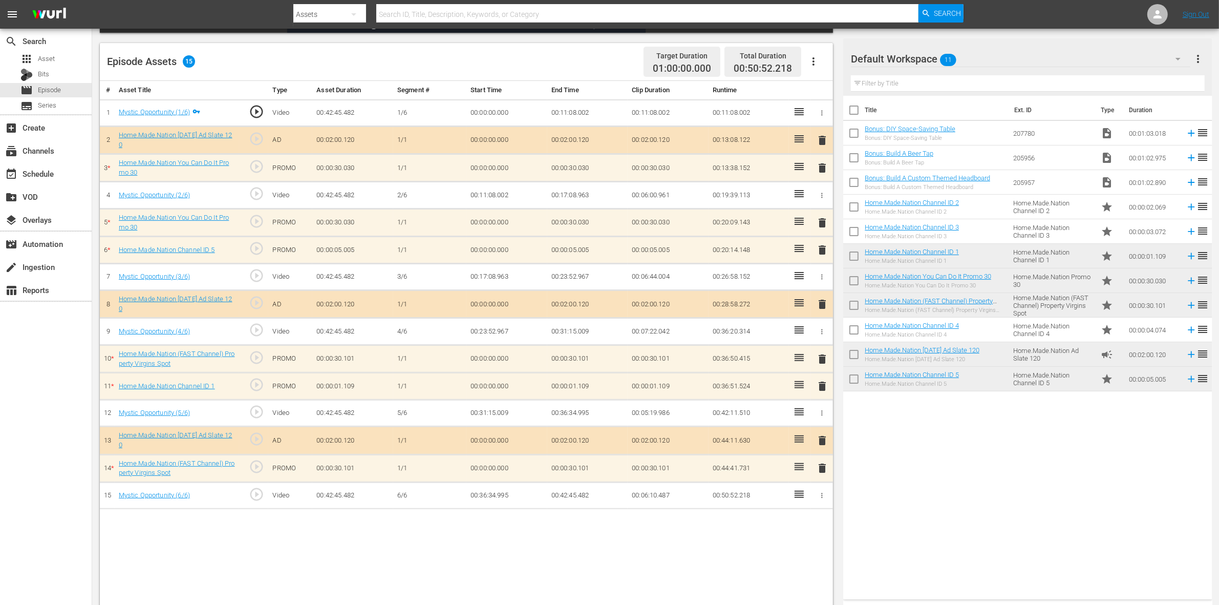
scroll to position [256, 0]
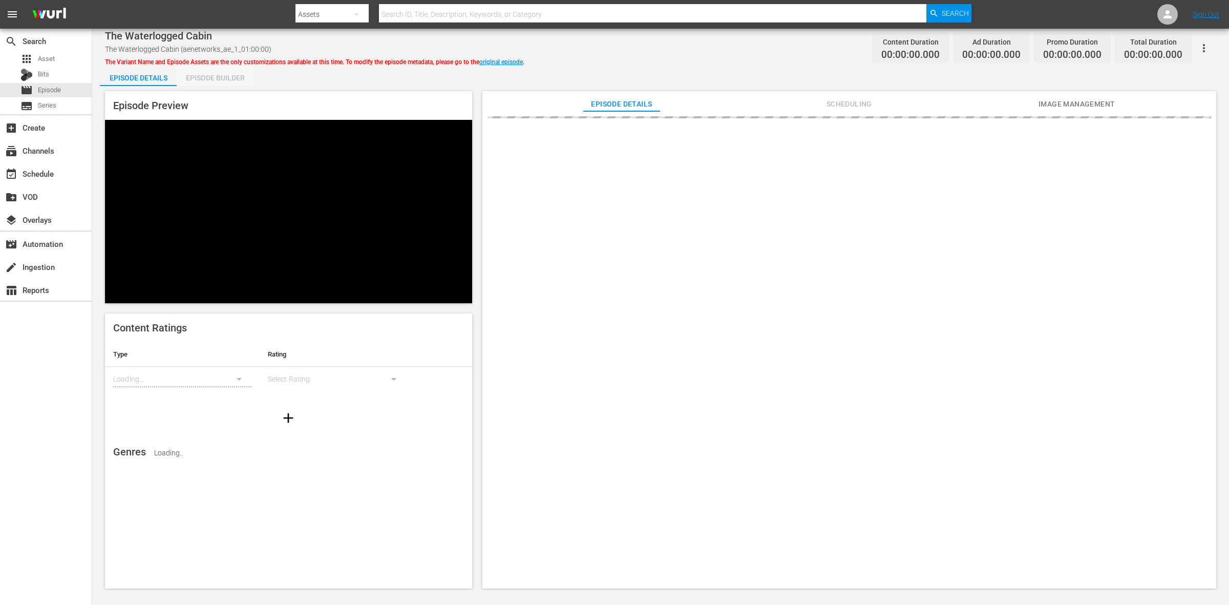
click at [216, 77] on div "Episode Builder" at bounding box center [215, 78] width 77 height 25
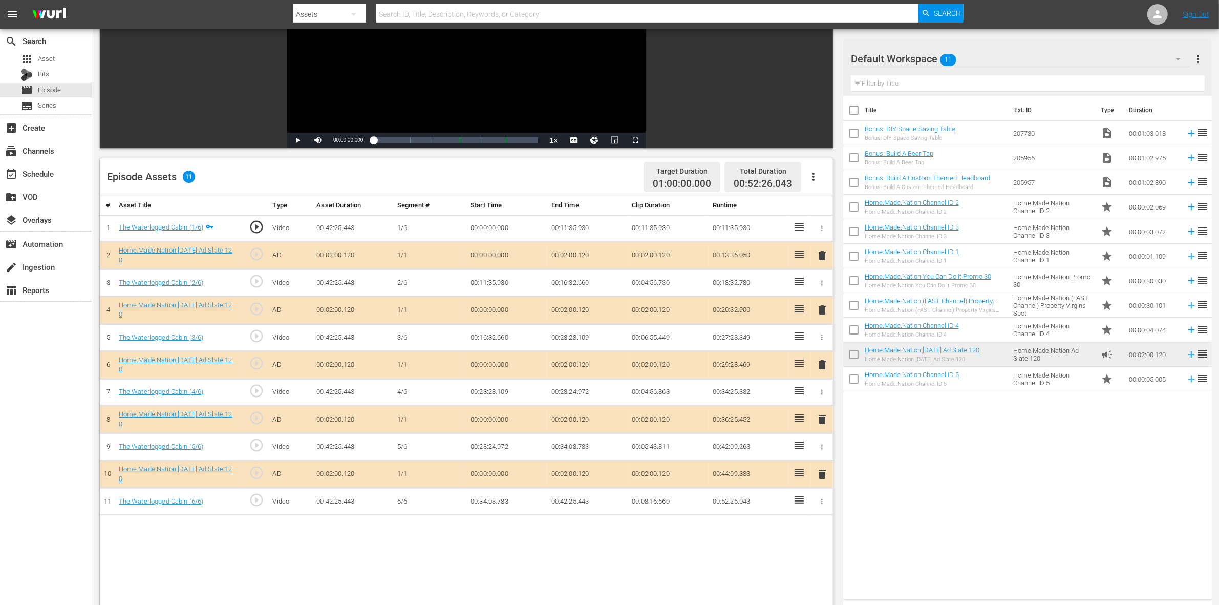
scroll to position [192, 0]
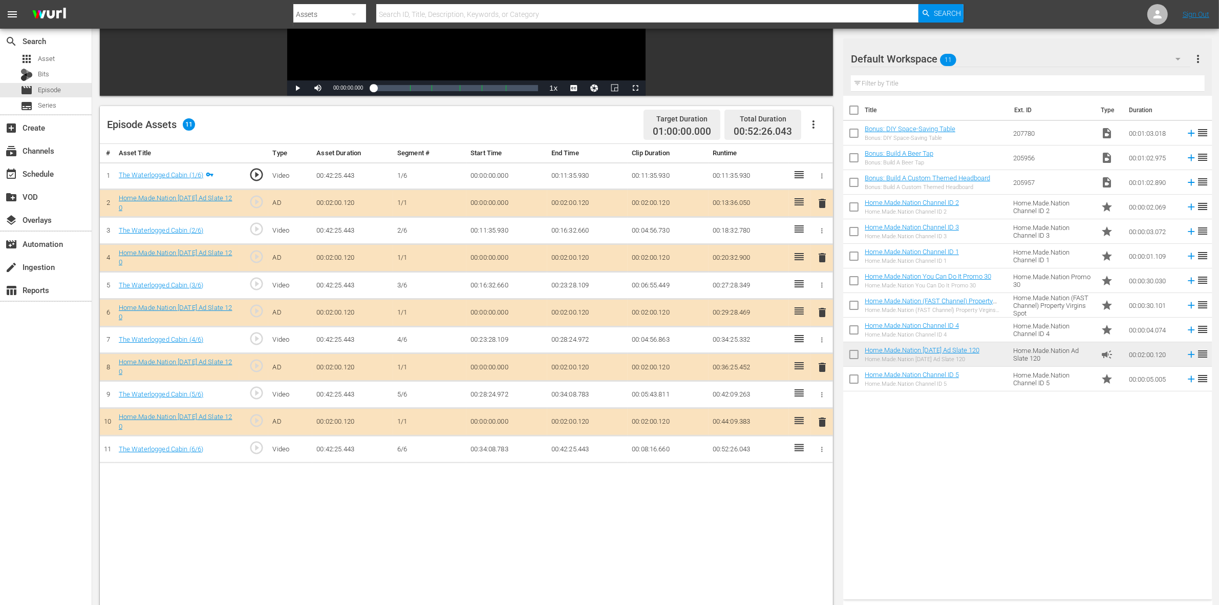
click at [825, 257] on span "delete" at bounding box center [822, 257] width 12 height 12
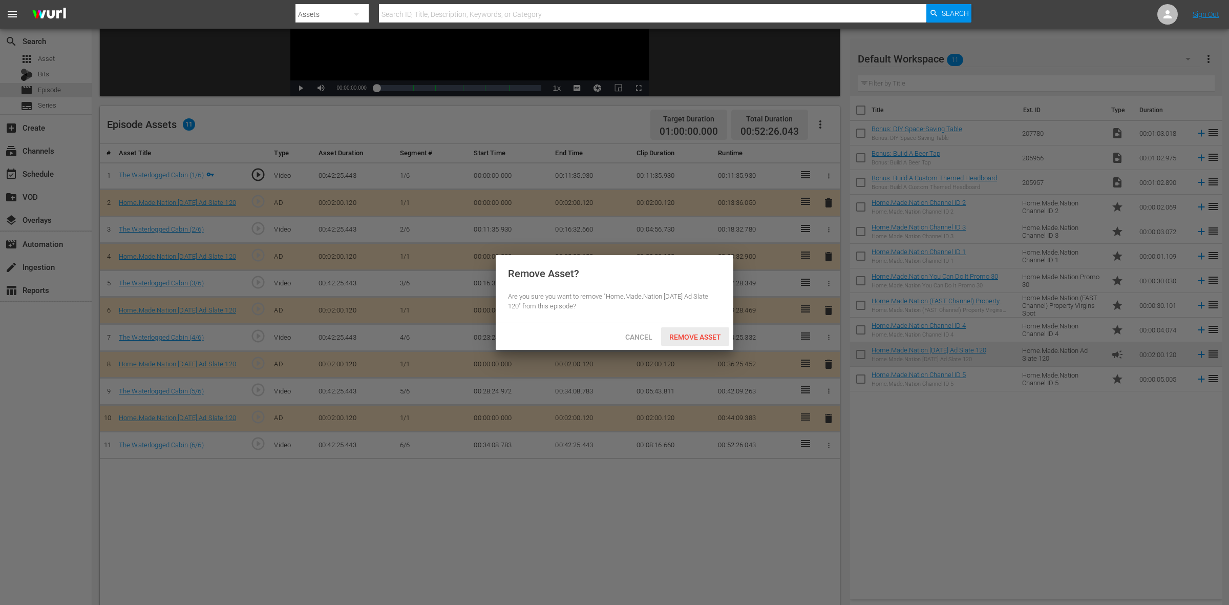
click at [699, 329] on div "Remove Asset" at bounding box center [695, 336] width 68 height 19
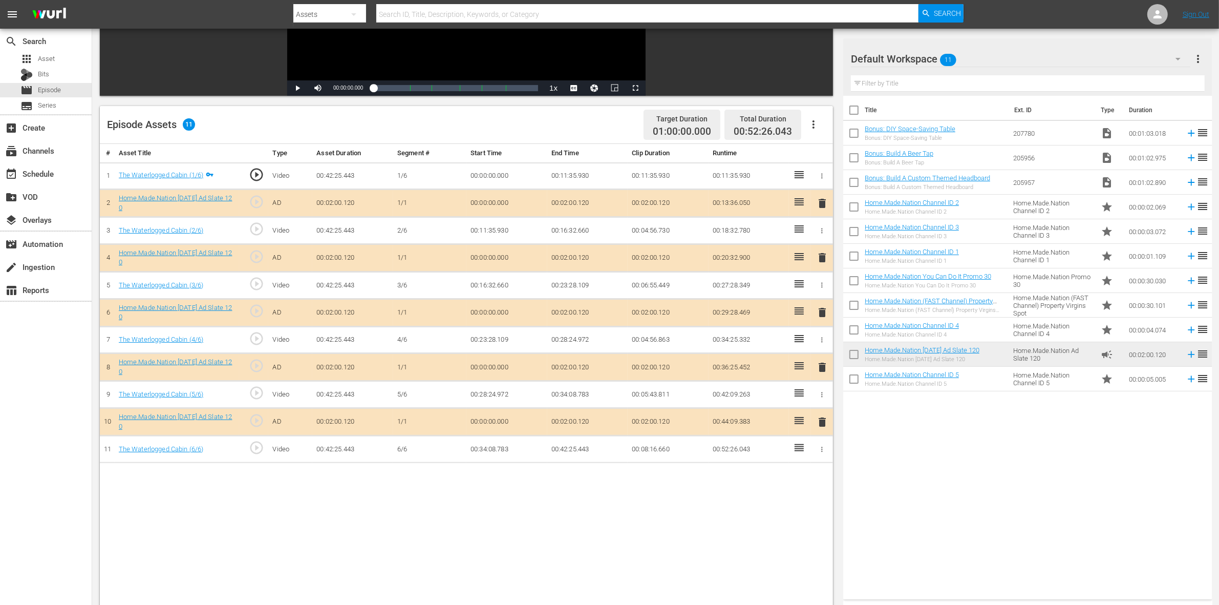
click at [821, 316] on span "delete" at bounding box center [822, 312] width 12 height 12
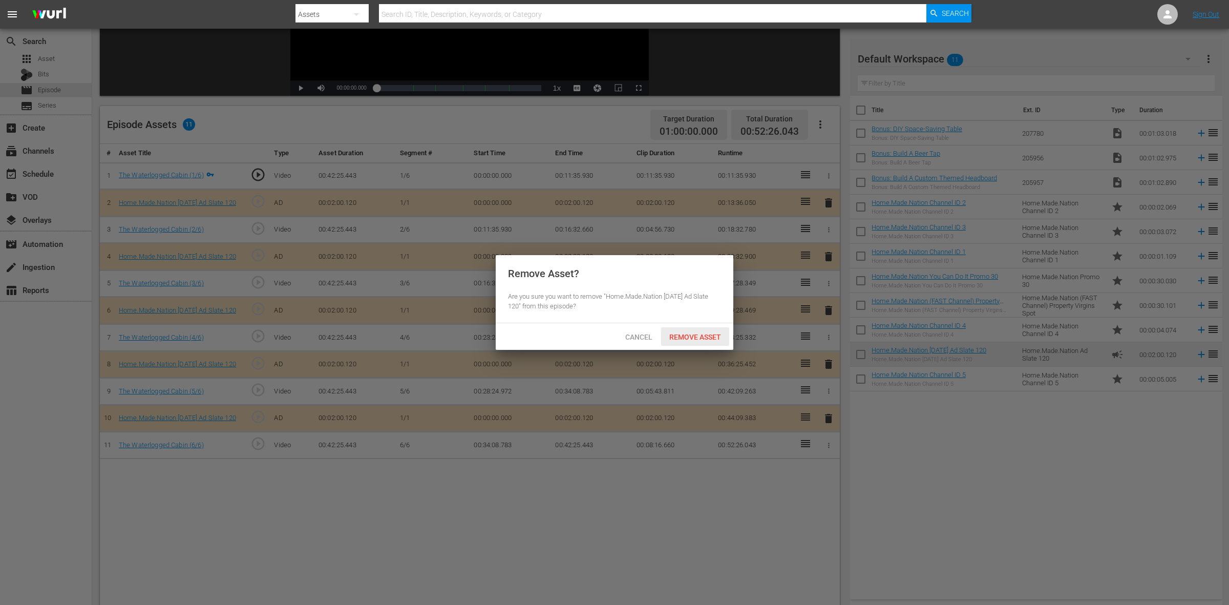
click at [710, 334] on span "Remove Asset" at bounding box center [695, 337] width 68 height 8
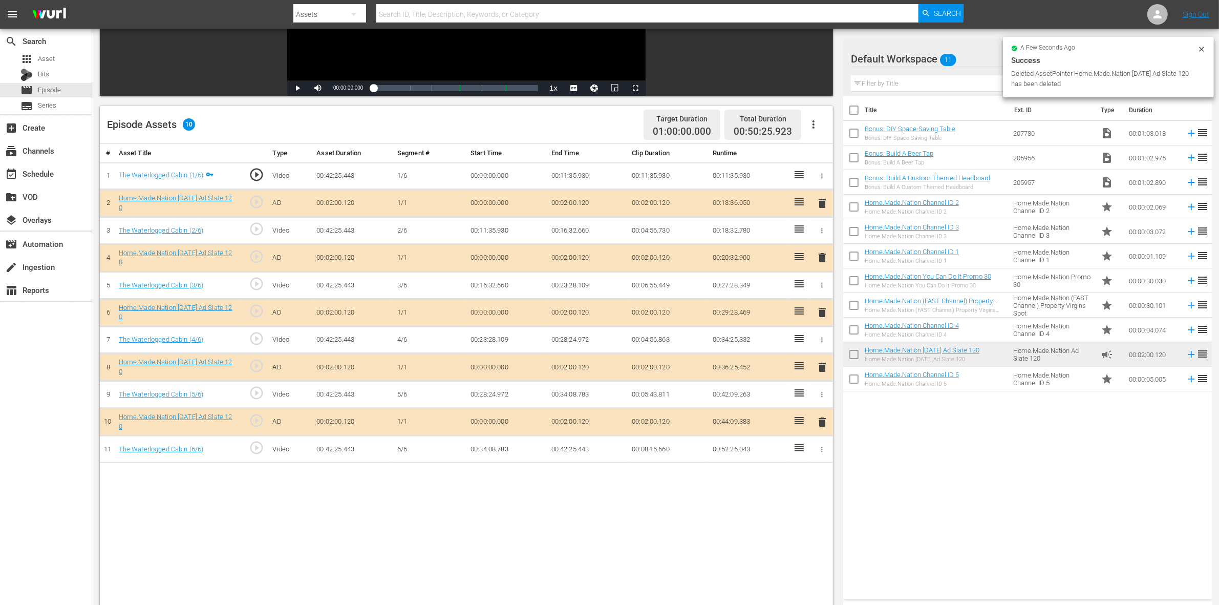
click at [824, 373] on span "delete" at bounding box center [822, 367] width 12 height 12
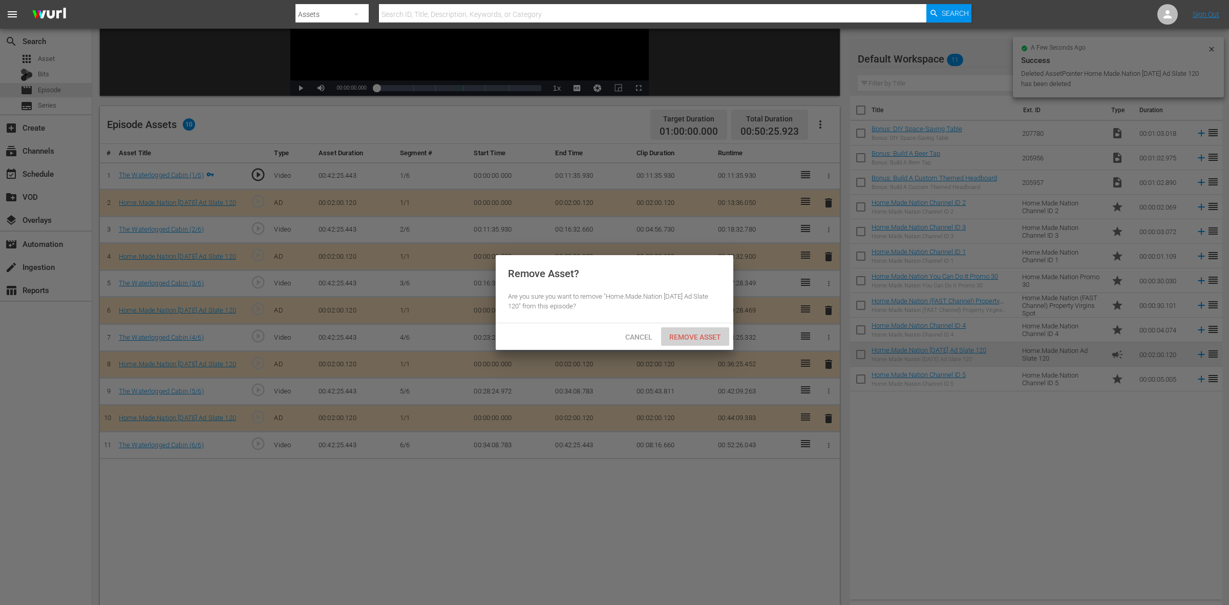
click at [717, 339] on span "Remove Asset" at bounding box center [695, 337] width 68 height 8
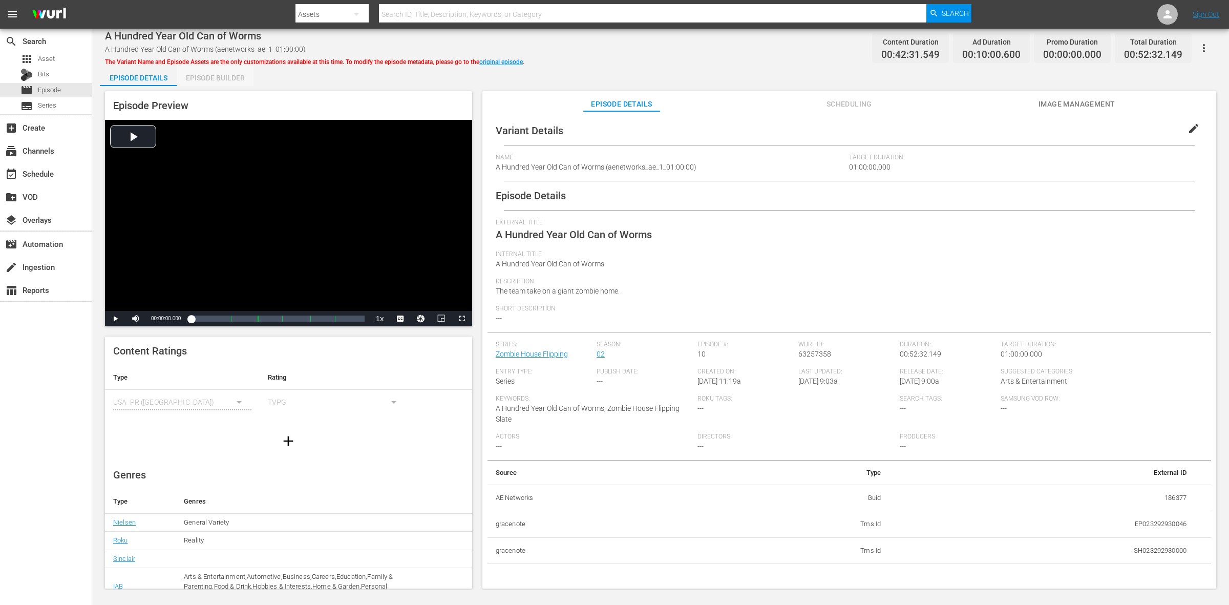
click at [196, 75] on div "Episode Builder" at bounding box center [215, 78] width 77 height 25
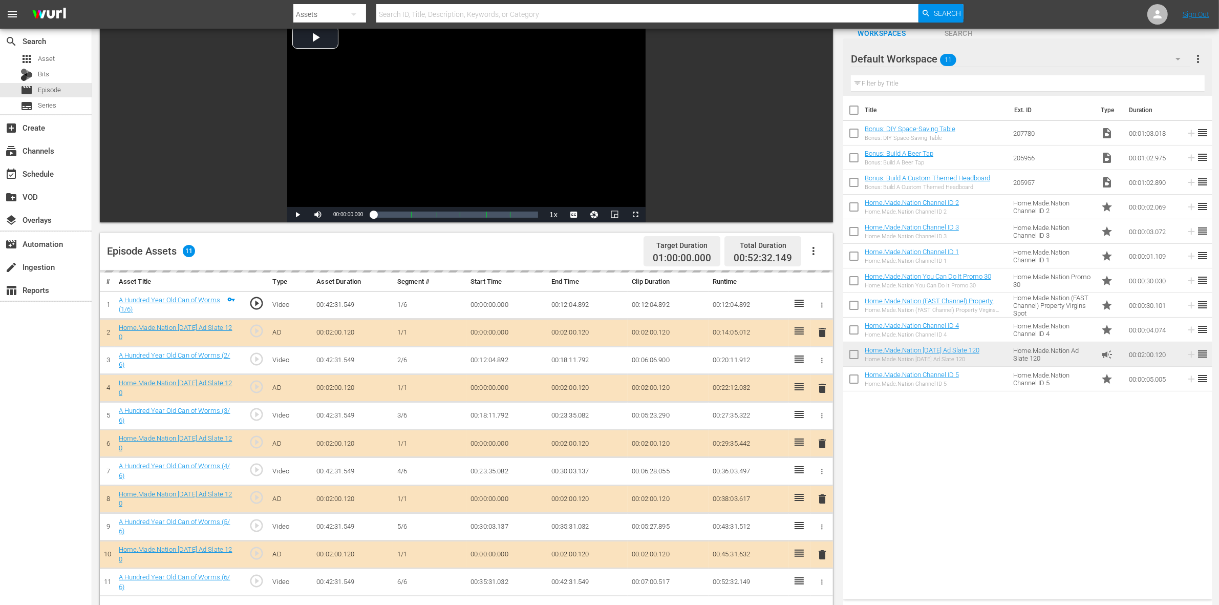
scroll to position [128, 0]
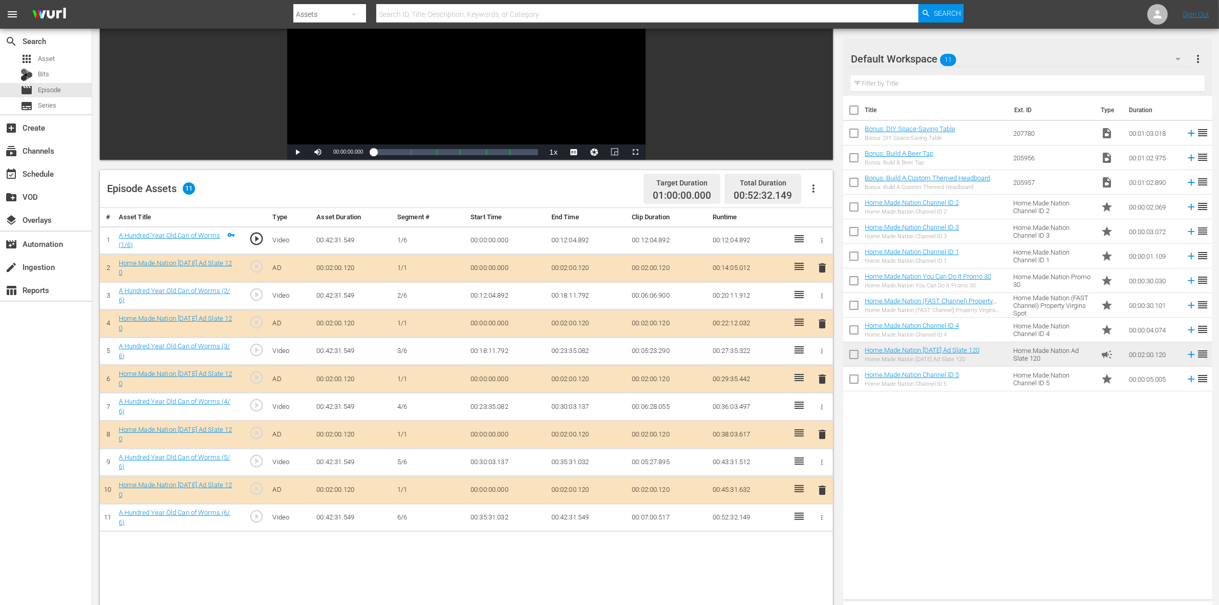
click at [820, 326] on span "delete" at bounding box center [822, 323] width 12 height 12
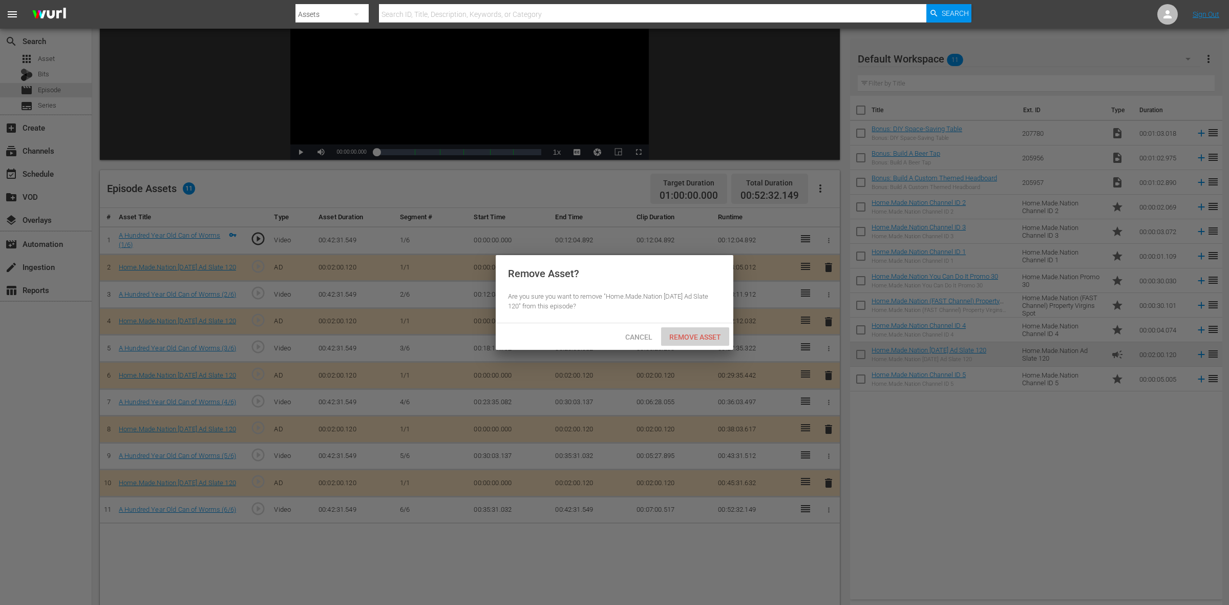
click at [711, 343] on div "Remove Asset" at bounding box center [695, 336] width 68 height 19
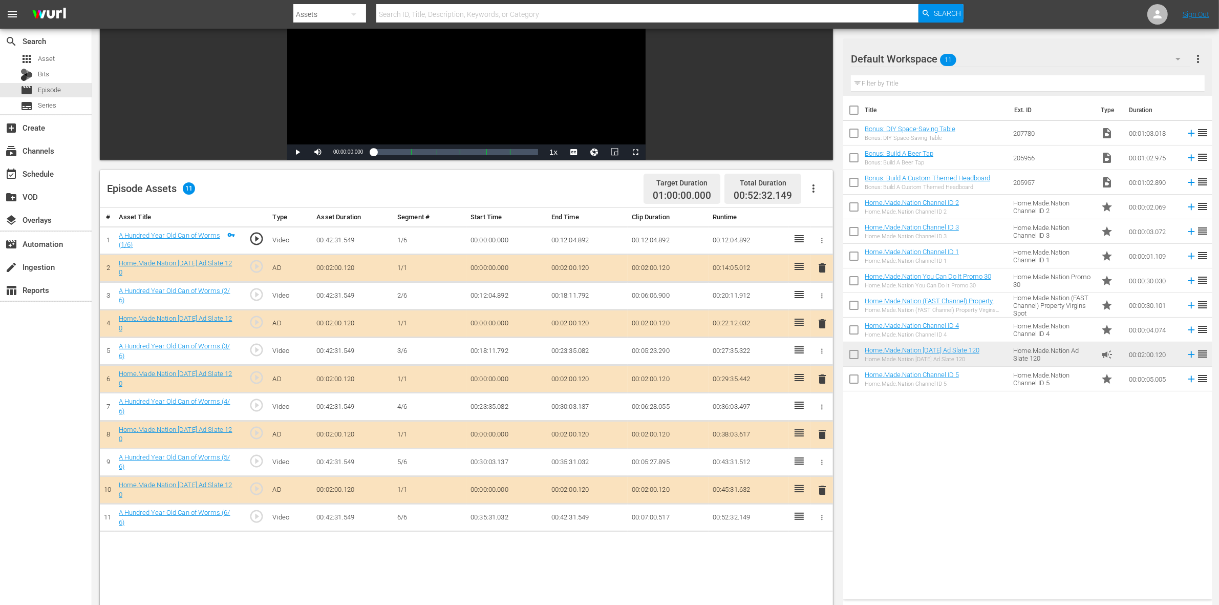
click at [820, 434] on span "delete" at bounding box center [822, 434] width 12 height 12
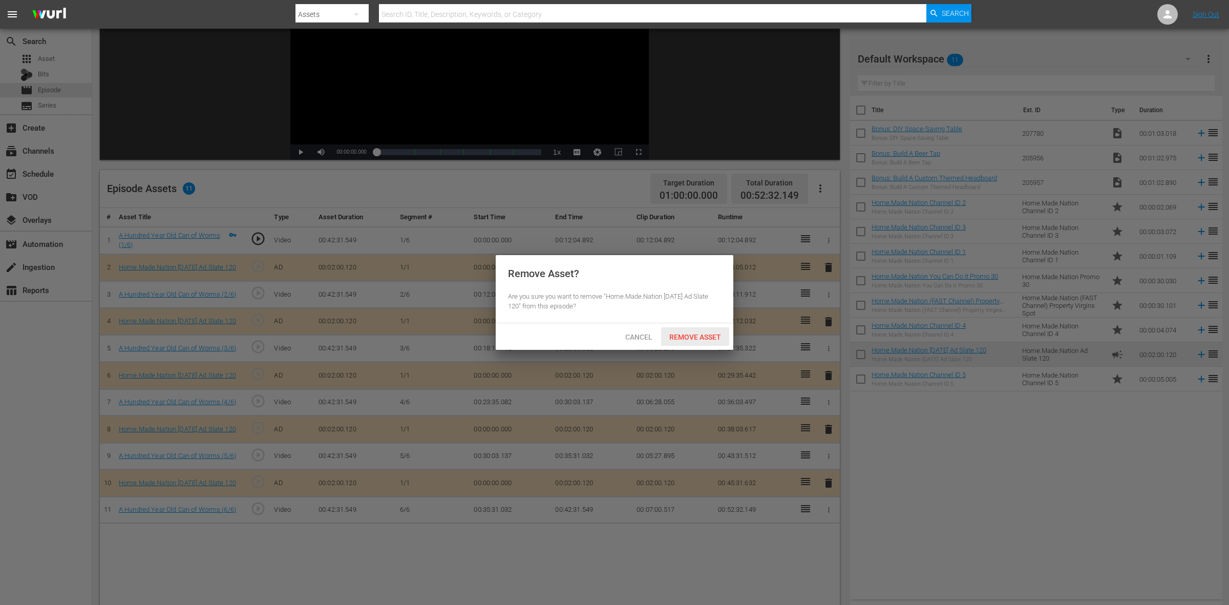
click at [705, 333] on span "Remove Asset" at bounding box center [695, 337] width 68 height 8
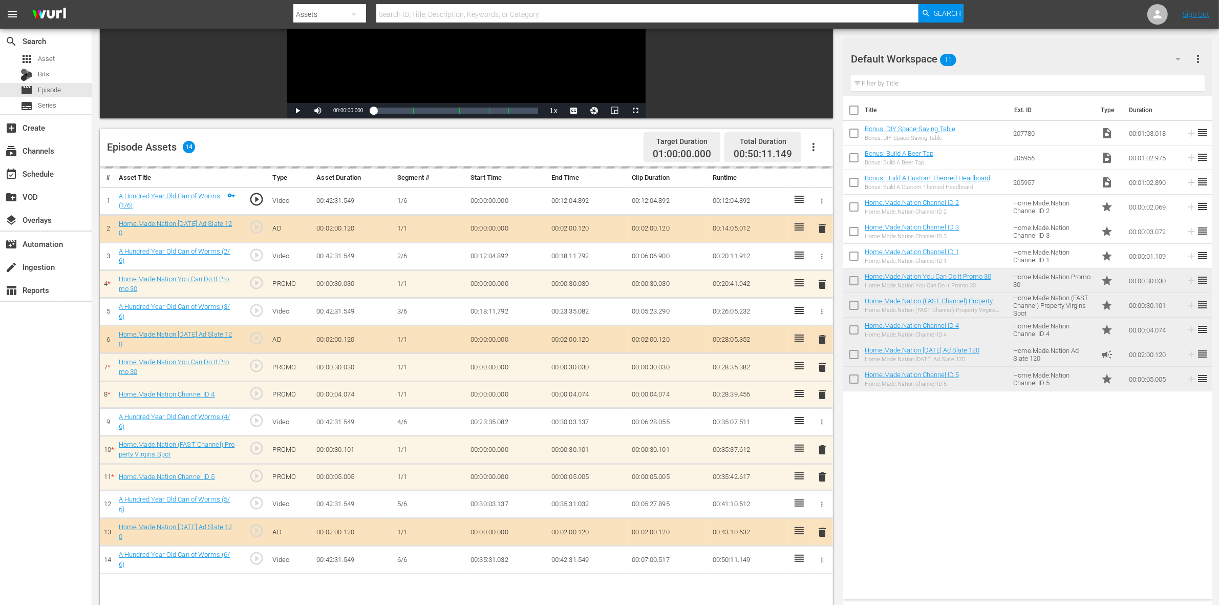
scroll to position [192, 0]
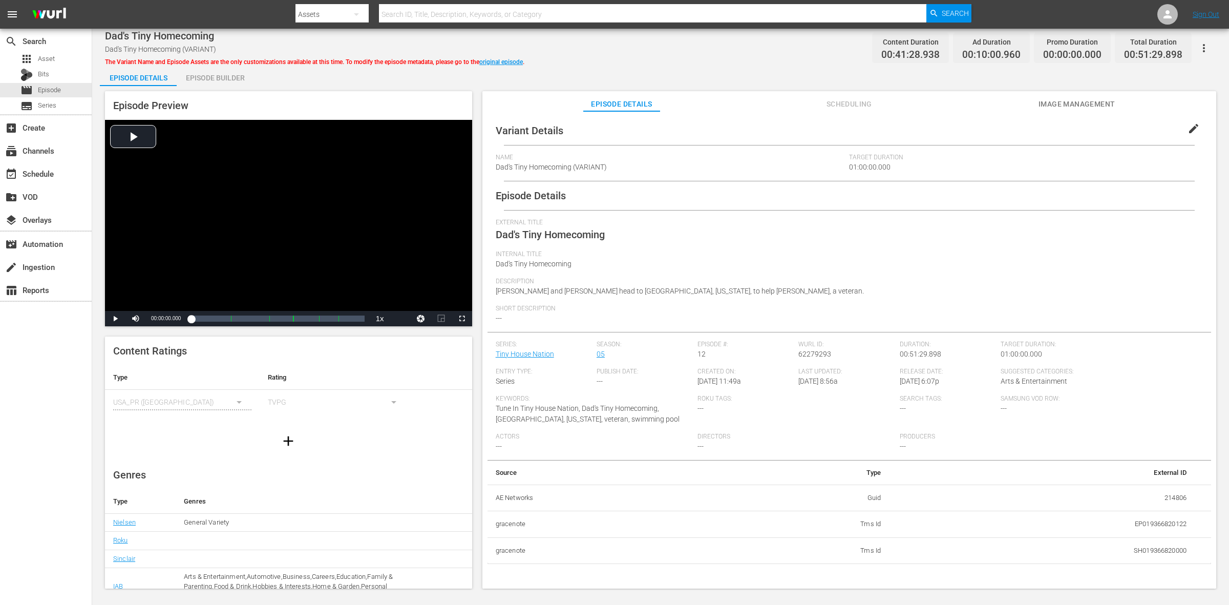
click at [203, 78] on div "Episode Builder" at bounding box center [215, 78] width 77 height 25
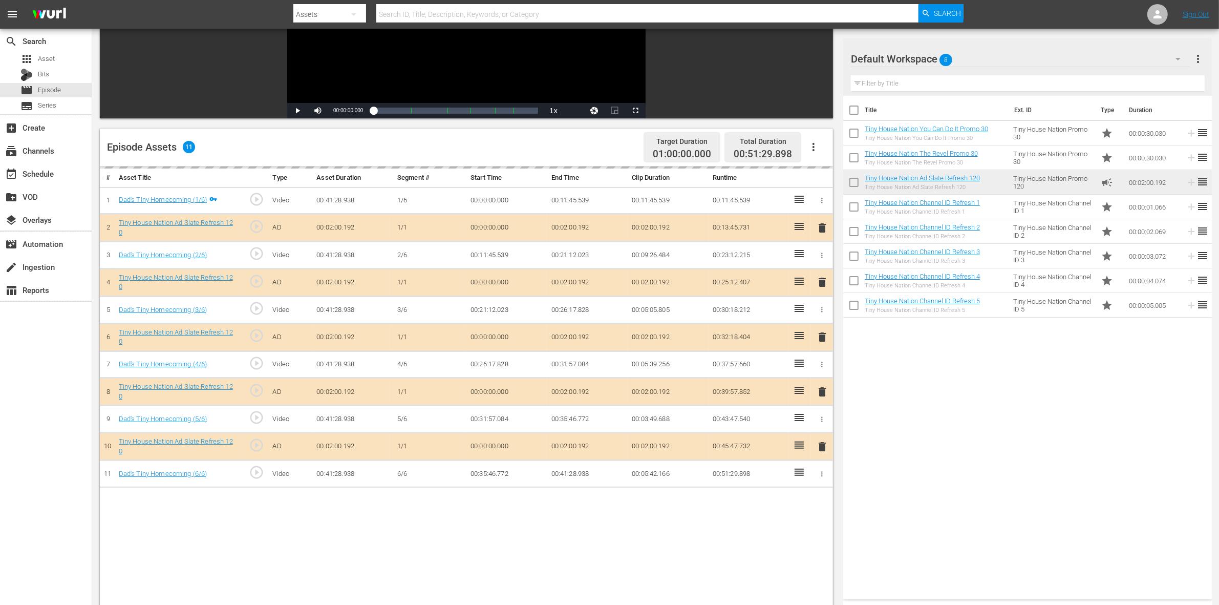
scroll to position [192, 0]
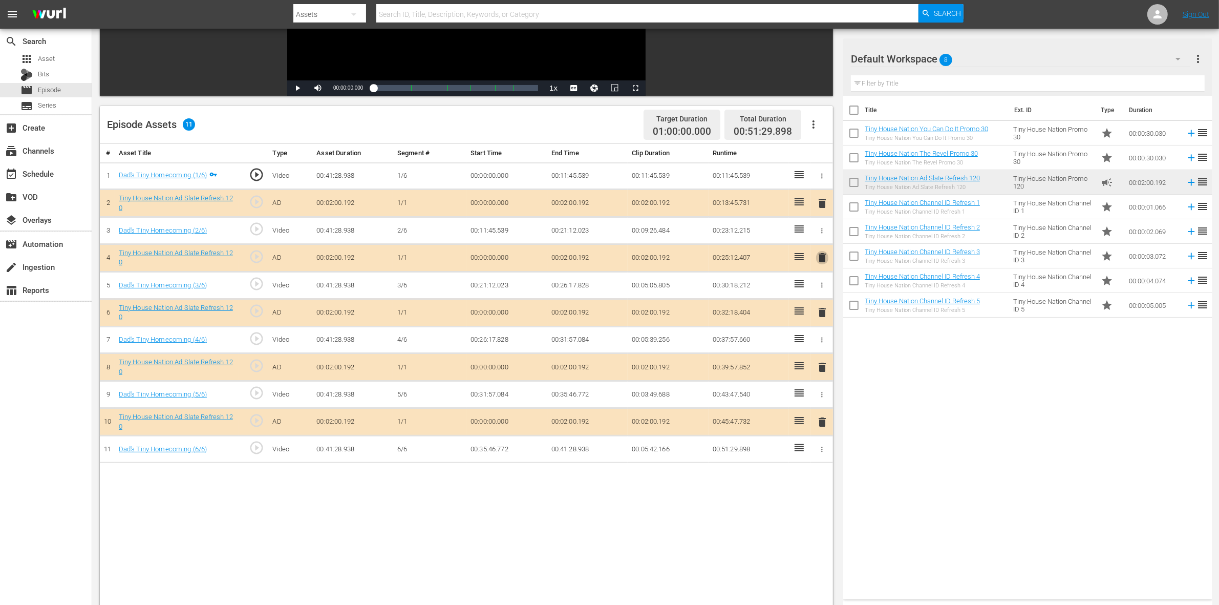
click at [822, 256] on span "delete" at bounding box center [822, 257] width 12 height 12
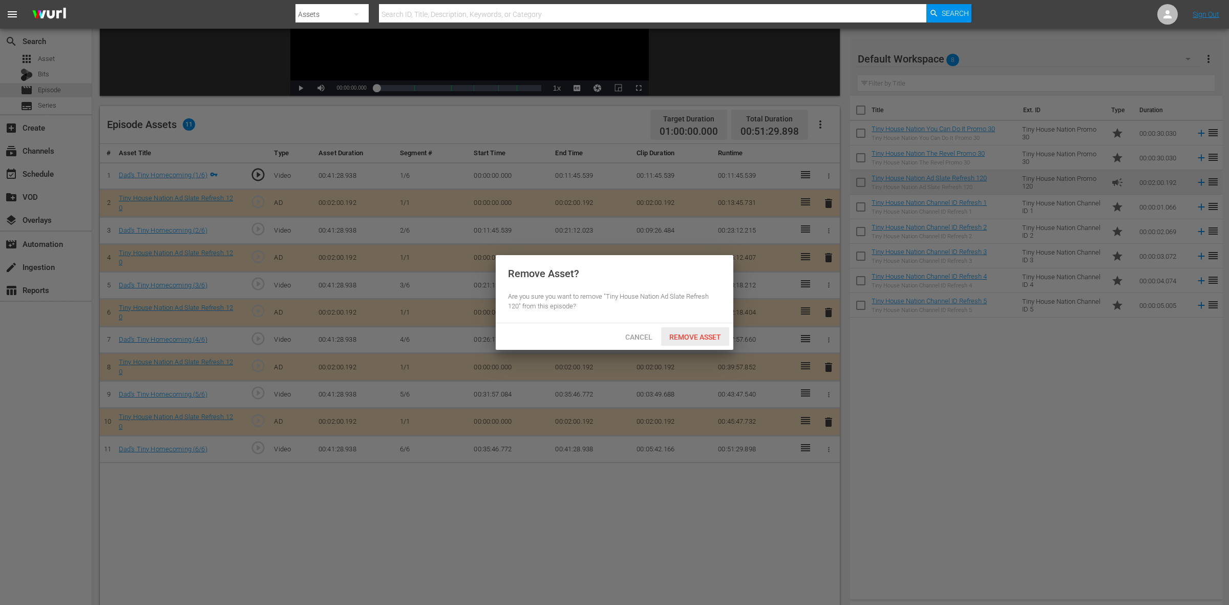
click at [725, 331] on div "Remove Asset" at bounding box center [695, 336] width 68 height 19
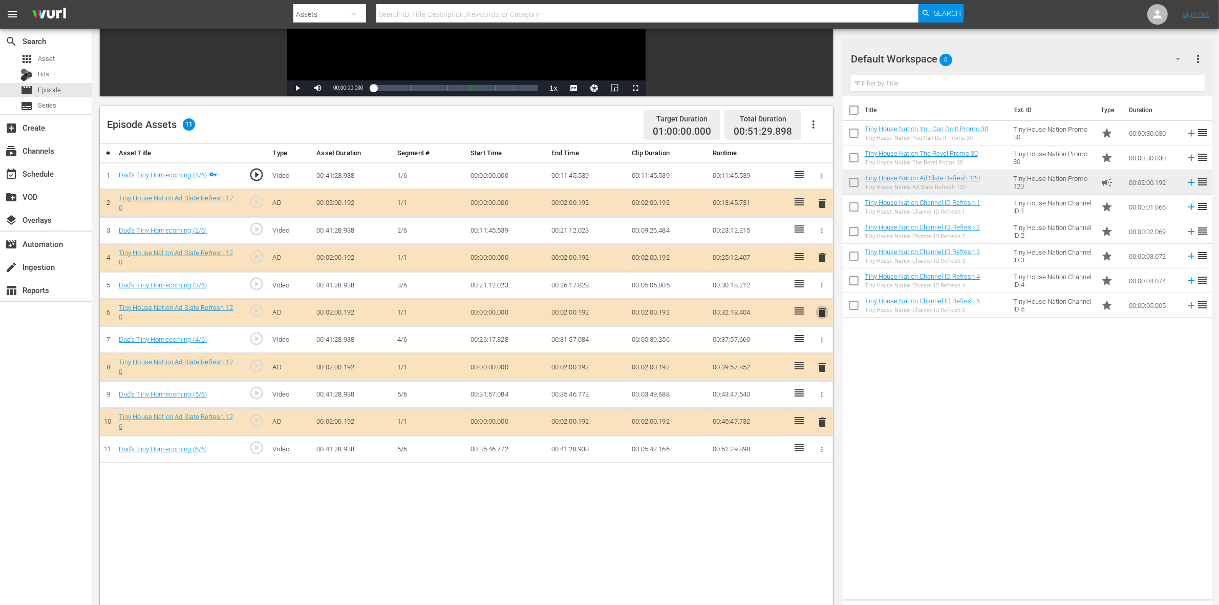
click at [819, 311] on span "delete" at bounding box center [822, 312] width 12 height 12
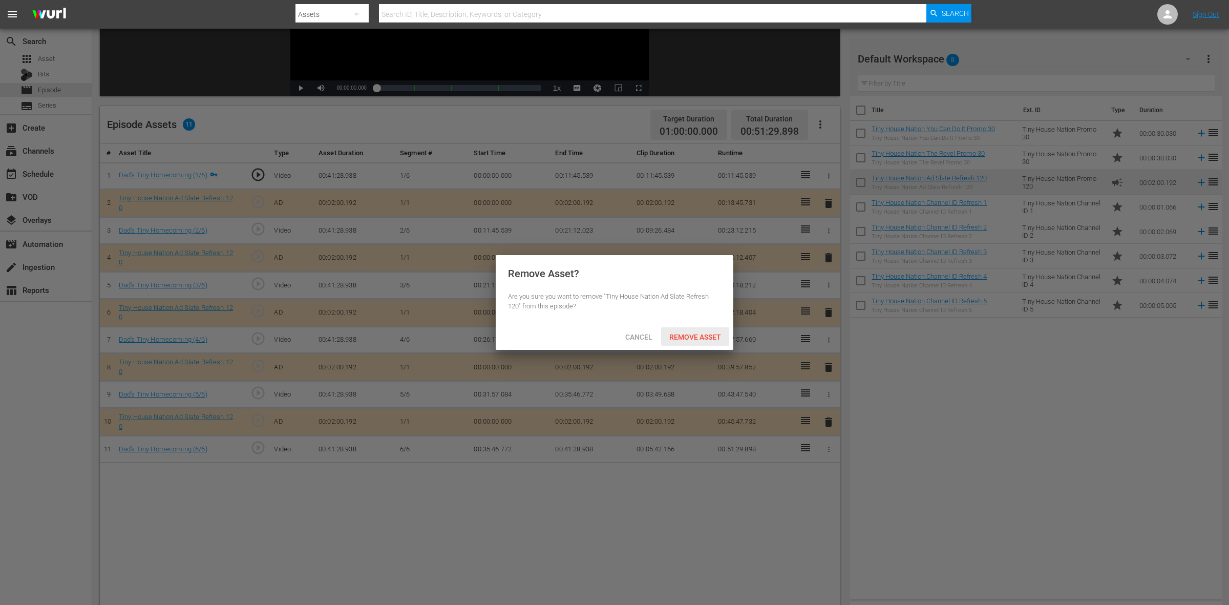
click at [709, 333] on span "Remove Asset" at bounding box center [695, 337] width 68 height 8
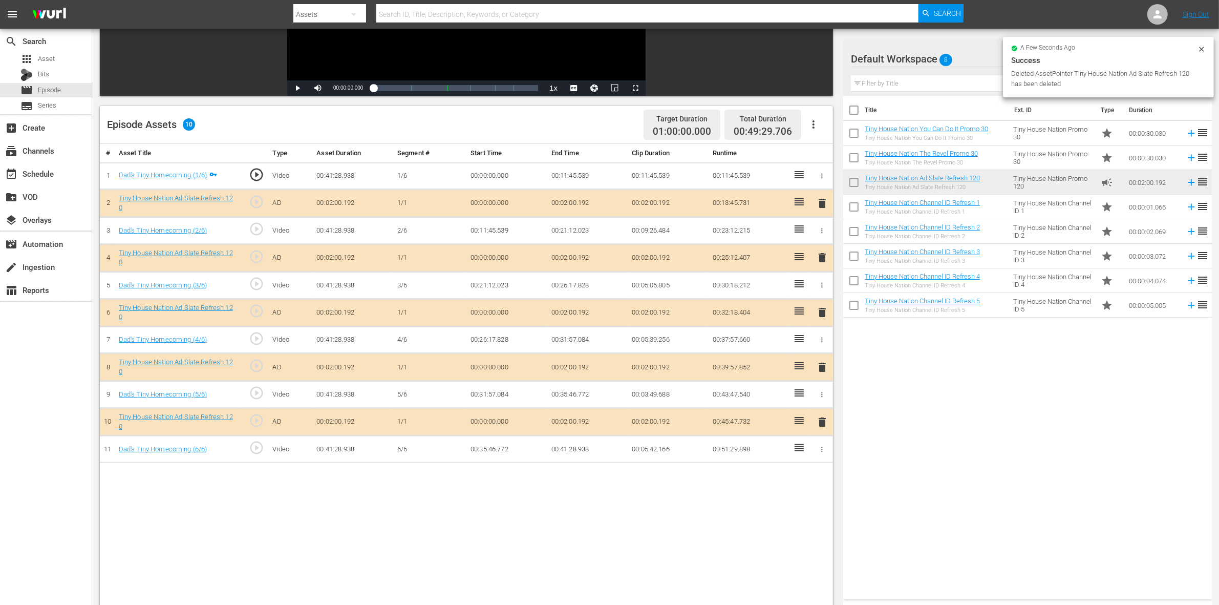
click at [820, 373] on span "delete" at bounding box center [822, 367] width 12 height 12
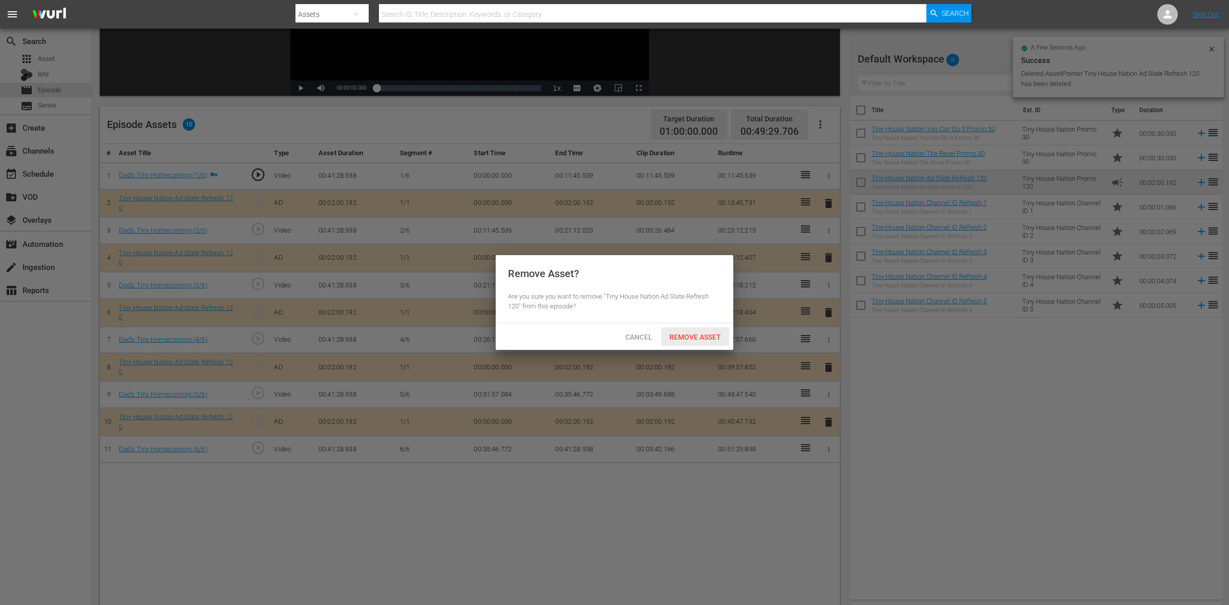
click at [686, 344] on div "Remove Asset" at bounding box center [695, 336] width 68 height 19
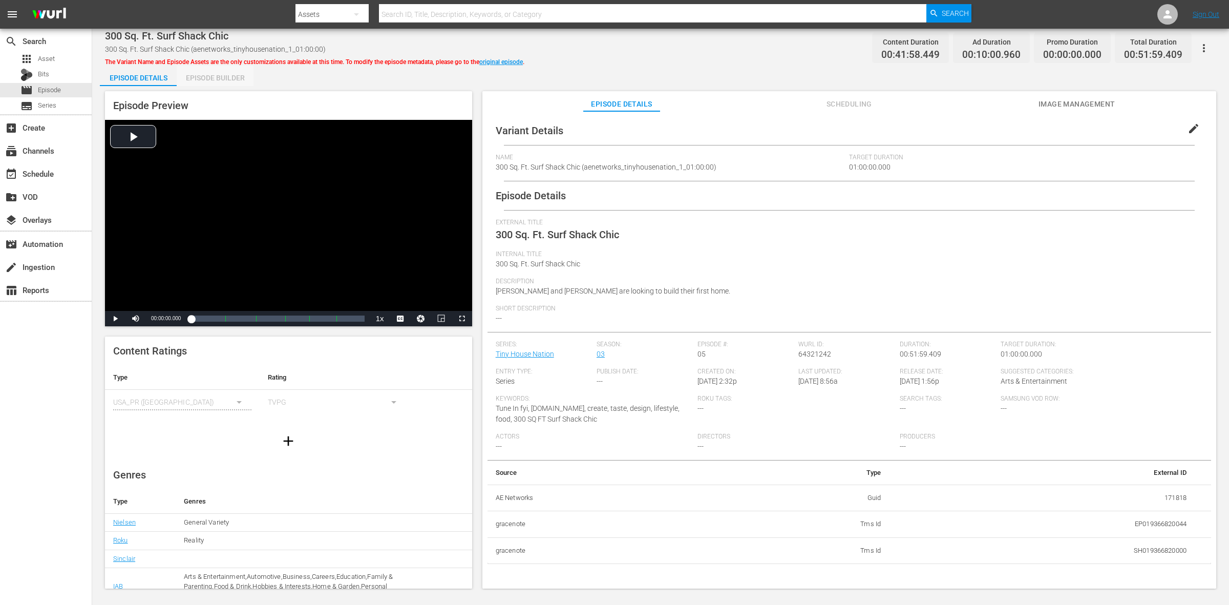
click at [192, 77] on div "Episode Builder" at bounding box center [215, 78] width 77 height 25
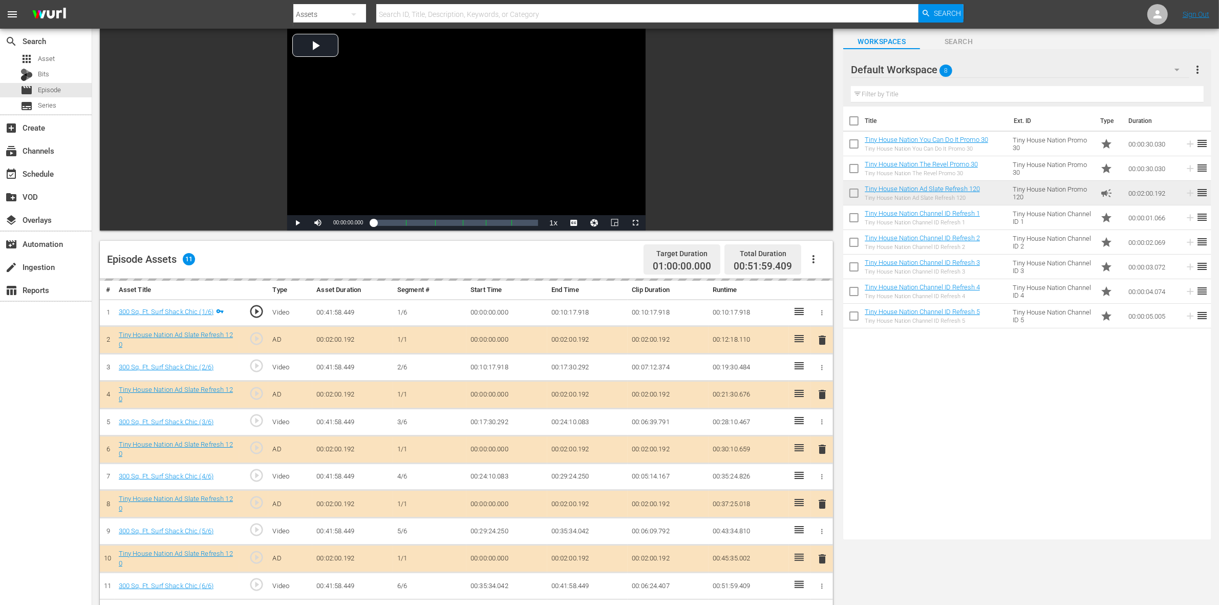
scroll to position [128, 0]
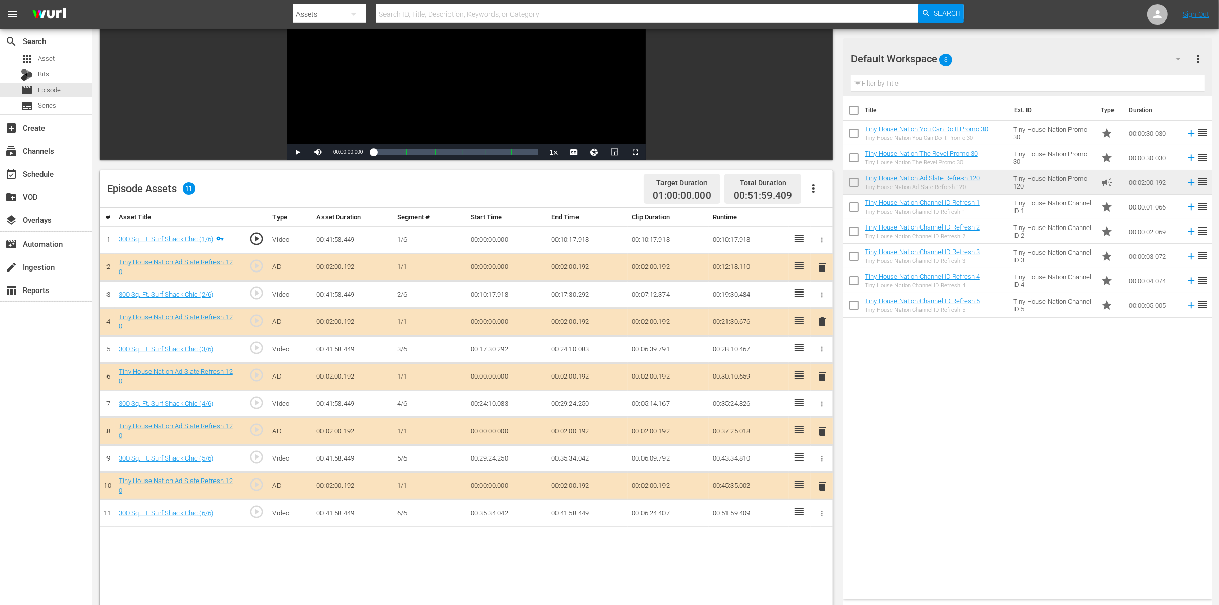
click at [822, 329] on div "delete" at bounding box center [822, 321] width 14 height 15
click at [822, 323] on span "delete" at bounding box center [822, 321] width 12 height 12
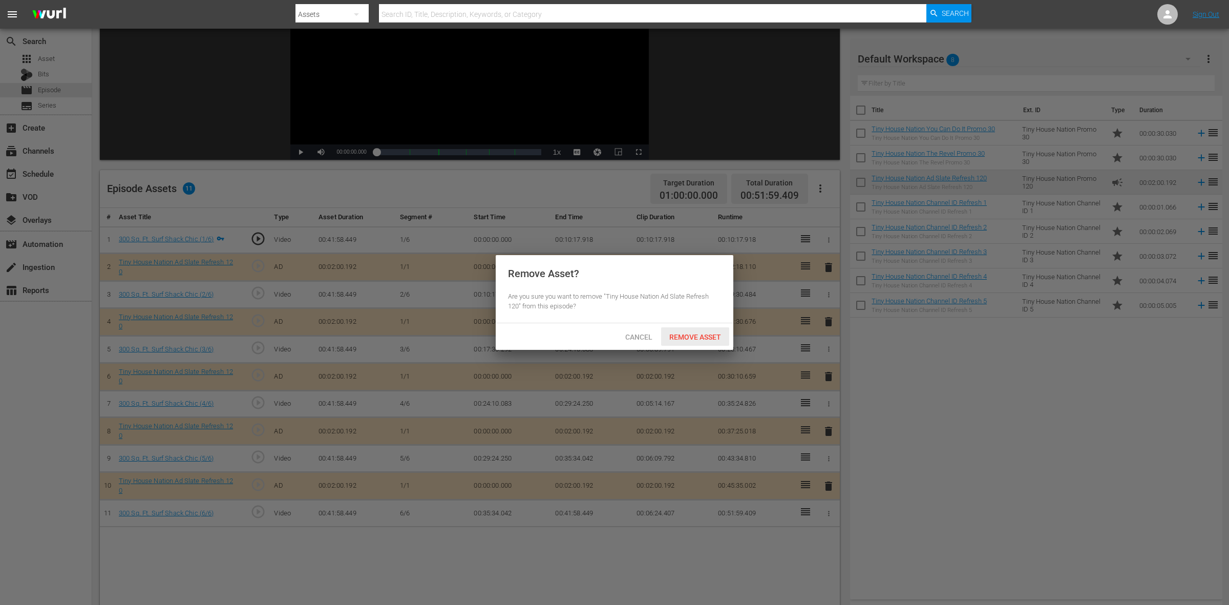
click at [701, 333] on span "Remove Asset" at bounding box center [695, 337] width 68 height 8
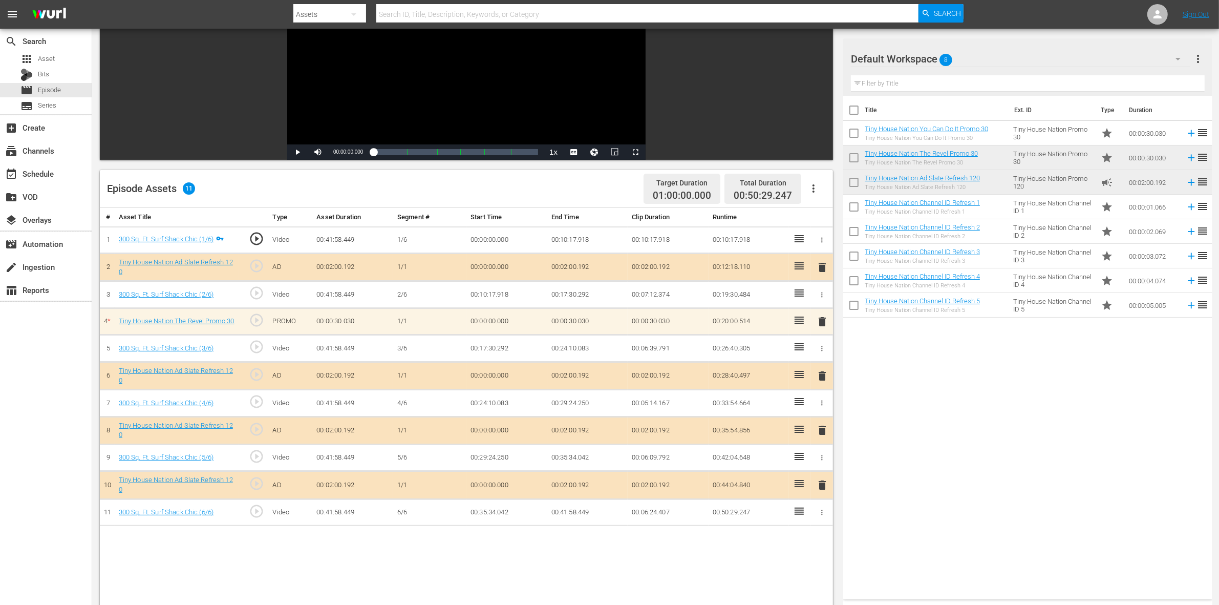
click at [822, 431] on span "delete" at bounding box center [822, 430] width 12 height 12
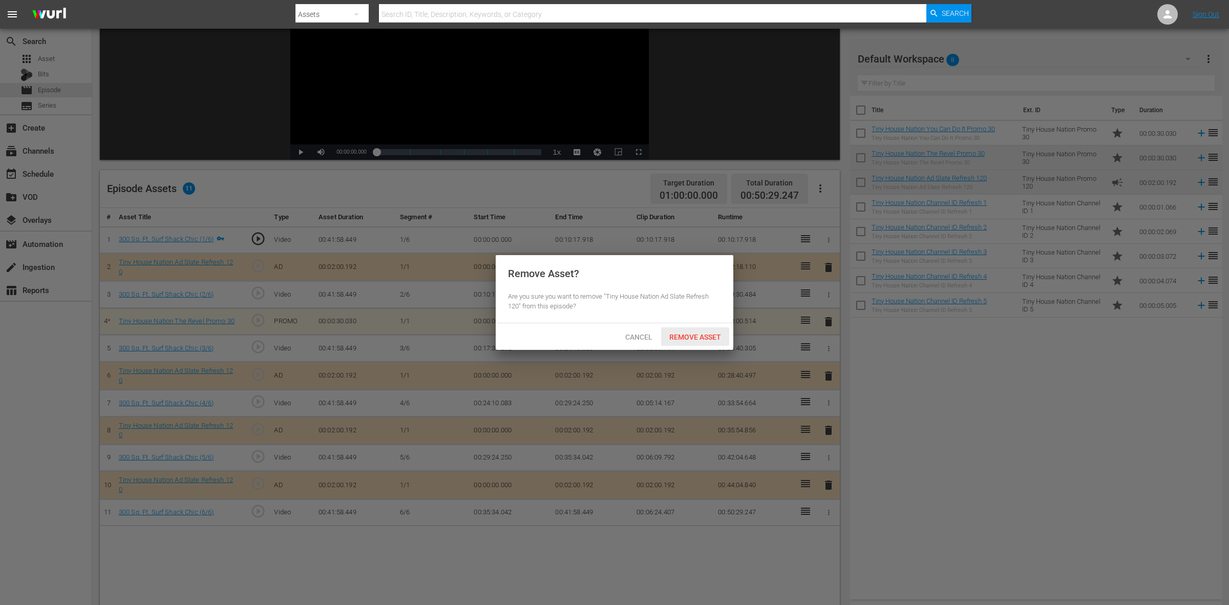
click at [715, 334] on span "Remove Asset" at bounding box center [695, 337] width 68 height 8
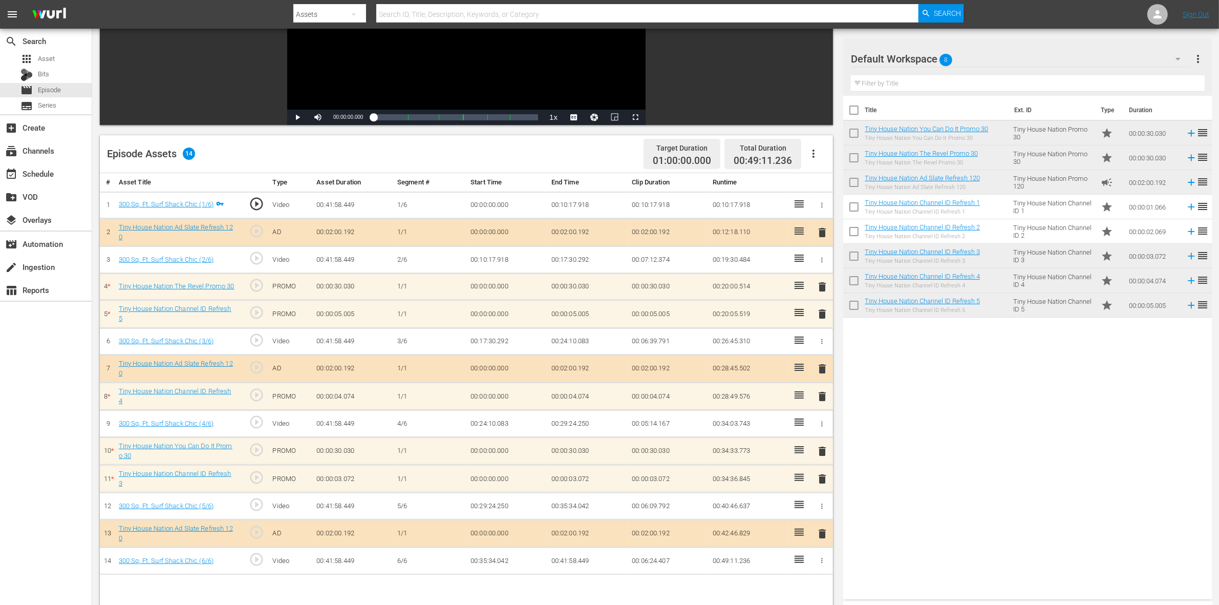
scroll to position [192, 0]
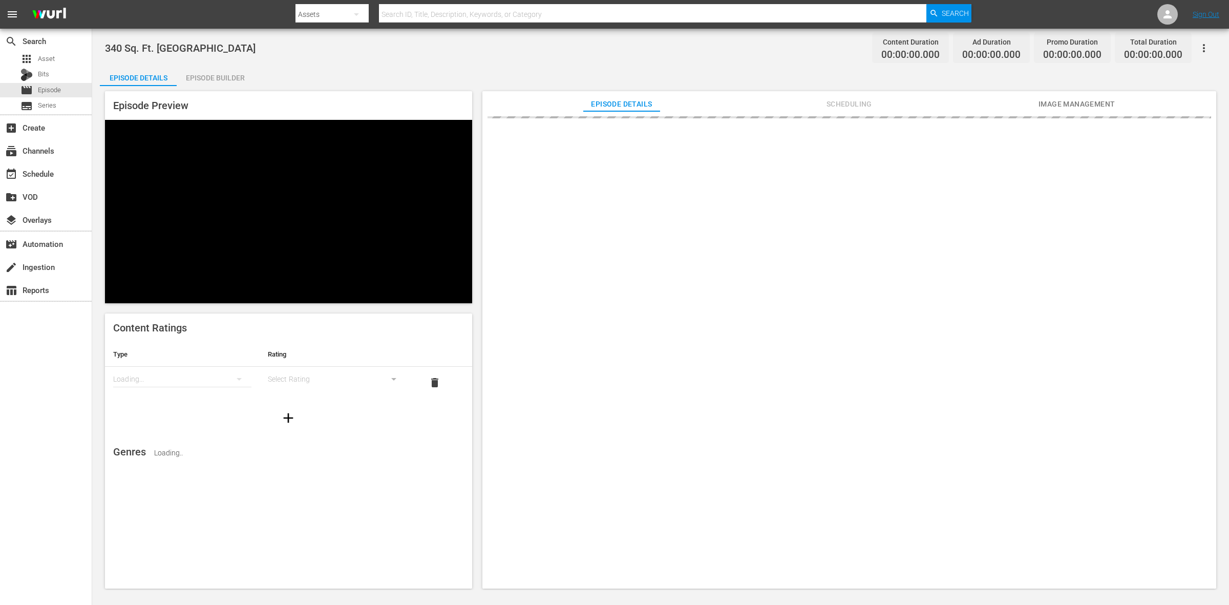
click at [231, 74] on div "Episode Builder" at bounding box center [215, 78] width 77 height 25
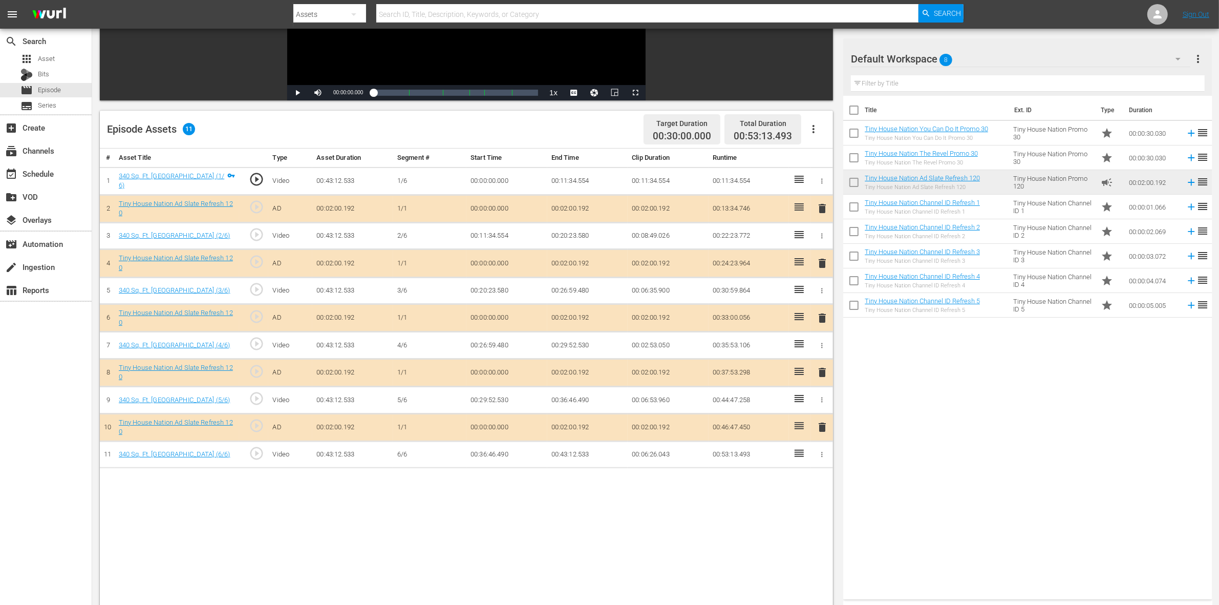
scroll to position [192, 0]
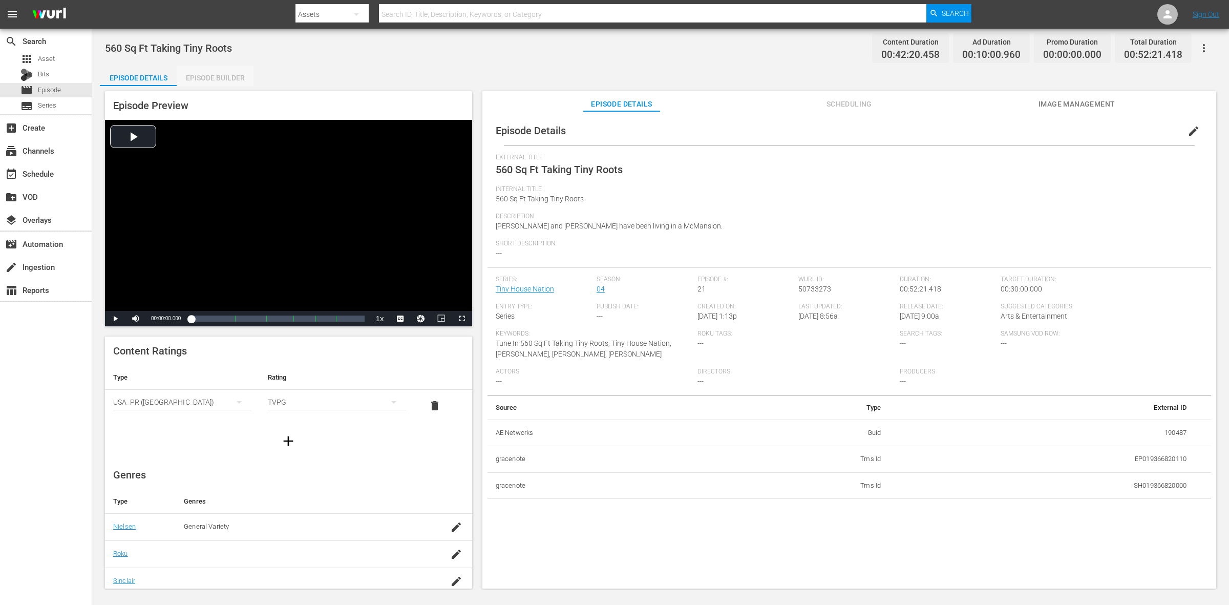
click at [195, 72] on div "Episode Builder" at bounding box center [215, 78] width 77 height 25
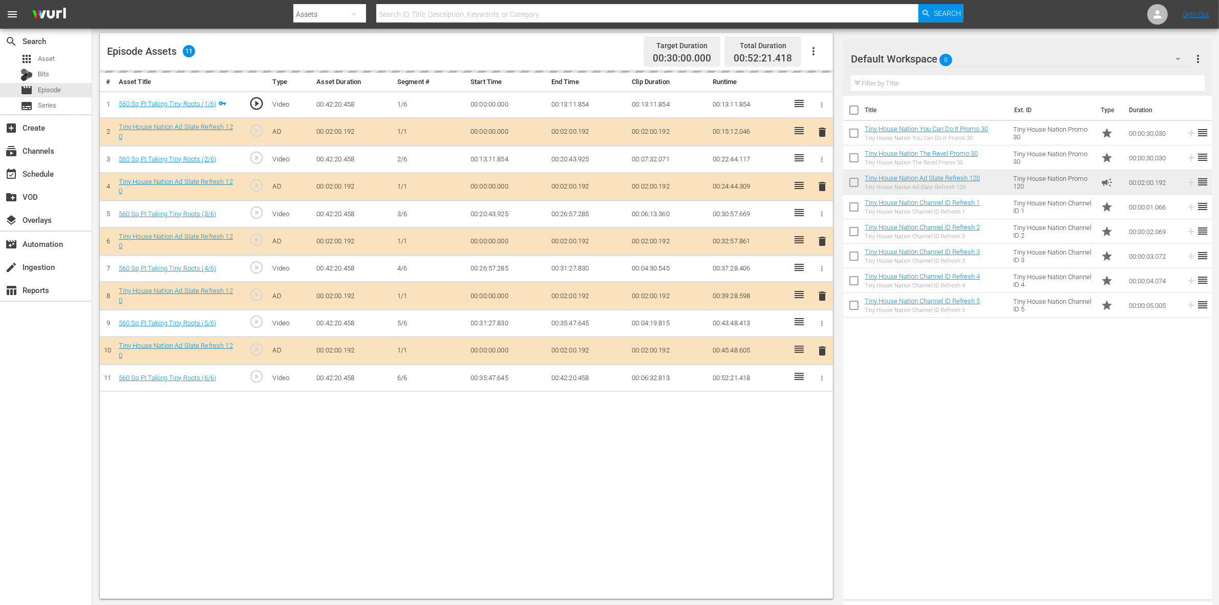
scroll to position [266, 0]
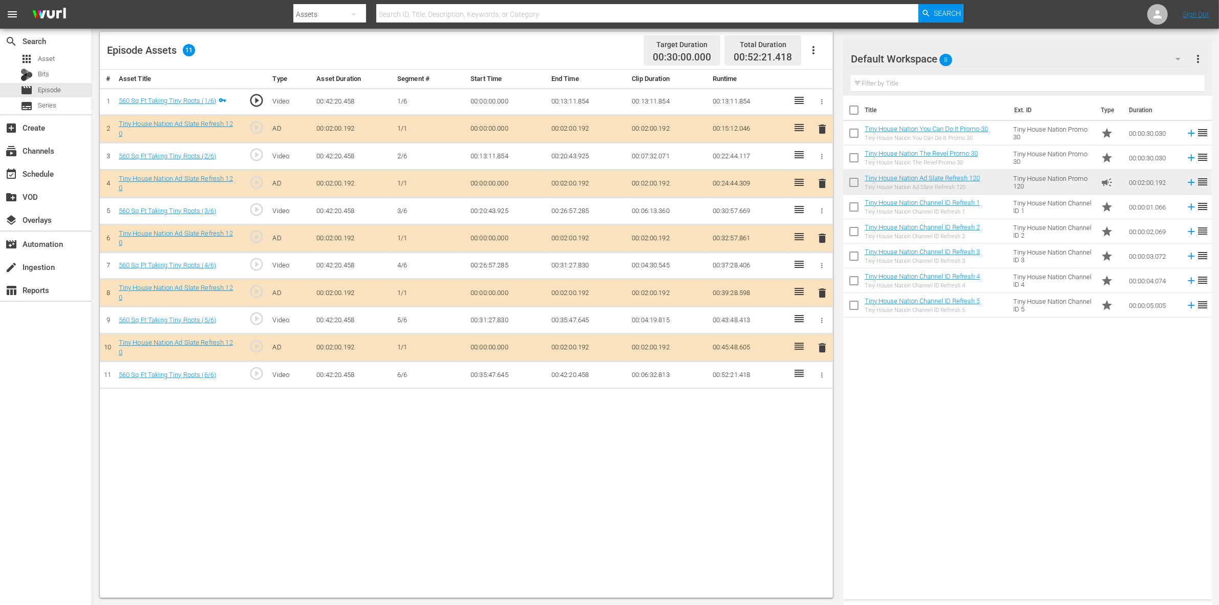
click at [825, 187] on span "delete" at bounding box center [822, 183] width 12 height 12
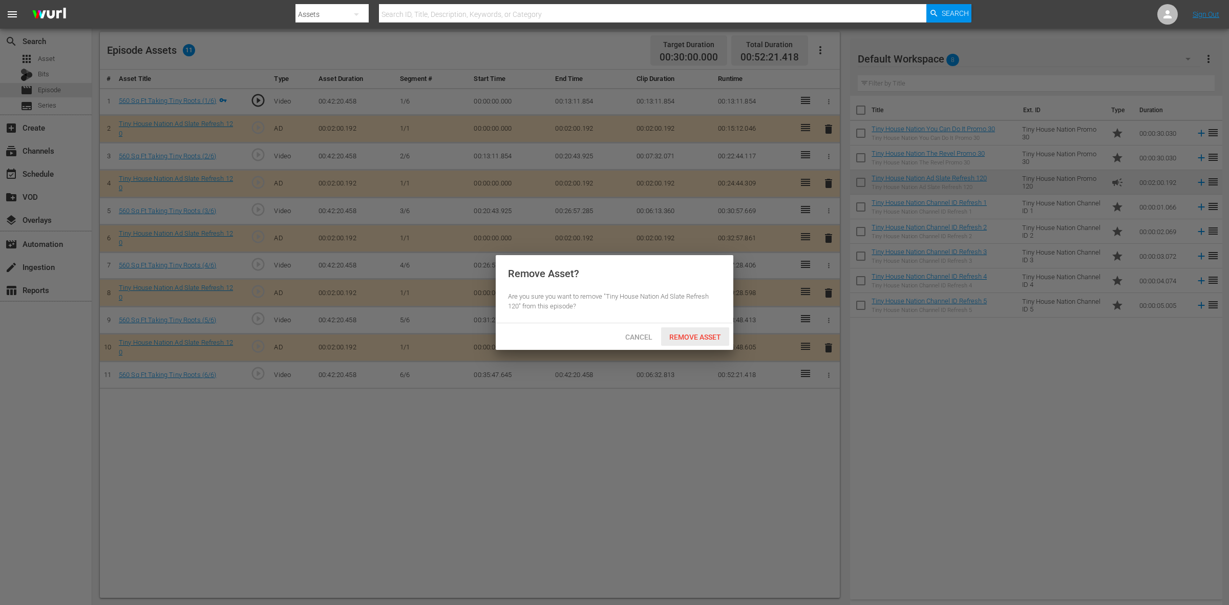
click at [697, 337] on span "Remove Asset" at bounding box center [695, 337] width 68 height 8
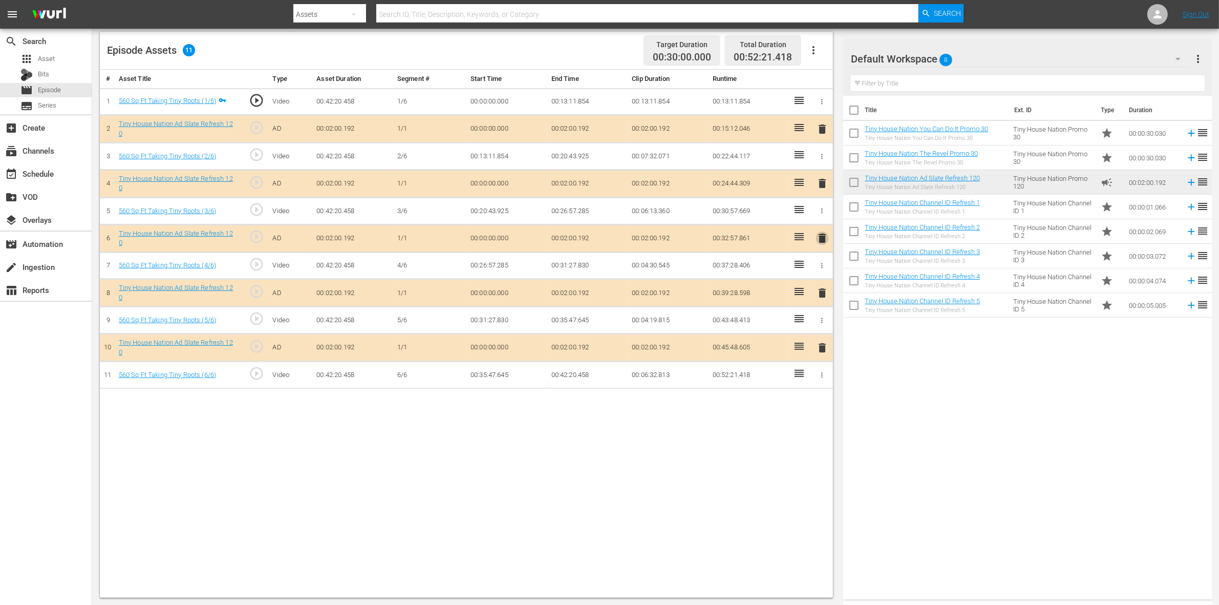
click at [820, 239] on span "delete" at bounding box center [822, 238] width 12 height 12
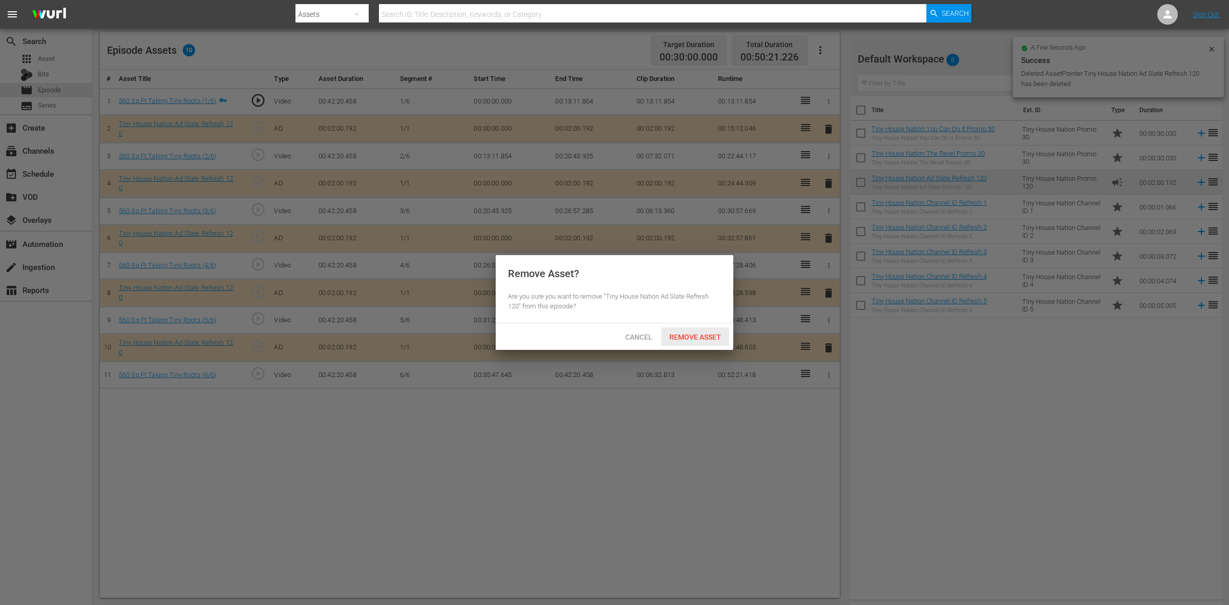
click at [710, 328] on div "Remove Asset" at bounding box center [695, 336] width 68 height 19
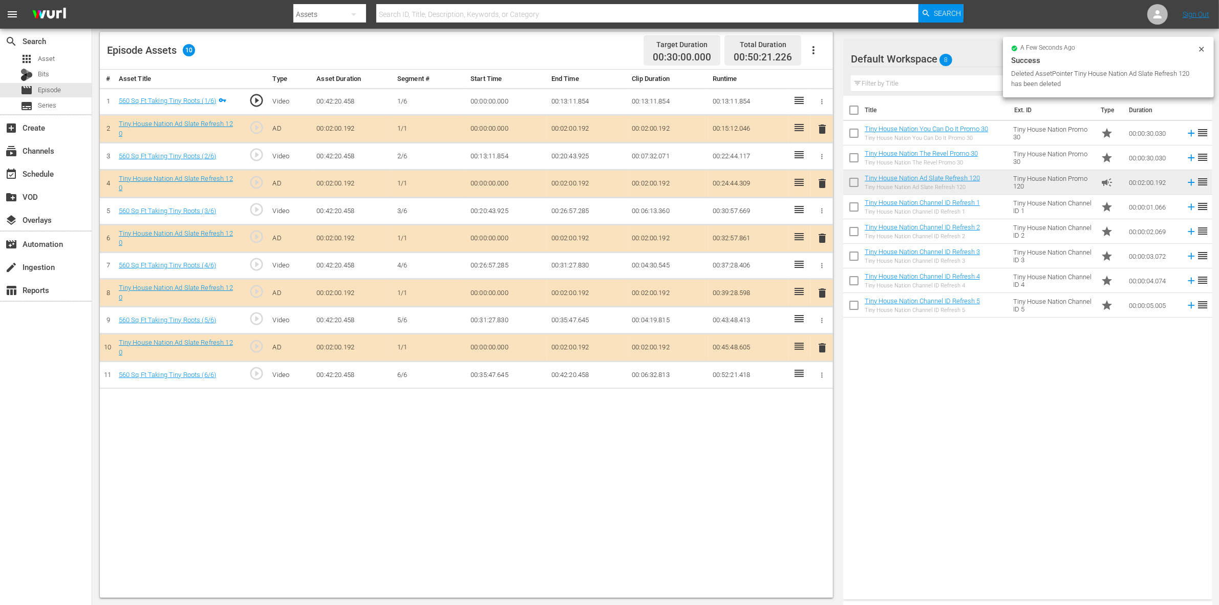
click at [817, 295] on span "delete" at bounding box center [822, 293] width 12 height 12
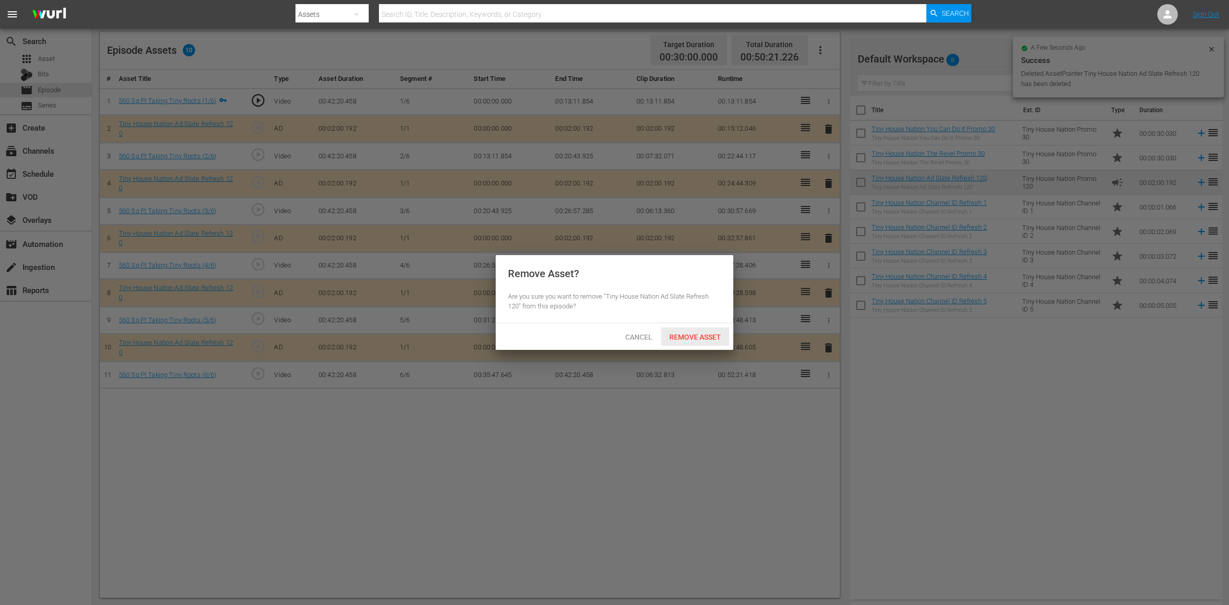
click at [693, 331] on div "Remove Asset" at bounding box center [695, 336] width 68 height 19
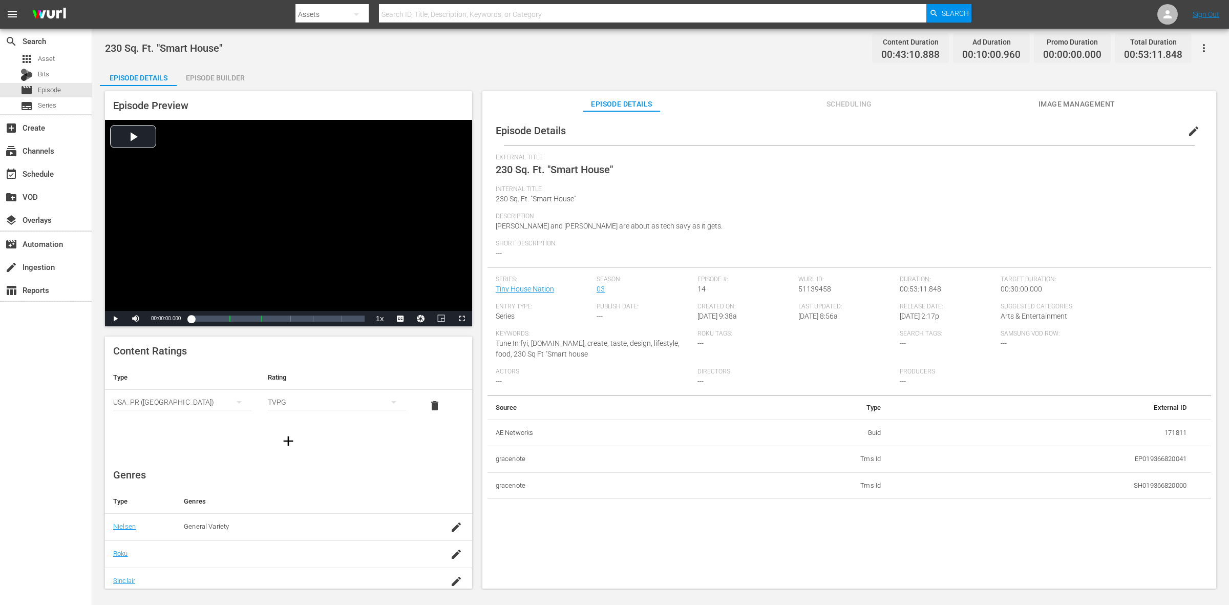
click at [213, 90] on div "Episode Preview Video Player is loading. Play Video Play Mute Current Time 00:0…" at bounding box center [660, 341] width 1121 height 510
click at [216, 77] on div "Episode Builder" at bounding box center [215, 78] width 77 height 25
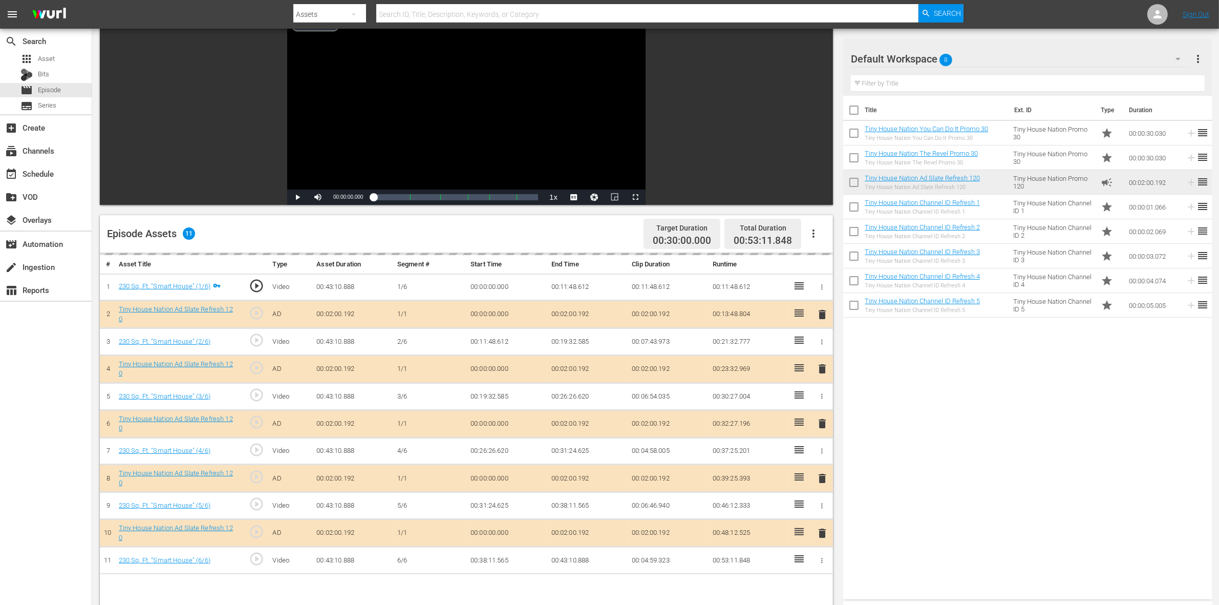
scroll to position [192, 0]
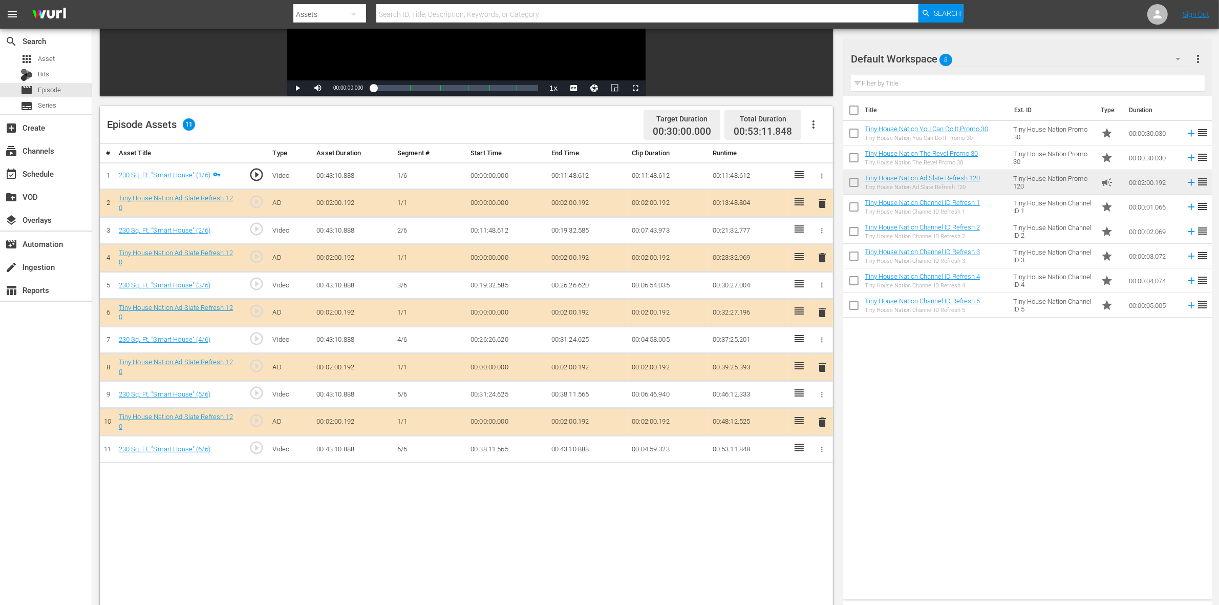
click at [823, 265] on button "delete" at bounding box center [822, 257] width 12 height 15
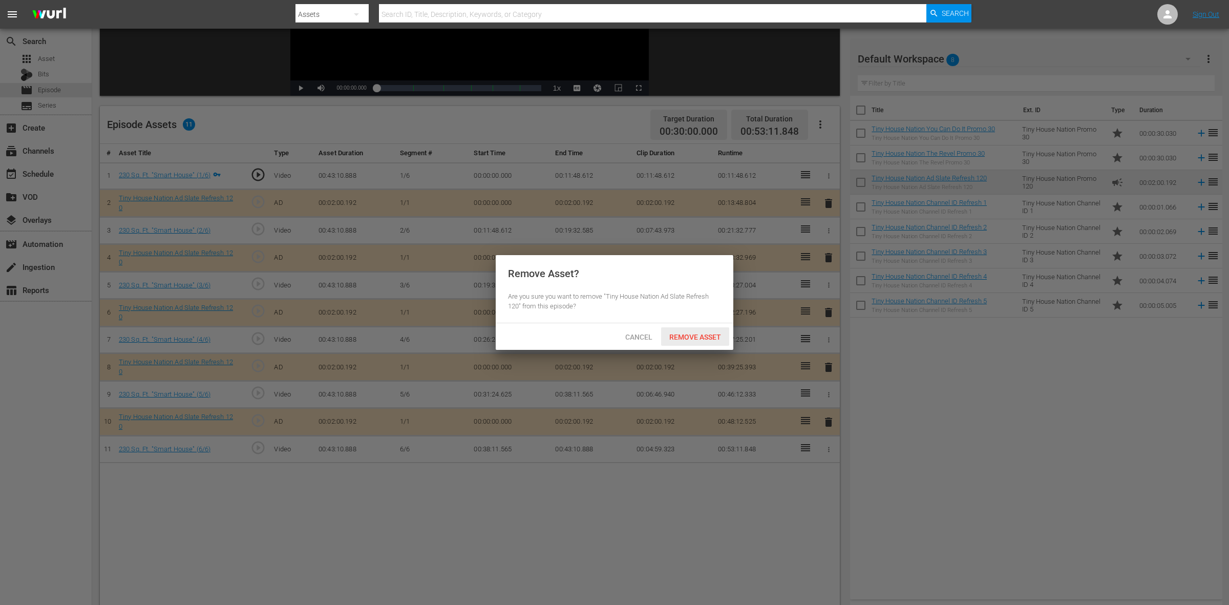
click at [710, 339] on span "Remove Asset" at bounding box center [695, 337] width 68 height 8
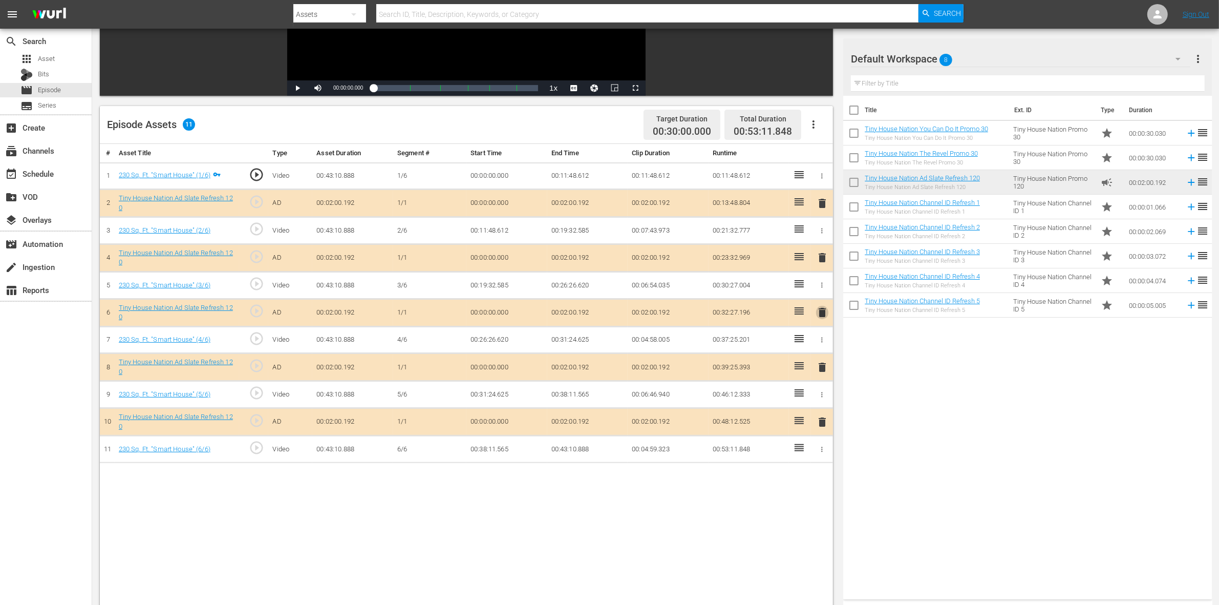
click at [818, 315] on span "delete" at bounding box center [822, 312] width 12 height 12
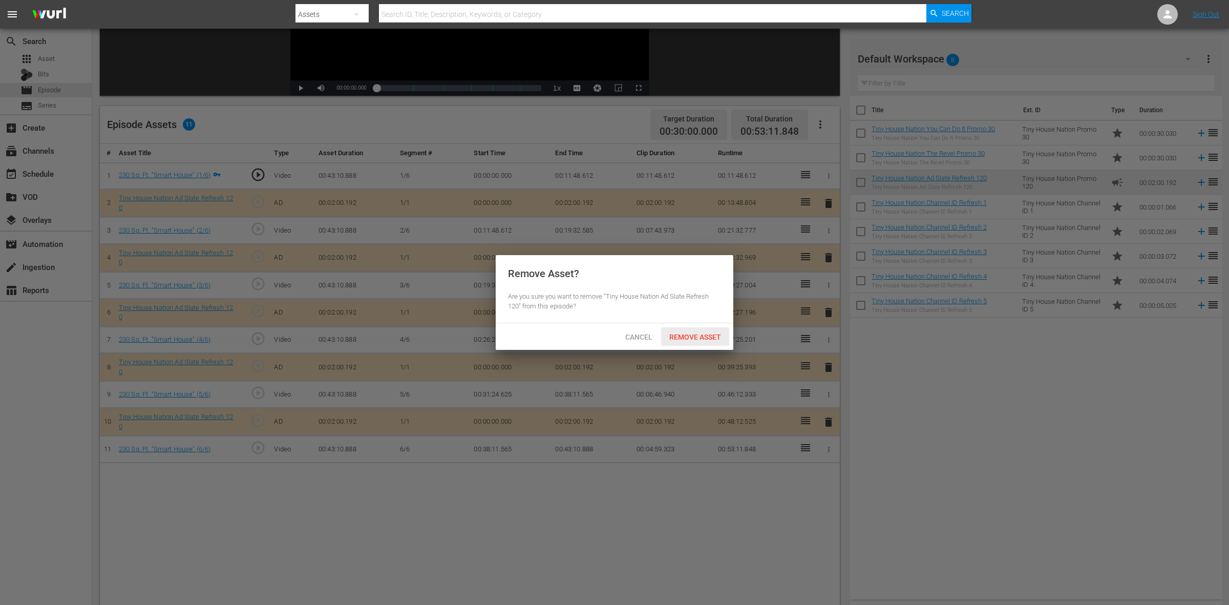
click at [703, 331] on div "Remove Asset" at bounding box center [695, 336] width 68 height 19
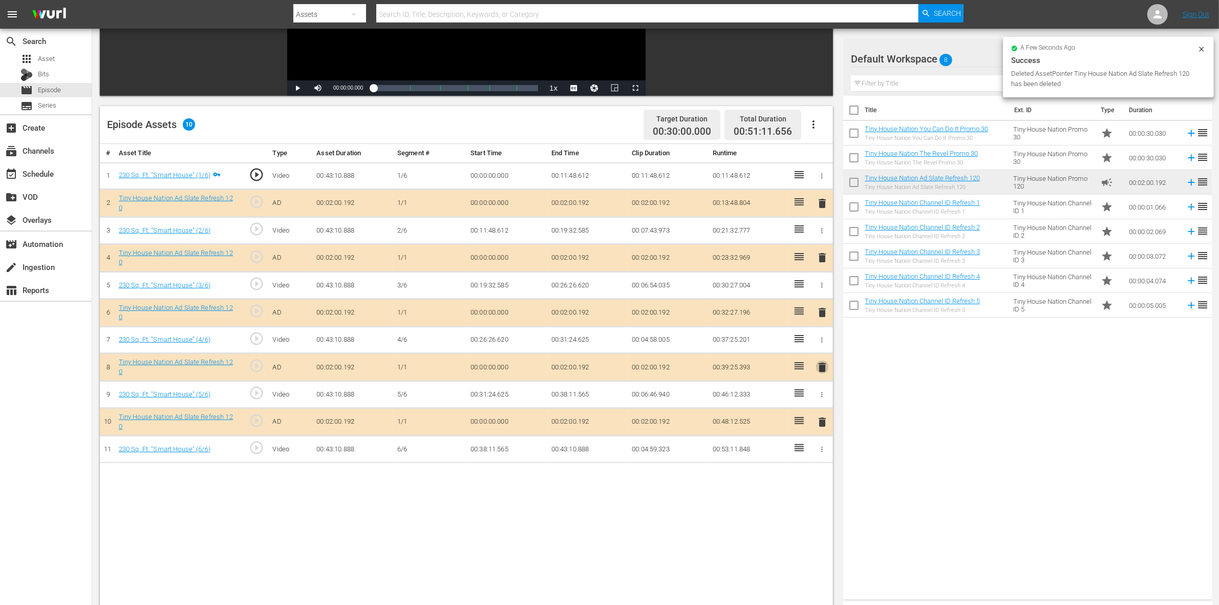
click at [826, 373] on span "delete" at bounding box center [822, 367] width 12 height 12
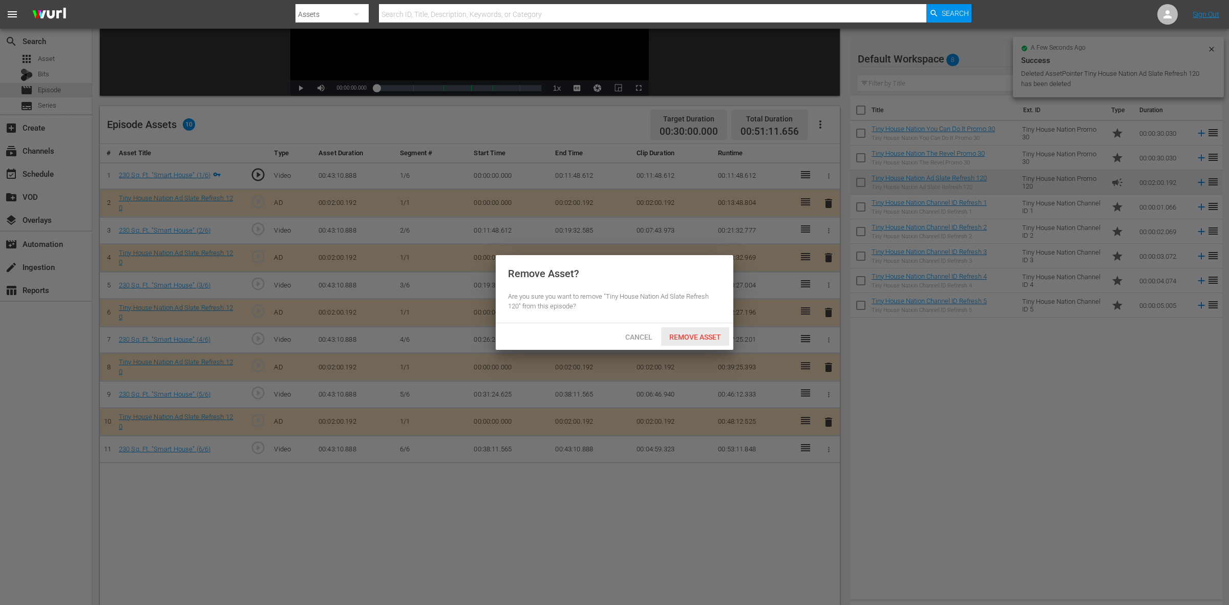
click at [717, 338] on span "Remove Asset" at bounding box center [695, 337] width 68 height 8
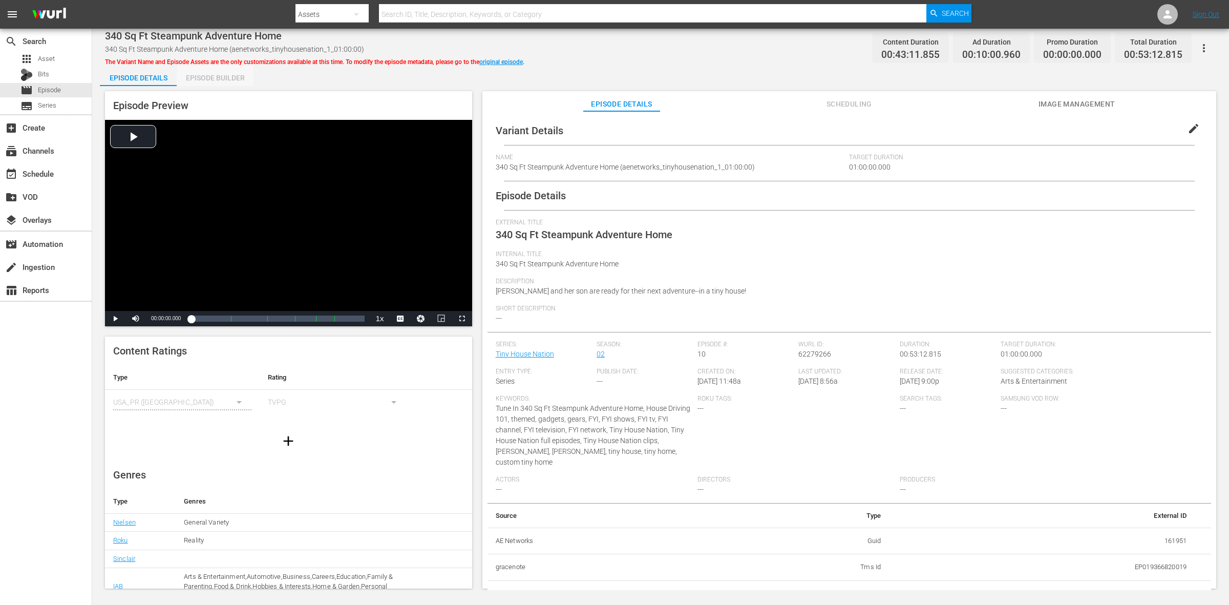
click at [216, 85] on div "Episode Builder" at bounding box center [215, 78] width 77 height 25
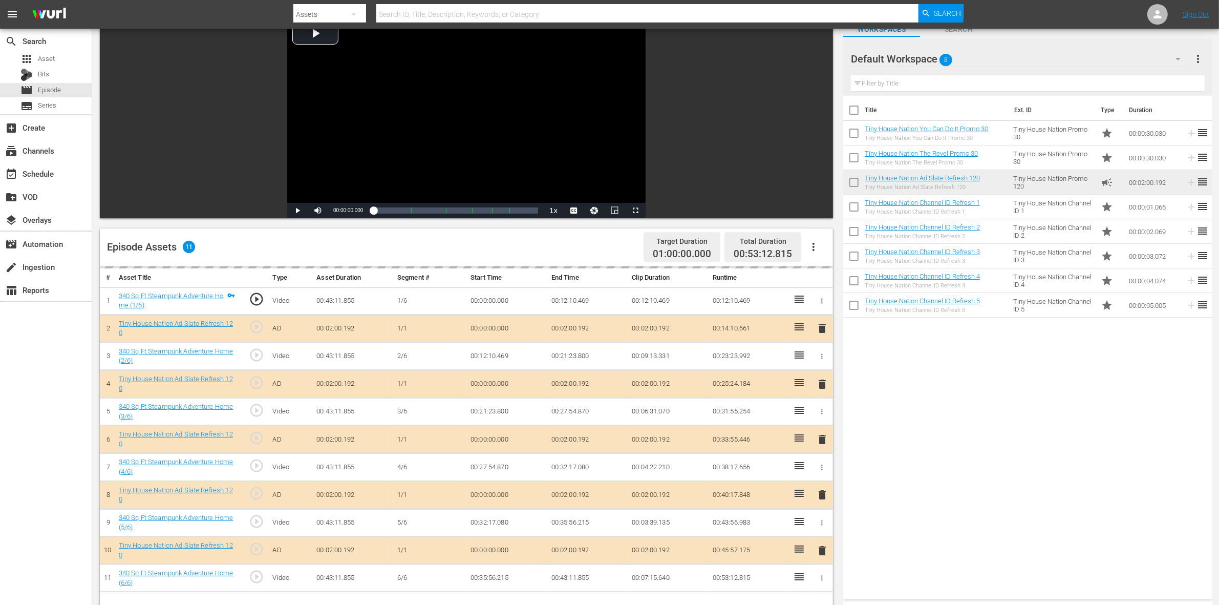
scroll to position [128, 0]
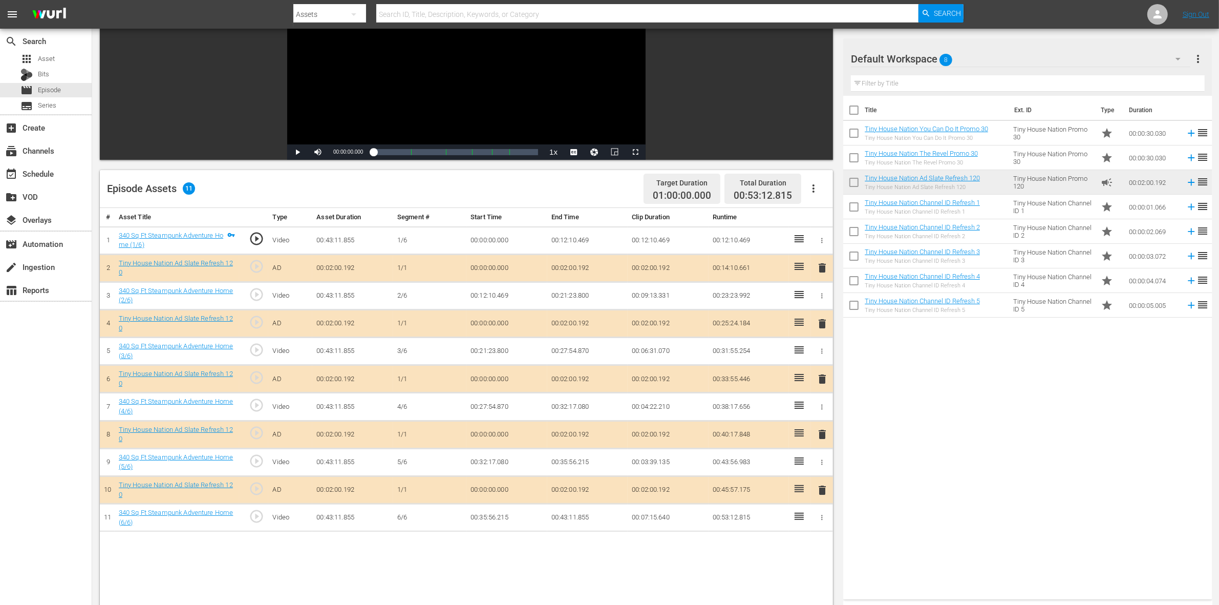
click at [820, 379] on span "delete" at bounding box center [822, 379] width 12 height 12
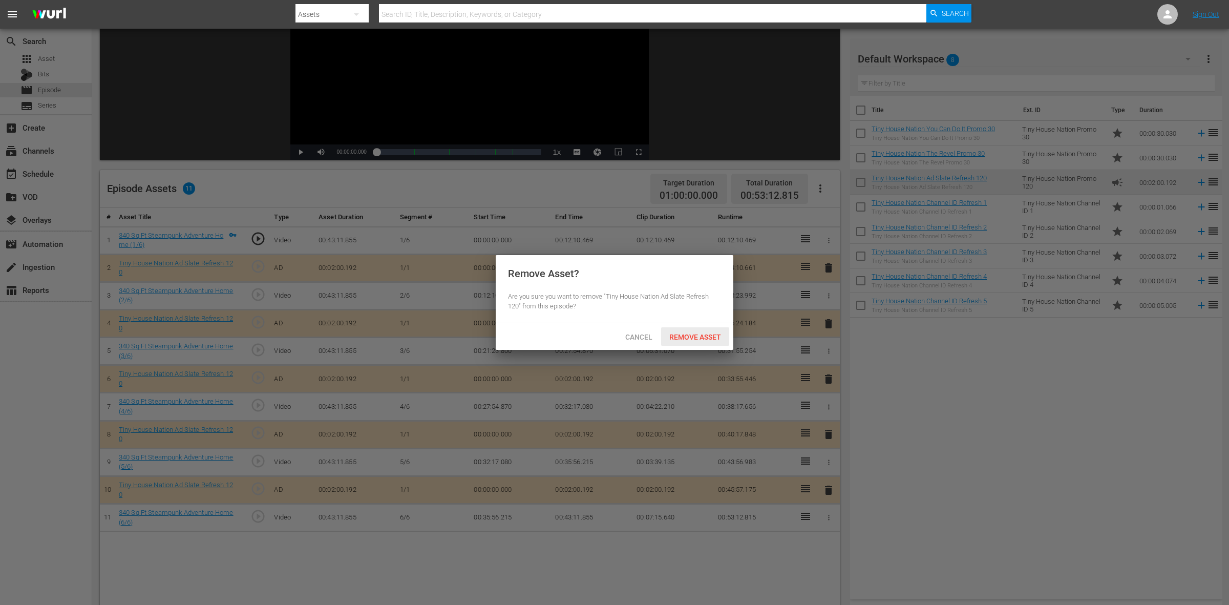
click at [693, 328] on div "Remove Asset" at bounding box center [695, 336] width 68 height 19
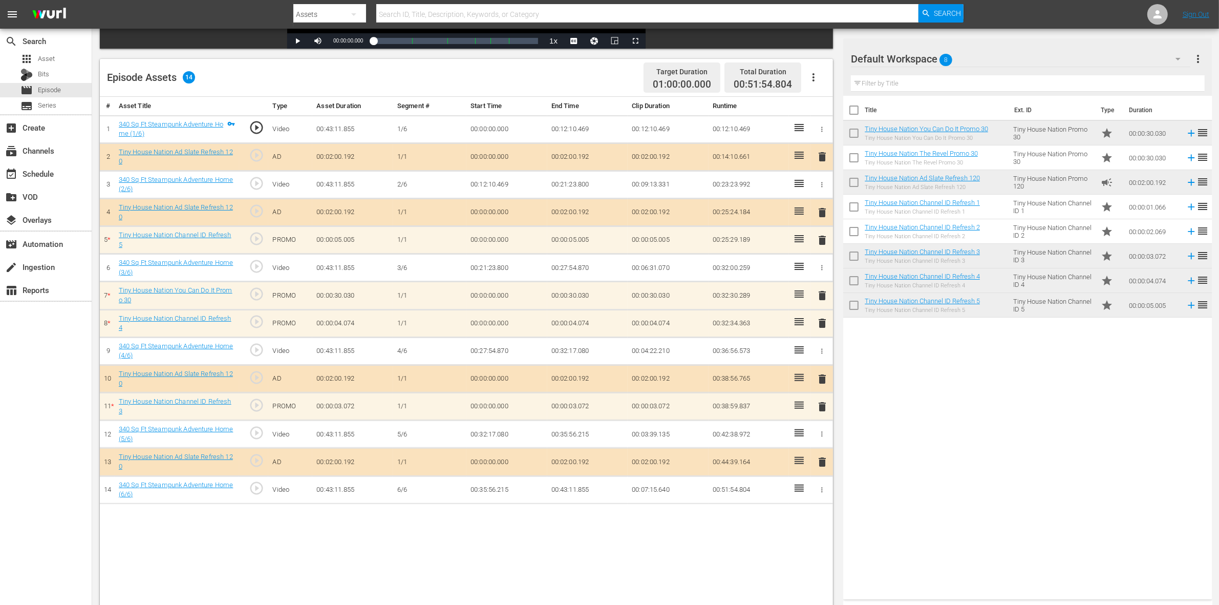
scroll to position [256, 0]
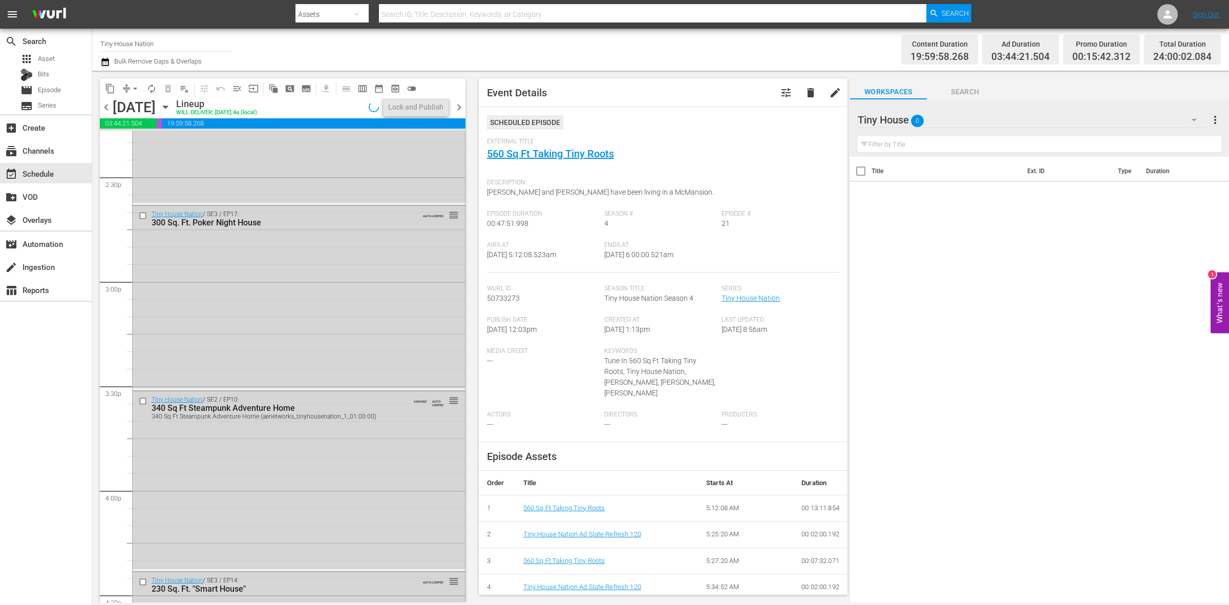
scroll to position [4541, 0]
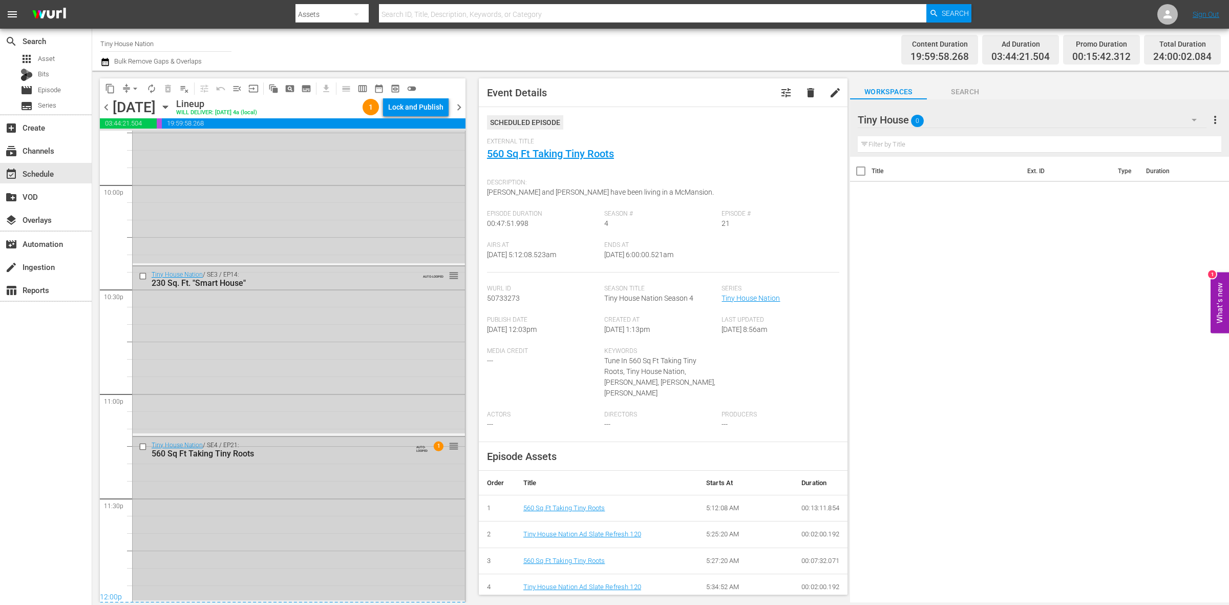
click at [357, 530] on div "Tiny House Nation / SE4 / EP21: 560 Sq Ft Taking Tiny Roots AUTO-LOOPED 1 reord…" at bounding box center [299, 518] width 332 height 163
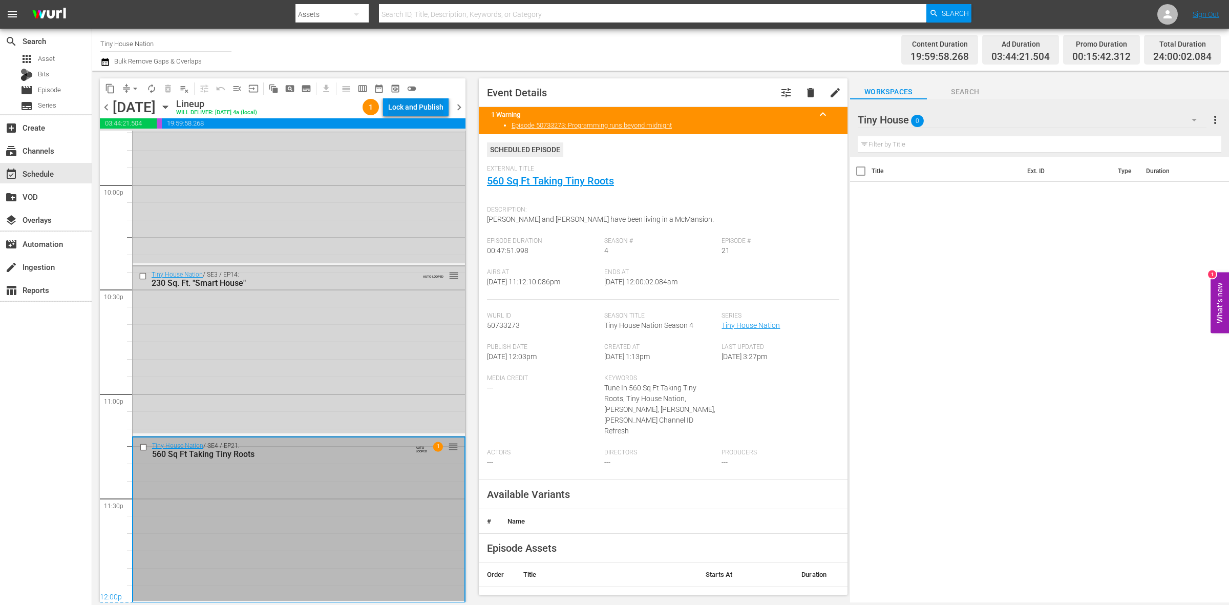
click at [433, 108] on div "Lock and Publish" at bounding box center [415, 107] width 55 height 18
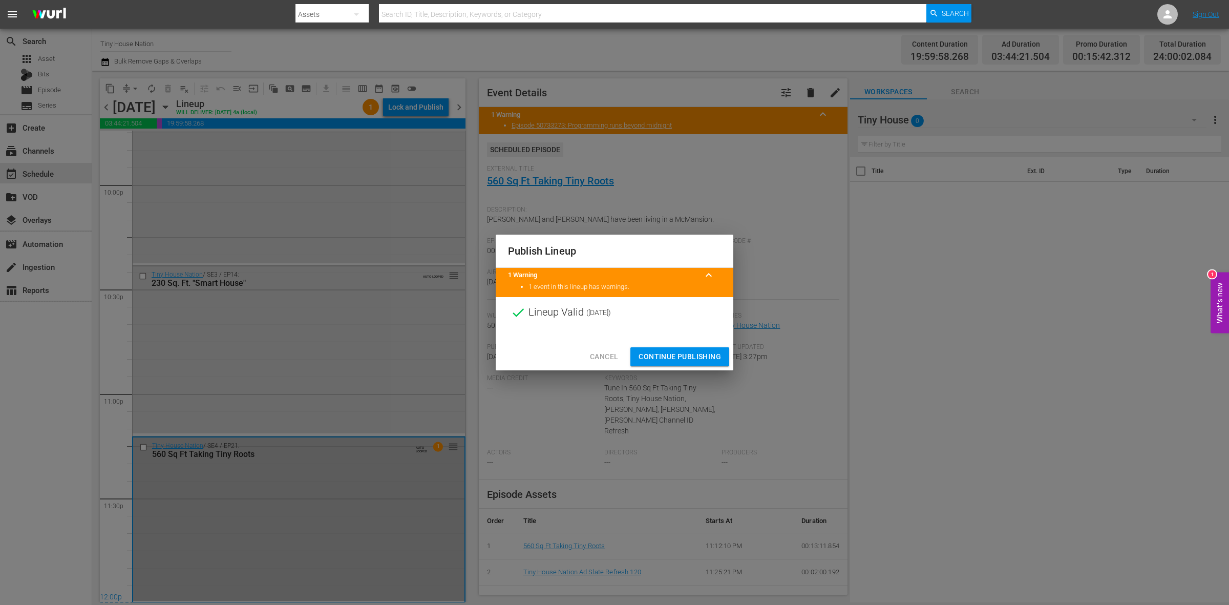
click at [675, 361] on span "Continue Publishing" at bounding box center [679, 356] width 82 height 13
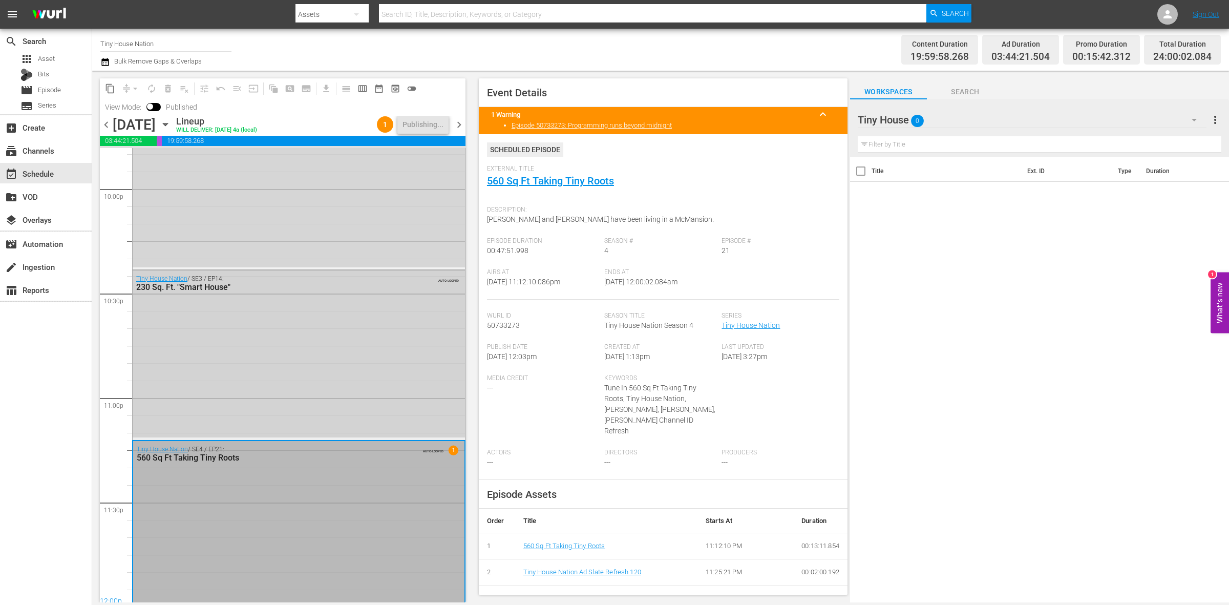
scroll to position [4558, 0]
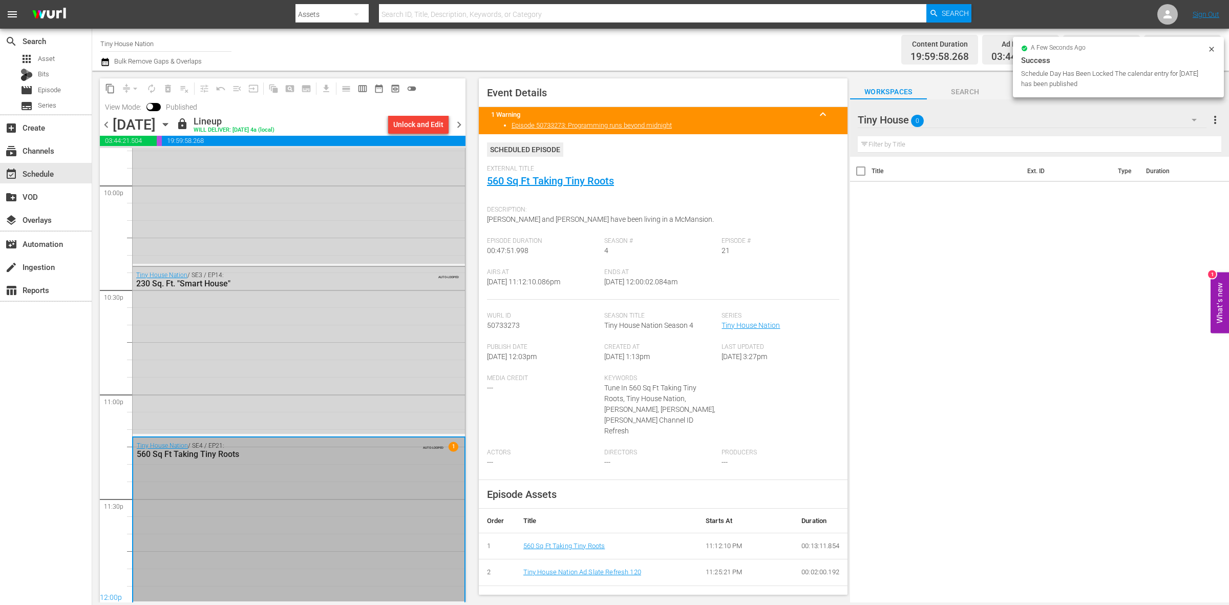
click at [459, 124] on span "chevron_right" at bounding box center [459, 124] width 13 height 13
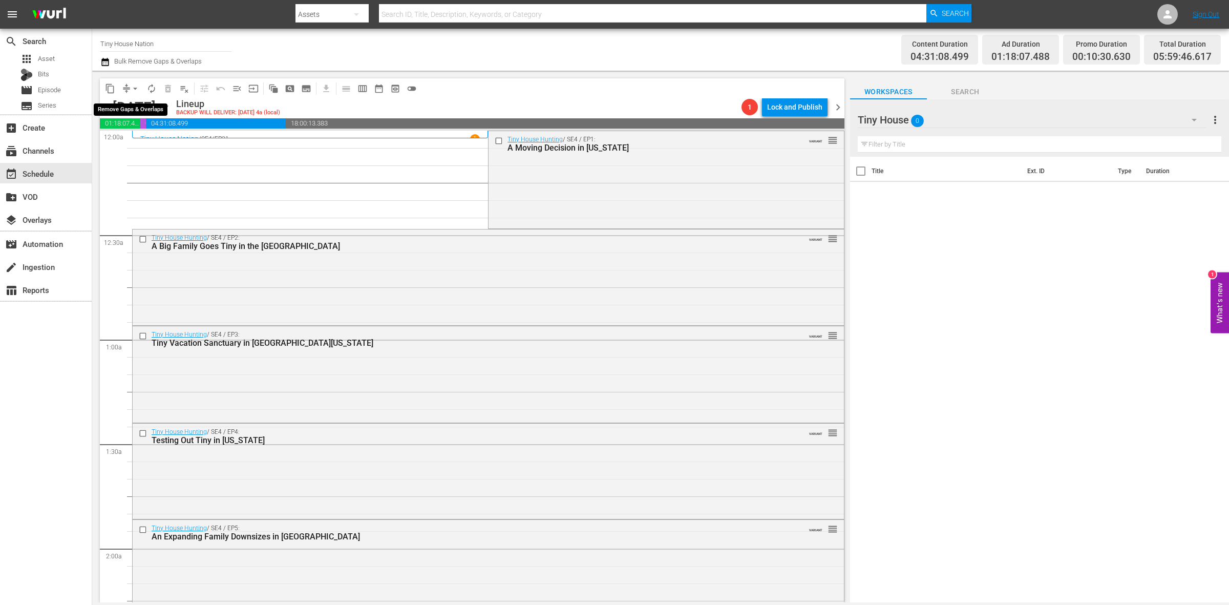
click at [137, 87] on span "arrow_drop_down" at bounding box center [135, 88] width 10 height 10
click at [137, 103] on li "Align to Midnight" at bounding box center [136, 108] width 108 height 17
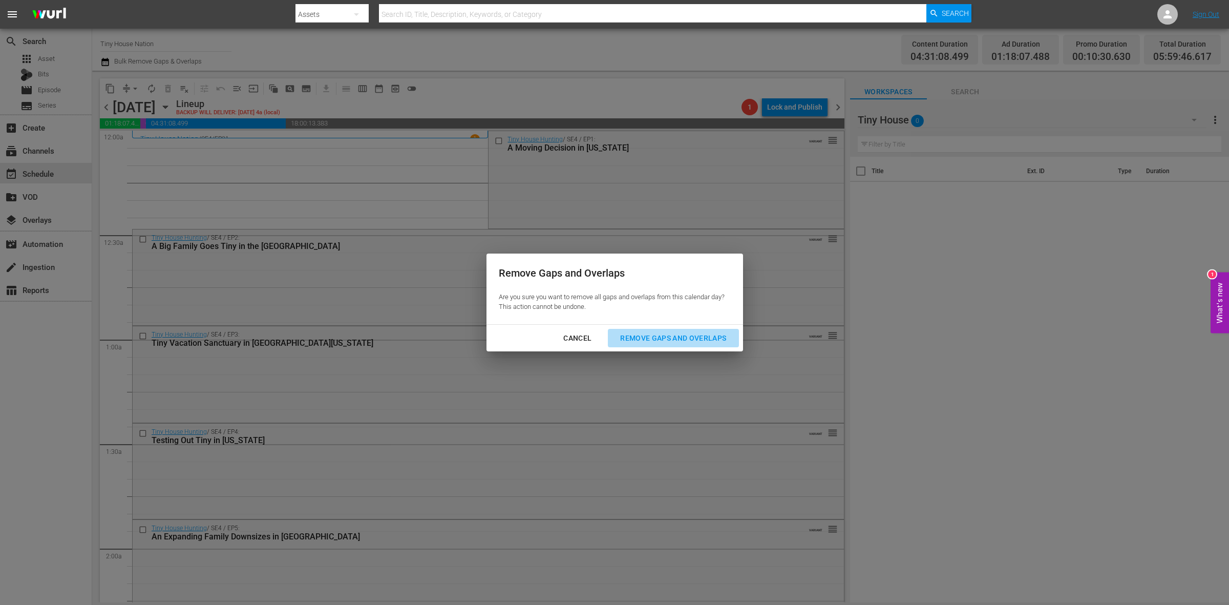
click at [651, 341] on div "Remove Gaps and Overlaps" at bounding box center [673, 338] width 122 height 13
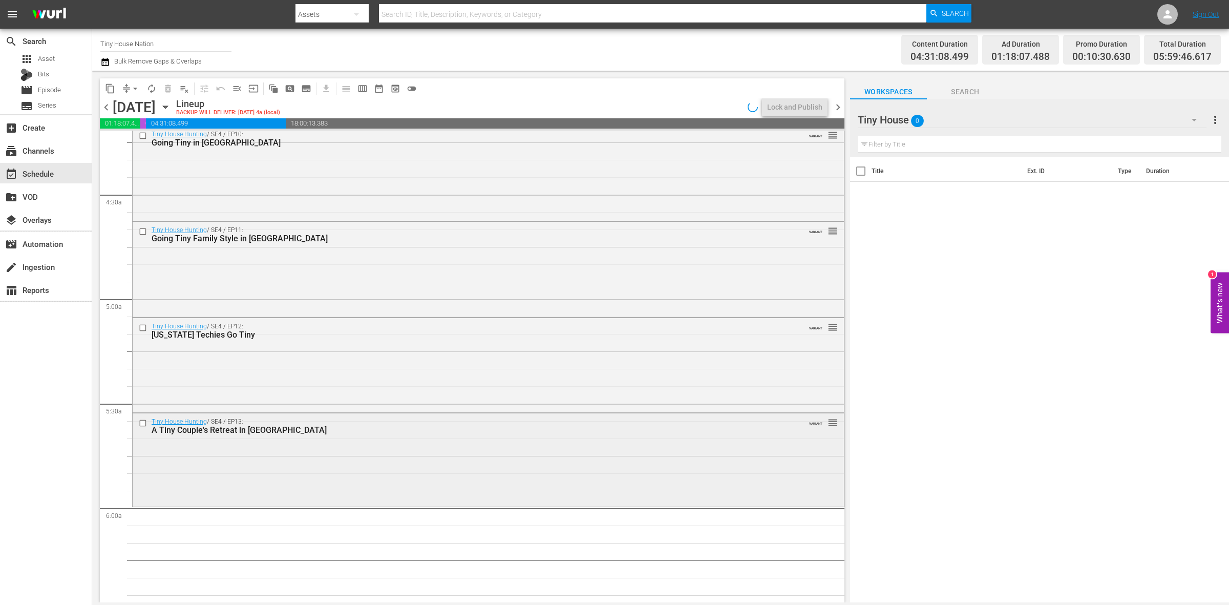
scroll to position [960, 0]
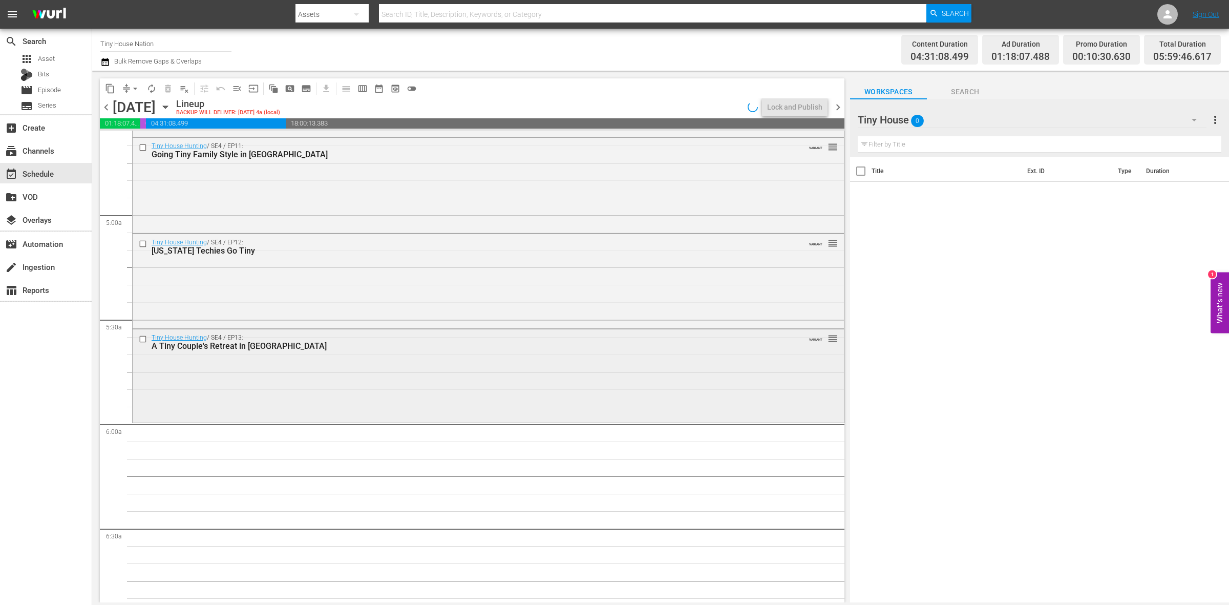
click at [339, 374] on div "Tiny House Hunting / SE4 / EP13: A Tiny Couple's Retreat in Louisville VARIANT …" at bounding box center [488, 374] width 711 height 91
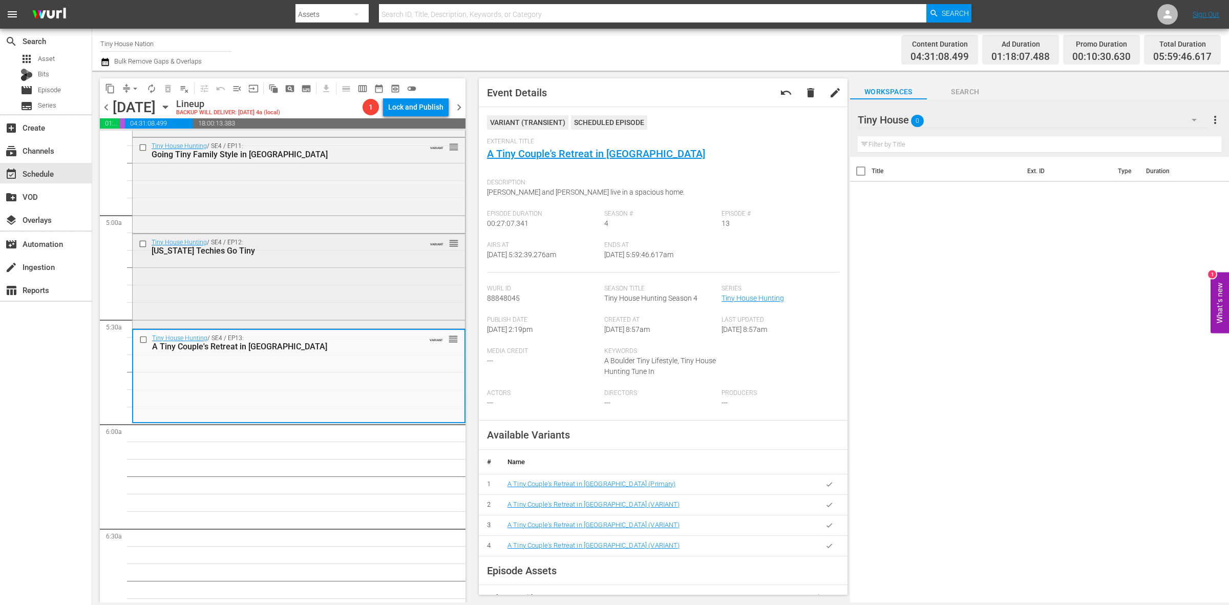
click at [266, 284] on div "Tiny House Hunting / SE4 / EP12: Texas Techies Go Tiny VARIANT reorder" at bounding box center [299, 280] width 332 height 92
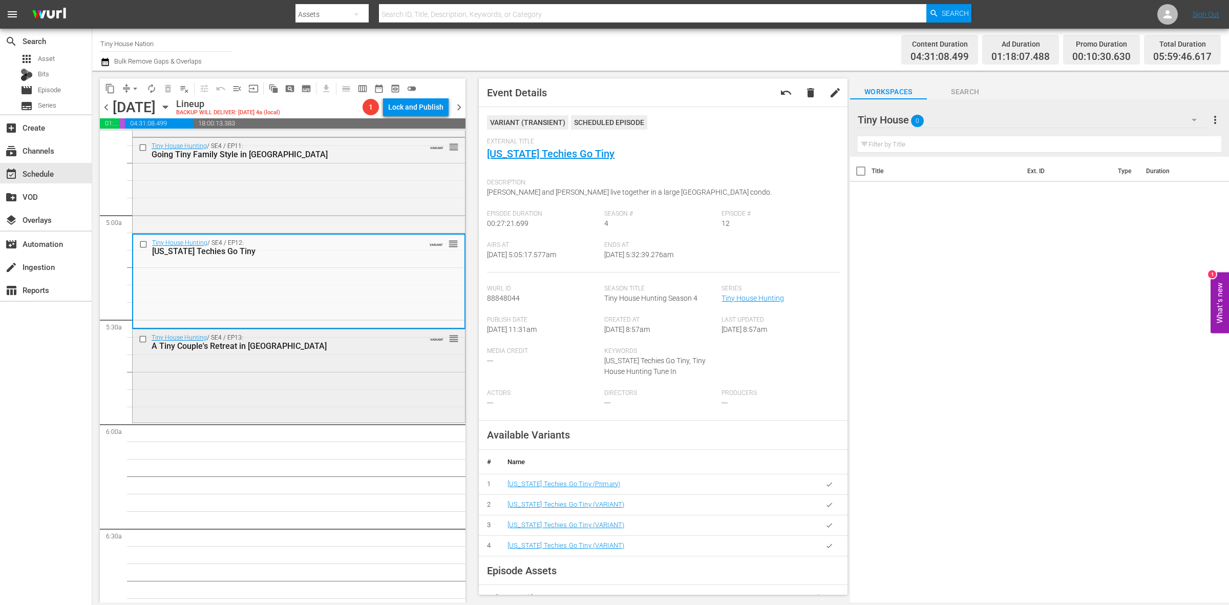
click at [322, 361] on div "Tiny House Hunting / SE4 / EP13: A Tiny Couple's Retreat in Louisville VARIANT …" at bounding box center [299, 374] width 332 height 91
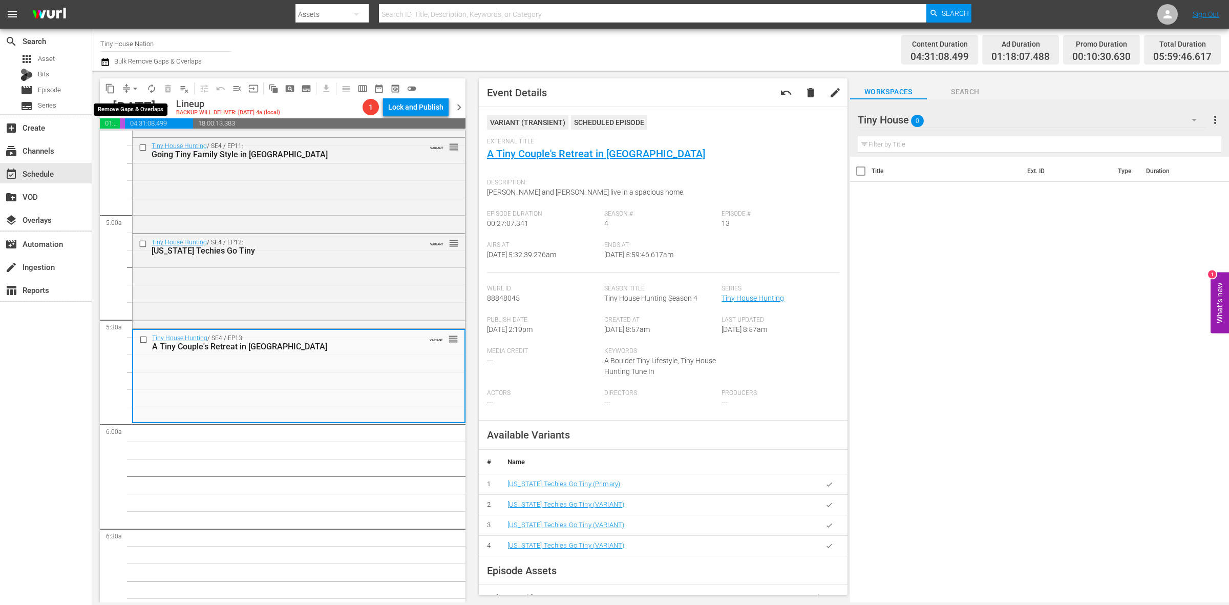
click at [136, 85] on span "arrow_drop_down" at bounding box center [135, 88] width 10 height 10
click at [147, 106] on li "Align to Midnight" at bounding box center [136, 108] width 108 height 17
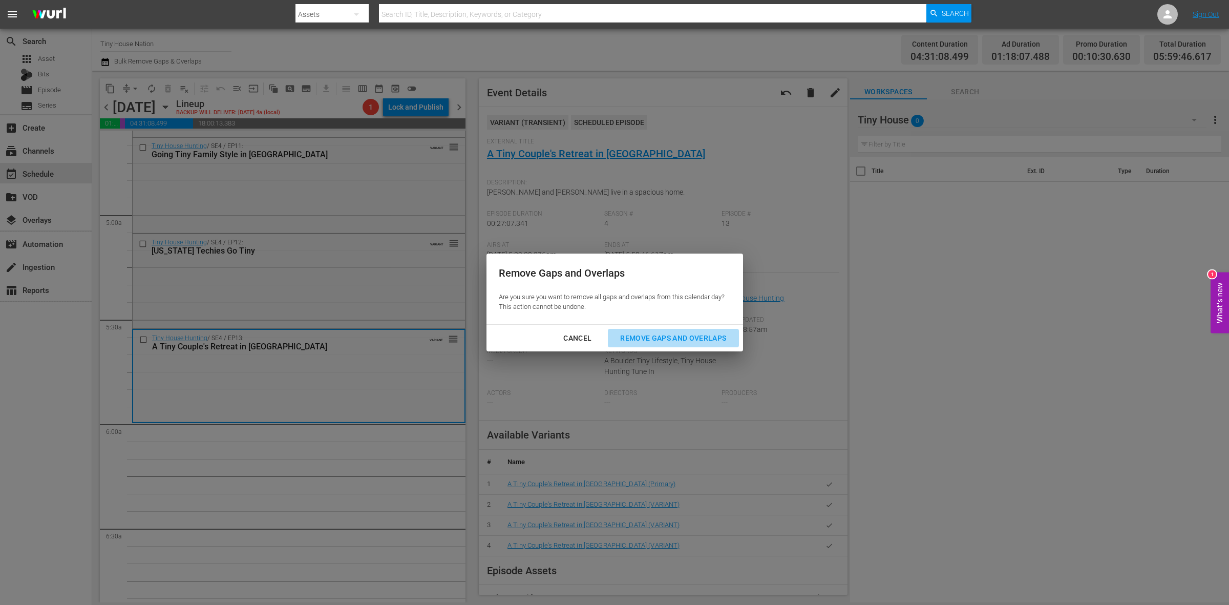
click at [680, 344] on div "Remove Gaps and Overlaps" at bounding box center [673, 338] width 122 height 13
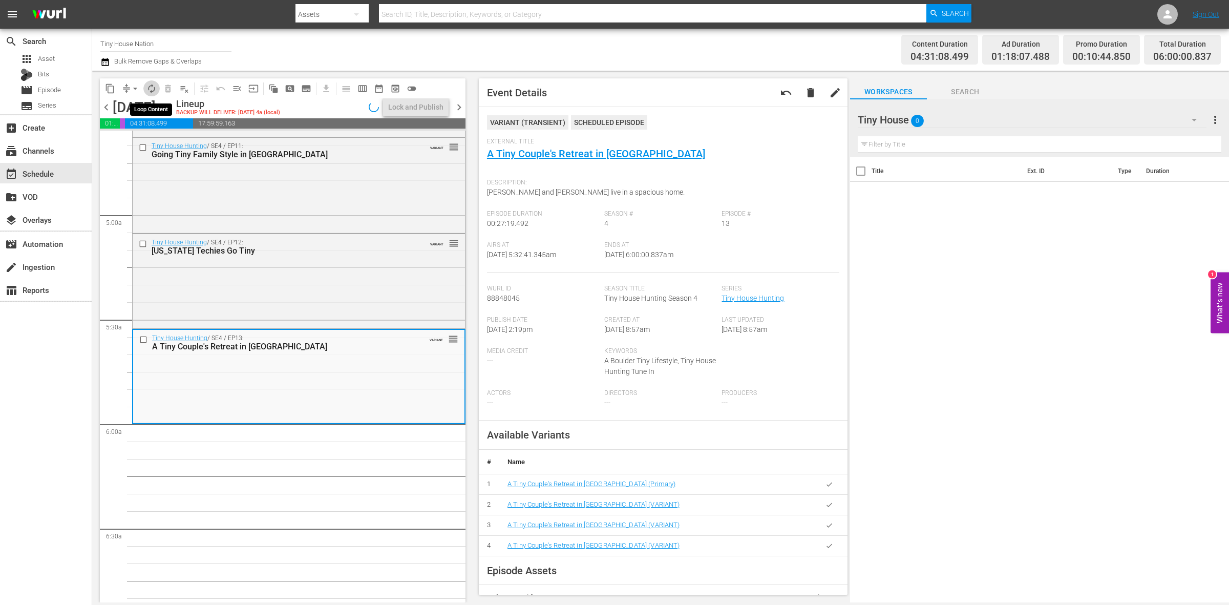
click at [150, 90] on span "autorenew_outlined" at bounding box center [151, 88] width 10 height 10
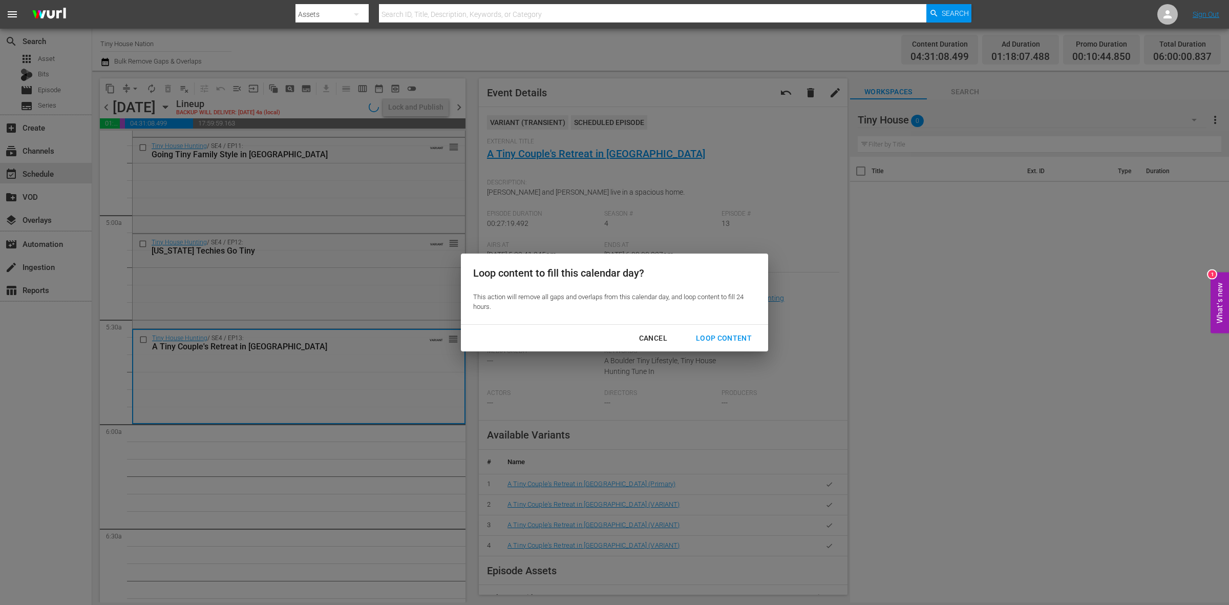
click at [730, 340] on div "Loop Content" at bounding box center [724, 338] width 72 height 13
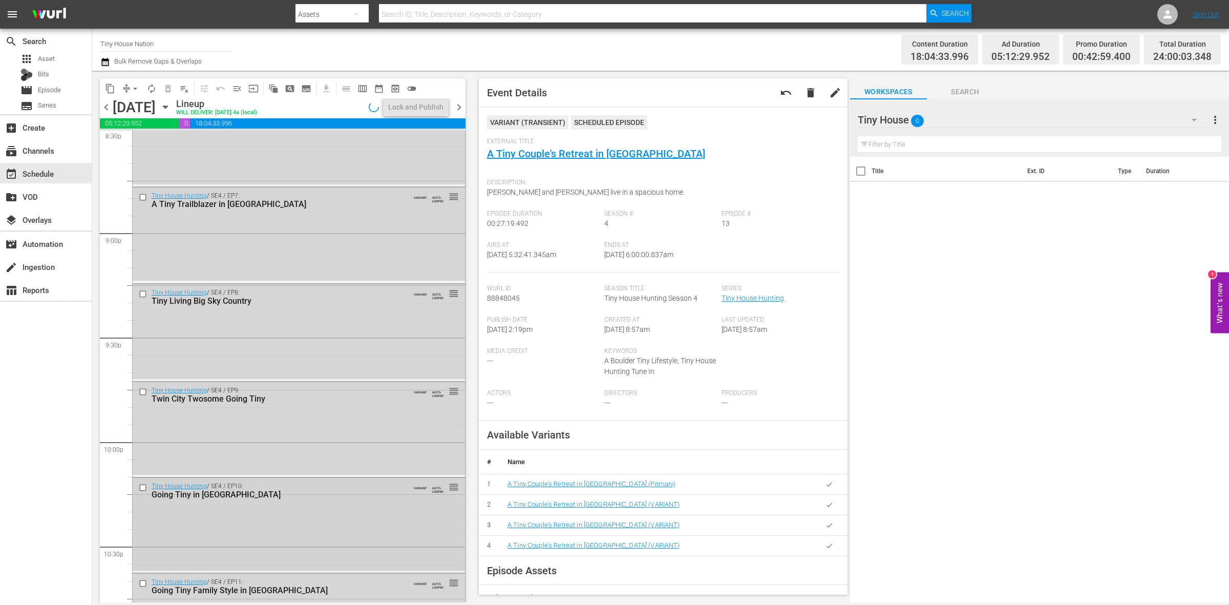
scroll to position [4541, 0]
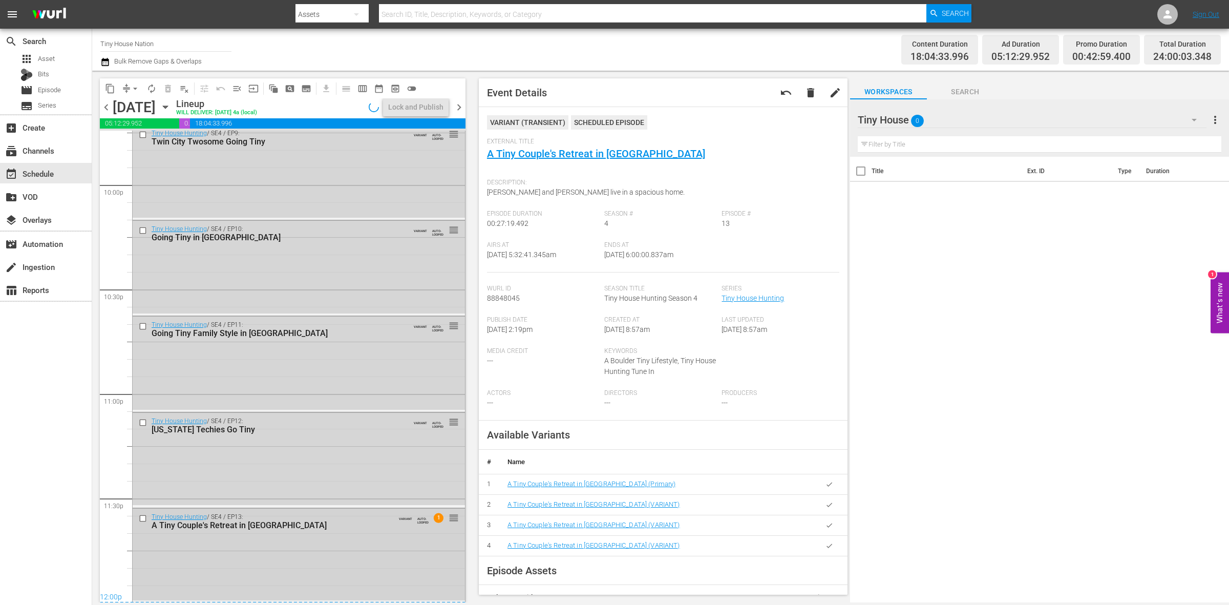
click at [403, 520] on div "VARIANT AUTO-LOOPED 1 reorder" at bounding box center [430, 518] width 56 height 12
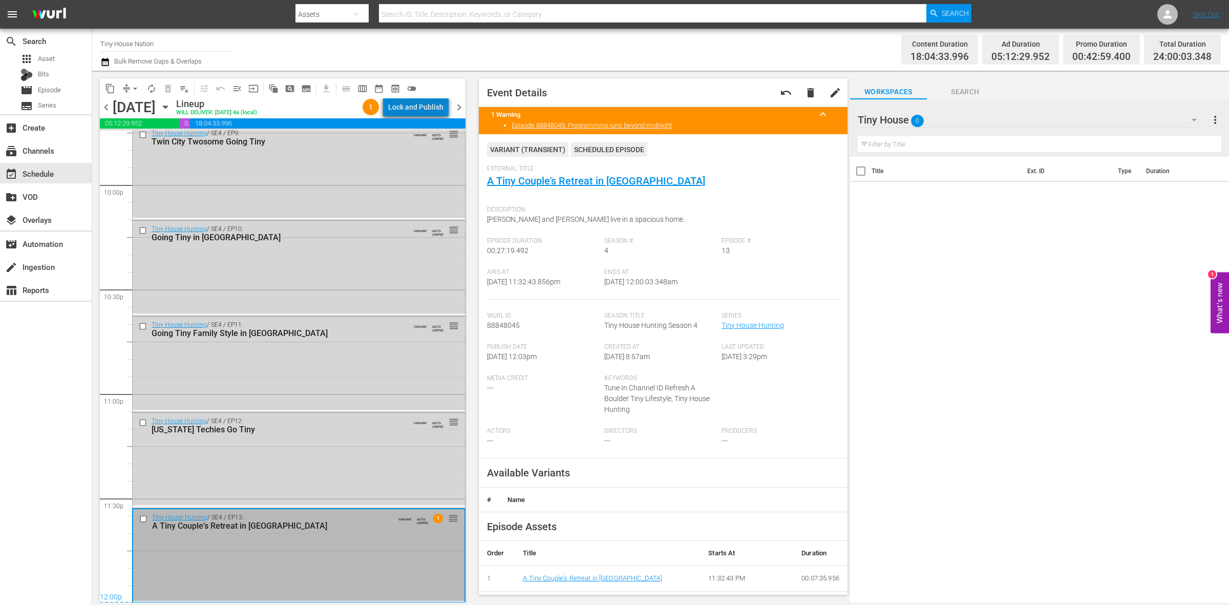
click at [420, 104] on div "Lock and Publish" at bounding box center [415, 107] width 55 height 18
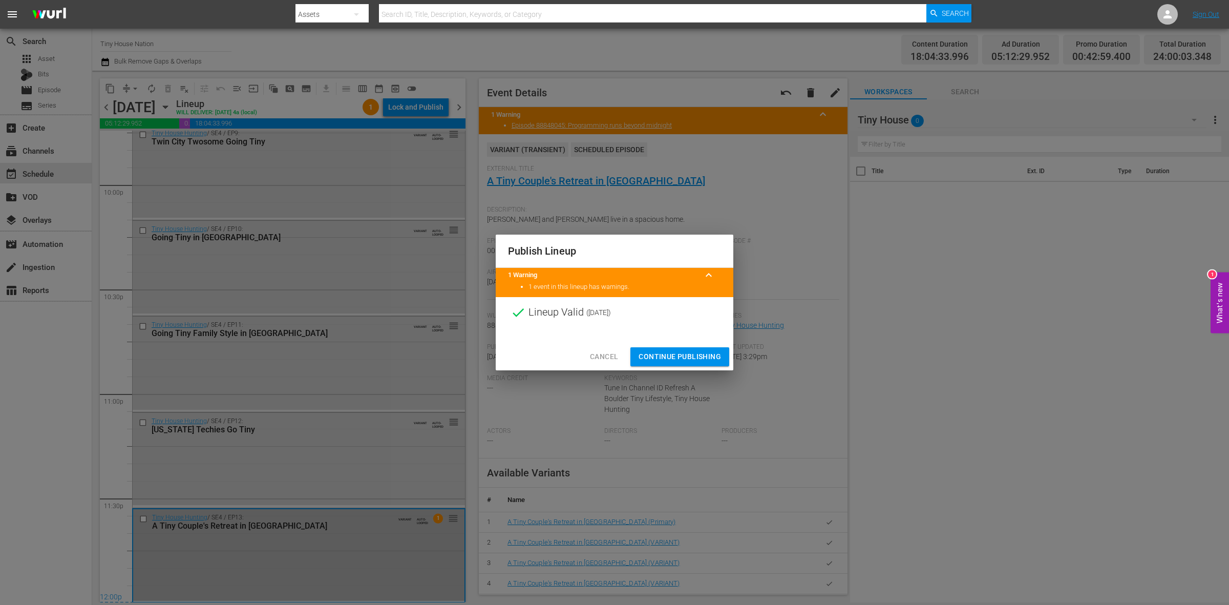
click at [671, 357] on span "Continue Publishing" at bounding box center [679, 356] width 82 height 13
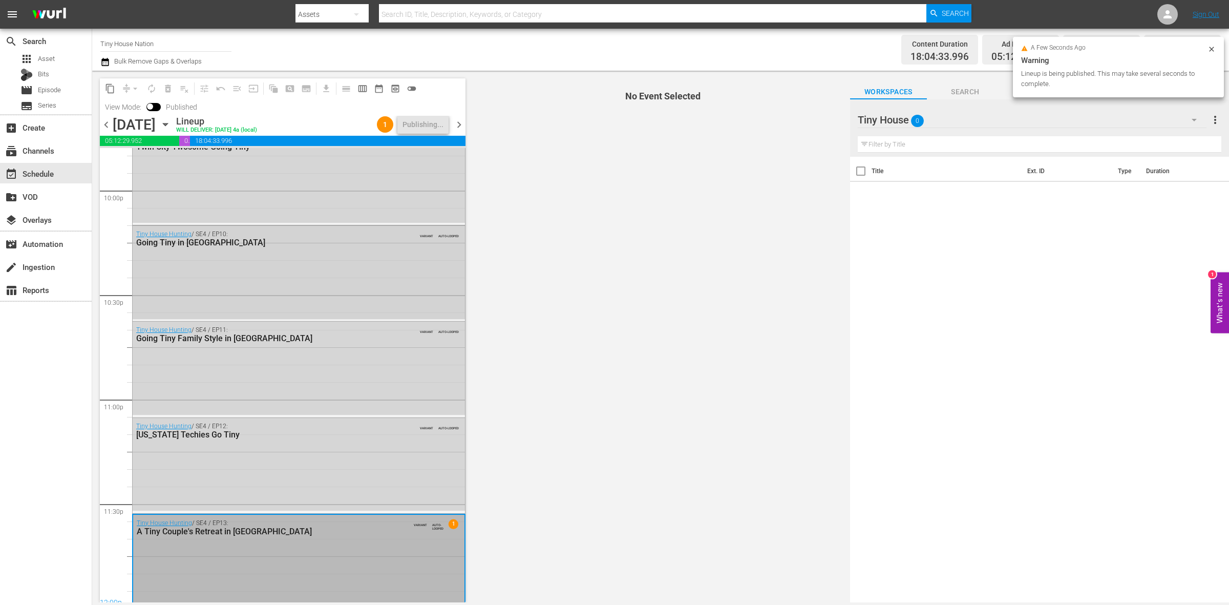
scroll to position [4558, 0]
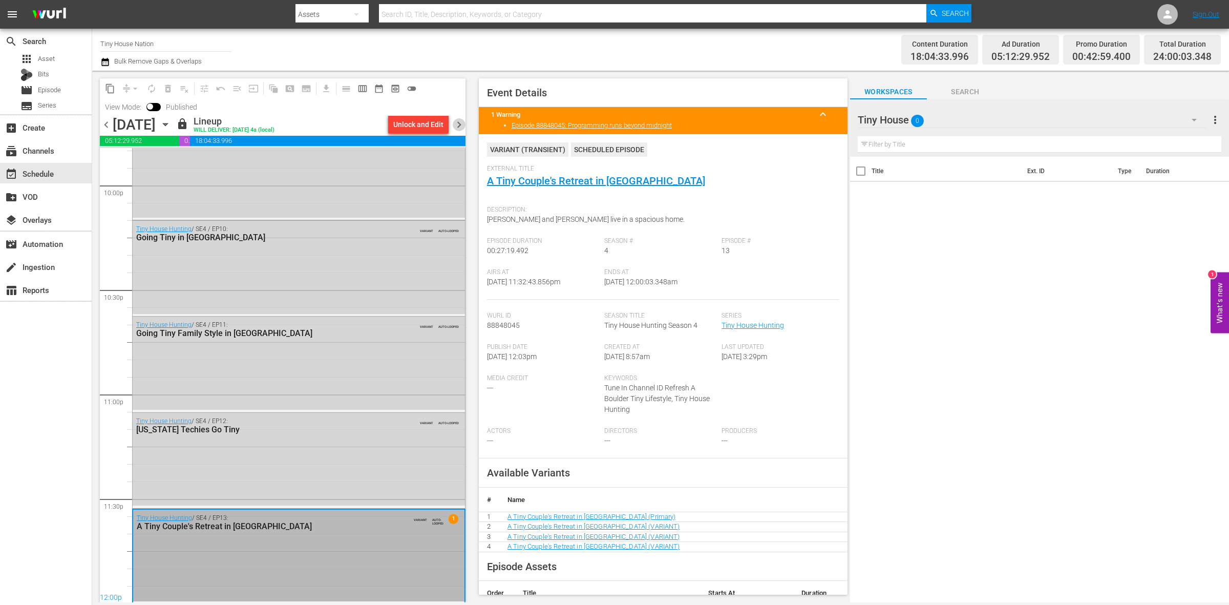
click at [457, 119] on span "chevron_right" at bounding box center [459, 124] width 13 height 13
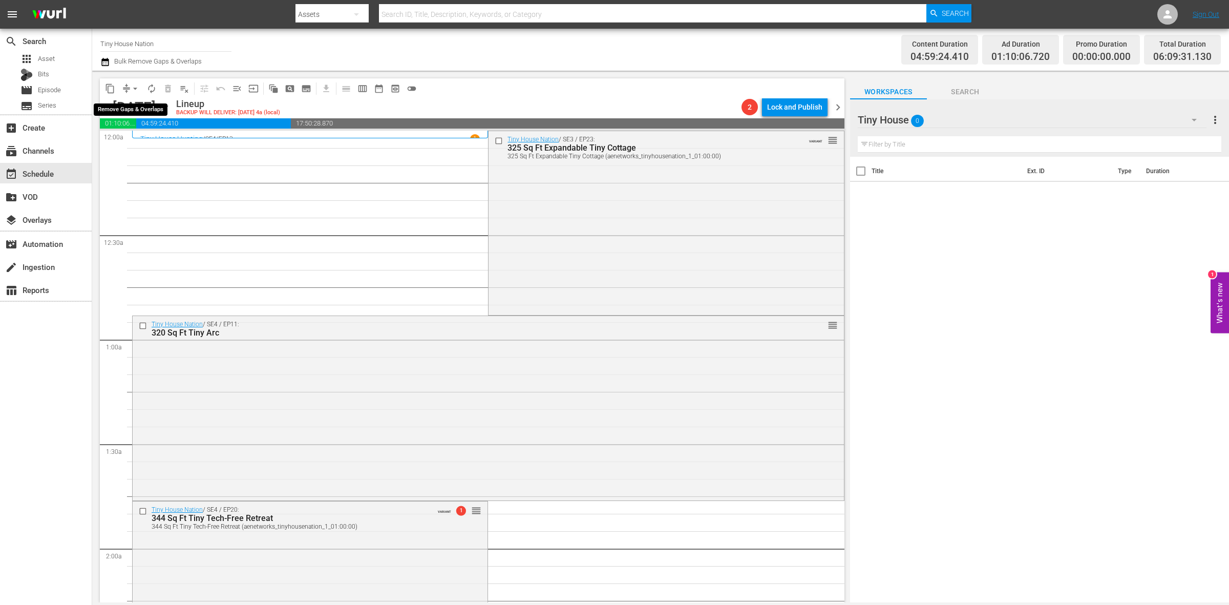
click at [136, 85] on span "arrow_drop_down" at bounding box center [135, 88] width 10 height 10
click at [136, 103] on li "Align to Midnight" at bounding box center [136, 108] width 108 height 17
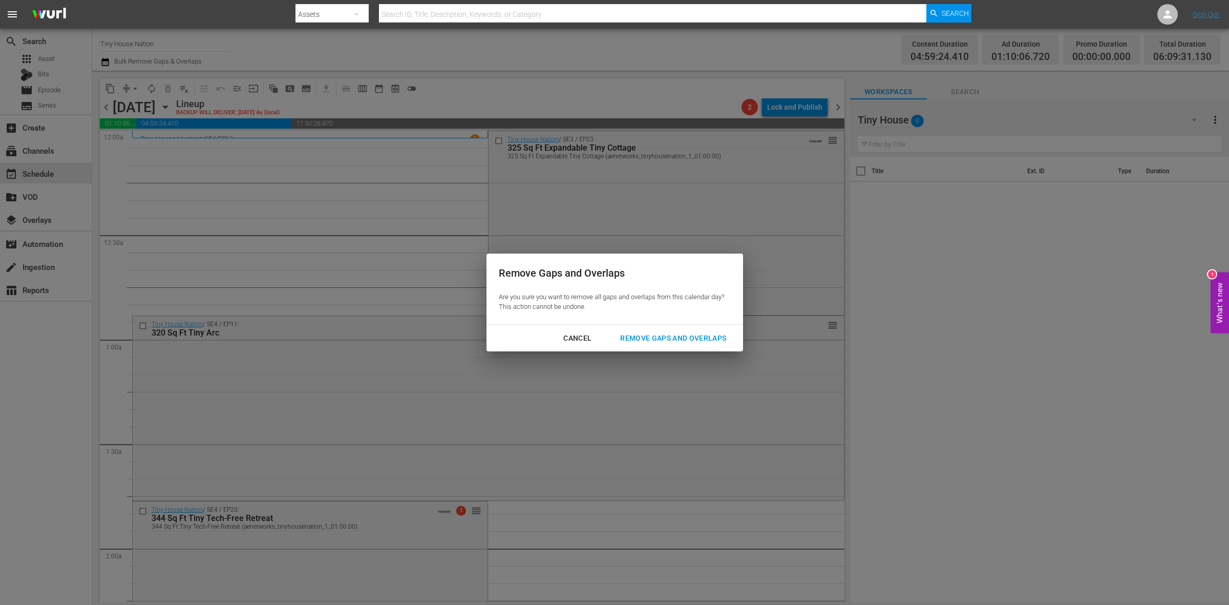
click at [705, 332] on div "Remove Gaps and Overlaps" at bounding box center [673, 338] width 122 height 13
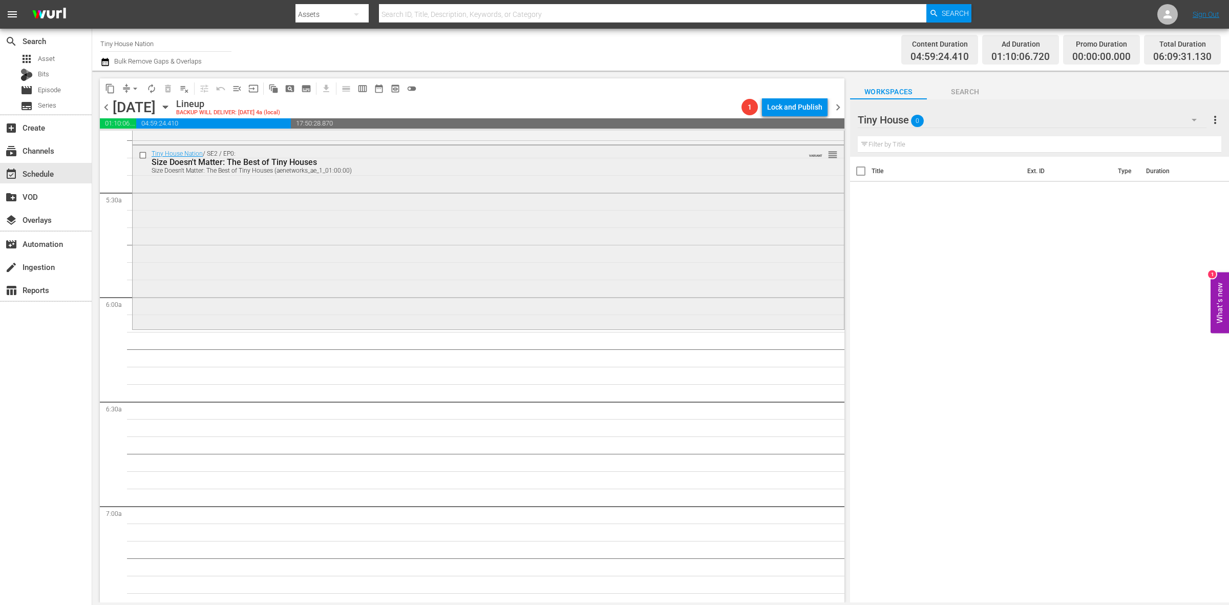
scroll to position [1088, 0]
click at [332, 220] on div "Tiny House Nation / SE2 / EP0: Size Doesn't Matter: The Best of Tiny Houses Siz…" at bounding box center [488, 235] width 711 height 182
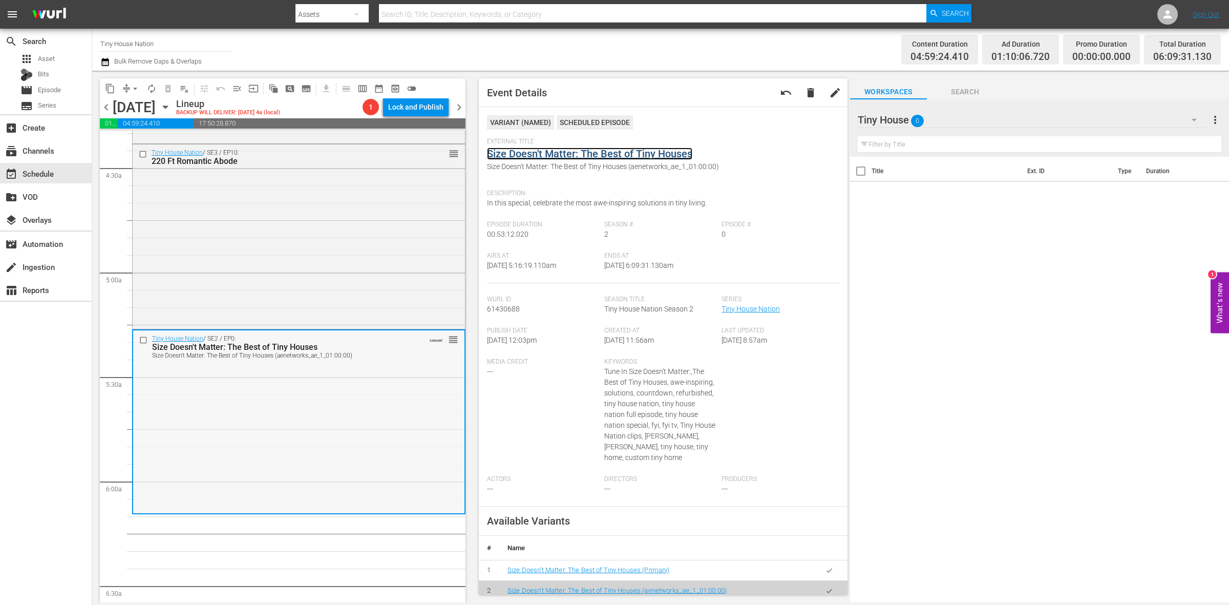
scroll to position [896, 0]
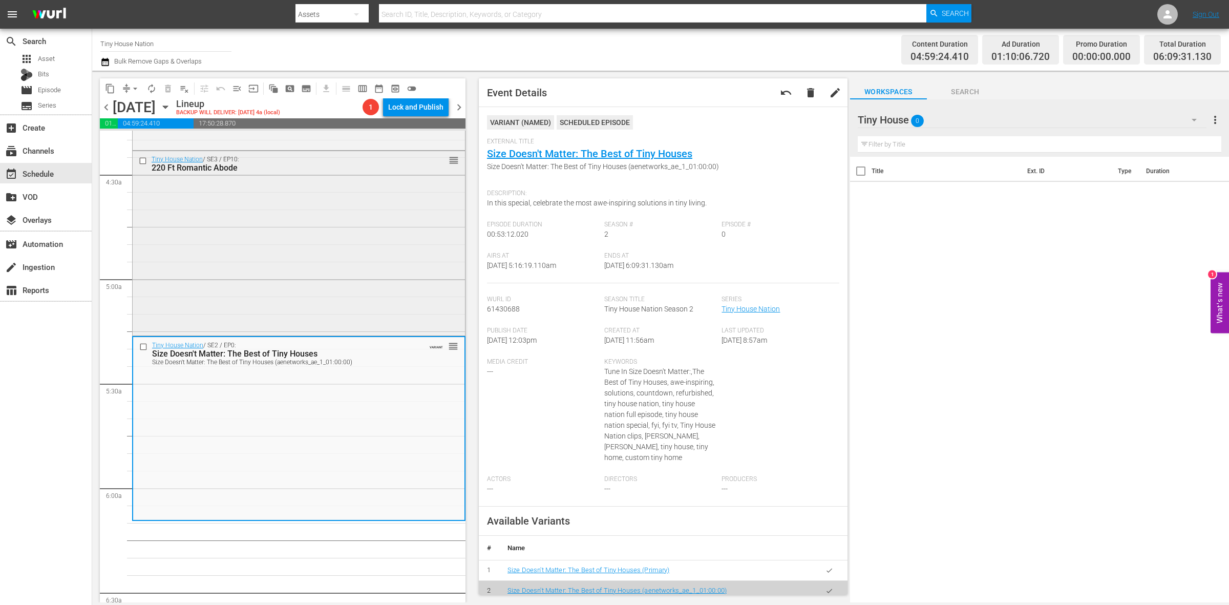
click at [352, 270] on div "Tiny House Nation / SE3 / EP10: 220 Ft Romantic Abode reorder" at bounding box center [299, 242] width 332 height 182
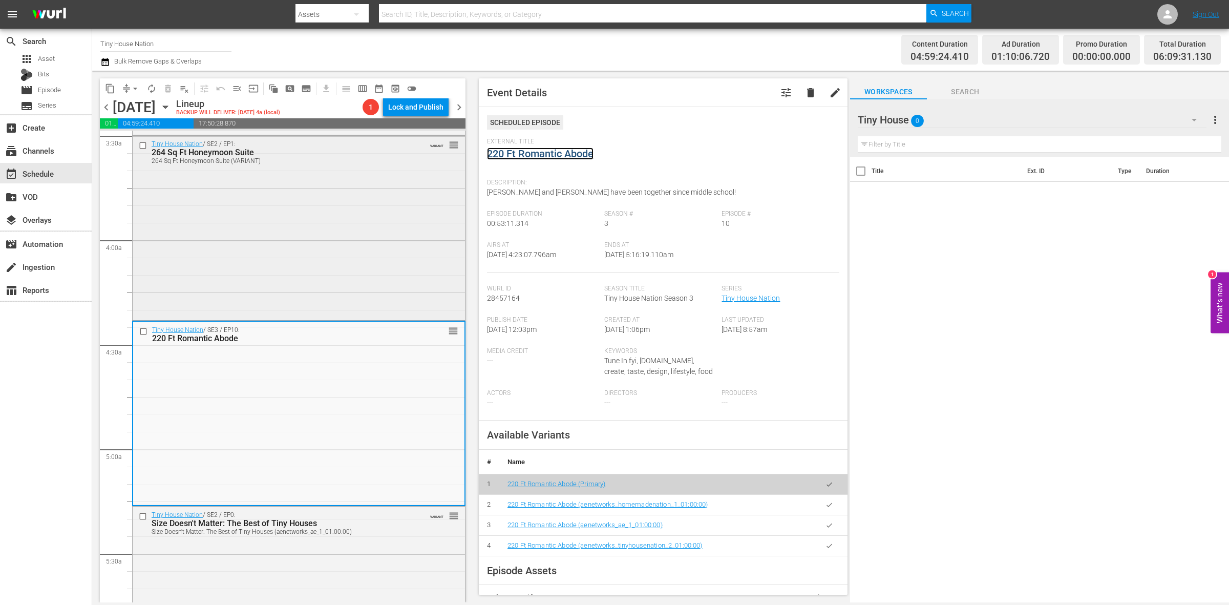
scroll to position [704, 0]
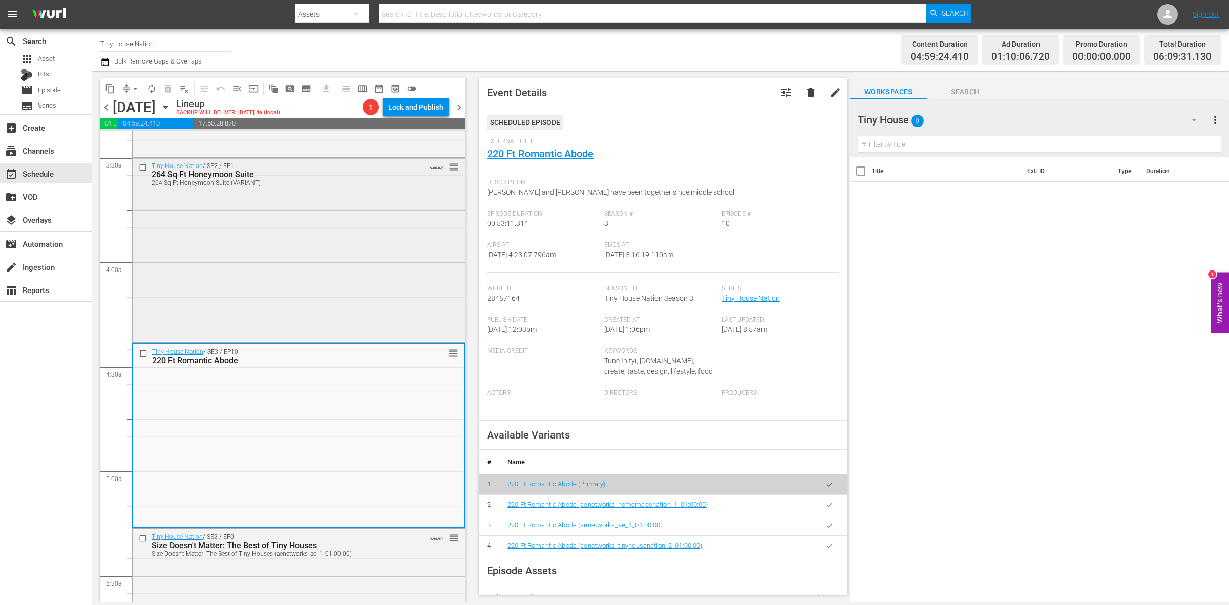
click at [321, 257] on div "Tiny House Nation / SE2 / EP1: 264 Sq Ft Honeymoon Suite 264 Sq Ft Honeymoon Su…" at bounding box center [299, 249] width 332 height 182
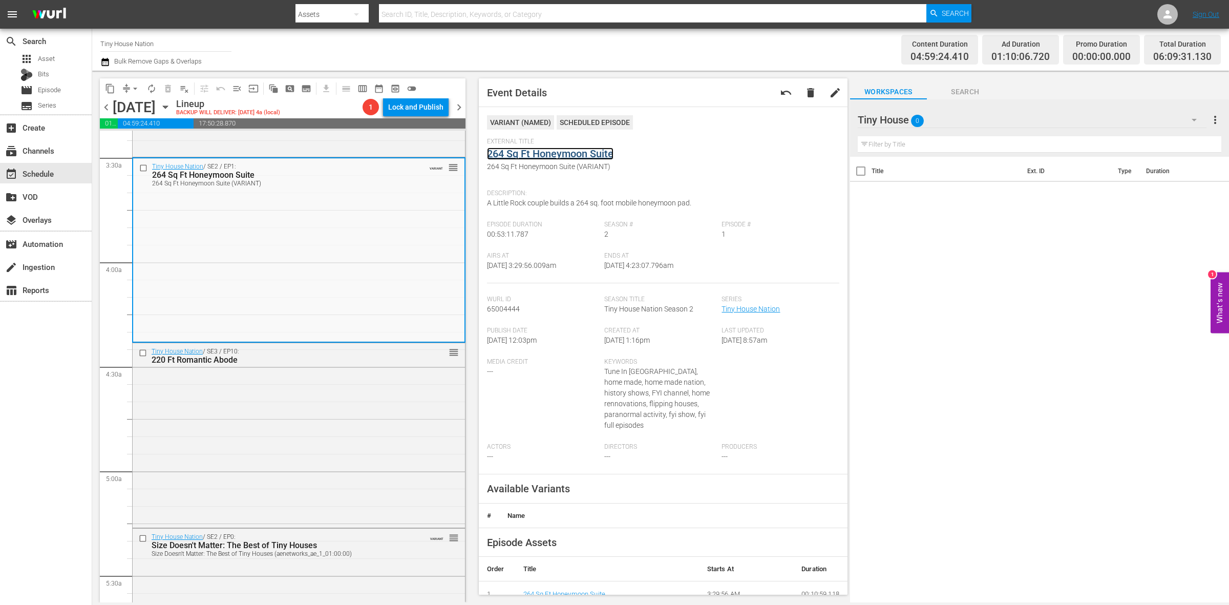
drag, startPoint x: 553, startPoint y: 147, endPoint x: 540, endPoint y: 155, distance: 15.4
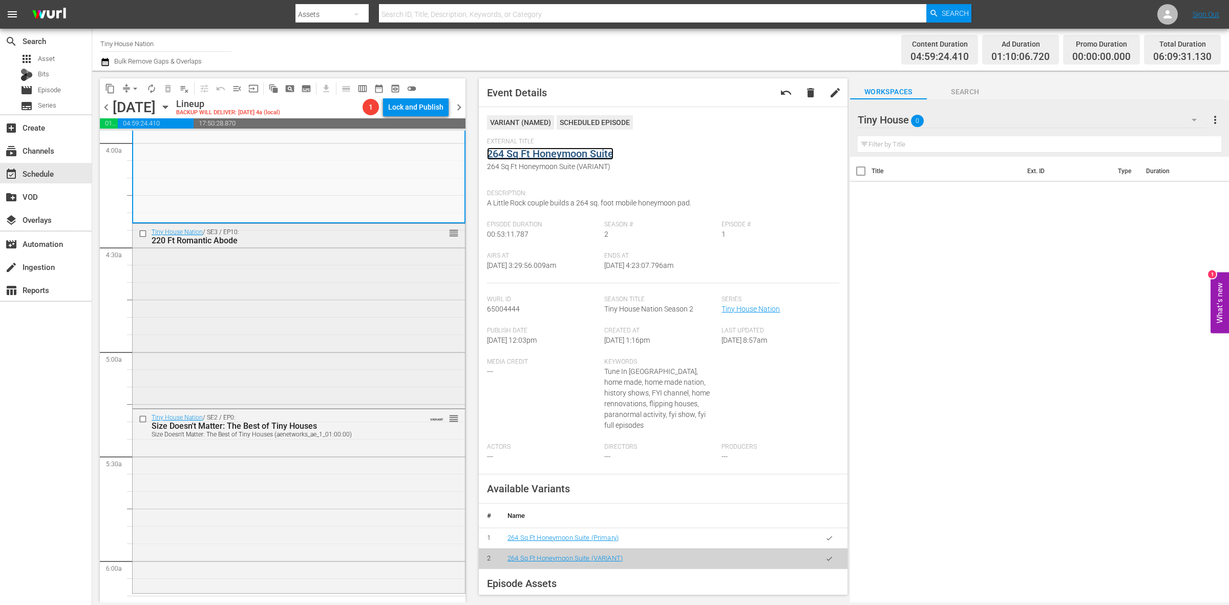
scroll to position [960, 0]
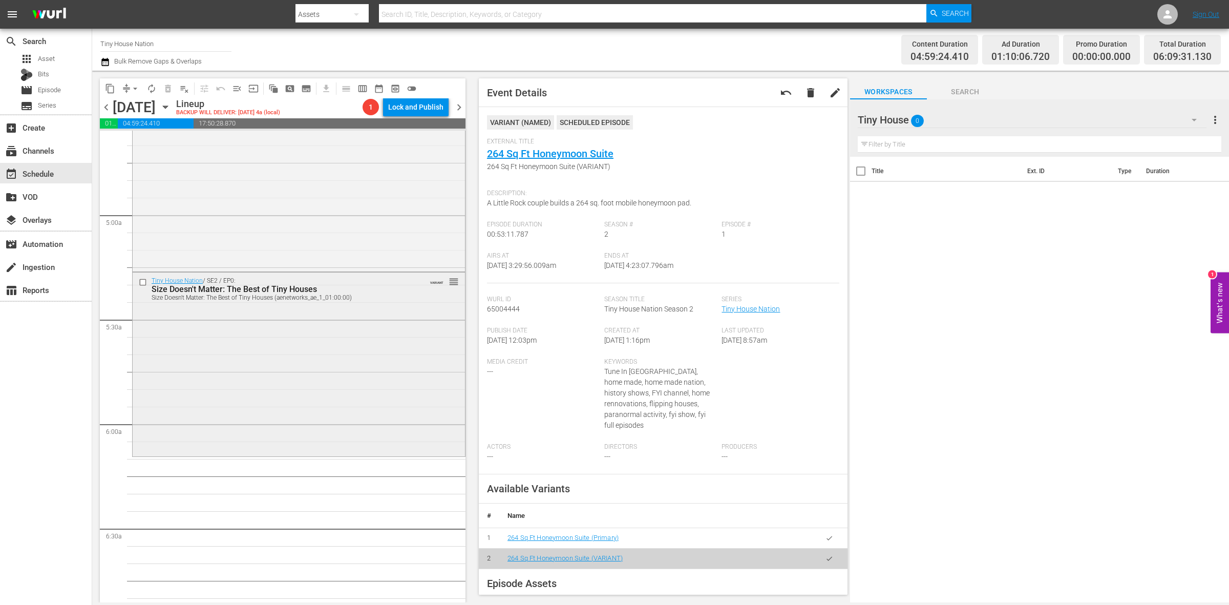
click at [249, 394] on div "Tiny House Nation / SE2 / EP0: Size Doesn't Matter: The Best of Tiny Houses Siz…" at bounding box center [299, 363] width 332 height 182
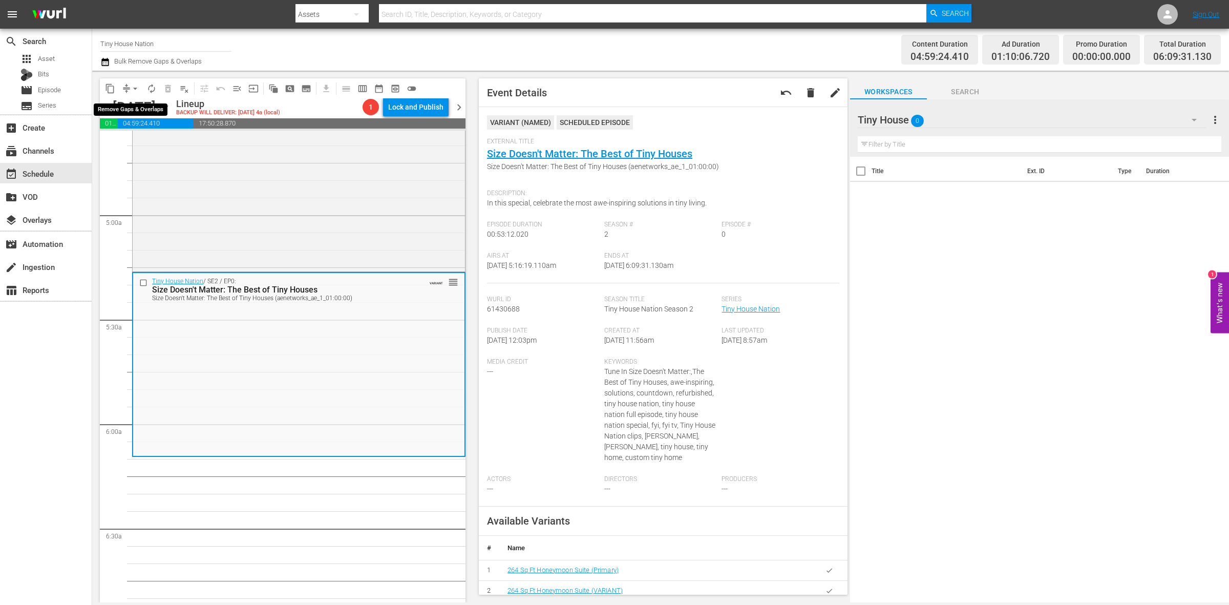
click at [134, 87] on span "arrow_drop_down" at bounding box center [135, 88] width 10 height 10
click at [134, 109] on li "Align to Midnight" at bounding box center [136, 108] width 108 height 17
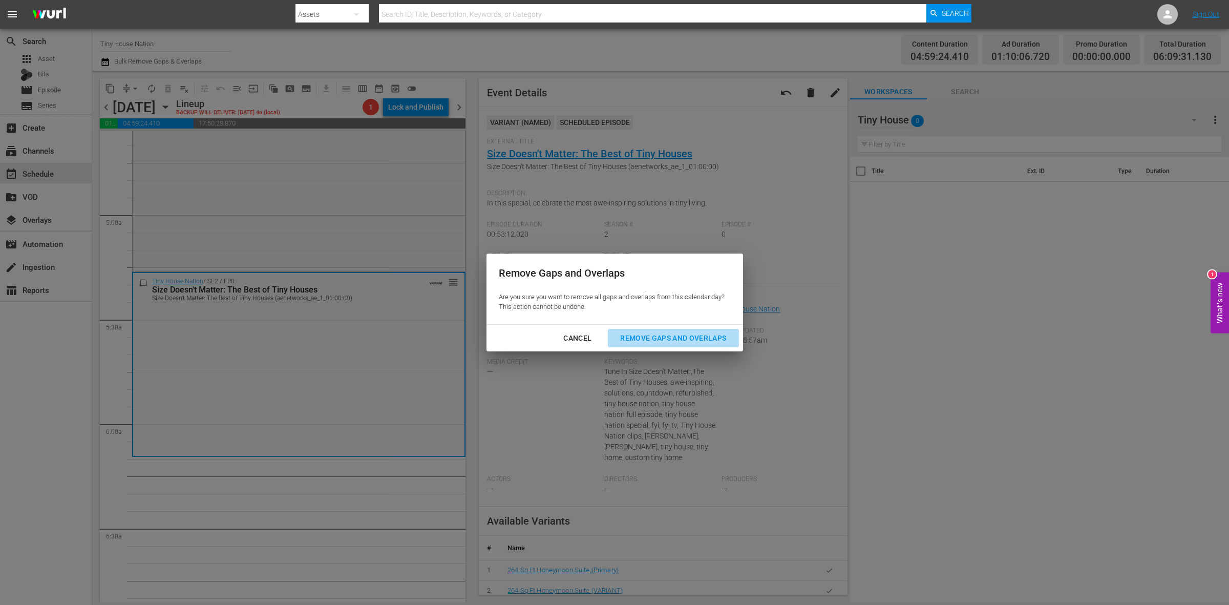
click at [725, 346] on button "Remove Gaps and Overlaps" at bounding box center [673, 338] width 131 height 19
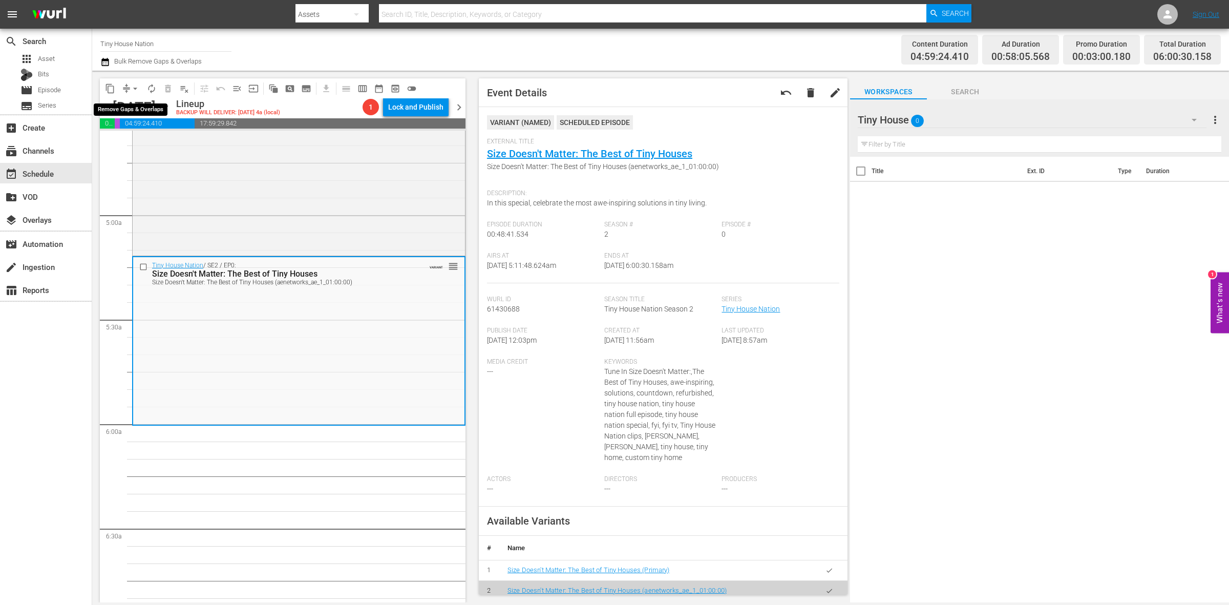
click at [135, 90] on span "arrow_drop_down" at bounding box center [135, 88] width 10 height 10
click at [137, 114] on li "Align to Midnight" at bounding box center [136, 108] width 108 height 17
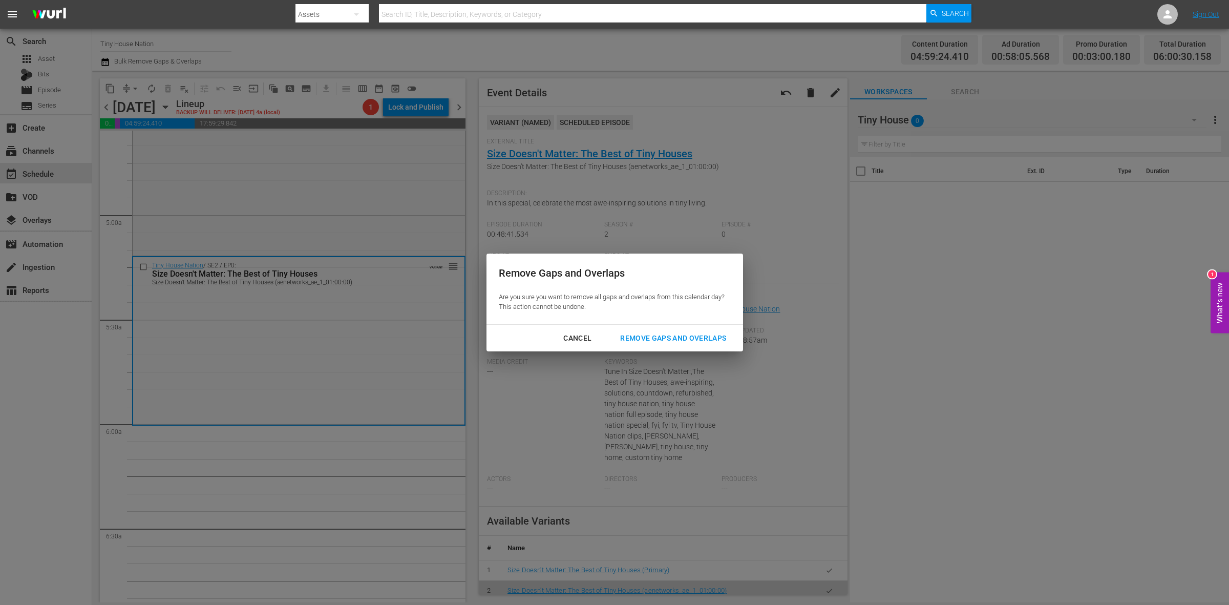
click at [710, 335] on div "Remove Gaps and Overlaps" at bounding box center [673, 338] width 122 height 13
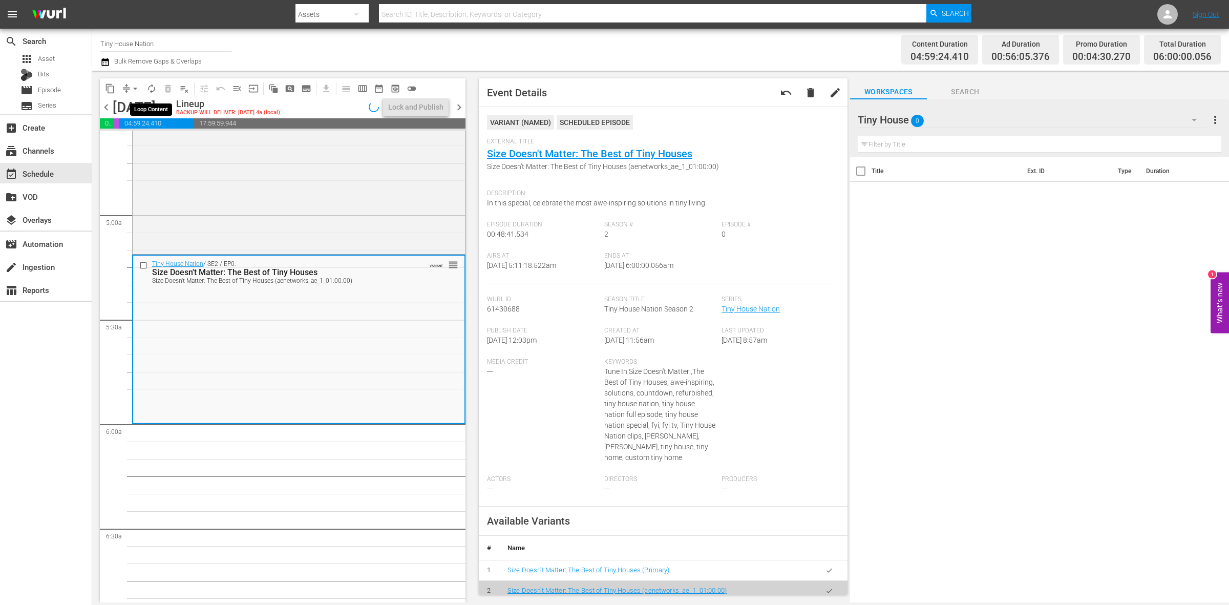
click at [145, 88] on button "autorenew_outlined" at bounding box center [151, 88] width 16 height 16
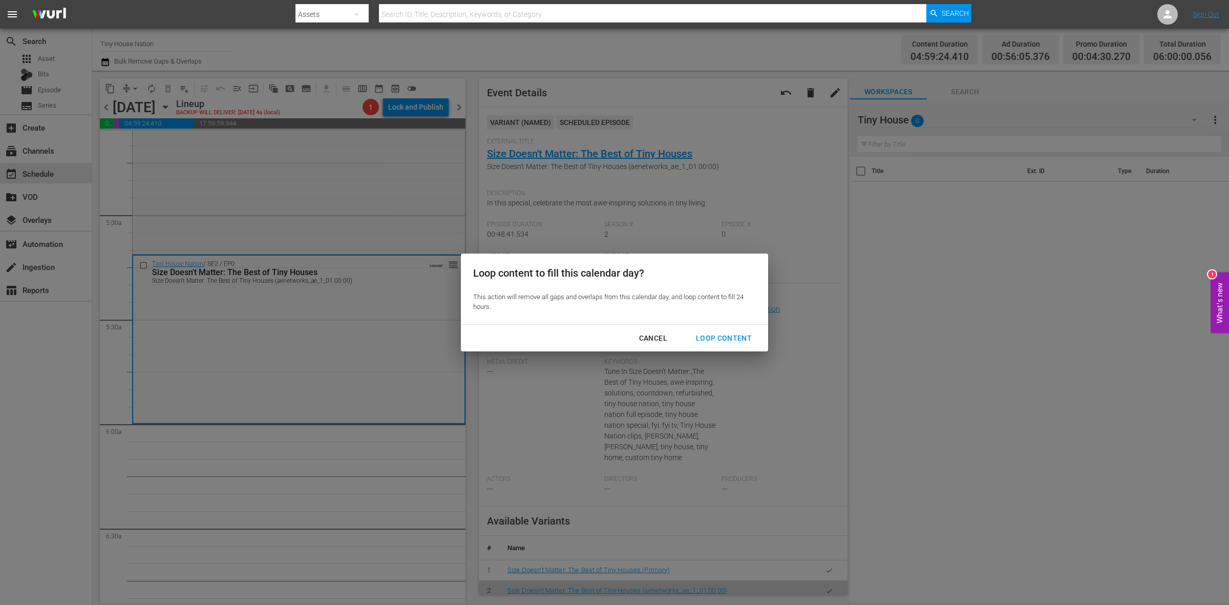
click at [718, 339] on div "Loop Content" at bounding box center [724, 338] width 72 height 13
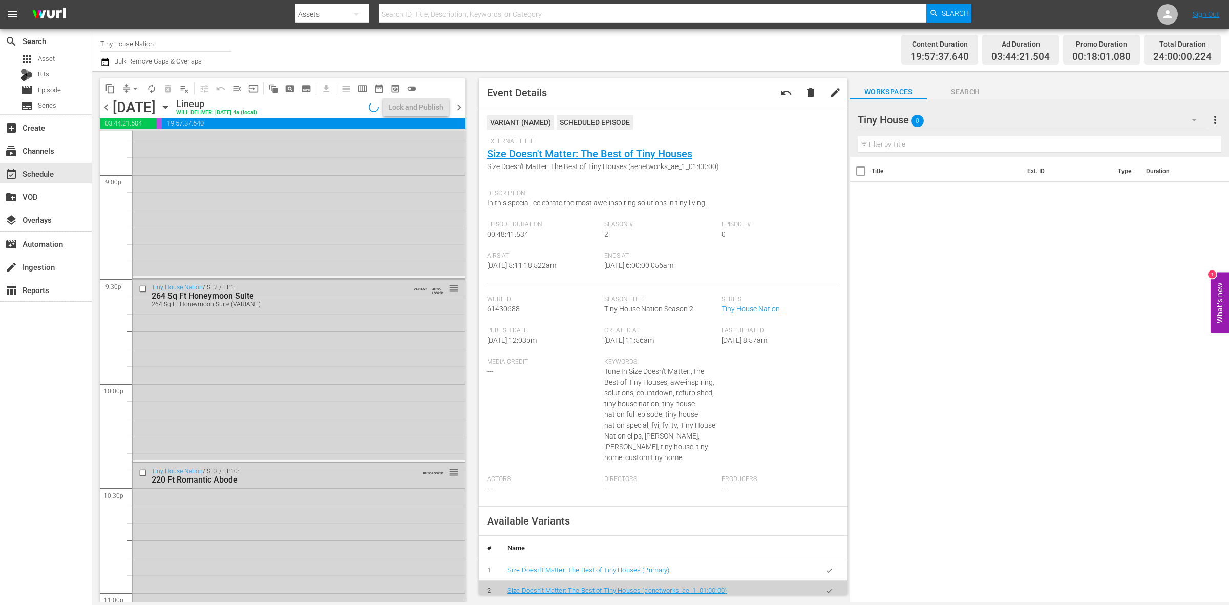
scroll to position [4541, 0]
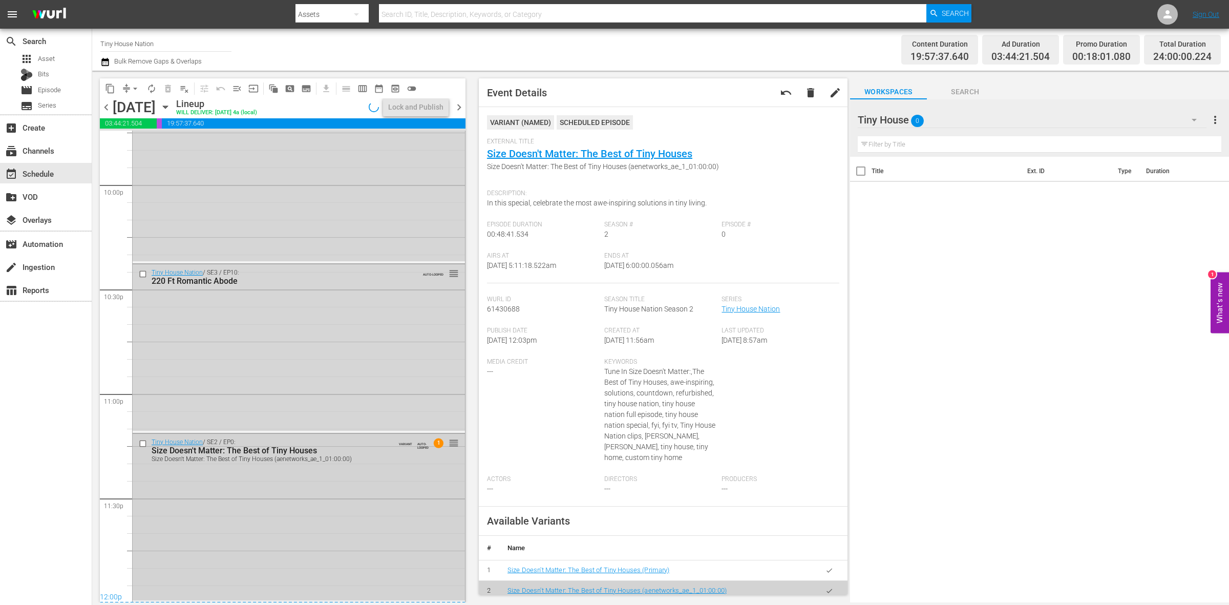
click at [349, 531] on div "Tiny House Nation / SE2 / EP0: Size Doesn't Matter: The Best of Tiny Houses Siz…" at bounding box center [299, 517] width 332 height 166
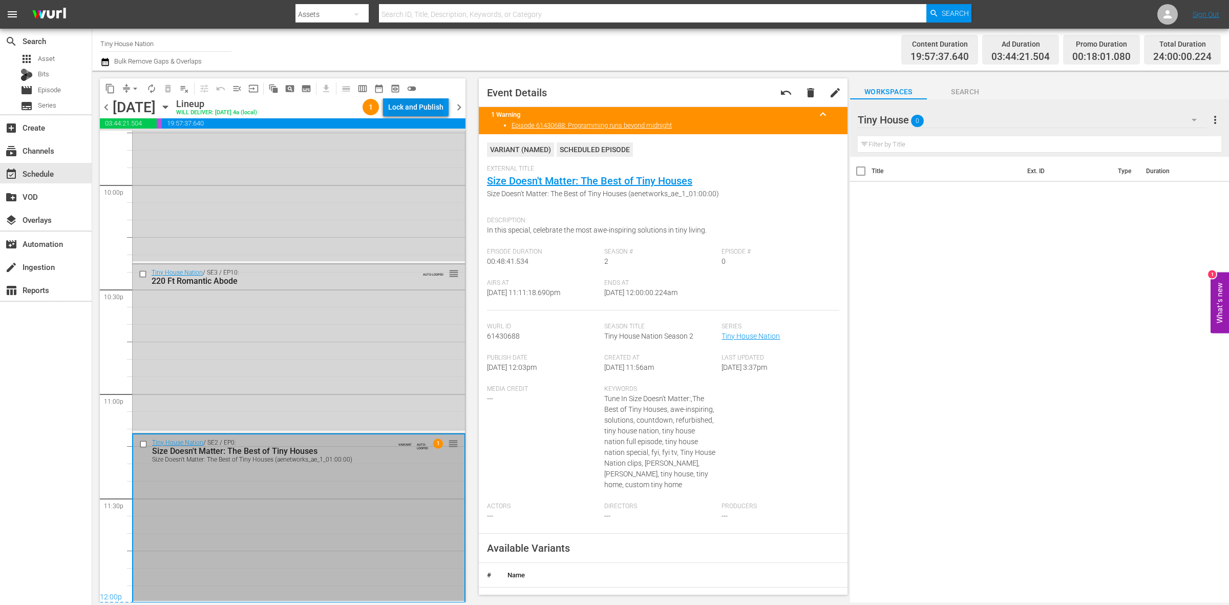
click at [420, 108] on div "Lock and Publish" at bounding box center [415, 107] width 55 height 18
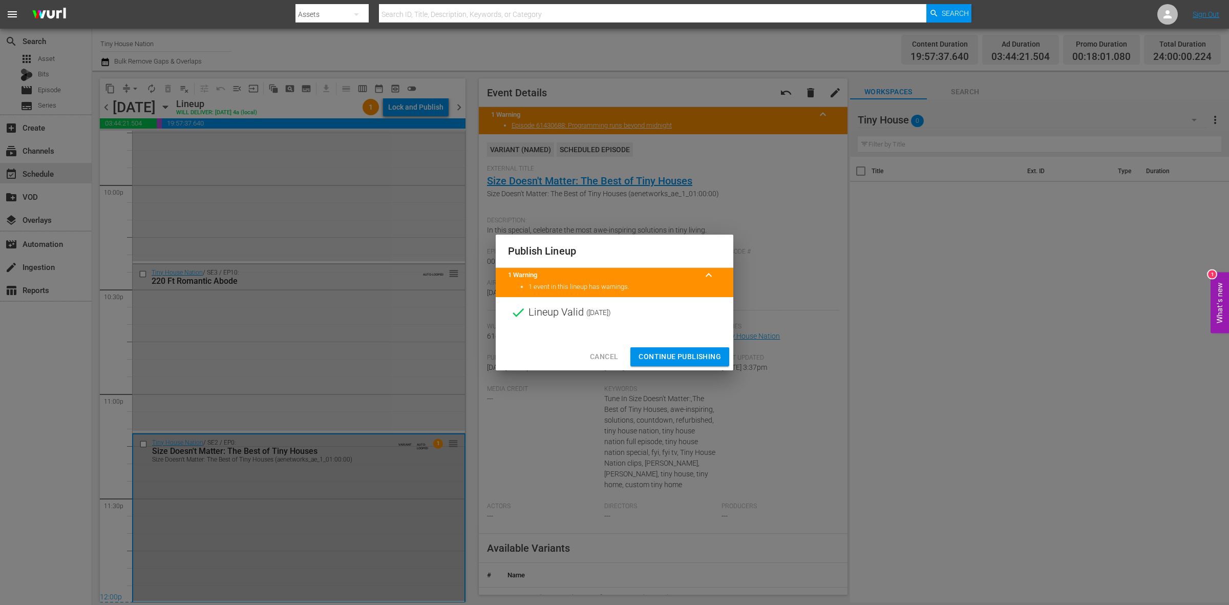
click at [663, 354] on span "Continue Publishing" at bounding box center [679, 356] width 82 height 13
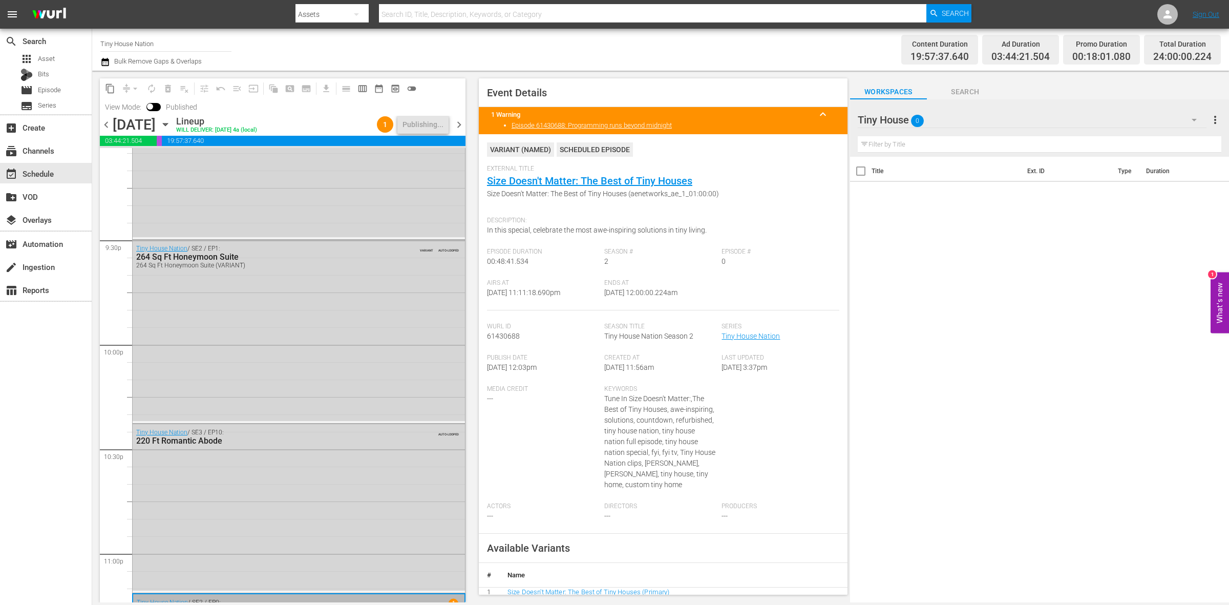
scroll to position [4558, 0]
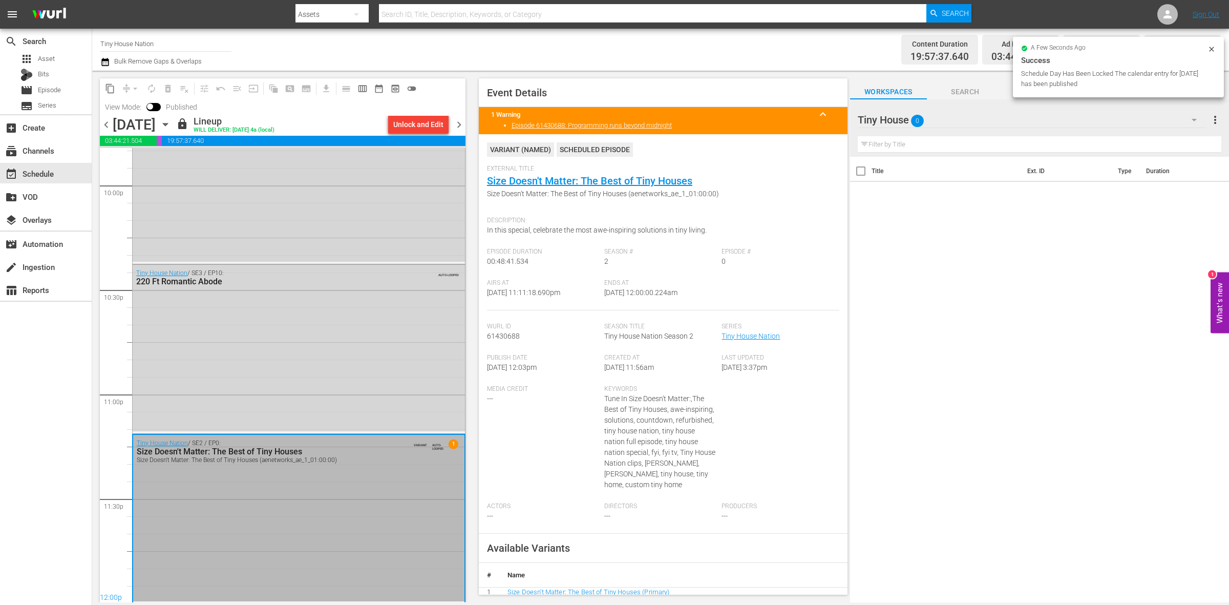
click at [453, 119] on span "chevron_right" at bounding box center [459, 124] width 13 height 13
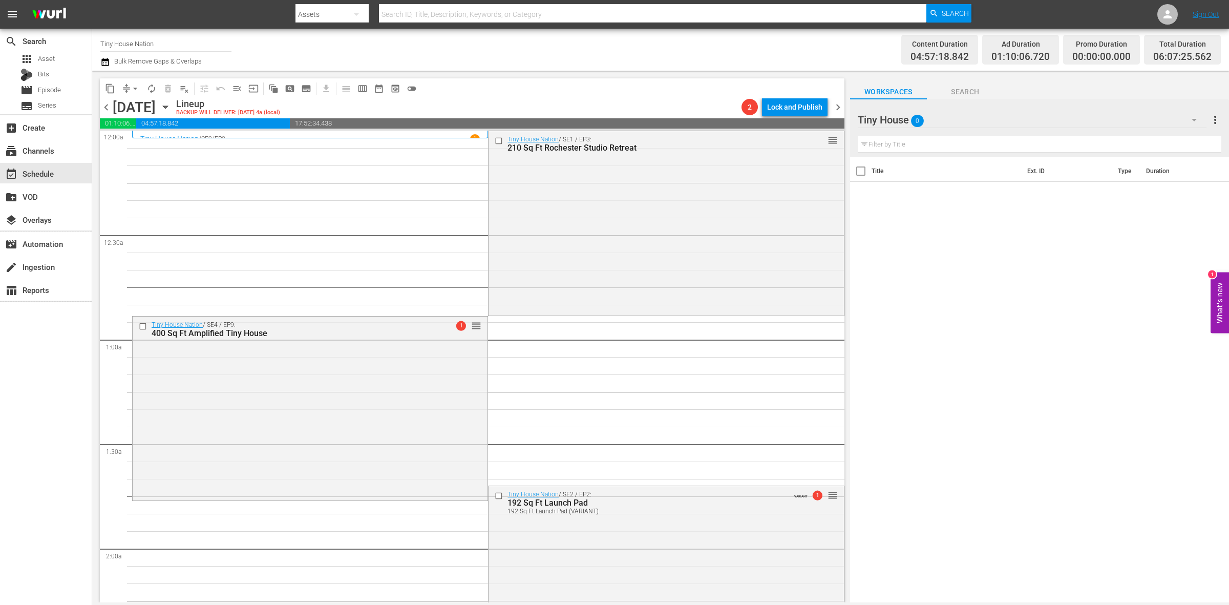
click at [129, 91] on button "arrow_drop_down" at bounding box center [135, 88] width 16 height 16
click at [131, 100] on li "Align to Midnight" at bounding box center [136, 108] width 108 height 17
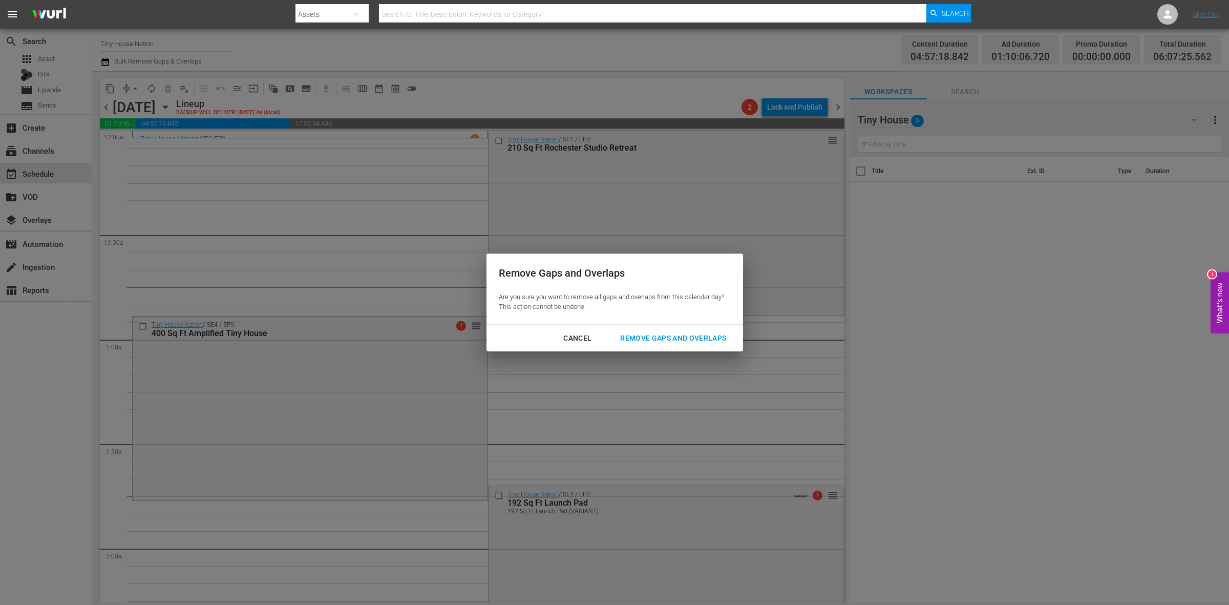
click at [676, 344] on div "Remove Gaps and Overlaps" at bounding box center [673, 338] width 122 height 13
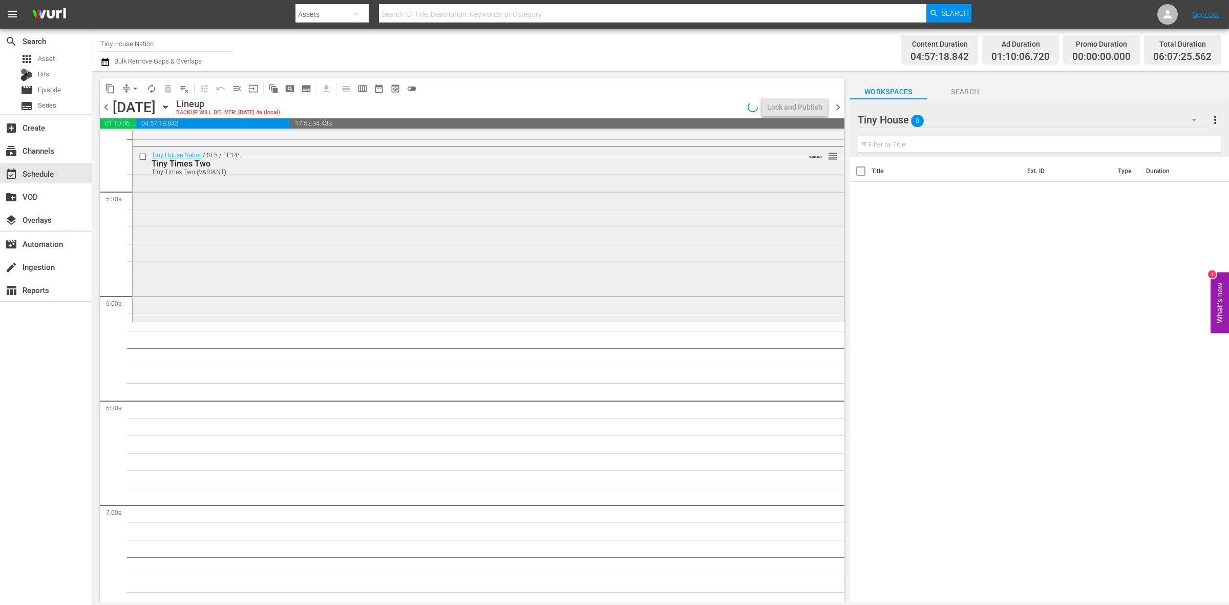
click at [426, 277] on div "Tiny House Nation / SE5 / EP14: Tiny Times Two Tiny Times Two (VARIANT) VARIANT…" at bounding box center [488, 233] width 711 height 172
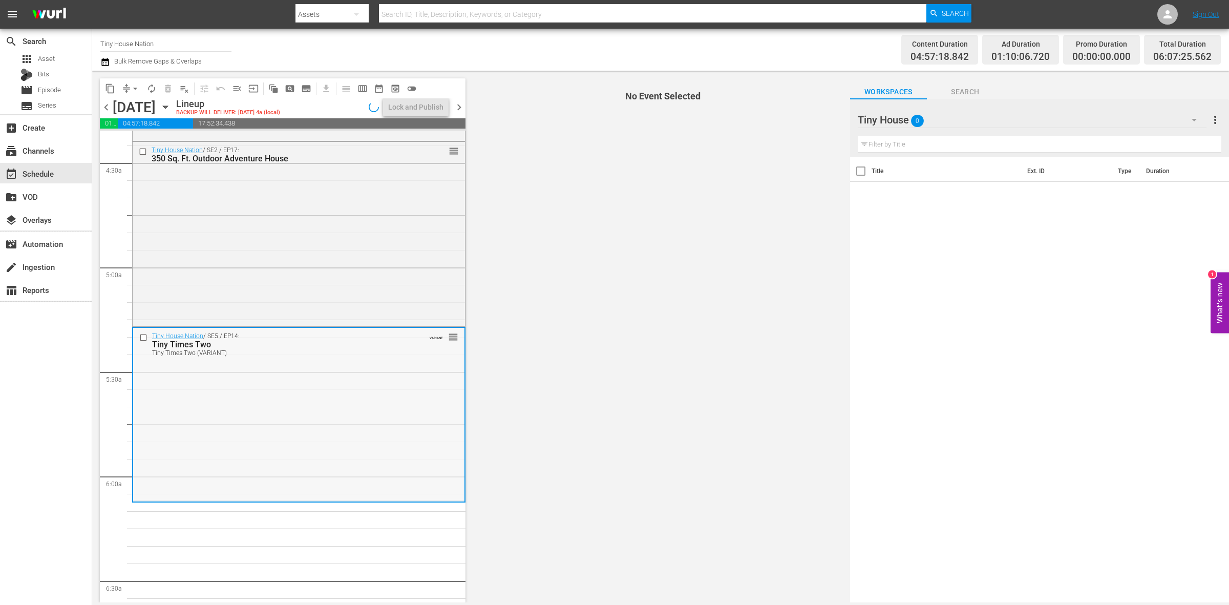
scroll to position [896, 0]
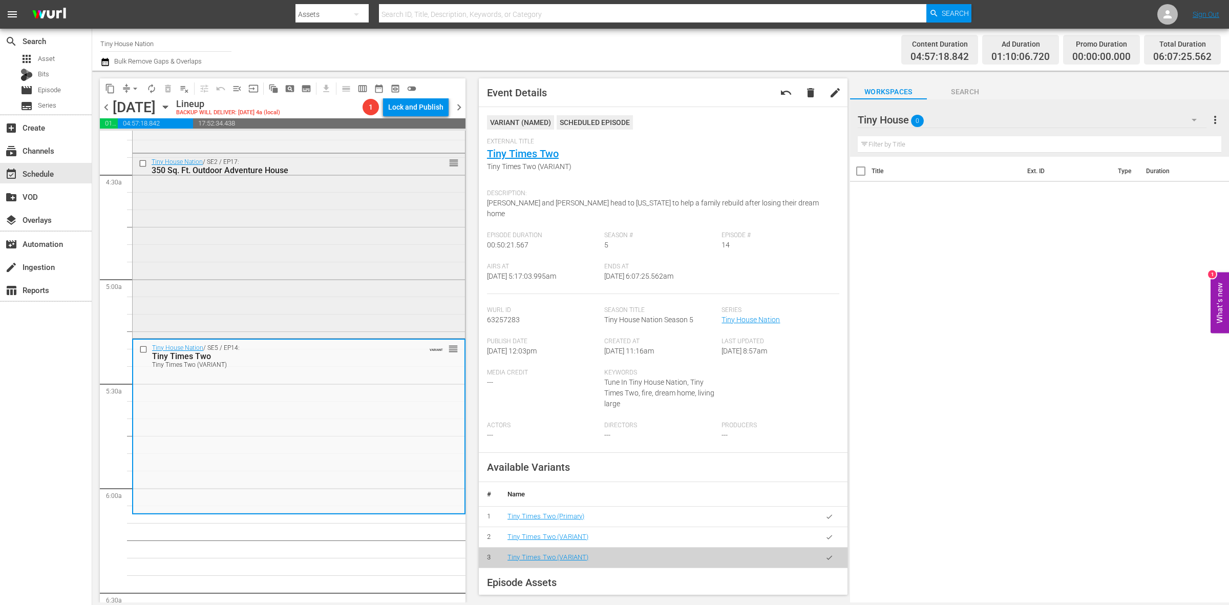
click at [367, 239] on div "Tiny House Nation / SE2 / EP17: 350 Sq. Ft. Outdoor Adventure House reorder" at bounding box center [299, 245] width 332 height 182
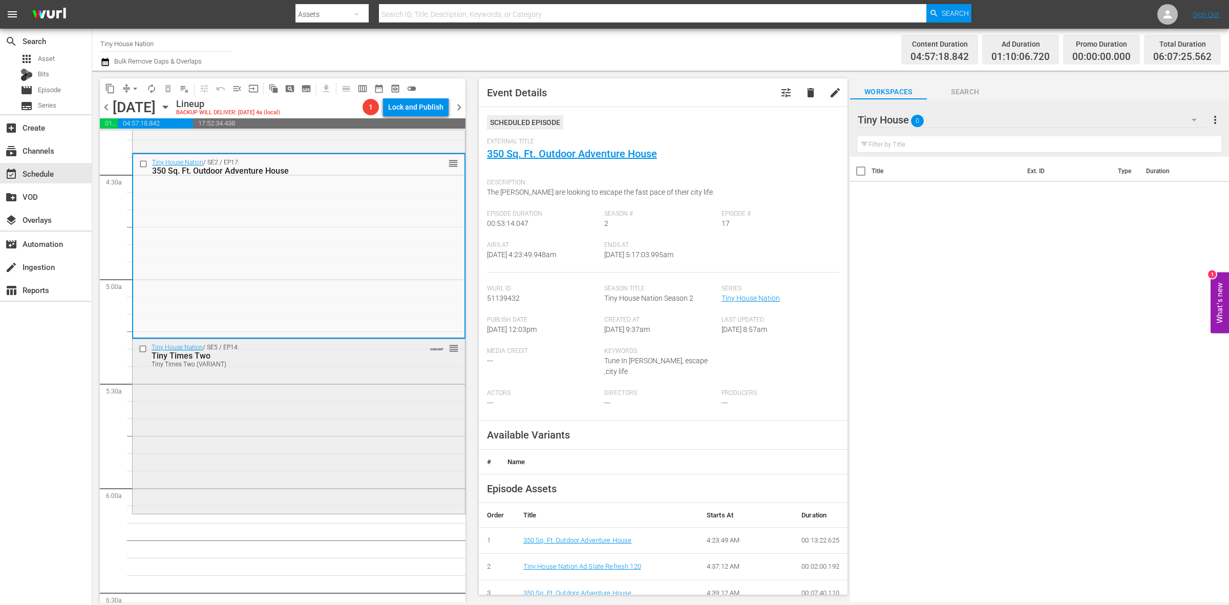
click at [333, 412] on div "Tiny House Nation / SE5 / EP14: Tiny Times Two Tiny Times Two (VARIANT) VARIANT…" at bounding box center [299, 425] width 332 height 172
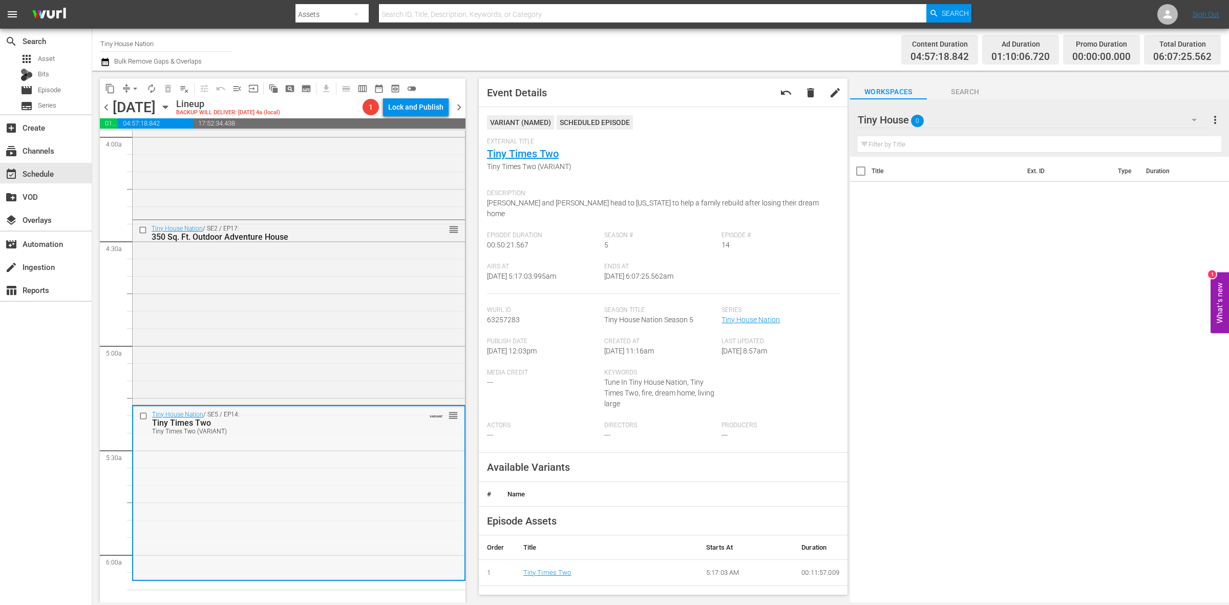
scroll to position [704, 0]
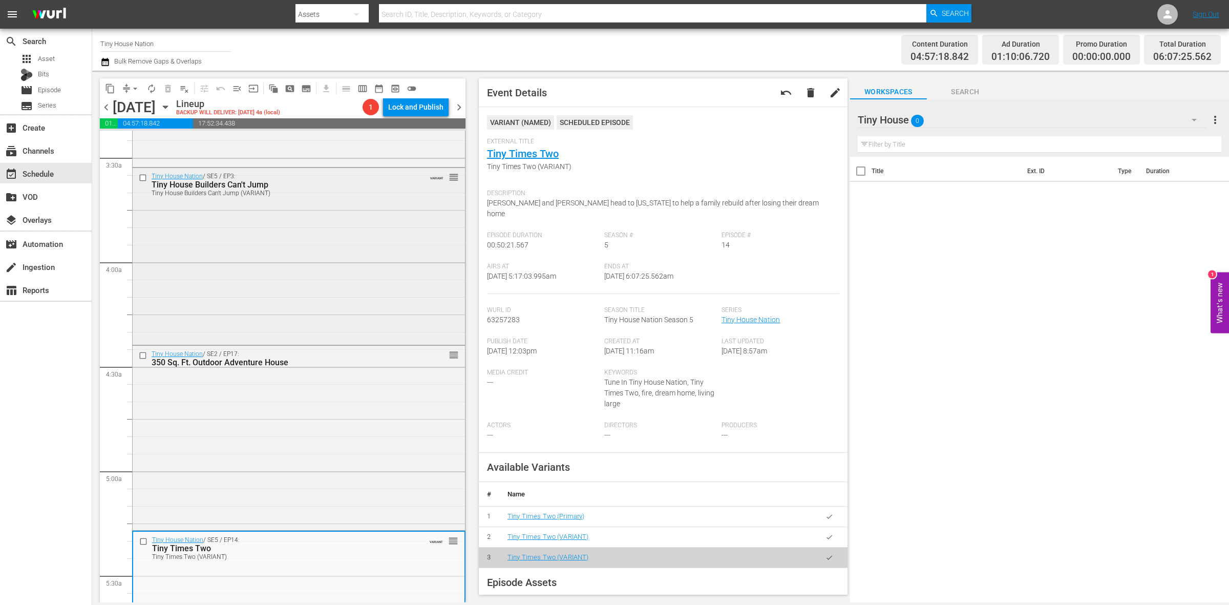
click at [357, 263] on div "Tiny House Nation / SE5 / EP3: Tiny House Builders Can't Jump Tiny House Builde…" at bounding box center [299, 255] width 332 height 175
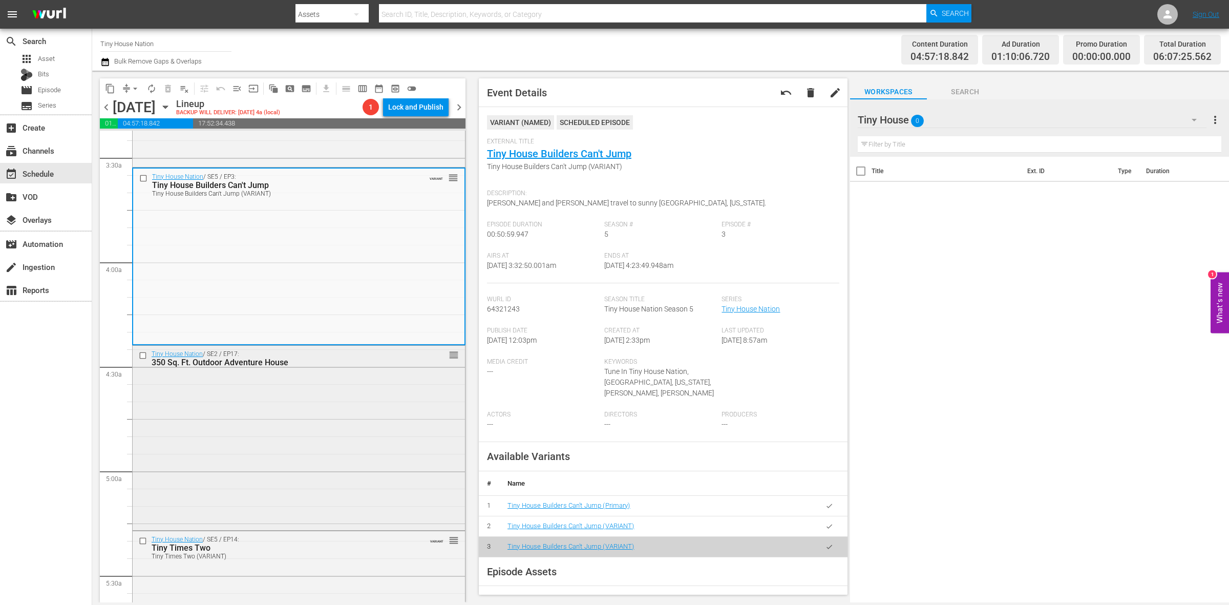
scroll to position [960, 0]
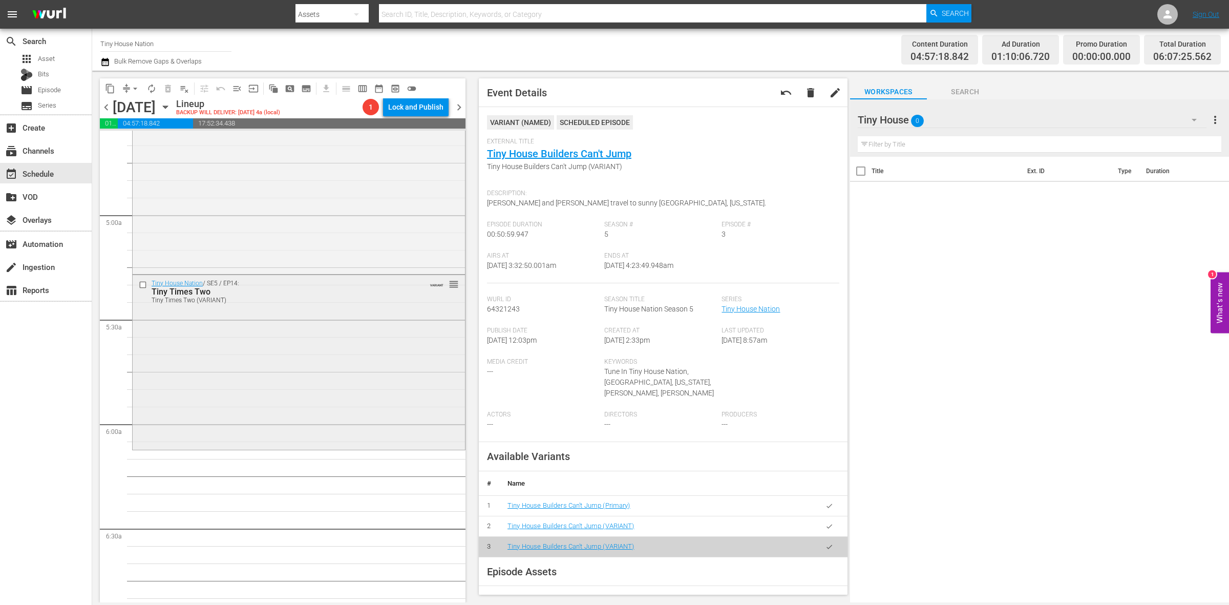
click at [267, 401] on div "Tiny House Nation / SE5 / EP14: Tiny Times Two Tiny Times Two (VARIANT) VARIANT…" at bounding box center [299, 361] width 332 height 172
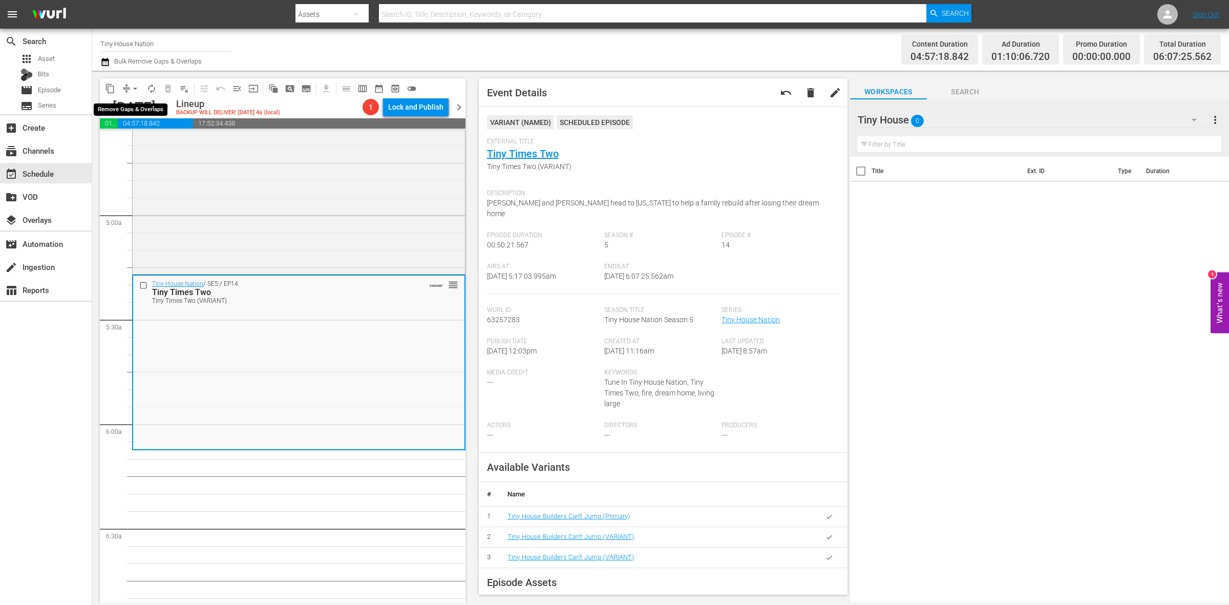
click at [131, 88] on span "arrow_drop_down" at bounding box center [135, 88] width 10 height 10
click at [131, 98] on ul "Align to Midnight Align to First Episode Align to End of Previous Day" at bounding box center [136, 125] width 108 height 59
click at [130, 108] on li "Align to Midnight" at bounding box center [136, 108] width 108 height 17
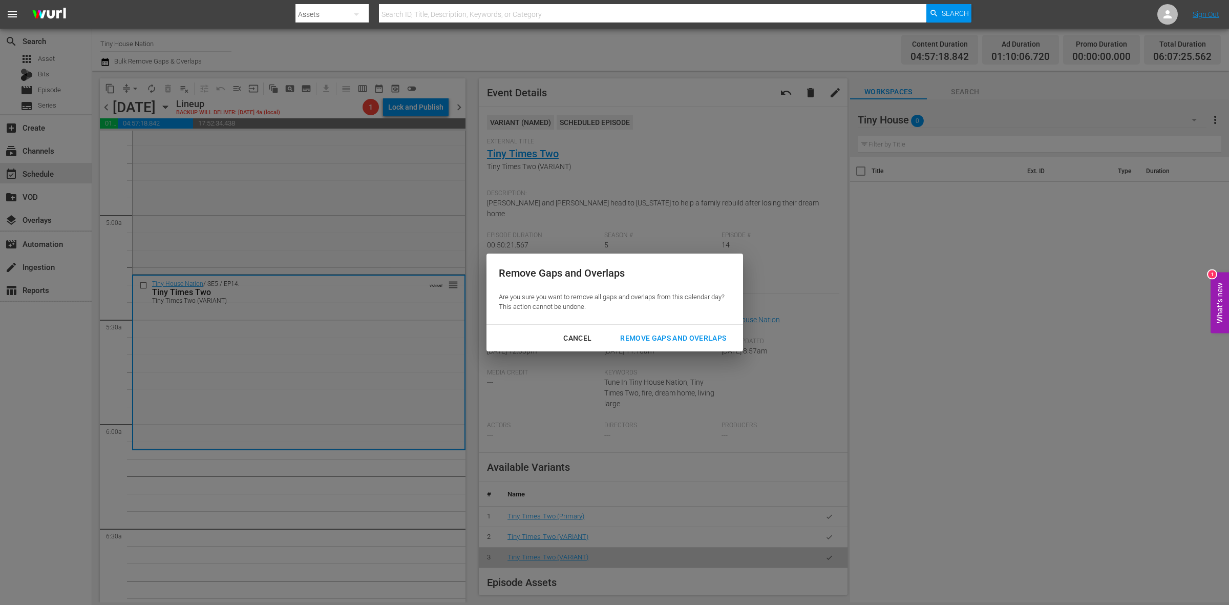
click at [672, 326] on div "Cancel Remove Gaps and Overlaps" at bounding box center [614, 338] width 256 height 27
click at [677, 342] on div "Remove Gaps and Overlaps" at bounding box center [673, 338] width 122 height 13
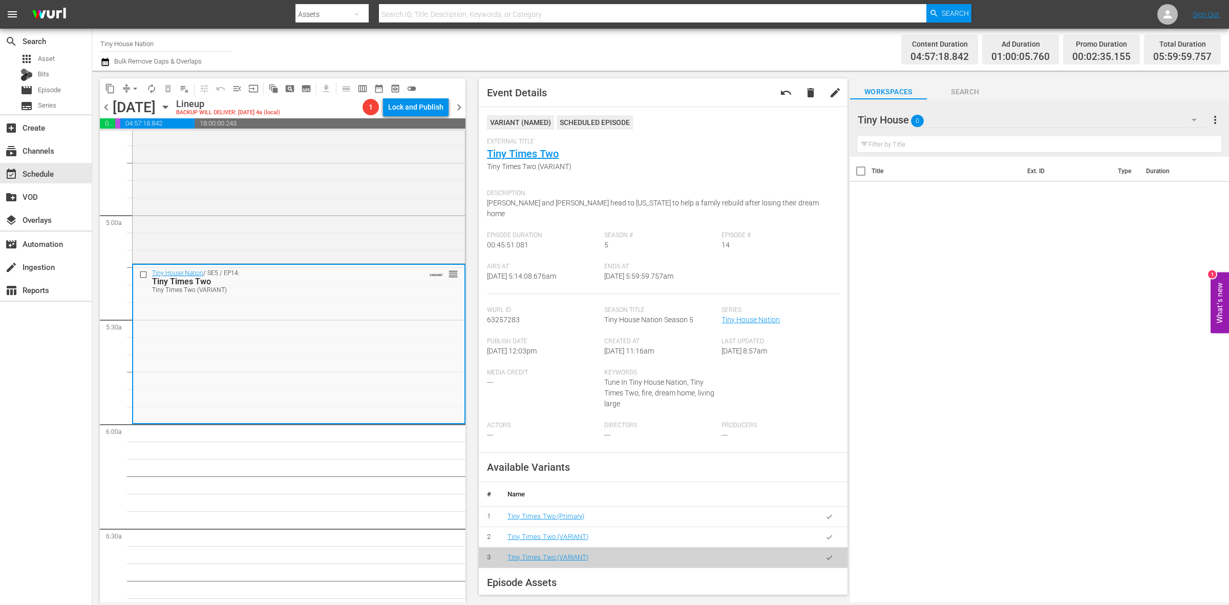
click at [131, 87] on span "arrow_drop_down" at bounding box center [135, 88] width 10 height 10
click at [131, 105] on li "Align to Midnight" at bounding box center [136, 108] width 108 height 17
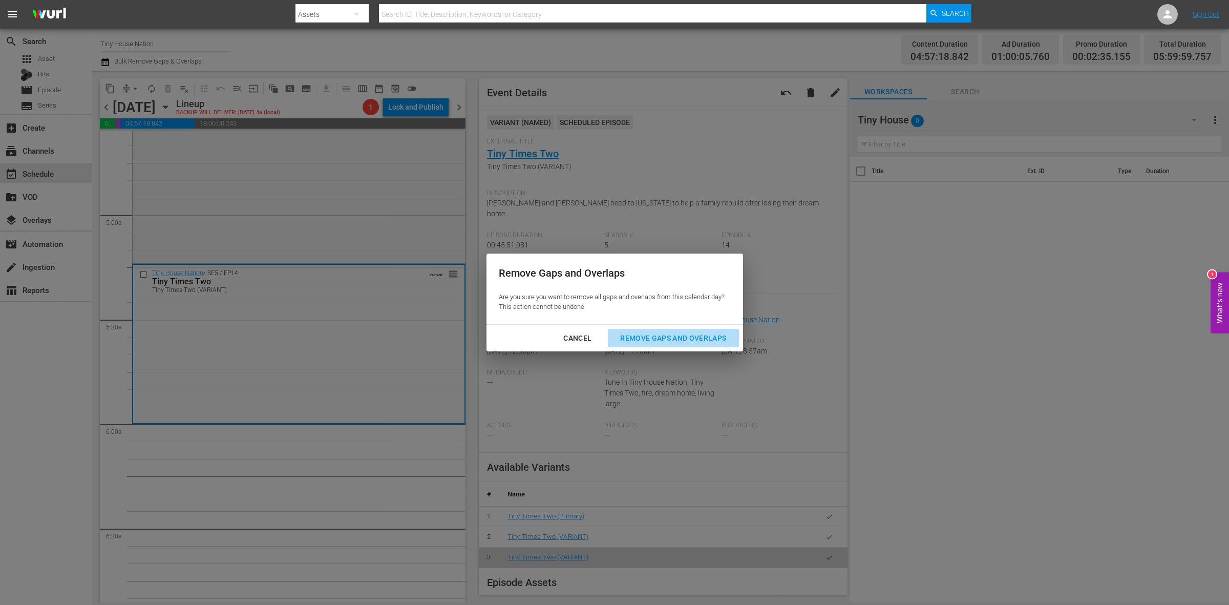
click at [651, 344] on button "Remove Gaps and Overlaps" at bounding box center [673, 338] width 131 height 19
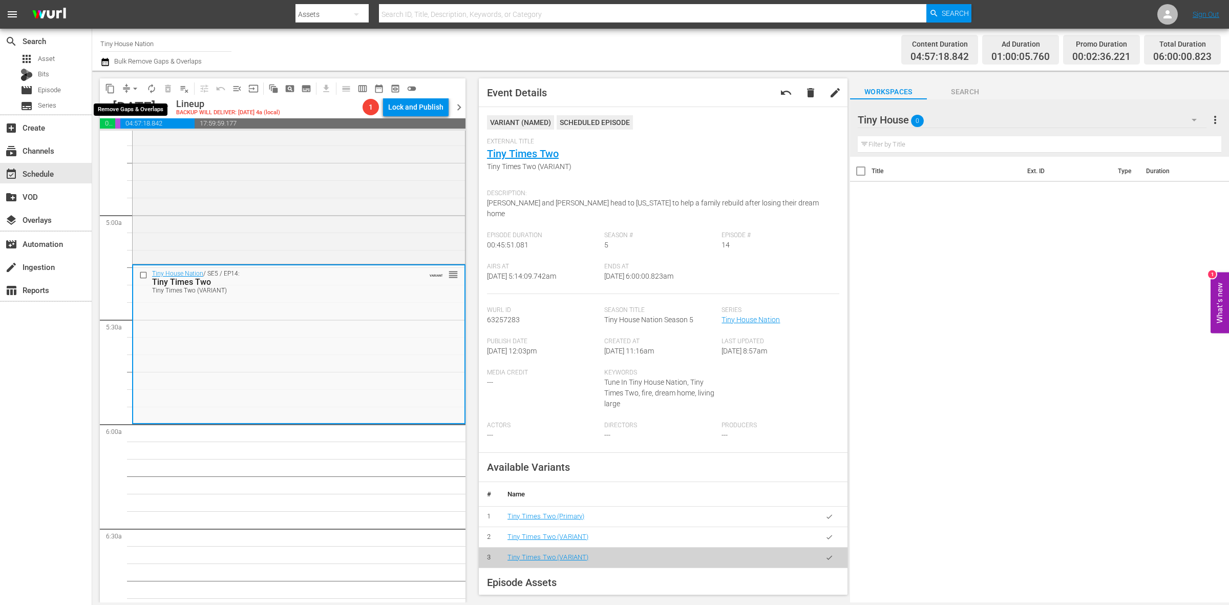
click at [145, 89] on button "autorenew_outlined" at bounding box center [151, 88] width 16 height 16
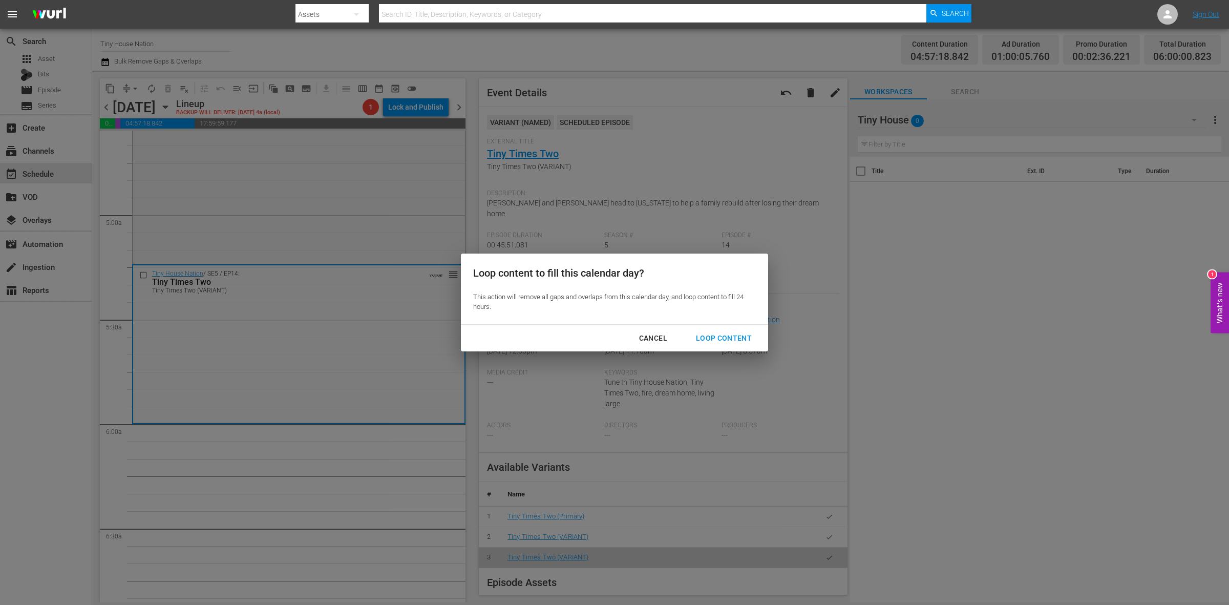
click at [729, 338] on div "Loop Content" at bounding box center [724, 338] width 72 height 13
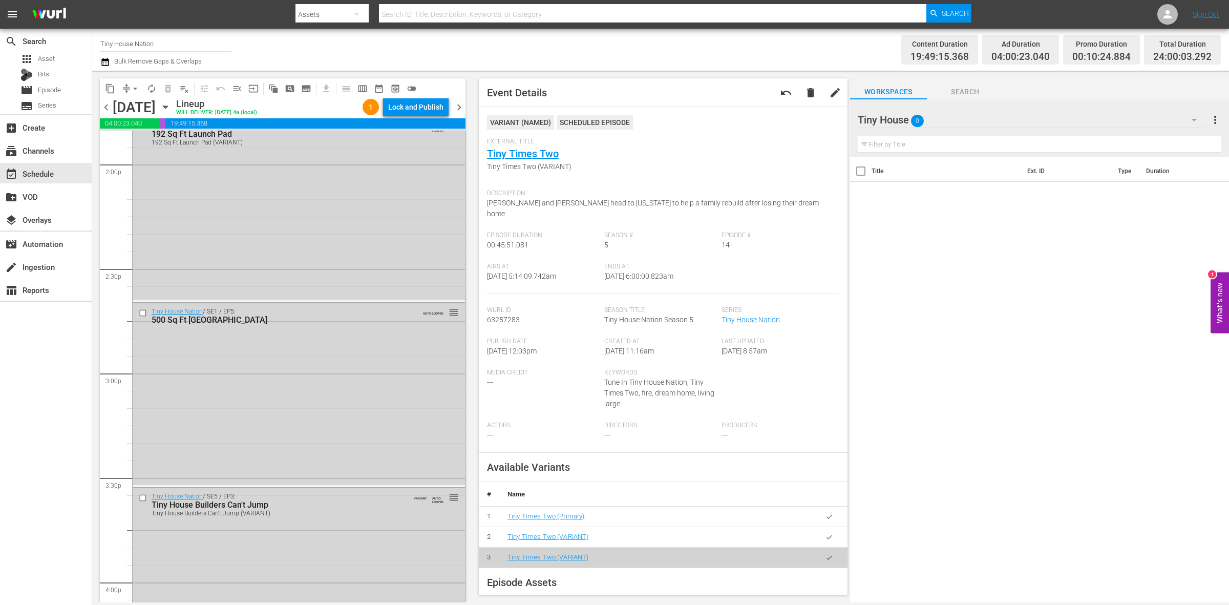
scroll to position [4541, 0]
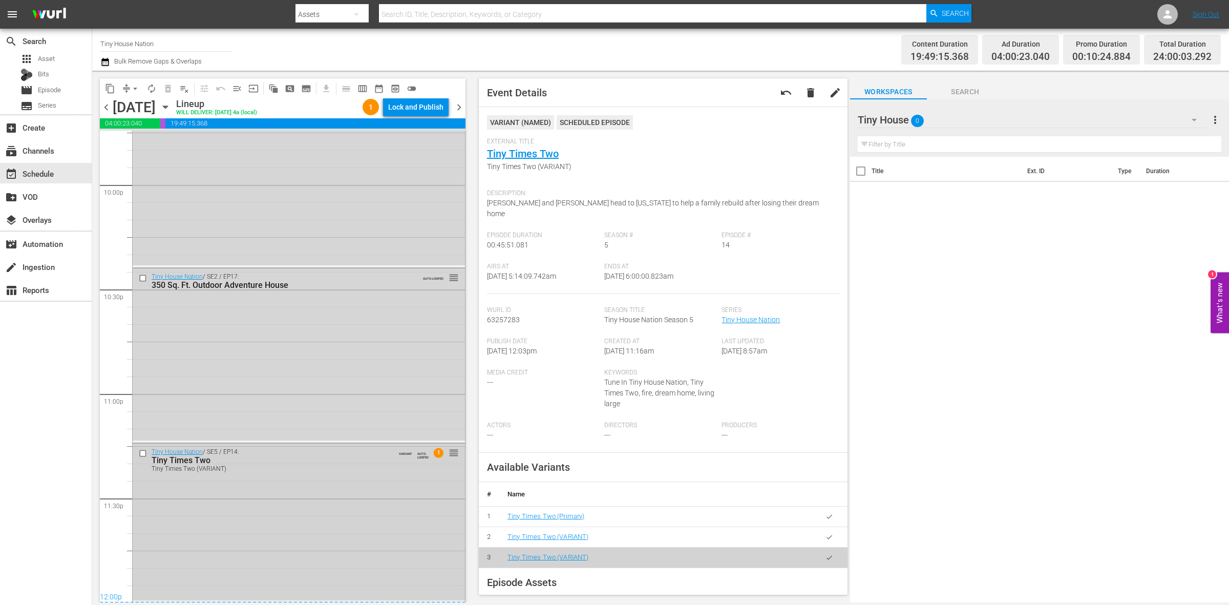
click at [331, 531] on div "Tiny House Nation / SE5 / EP14: Tiny Times Two Tiny Times Two (VARIANT) VARIANT…" at bounding box center [299, 521] width 332 height 157
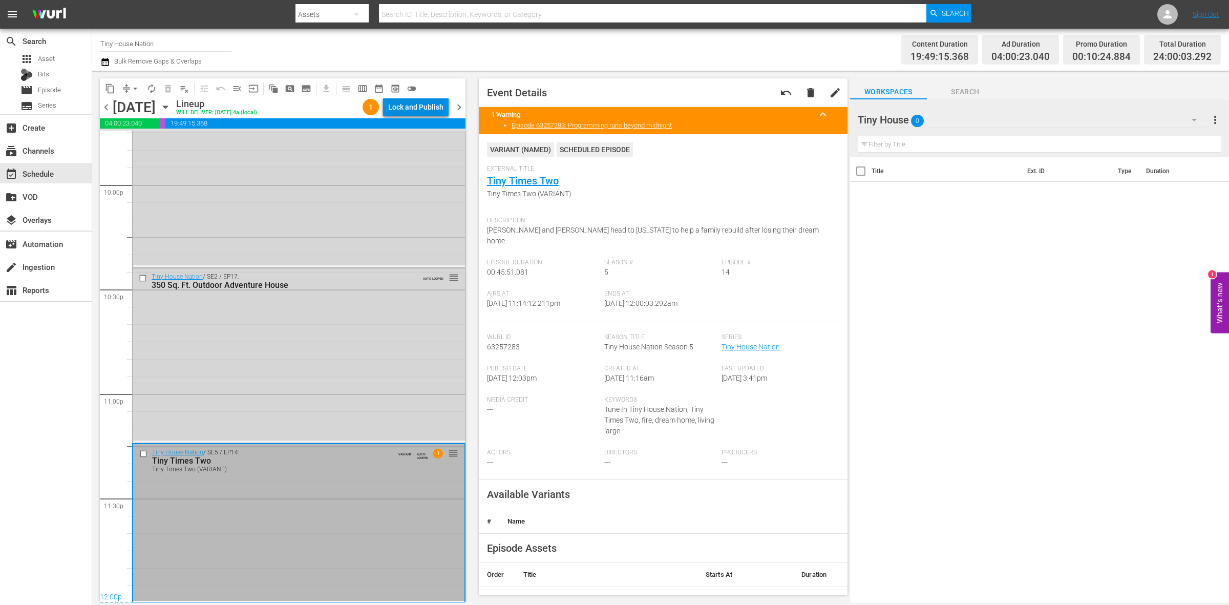
click at [436, 105] on div "Lock and Publish" at bounding box center [415, 107] width 55 height 18
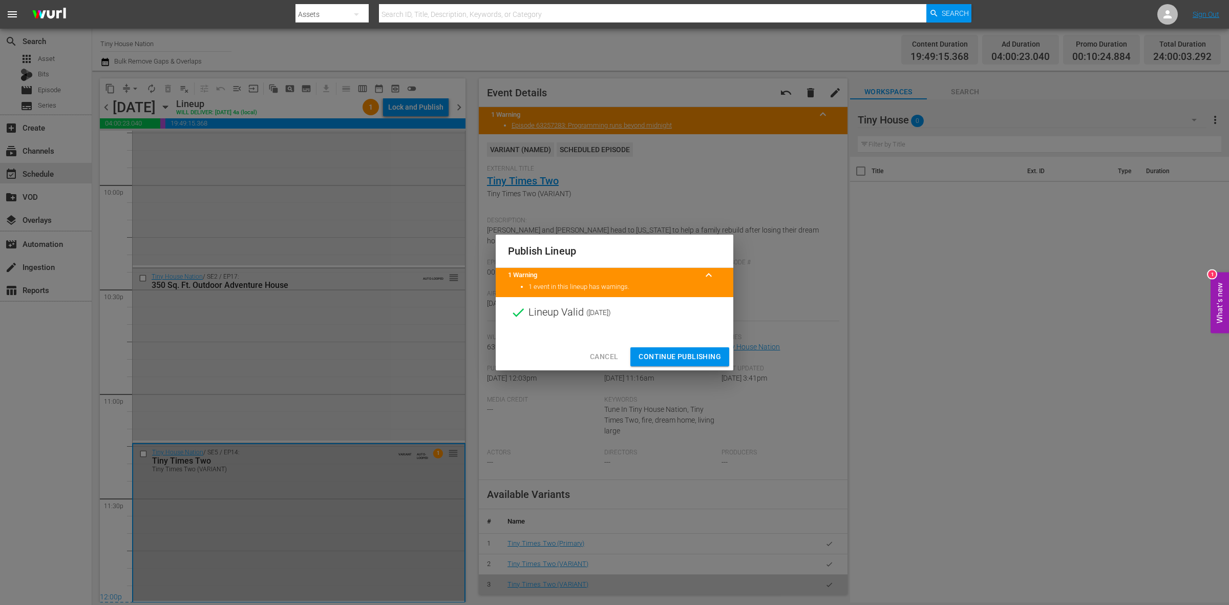
click at [672, 351] on span "Continue Publishing" at bounding box center [679, 356] width 82 height 13
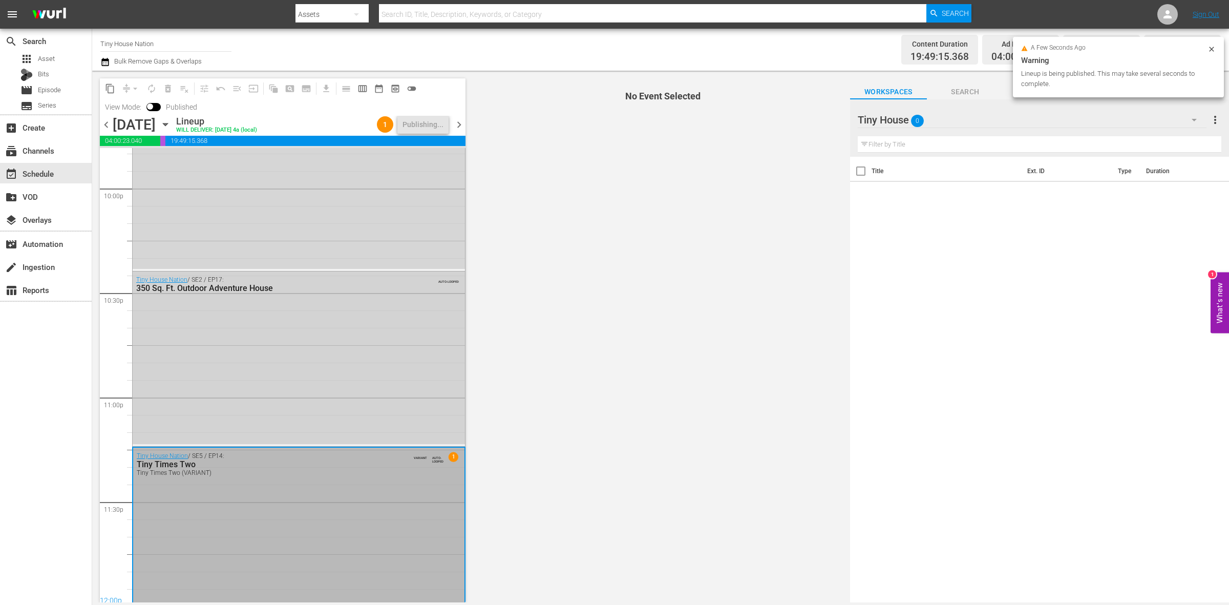
scroll to position [4558, 0]
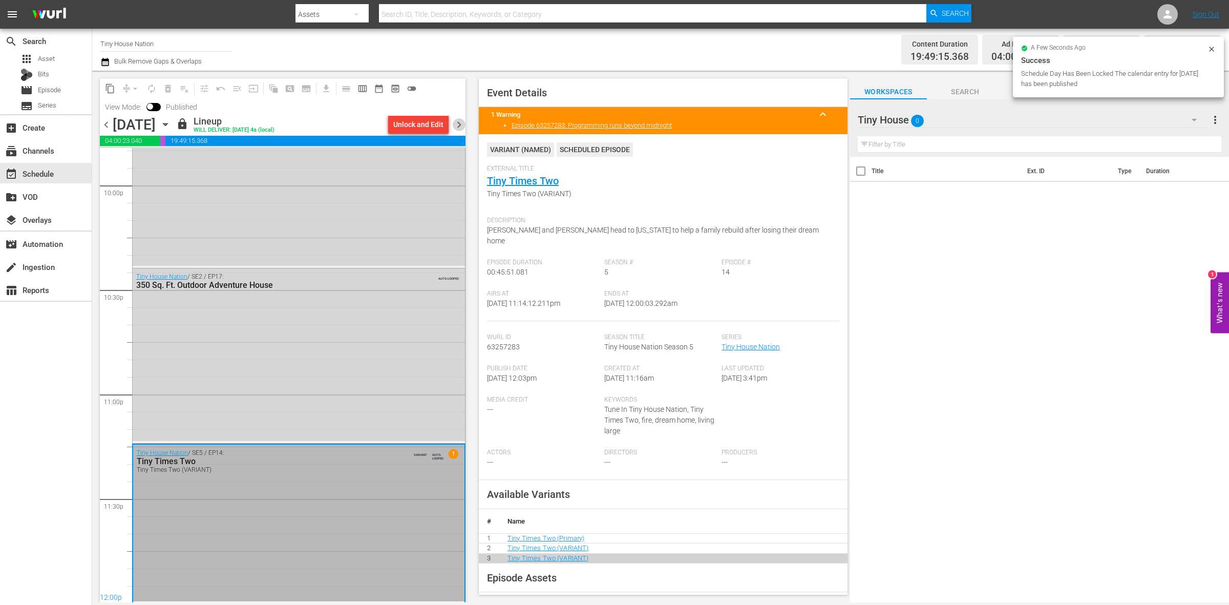
click at [461, 118] on span "chevron_right" at bounding box center [459, 124] width 13 height 13
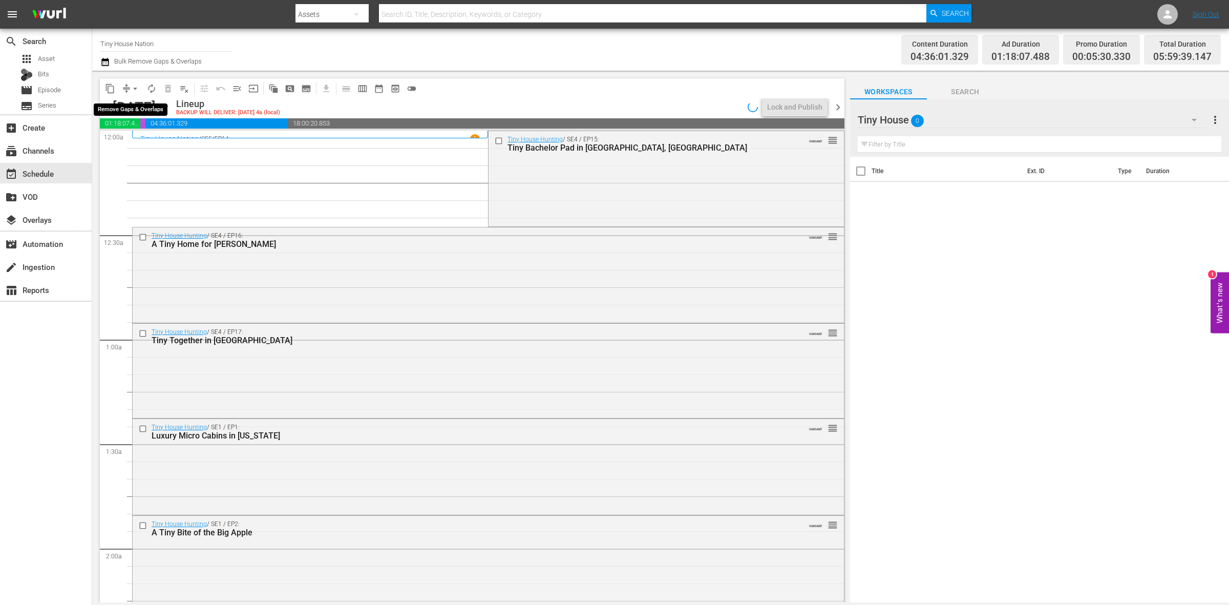
click at [131, 91] on span "arrow_drop_down" at bounding box center [135, 88] width 10 height 10
click at [138, 114] on li "Align to Midnight" at bounding box center [136, 108] width 108 height 17
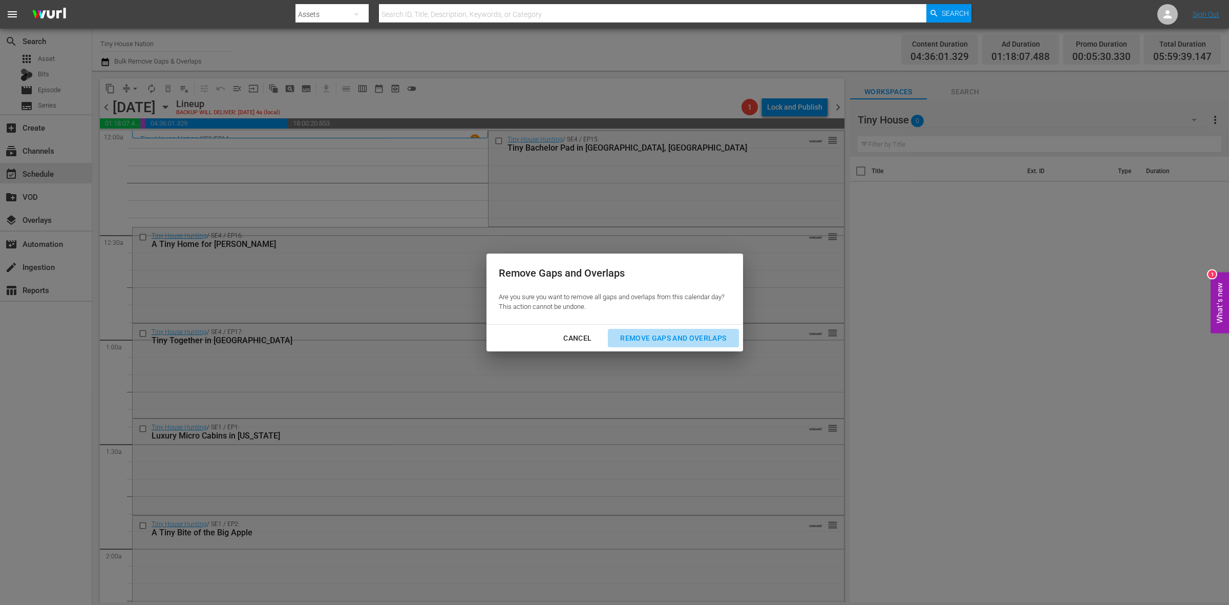
click at [687, 336] on div "Remove Gaps and Overlaps" at bounding box center [673, 338] width 122 height 13
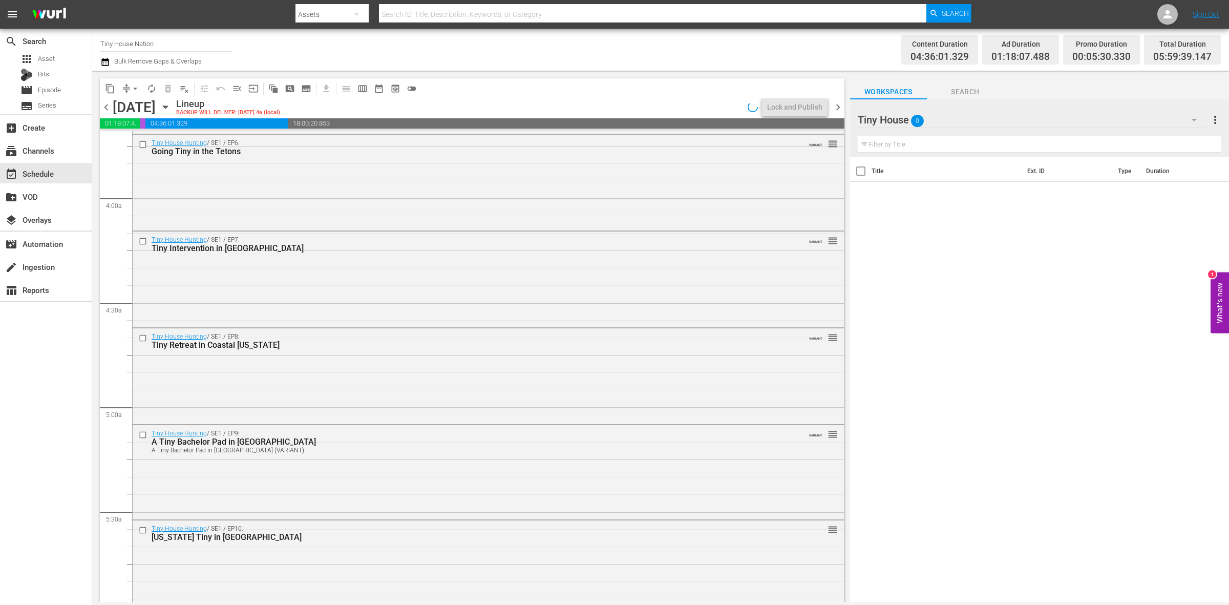
scroll to position [1024, 0]
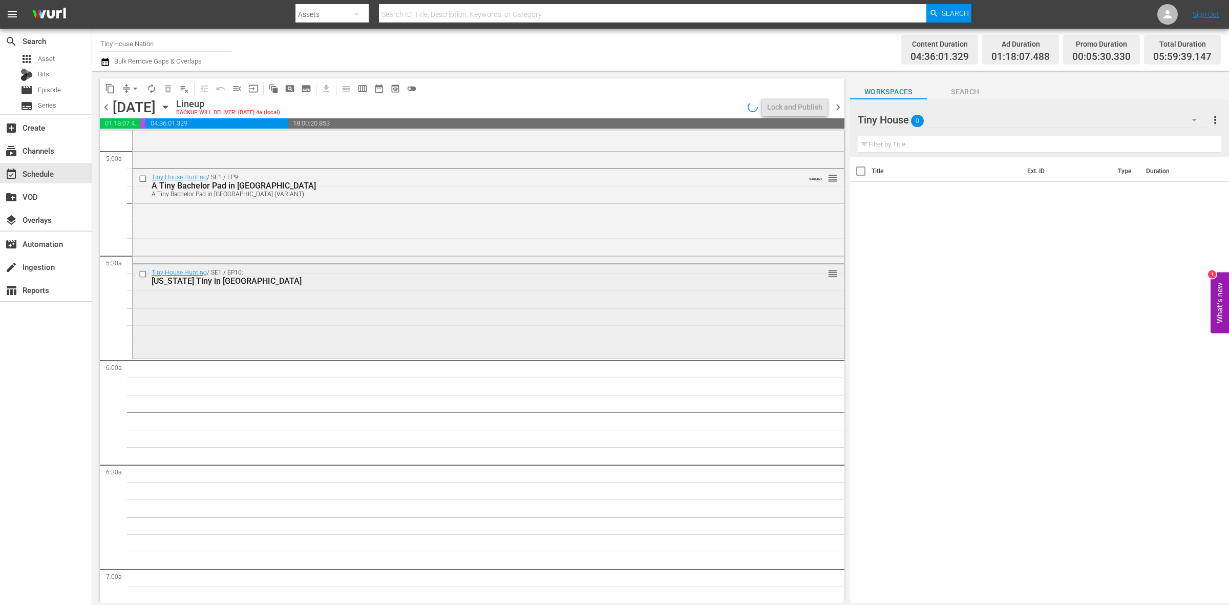
click at [344, 311] on div "Tiny House Hunting / SE1 / EP10: Texas Tiny in Austin reorder" at bounding box center [488, 310] width 711 height 92
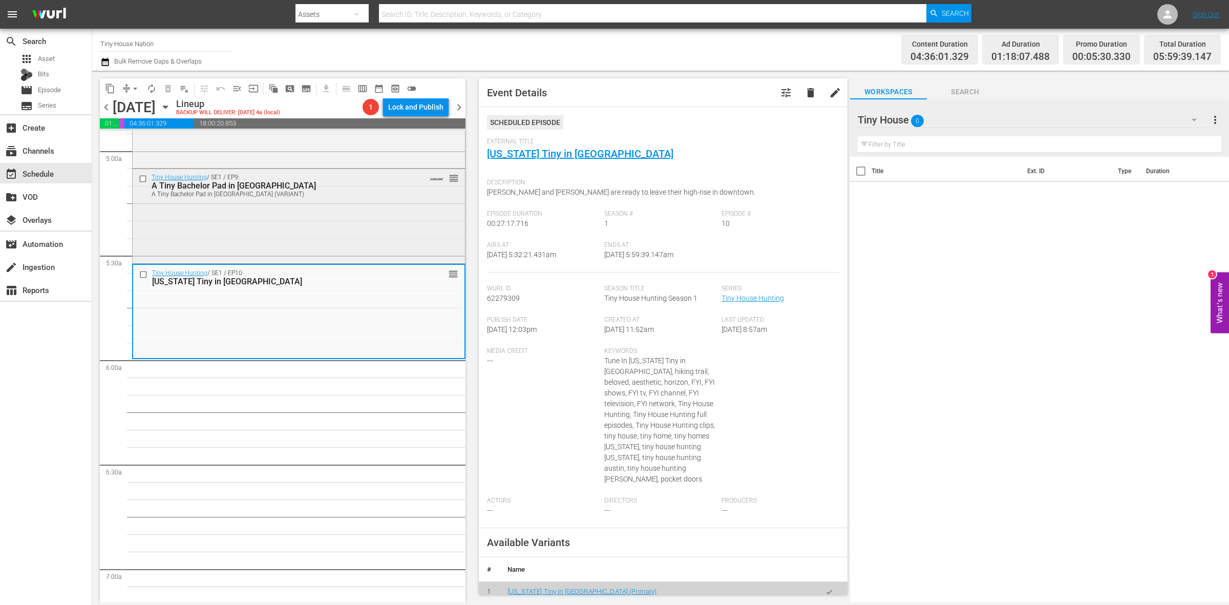
click at [337, 223] on div "Tiny House Hunting / SE1 / EP9: A Tiny Bachelor Pad in Phoenix A Tiny Bachelor …" at bounding box center [299, 215] width 332 height 92
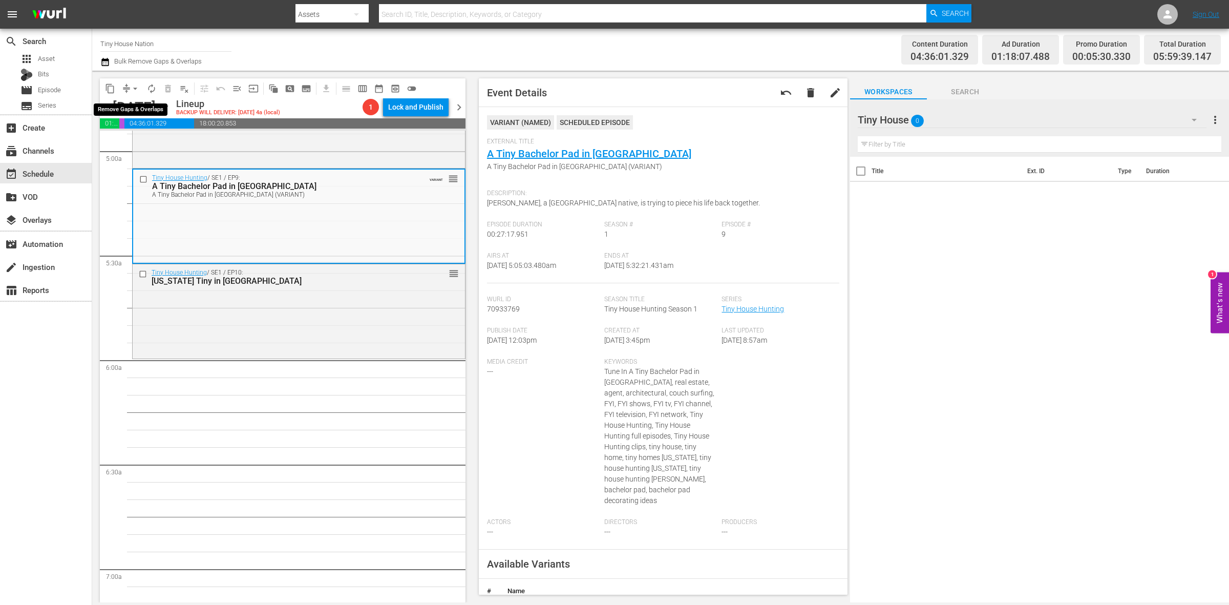
click at [129, 82] on button "arrow_drop_down" at bounding box center [135, 88] width 16 height 16
click at [132, 102] on li "Align to Midnight" at bounding box center [136, 108] width 108 height 17
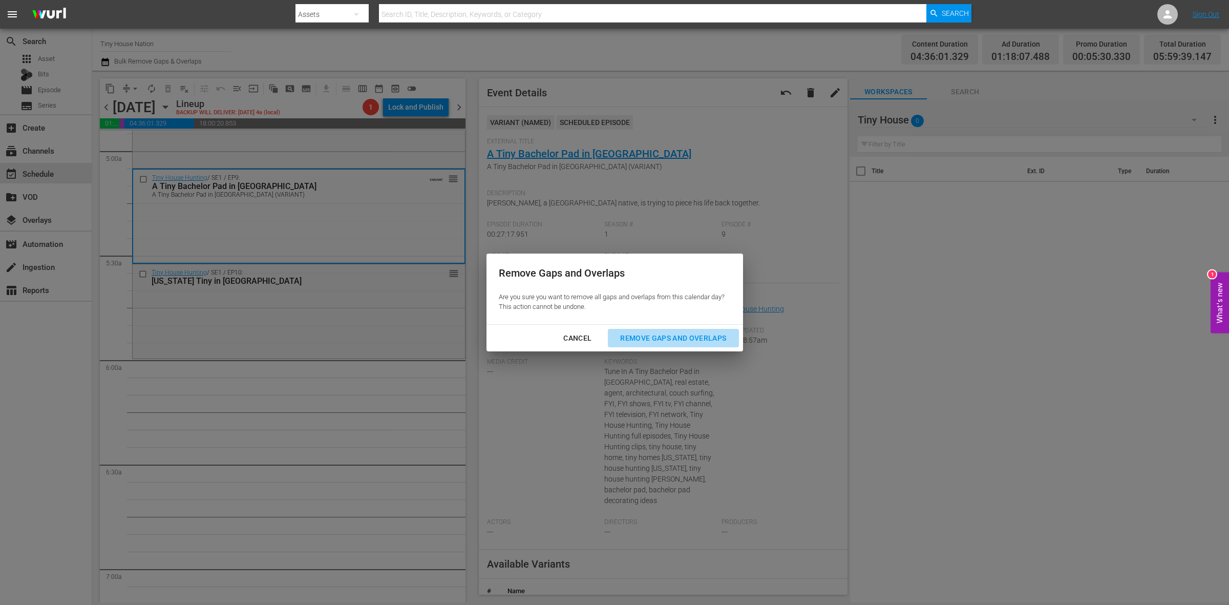
click at [708, 336] on div "Remove Gaps and Overlaps" at bounding box center [673, 338] width 122 height 13
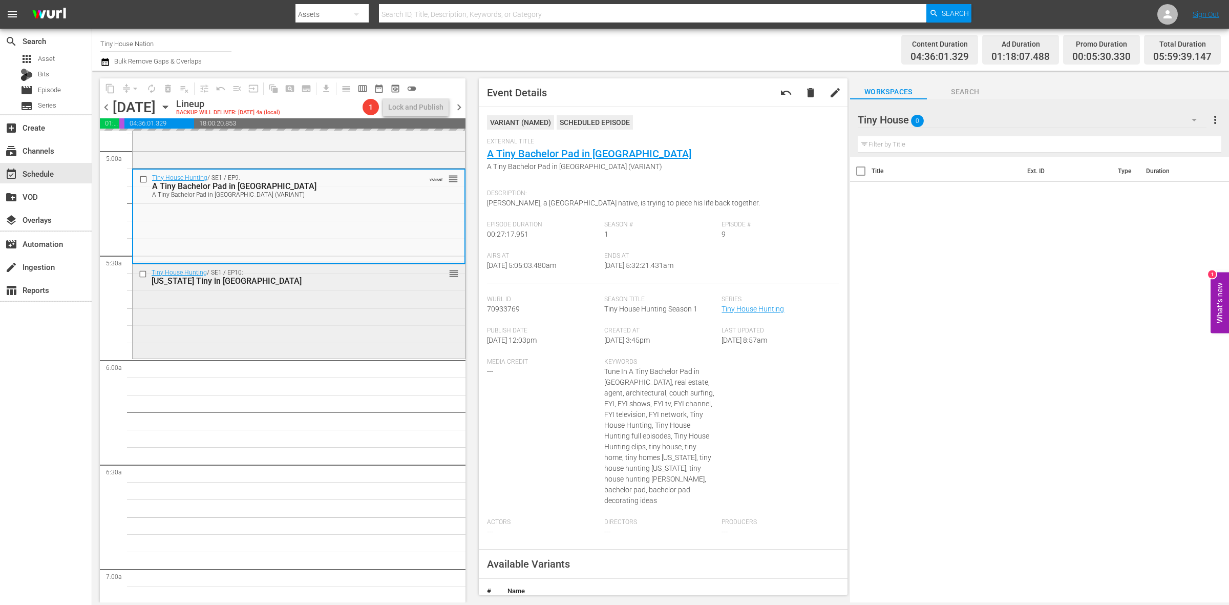
click at [273, 336] on div "Tiny House Hunting / SE1 / EP10: Texas Tiny in Austin reorder" at bounding box center [299, 310] width 332 height 92
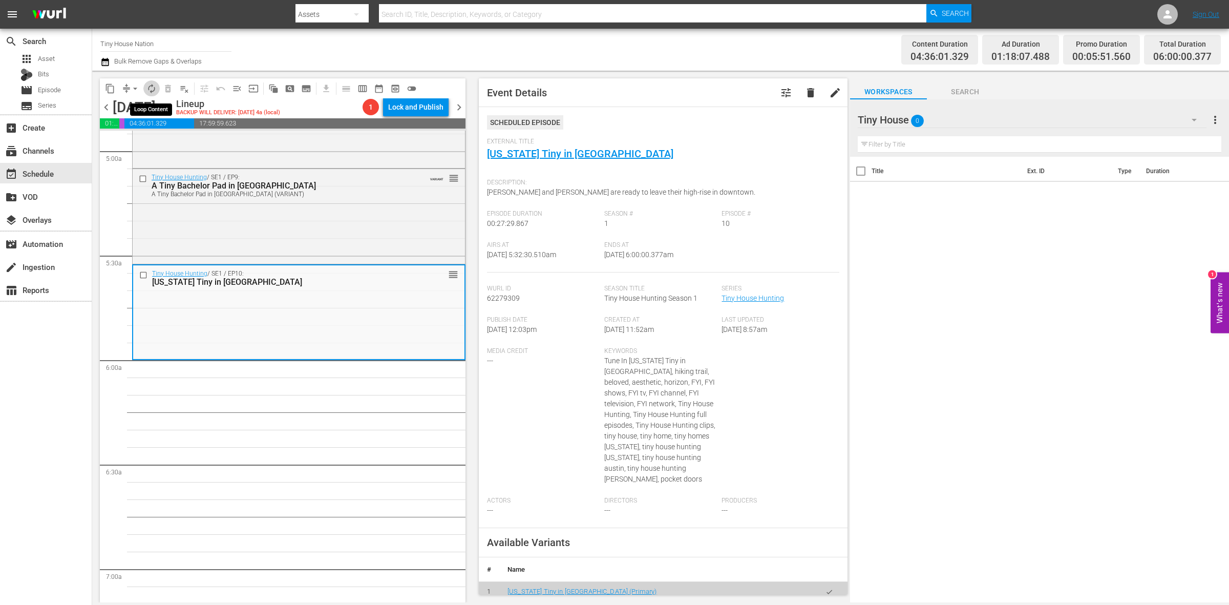
click at [151, 89] on span "autorenew_outlined" at bounding box center [151, 88] width 10 height 10
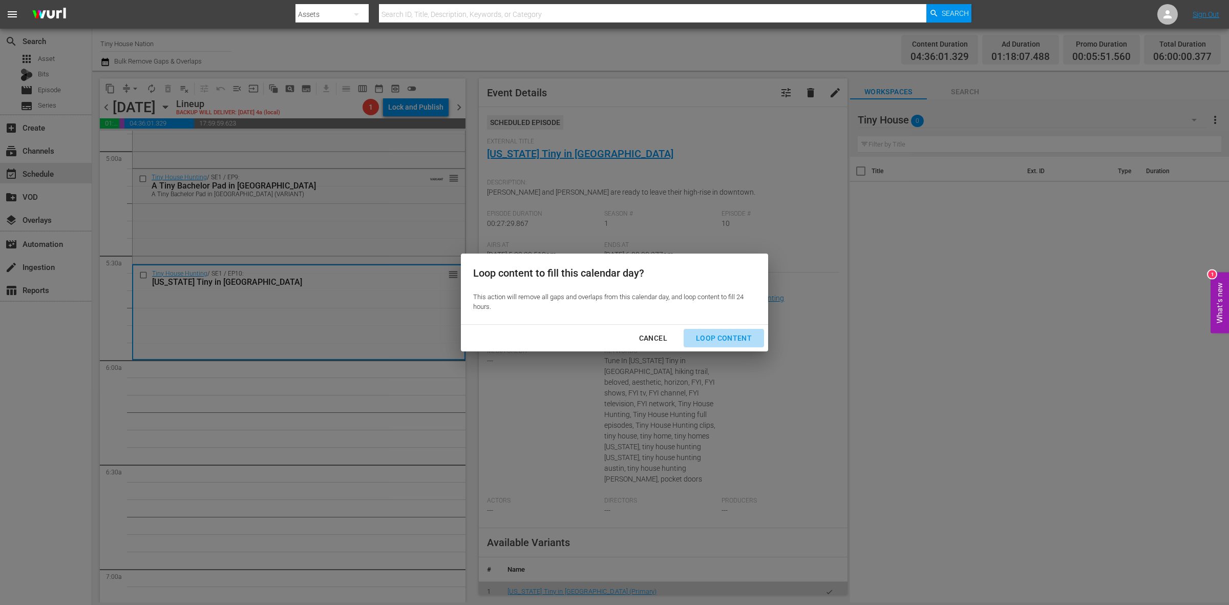
click at [730, 336] on div "Loop Content" at bounding box center [724, 338] width 72 height 13
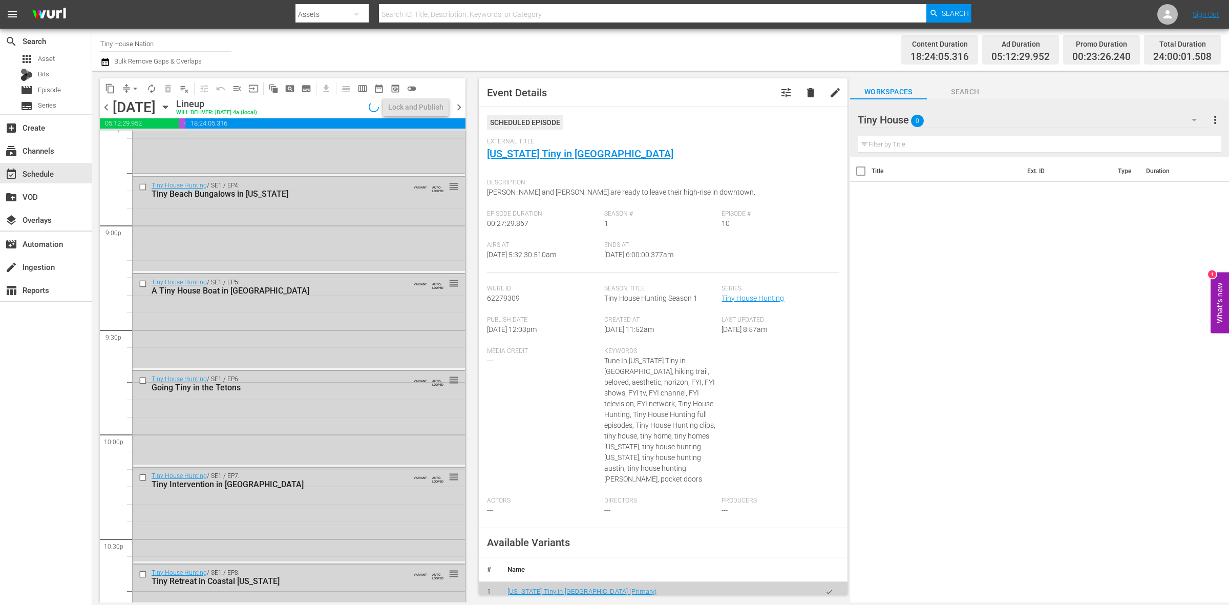
scroll to position [4541, 0]
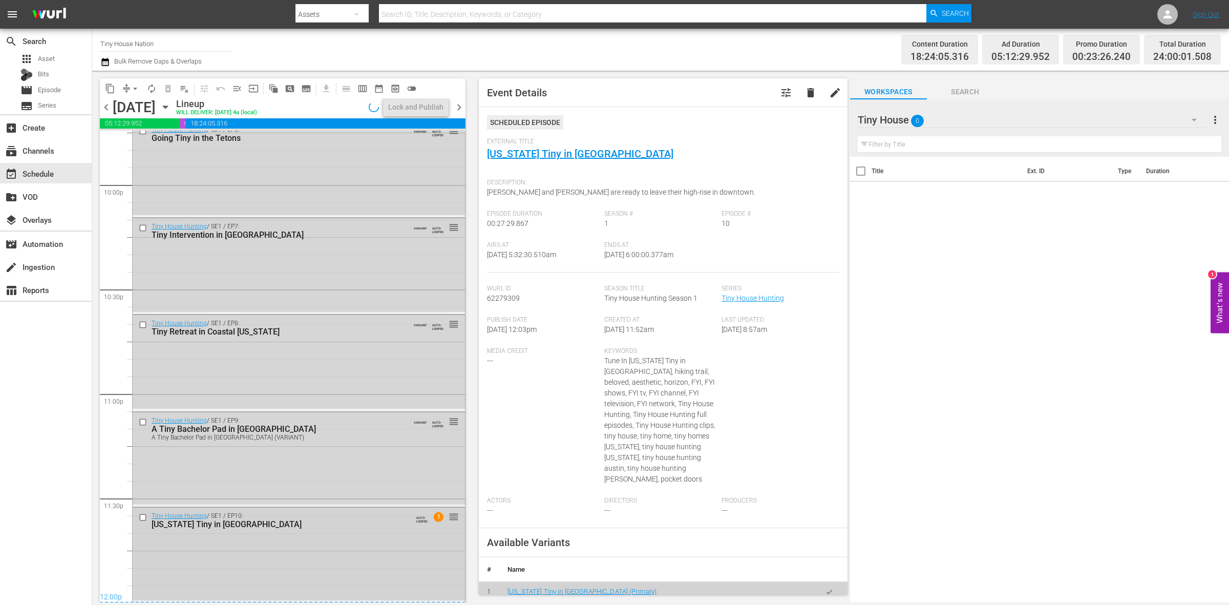
click at [313, 512] on div "Tiny House Hunting / SE1 / EP10: Texas Tiny in Austin" at bounding box center [282, 520] width 260 height 17
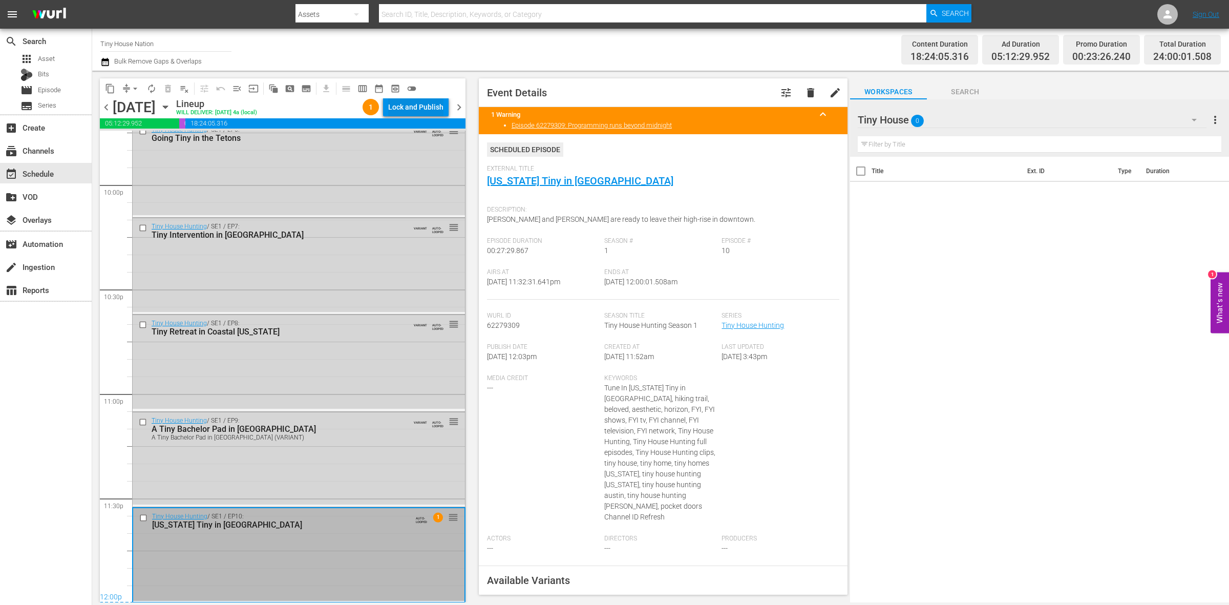
click at [416, 106] on div "Lock and Publish" at bounding box center [415, 107] width 55 height 18
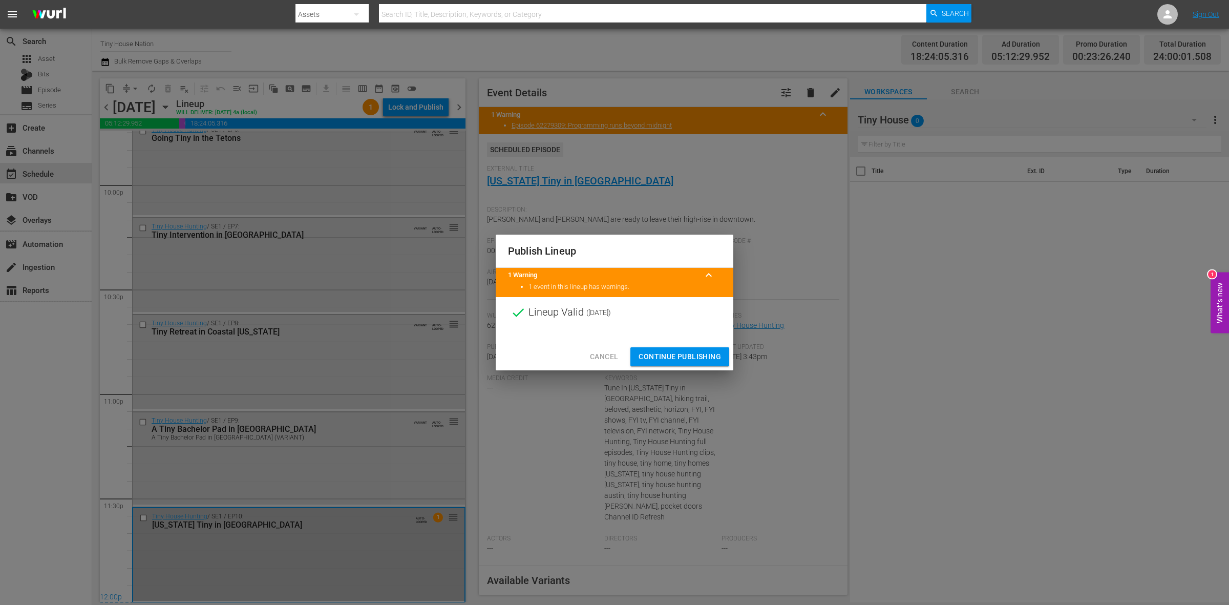
click at [666, 354] on span "Continue Publishing" at bounding box center [679, 356] width 82 height 13
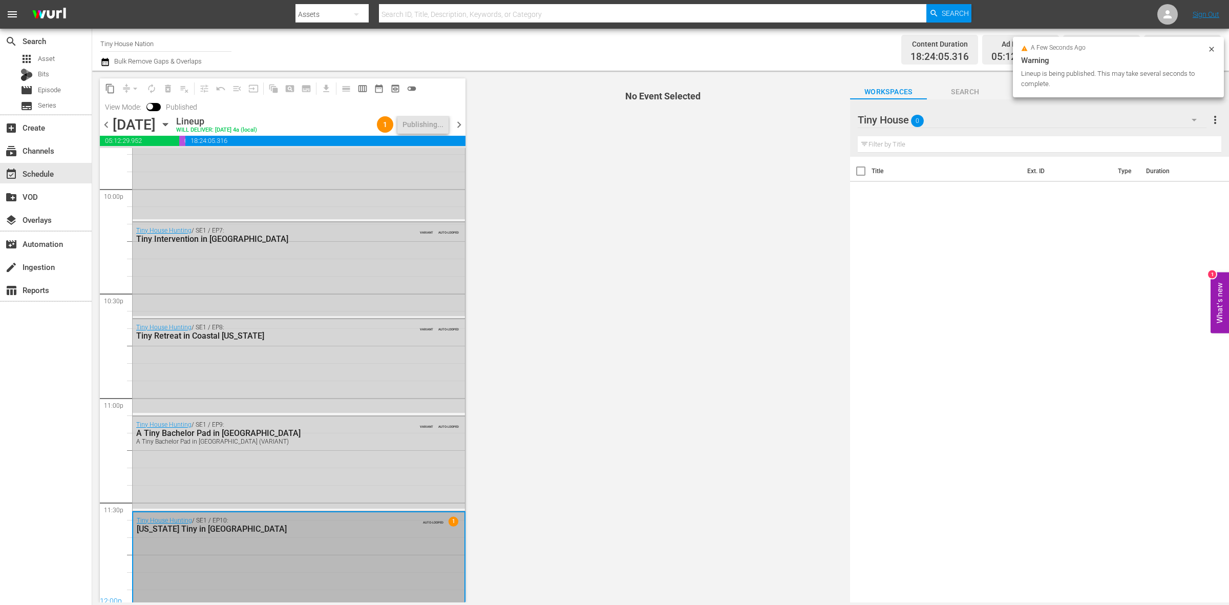
scroll to position [4558, 0]
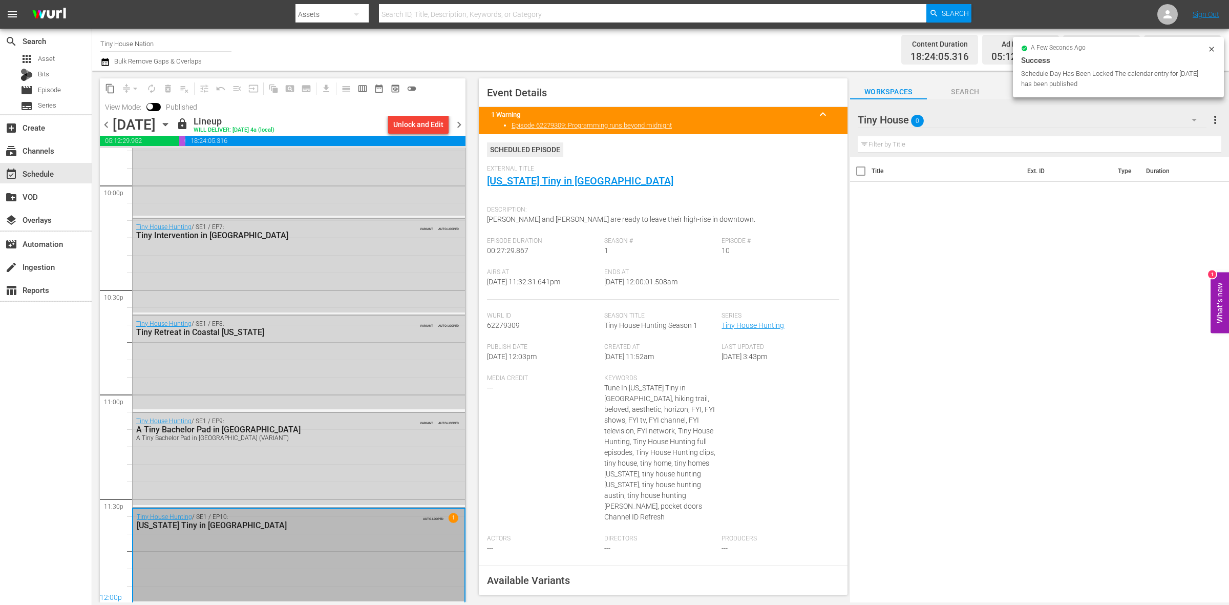
click at [455, 119] on span "chevron_right" at bounding box center [459, 124] width 13 height 13
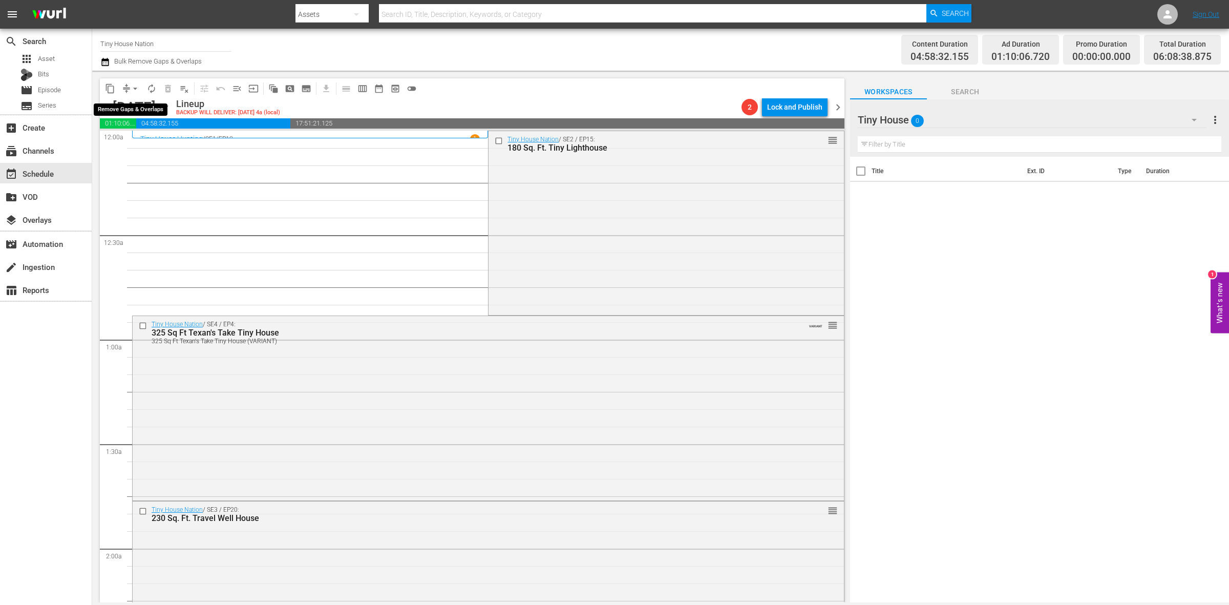
click at [131, 90] on span "arrow_drop_down" at bounding box center [135, 88] width 10 height 10
click at [136, 102] on li "Align to Midnight" at bounding box center [136, 108] width 108 height 17
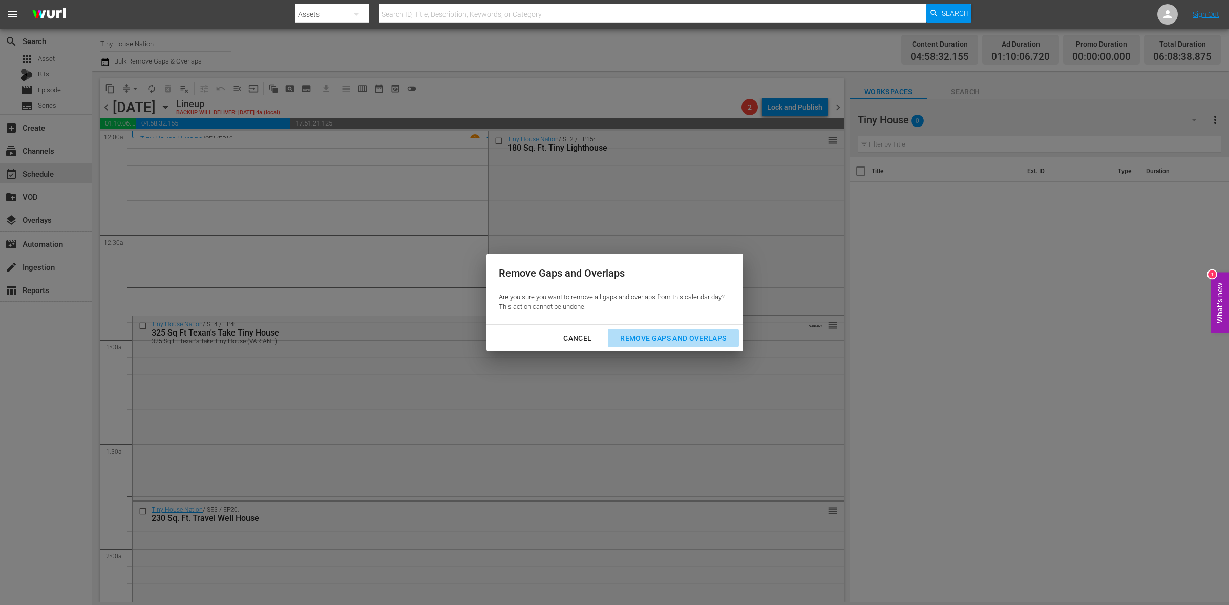
click at [681, 338] on div "Remove Gaps and Overlaps" at bounding box center [673, 338] width 122 height 13
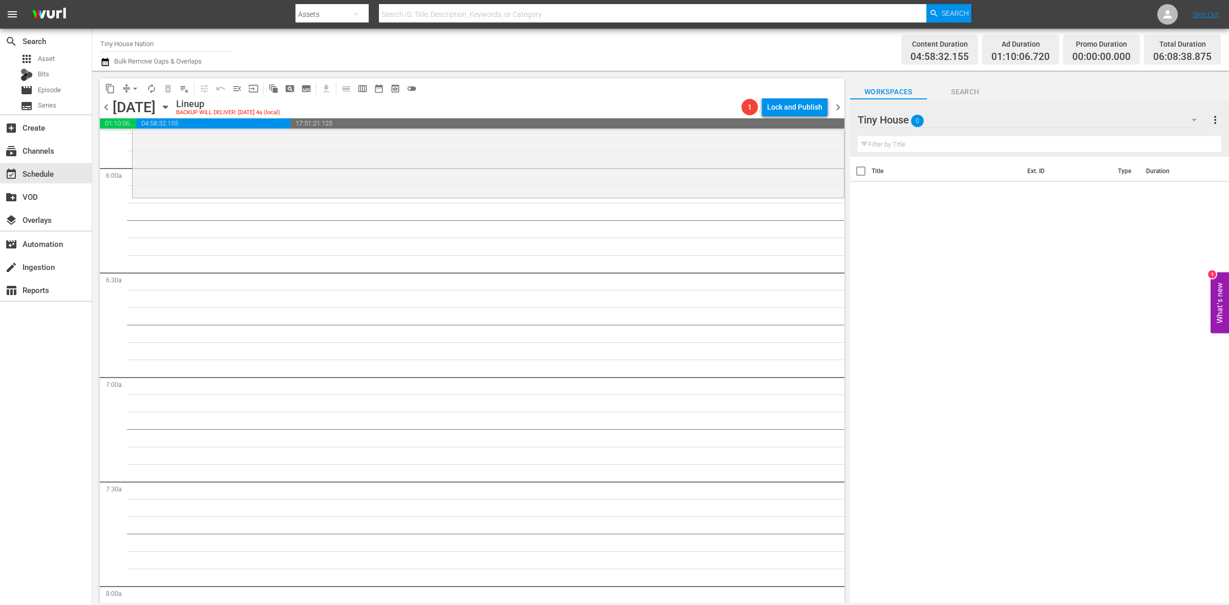
scroll to position [1024, 0]
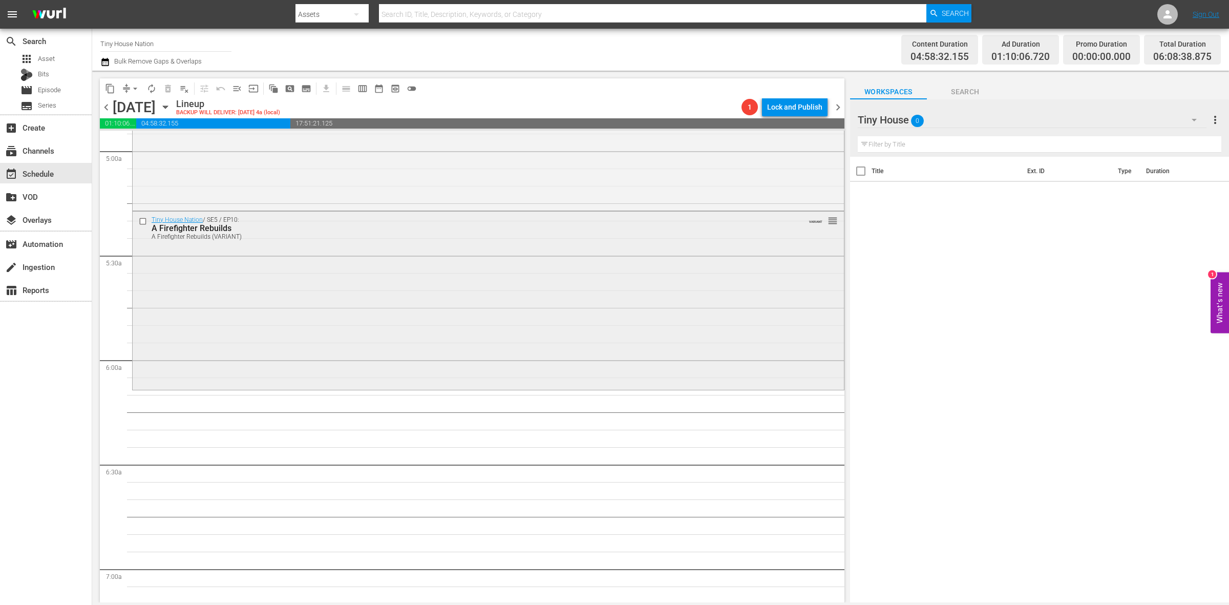
click at [433, 293] on div "Tiny House Nation / SE5 / EP10: A Firefighter Rebuilds A Firefighter Rebuilds (…" at bounding box center [488, 299] width 711 height 176
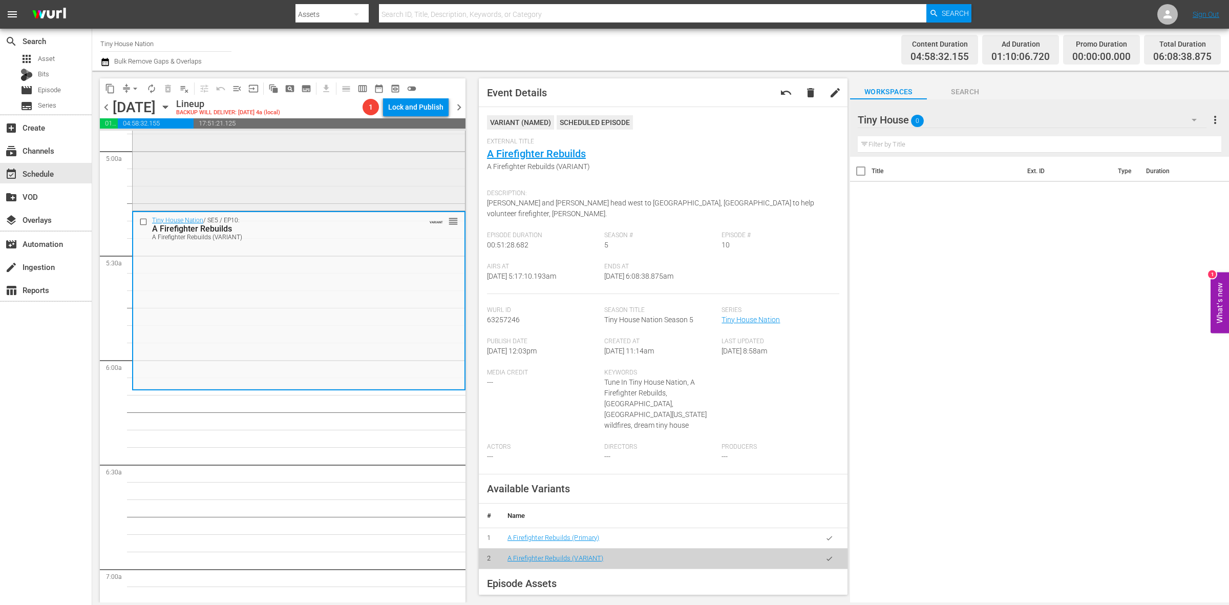
click at [392, 174] on div "Tiny House Nation / SE3 / EP24: Tiny Kitchen, Big Taste reorder" at bounding box center [299, 121] width 332 height 176
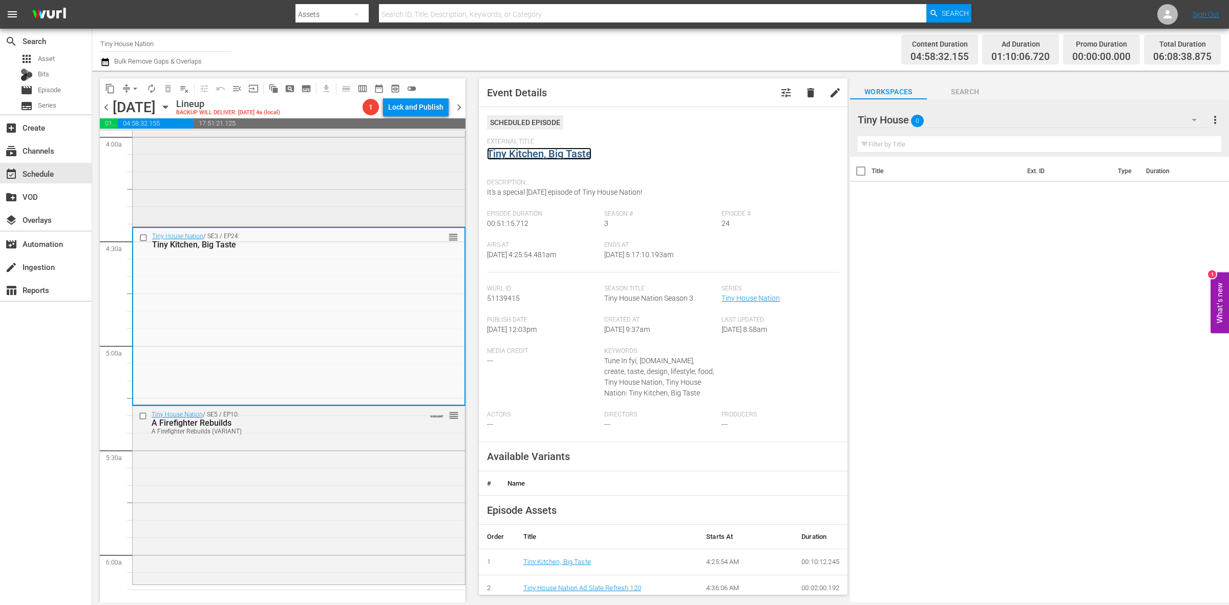
scroll to position [768, 0]
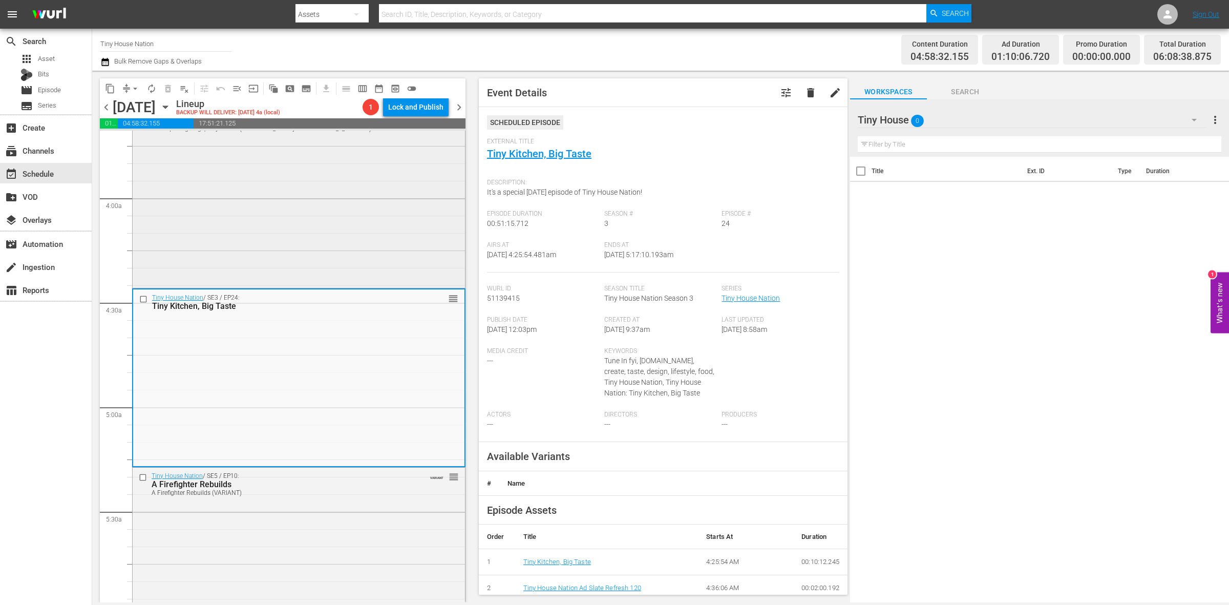
click at [331, 234] on div "Tiny House Nation / SE4 / EP10: 340 Sq Ft Big Dogs, Tiny House 340 Sq Ft Big Do…" at bounding box center [299, 194] width 332 height 182
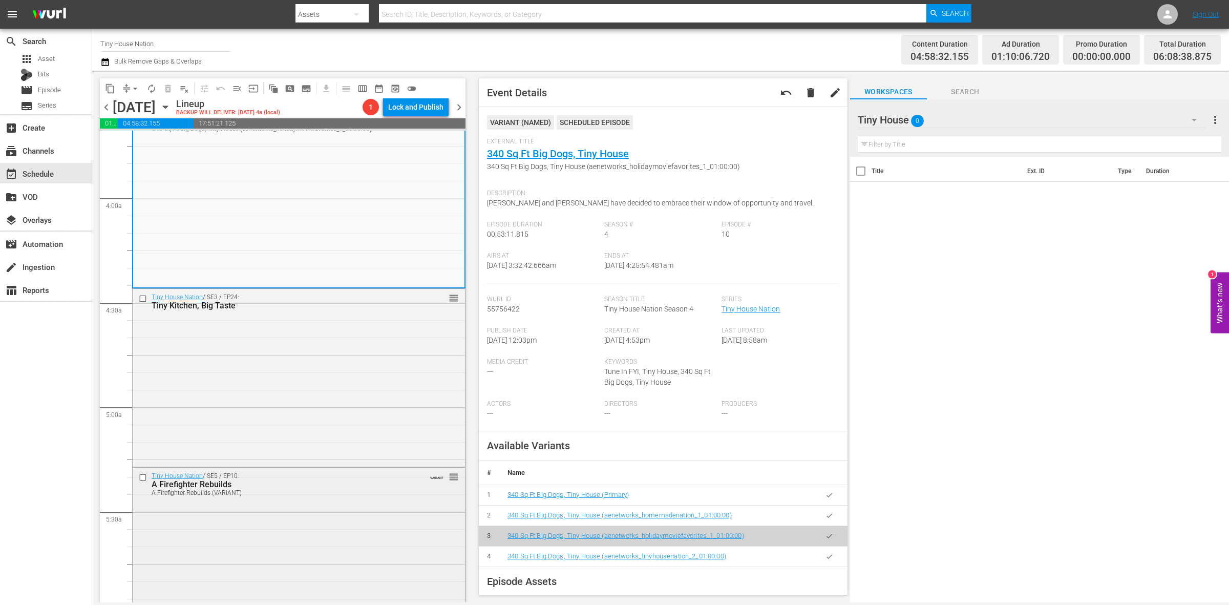
click at [320, 515] on div "Tiny House Nation / SE5 / EP10: A Firefighter Rebuilds A Firefighter Rebuilds (…" at bounding box center [299, 555] width 332 height 176
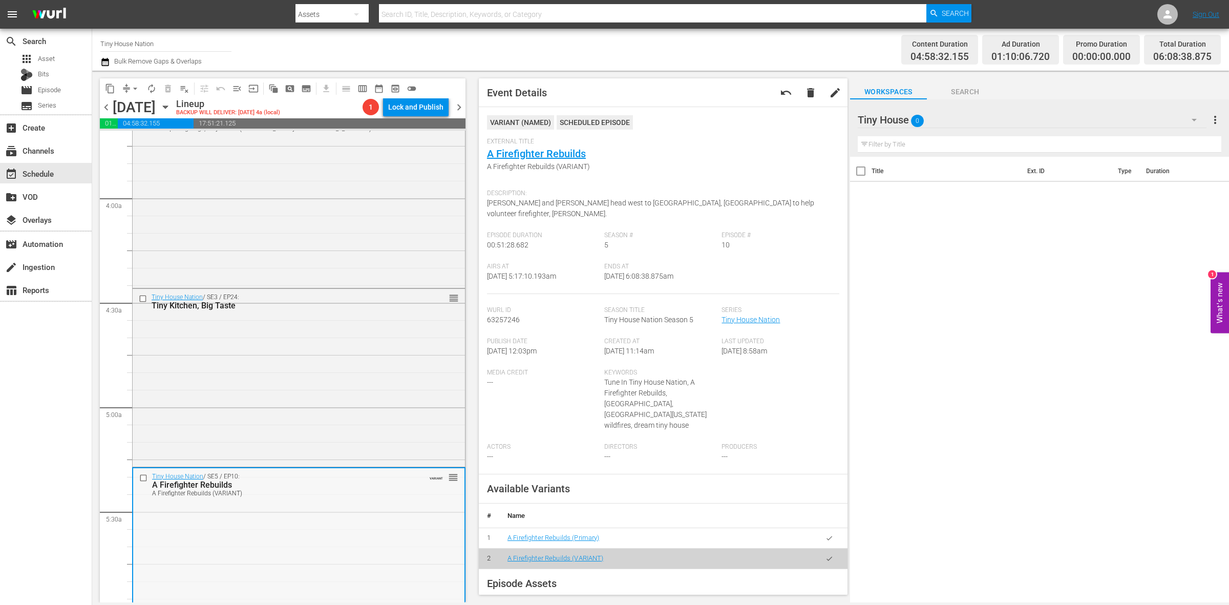
scroll to position [1024, 0]
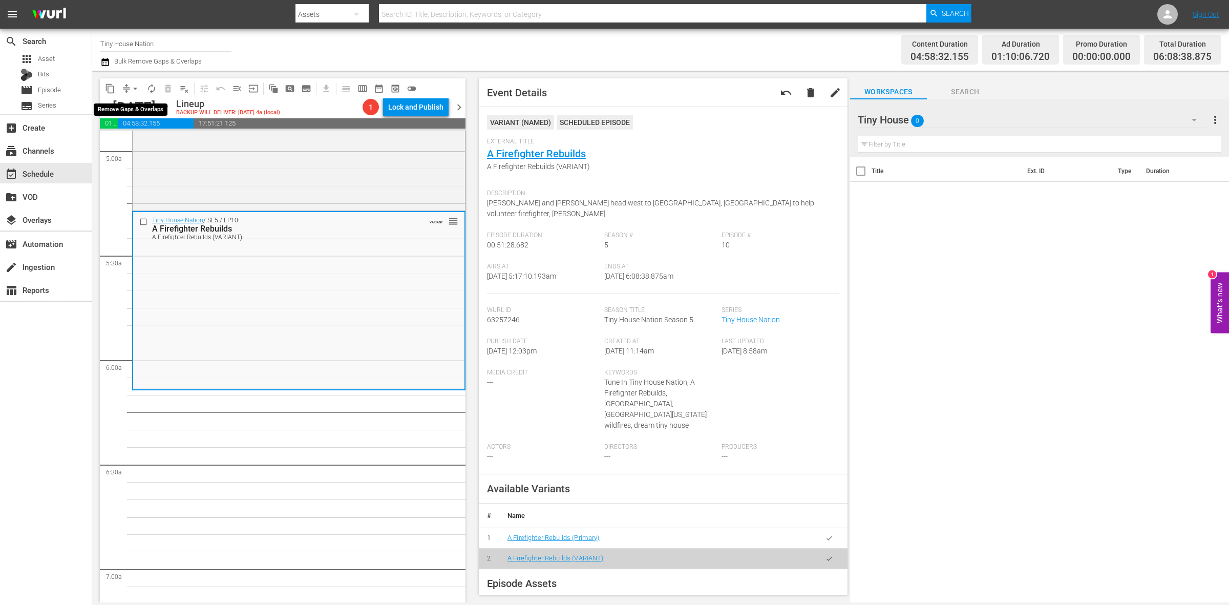
click at [131, 87] on span "arrow_drop_down" at bounding box center [135, 88] width 10 height 10
click at [132, 103] on li "Align to Midnight" at bounding box center [136, 108] width 108 height 17
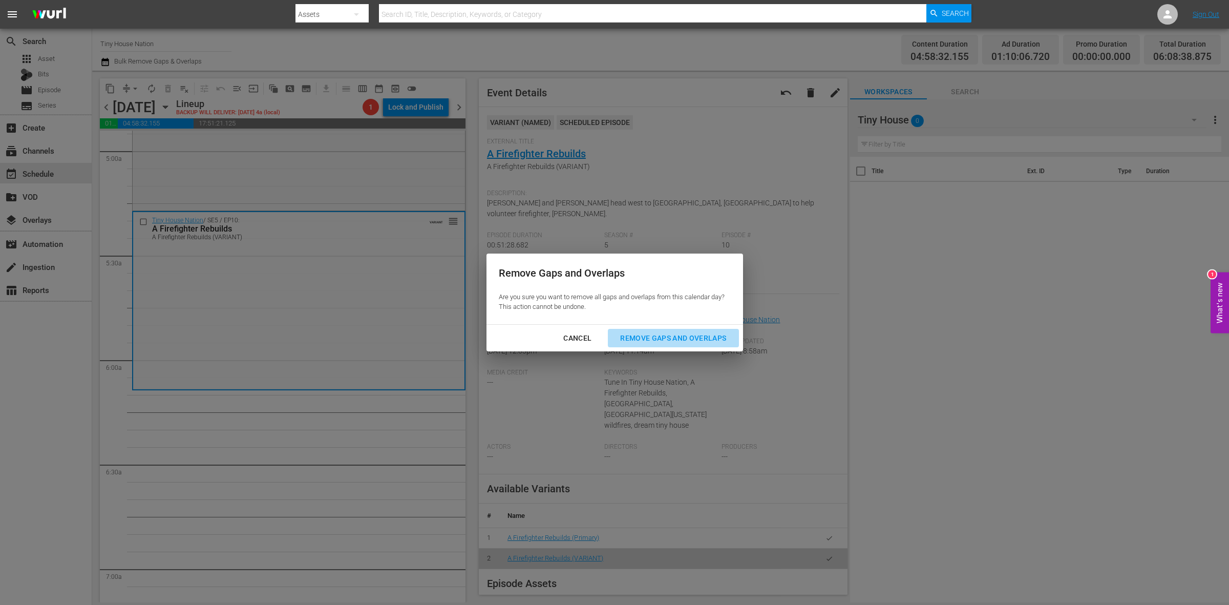
click at [671, 333] on div "Remove Gaps and Overlaps" at bounding box center [673, 338] width 122 height 13
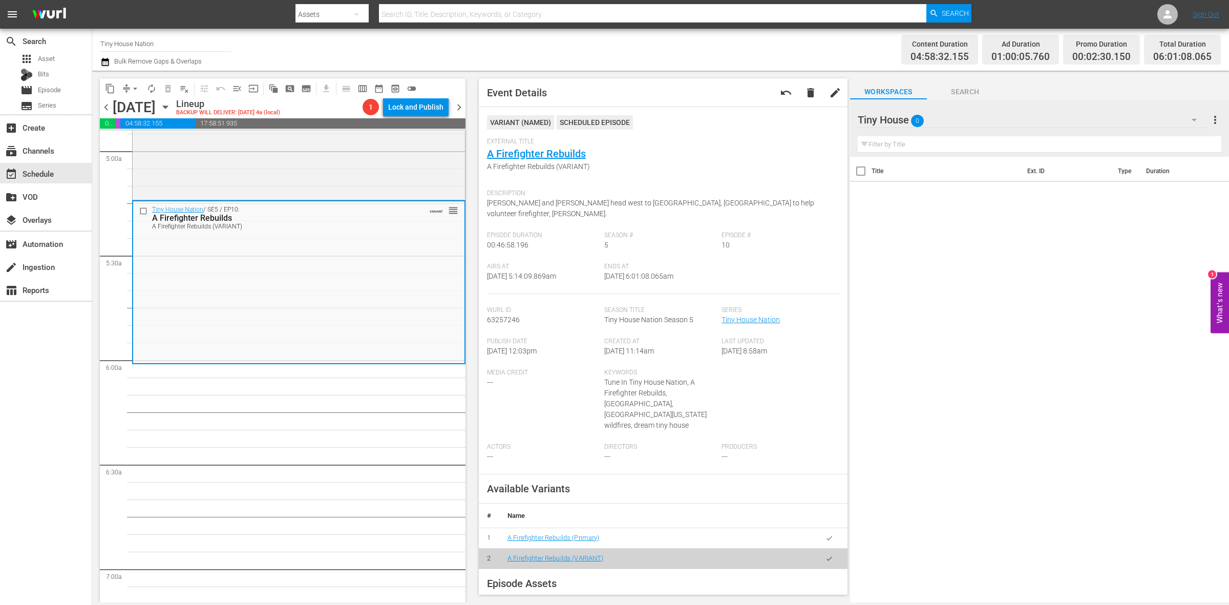
click at [130, 88] on span "arrow_drop_down" at bounding box center [135, 88] width 10 height 10
click at [137, 108] on li "Align to Midnight" at bounding box center [136, 108] width 108 height 17
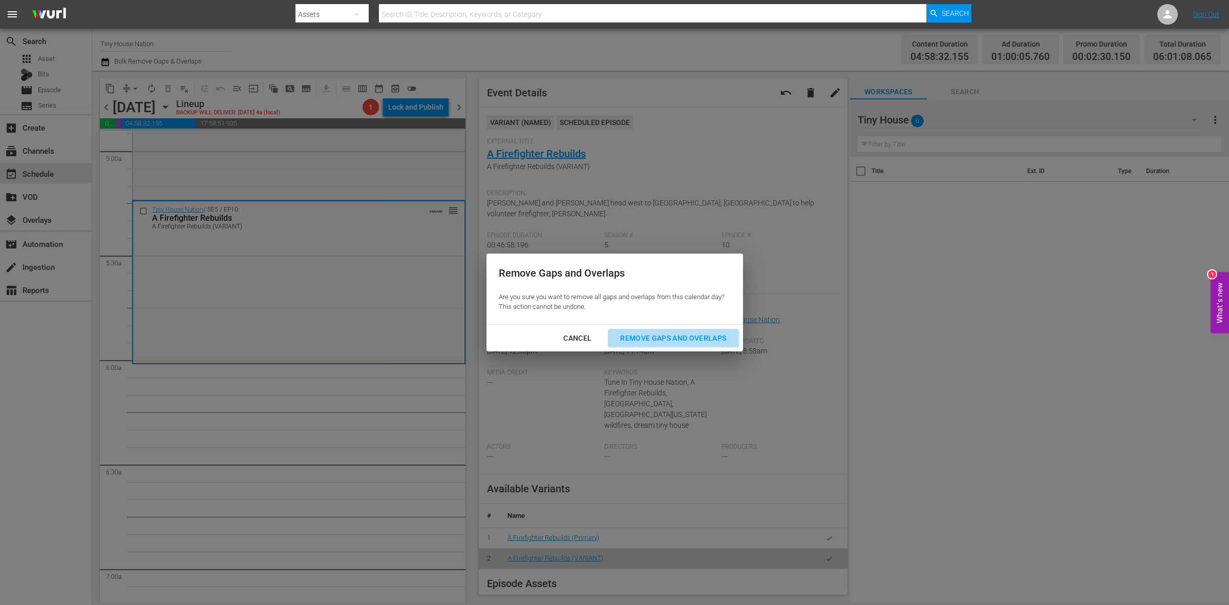
click at [699, 341] on div "Remove Gaps and Overlaps" at bounding box center [673, 338] width 122 height 13
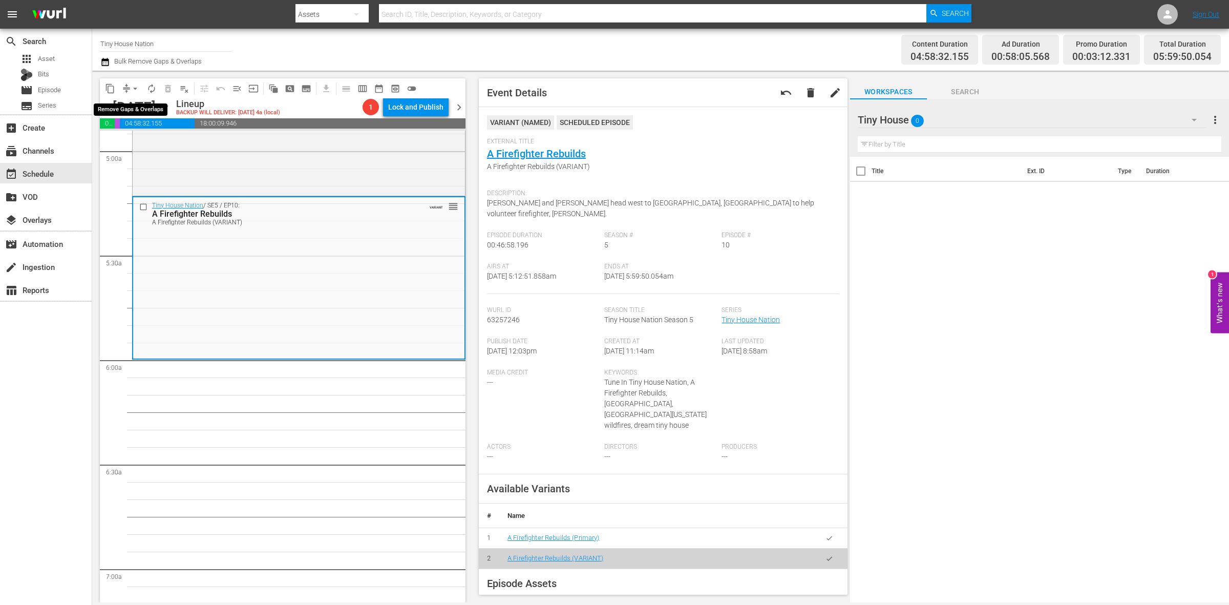
click at [136, 80] on button "arrow_drop_down" at bounding box center [135, 88] width 16 height 16
click at [136, 100] on li "Align to Midnight" at bounding box center [136, 108] width 108 height 17
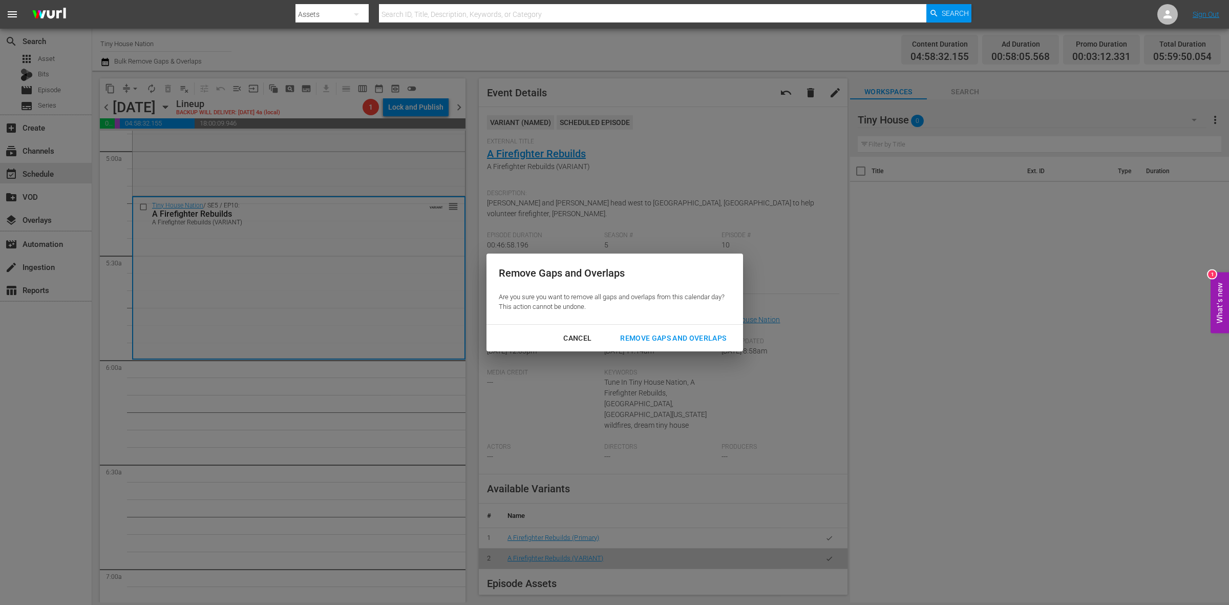
click at [694, 342] on div "Remove Gaps and Overlaps" at bounding box center [673, 338] width 122 height 13
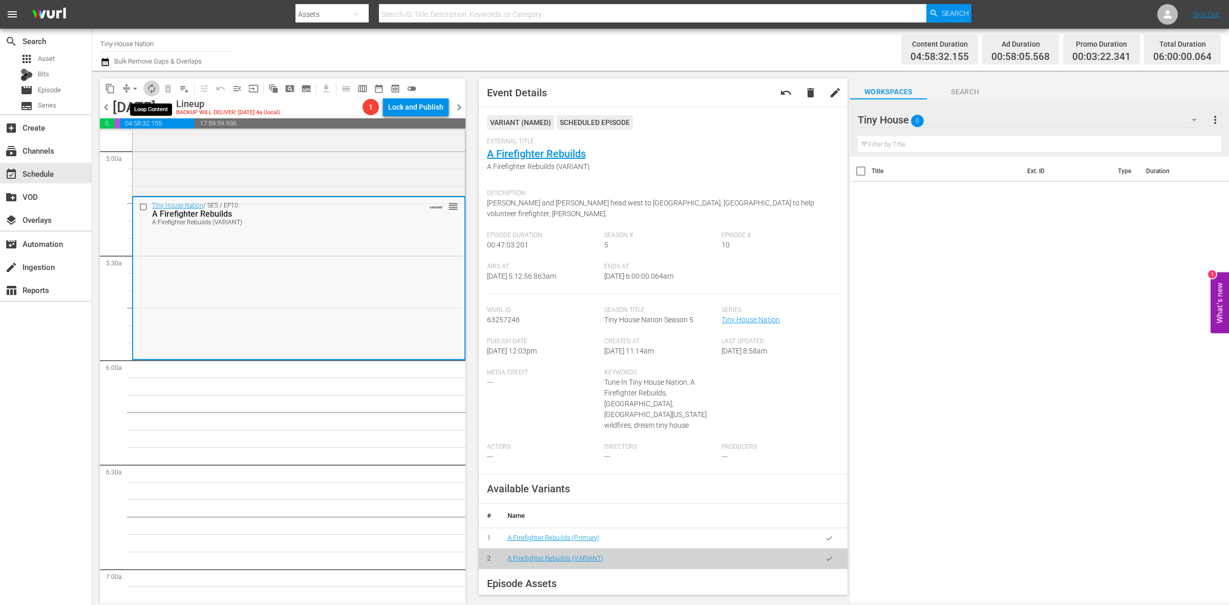
click at [147, 90] on span "autorenew_outlined" at bounding box center [151, 88] width 10 height 10
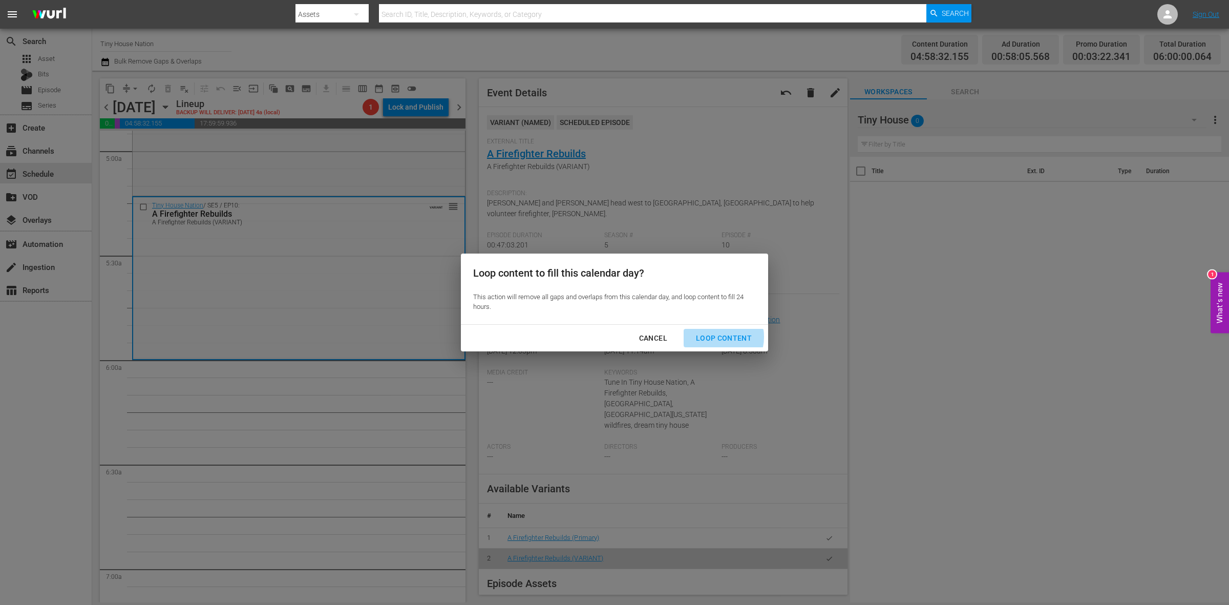
click at [715, 337] on div "Loop Content" at bounding box center [724, 338] width 72 height 13
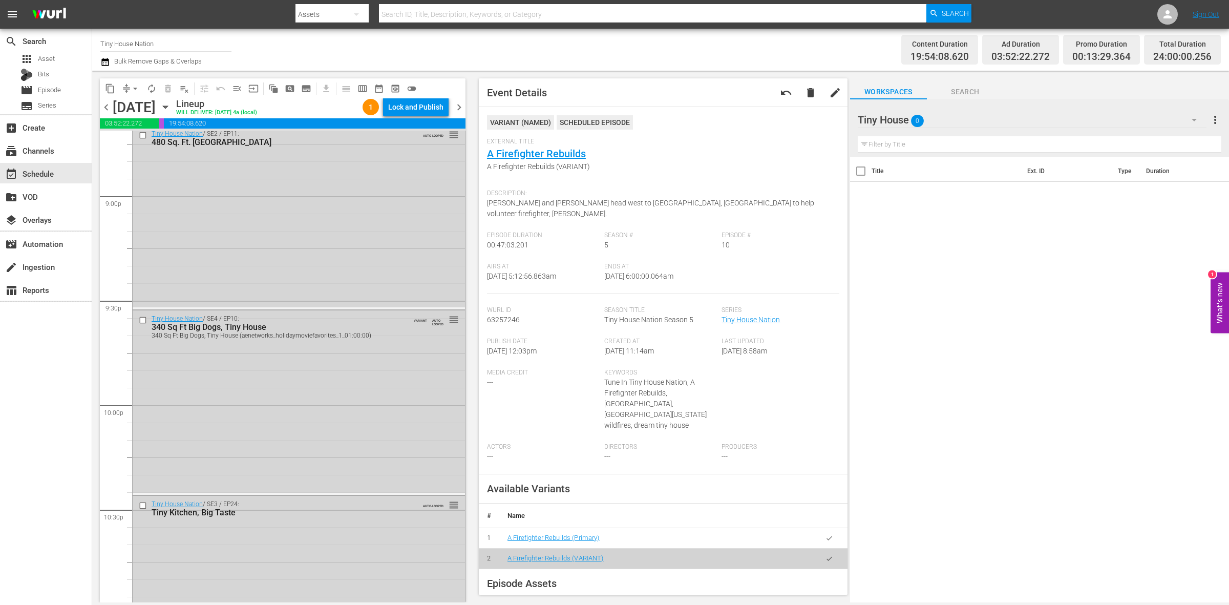
scroll to position [4541, 0]
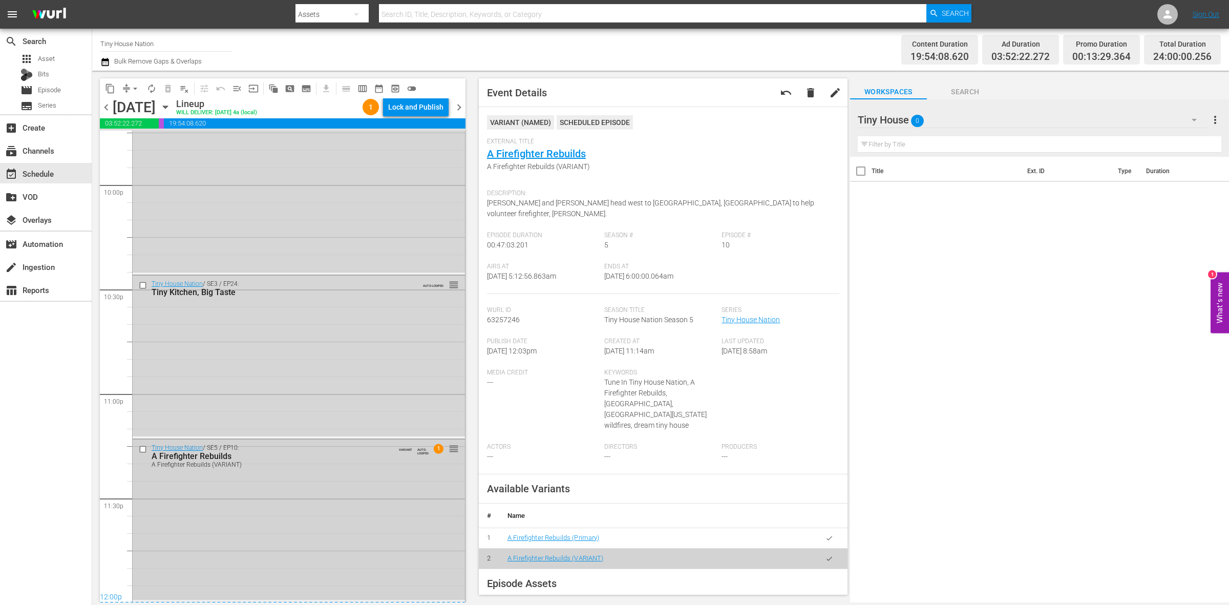
click at [327, 508] on div "Tiny House Nation / SE5 / EP10: A Firefighter Rebuilds A Firefighter Rebuilds (…" at bounding box center [299, 519] width 332 height 161
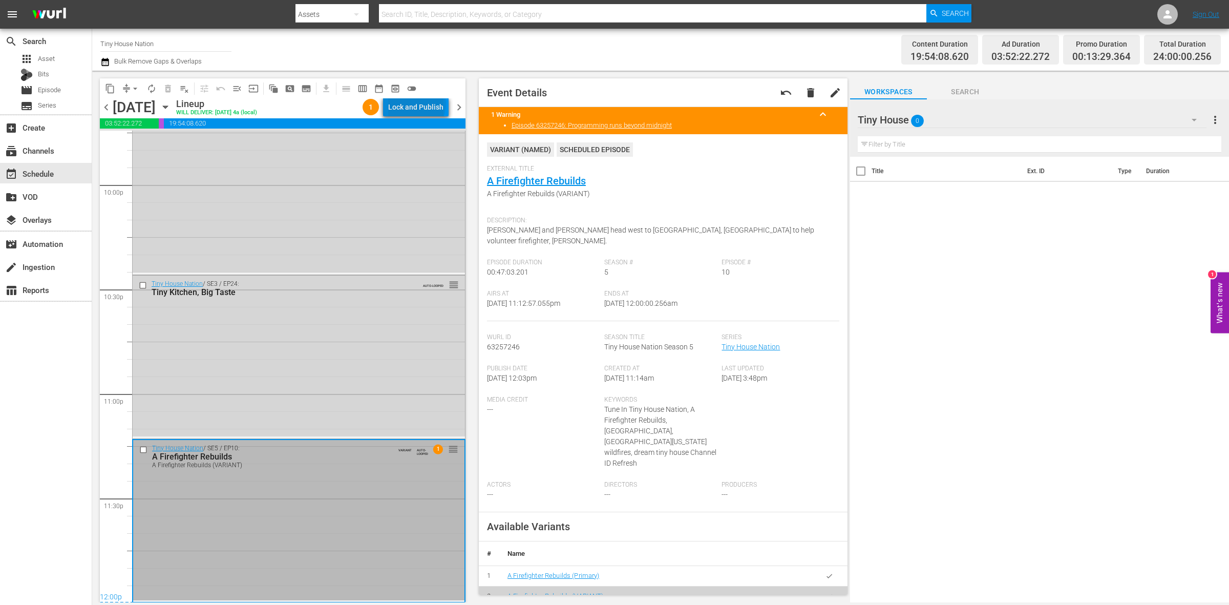
click at [419, 104] on div "Lock and Publish" at bounding box center [415, 107] width 55 height 18
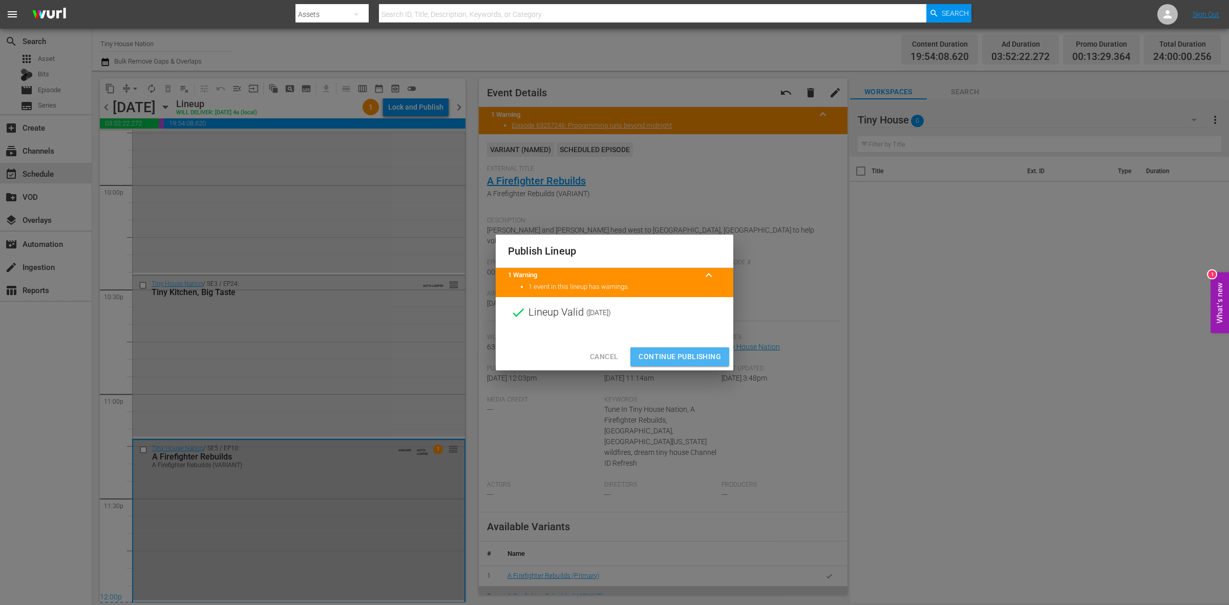
click at [673, 361] on span "Continue Publishing" at bounding box center [679, 356] width 82 height 13
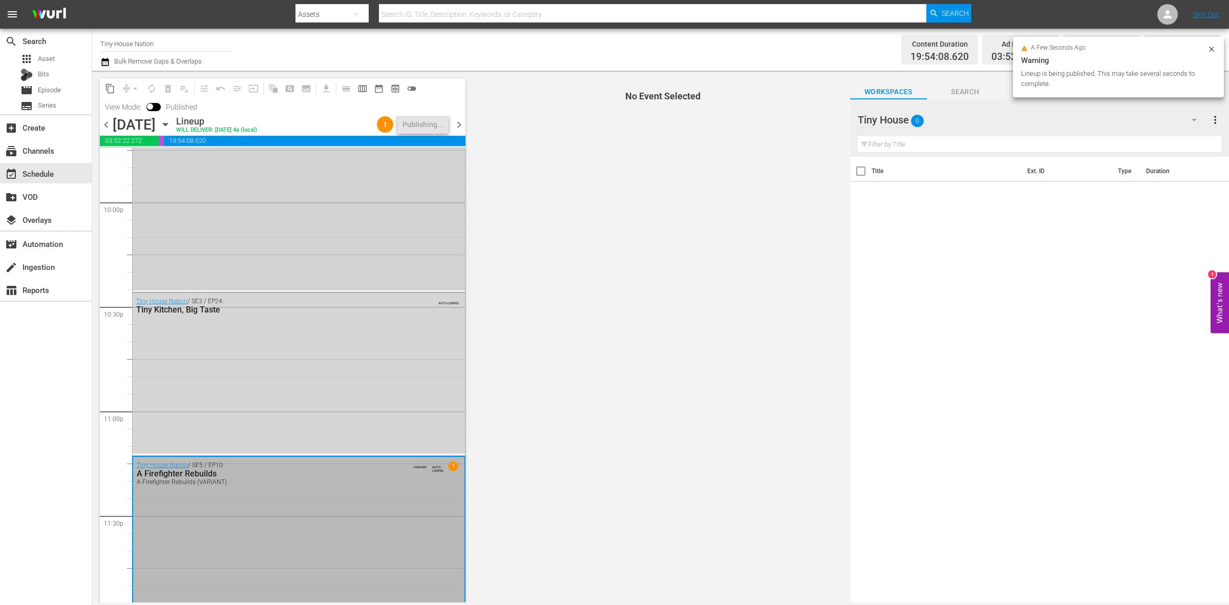
scroll to position [4558, 0]
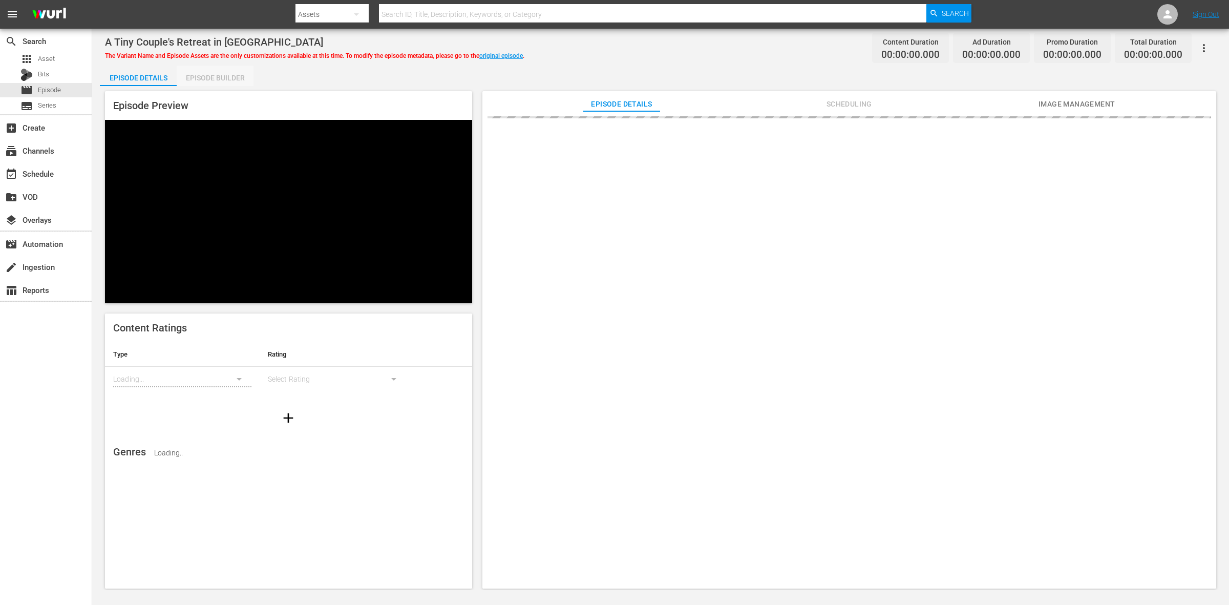
click at [241, 77] on div "Episode Builder" at bounding box center [215, 78] width 77 height 25
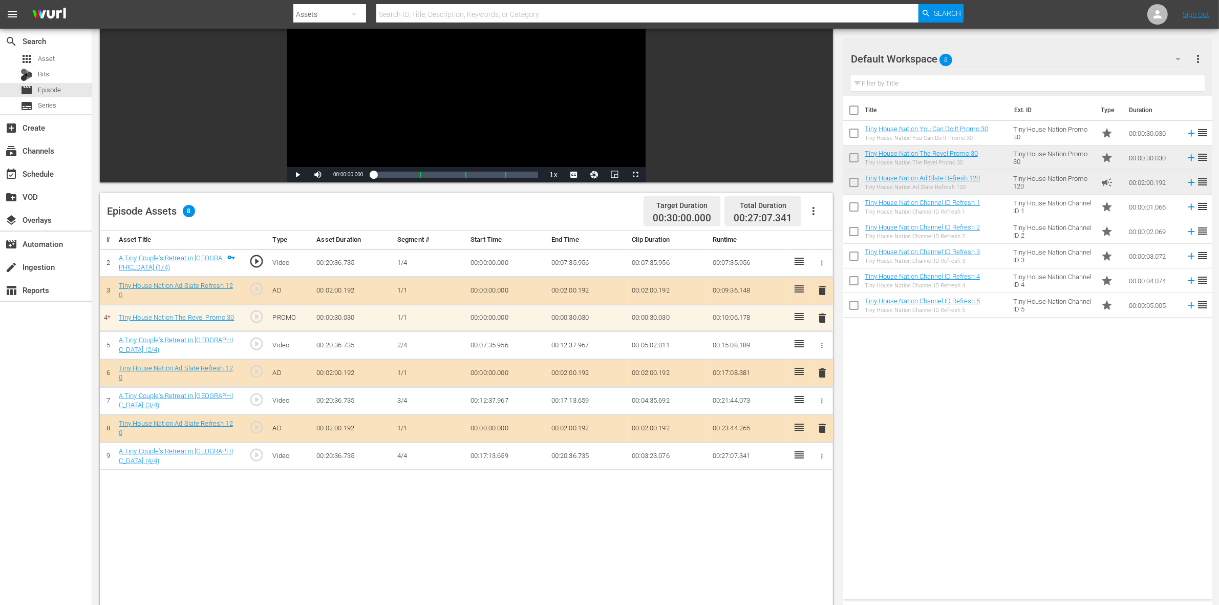
scroll to position [128, 0]
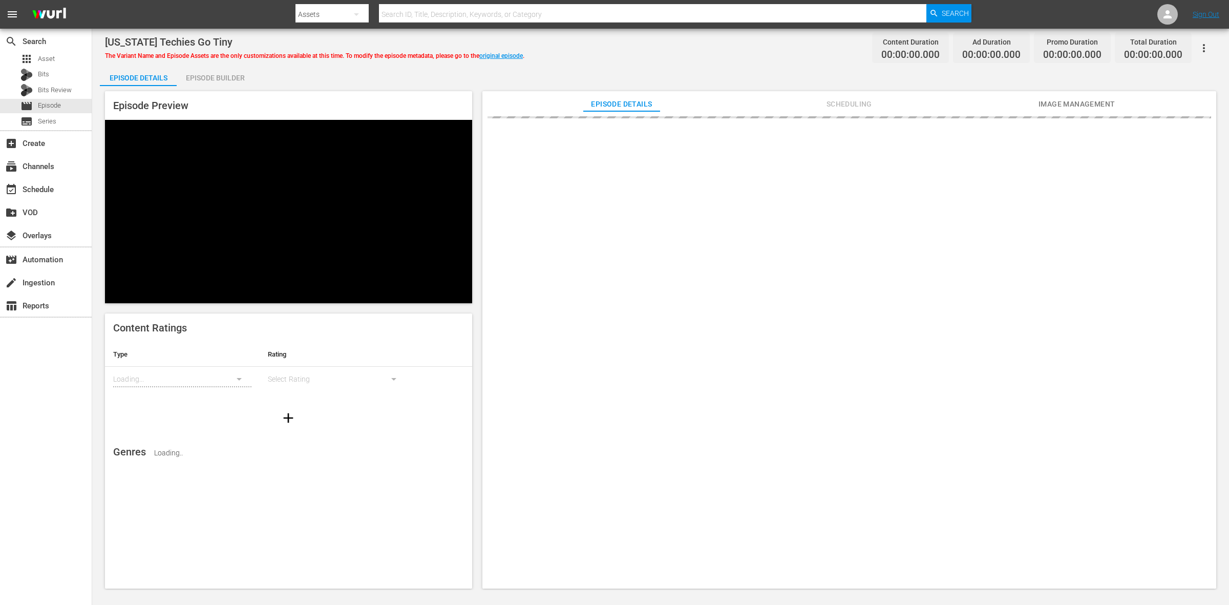
click at [216, 75] on div "Episode Builder" at bounding box center [215, 78] width 77 height 25
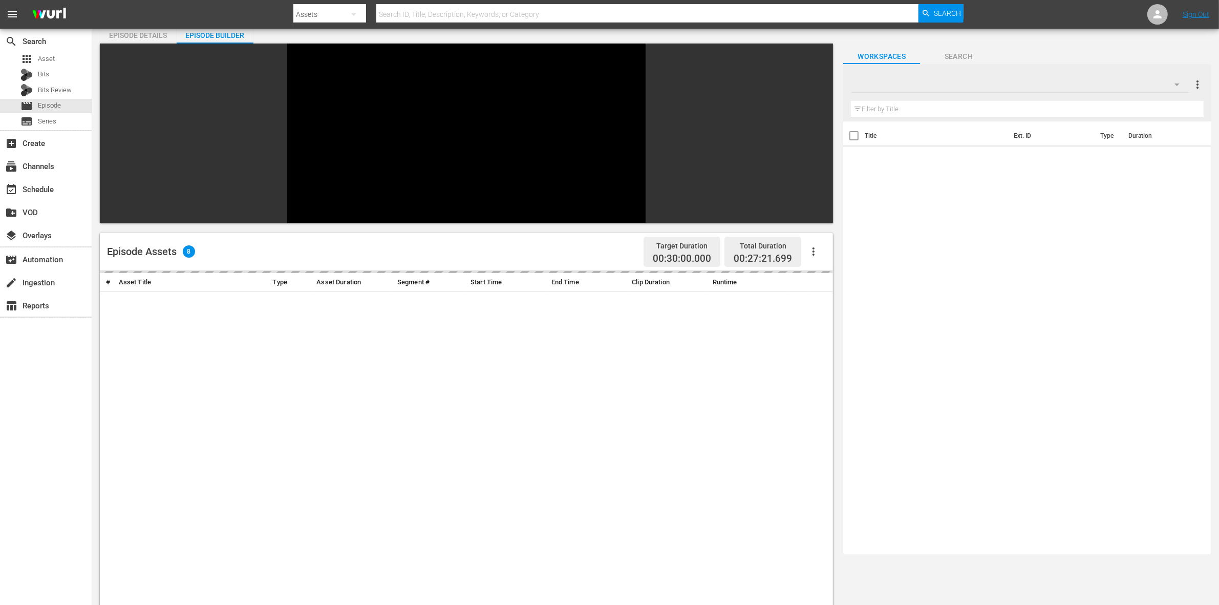
scroll to position [128, 0]
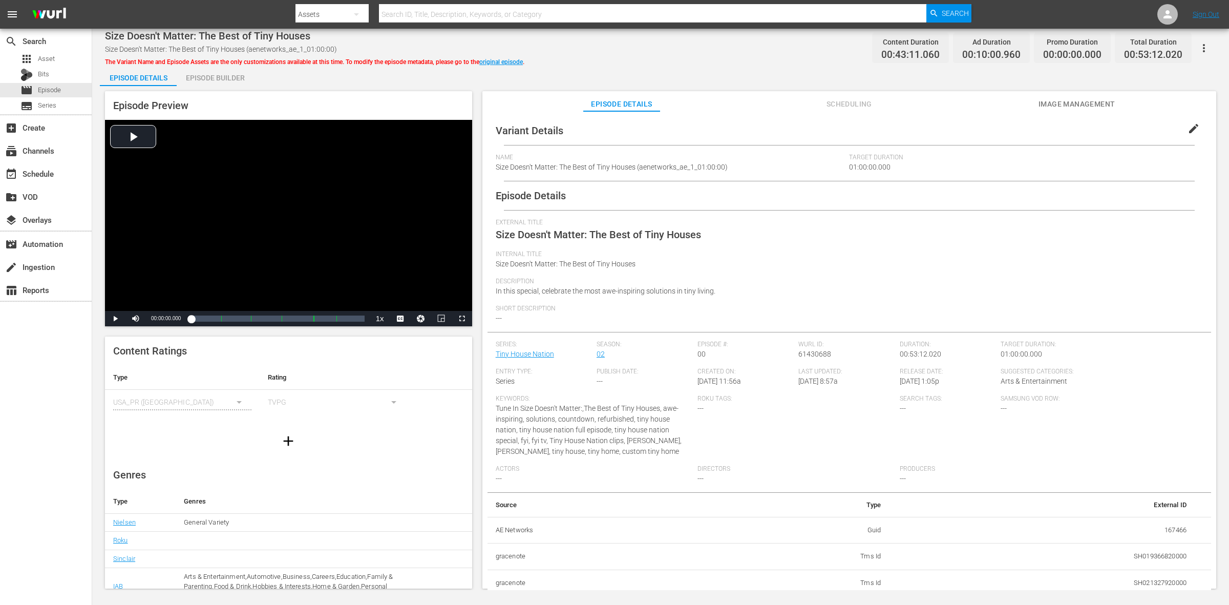
click at [217, 82] on div "Episode Builder" at bounding box center [215, 78] width 77 height 25
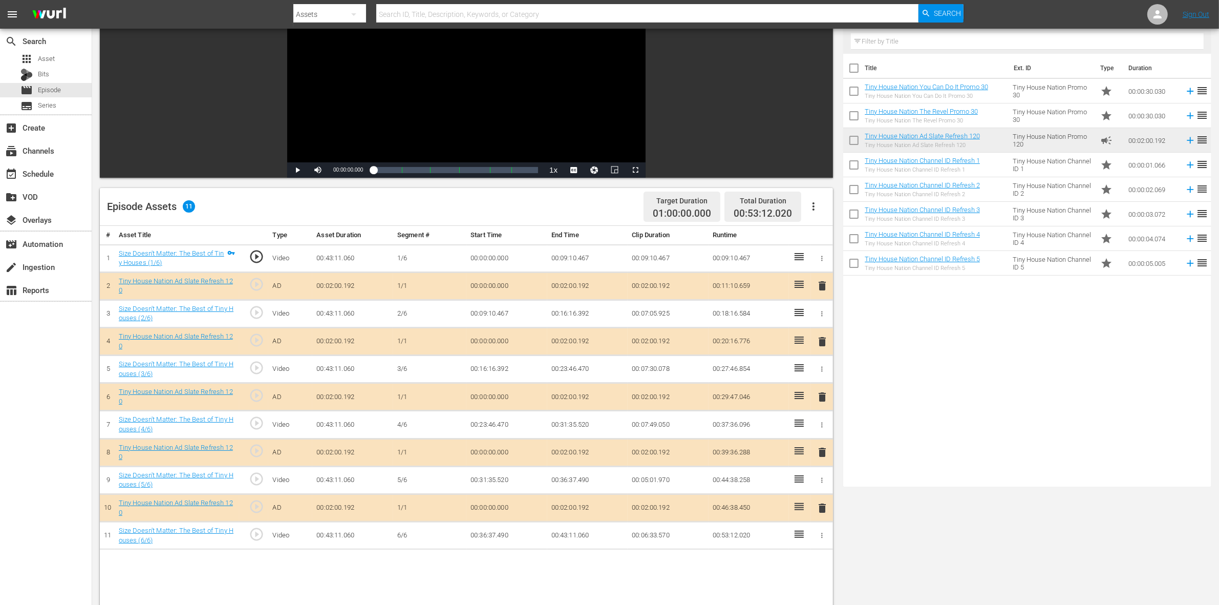
scroll to position [128, 0]
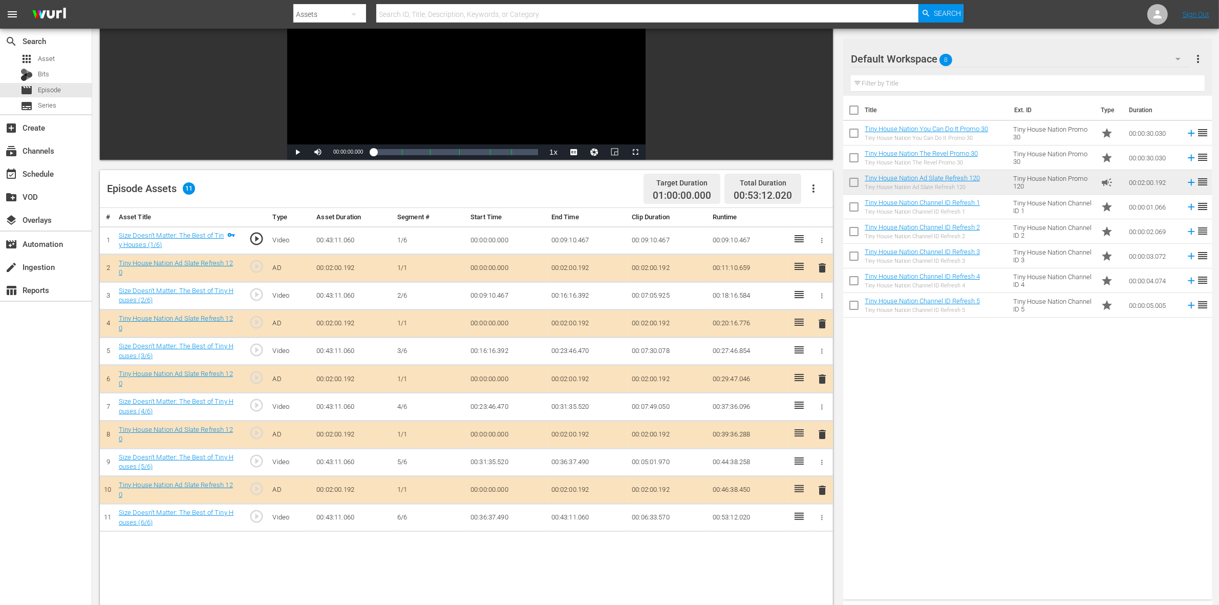
click at [817, 323] on span "delete" at bounding box center [822, 323] width 12 height 12
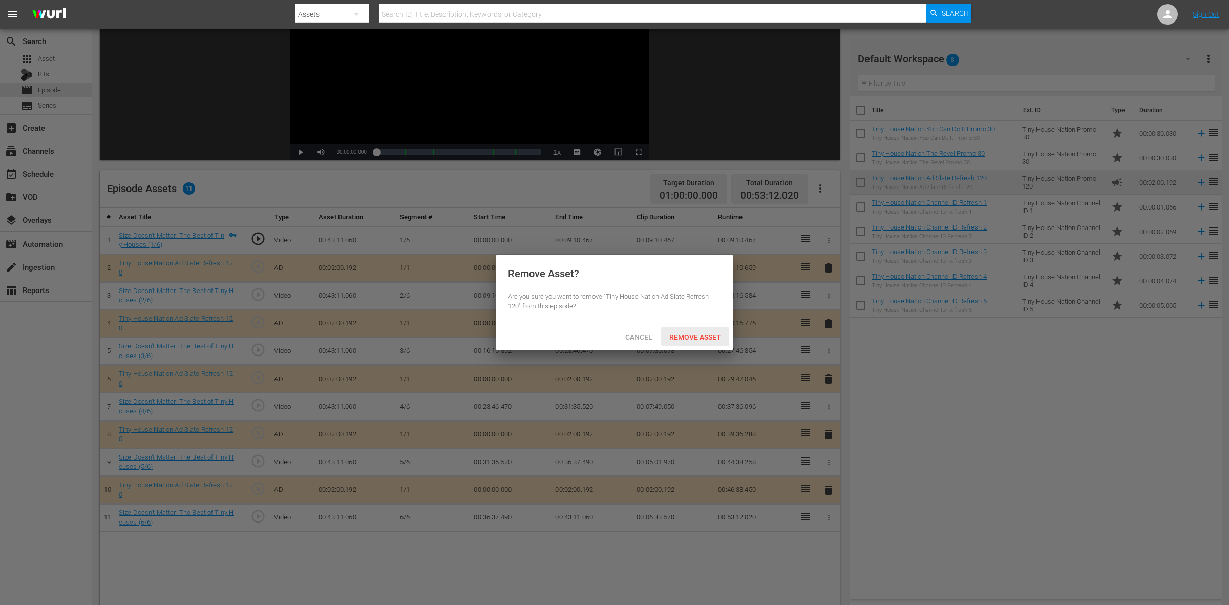
click at [710, 341] on div "Remove Asset" at bounding box center [695, 336] width 68 height 19
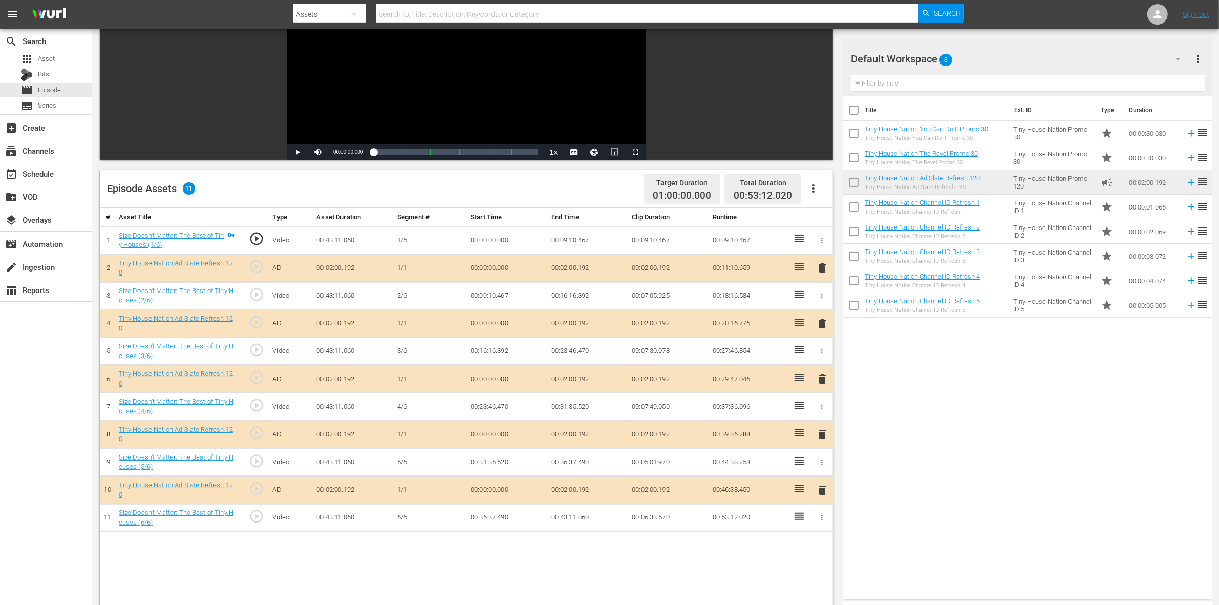
click at [817, 379] on span "delete" at bounding box center [822, 379] width 12 height 12
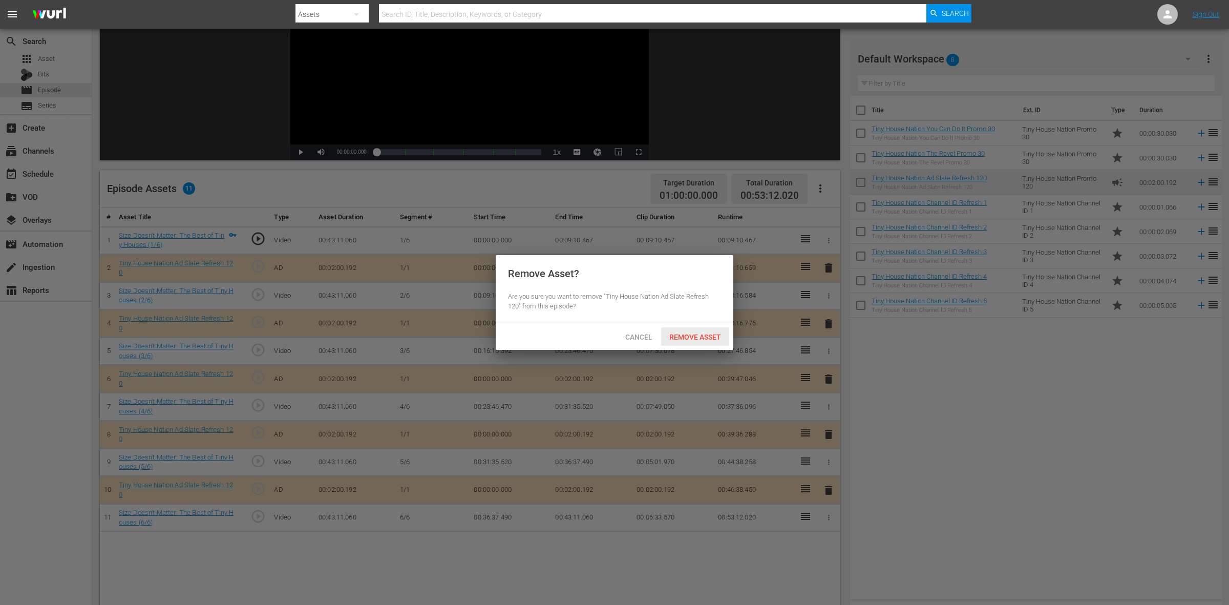
click at [716, 345] on div "Remove Asset" at bounding box center [695, 336] width 68 height 19
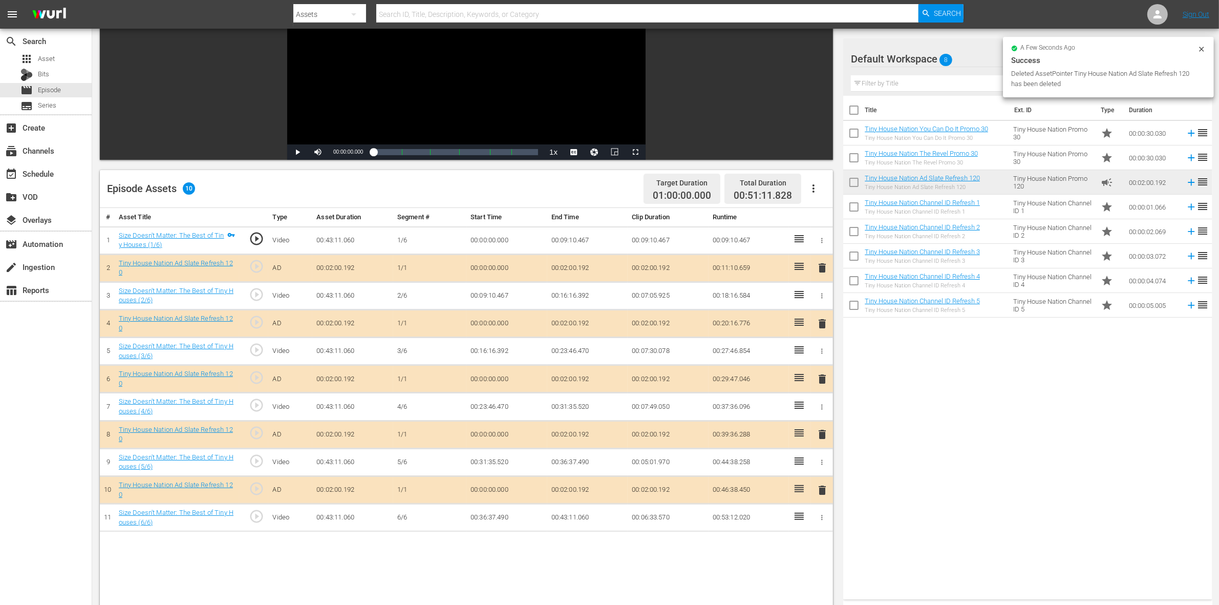
click at [818, 433] on span "delete" at bounding box center [822, 434] width 12 height 12
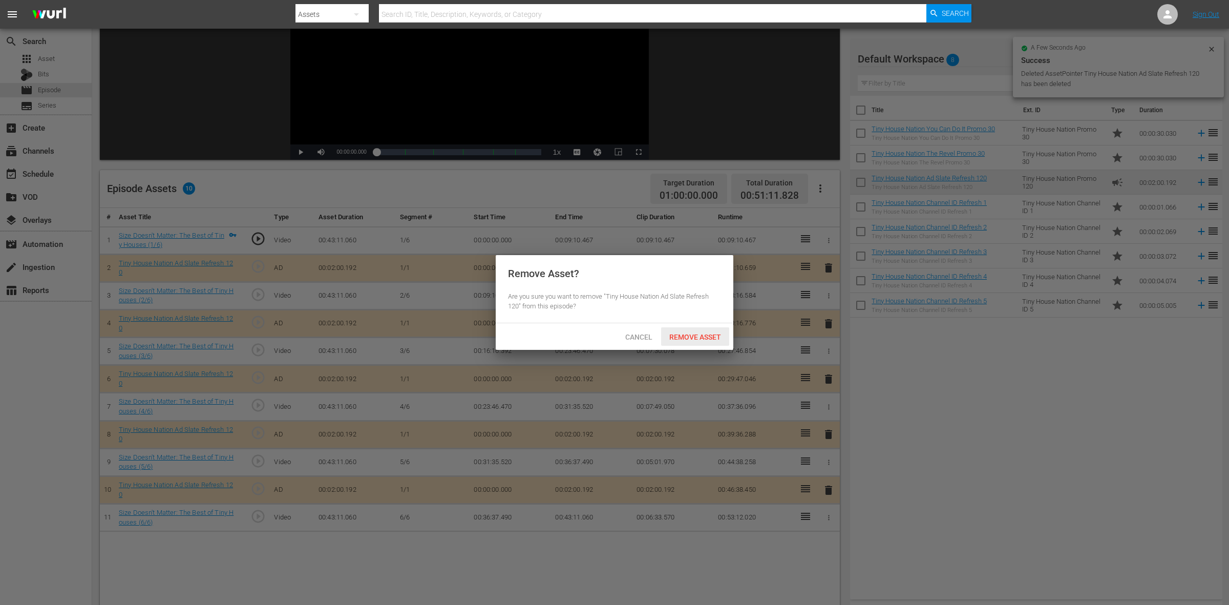
click at [690, 336] on span "Remove Asset" at bounding box center [695, 337] width 68 height 8
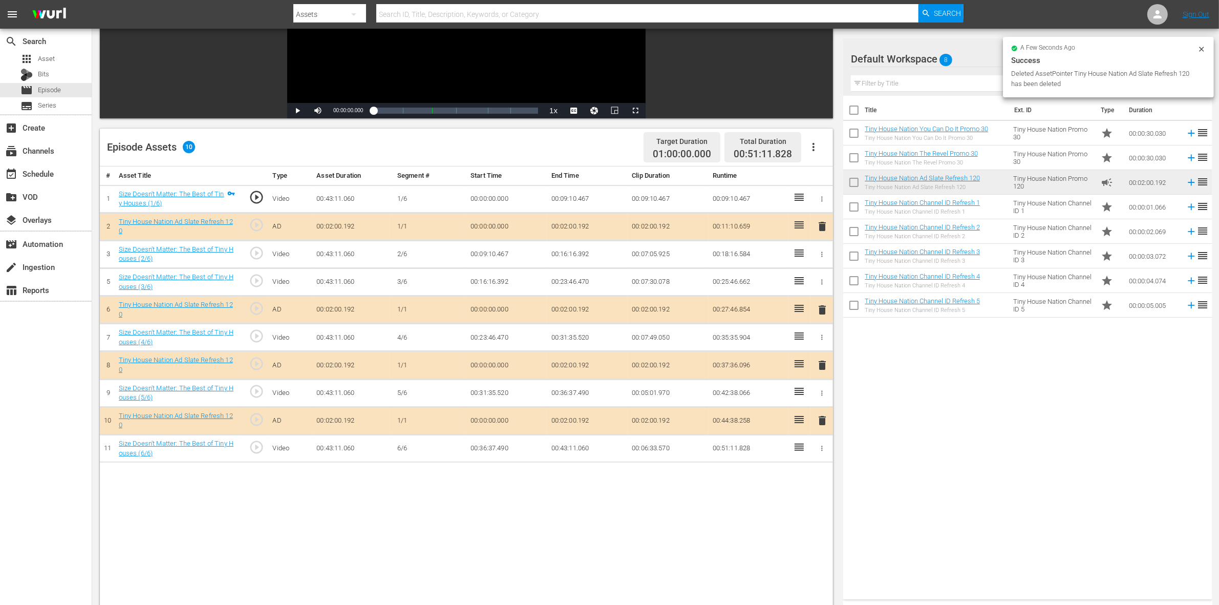
scroll to position [192, 0]
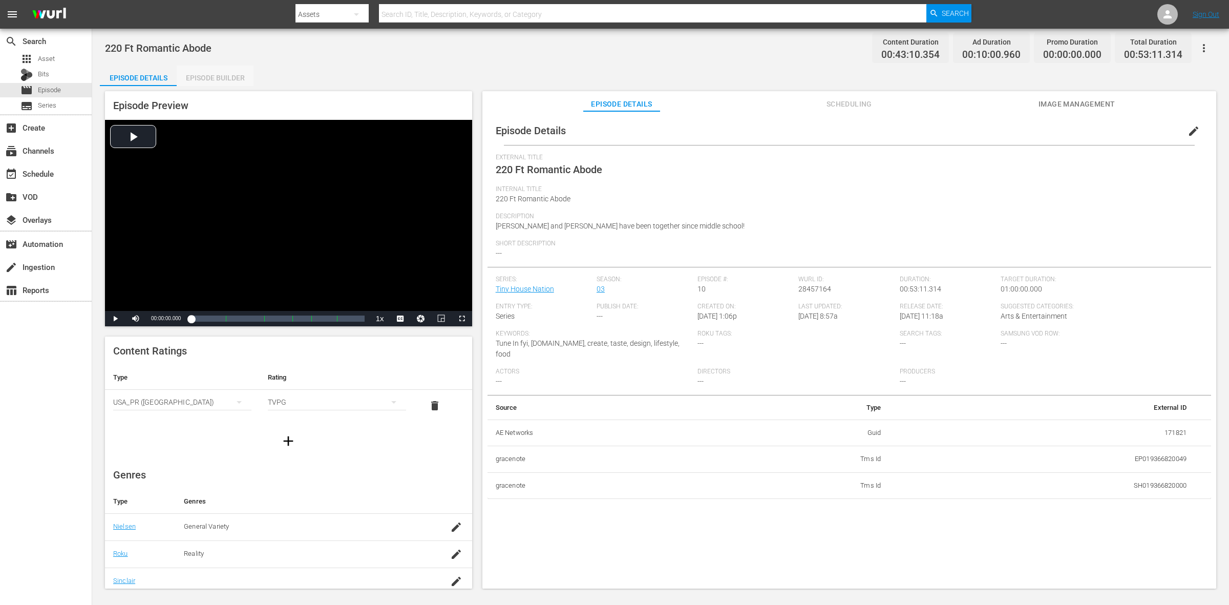
click at [238, 72] on div "Episode Builder" at bounding box center [215, 78] width 77 height 25
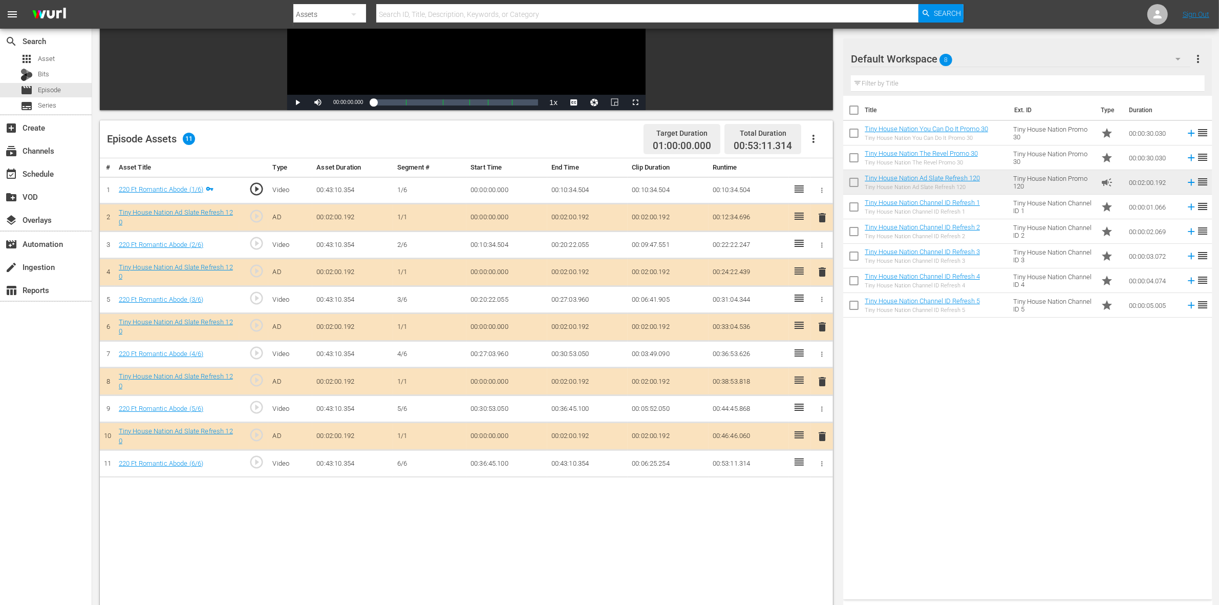
scroll to position [192, 0]
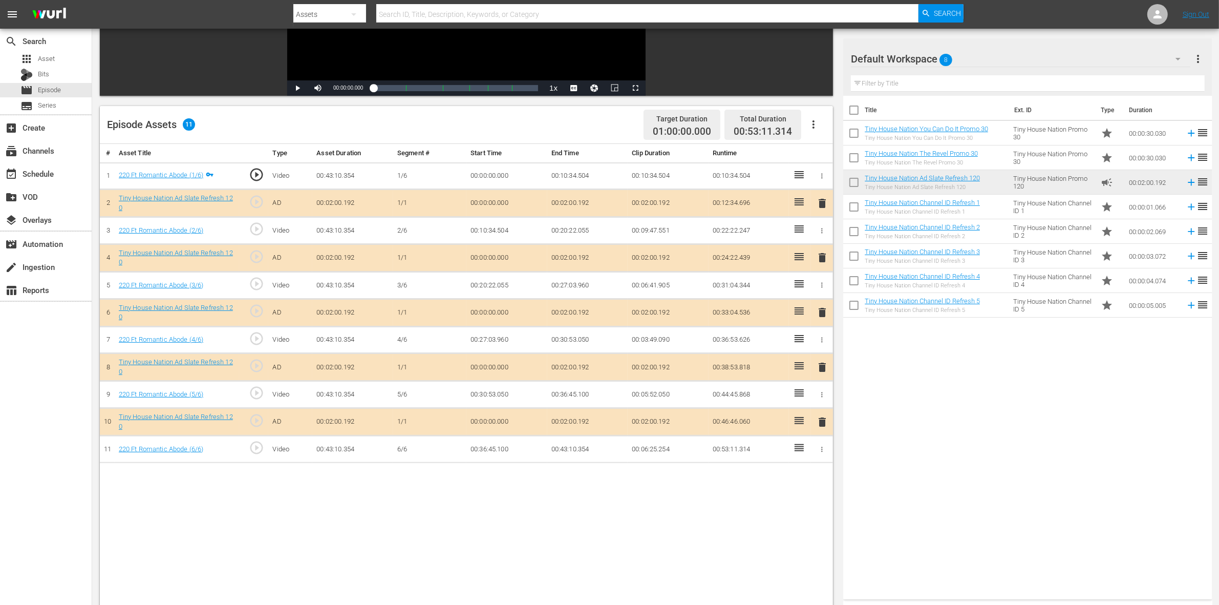
click at [818, 261] on span "delete" at bounding box center [822, 257] width 12 height 12
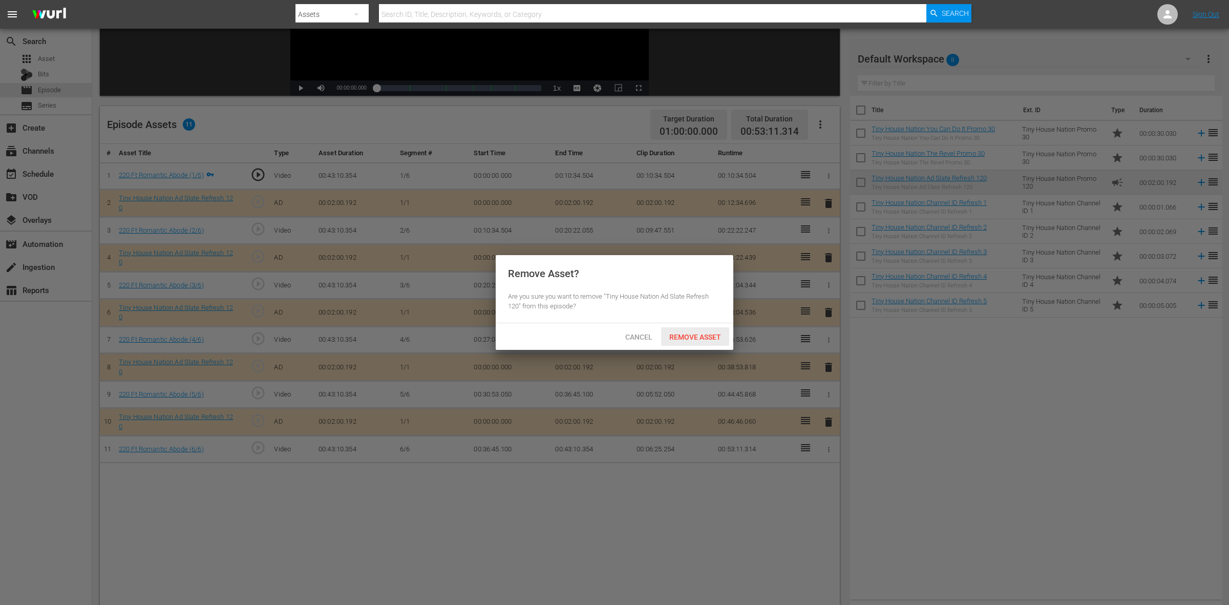
click at [677, 334] on span "Remove Asset" at bounding box center [695, 337] width 68 height 8
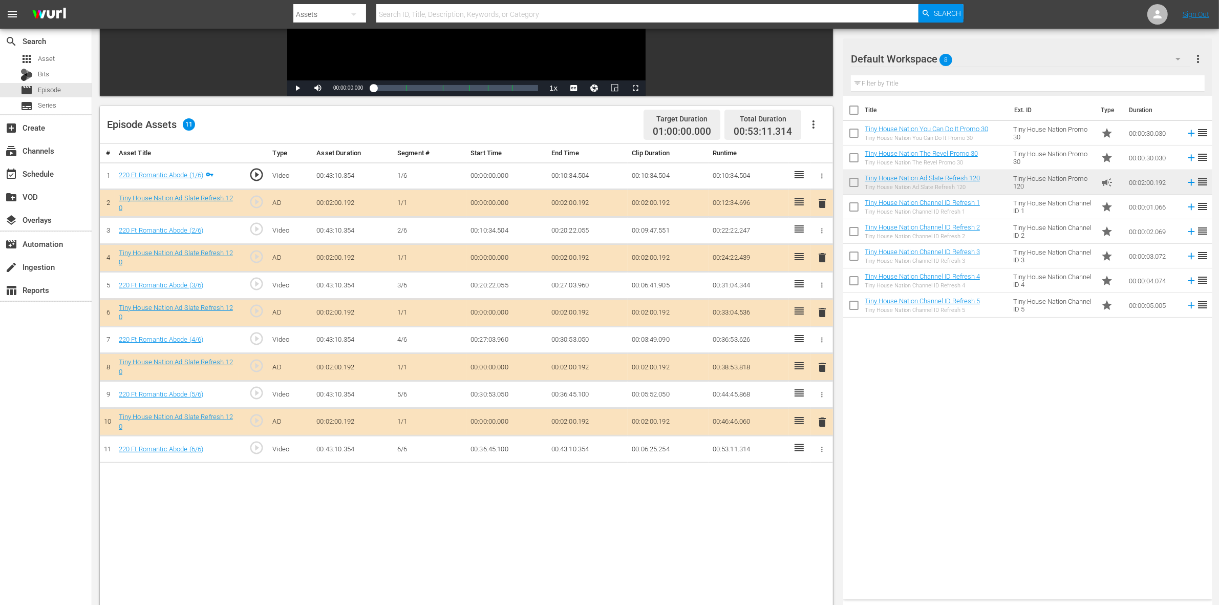
click at [820, 312] on span "delete" at bounding box center [822, 312] width 12 height 12
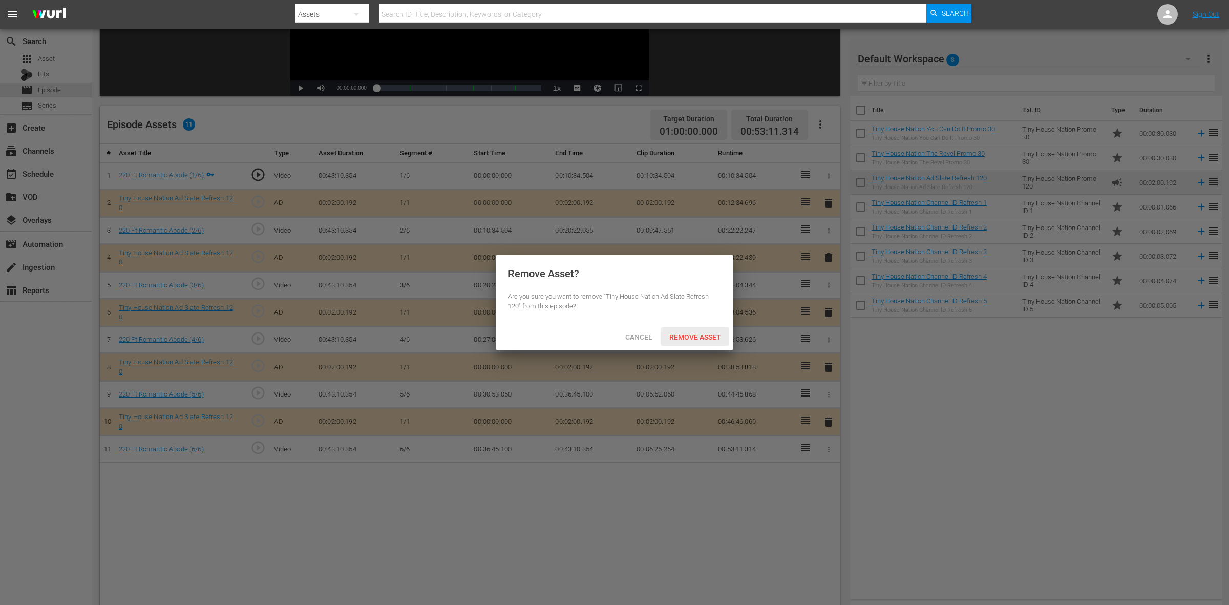
click at [704, 338] on span "Remove Asset" at bounding box center [695, 337] width 68 height 8
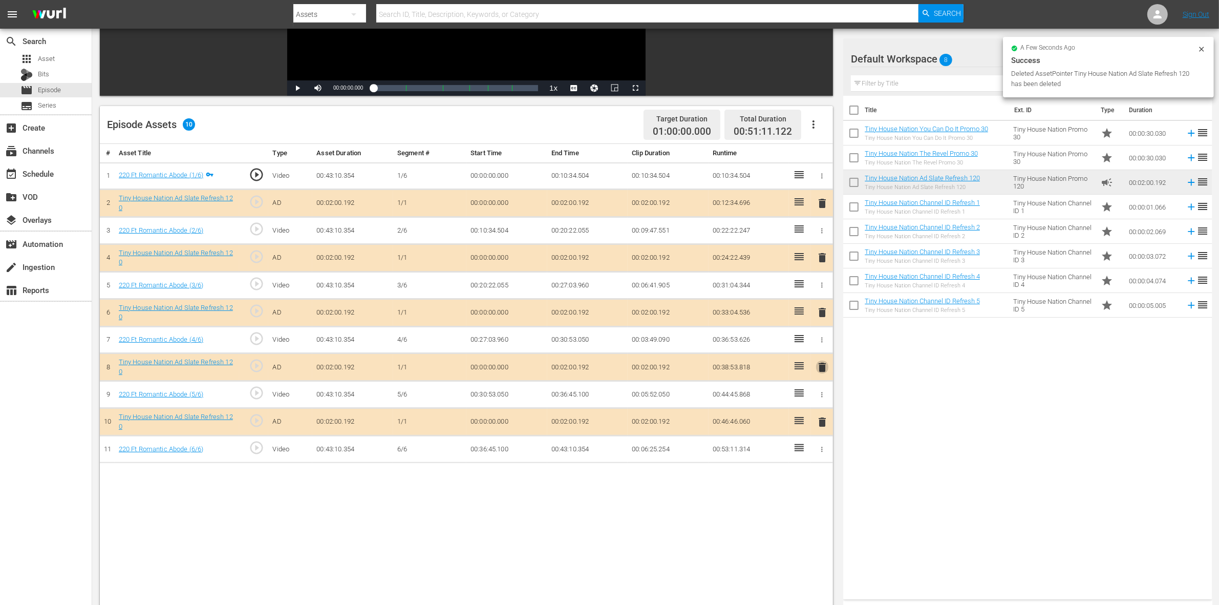
click at [820, 365] on span "delete" at bounding box center [822, 367] width 12 height 12
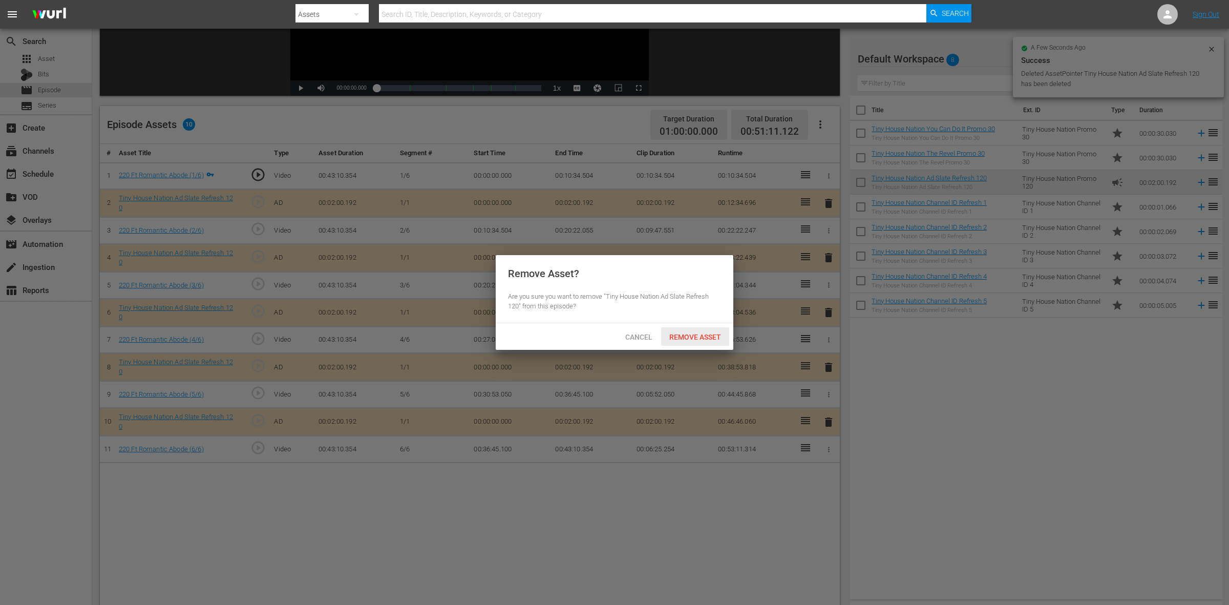
click at [697, 333] on span "Remove Asset" at bounding box center [695, 337] width 68 height 8
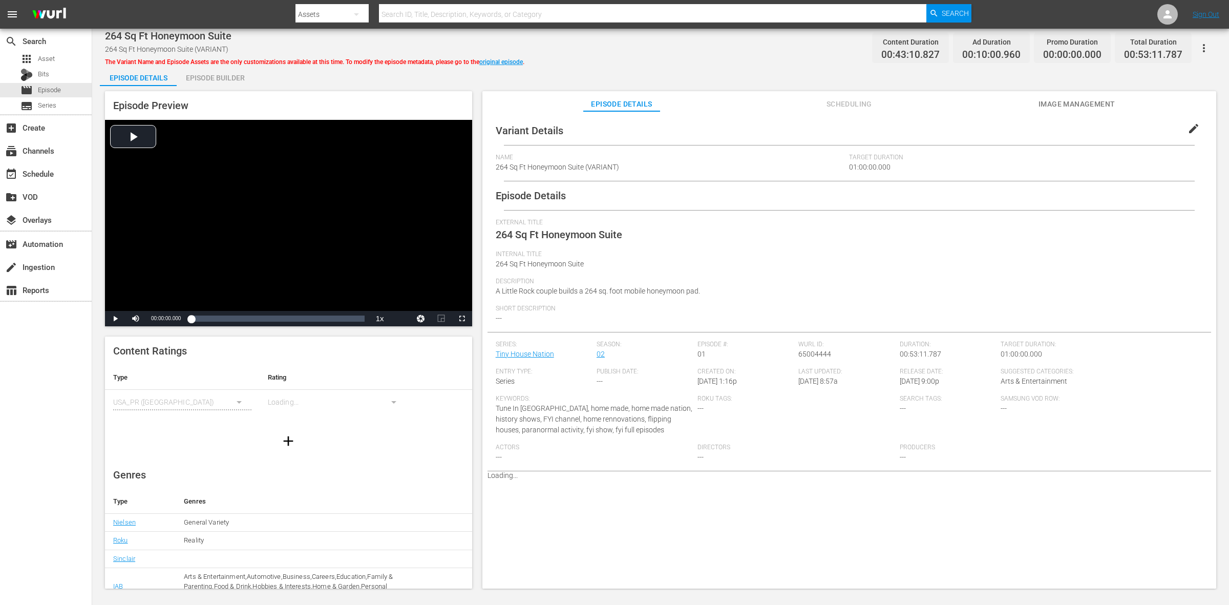
click at [233, 80] on div "Episode Builder" at bounding box center [215, 78] width 77 height 25
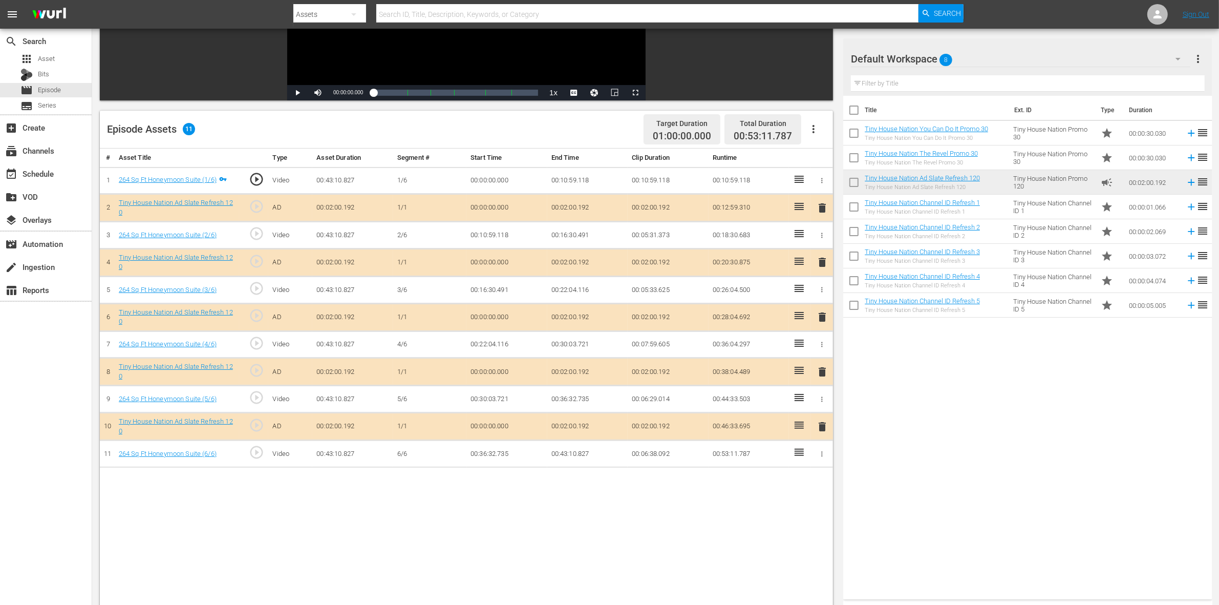
scroll to position [192, 0]
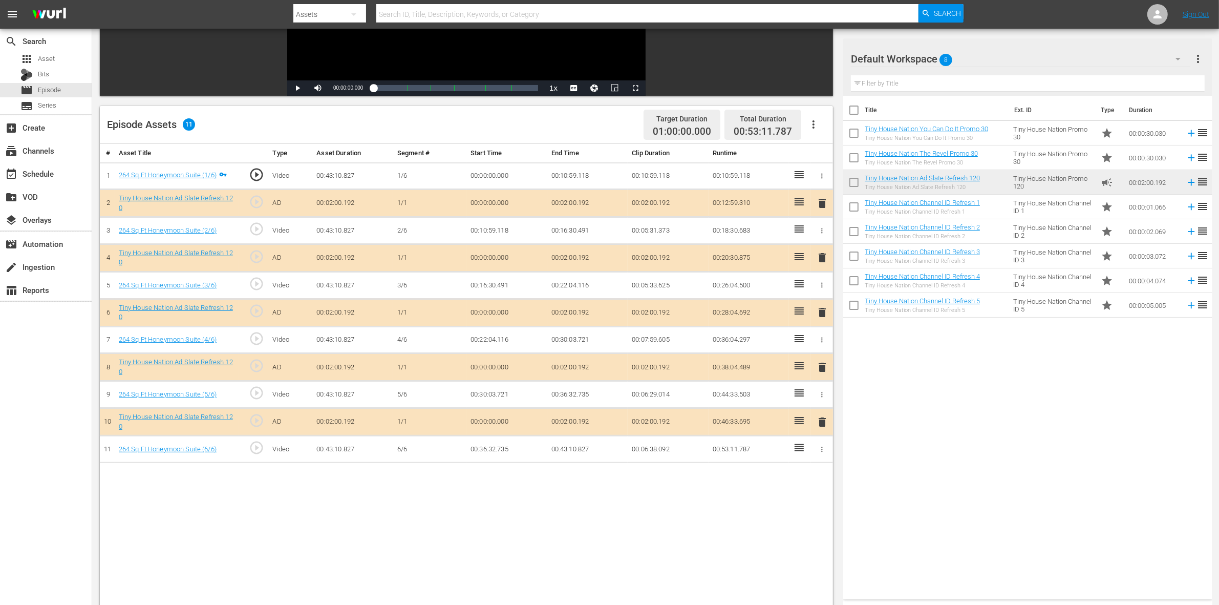
click at [822, 318] on span "delete" at bounding box center [822, 312] width 12 height 12
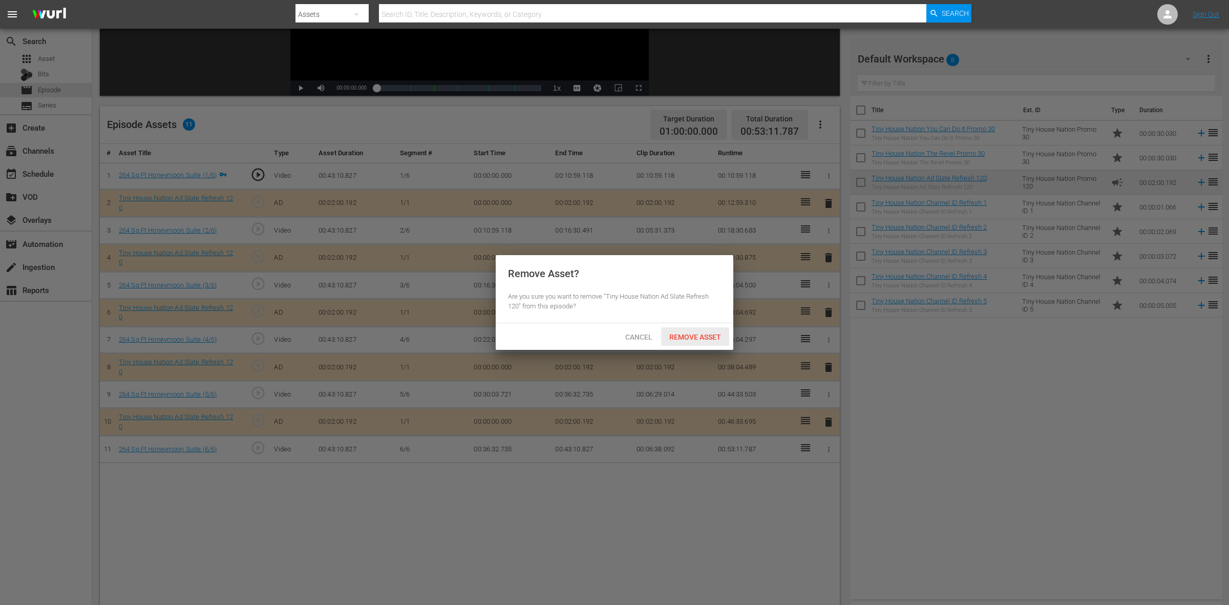
click at [700, 340] on span "Remove Asset" at bounding box center [695, 337] width 68 height 8
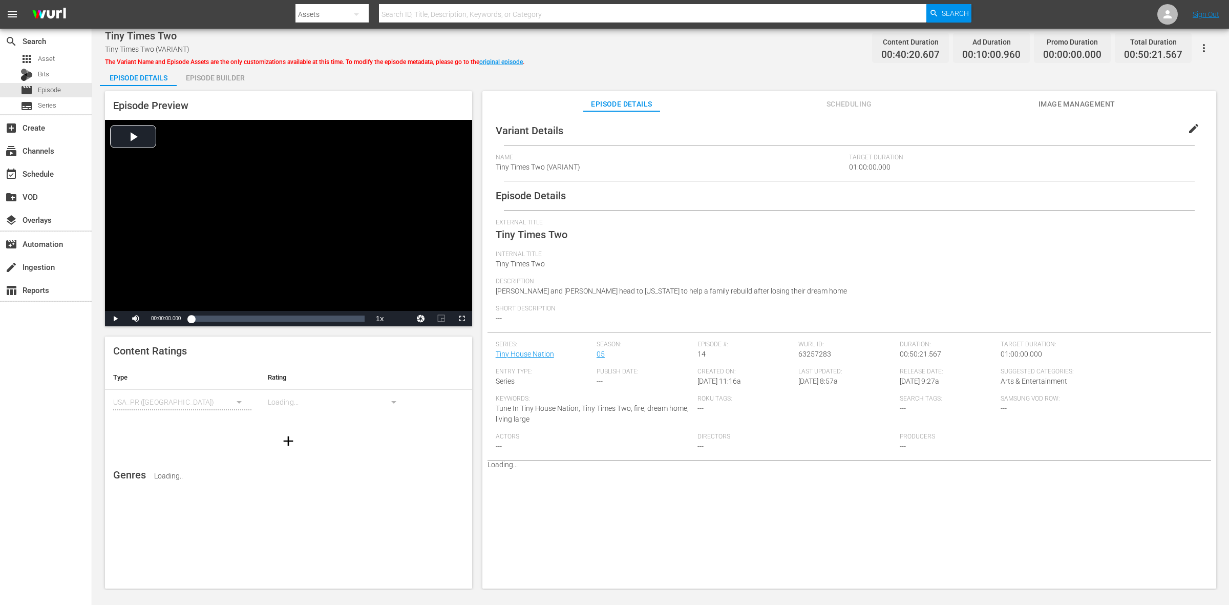
click at [237, 82] on div "Episode Builder" at bounding box center [215, 78] width 77 height 25
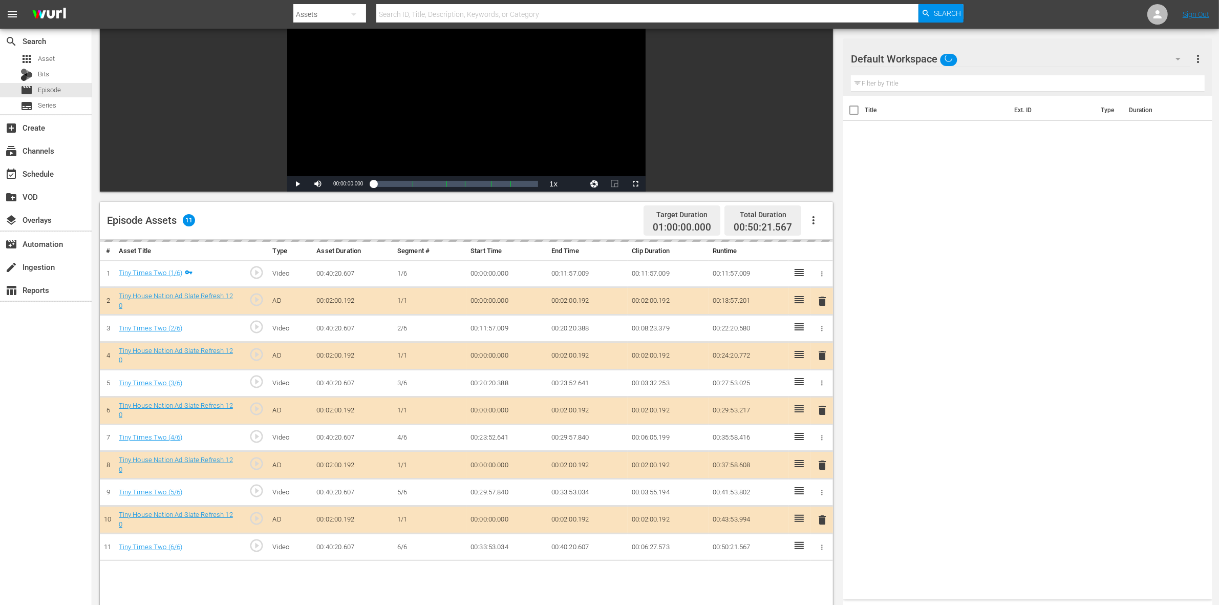
scroll to position [192, 0]
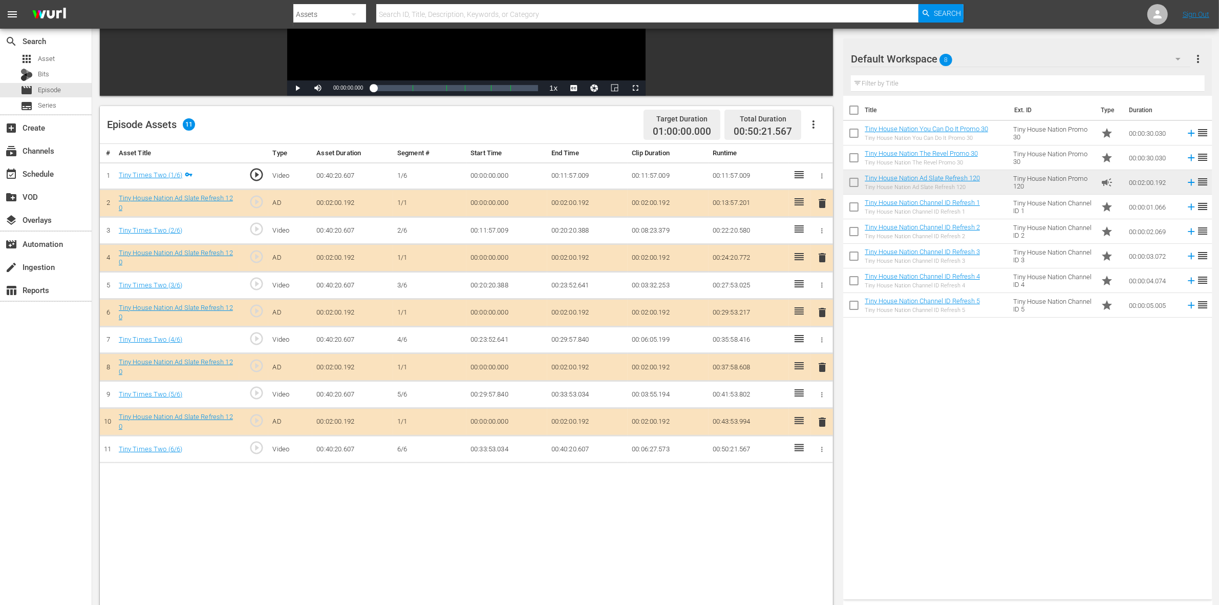
click at [820, 256] on span "delete" at bounding box center [822, 257] width 12 height 12
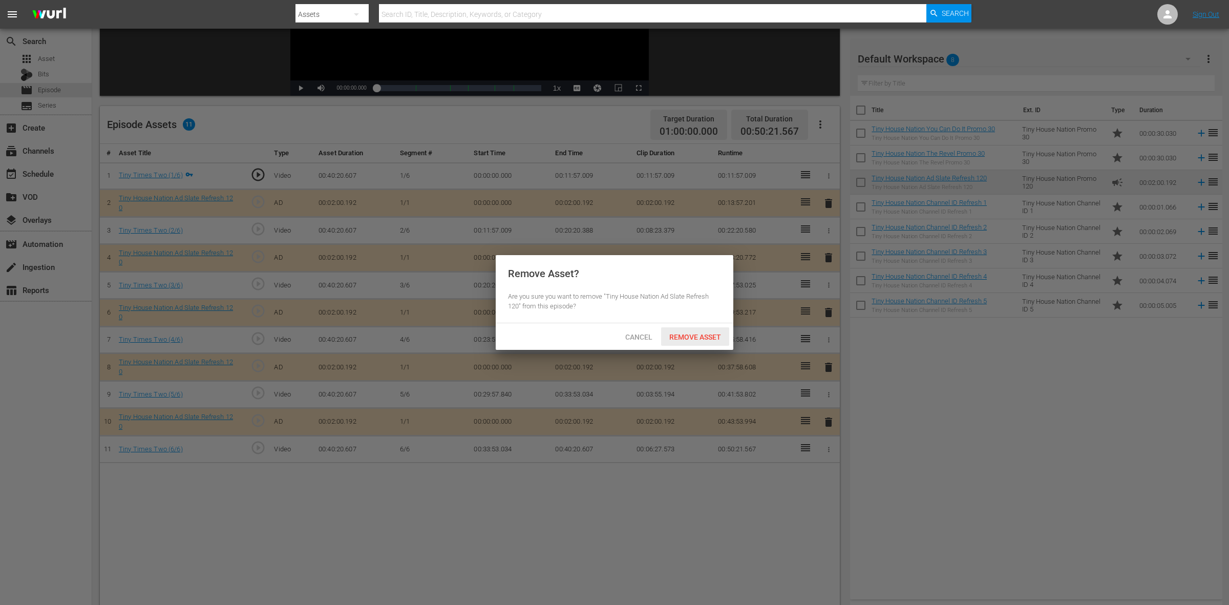
click at [704, 339] on span "Remove Asset" at bounding box center [695, 337] width 68 height 8
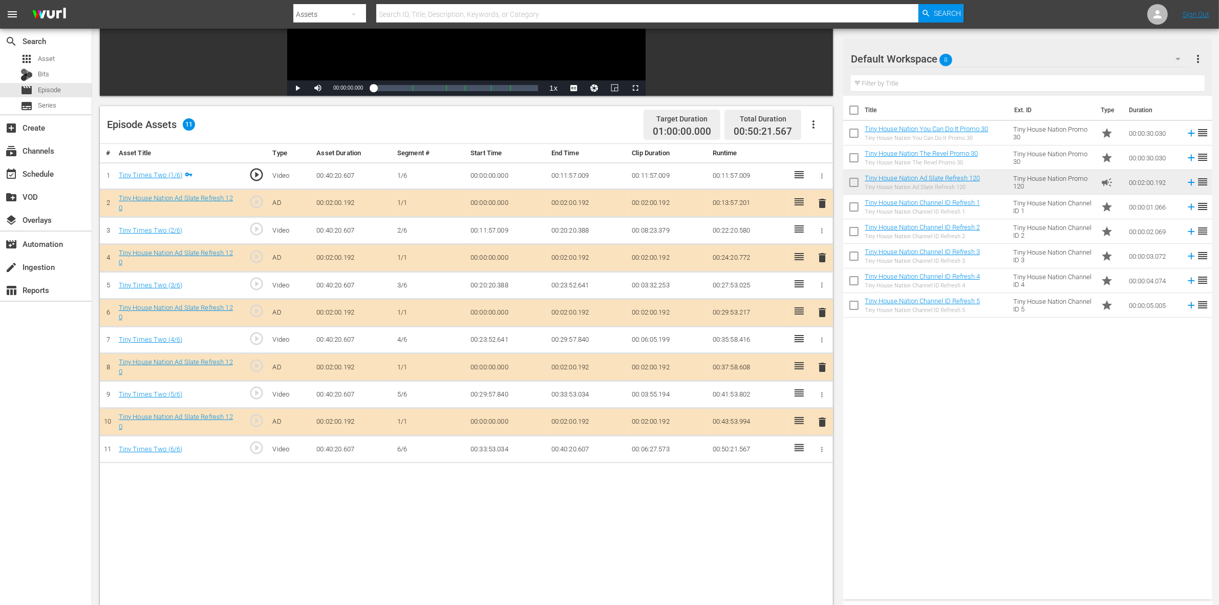
click at [822, 311] on span "delete" at bounding box center [822, 312] width 12 height 12
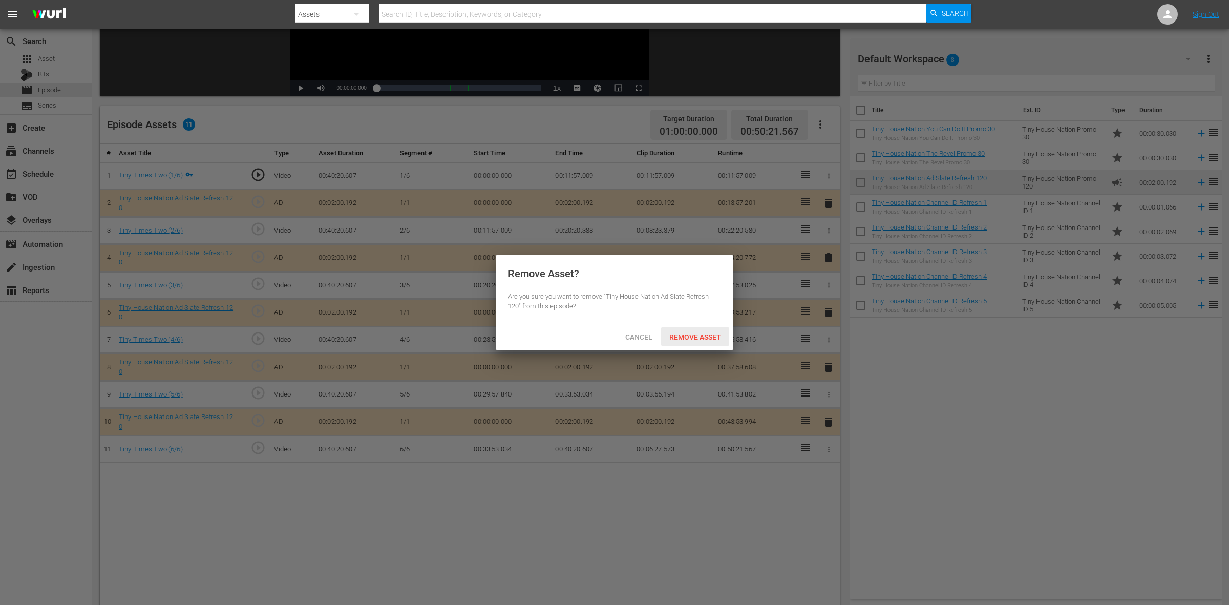
click at [672, 331] on div "Remove Asset" at bounding box center [695, 336] width 68 height 19
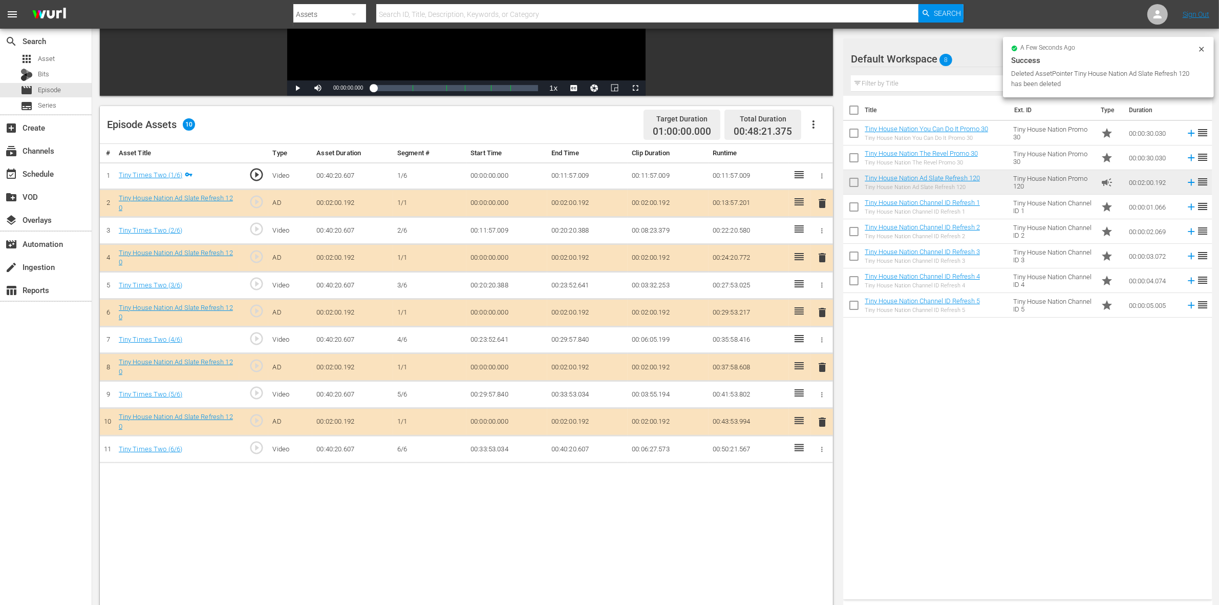
click at [818, 365] on span "delete" at bounding box center [822, 367] width 12 height 12
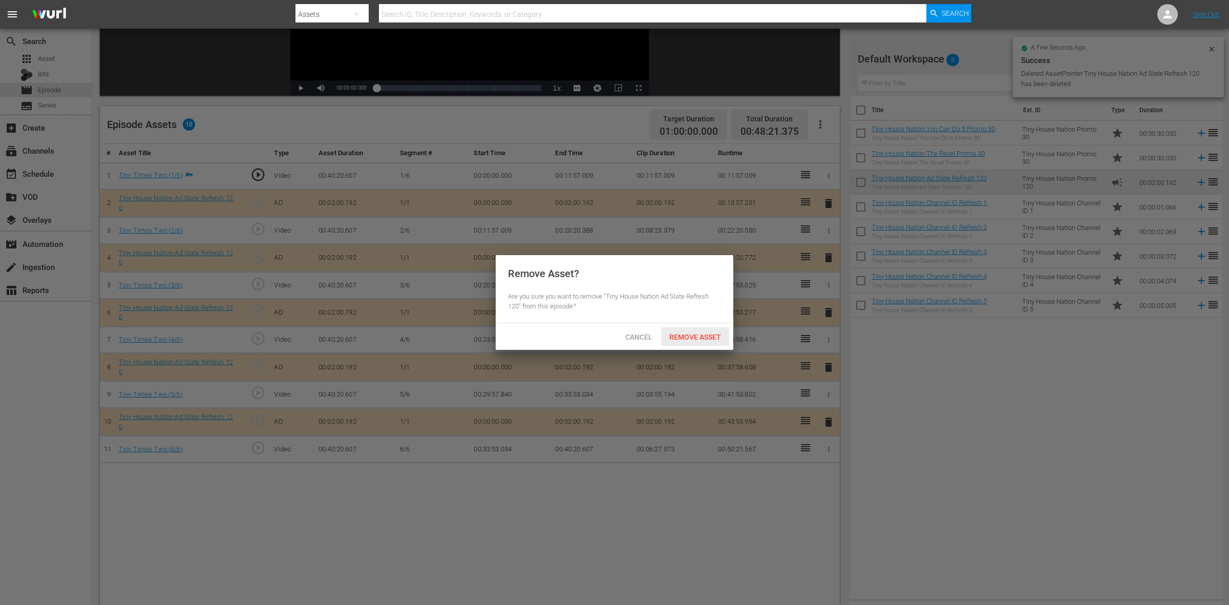
click at [695, 333] on span "Remove Asset" at bounding box center [695, 337] width 68 height 8
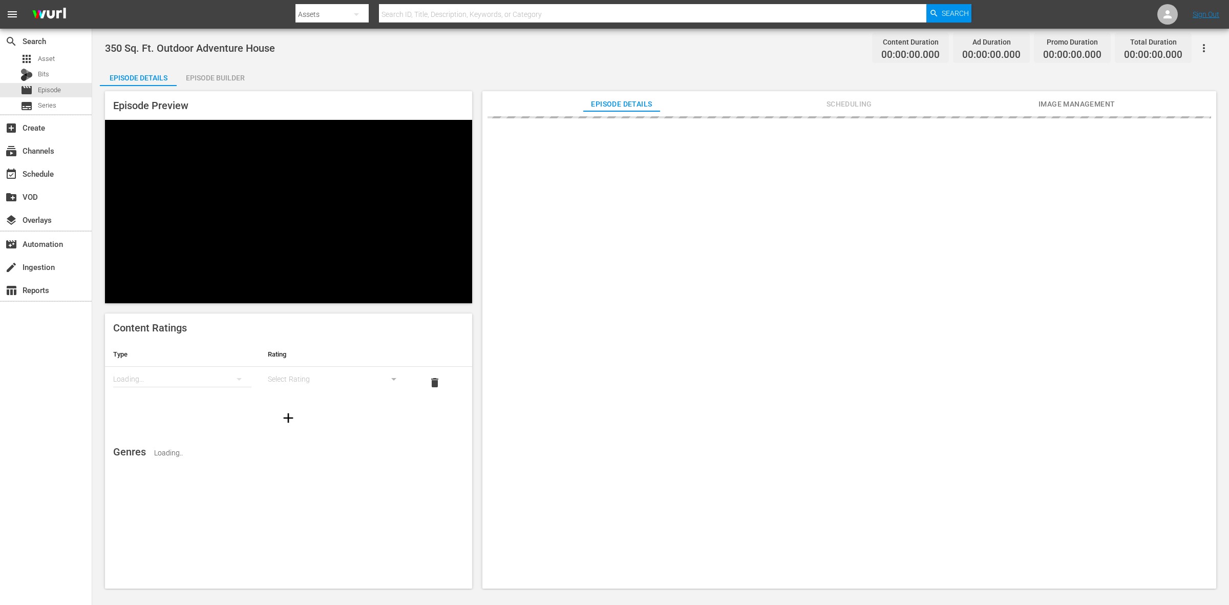
click at [233, 77] on div "Episode Builder" at bounding box center [215, 78] width 77 height 25
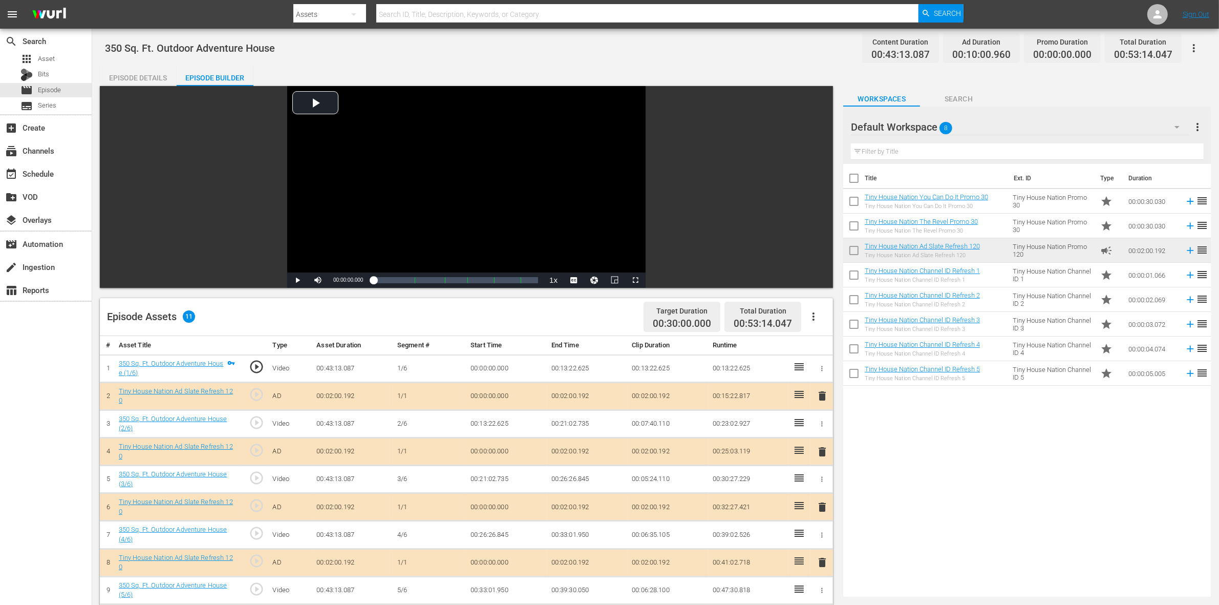
scroll to position [192, 0]
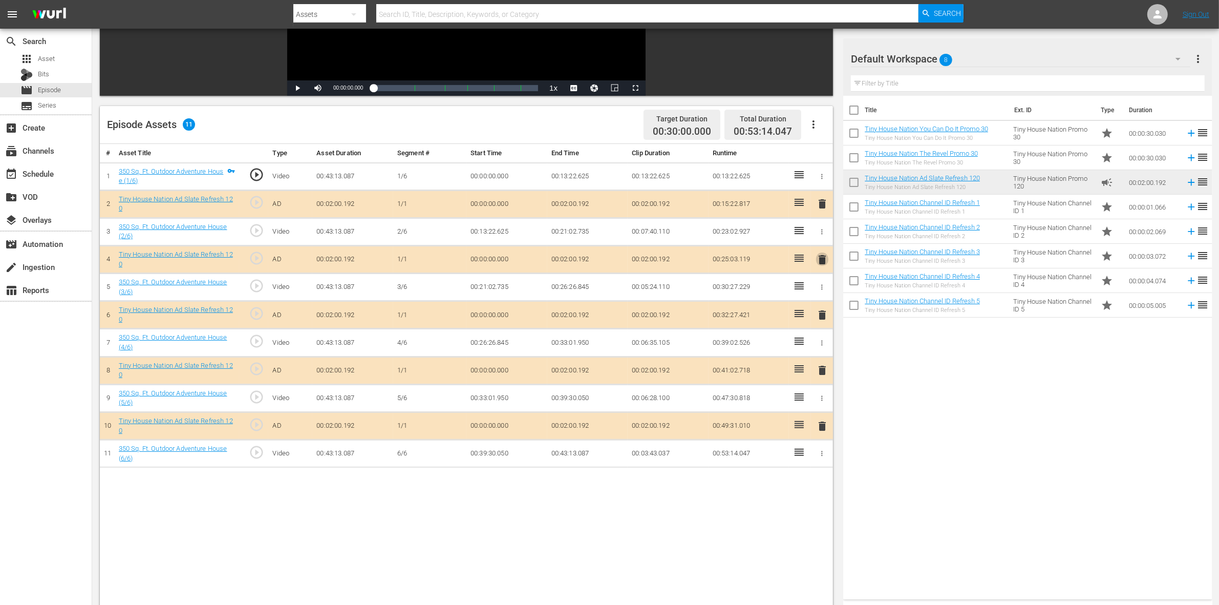
click at [825, 262] on span "delete" at bounding box center [822, 259] width 12 height 12
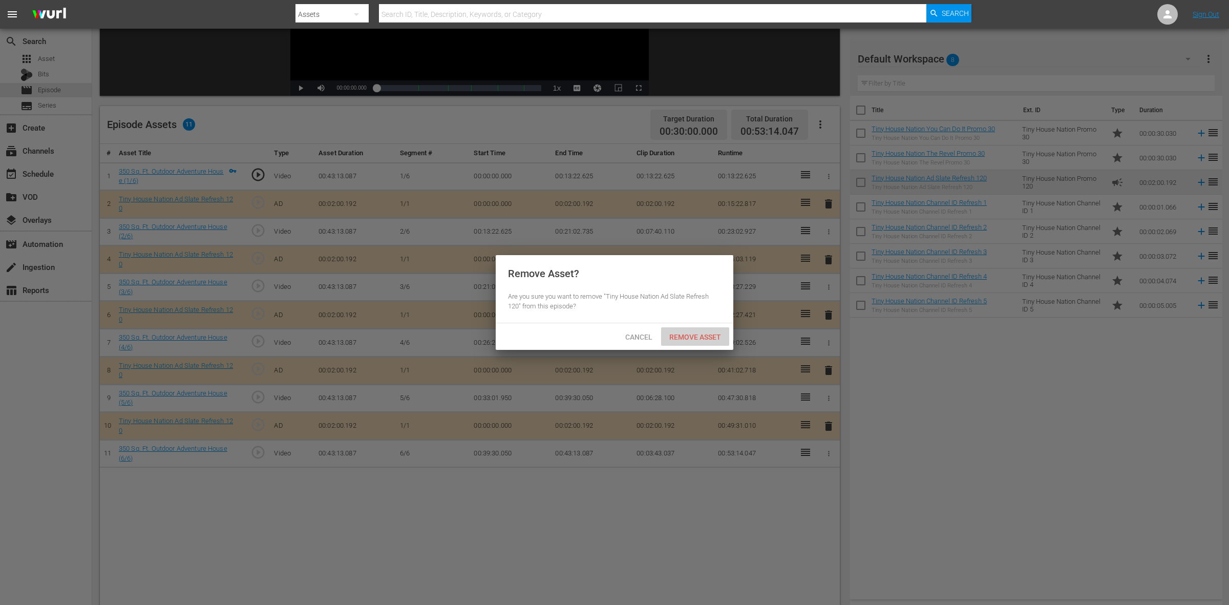
click at [680, 333] on span "Remove Asset" at bounding box center [695, 337] width 68 height 8
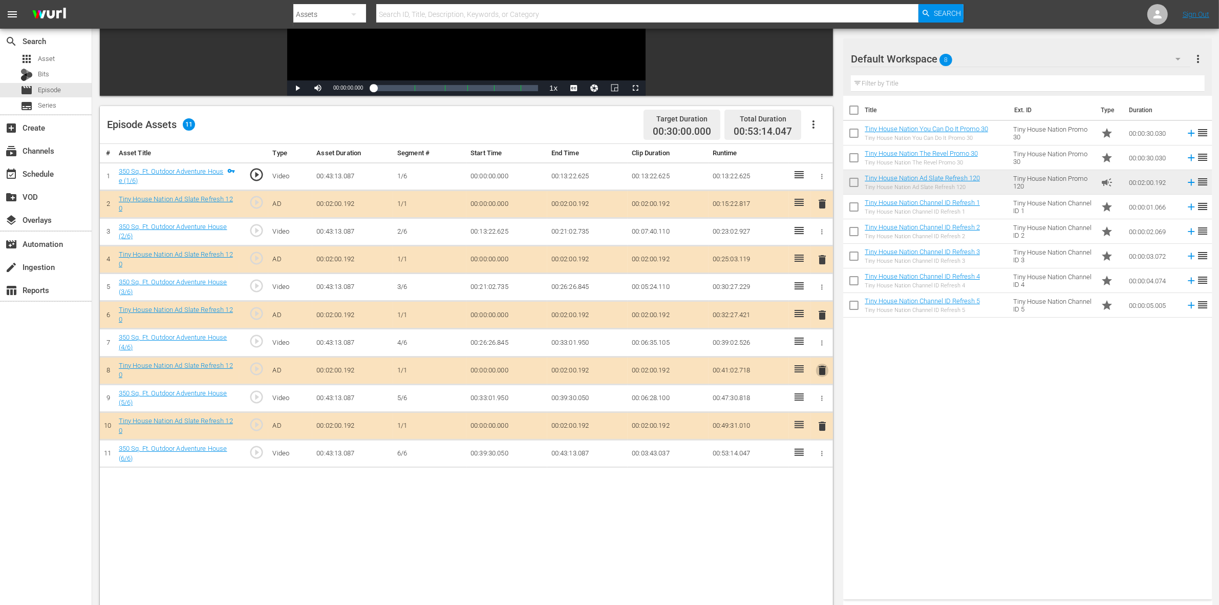
click at [822, 376] on span "delete" at bounding box center [822, 370] width 12 height 12
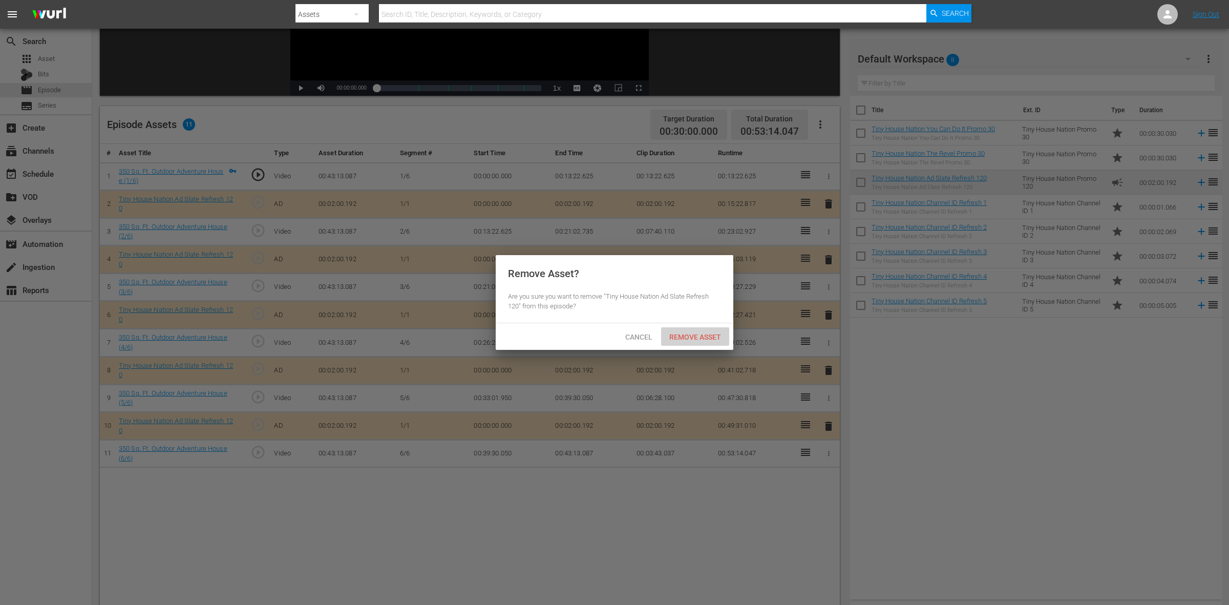
click at [679, 339] on span "Remove Asset" at bounding box center [695, 337] width 68 height 8
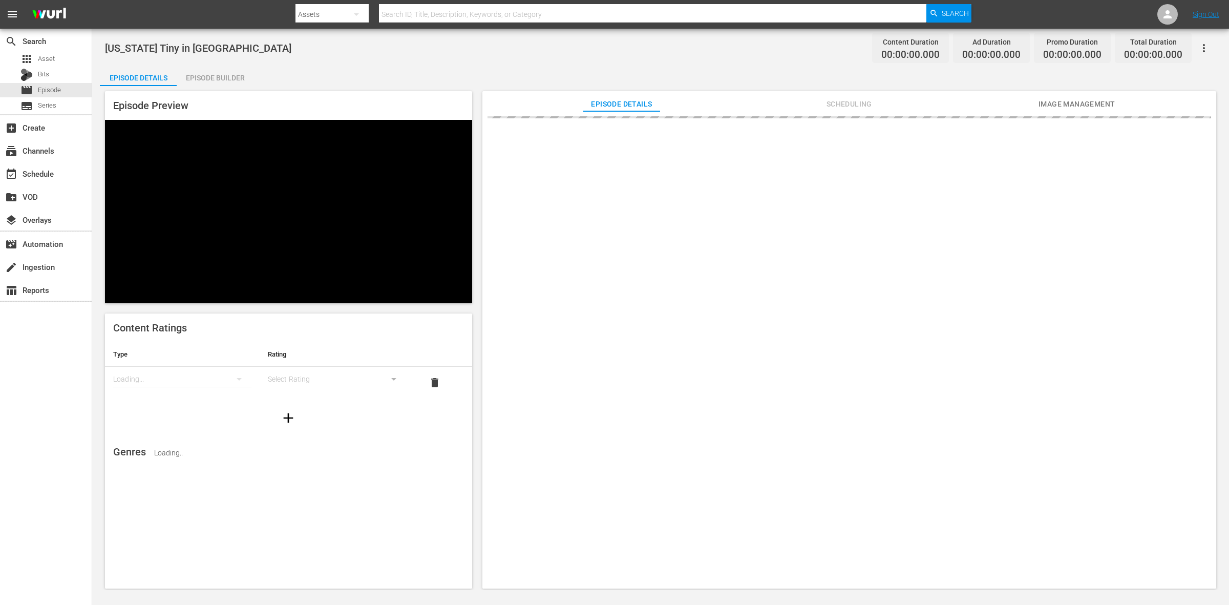
click at [200, 73] on div "Episode Builder" at bounding box center [215, 78] width 77 height 25
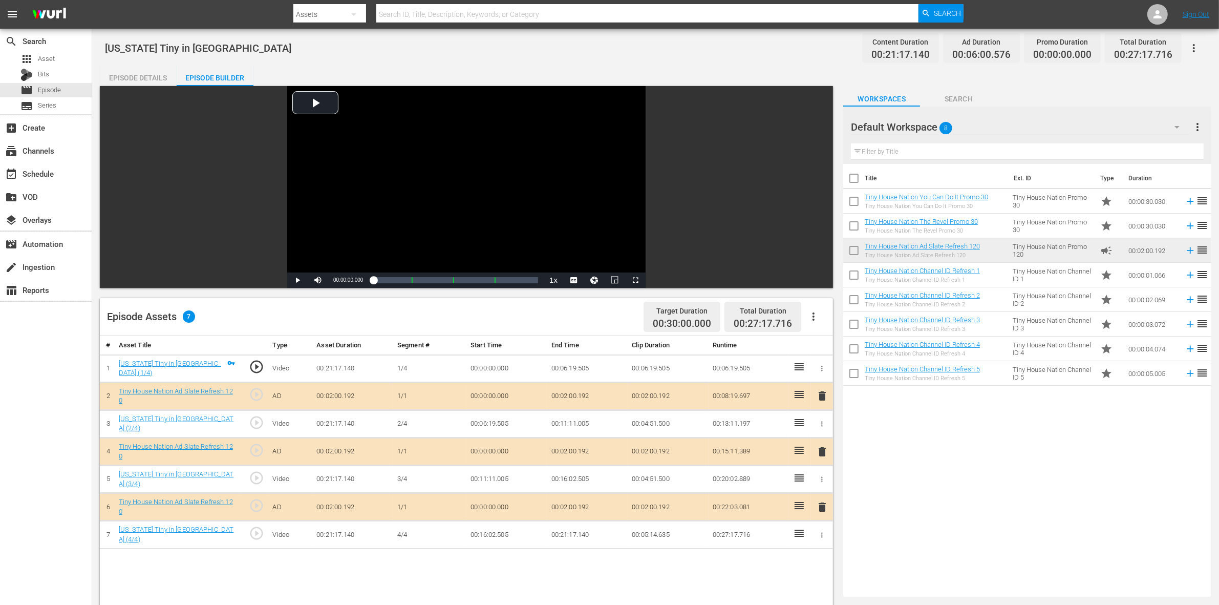
scroll to position [64, 0]
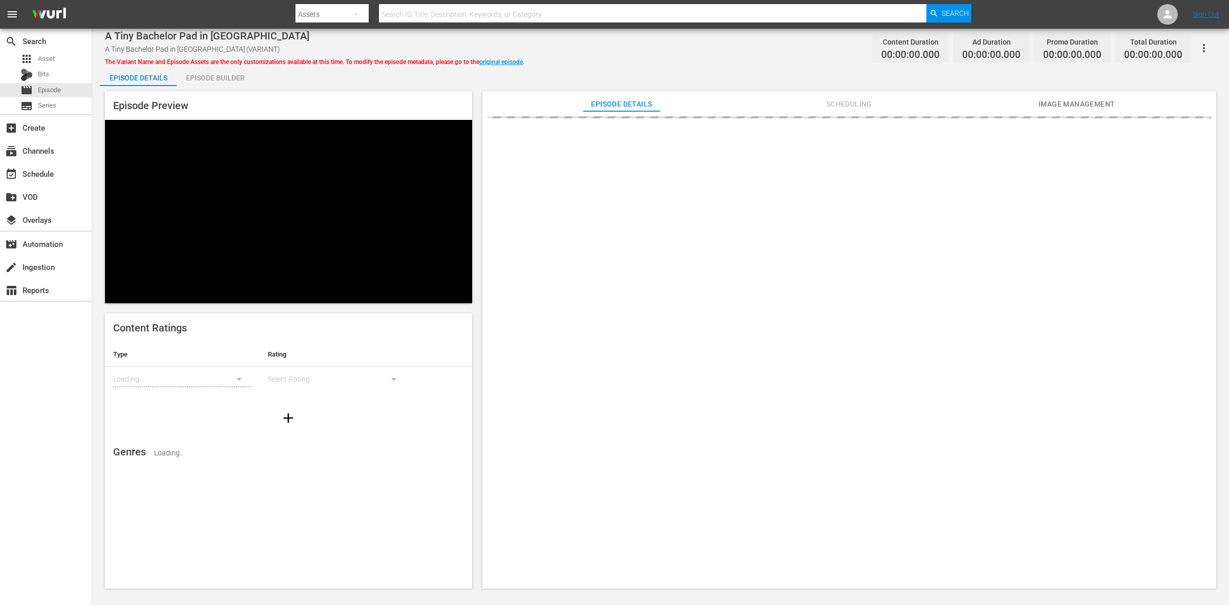
click at [213, 84] on div "Episode Builder" at bounding box center [215, 78] width 77 height 25
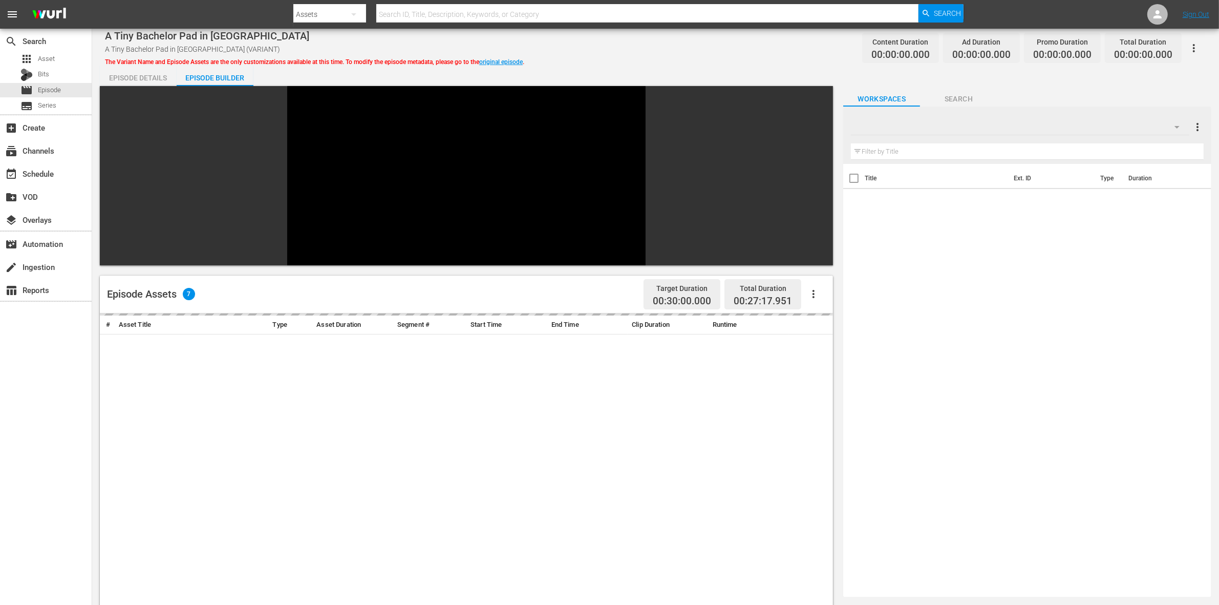
scroll to position [64, 0]
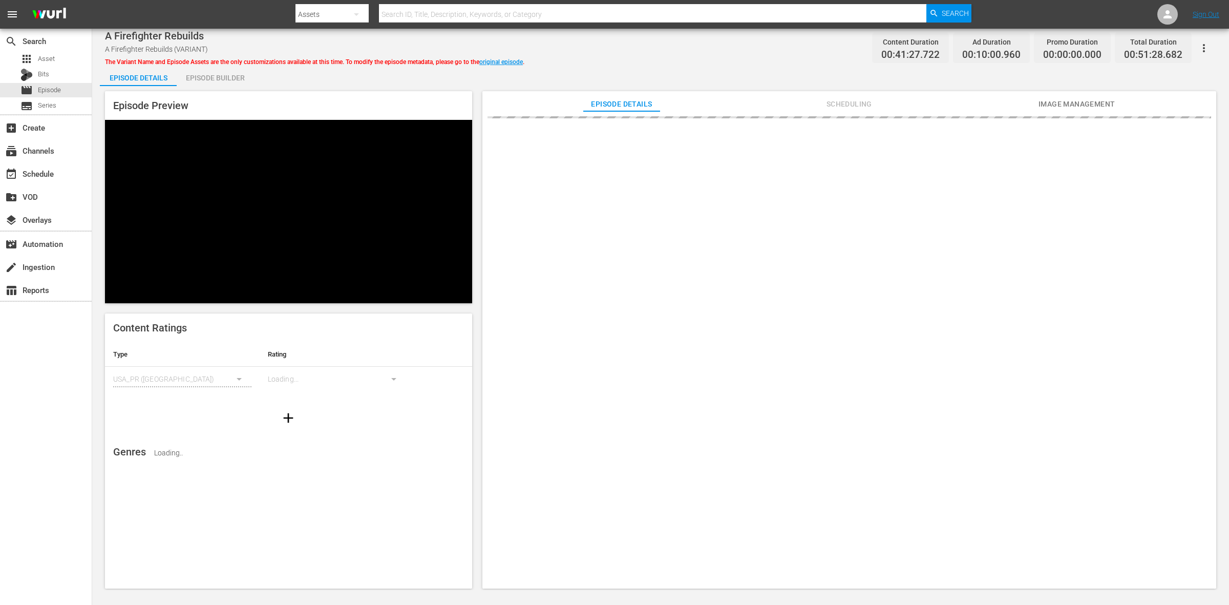
click at [231, 78] on div "Episode Builder" at bounding box center [215, 78] width 77 height 25
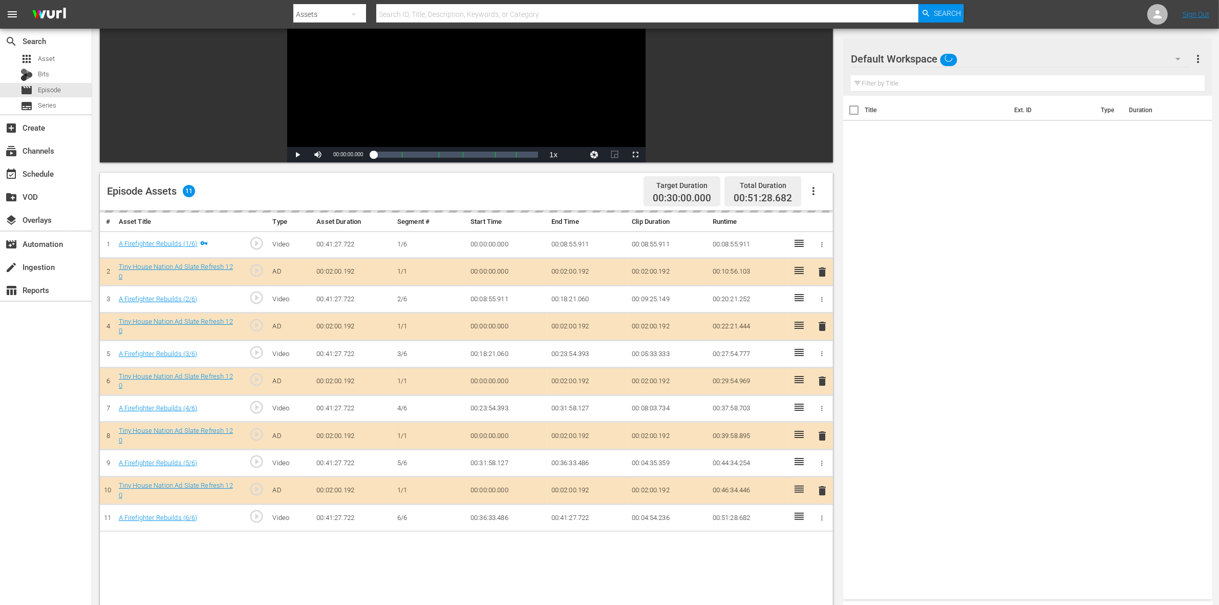
scroll to position [128, 0]
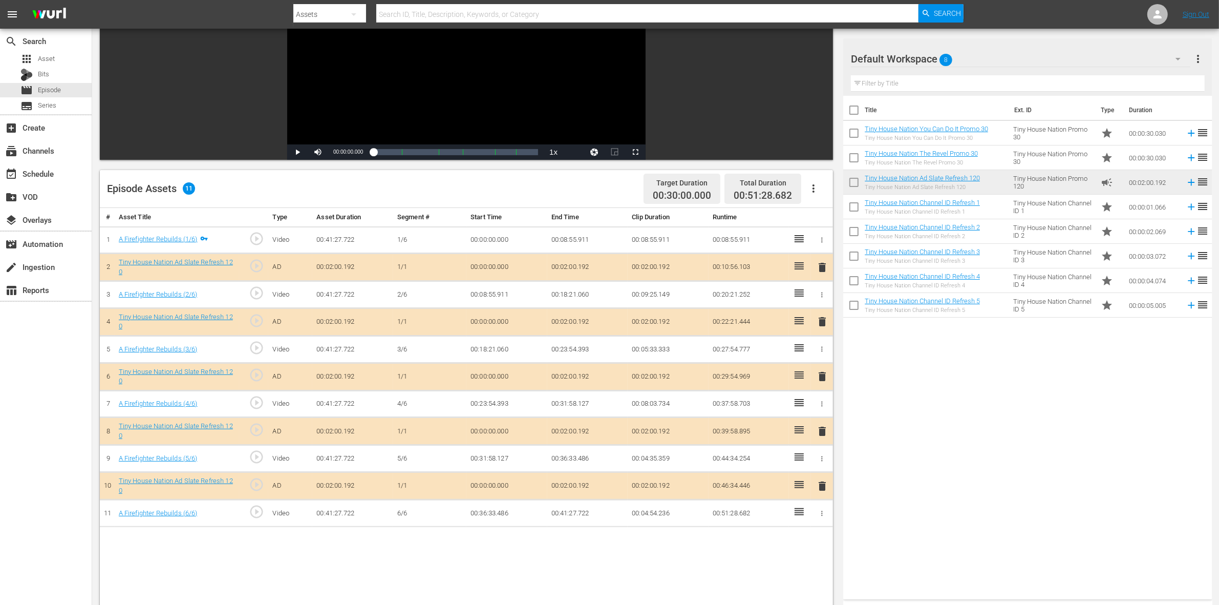
click at [823, 328] on span "delete" at bounding box center [822, 321] width 12 height 12
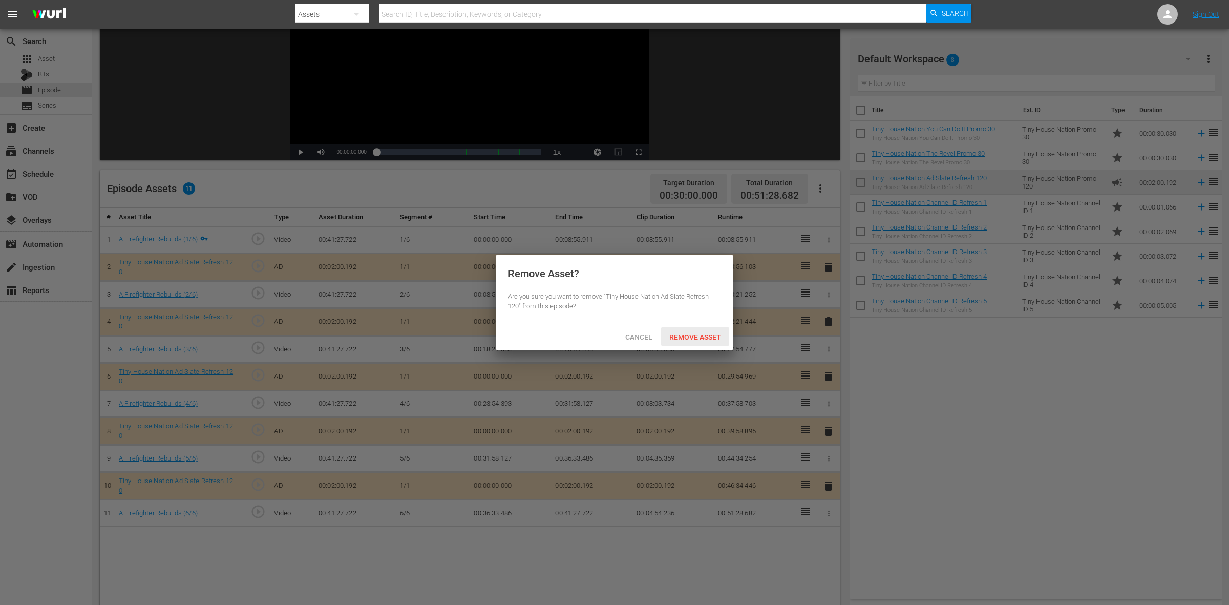
click at [712, 329] on div "Remove Asset" at bounding box center [695, 336] width 68 height 19
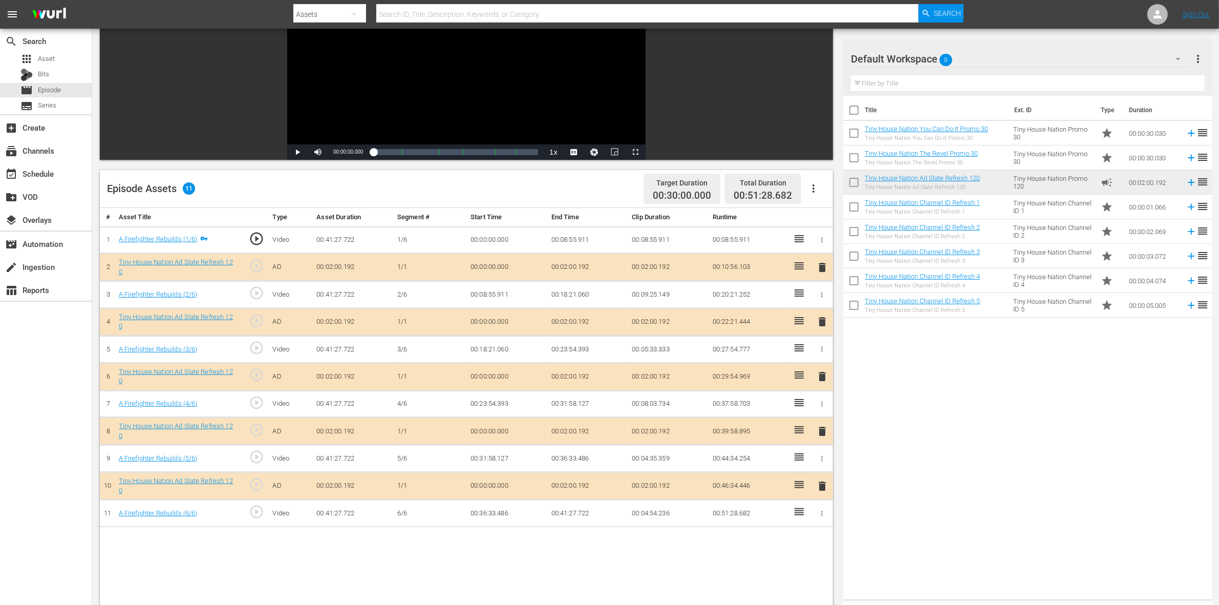
click at [825, 381] on span "delete" at bounding box center [822, 376] width 12 height 12
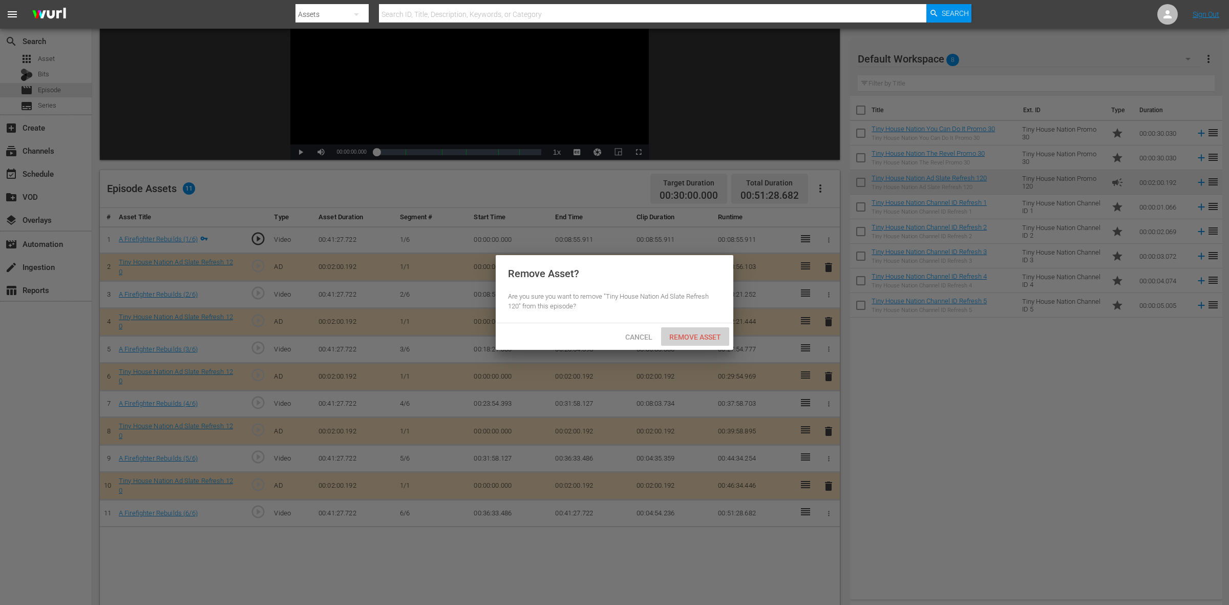
click at [684, 336] on span "Remove Asset" at bounding box center [695, 337] width 68 height 8
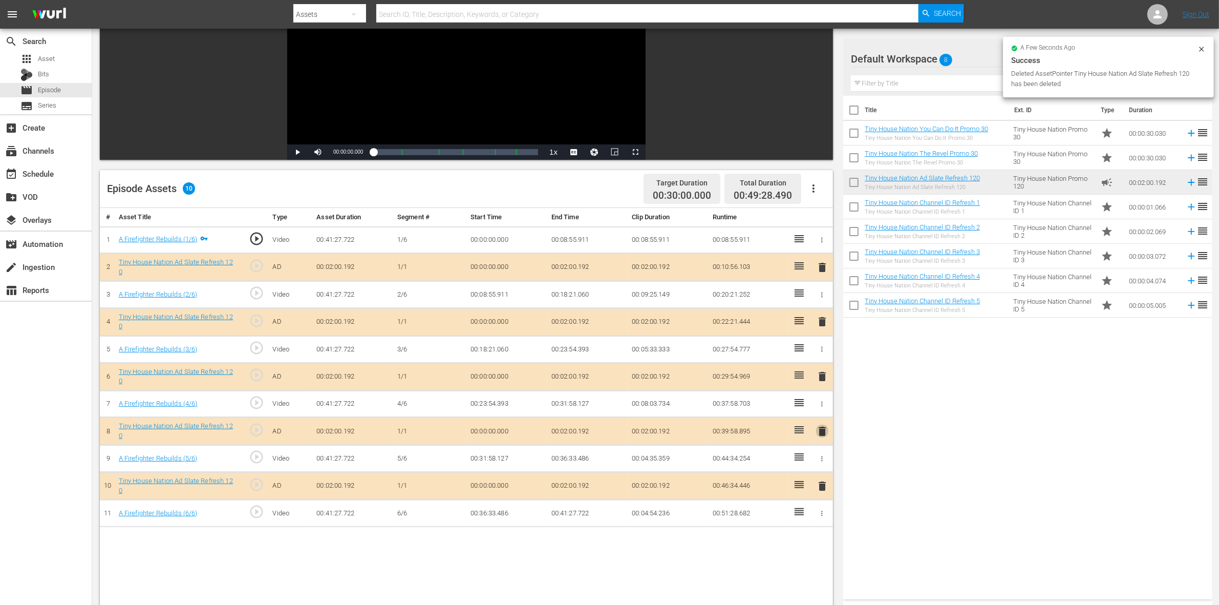
click at [822, 437] on span "delete" at bounding box center [822, 431] width 12 height 12
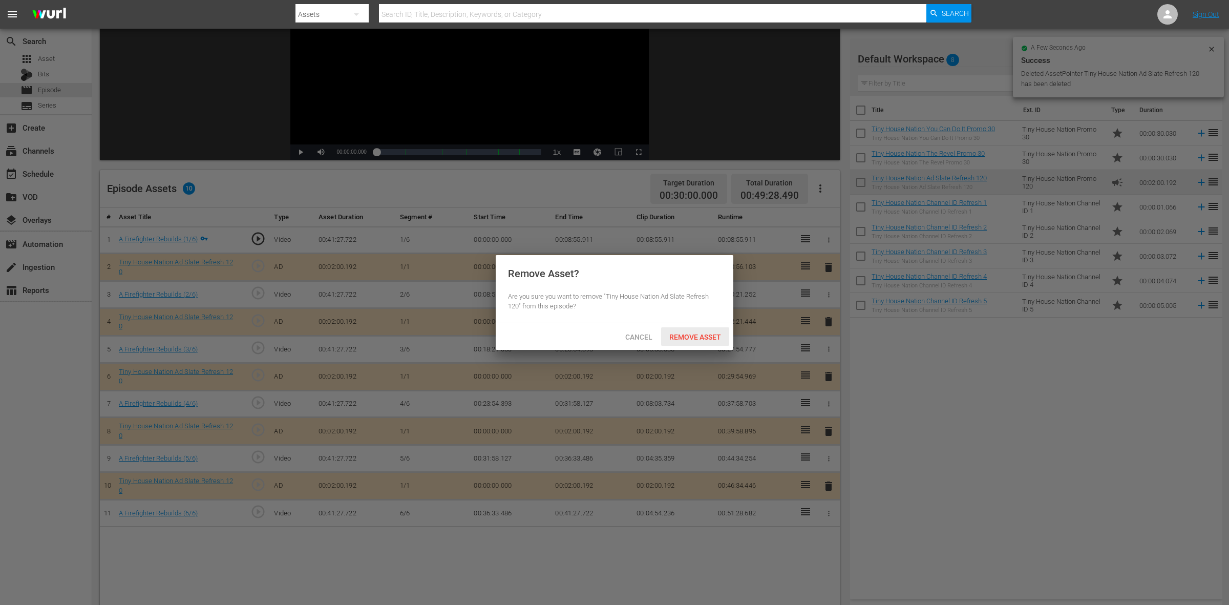
click at [676, 336] on span "Remove Asset" at bounding box center [695, 337] width 68 height 8
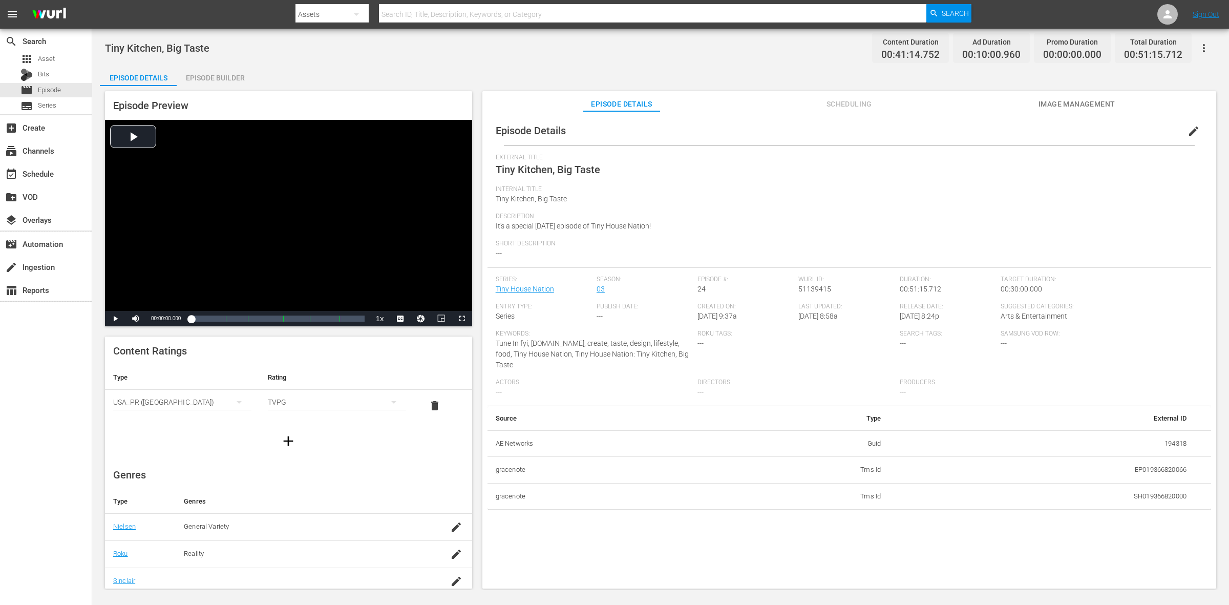
click at [224, 72] on div "Episode Builder" at bounding box center [215, 78] width 77 height 25
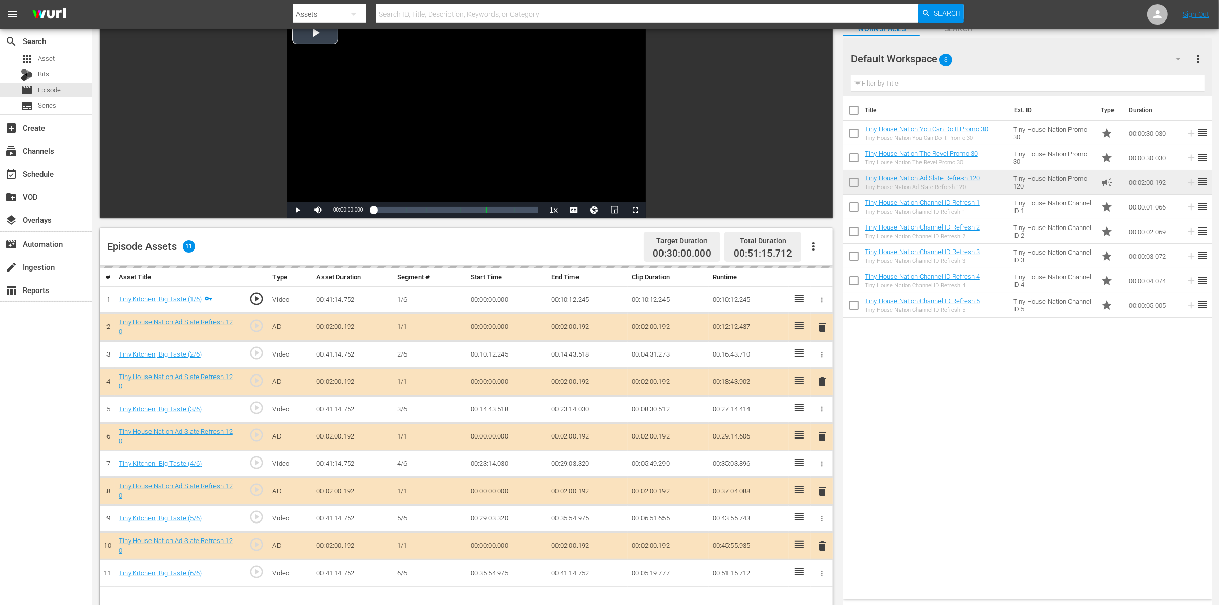
scroll to position [192, 0]
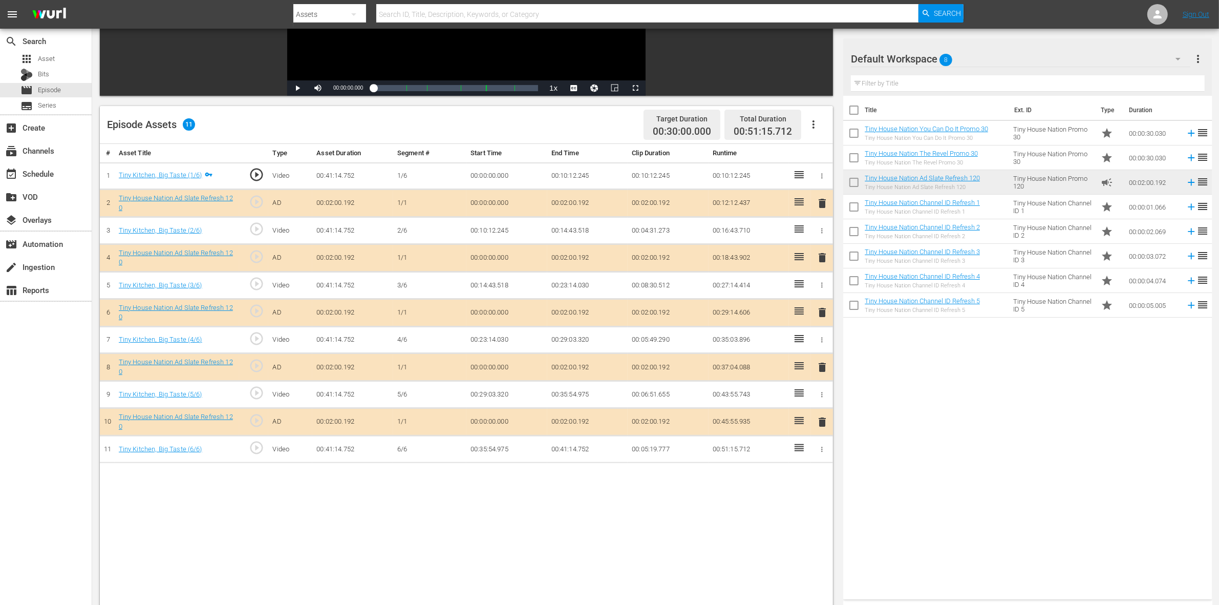
click at [821, 261] on span "delete" at bounding box center [822, 257] width 12 height 12
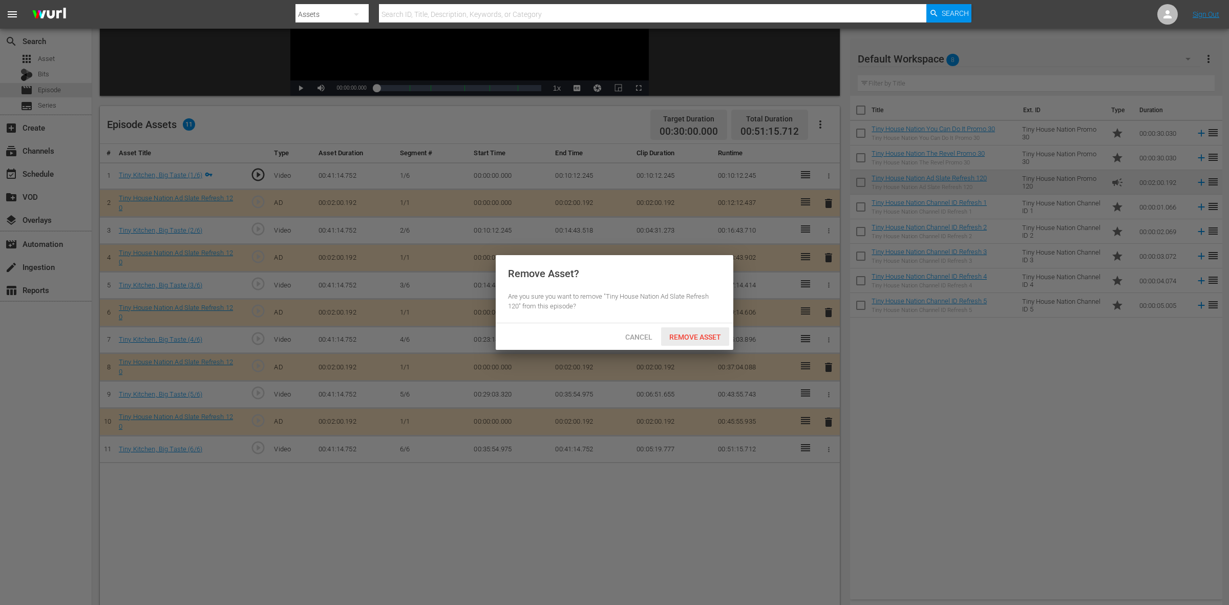
click at [685, 338] on span "Remove Asset" at bounding box center [695, 337] width 68 height 8
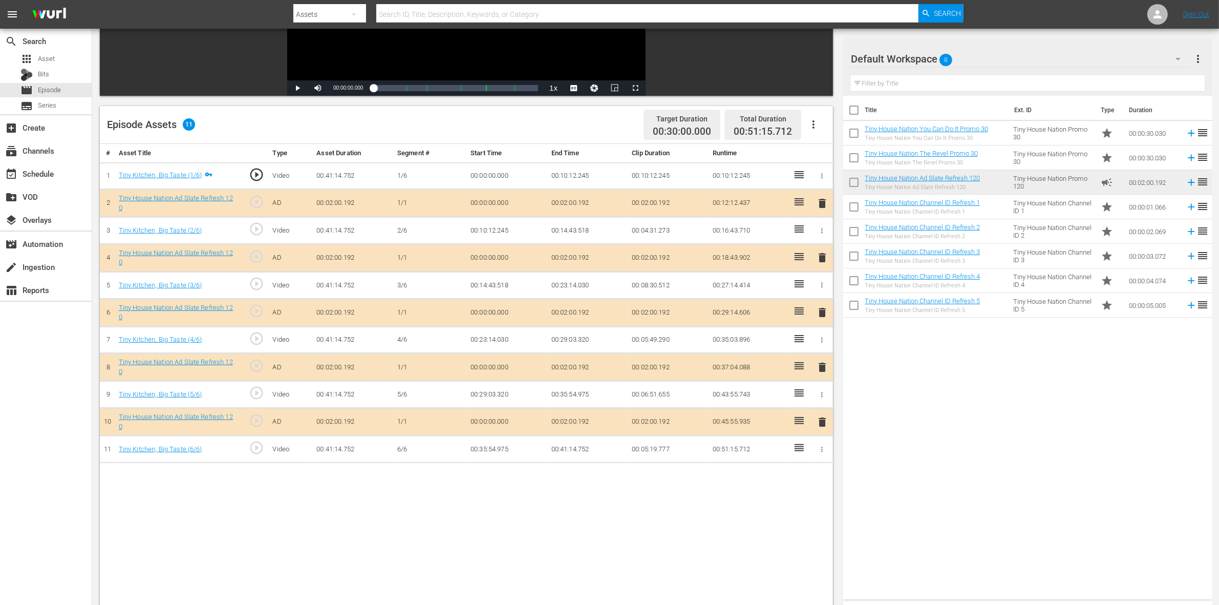
click at [818, 370] on span "delete" at bounding box center [822, 367] width 12 height 12
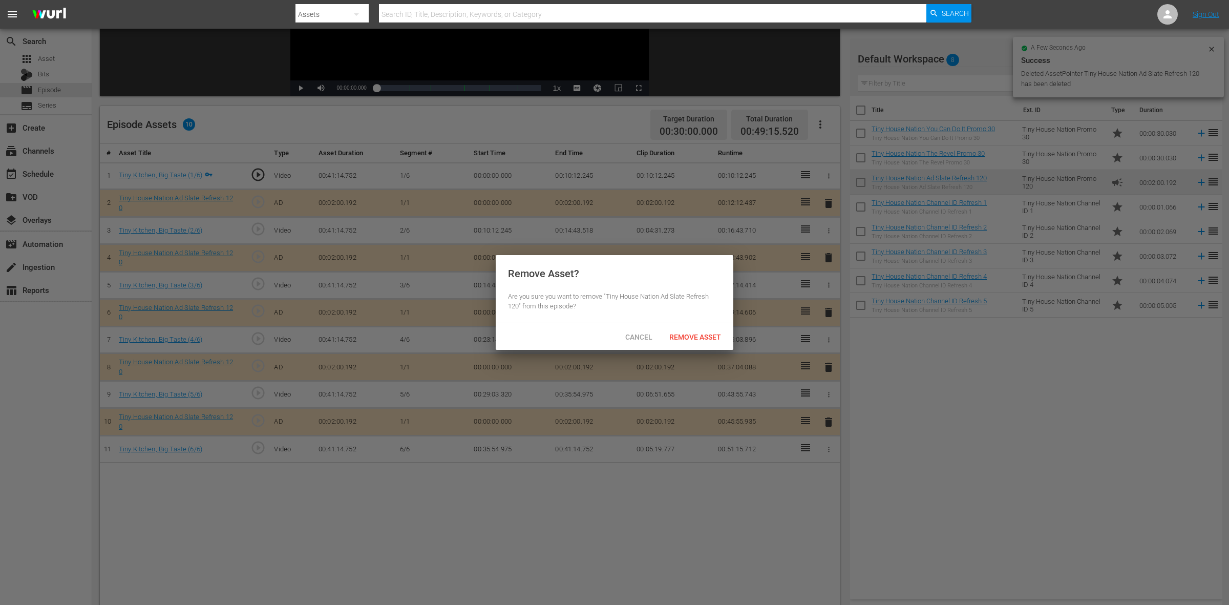
click at [705, 326] on div "Cancel Remove Asset" at bounding box center [615, 336] width 238 height 27
click at [702, 334] on span "Remove Asset" at bounding box center [695, 337] width 68 height 8
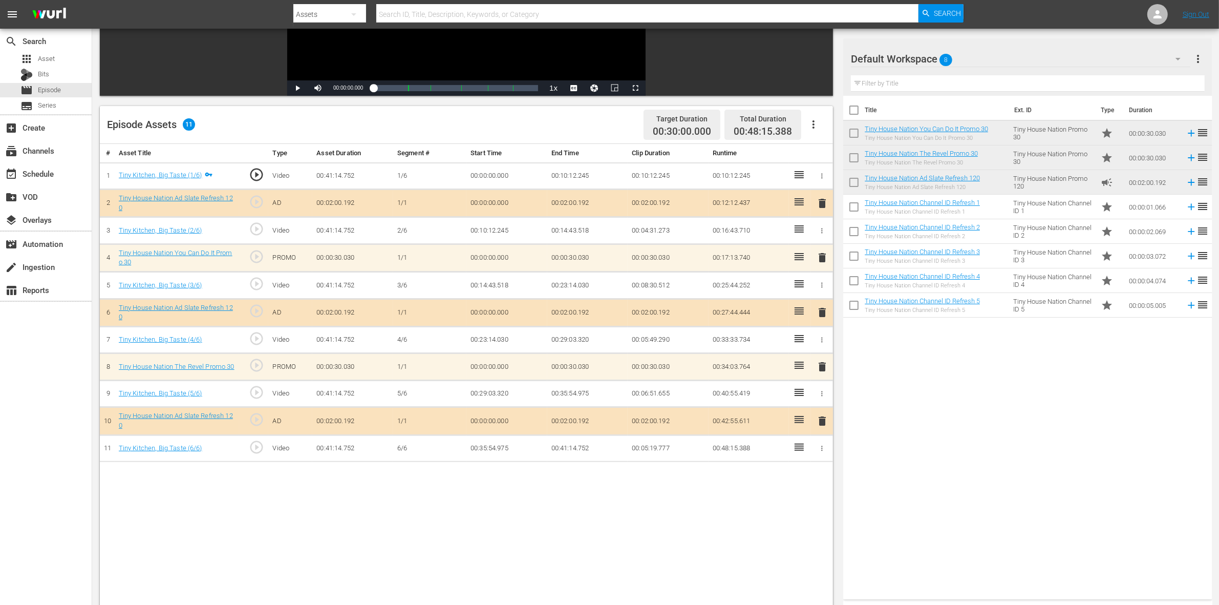
click at [822, 313] on span "delete" at bounding box center [822, 312] width 12 height 12
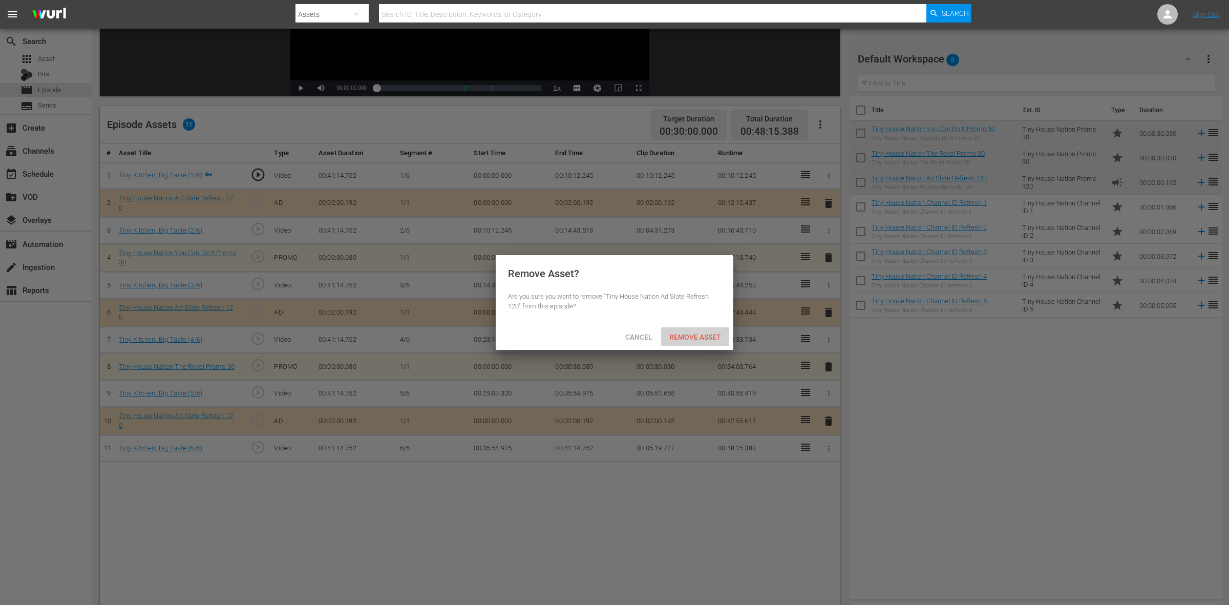
click at [718, 333] on span "Remove Asset" at bounding box center [695, 337] width 68 height 8
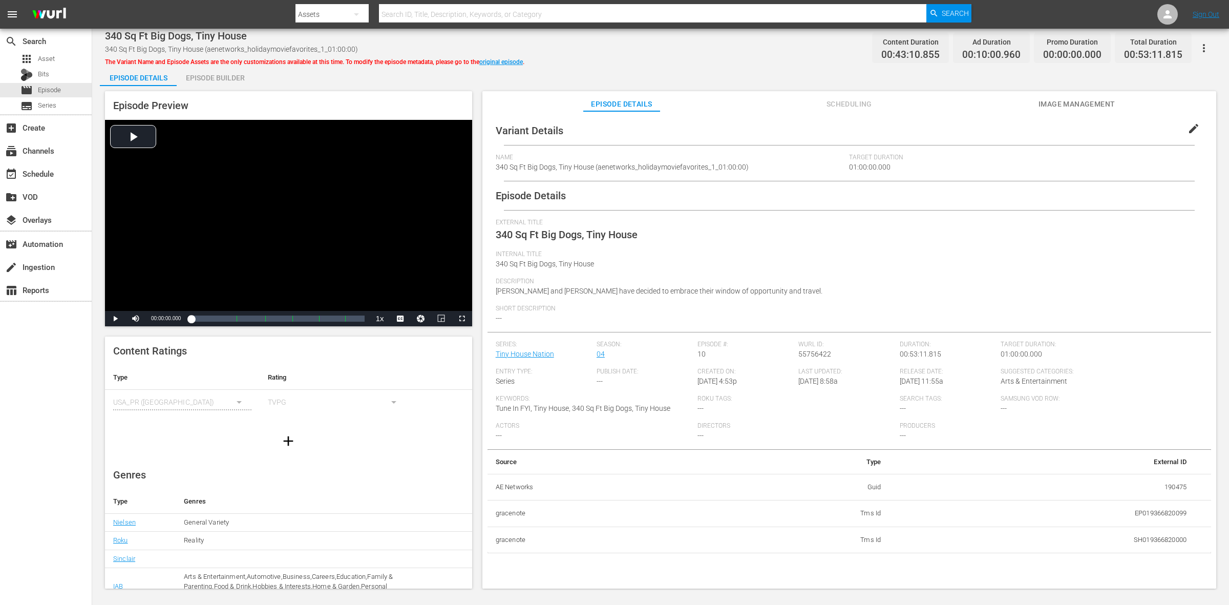
click at [233, 75] on div "Episode Builder" at bounding box center [215, 78] width 77 height 25
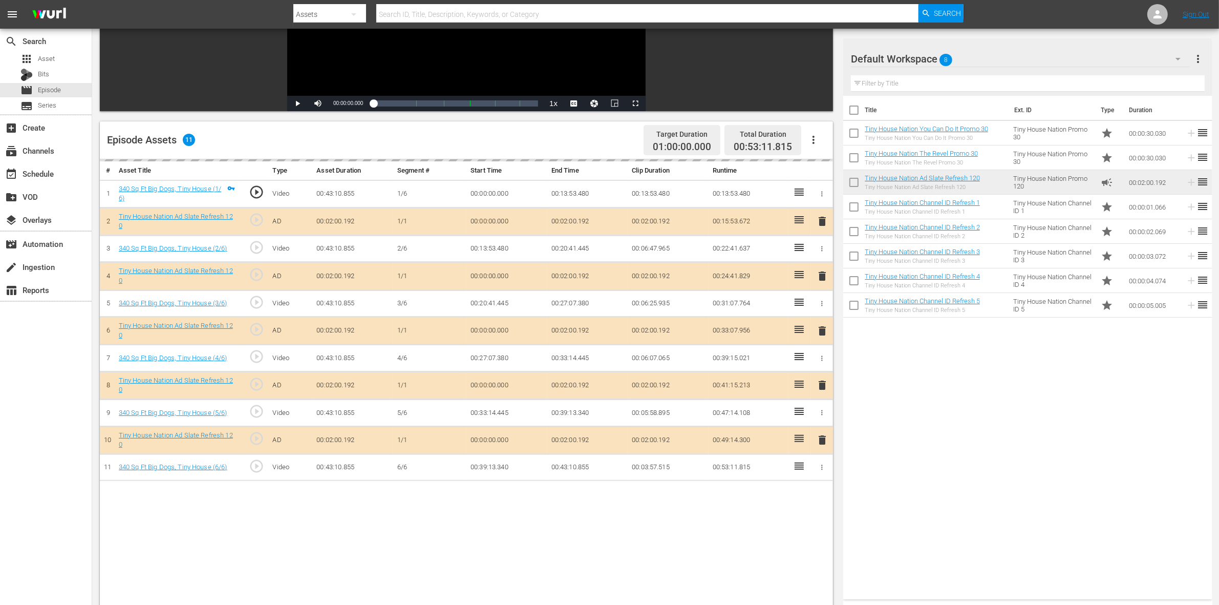
scroll to position [192, 0]
